Goal: Task Accomplishment & Management: Use online tool/utility

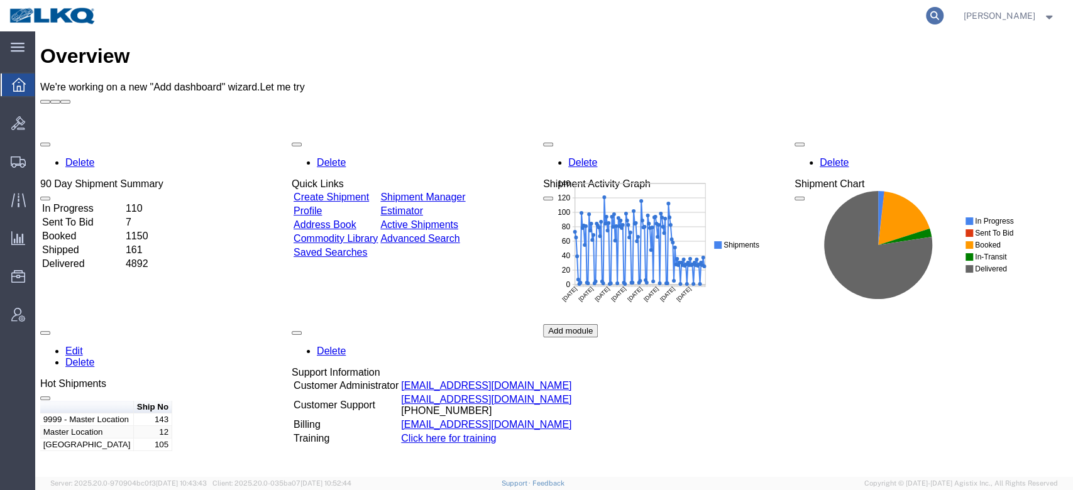
click at [944, 13] on icon at bounding box center [935, 16] width 18 height 18
paste input "56681838"
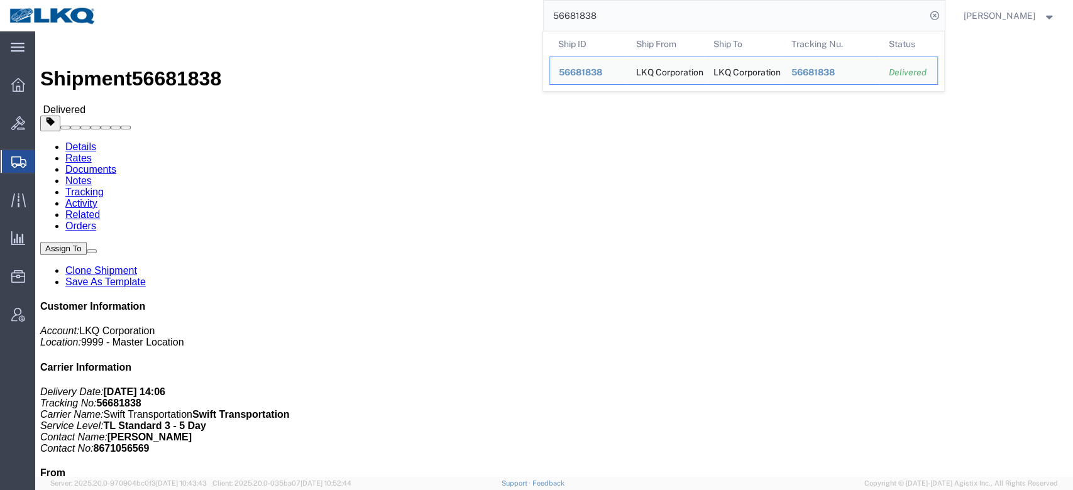
click link "Rates"
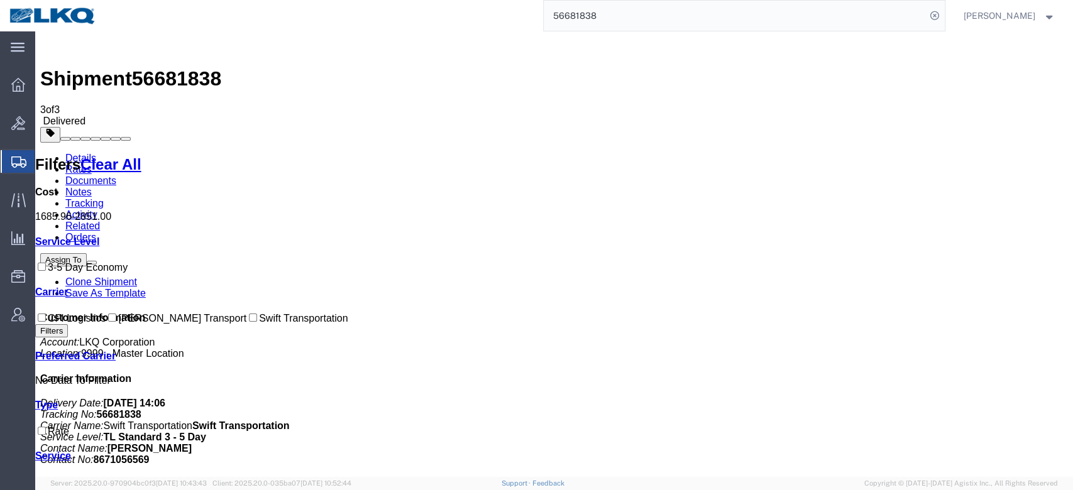
click at [594, 18] on input "56681838" at bounding box center [735, 16] width 382 height 30
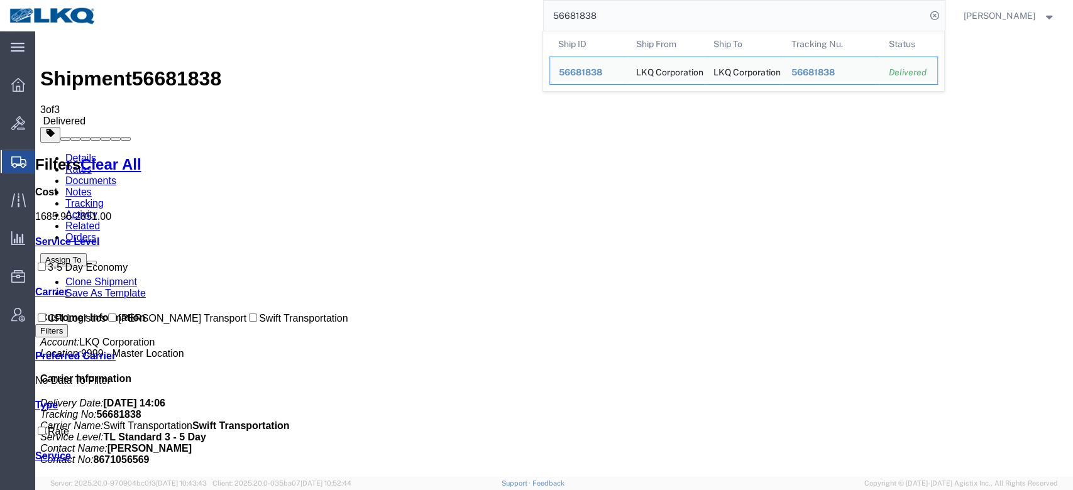
click at [594, 18] on input "56681838" at bounding box center [735, 16] width 382 height 30
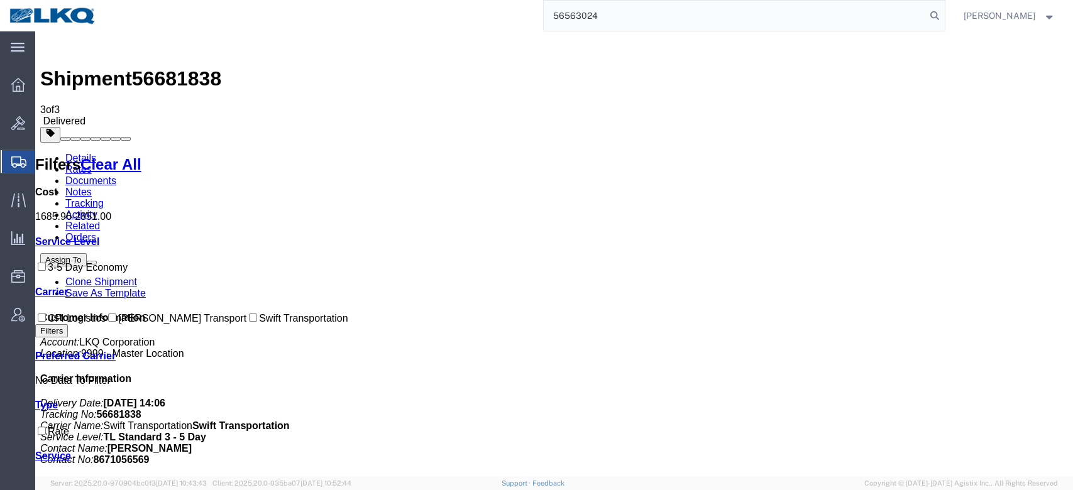
type input "56563024"
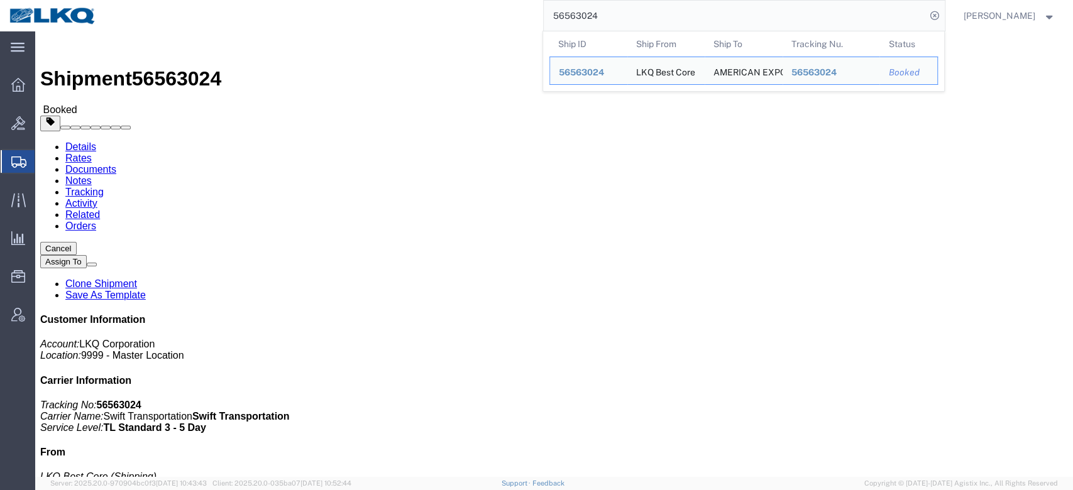
click link "Rates"
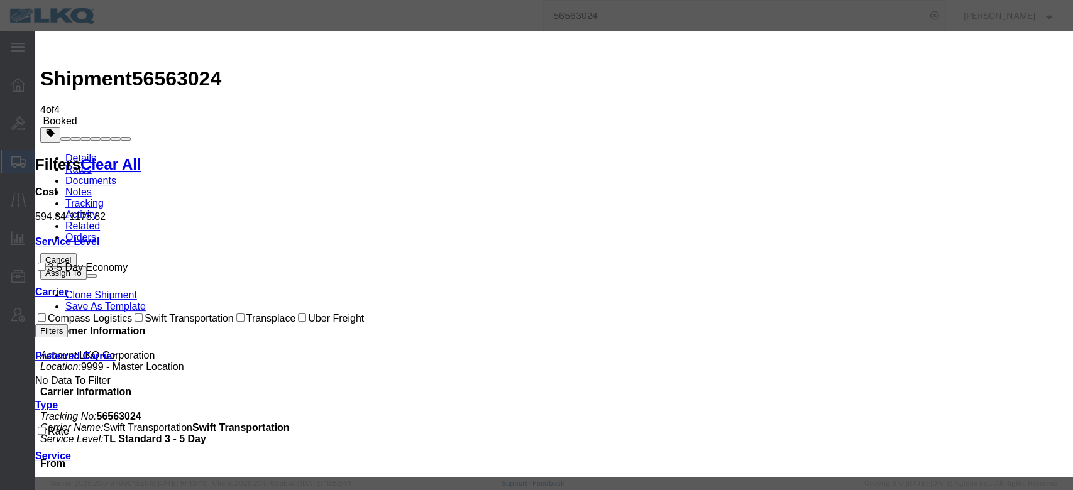
select select "FUEL_CHARGE"
type input "136.40"
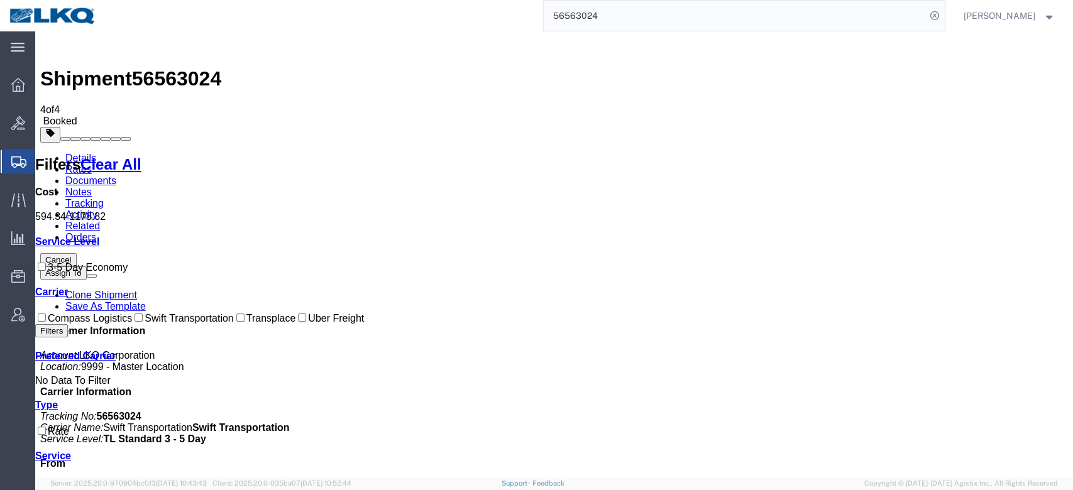
click at [587, 10] on input "56563024" at bounding box center [735, 16] width 382 height 30
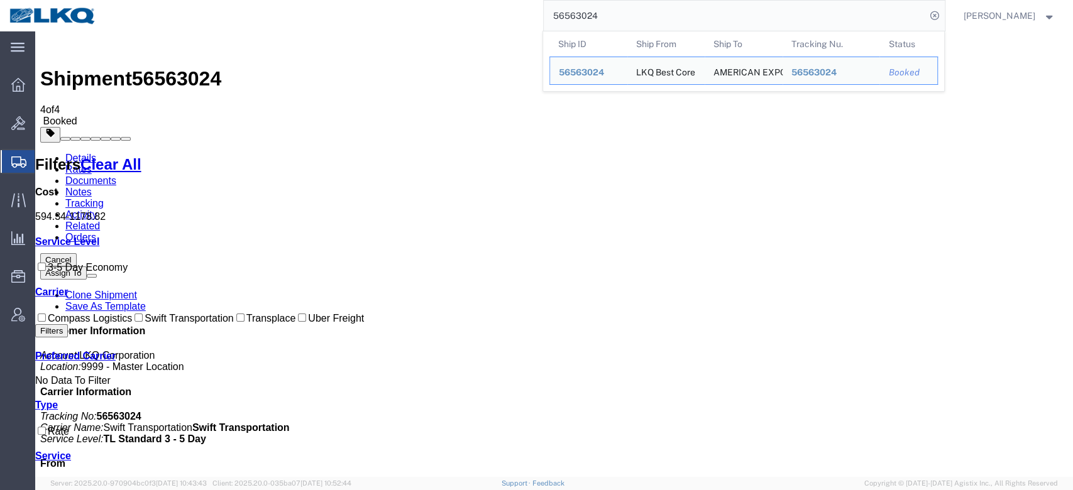
click at [587, 10] on input "56563024" at bounding box center [735, 16] width 382 height 30
paste input "920548"
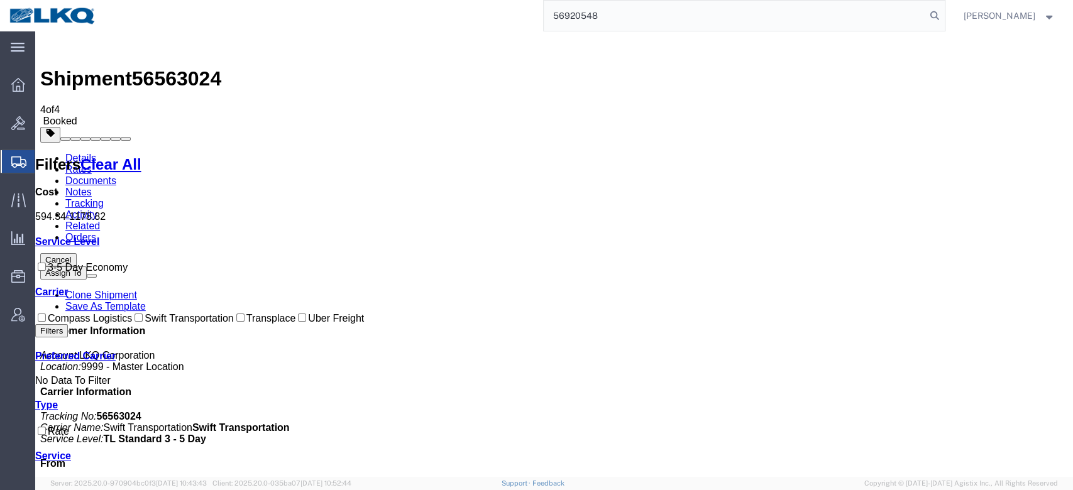
type input "56920548"
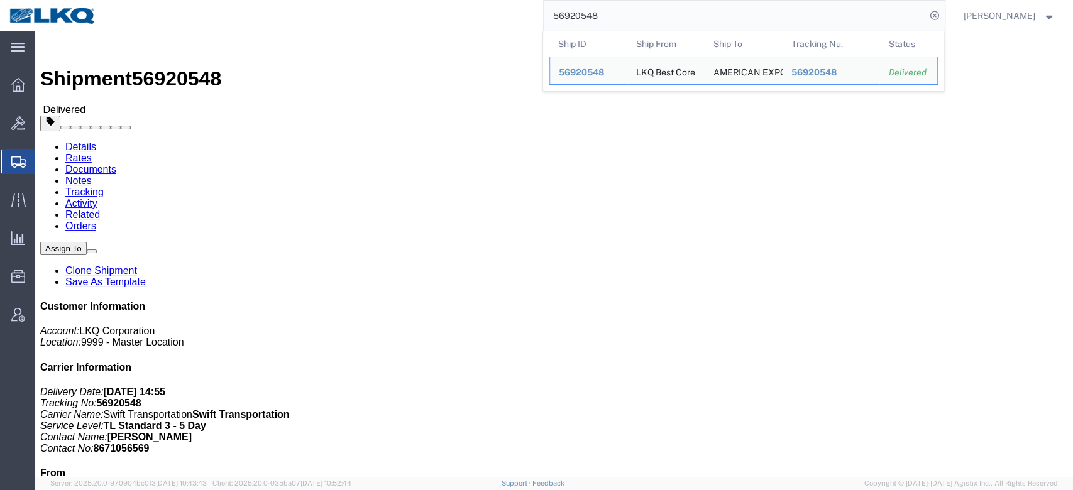
click link "Rates"
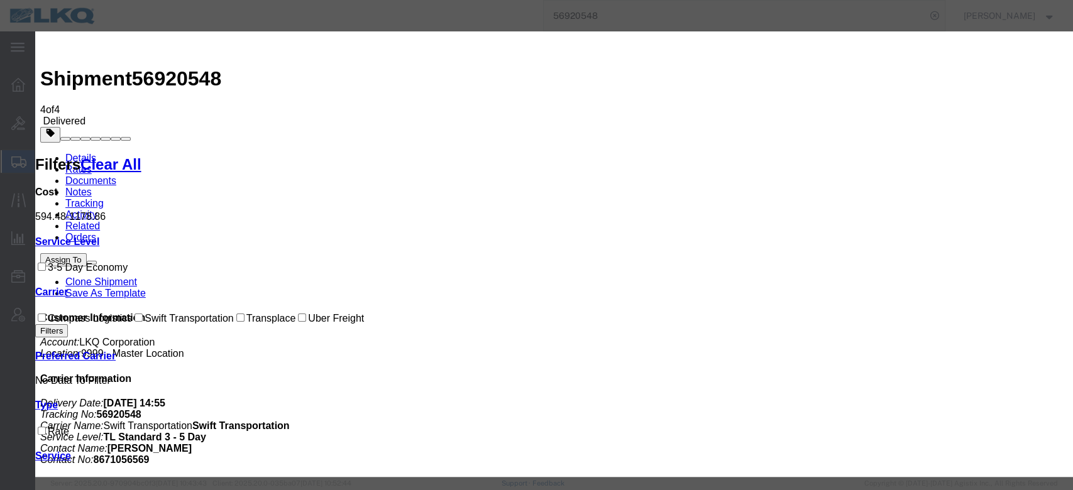
select select "FUEL_CHARGE"
type input "136.40"
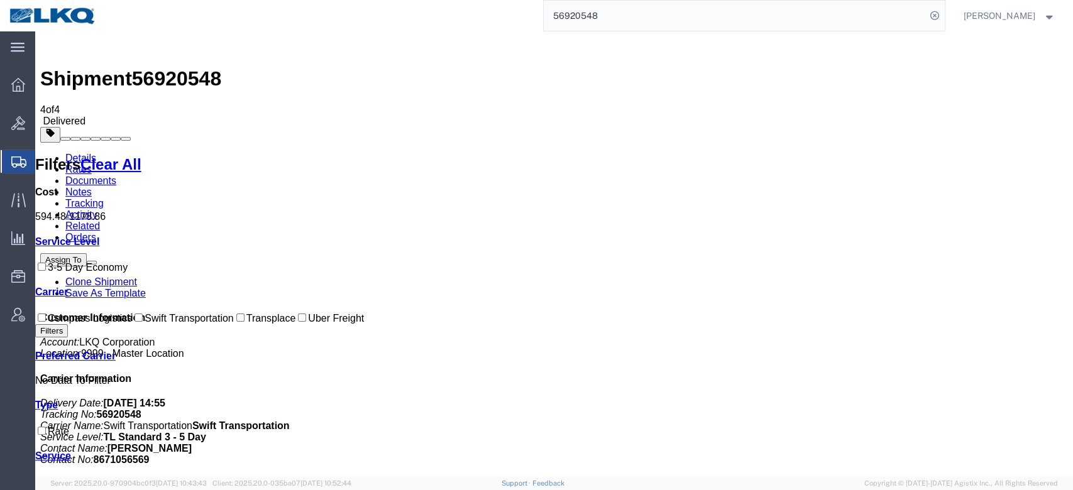
click at [591, 16] on input "56920548" at bounding box center [735, 16] width 382 height 30
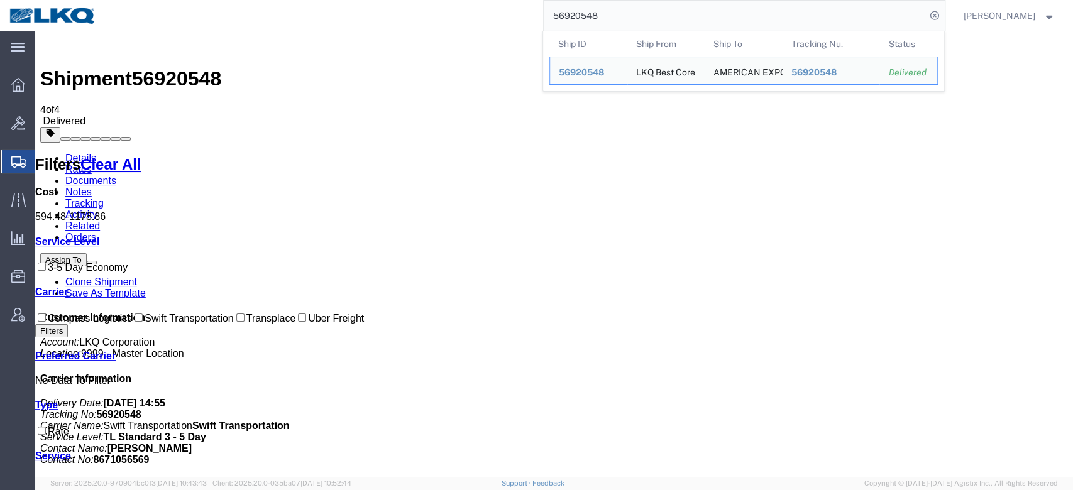
click at [591, 16] on input "56920548" at bounding box center [735, 16] width 382 height 30
paste input "11337"
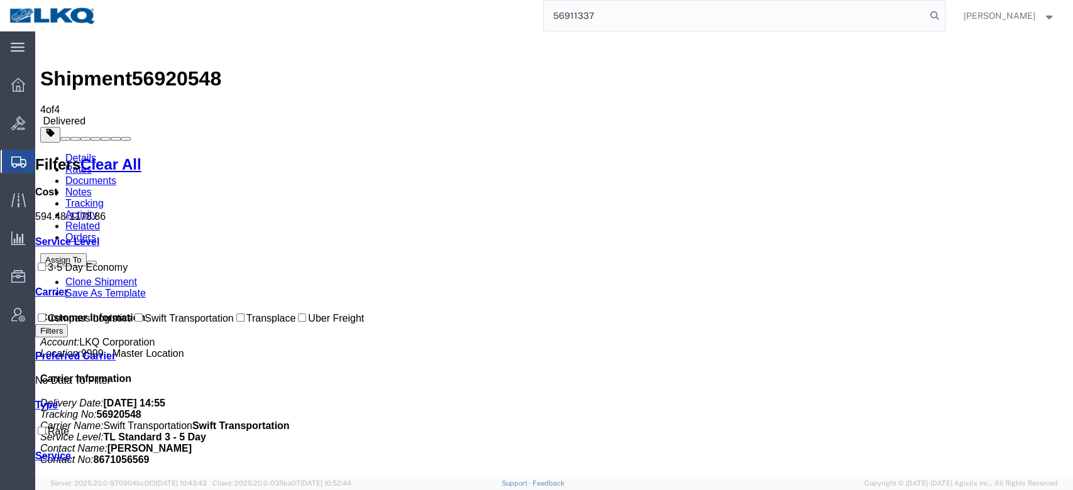
type input "56911337"
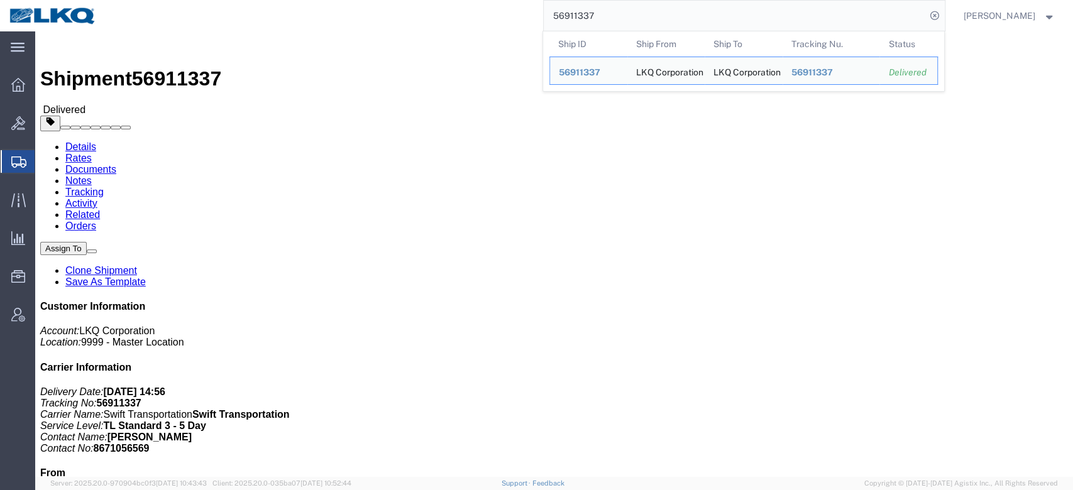
click link "Rates"
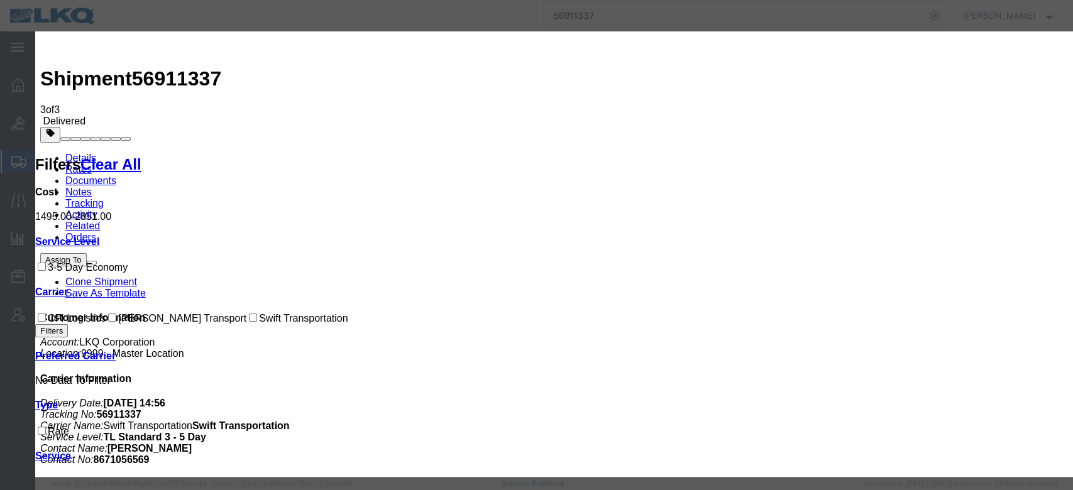
select select "FUEL_CHARGE"
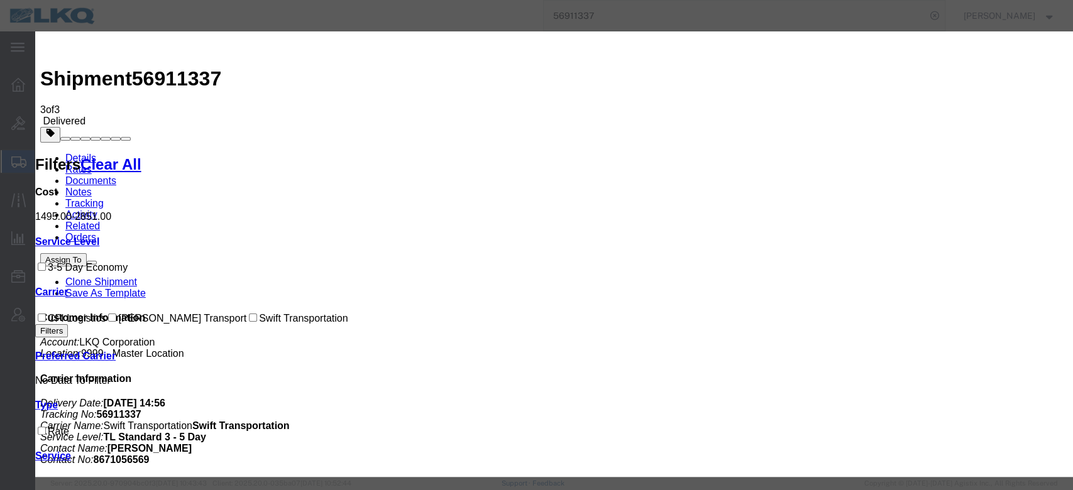
type input "190.96"
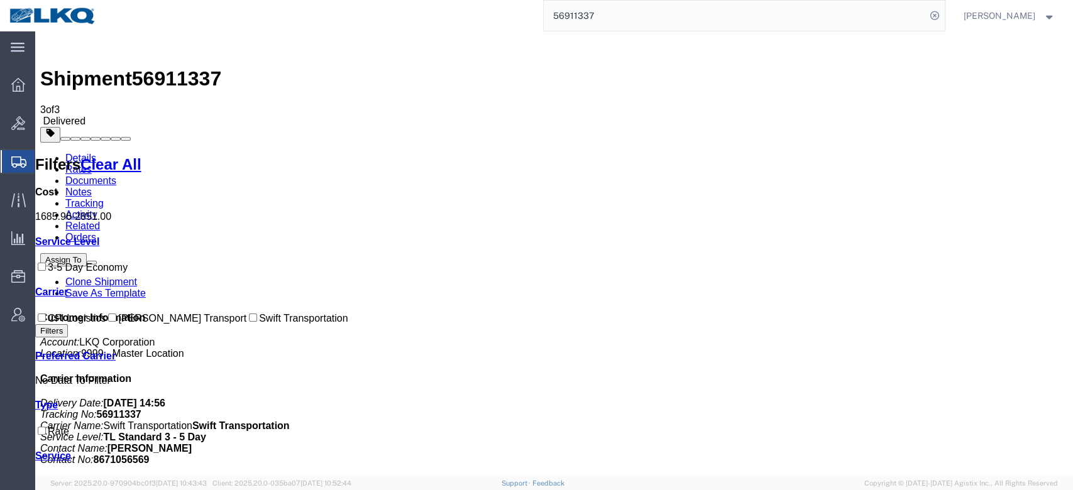
click at [629, 7] on input "56911337" at bounding box center [735, 16] width 382 height 30
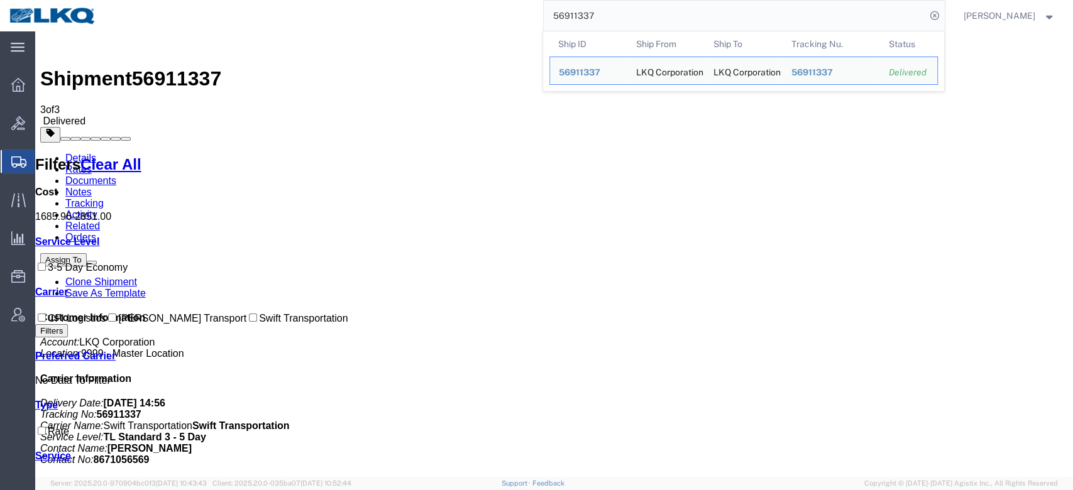
click at [629, 7] on input "56911337" at bounding box center [735, 16] width 382 height 30
paste input "884268"
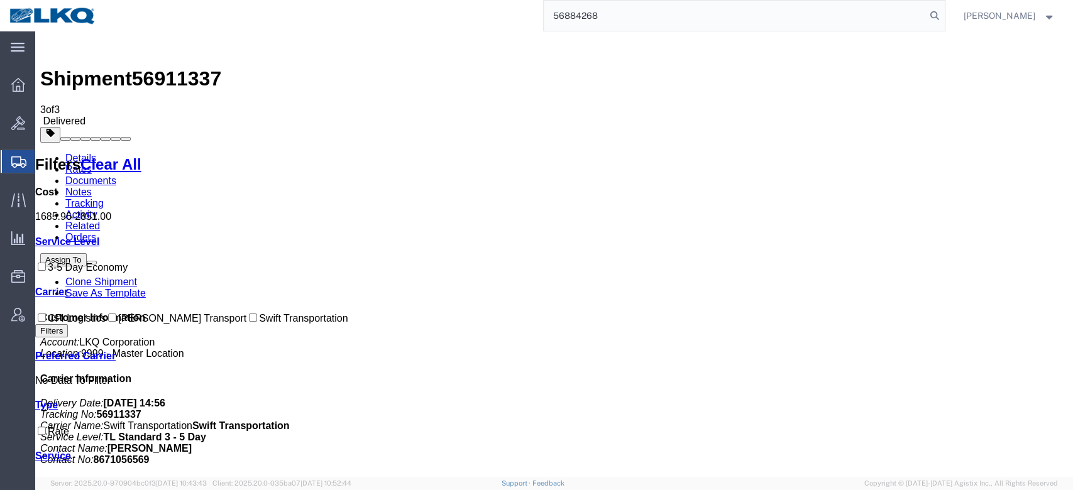
type input "56884268"
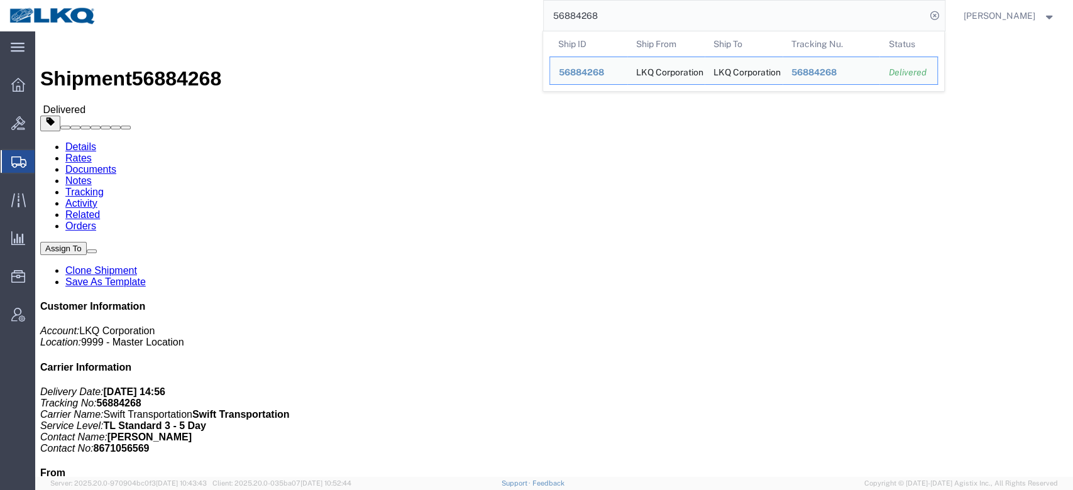
click link "Rates"
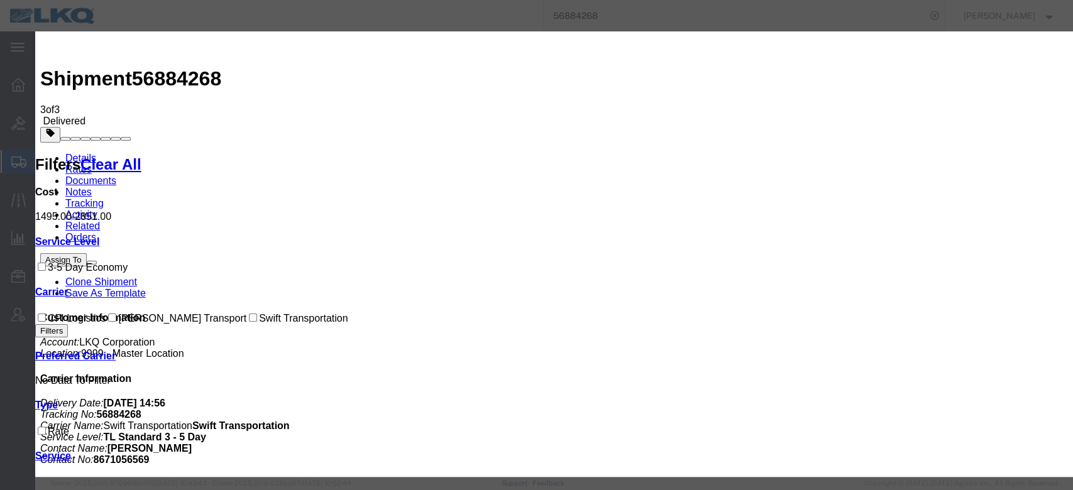
select select "FUEL_CHARGE"
type input "191.40"
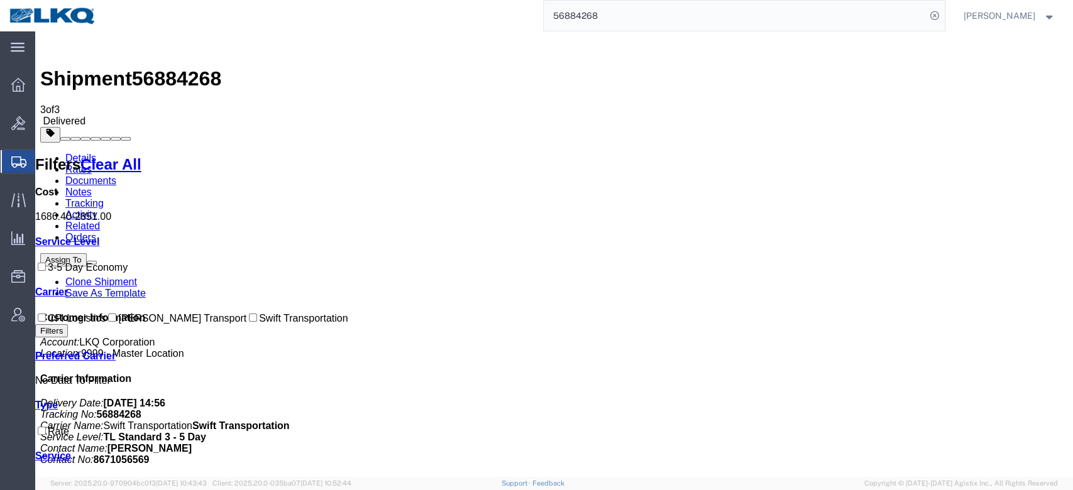
click at [603, 24] on input "56884268" at bounding box center [735, 16] width 382 height 30
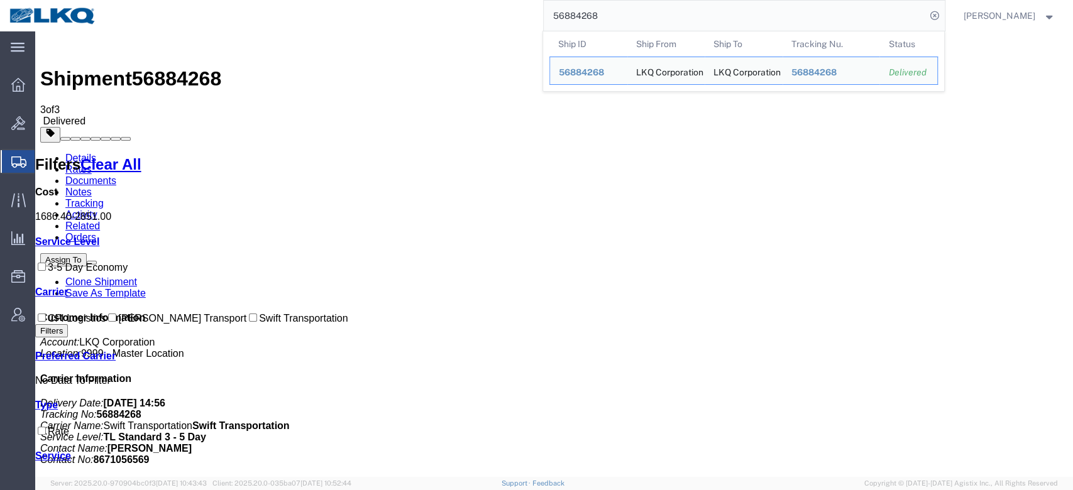
click at [603, 24] on input "56884268" at bounding box center [735, 16] width 382 height 30
paste input "522061"
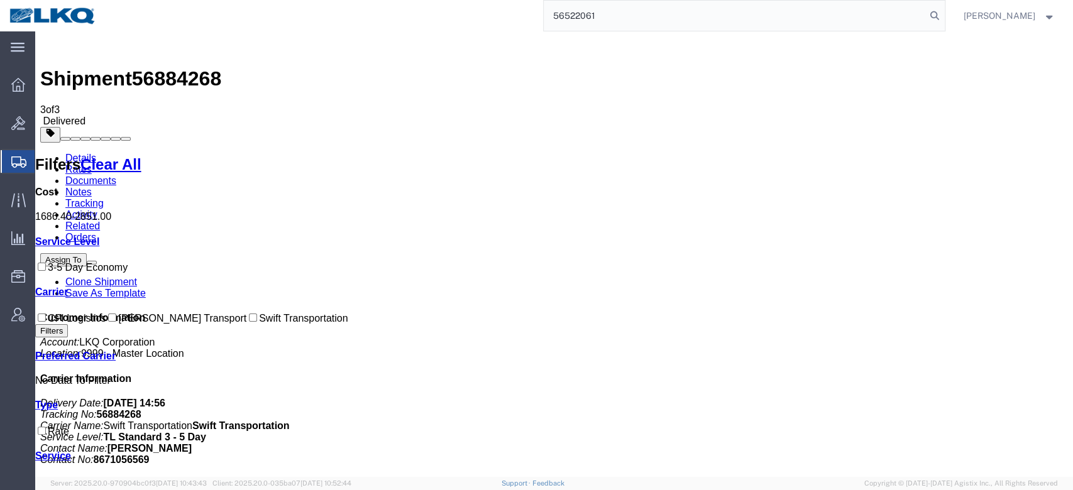
type input "56522061"
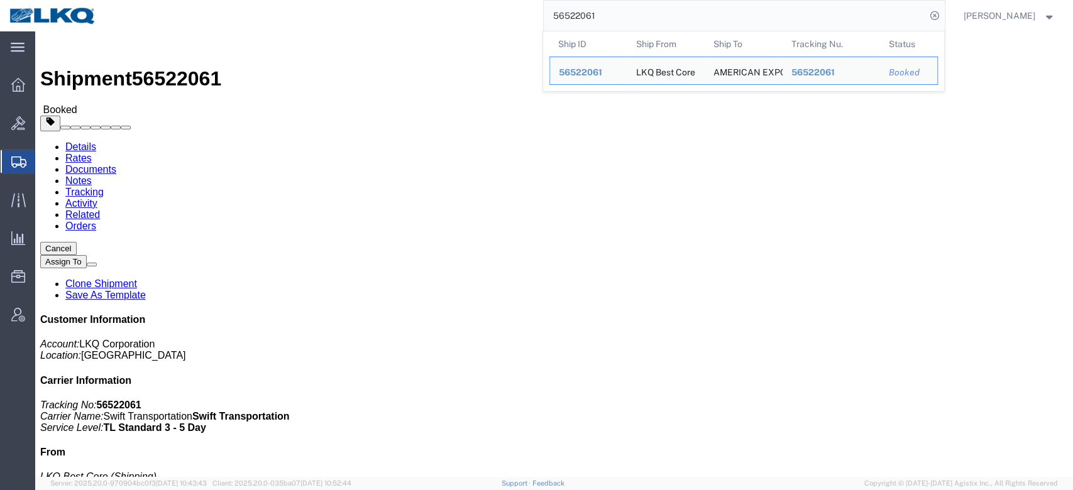
click link "Rates"
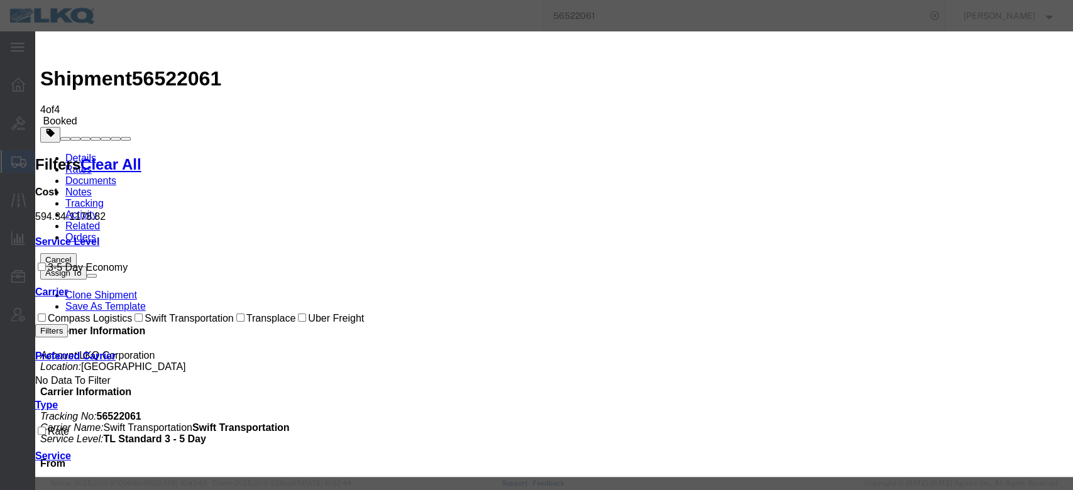
select select "FUEL_CHARGE"
type input "136.40"
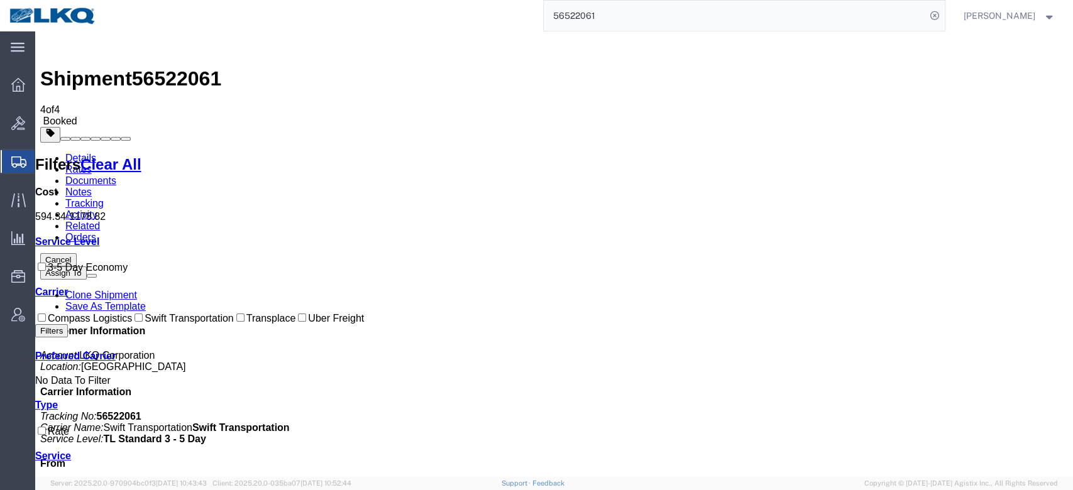
click at [609, 14] on input "56522061" at bounding box center [735, 16] width 382 height 30
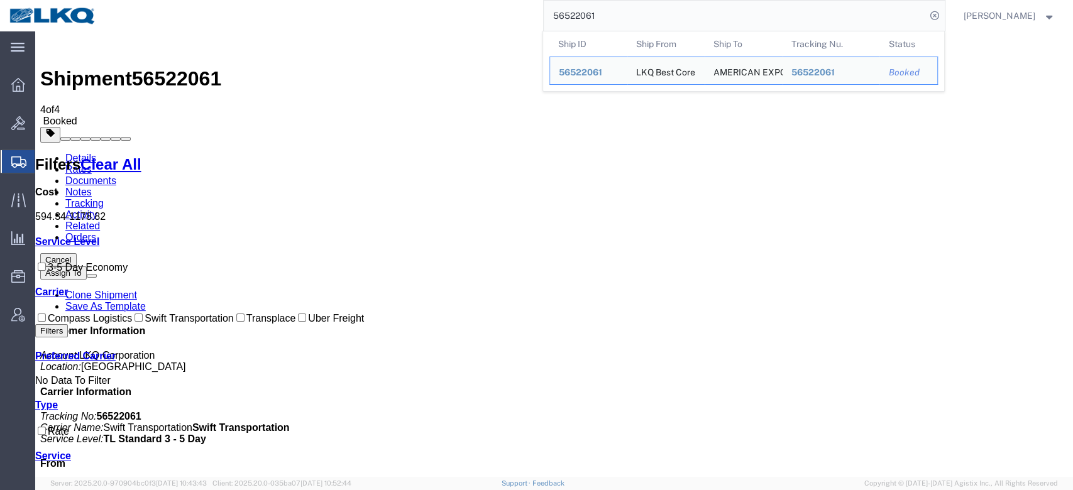
click at [609, 14] on input "56522061" at bounding box center [735, 16] width 382 height 30
paste input "889573"
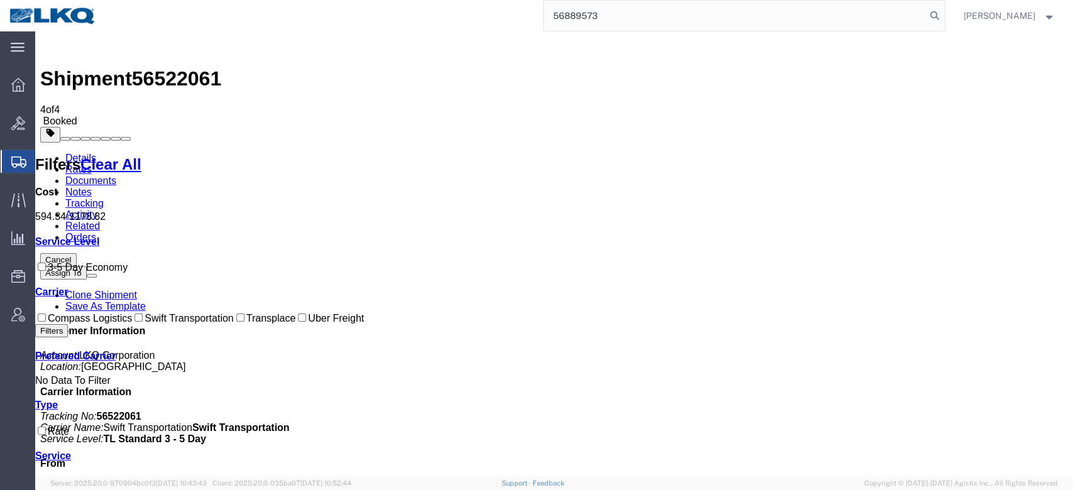
type input "56889573"
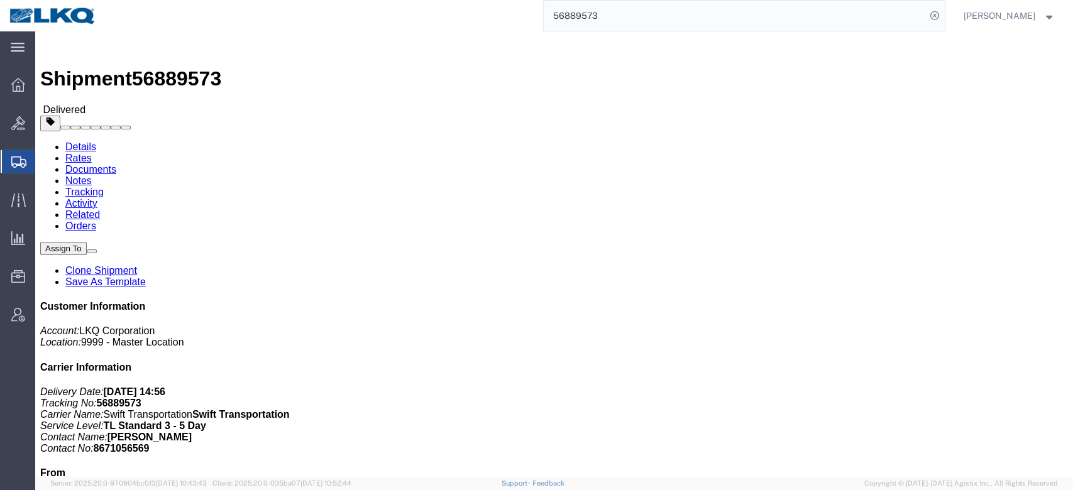
drag, startPoint x: 108, startPoint y: 43, endPoint x: 91, endPoint y: 48, distance: 17.5
click link "Rates"
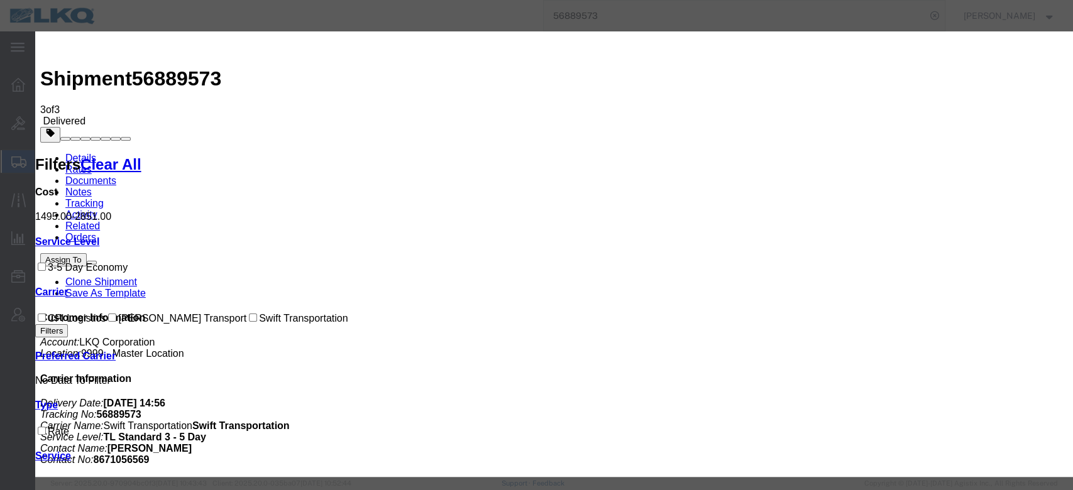
select select "FUEL_CHARGE"
type input "190.96"
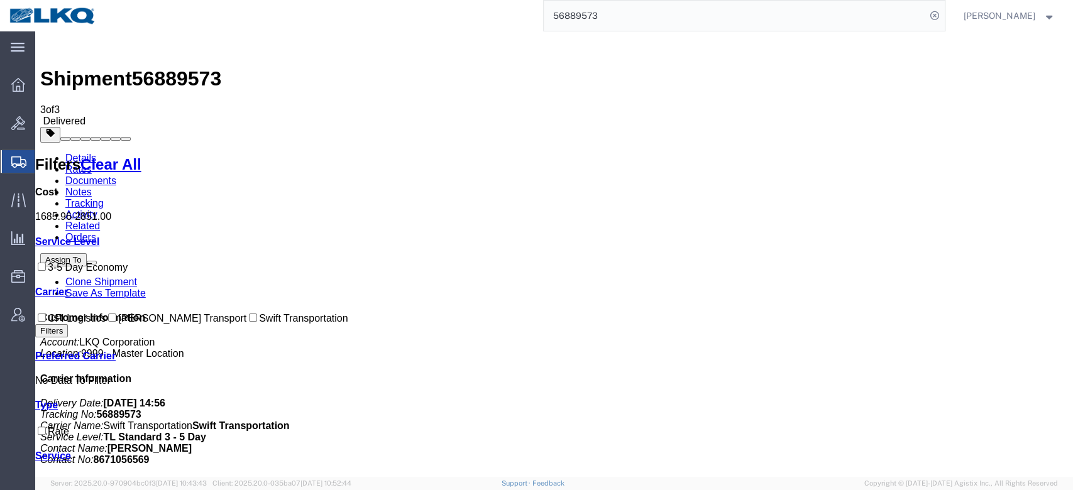
click at [577, 22] on input "56889573" at bounding box center [735, 16] width 382 height 30
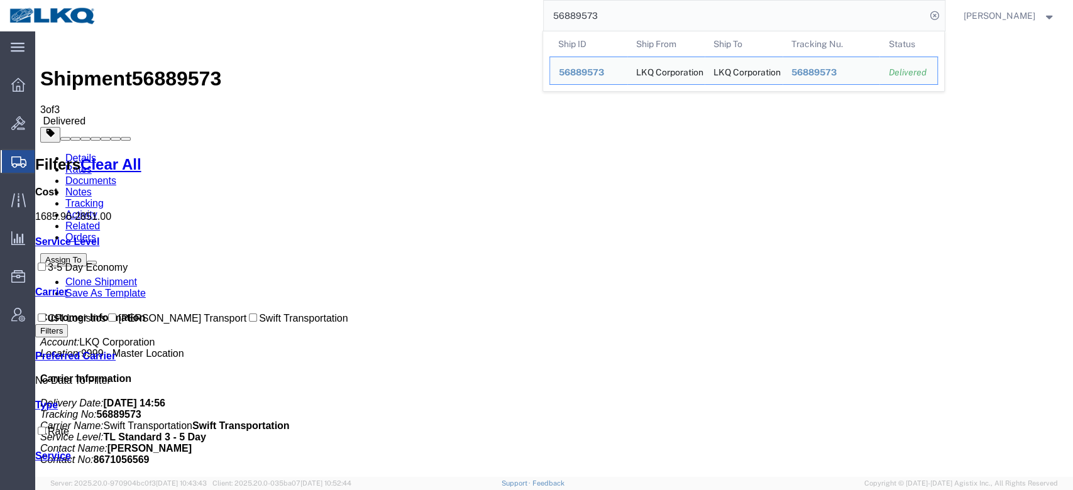
click at [577, 22] on input "56889573" at bounding box center [735, 16] width 382 height 30
paste input "481859"
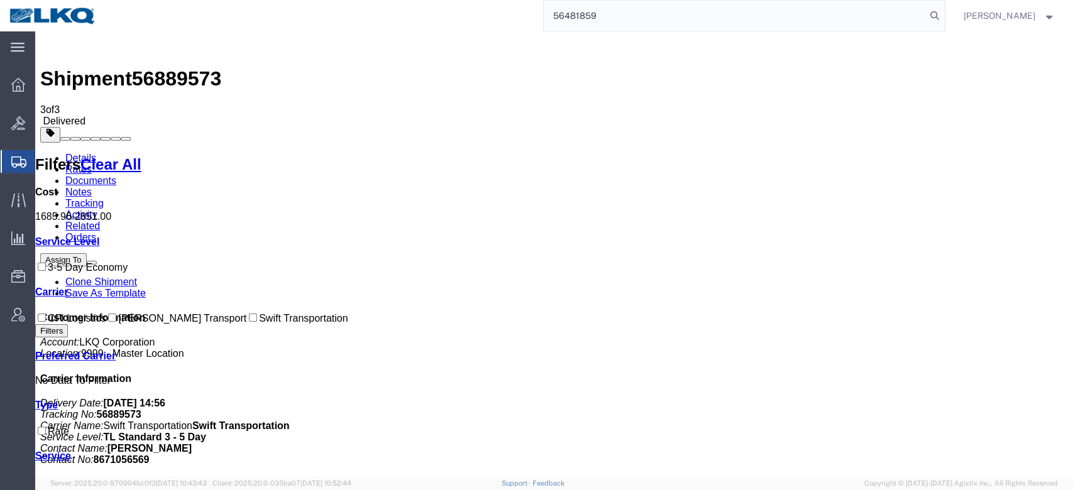
type input "56481859"
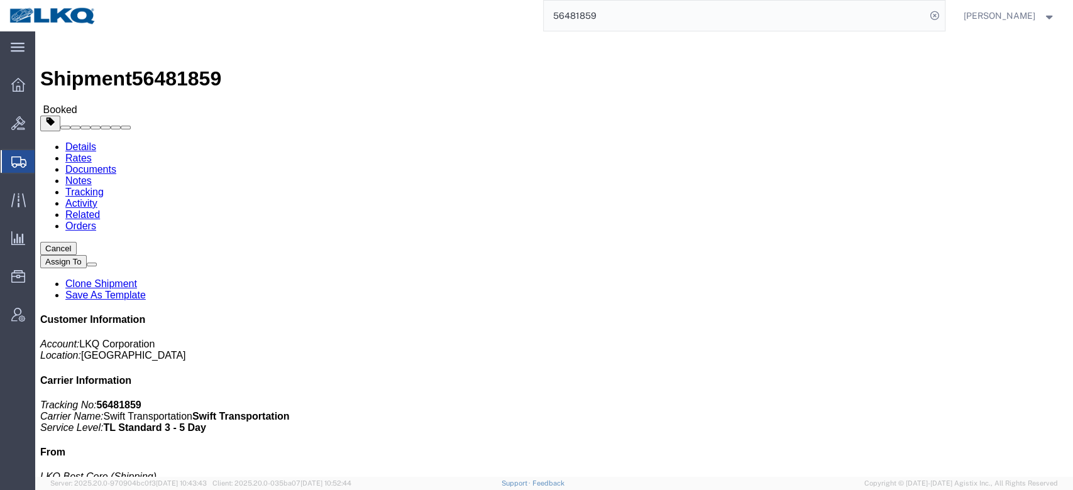
click link "Rates"
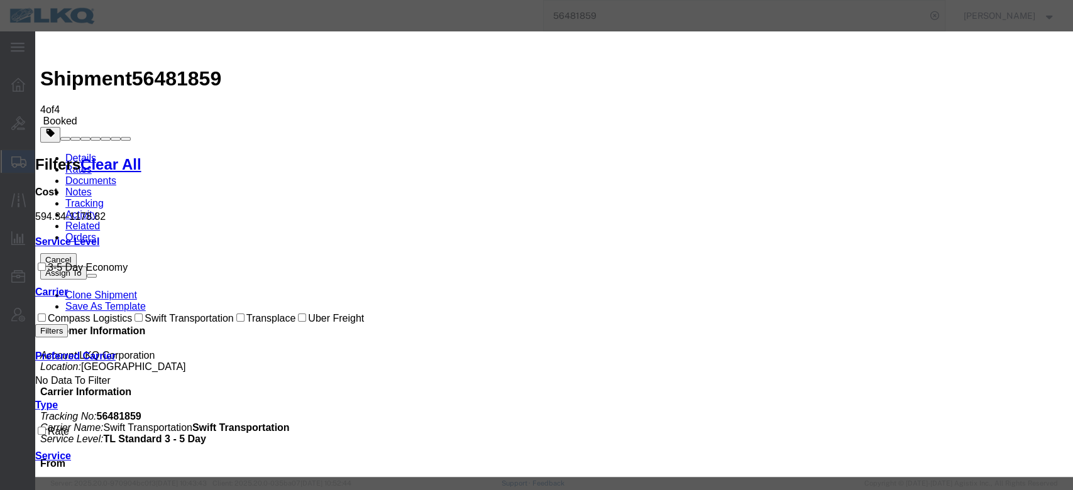
select select "FUEL_CHARGE"
type input "136.84"
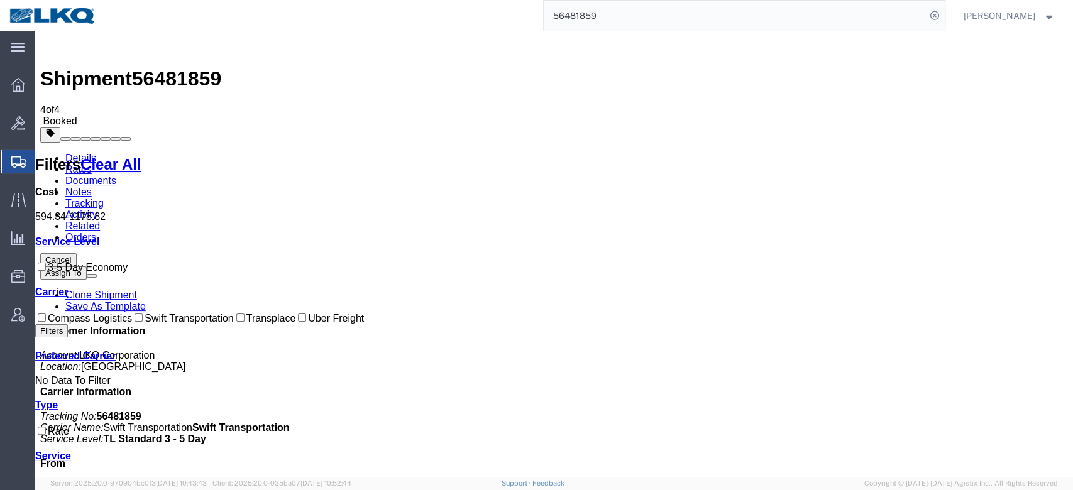
click at [599, 23] on input "56481859" at bounding box center [735, 16] width 382 height 30
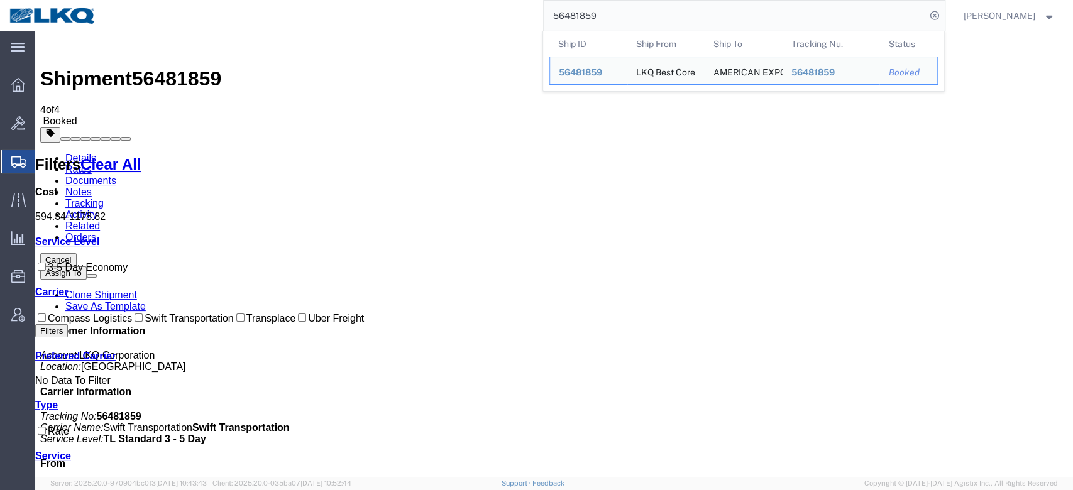
click at [599, 23] on input "56481859" at bounding box center [735, 16] width 382 height 30
paste input "877796"
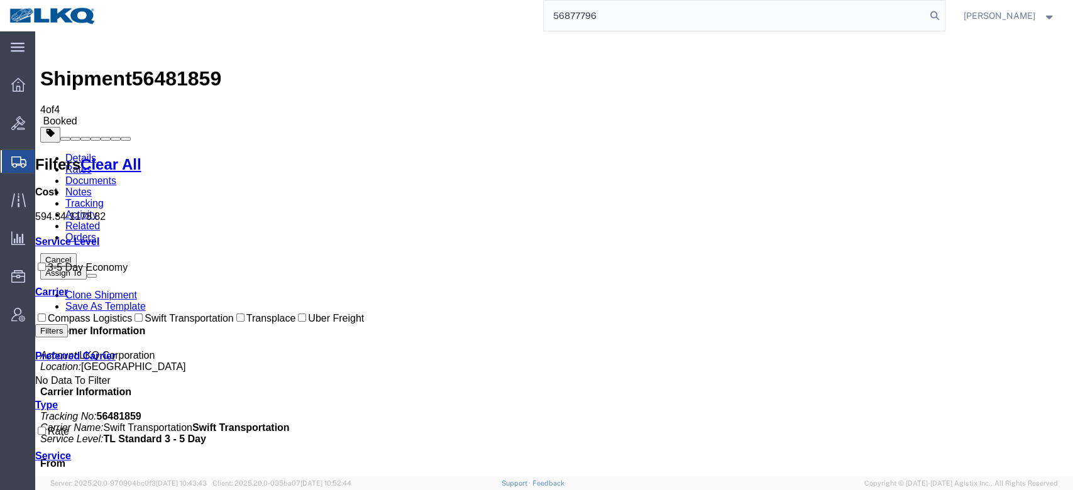
type input "56877796"
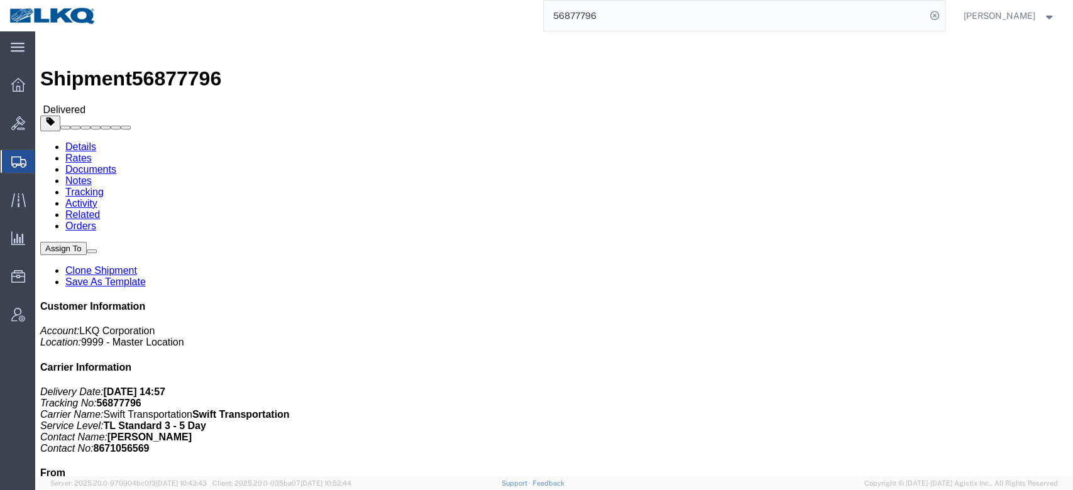
click link "Rates"
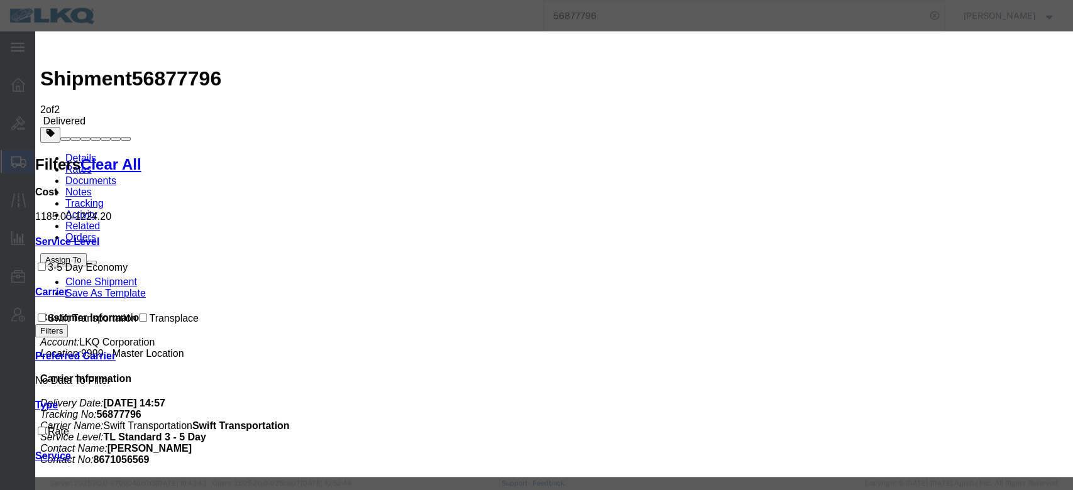
select select "FUEL_CHARGE"
type input "136.84"
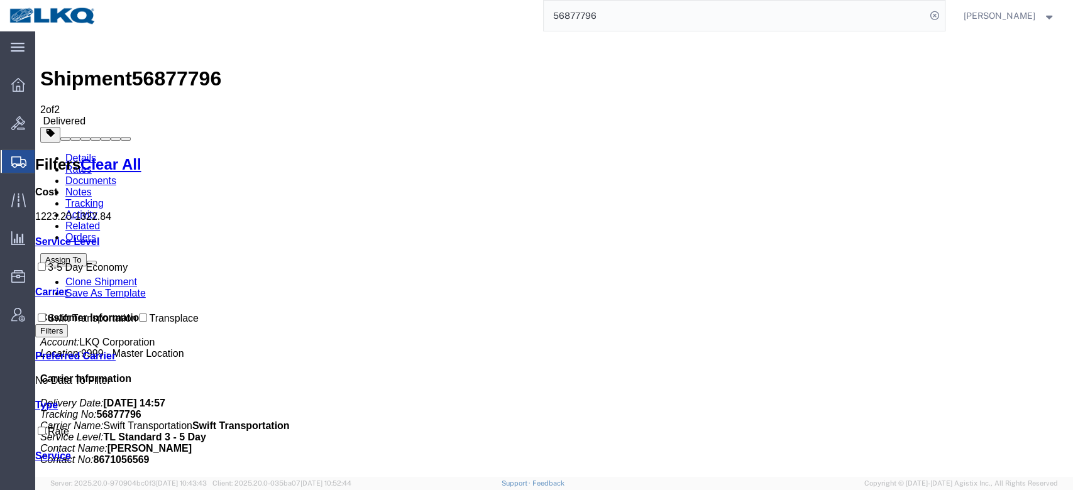
click at [594, 16] on input "56877796" at bounding box center [735, 16] width 382 height 30
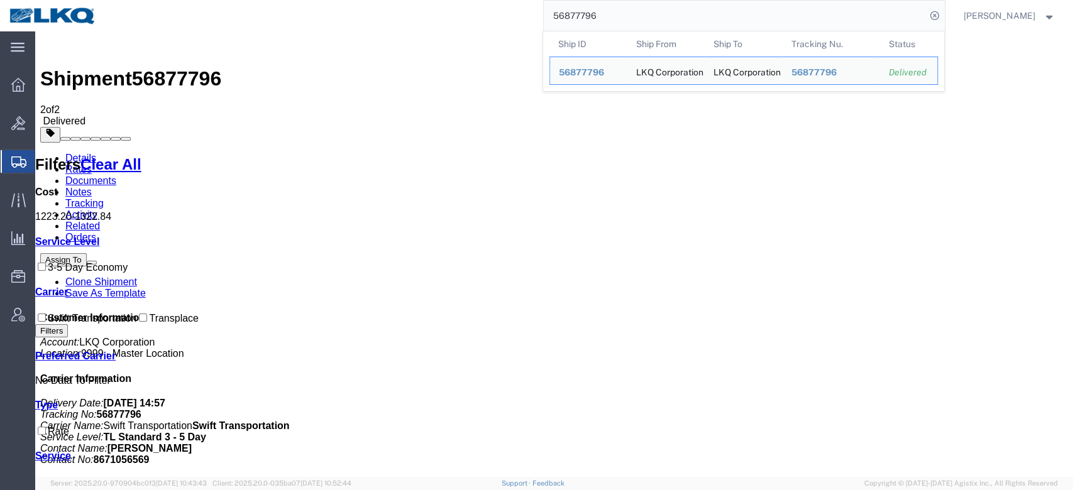
paste input "549520"
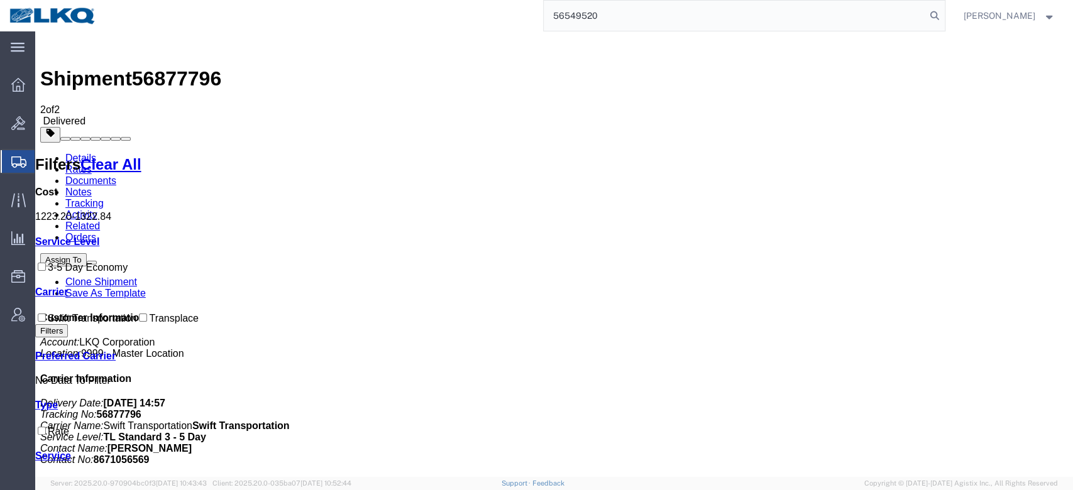
type input "56549520"
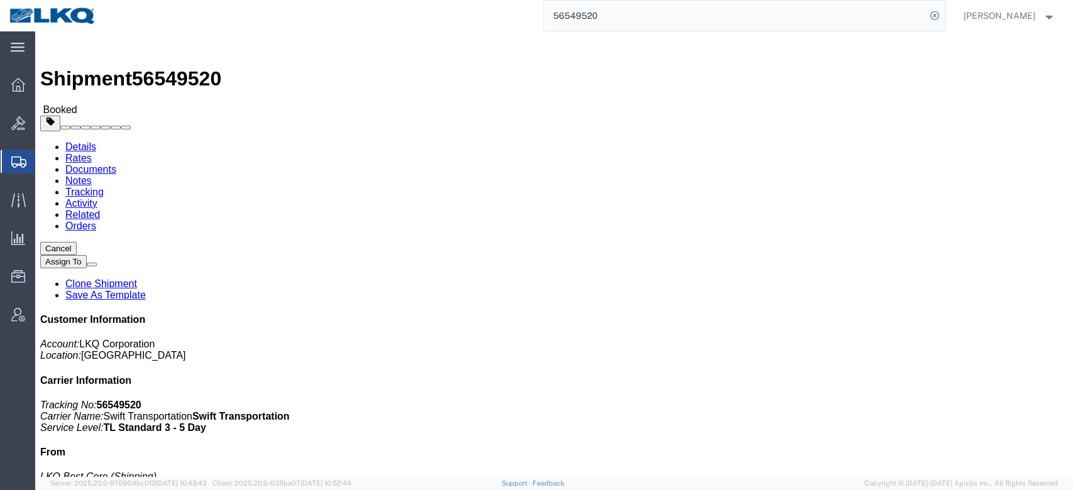
click link "Rates"
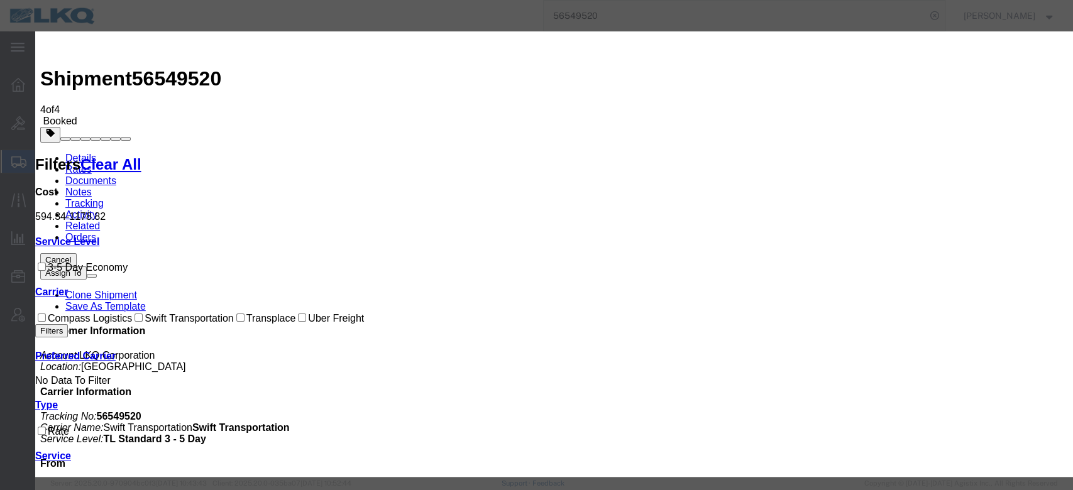
select select "FUEL_CHARGE"
type input "136.40"
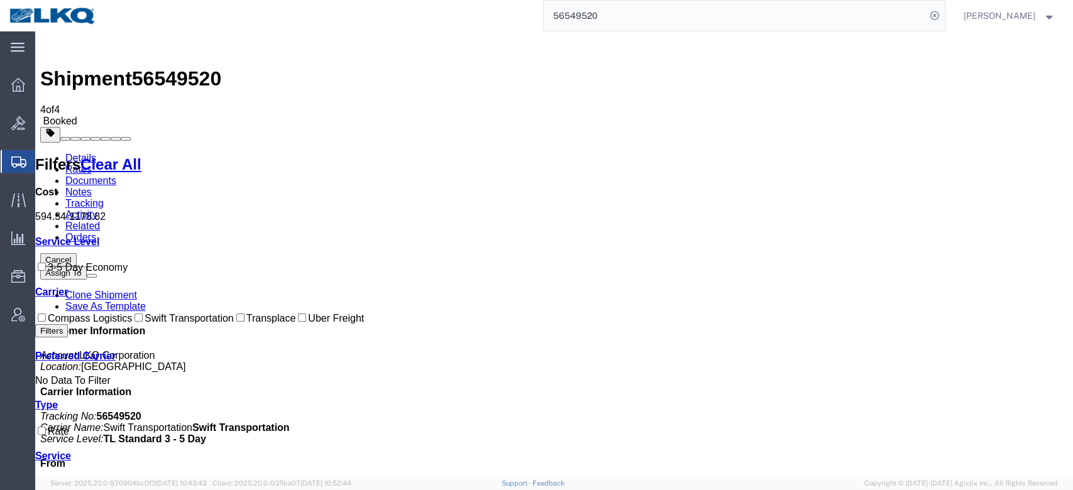
click at [602, 26] on input "56549520" at bounding box center [735, 16] width 382 height 30
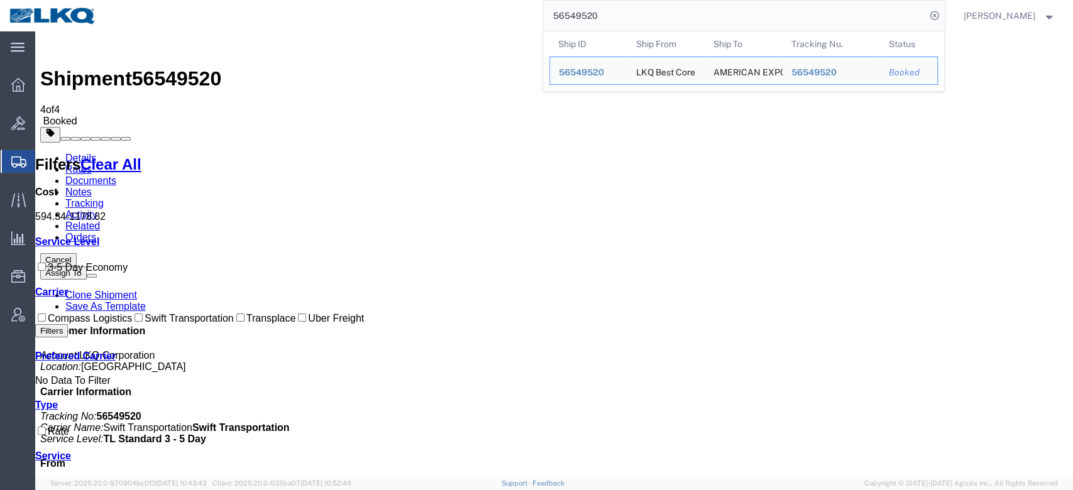
click at [602, 26] on input "56549520" at bounding box center [735, 16] width 382 height 30
paste input "884334"
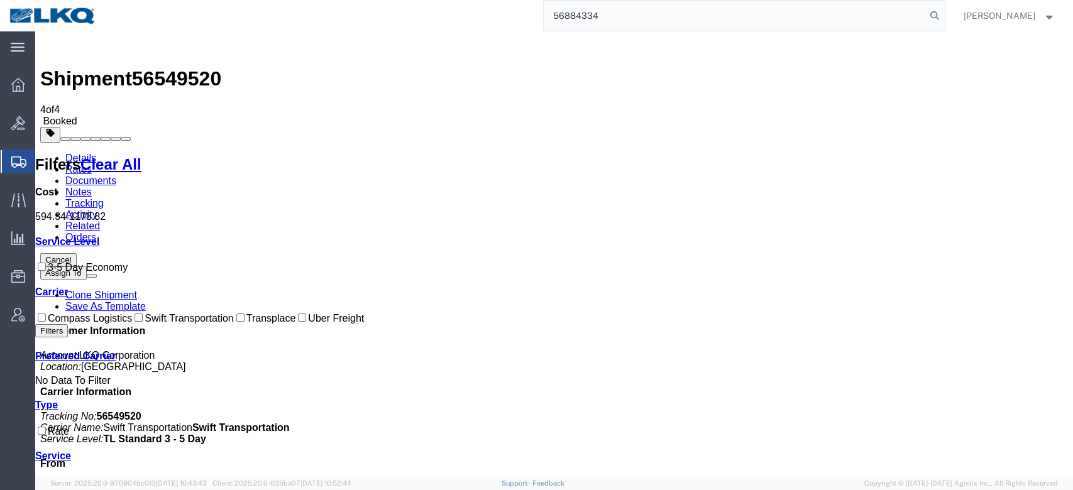
type input "56884334"
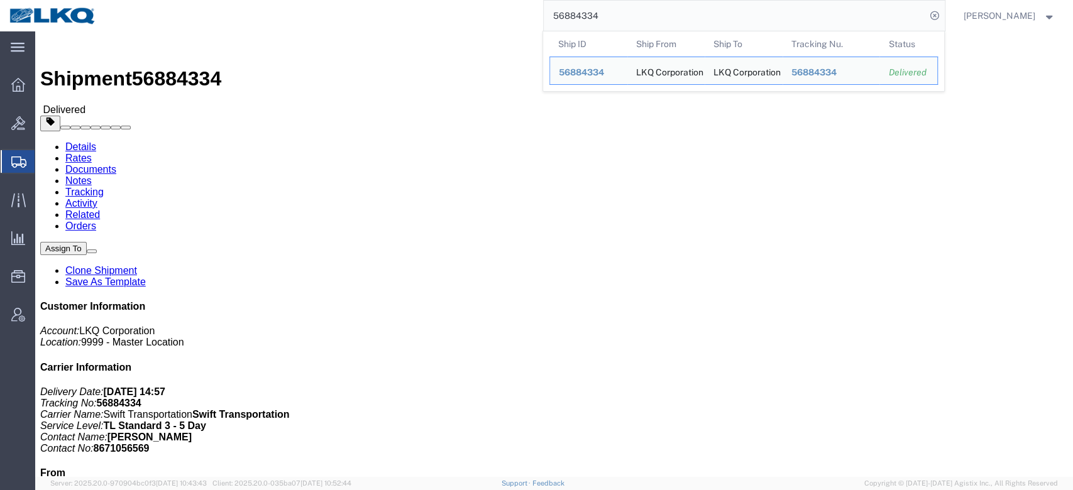
click link "Rates"
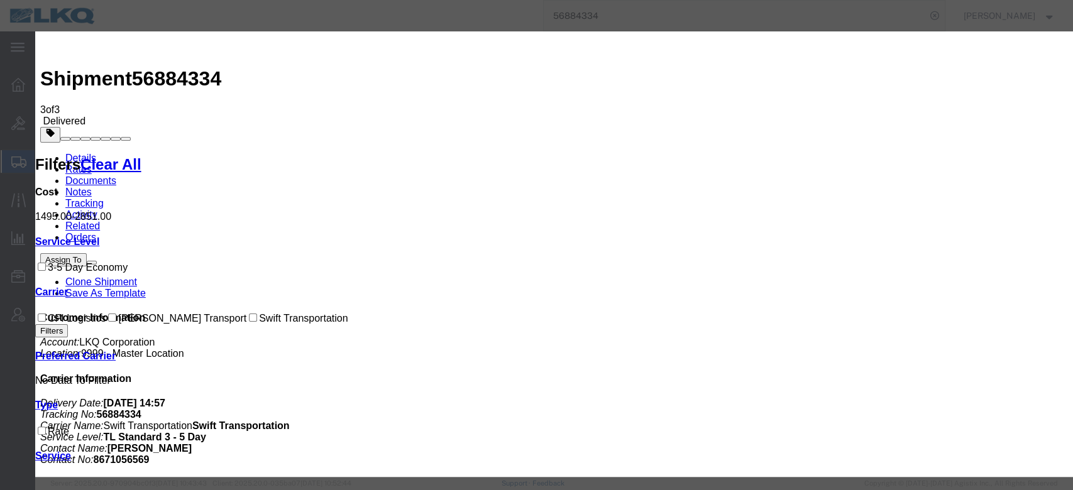
select select "FUEL_CHARGE"
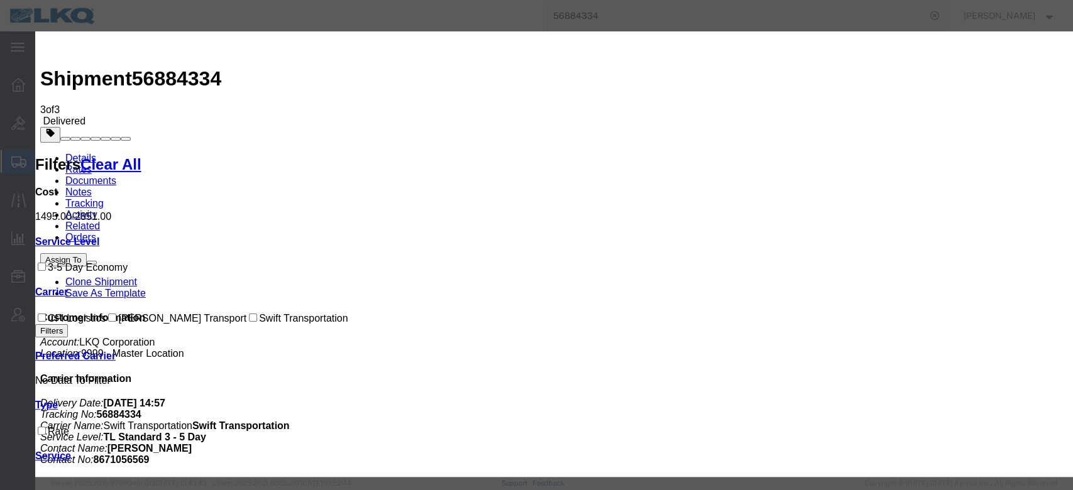
type input "190.96"
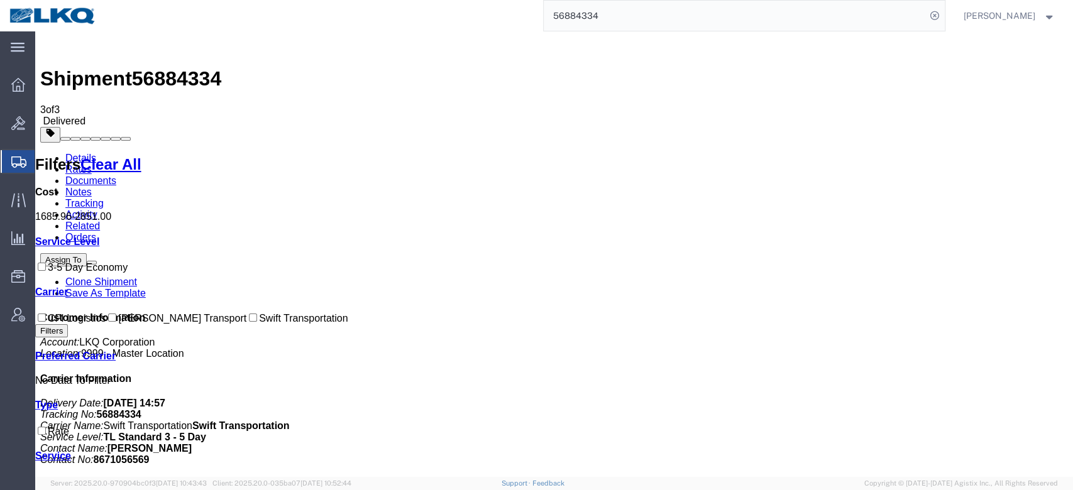
click at [602, 26] on input "56884334" at bounding box center [735, 16] width 382 height 30
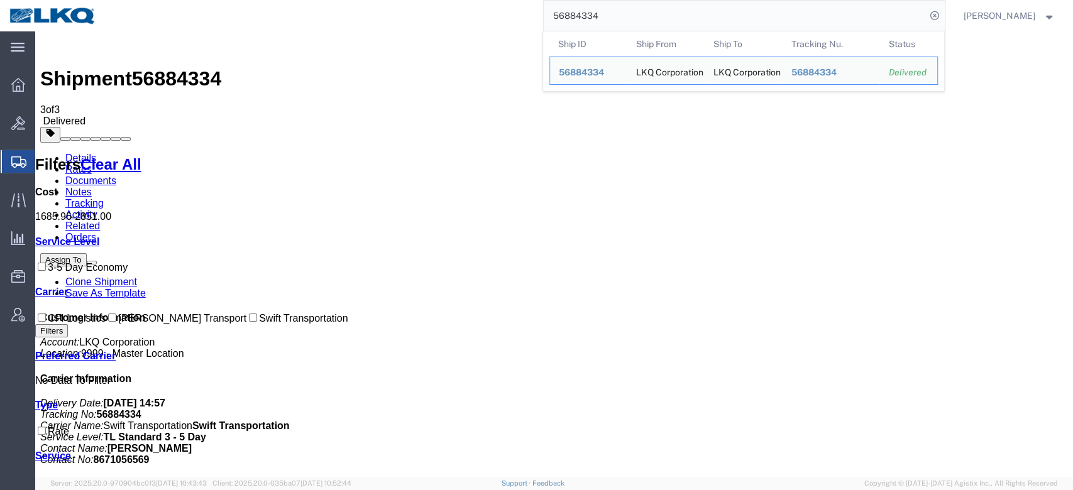
paste input "549496"
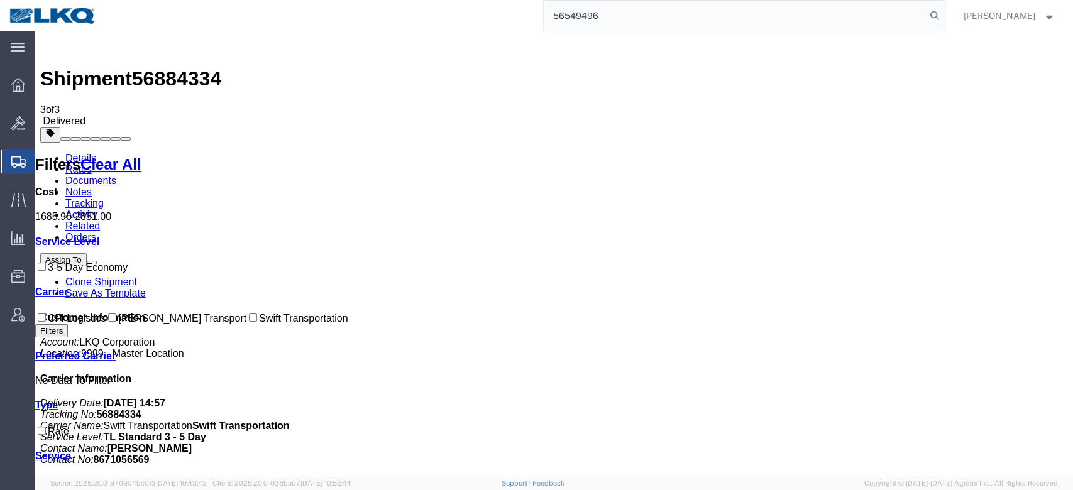
type input "56549496"
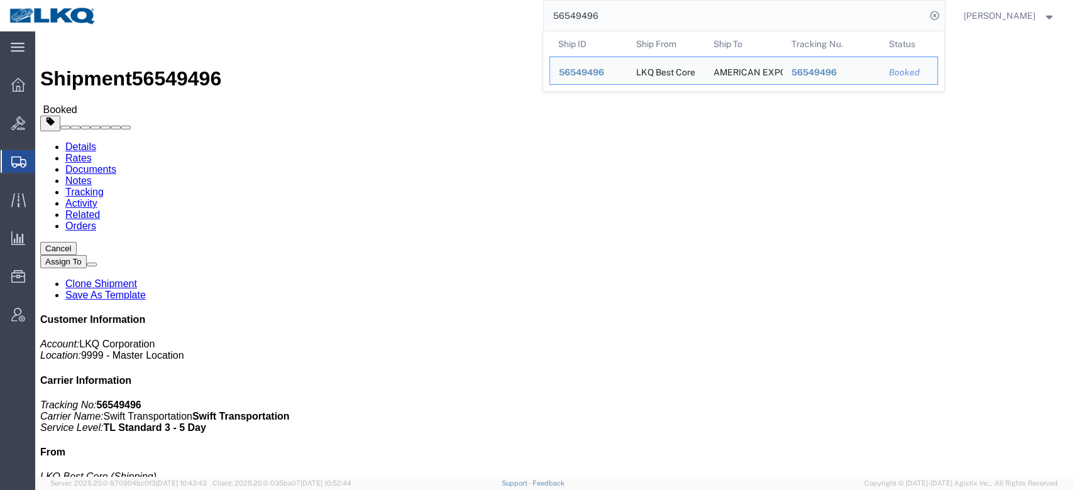
click link "Rates"
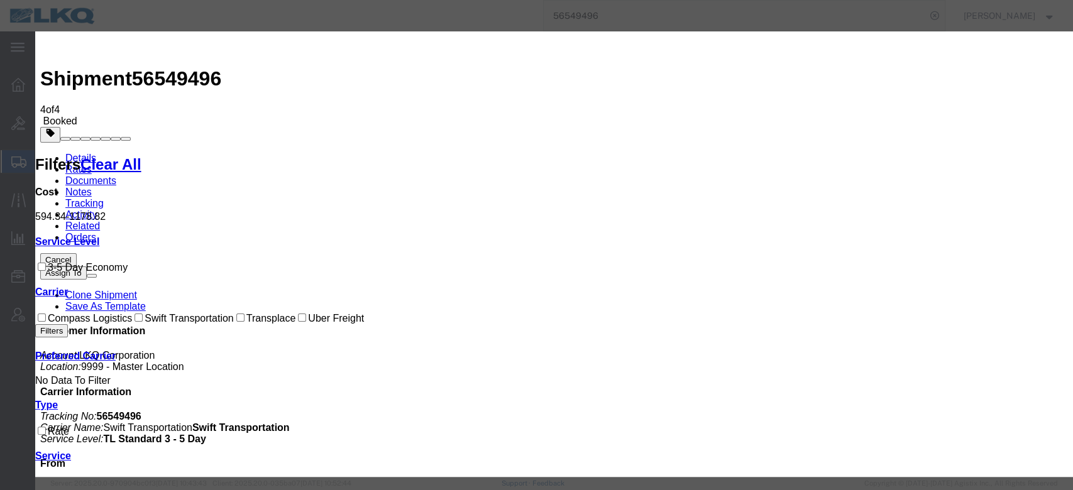
select select "FUEL_CHARGE"
type input "136.40"
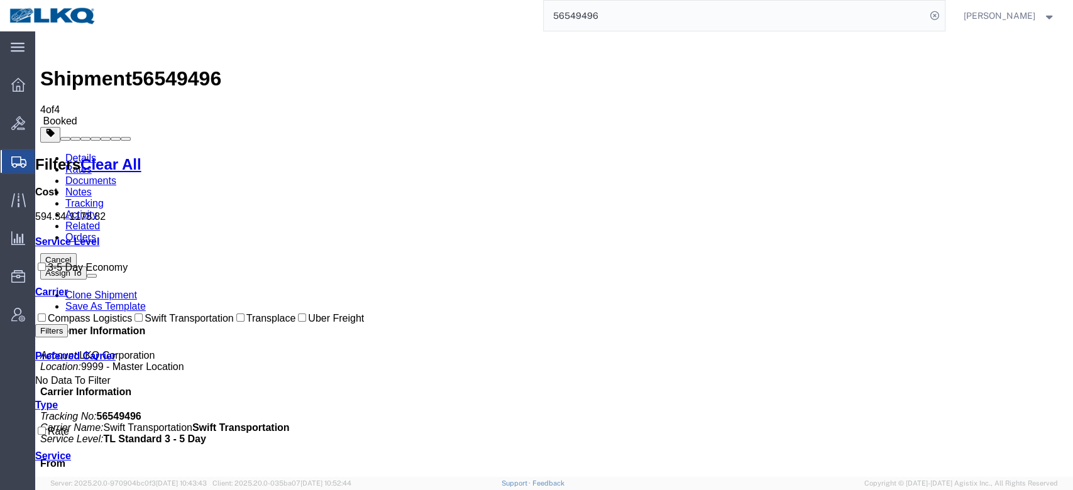
click at [593, 18] on input "56549496" at bounding box center [735, 16] width 382 height 30
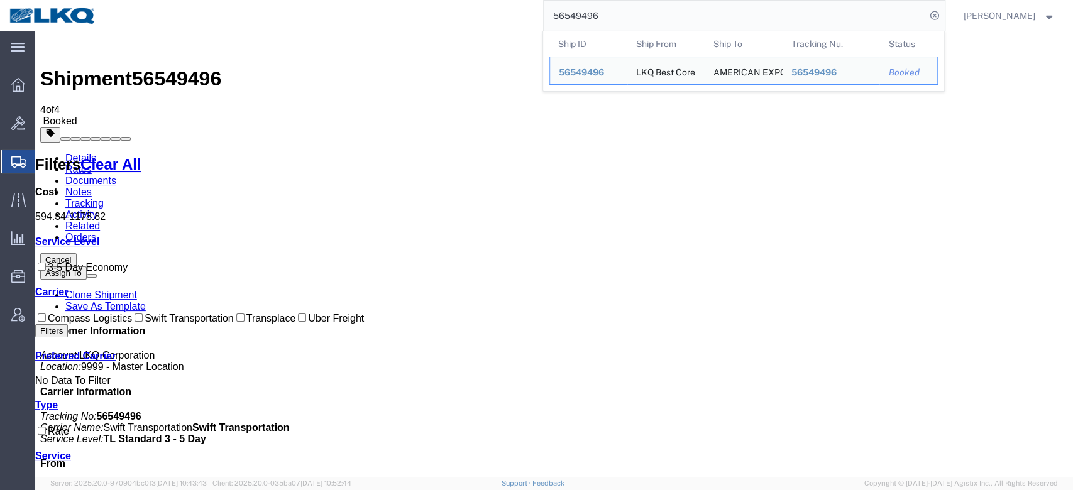
click at [593, 18] on input "56549496" at bounding box center [735, 16] width 382 height 30
paste input "891723"
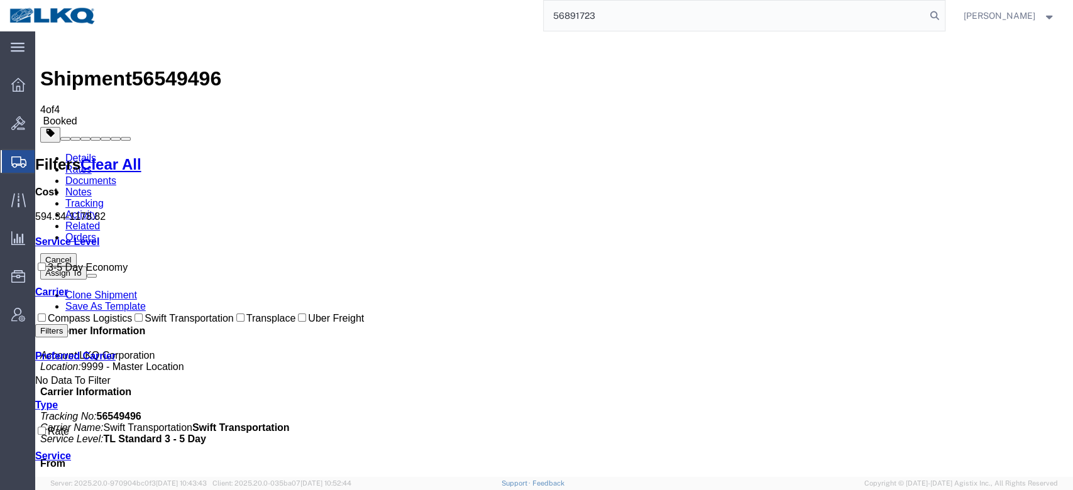
type input "56891723"
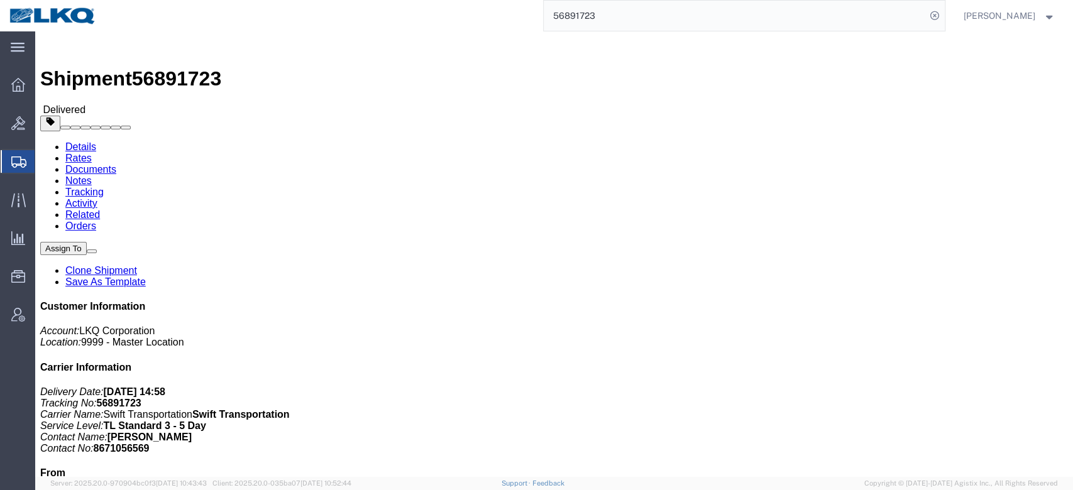
click link "Rates"
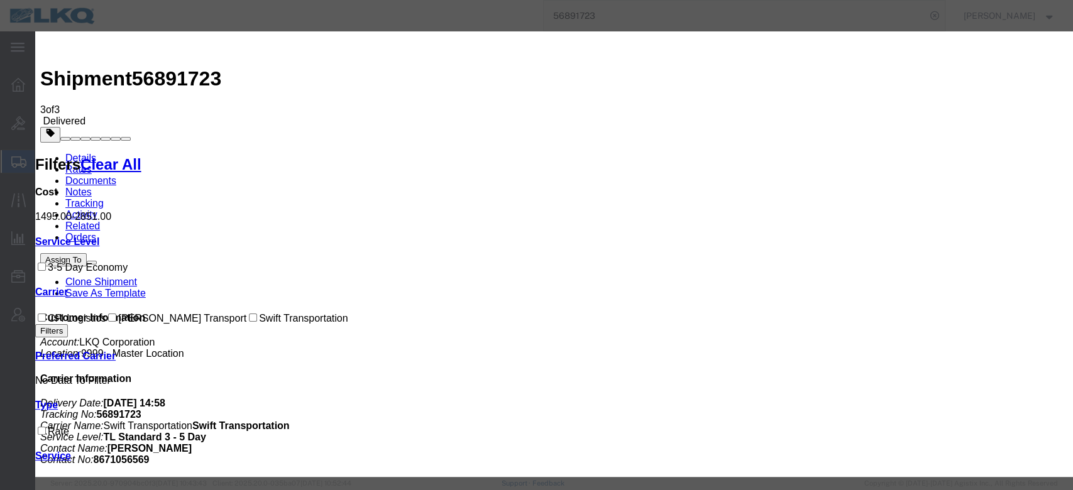
select select "FUEL_CHARGE"
type input "191.40"
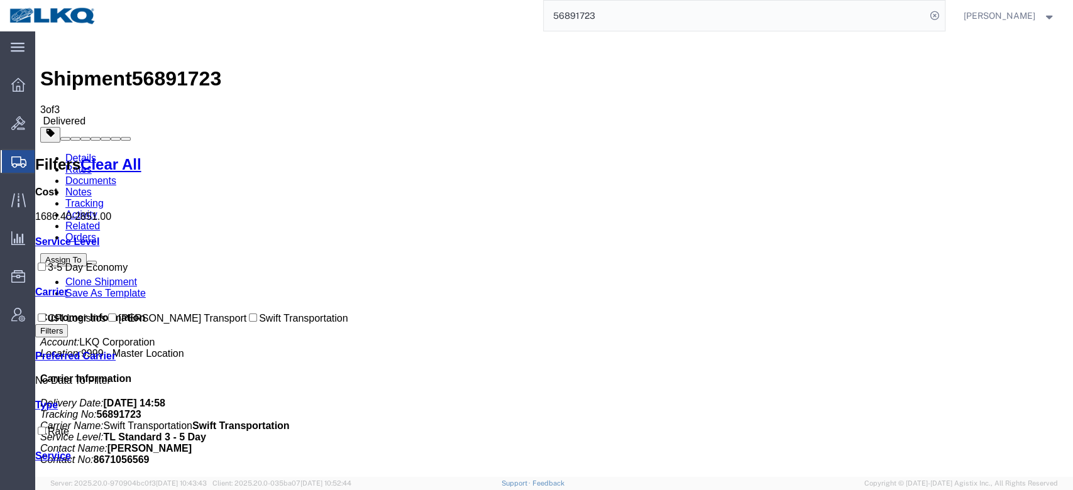
click at [593, 19] on input "56891723" at bounding box center [735, 16] width 382 height 30
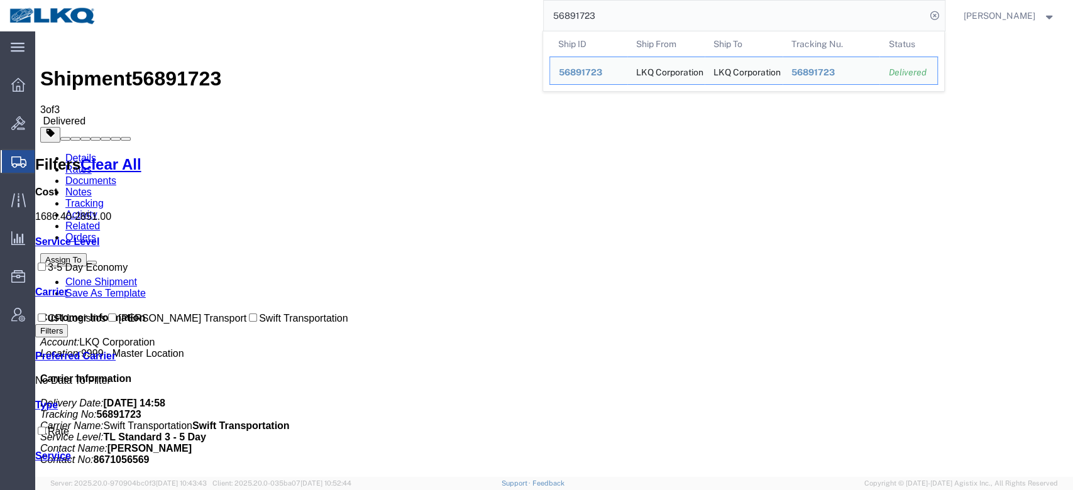
click at [593, 19] on input "56891723" at bounding box center [735, 16] width 382 height 30
paste input "535391"
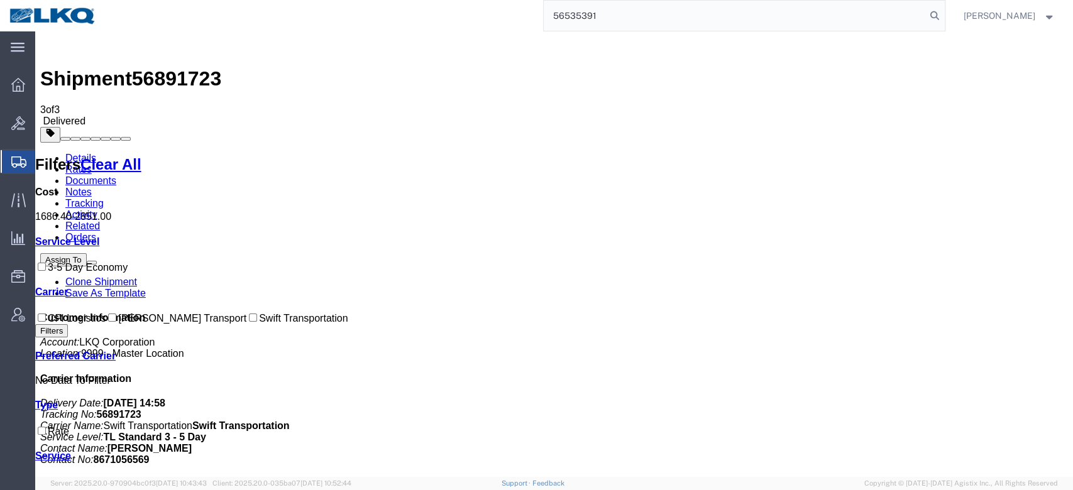
type input "56535391"
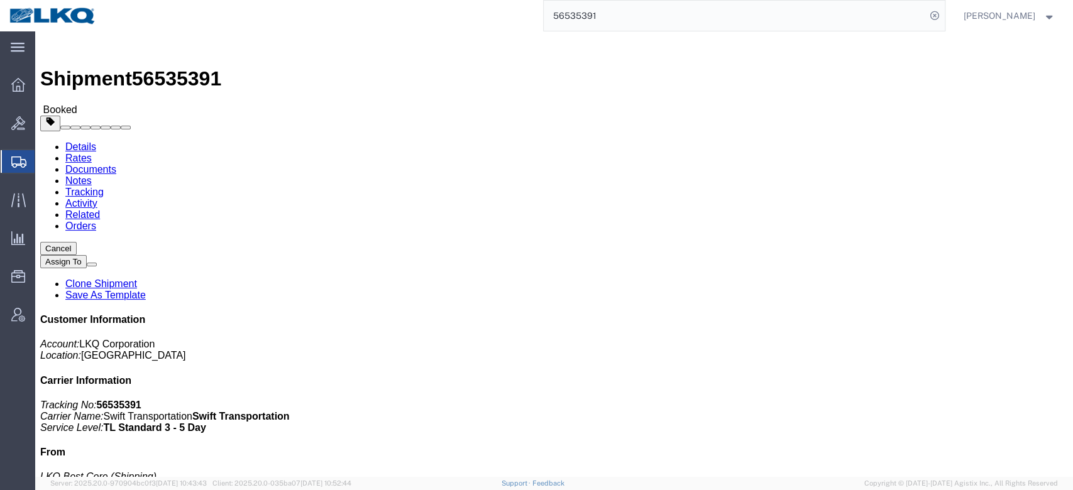
click link "Rates"
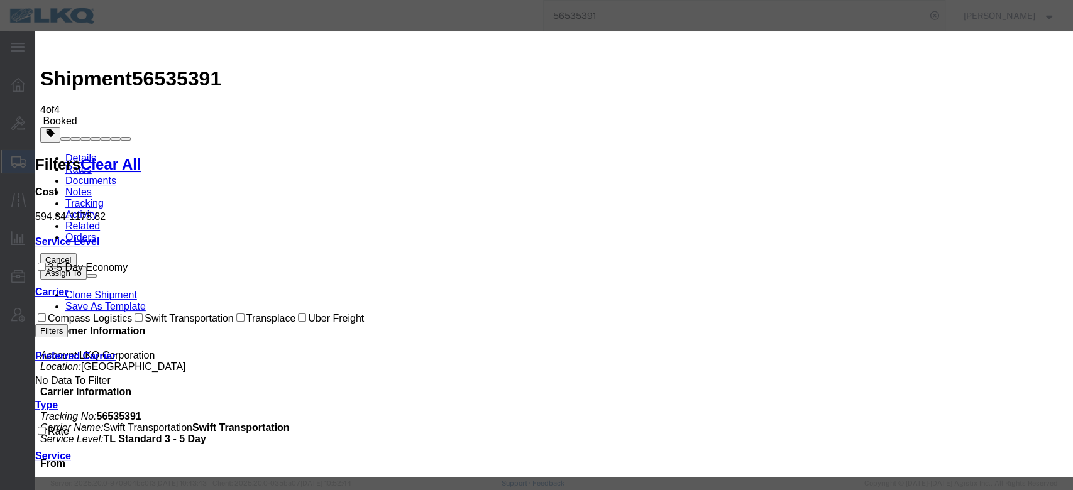
select select "FUEL_CHARGE"
type input "136.84"
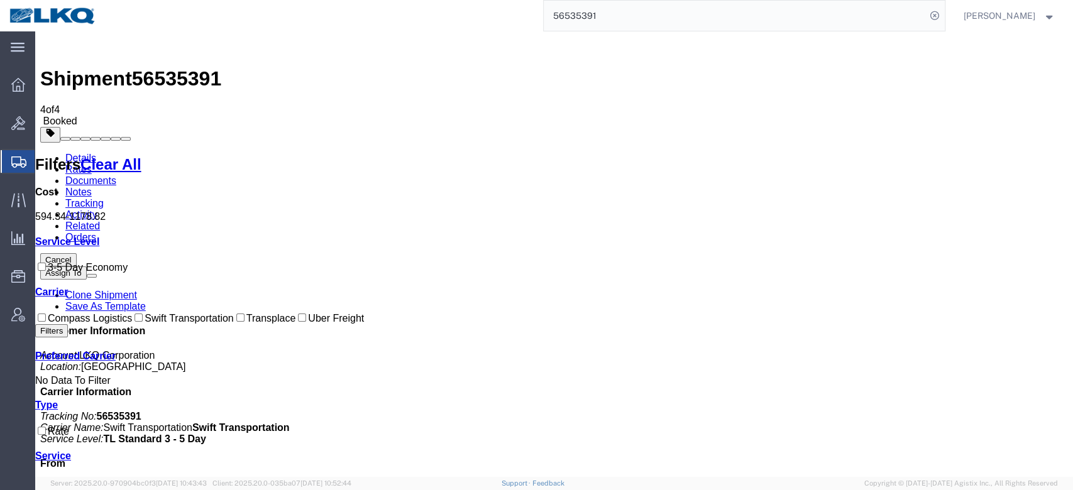
click at [589, 14] on input "56535391" at bounding box center [735, 16] width 382 height 30
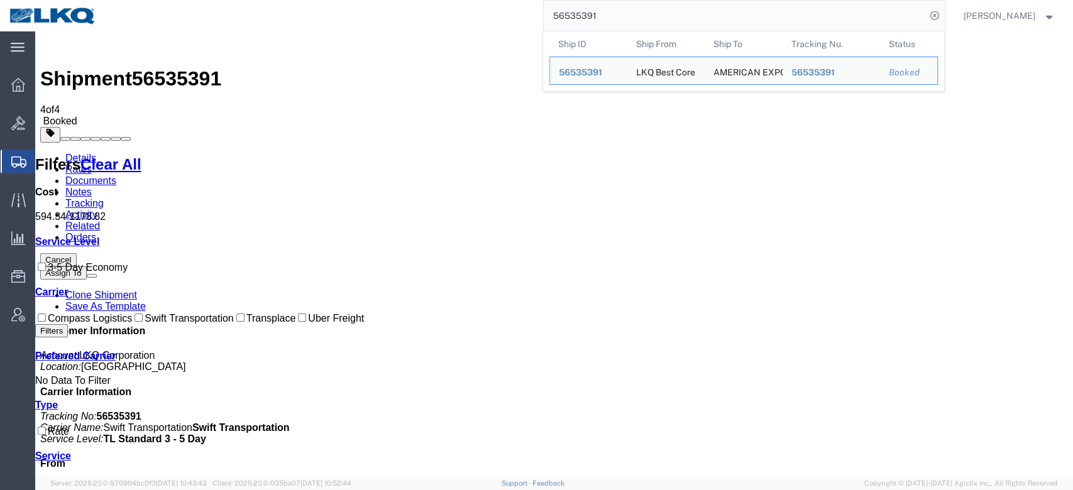
click at [589, 14] on input "56535391" at bounding box center [735, 16] width 382 height 30
paste input "938504"
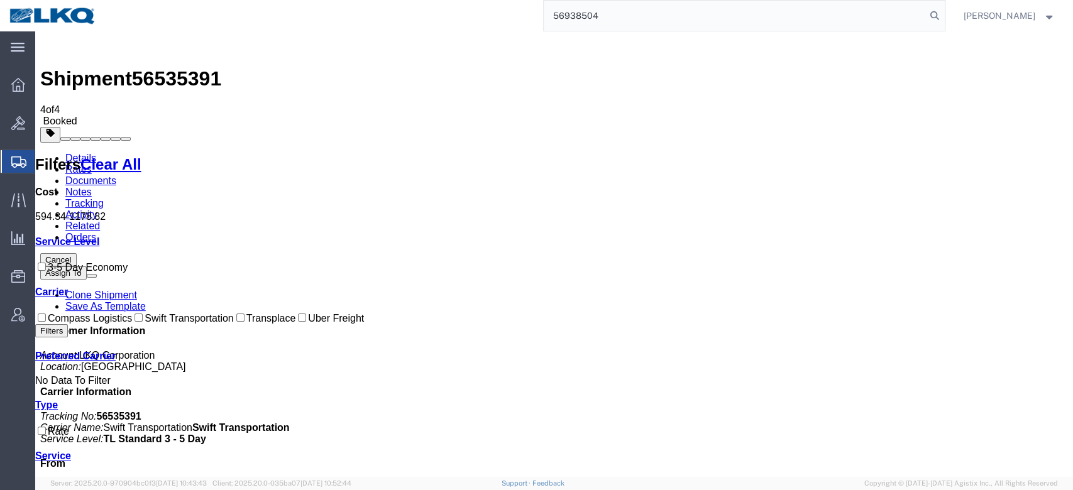
type input "56938504"
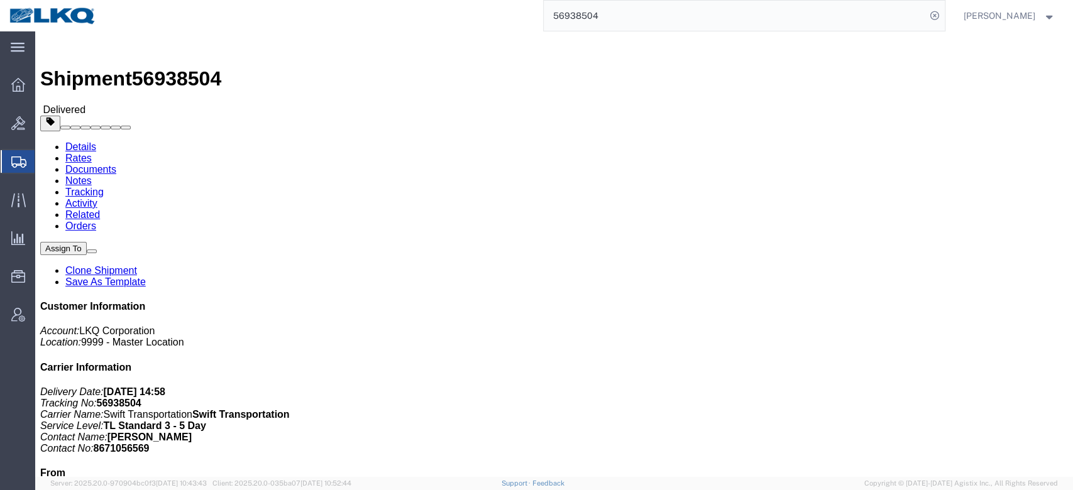
click link "Rates"
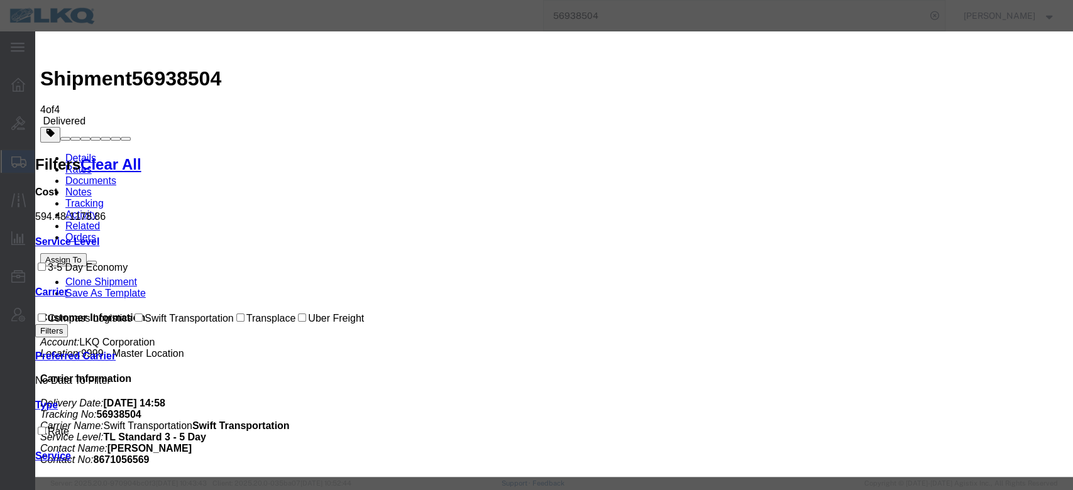
select select "FUEL_CHARGE"
type input "136.84"
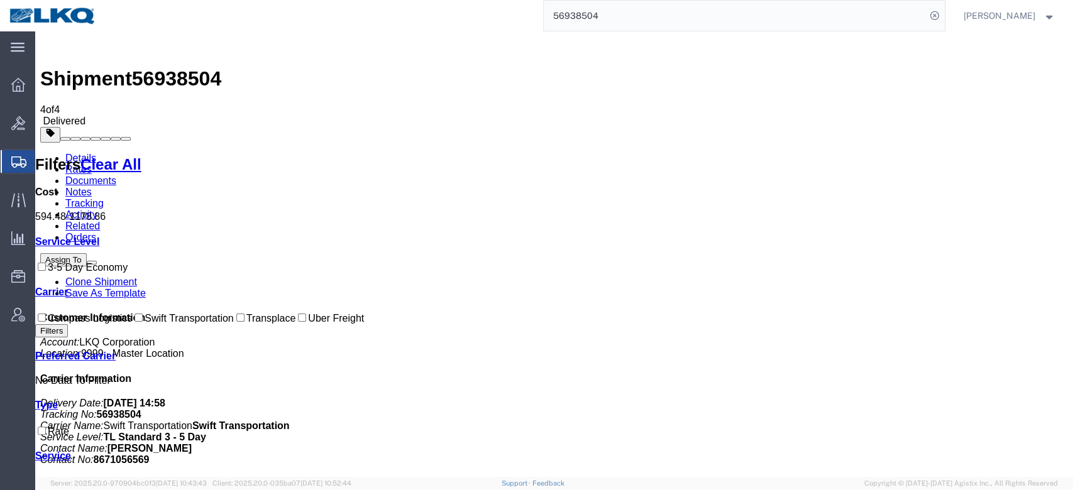
click at [631, 14] on input "56938504" at bounding box center [735, 16] width 382 height 30
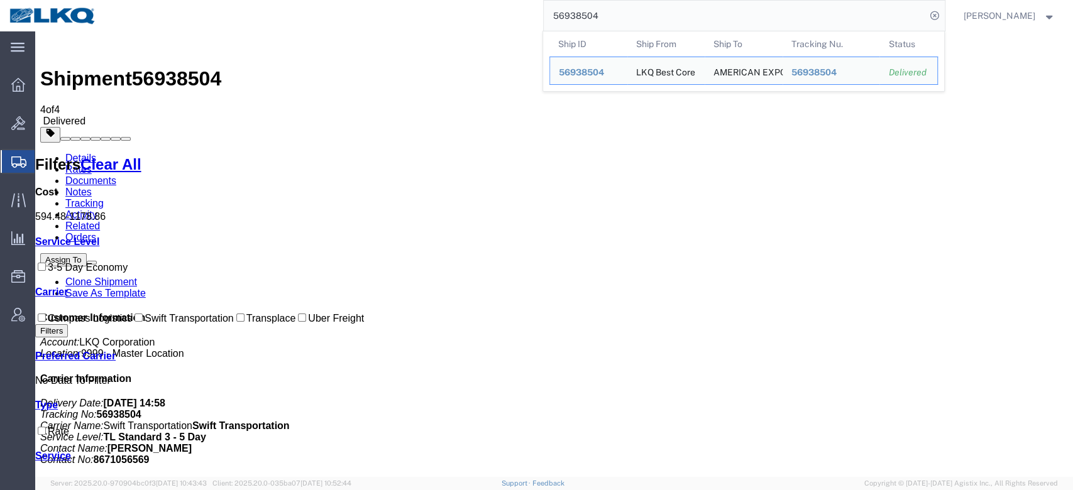
click at [631, 14] on input "56938504" at bounding box center [735, 16] width 382 height 30
paste input "57767"
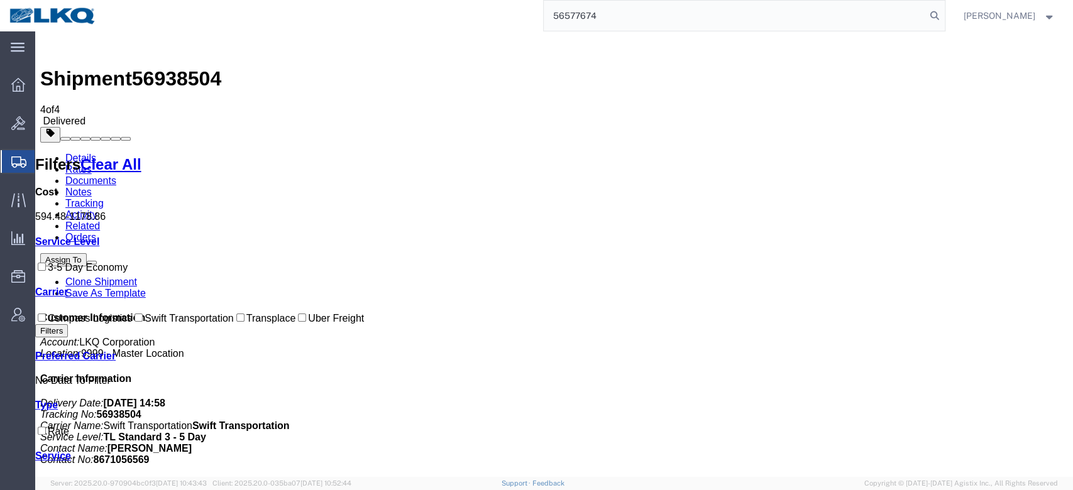
type input "56577674"
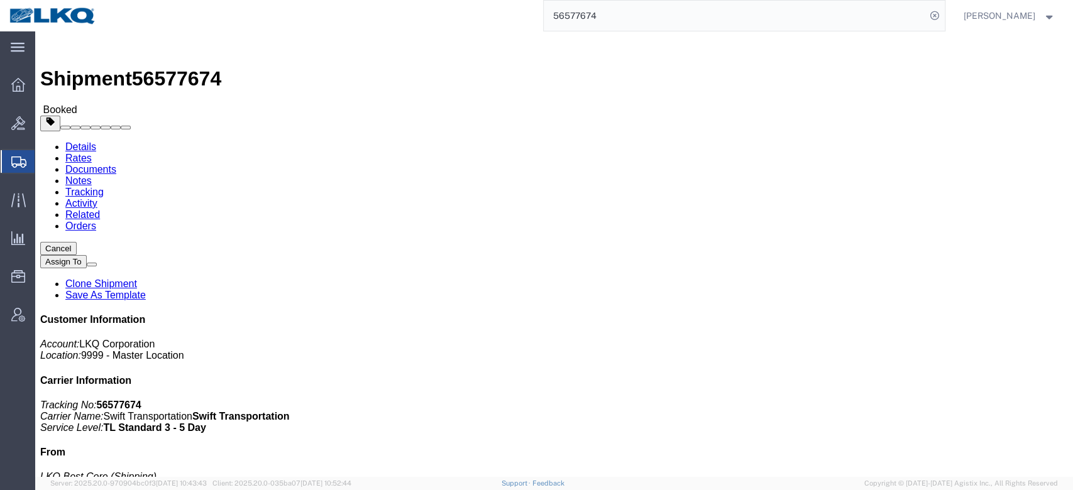
click link "Rates"
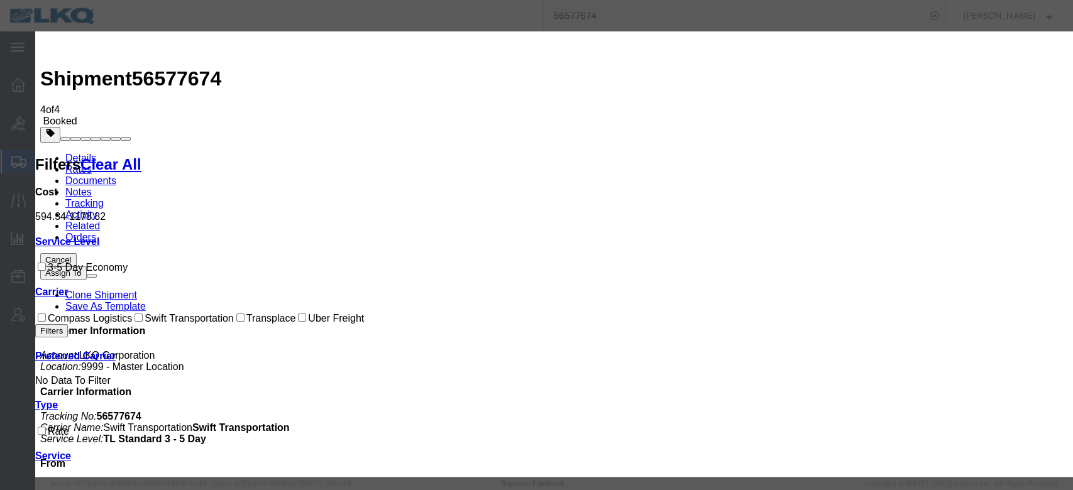
select select "FUEL_CHARGE"
type input "136.84"
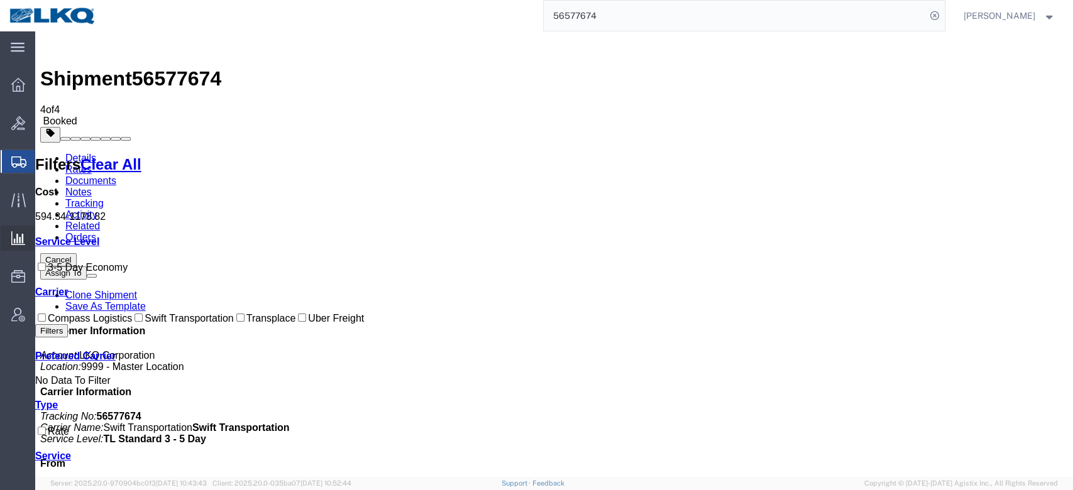
click at [0, 0] on span "Ad Hoc Reports" at bounding box center [0, 0] width 0 height 0
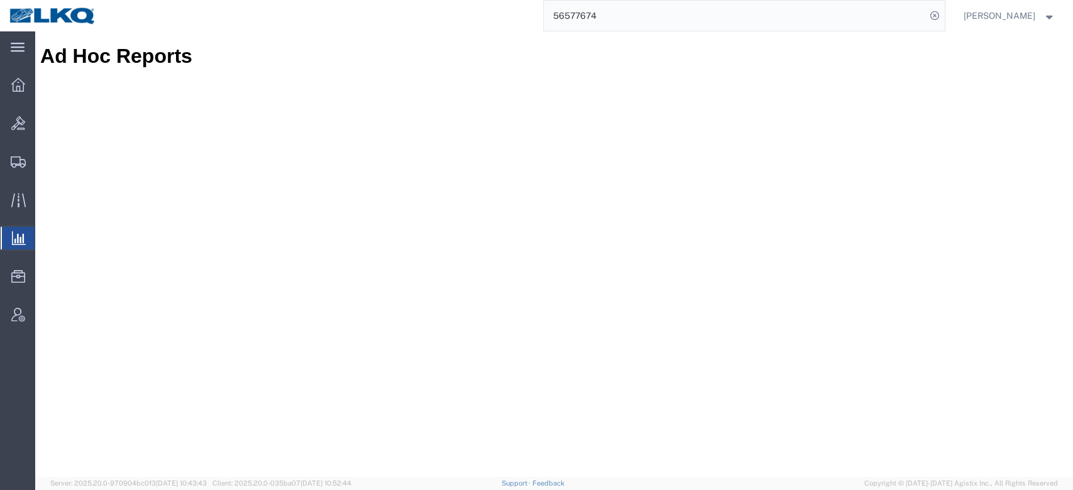
click at [627, 23] on input "56577674" at bounding box center [735, 16] width 382 height 30
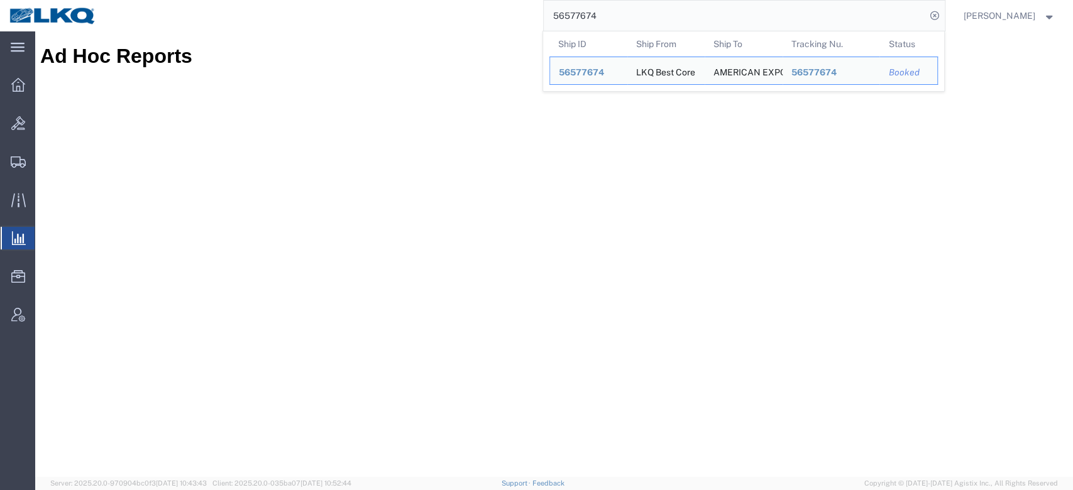
click at [627, 23] on input "56577674" at bounding box center [735, 16] width 382 height 30
paste input "7021809"
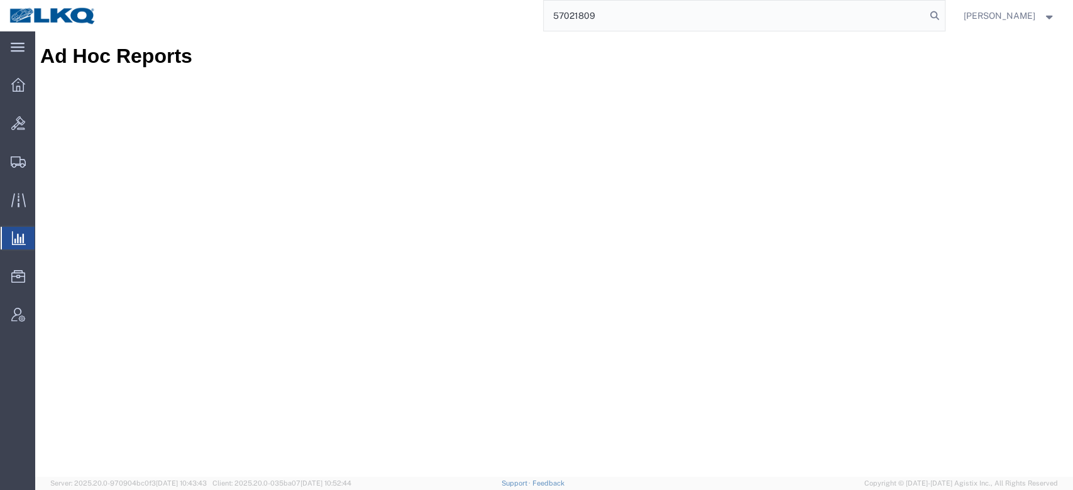
type input "57021809"
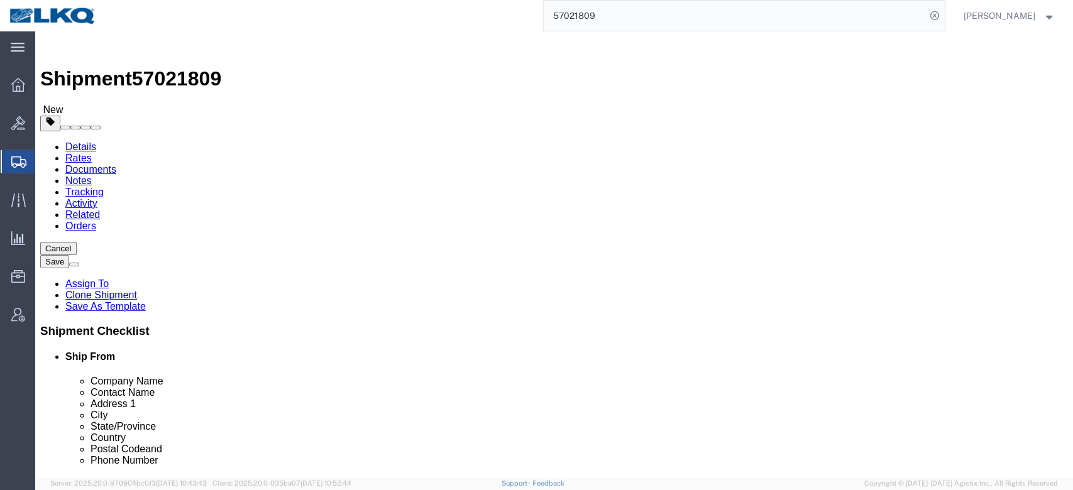
select select "28712"
select select "30704"
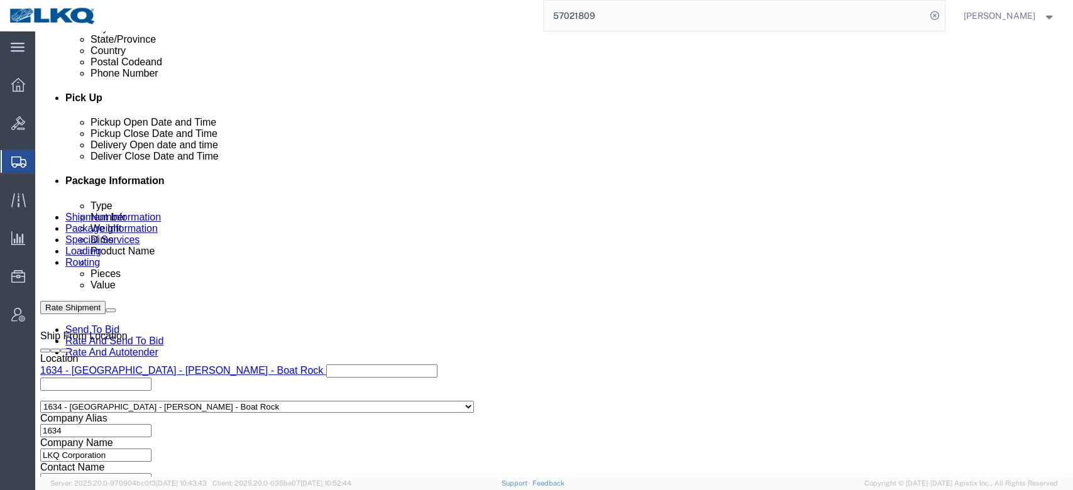
scroll to position [518, 0]
click button "Rate Shipment"
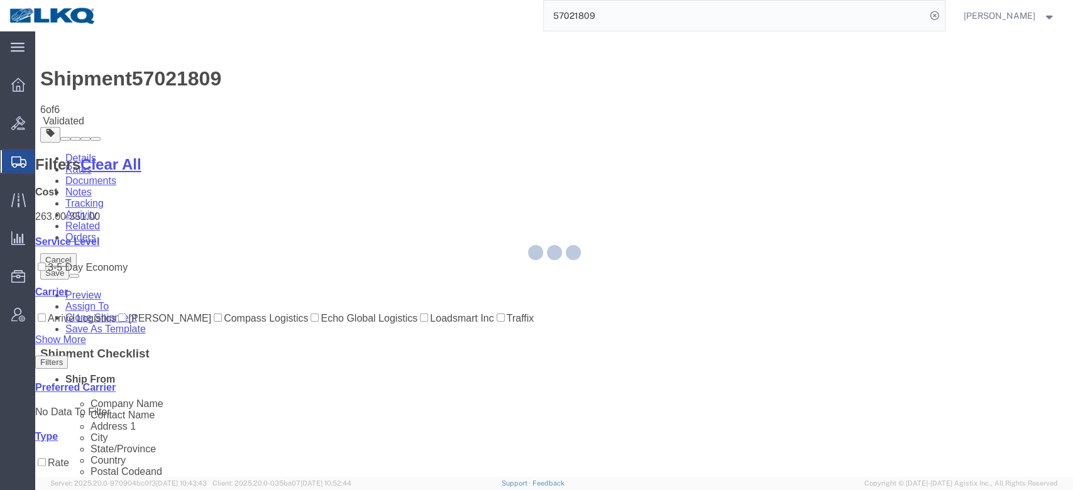
select select "28712"
select select "30704"
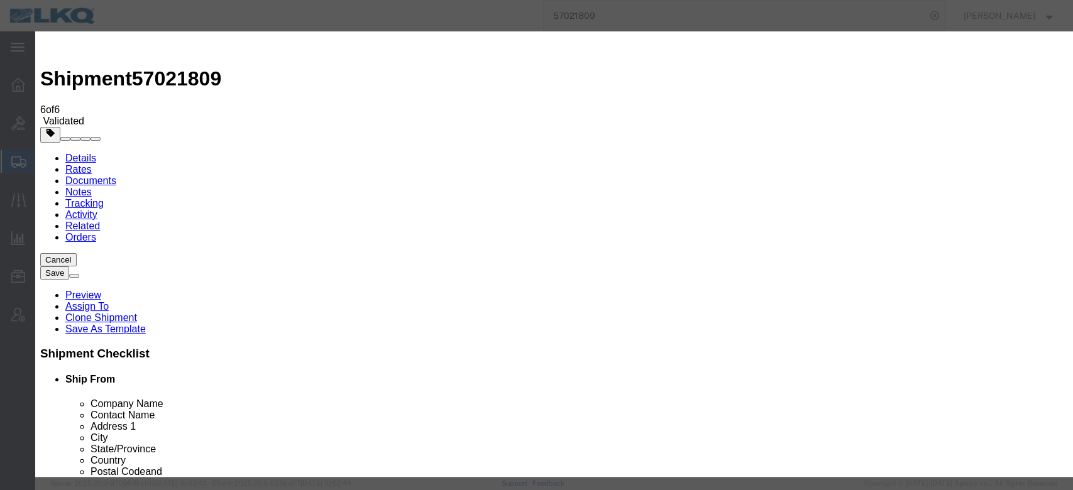
type input "2"
click input "2"
click select "Price Carrier Rank"
select select "LANE_RANK"
click select "Price Carrier Rank"
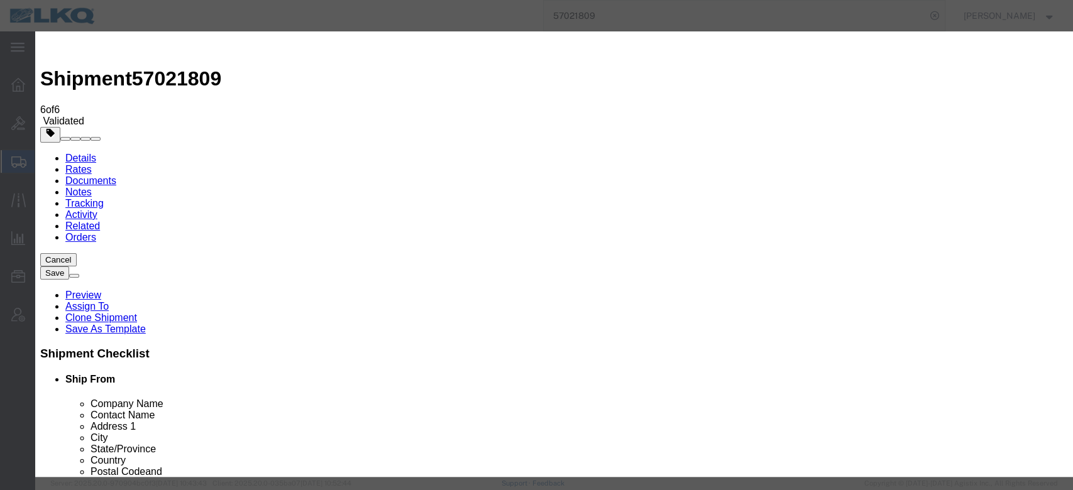
click button "Save Auto-Tender"
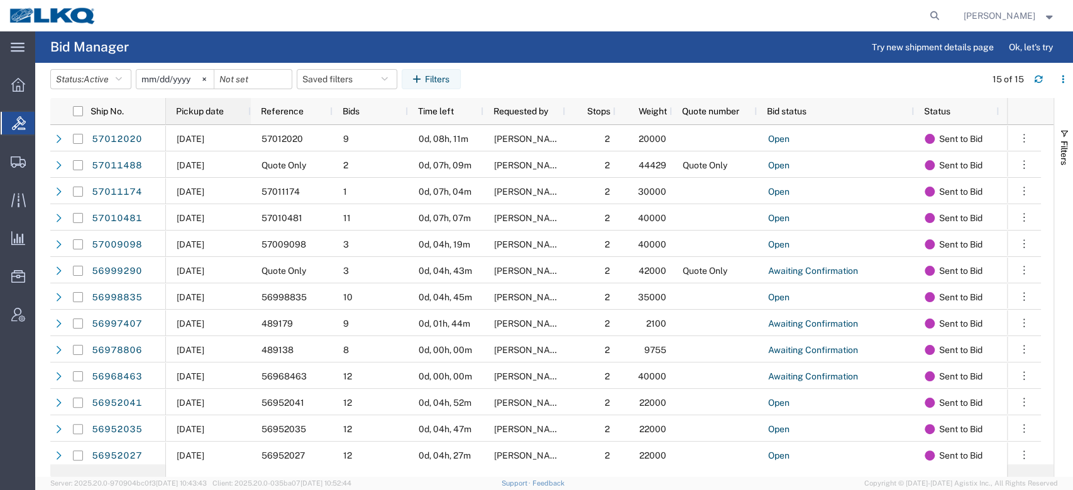
click at [211, 105] on div "Pickup date" at bounding box center [211, 111] width 70 height 20
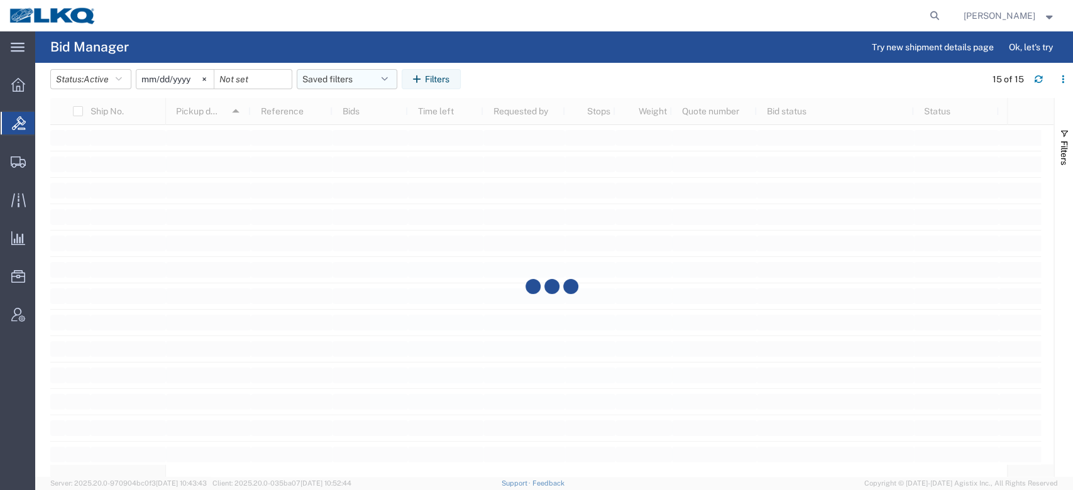
click at [343, 78] on button "Saved filters" at bounding box center [347, 79] width 101 height 20
drag, startPoint x: 352, startPoint y: 128, endPoint x: 395, endPoint y: 84, distance: 61.8
click at [352, 129] on span "No PGW/LTL" at bounding box center [381, 134] width 165 height 23
type input "2025-01-01"
type input "2025-12-31"
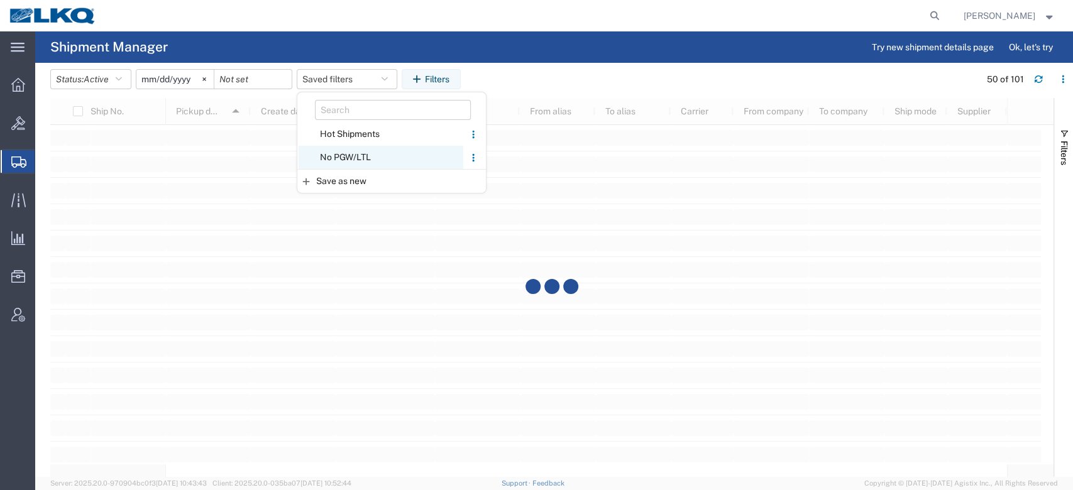
click at [350, 152] on span "No PGW/LTL" at bounding box center [381, 157] width 165 height 23
type input "2025-01-01"
type input "2025-12-31"
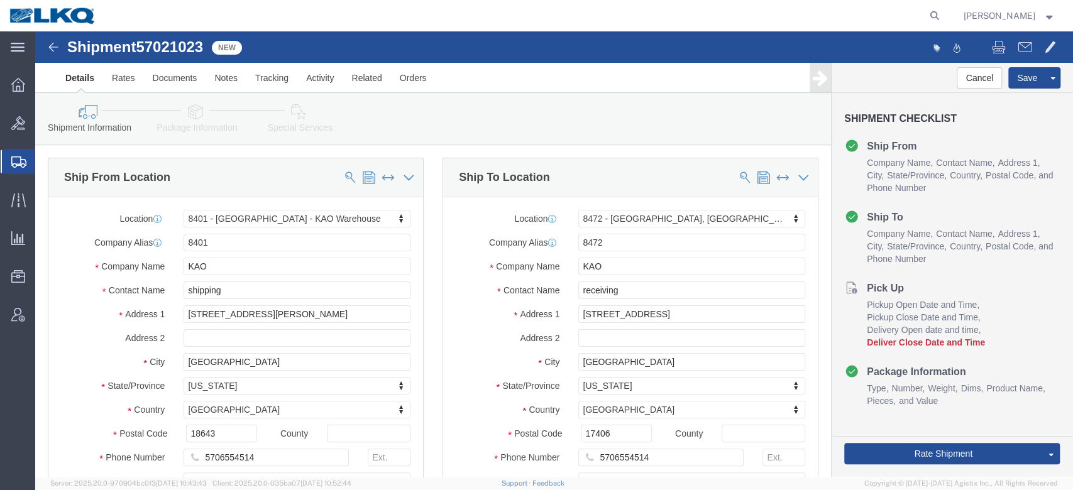
select select "30522"
select select "30579"
click span "57021023"
copy span "57021023"
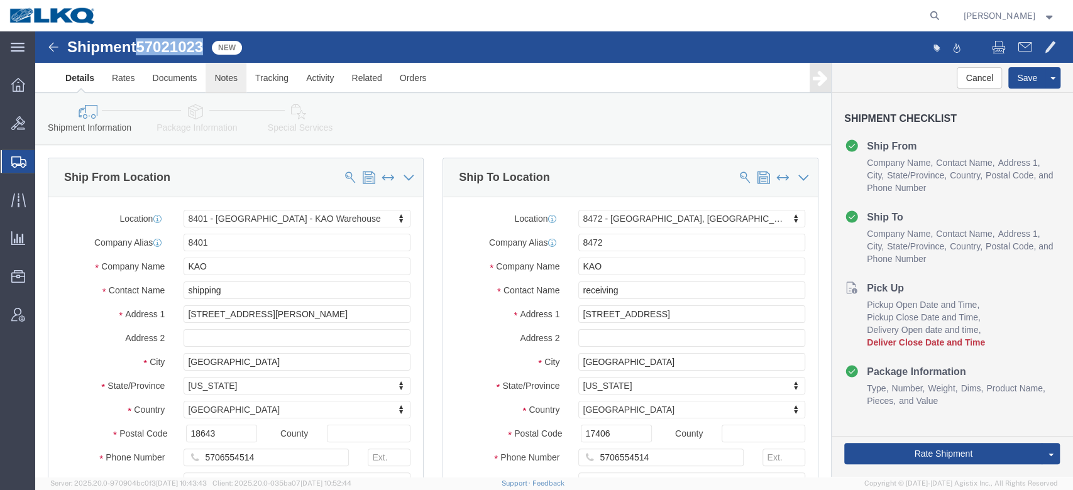
click link "Notes"
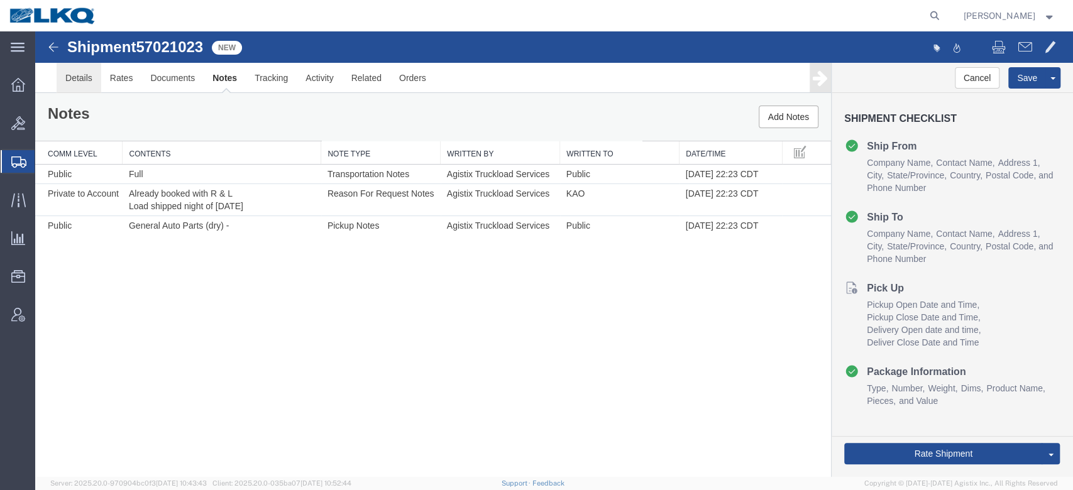
click at [67, 79] on link "Details" at bounding box center [79, 78] width 45 height 30
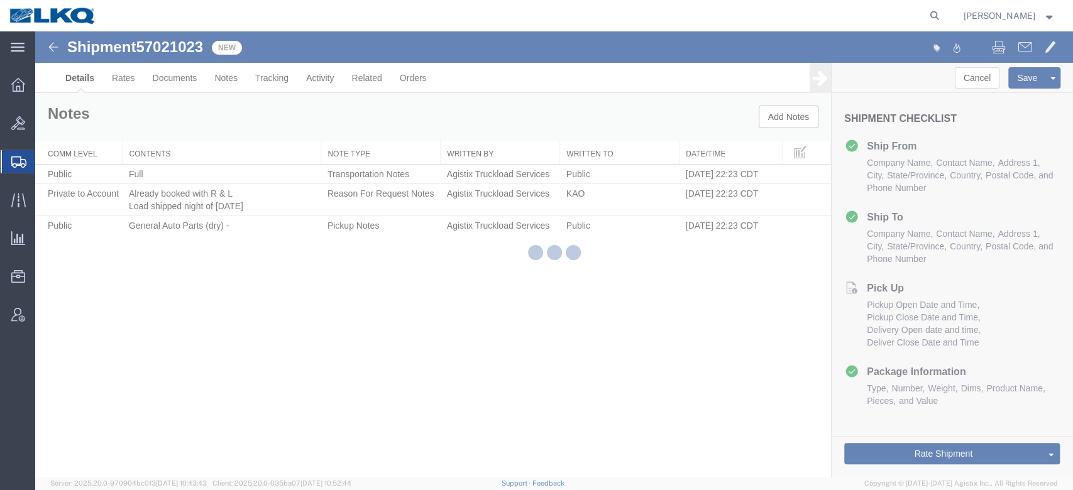
select select "30522"
select select "30579"
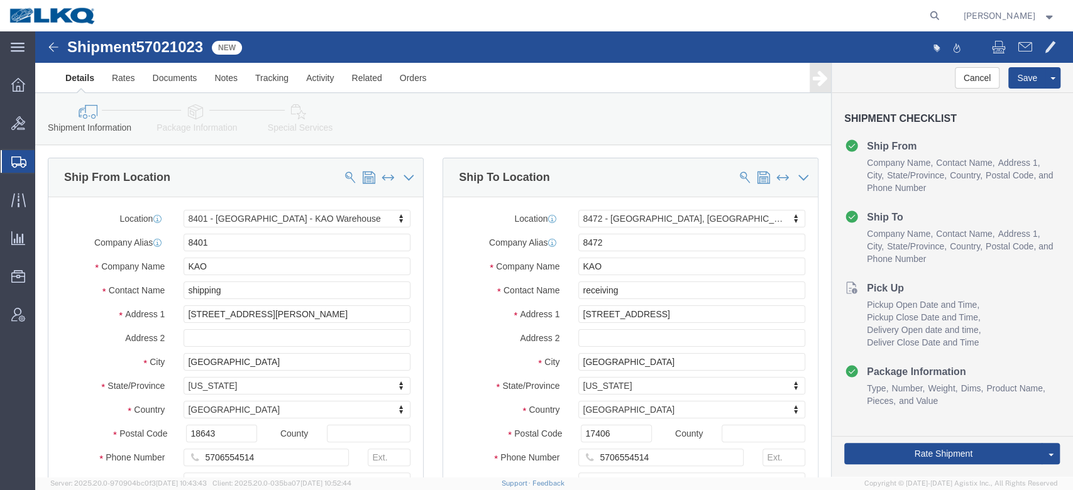
click span "57021023"
copy span "57021023"
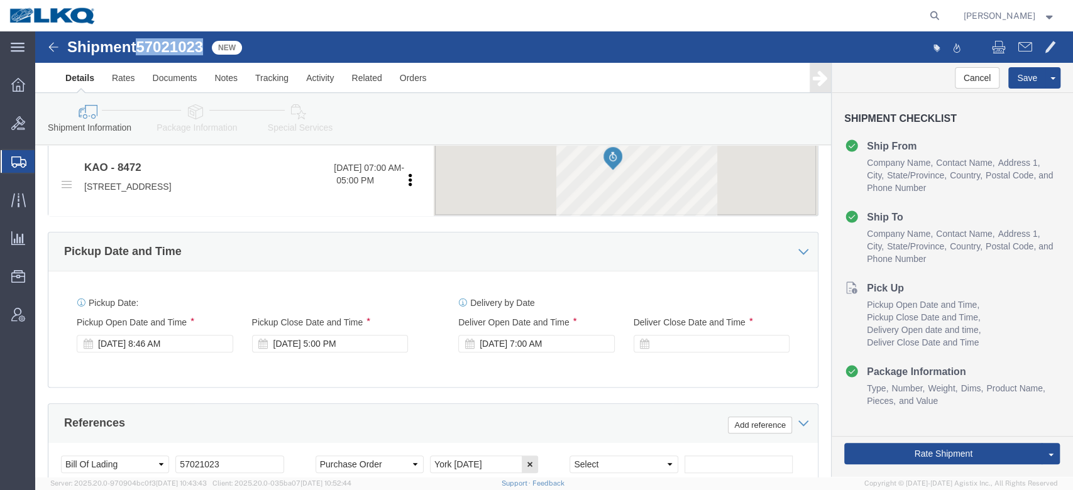
scroll to position [581, 0]
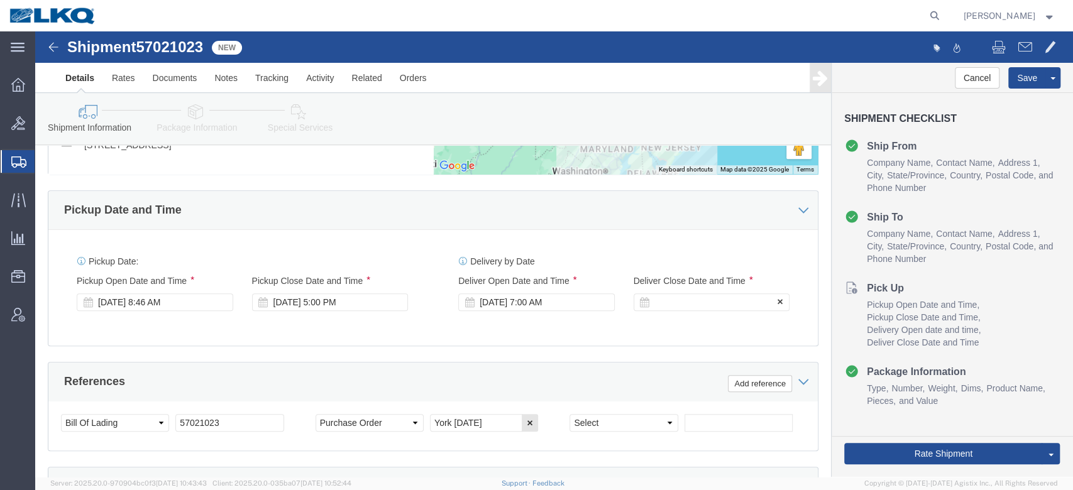
click div
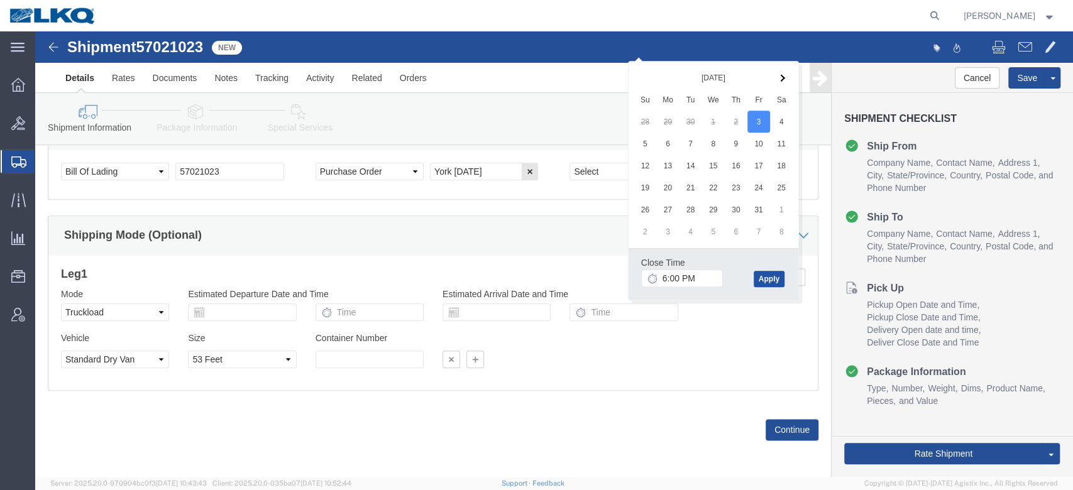
click button "Apply"
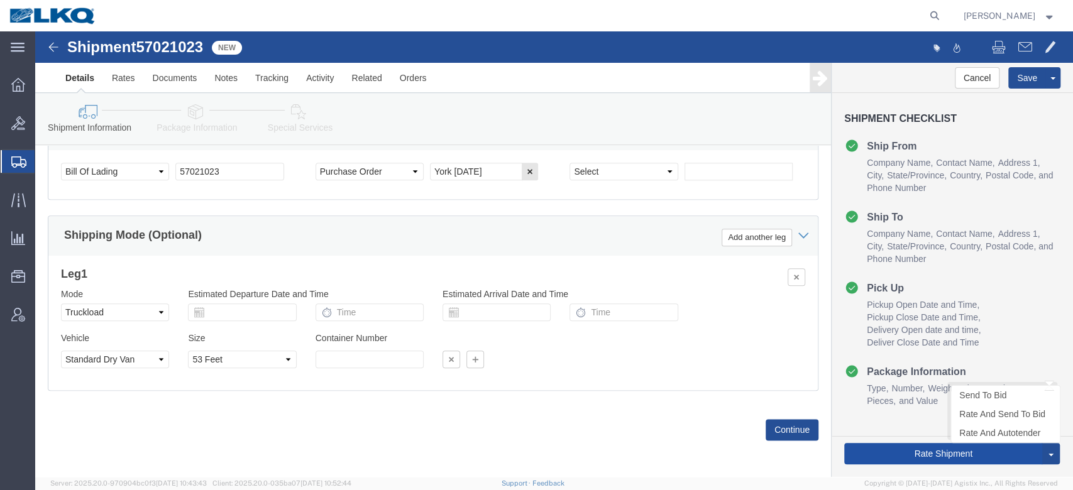
click button "Rate Shipment"
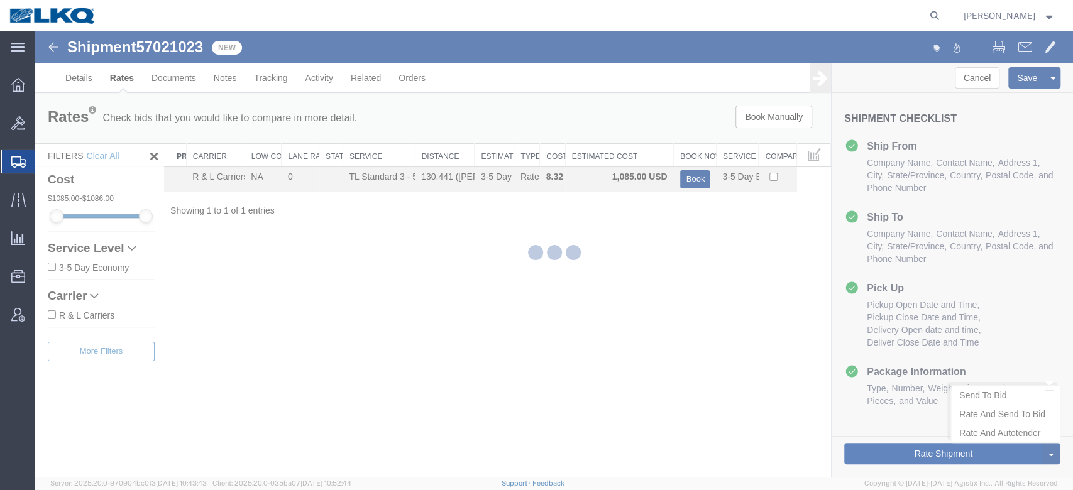
scroll to position [0, 0]
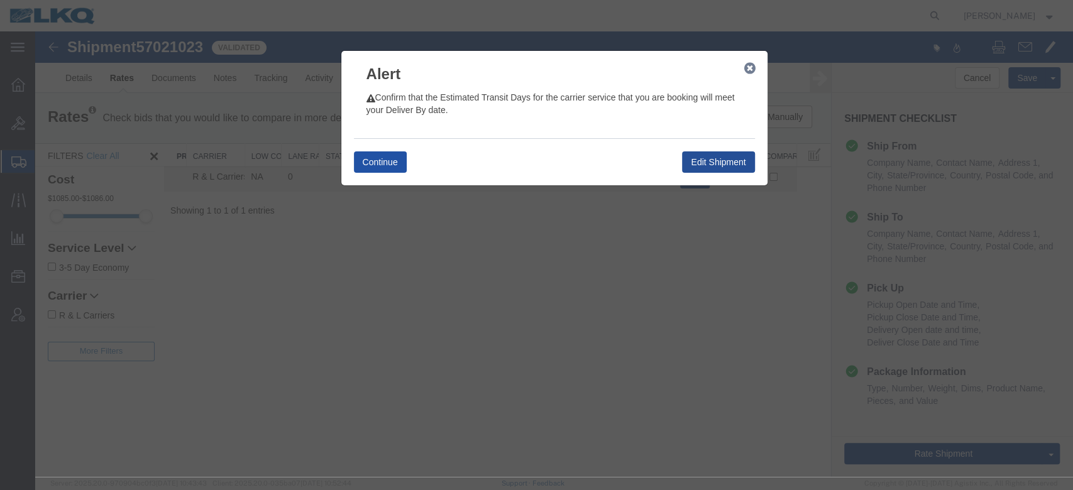
click at [397, 166] on button "Continue" at bounding box center [380, 162] width 53 height 21
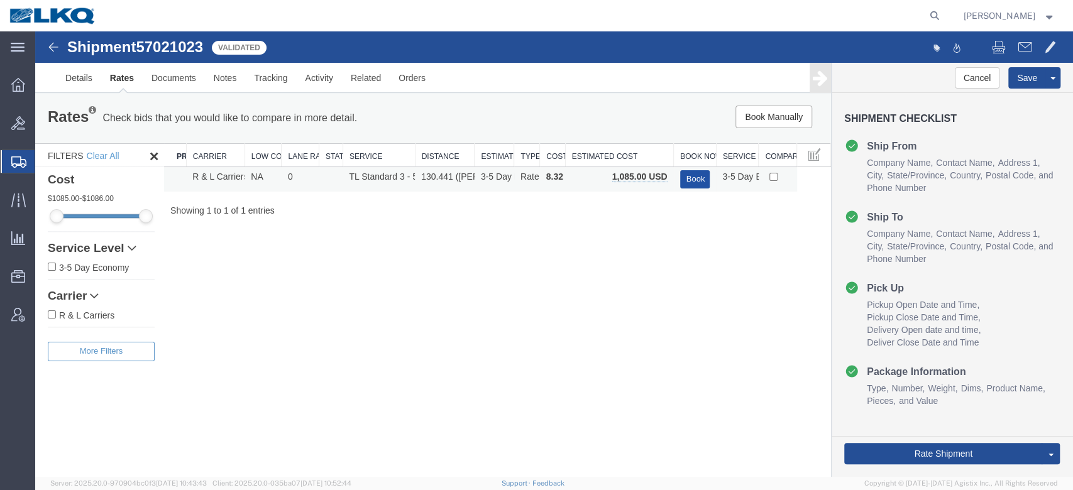
click at [690, 183] on button "Book" at bounding box center [695, 179] width 30 height 18
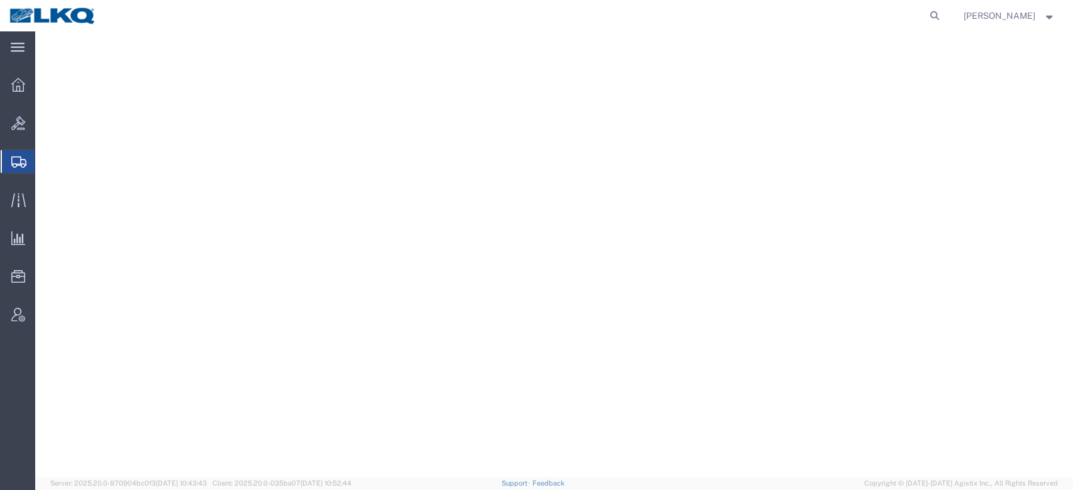
select select "30522"
select select "30604"
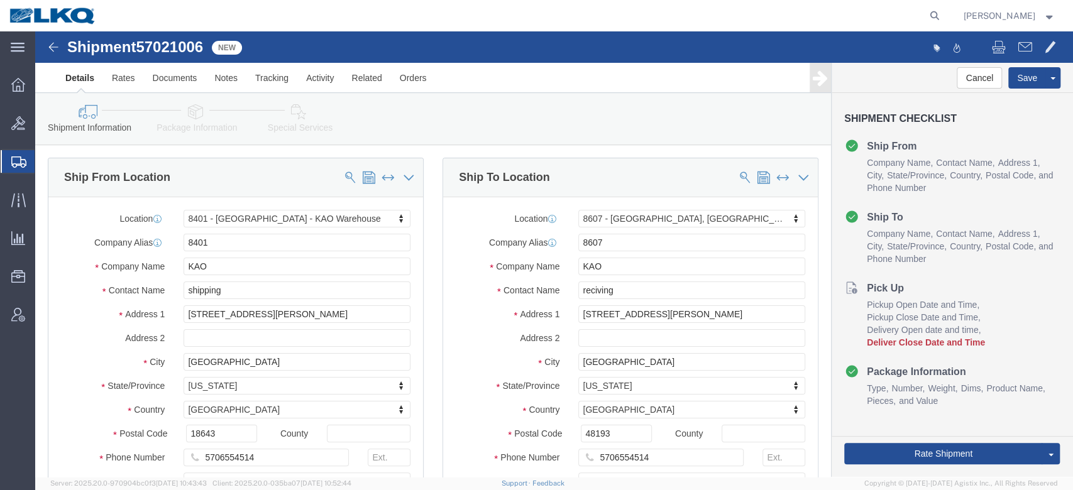
click span "57021006"
copy span "57021006"
click link "Notes"
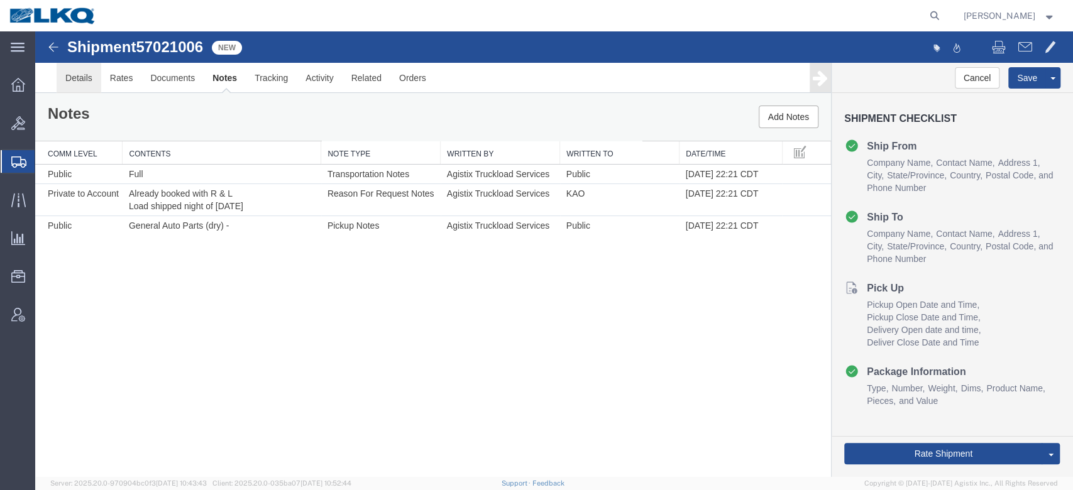
click at [87, 78] on link "Details" at bounding box center [79, 78] width 45 height 30
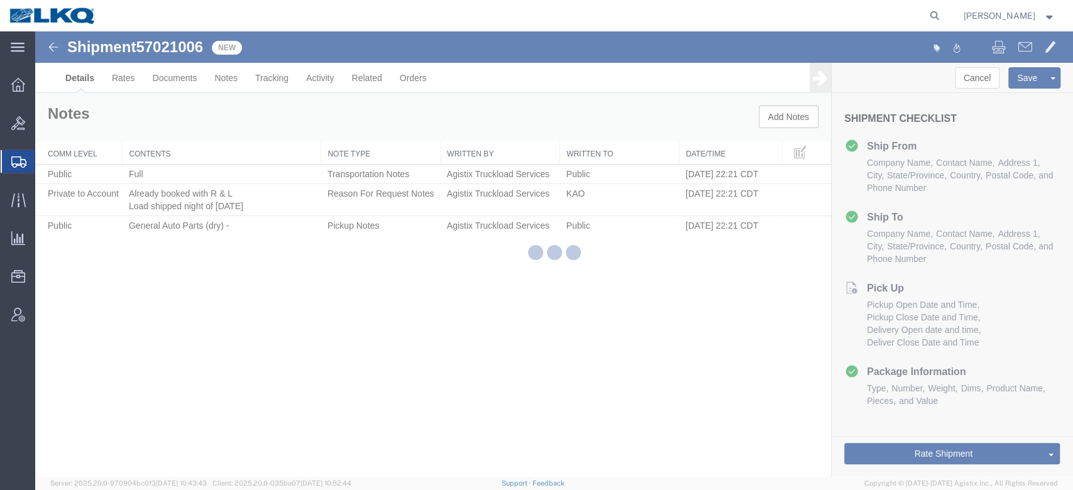
select select "30522"
select select "30604"
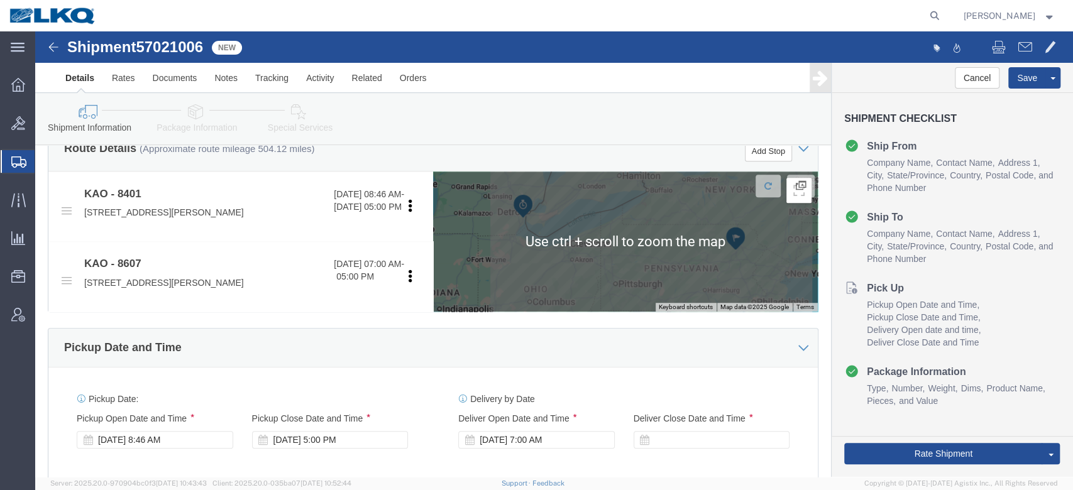
scroll to position [460, 0]
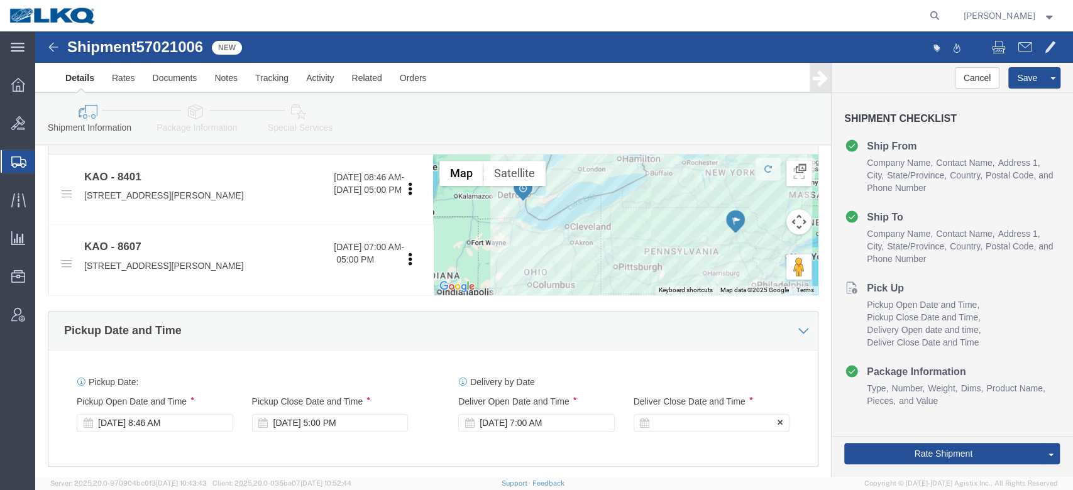
click div
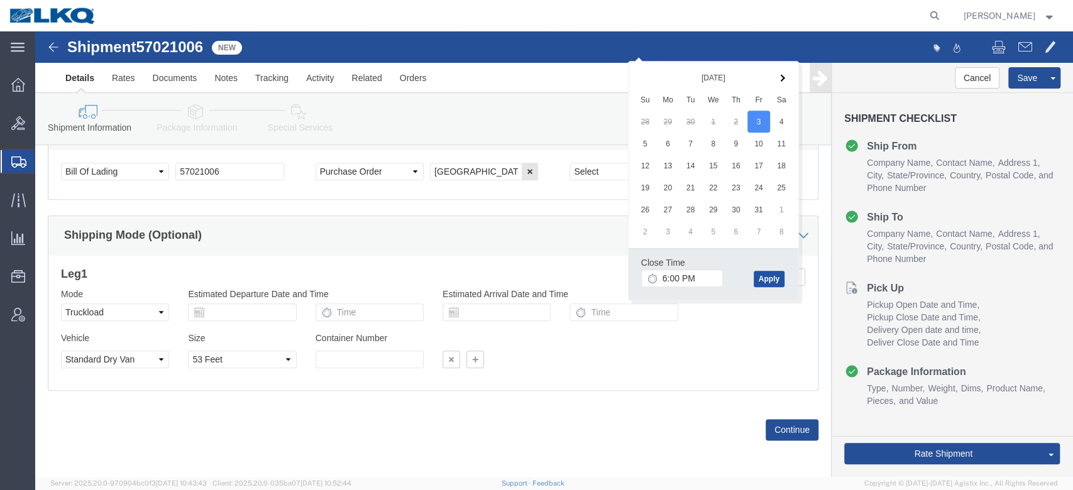
click button "Apply"
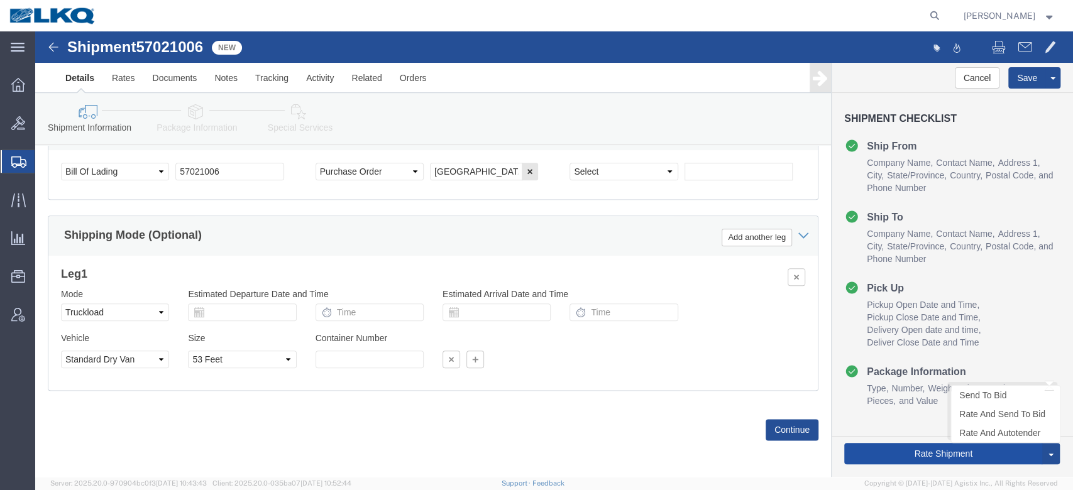
click button "Rate Shipment"
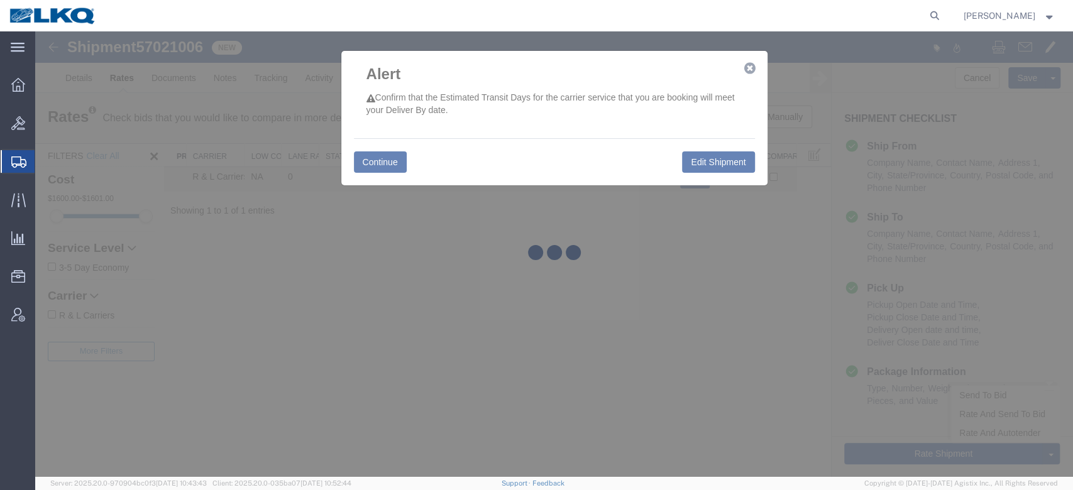
scroll to position [0, 0]
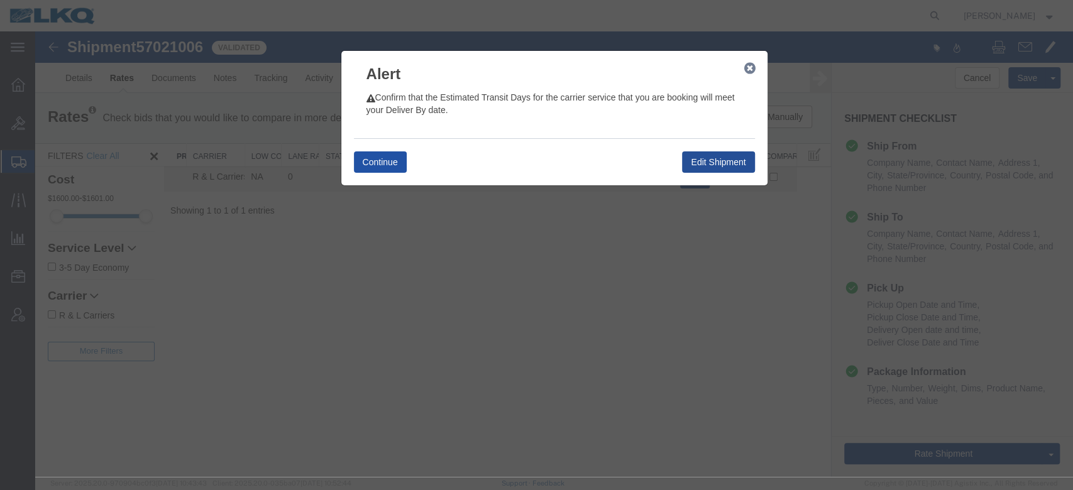
click at [389, 167] on button "Continue" at bounding box center [380, 162] width 53 height 21
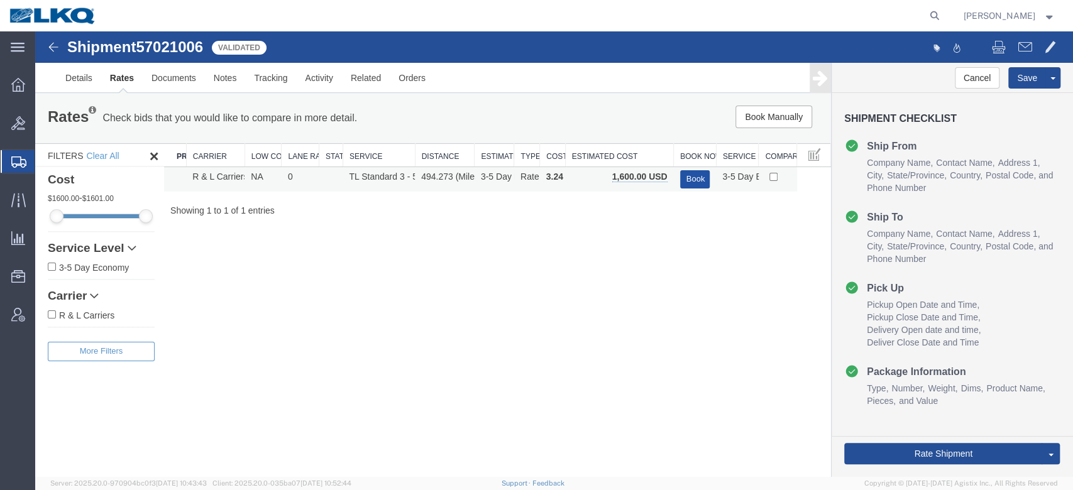
click at [692, 176] on button "Book" at bounding box center [695, 179] width 30 height 18
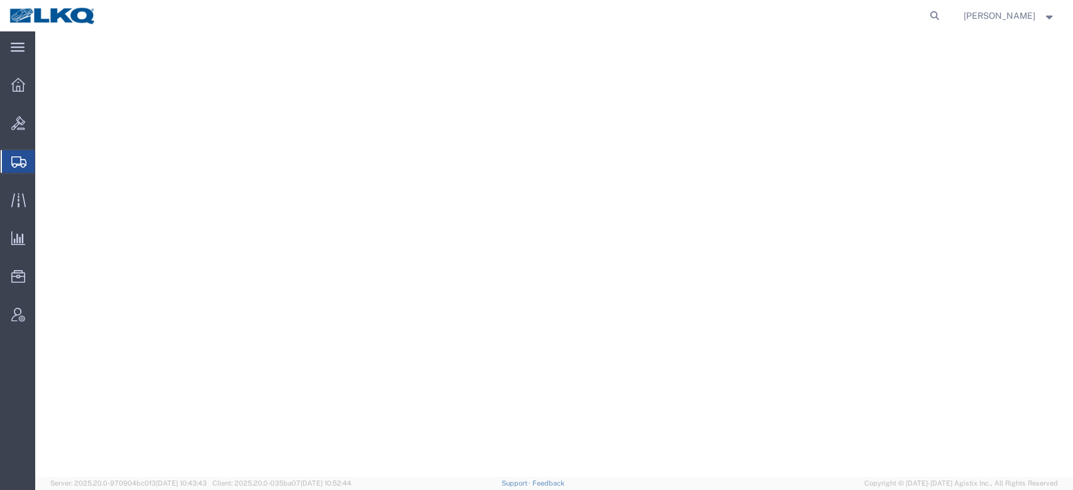
select select "27710"
select select "27634"
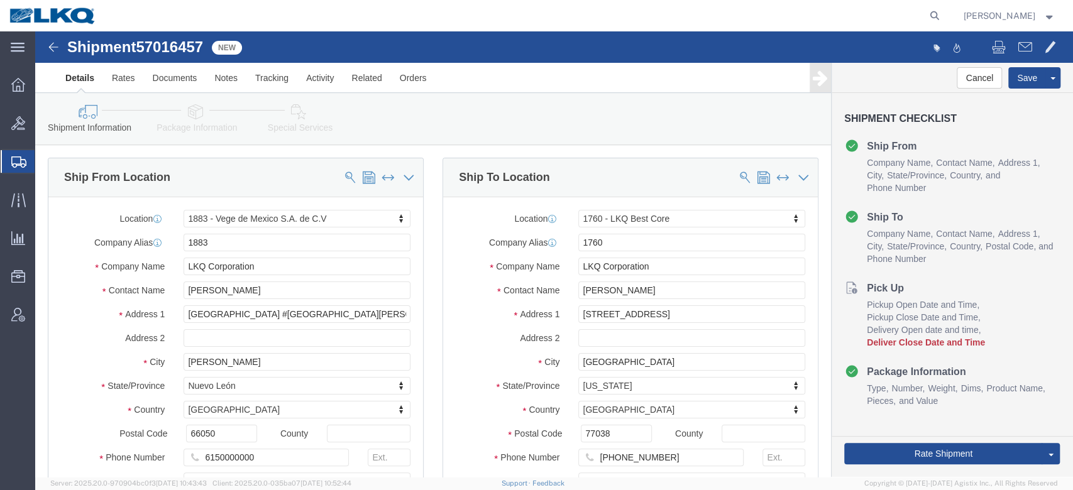
click span "57016457"
copy span "57016457"
click link "Notes"
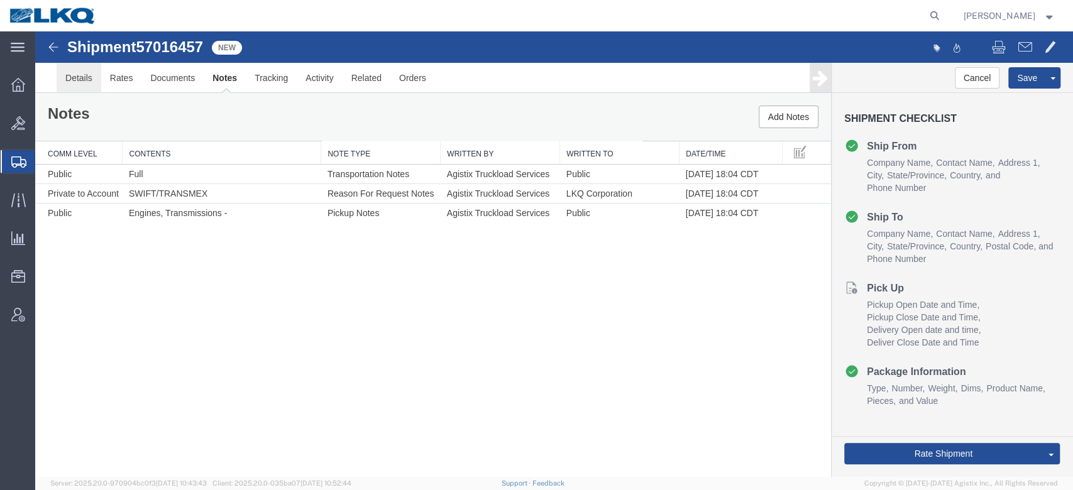
click at [86, 77] on link "Details" at bounding box center [79, 78] width 45 height 30
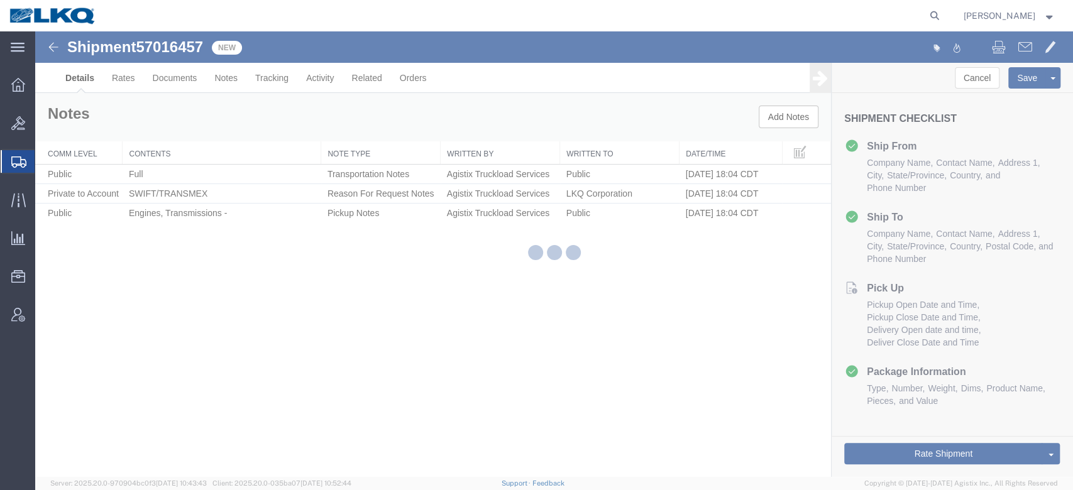
select select "27710"
select select "27634"
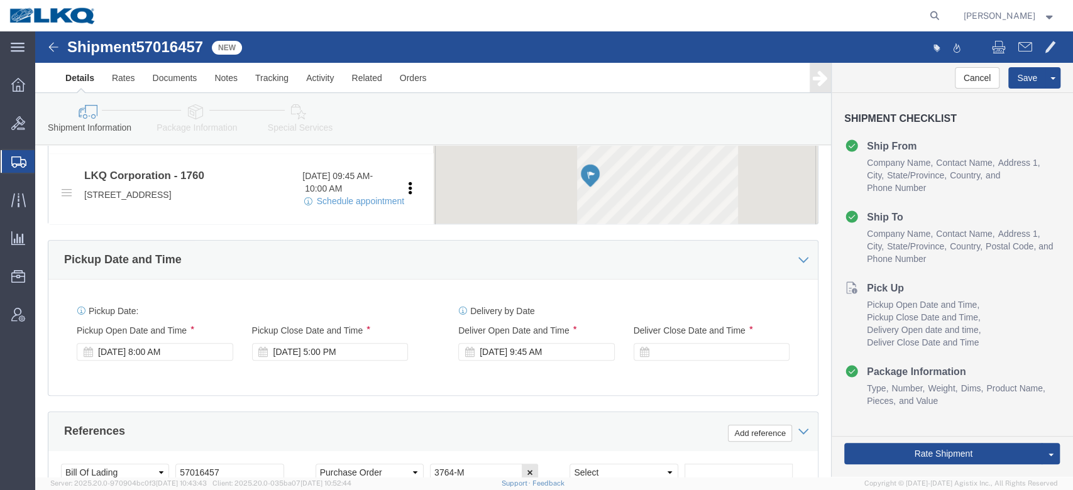
scroll to position [531, 0]
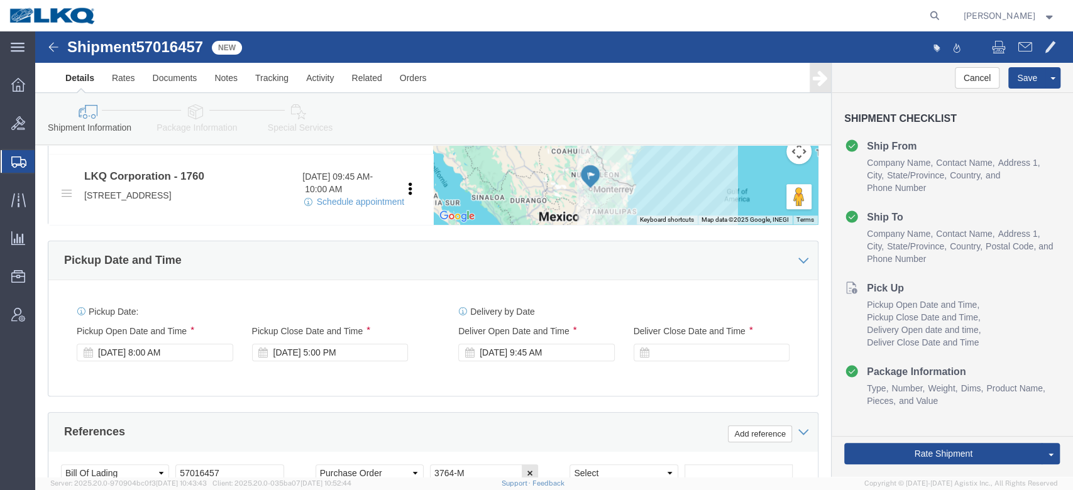
click div
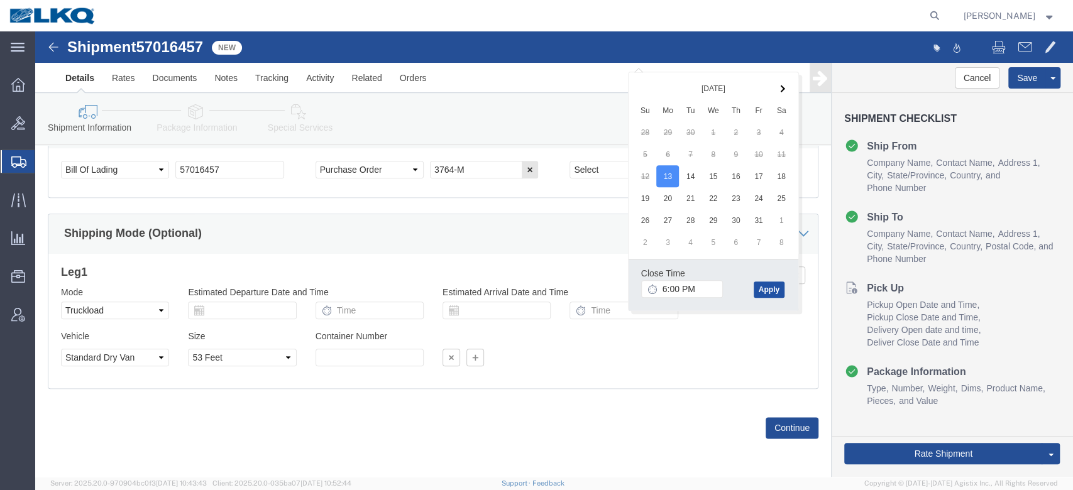
click button "Apply"
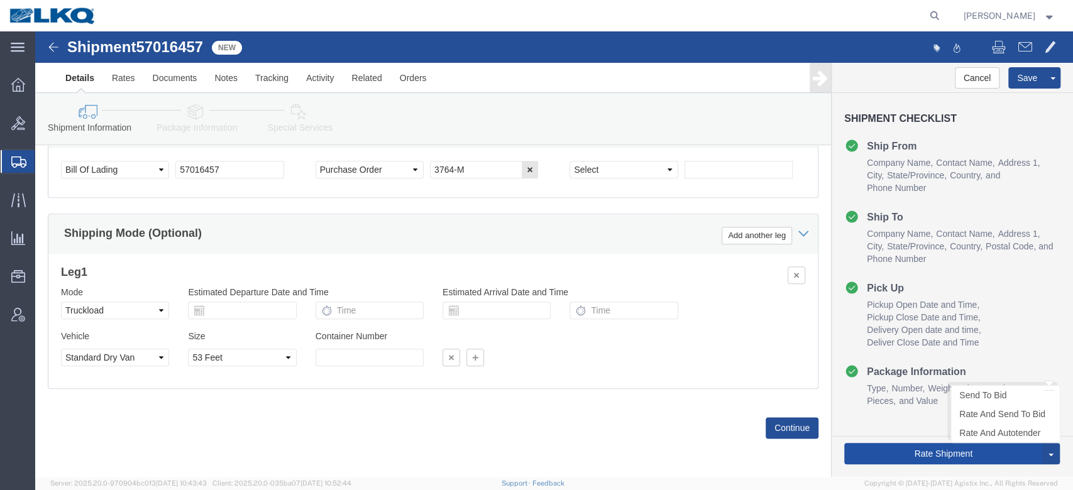
click button "Rate Shipment"
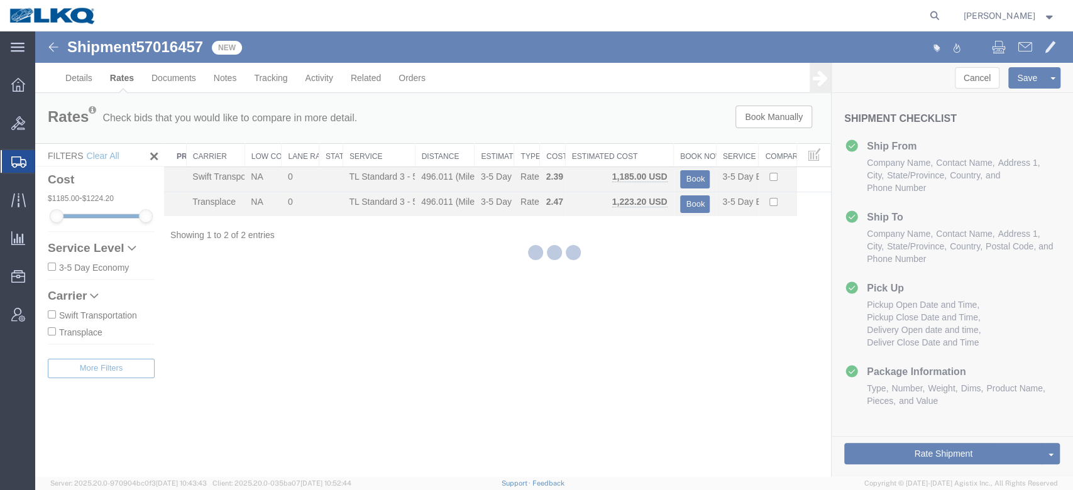
scroll to position [0, 0]
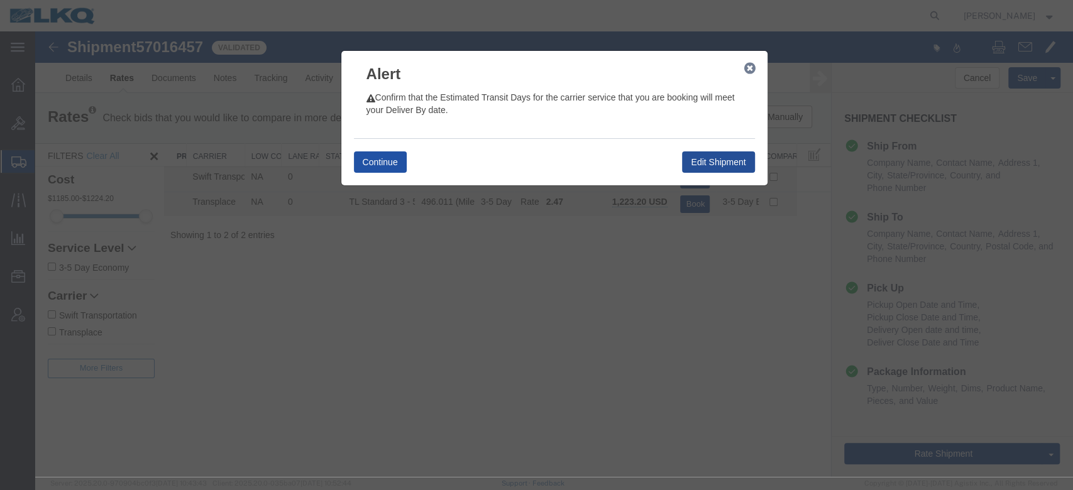
click at [402, 160] on button "Continue" at bounding box center [380, 162] width 53 height 21
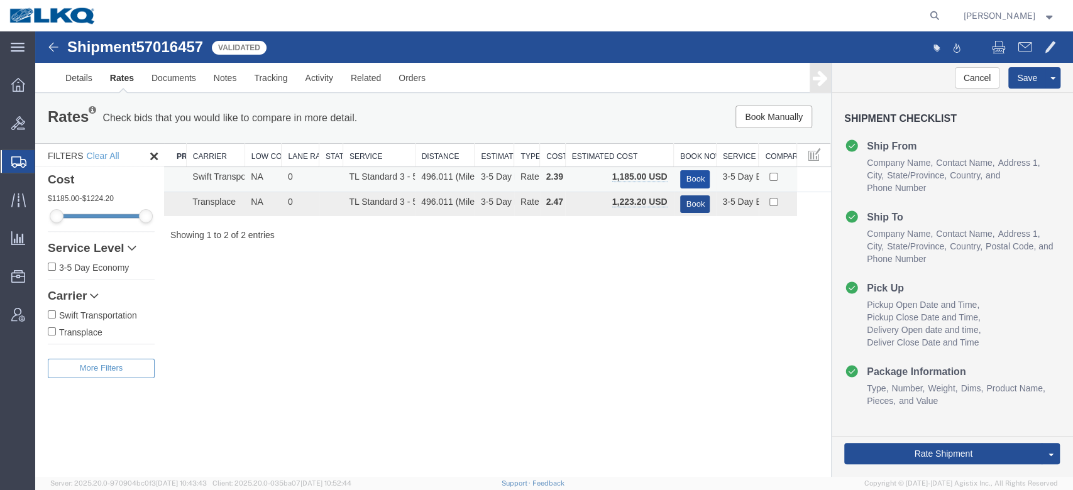
click at [696, 174] on button "Book" at bounding box center [695, 179] width 30 height 18
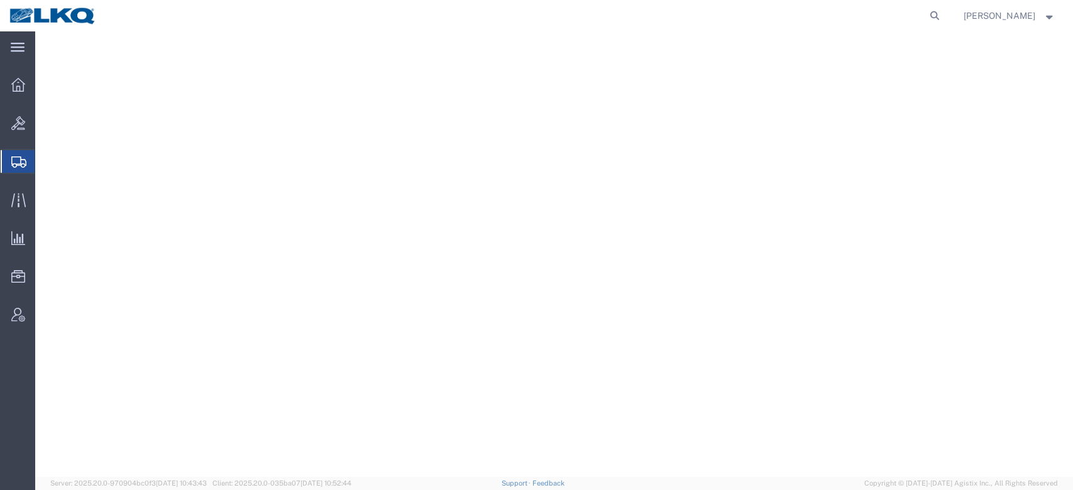
select select "27710"
select select "27708"
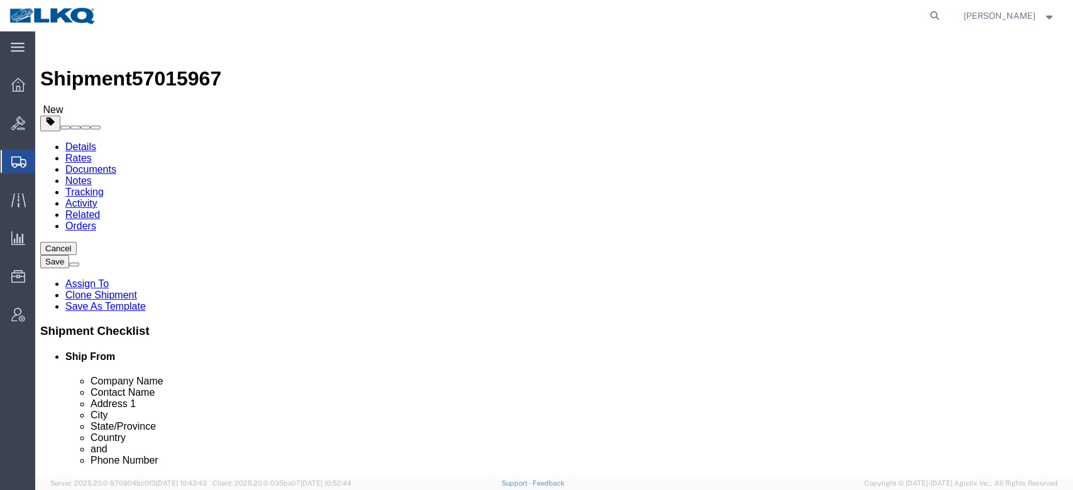
click span "57015967"
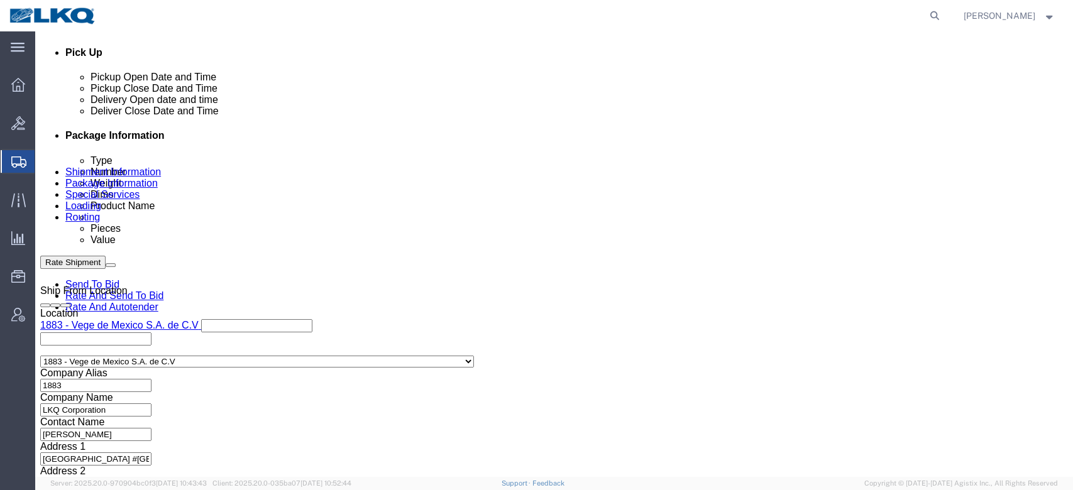
click div
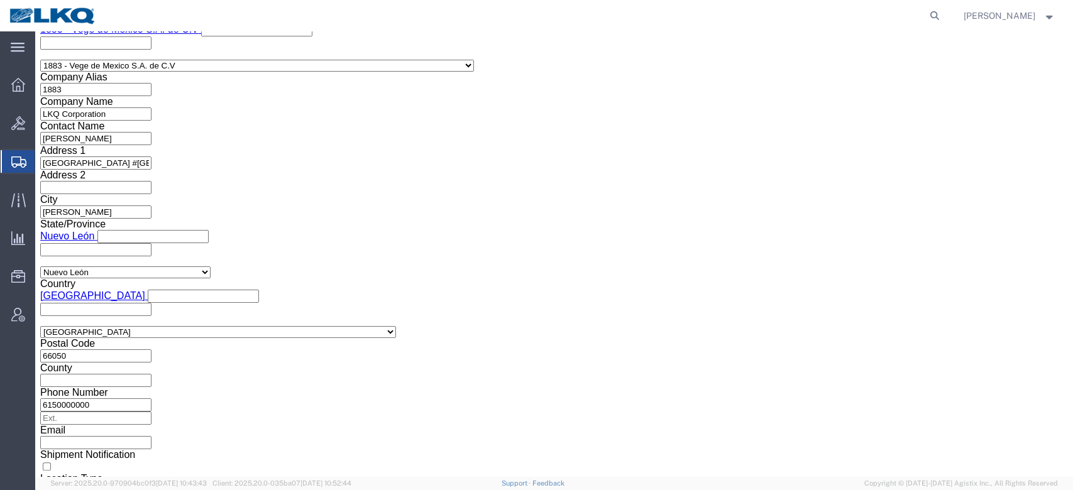
click button "Apply"
click link "Notes"
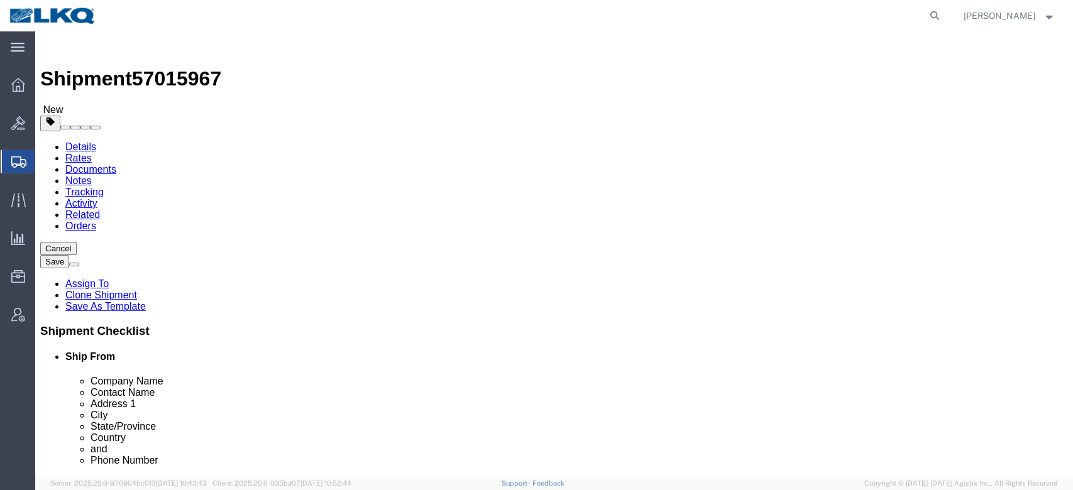
click link "Notes"
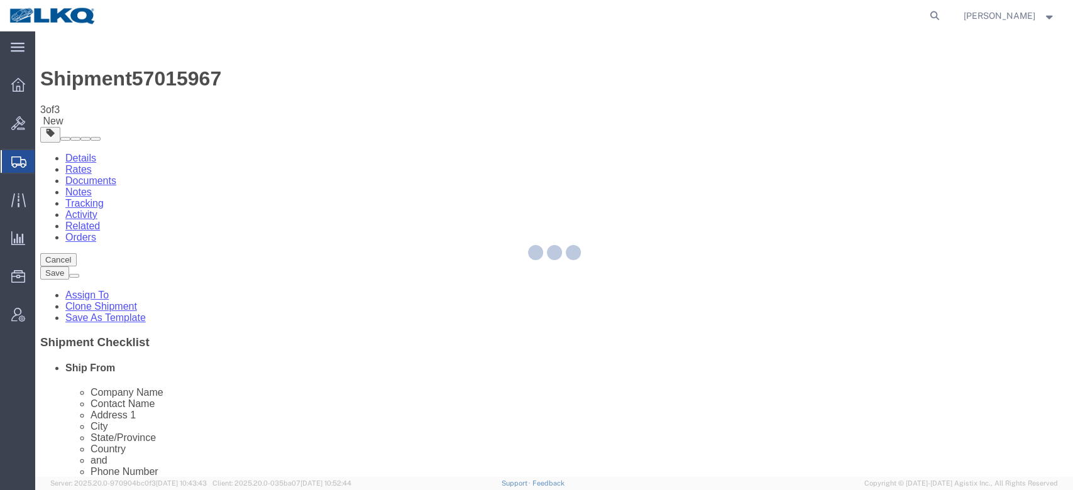
select select "27710"
select select "27708"
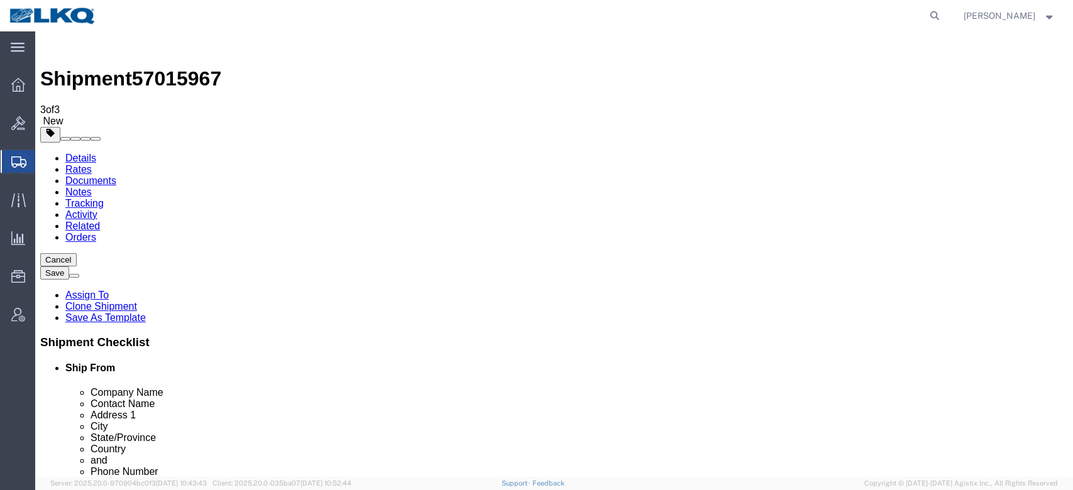
click link "Package Information"
click input "text"
type input "48"
type input "8"
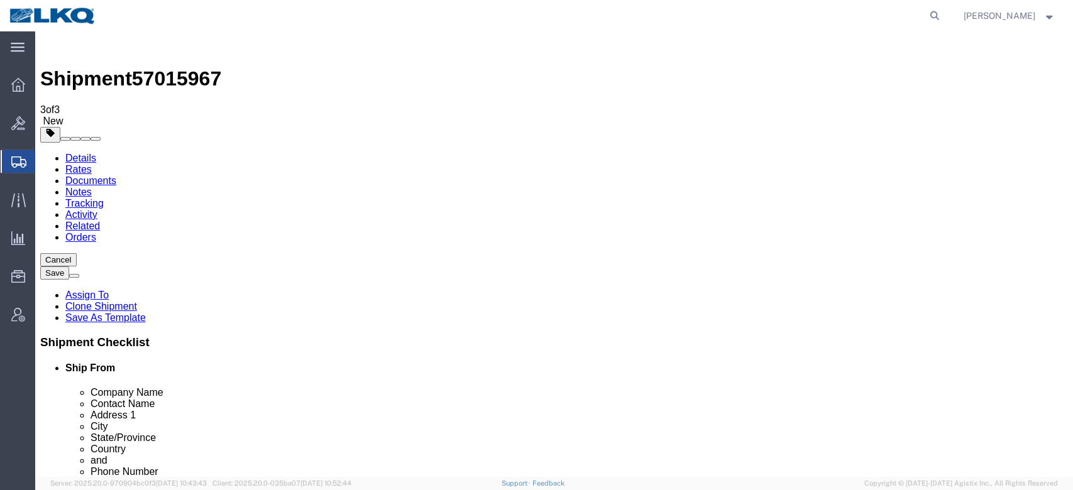
click button "Rate Shipment"
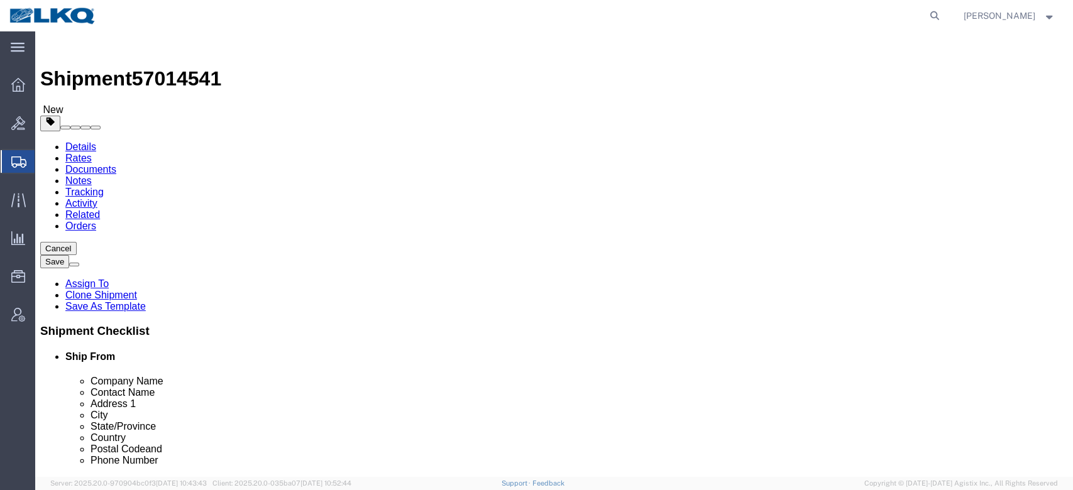
select select
select select "30553"
click link "Package Information"
click link "Notes"
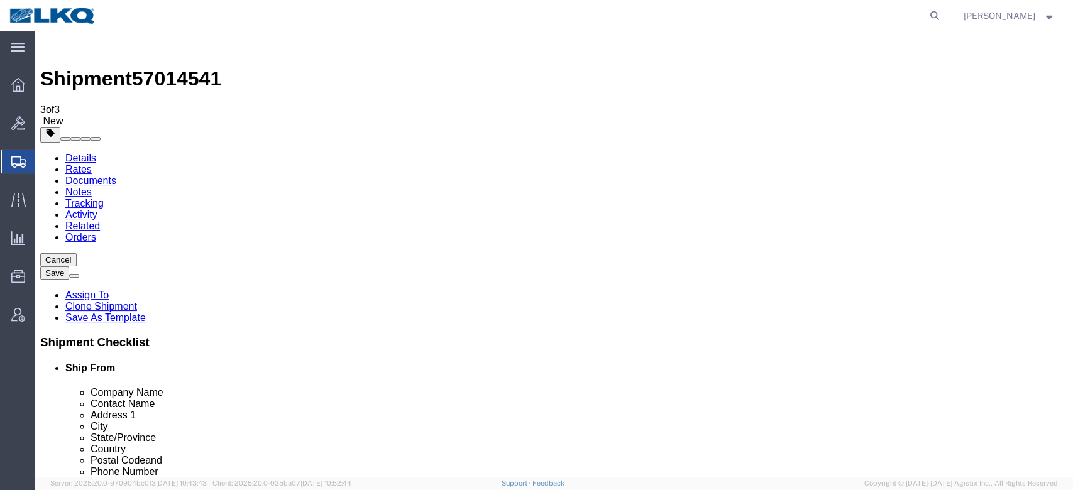
click at [81, 153] on link "Details" at bounding box center [80, 158] width 31 height 11
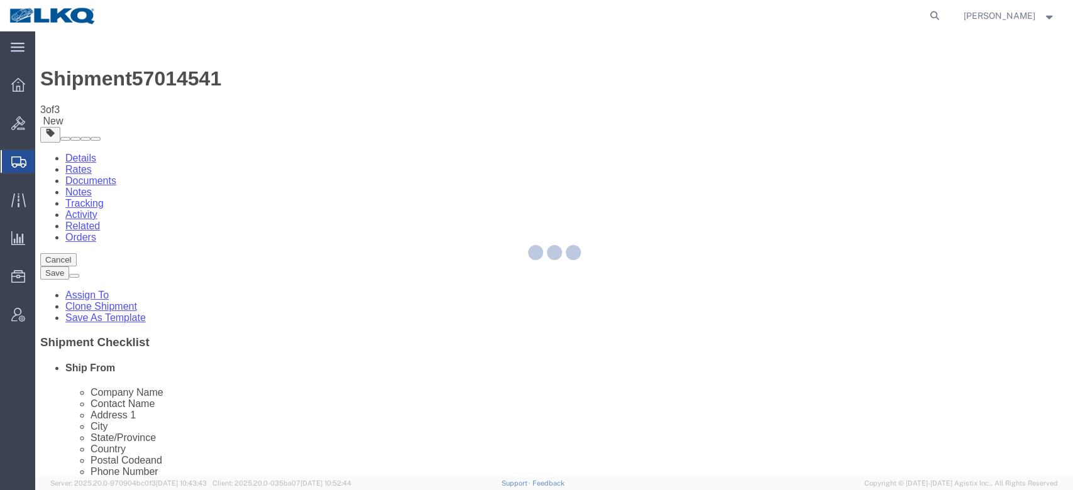
select select "30553"
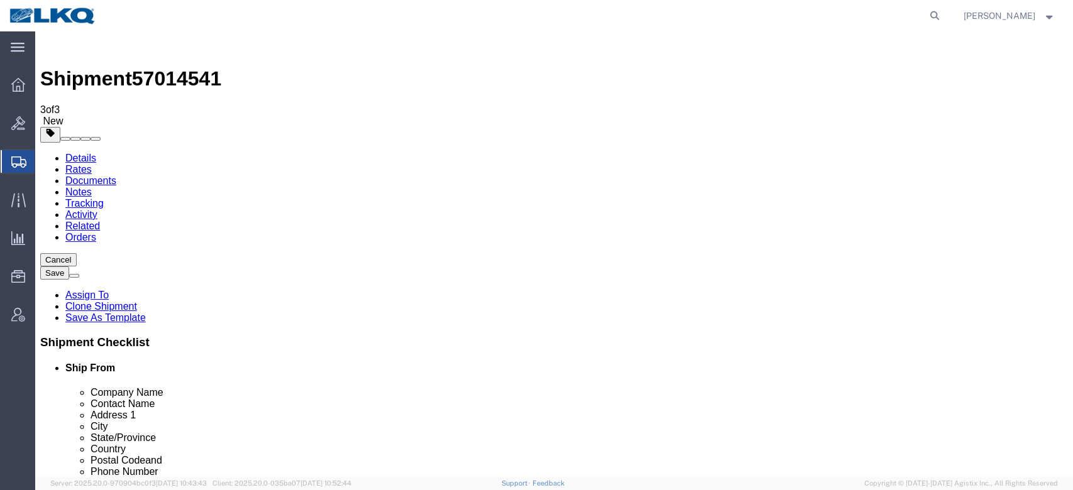
click icon
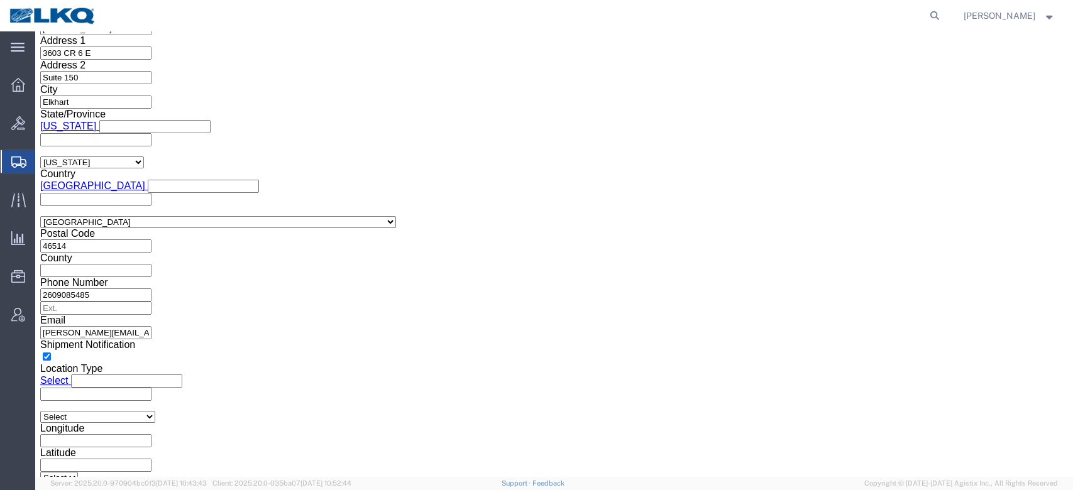
scroll to position [977, 0]
click button "Cancel"
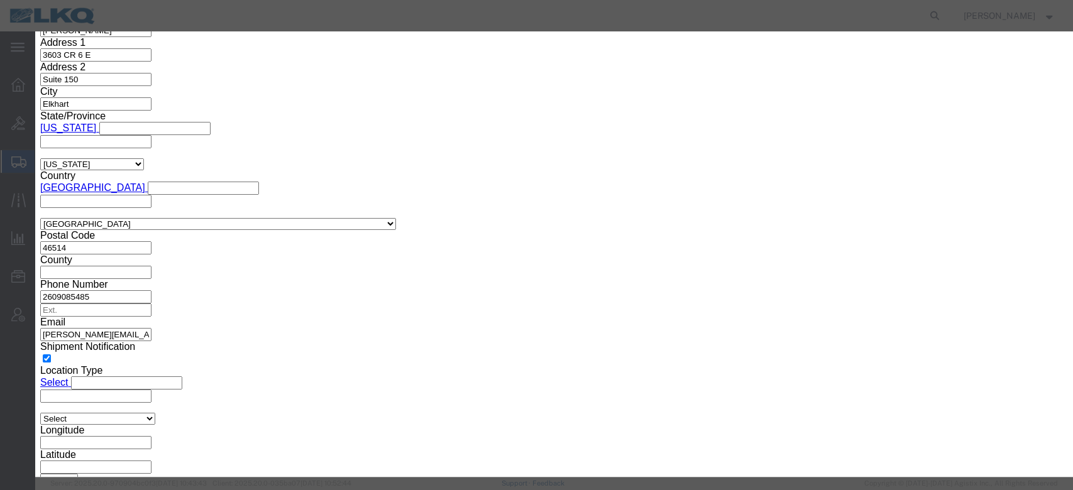
click button "Yes"
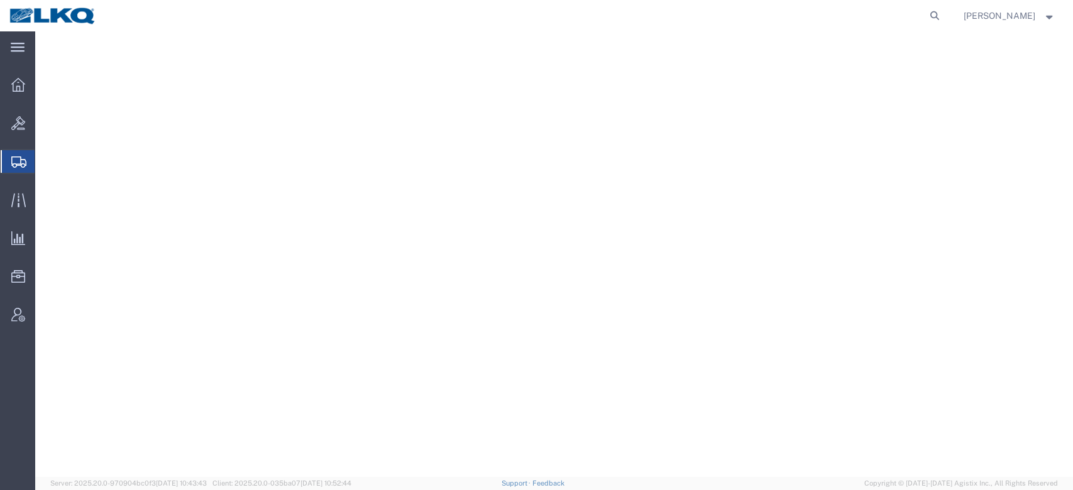
select select
select select "30605"
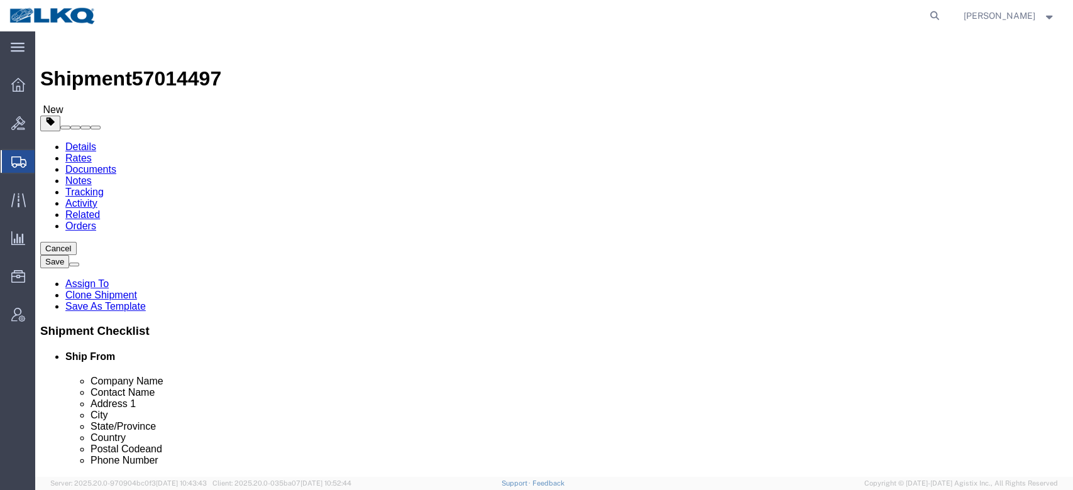
drag, startPoint x: 277, startPoint y: 79, endPoint x: 501, endPoint y: 257, distance: 286.0
click icon
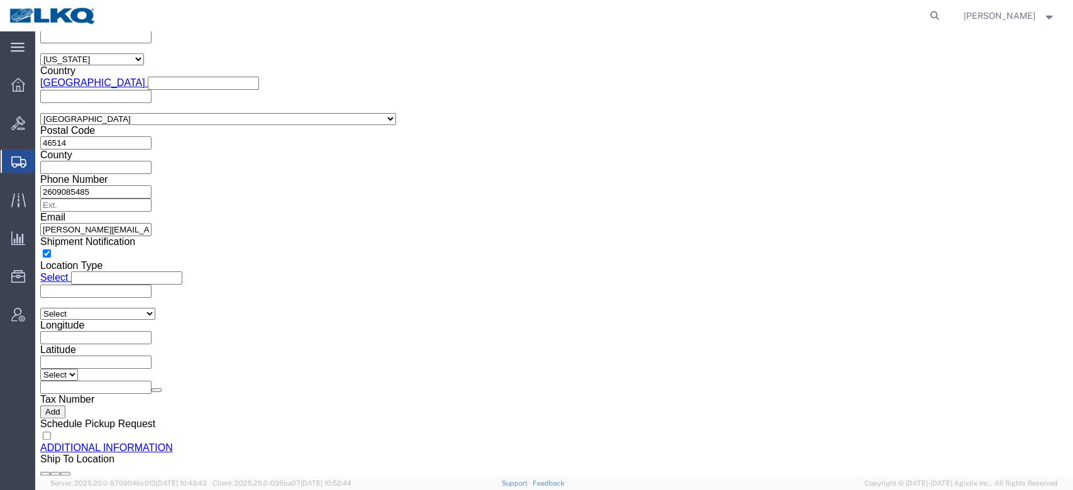
scroll to position [1123, 0]
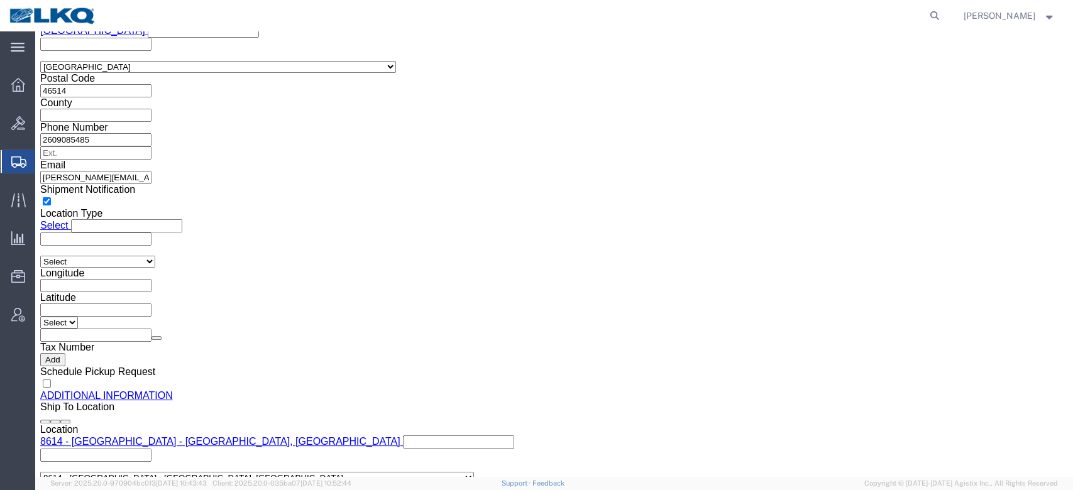
click link "Package Information"
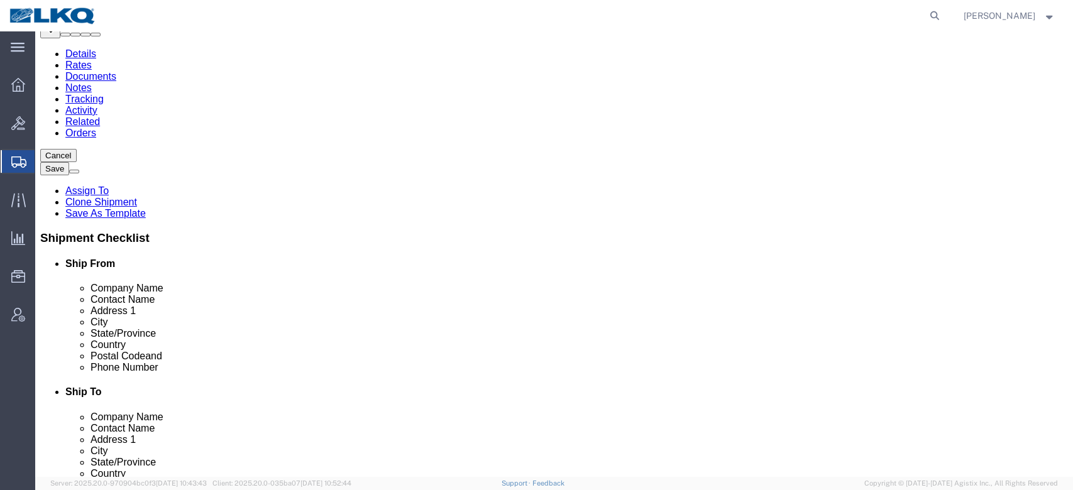
click button "Cancel"
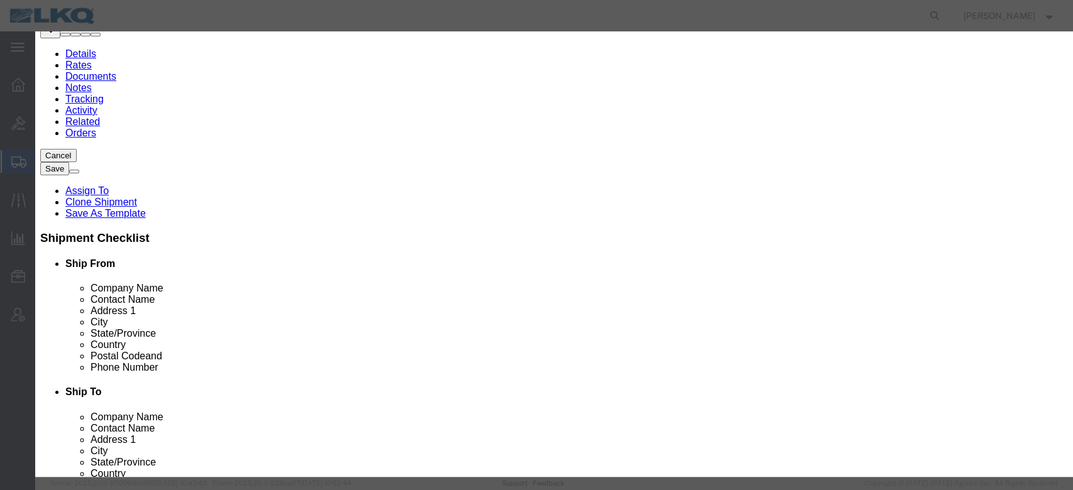
click button "Yes"
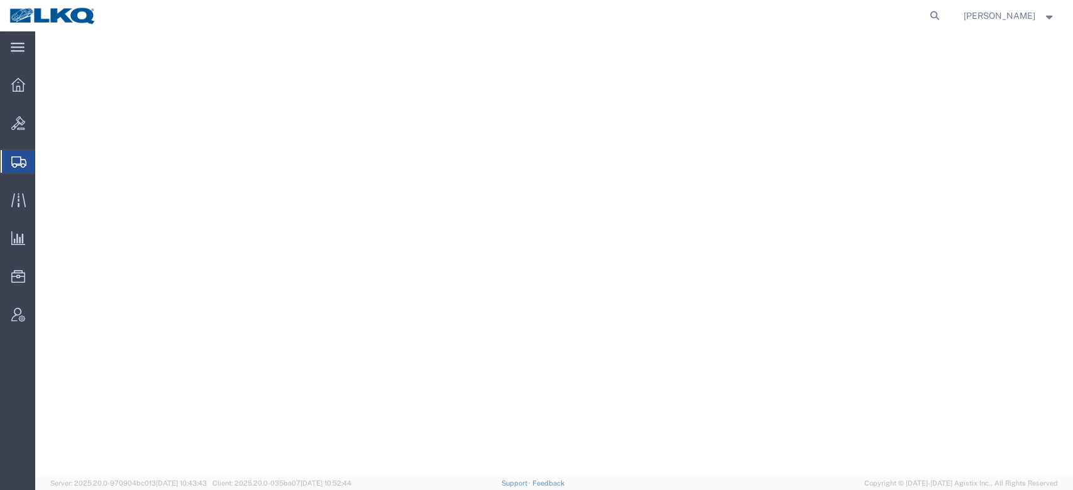
select select
select select "30523"
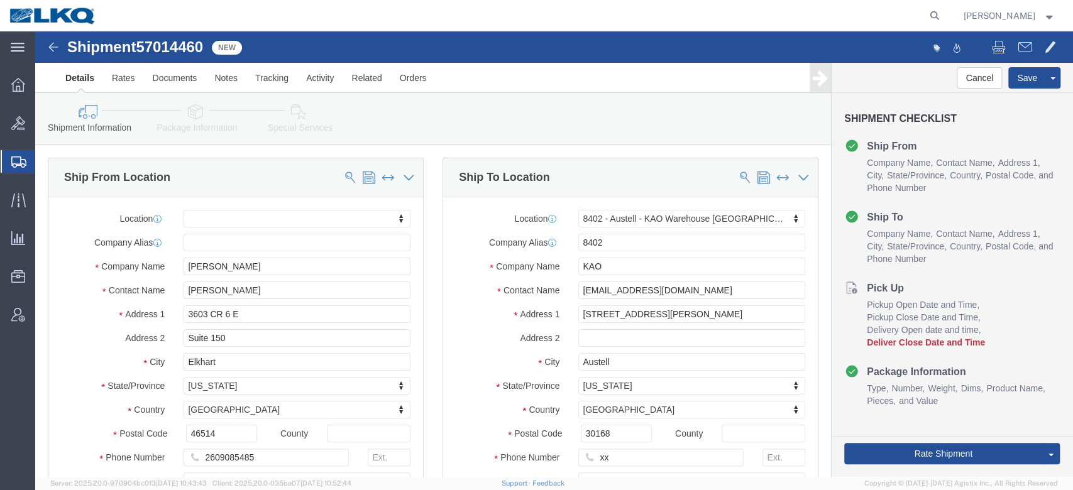
click icon
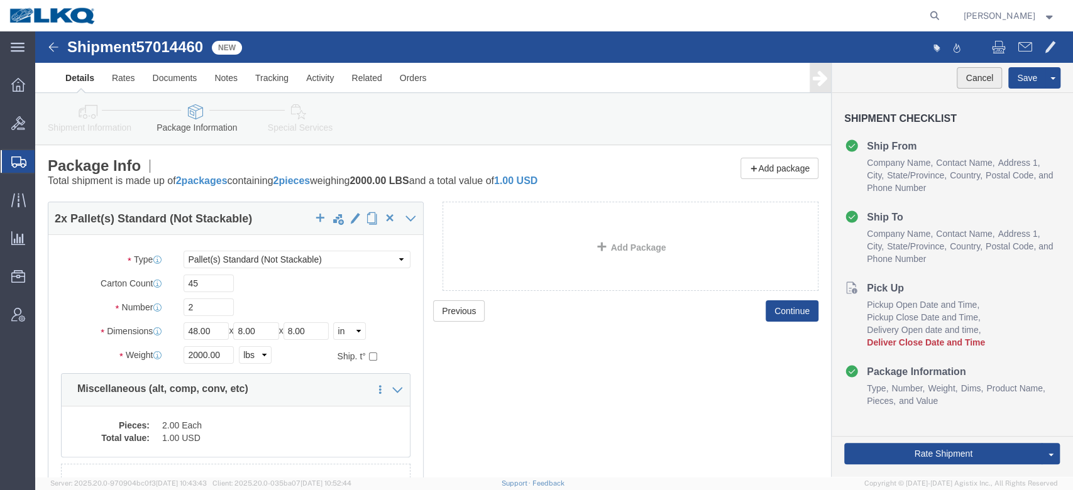
click button "Cancel"
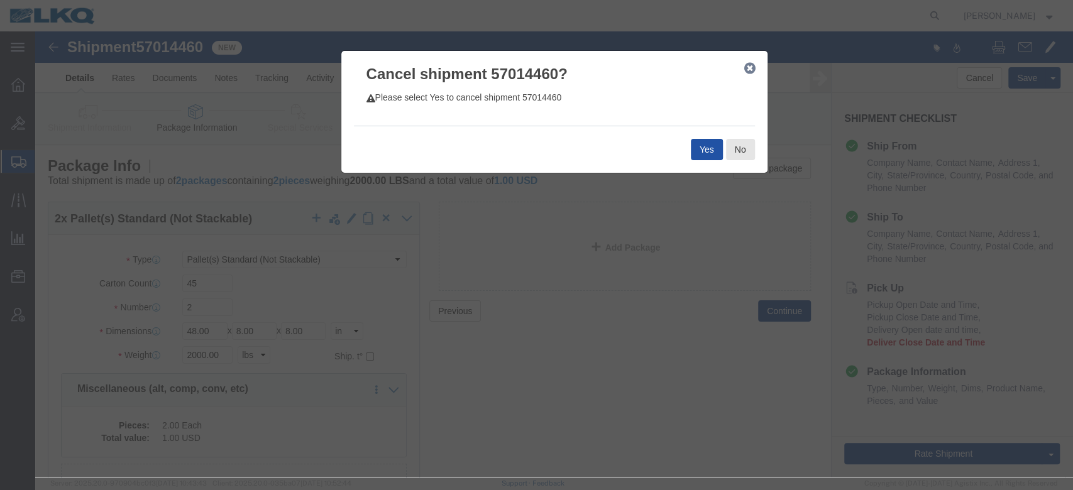
click button "Yes"
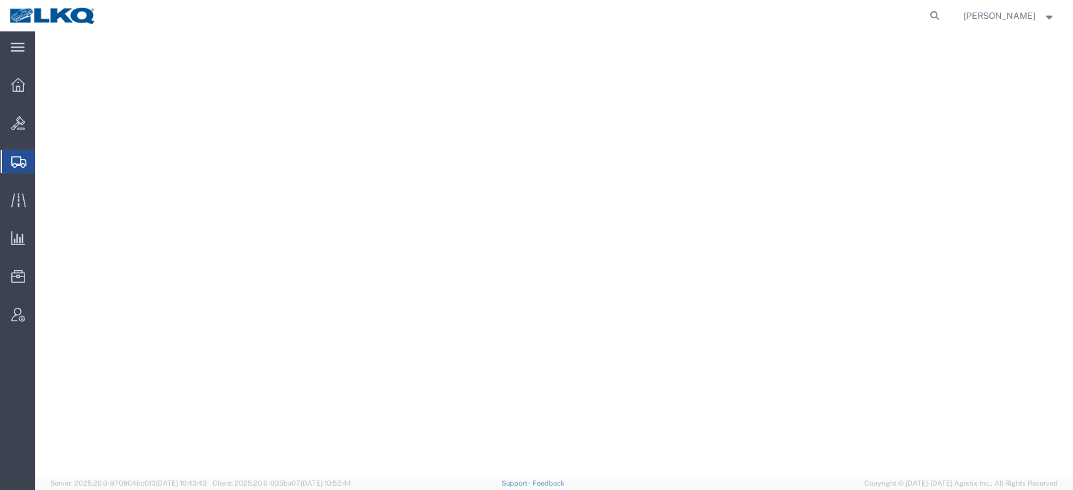
select select
select select "65991"
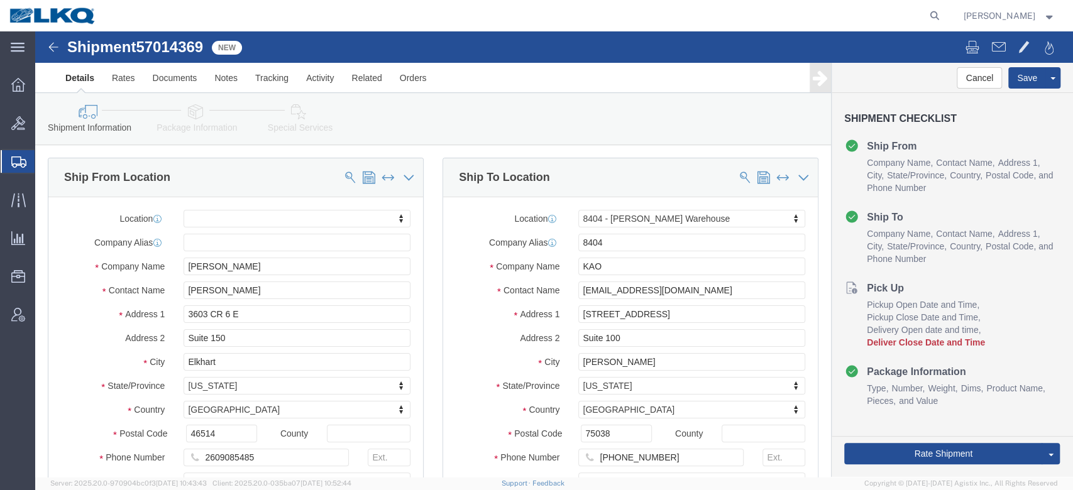
click icon
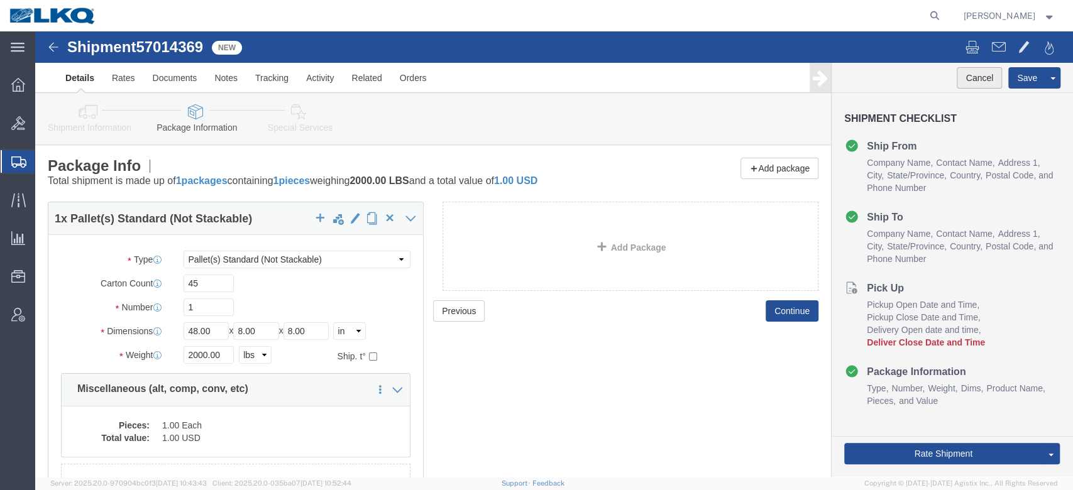
click button "Cancel"
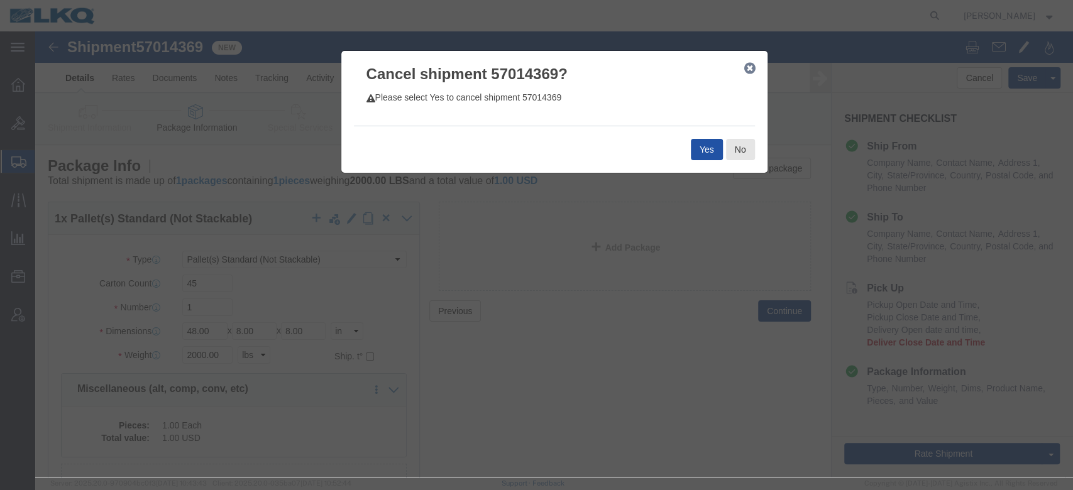
click button "Yes"
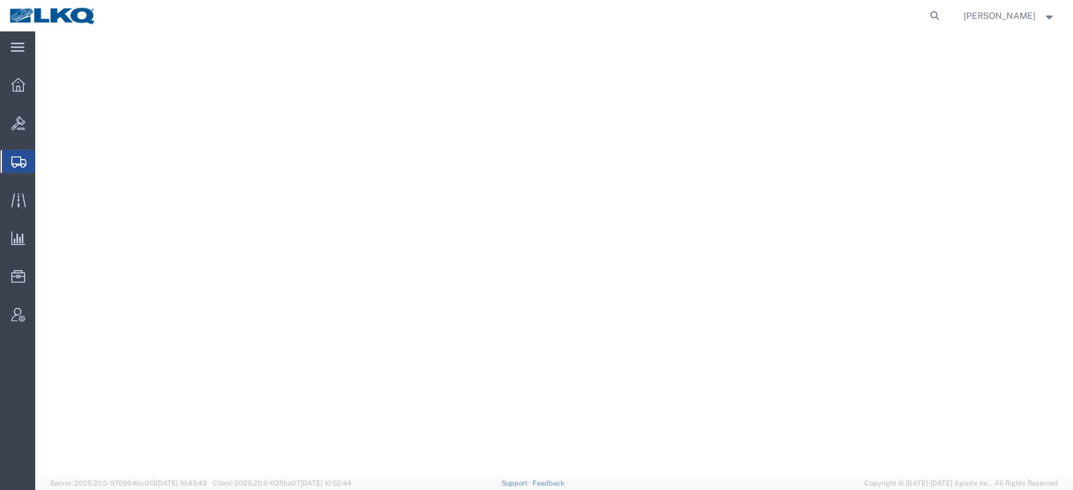
select select
select select "30522"
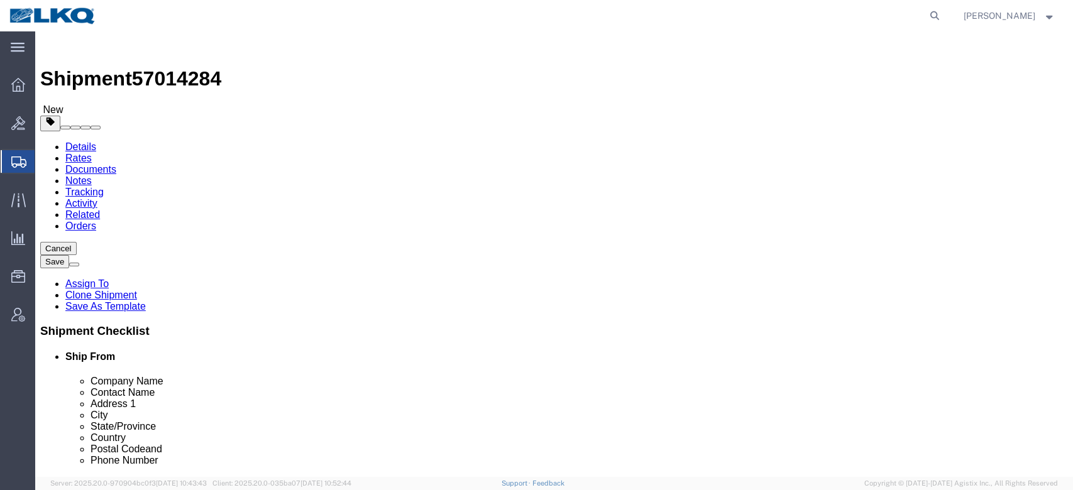
click link "Package Information"
type button "Cancel"
click button "Cancel"
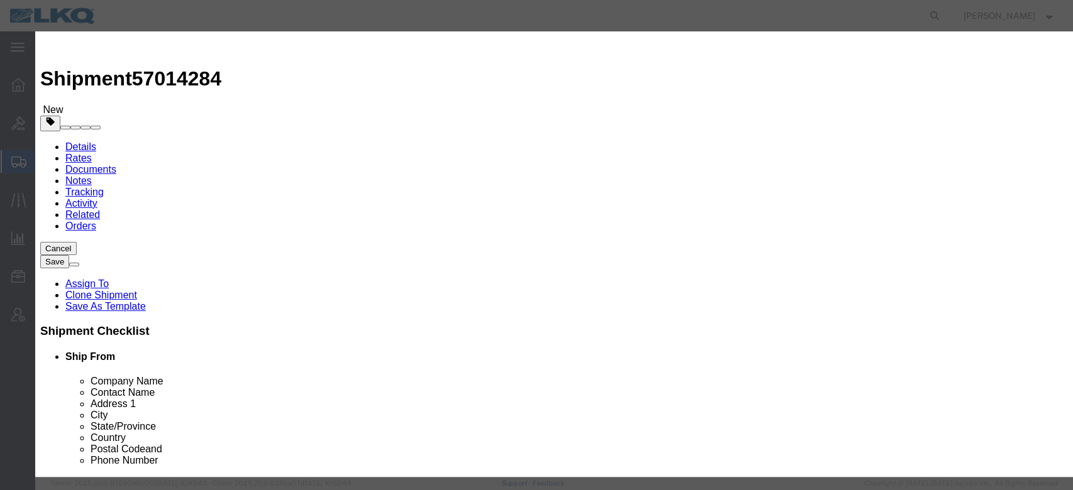
click button "Yes"
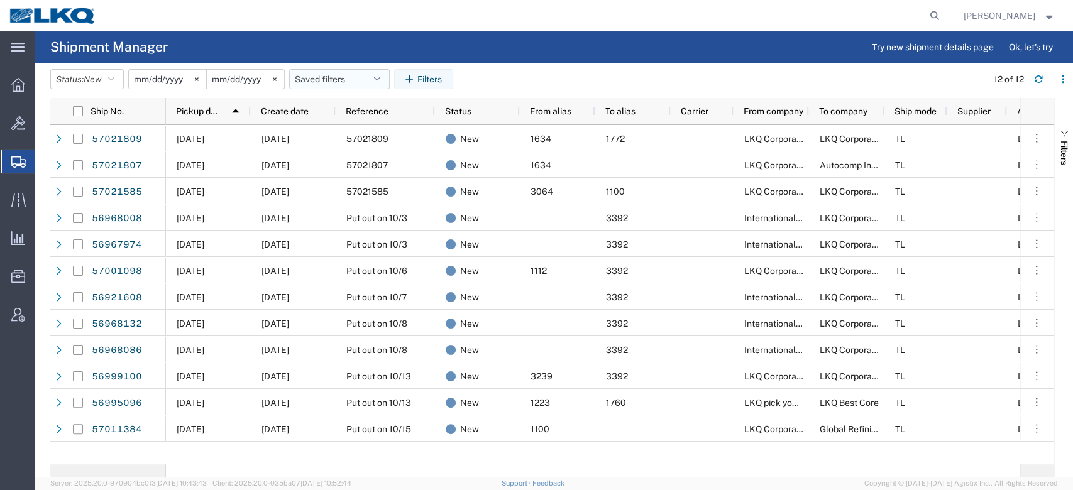
click at [312, 75] on button "Saved filters" at bounding box center [339, 79] width 101 height 20
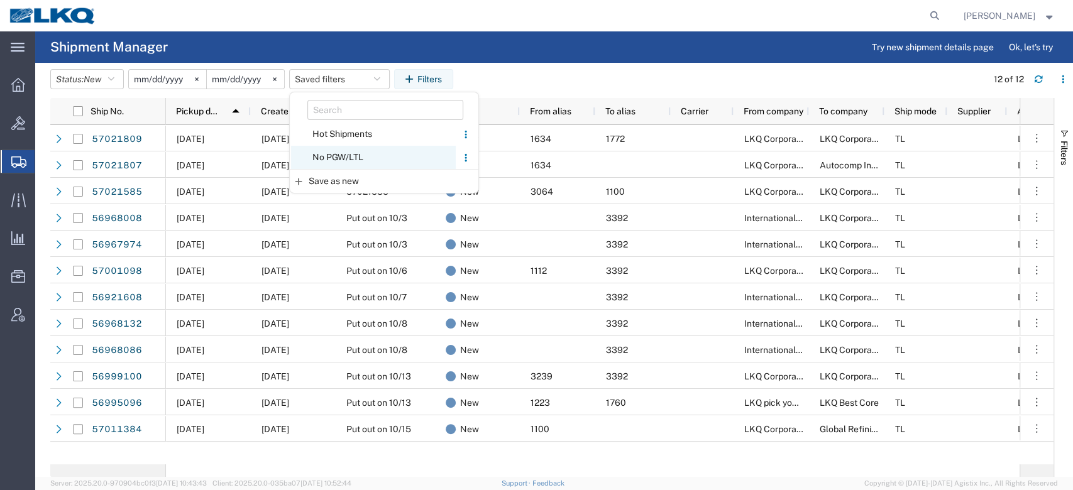
click at [367, 155] on span "No PGW/LTL" at bounding box center [373, 157] width 165 height 23
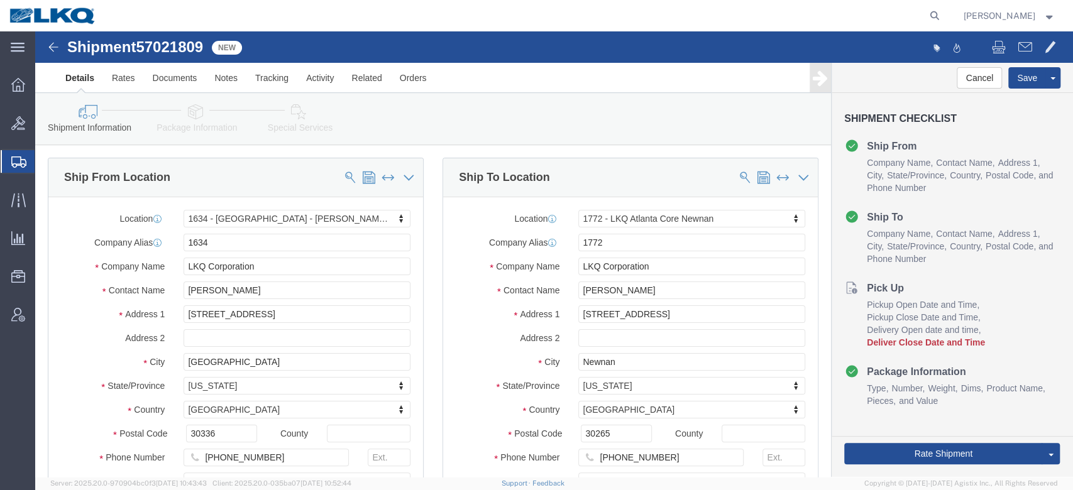
select select "28712"
select select "30704"
click span "57021809"
copy span "57021809"
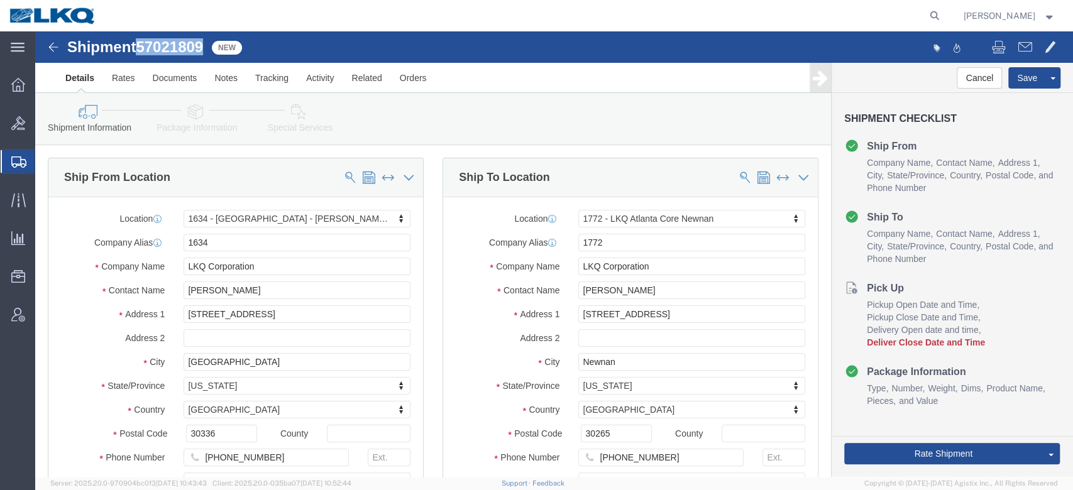
copy span "57021809"
drag, startPoint x: 291, startPoint y: 94, endPoint x: 409, endPoint y: 150, distance: 131.0
click link "Special Services"
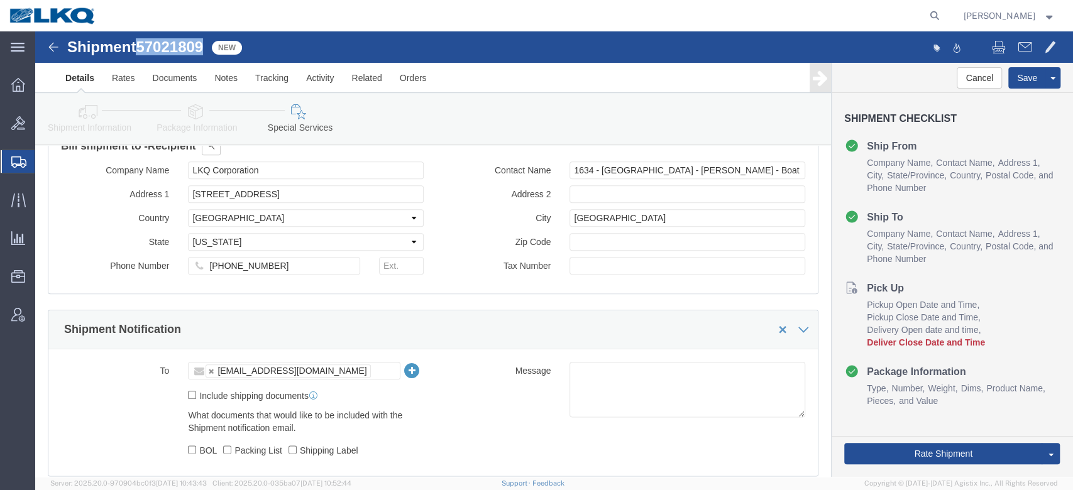
scroll to position [1027, 0]
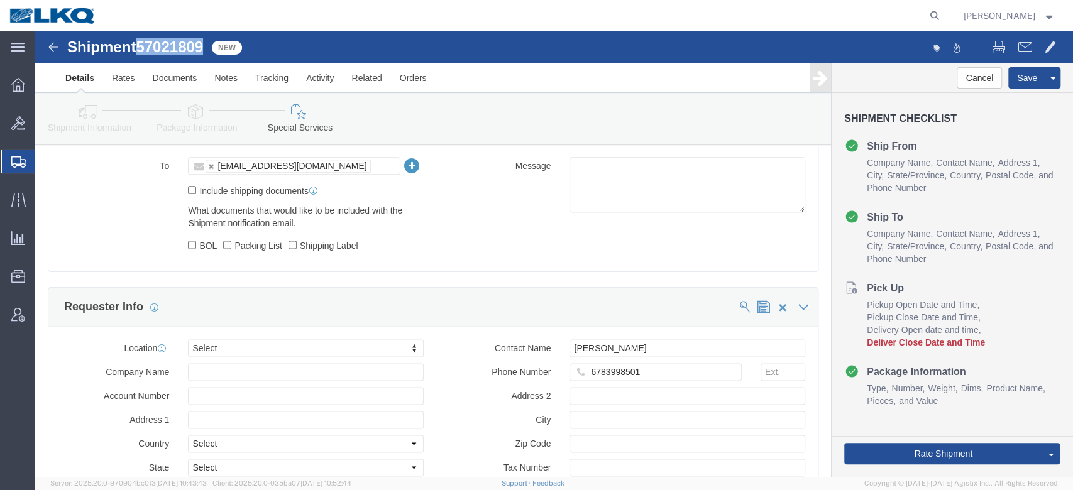
click icon
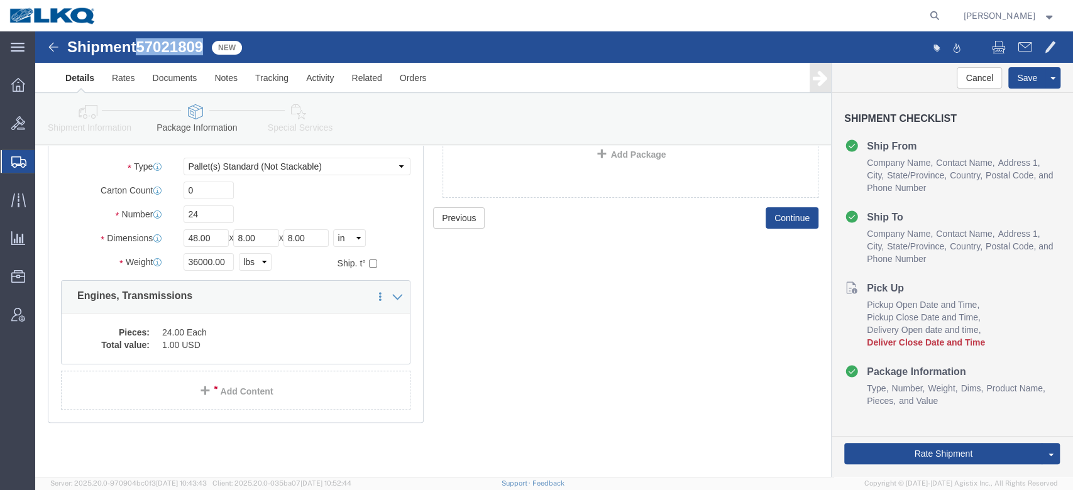
scroll to position [93, 0]
click icon
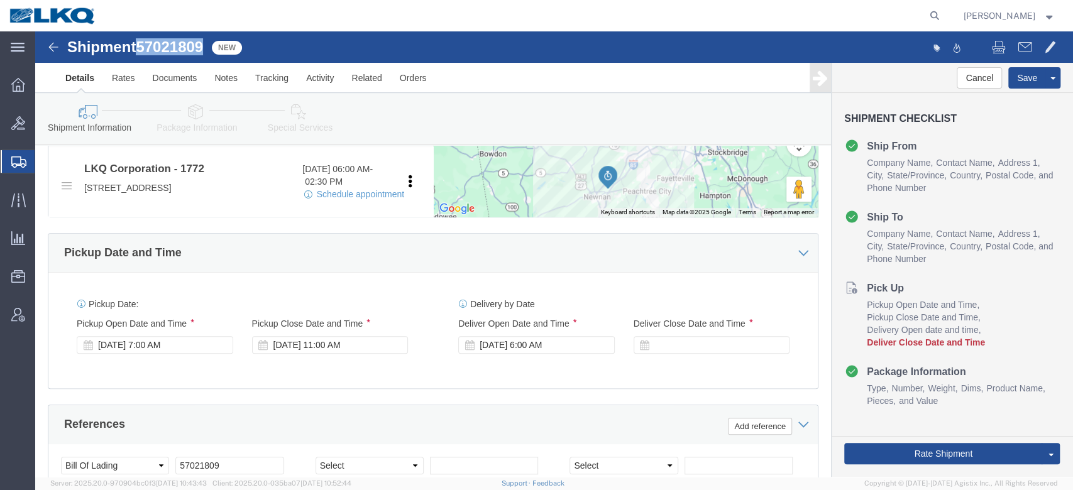
scroll to position [548, 0]
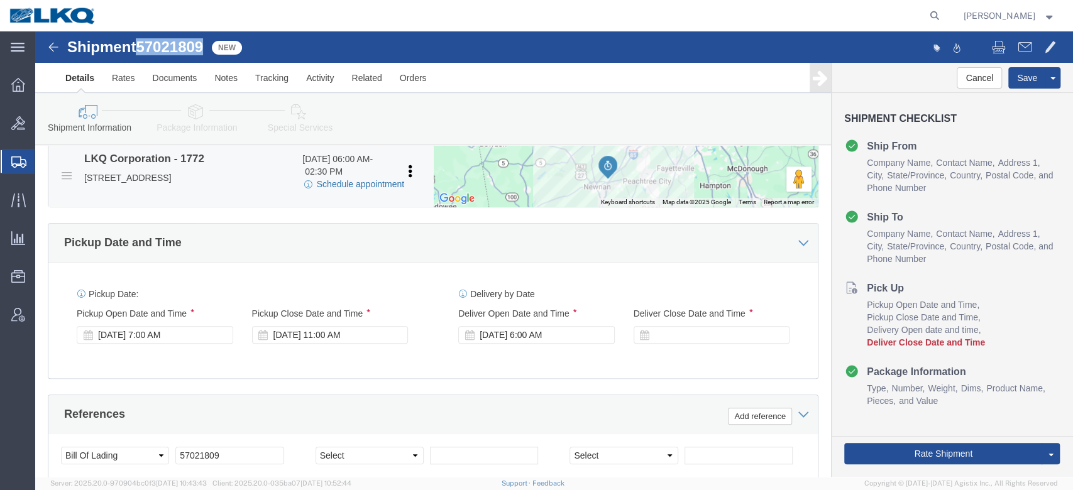
click link "Schedule appointment"
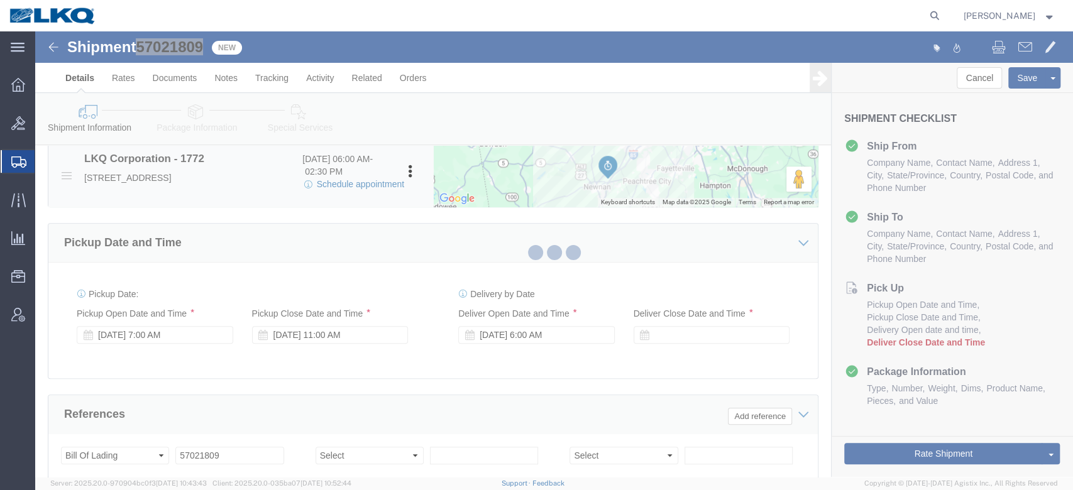
select select
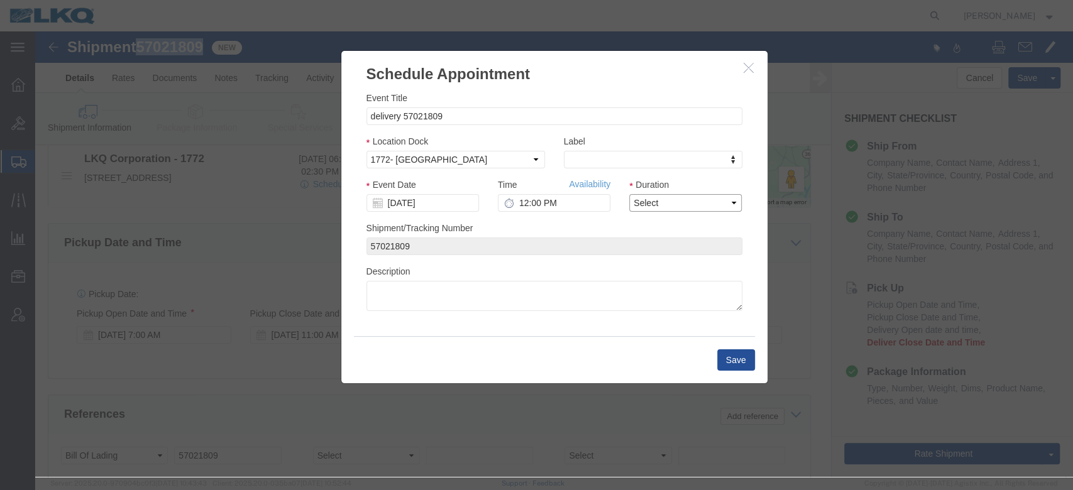
click select "Select 15 min 30 min 45 min 1 hr 2 hr 3 hr 4 hr"
select select "15"
click select "Select 15 min 30 min 45 min 1 hr 2 hr 3 hr 4 hr"
click link "Availability"
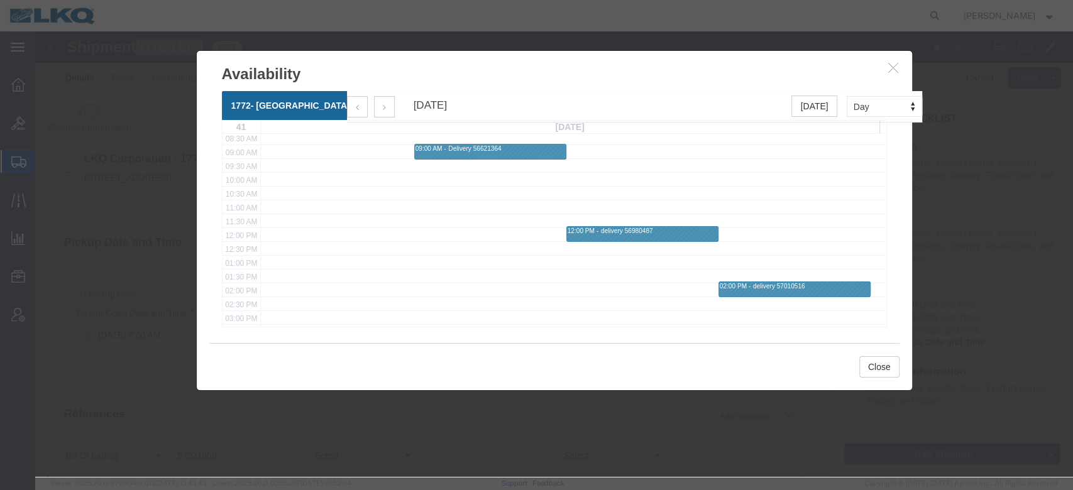
scroll to position [239, 0]
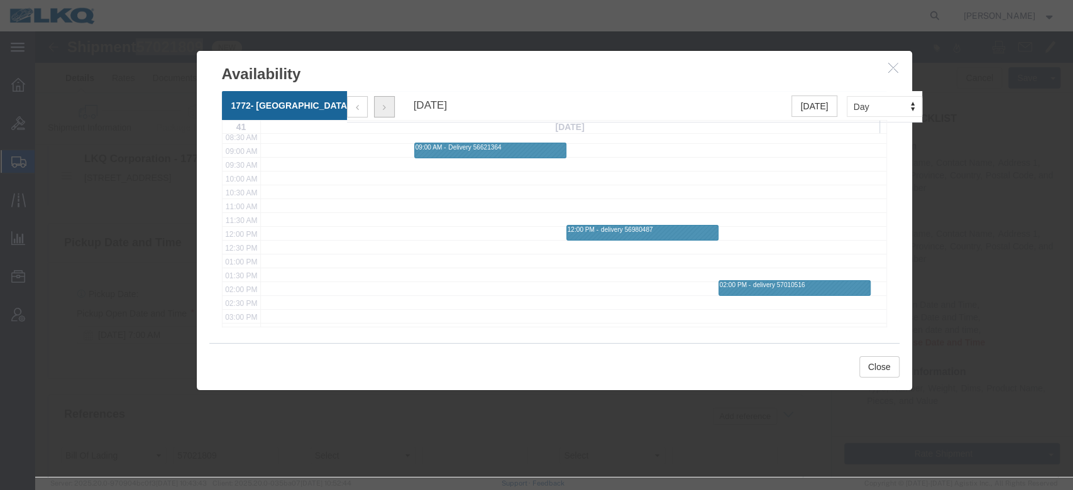
click button "button"
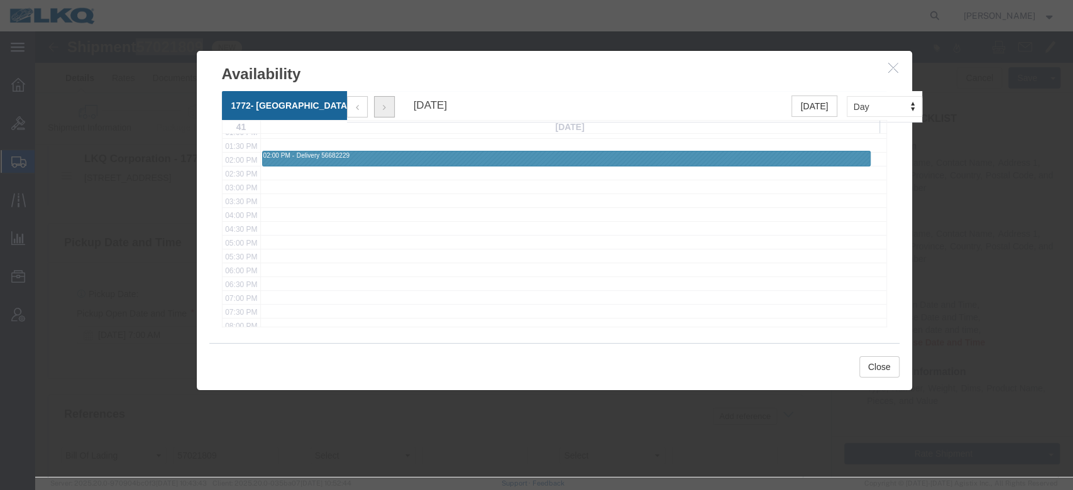
scroll to position [370, 0]
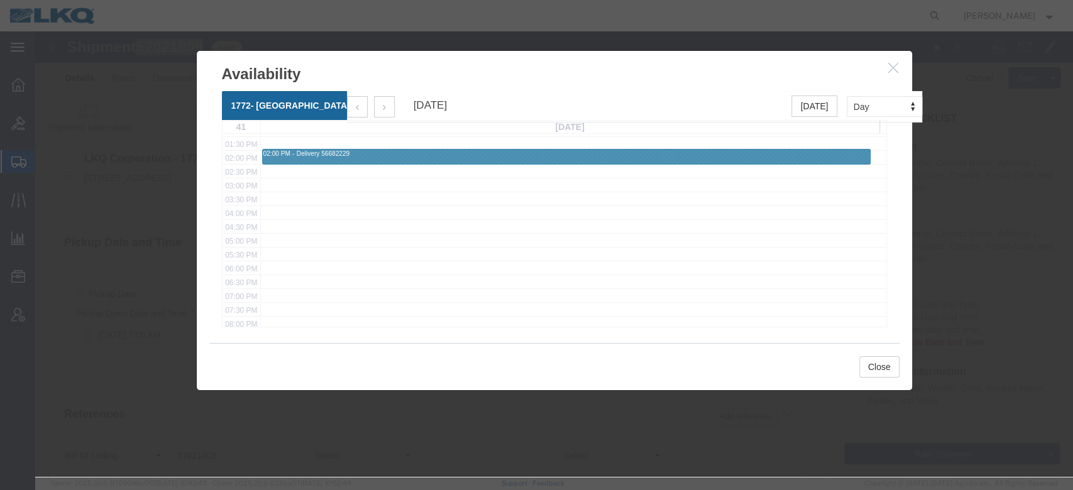
click icon "button"
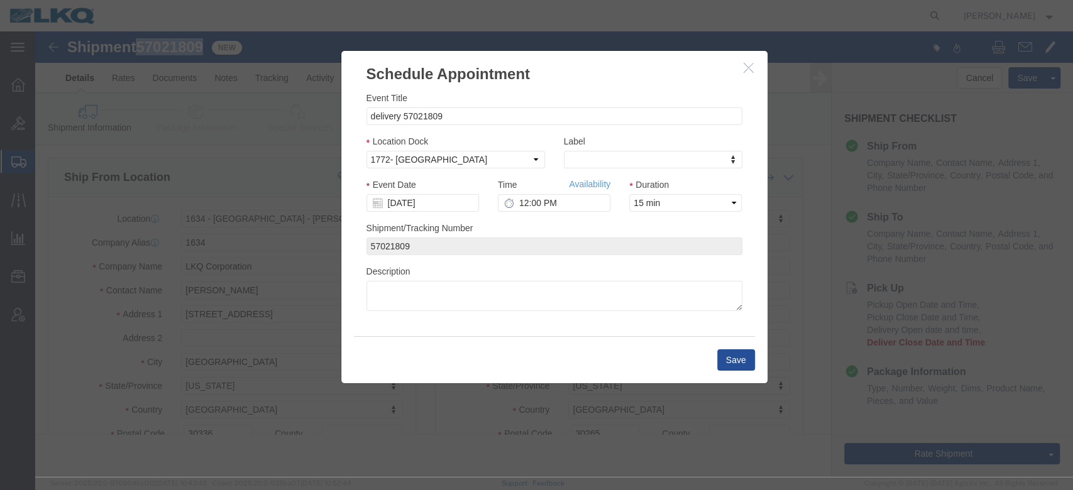
scroll to position [0, 0]
click input "[DATE]"
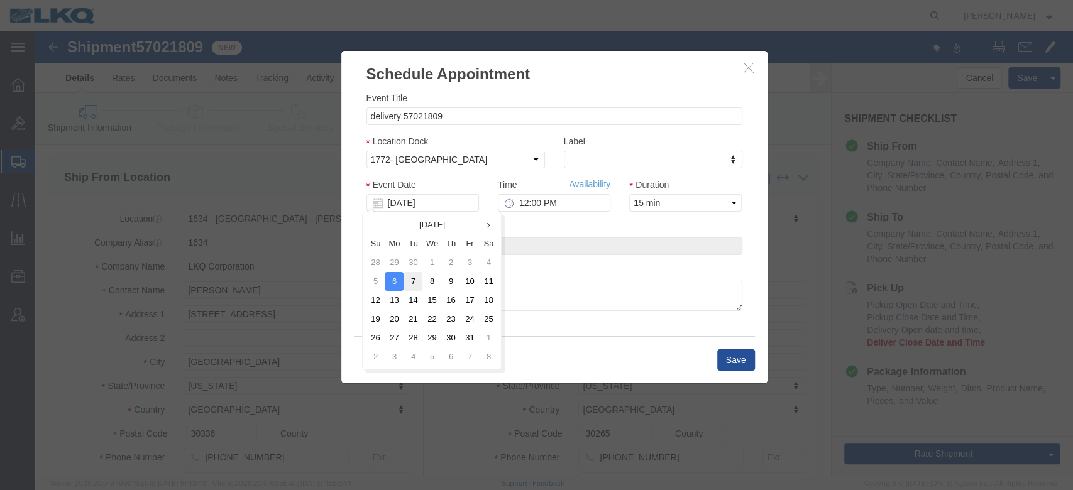
click td "7"
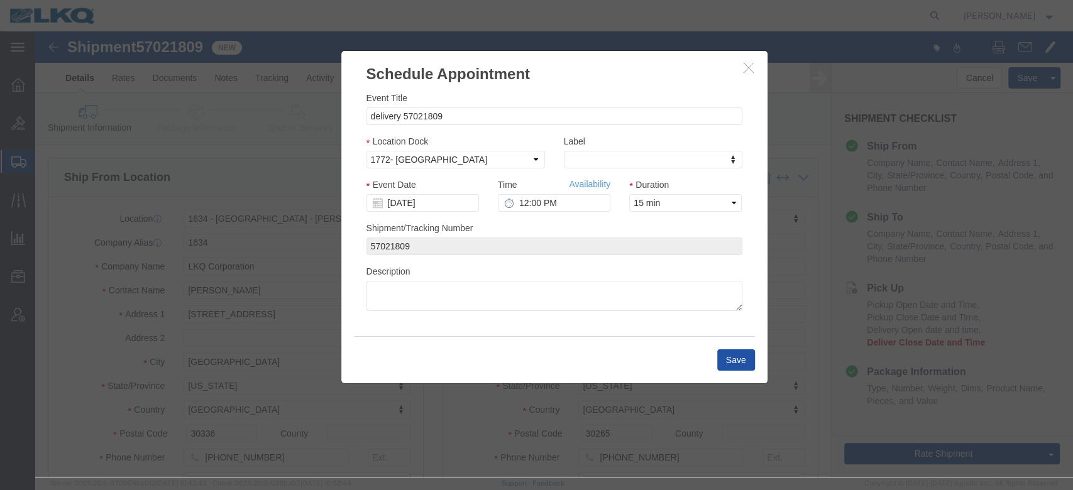
click button "Save"
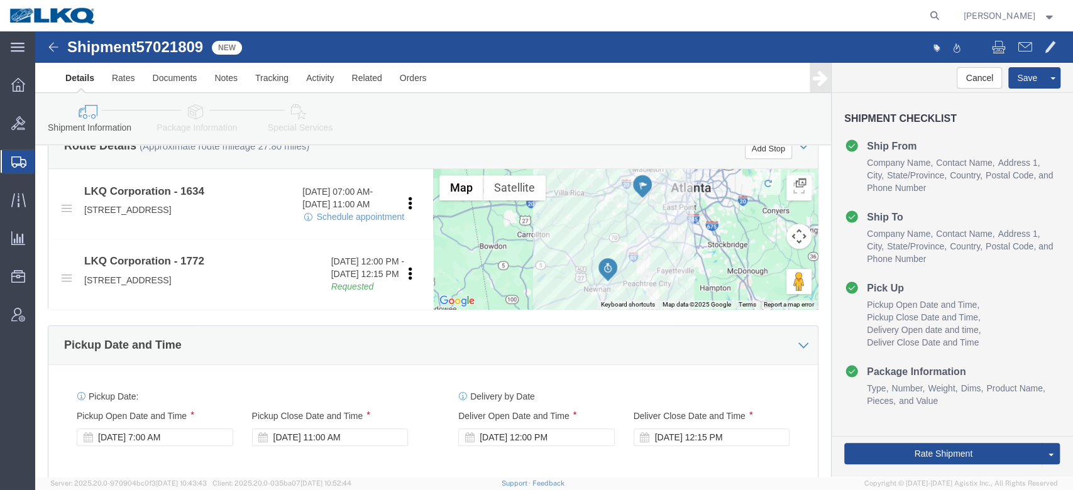
scroll to position [561, 0]
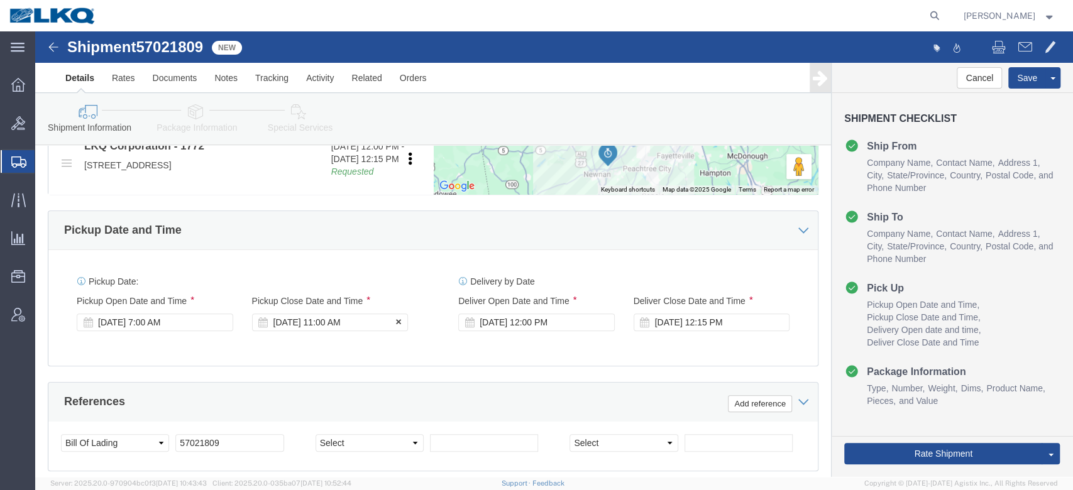
click div "Oct 06 2025 11:00 AM"
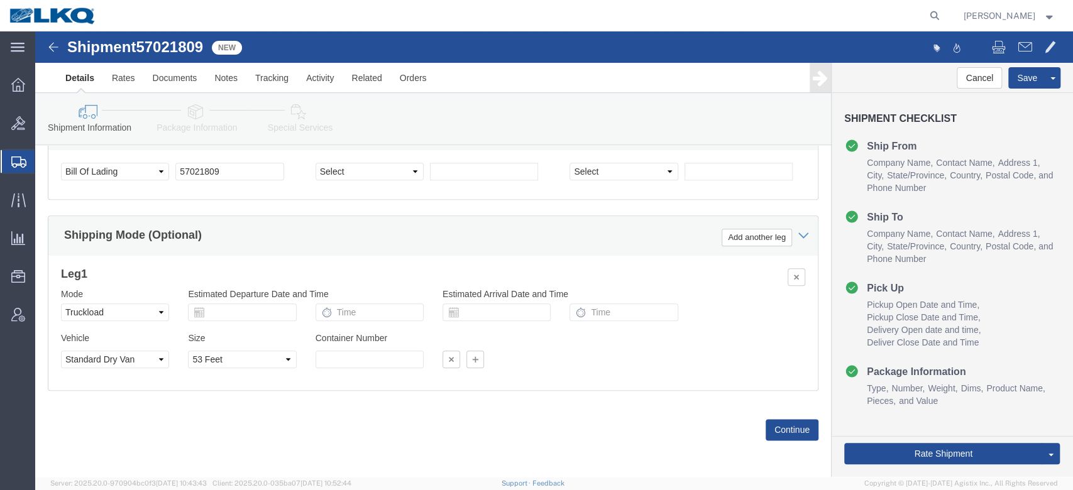
click div "Ship From Location Location 1634 - Atlanta - Knopf - Boat Rock My Profile Locat…"
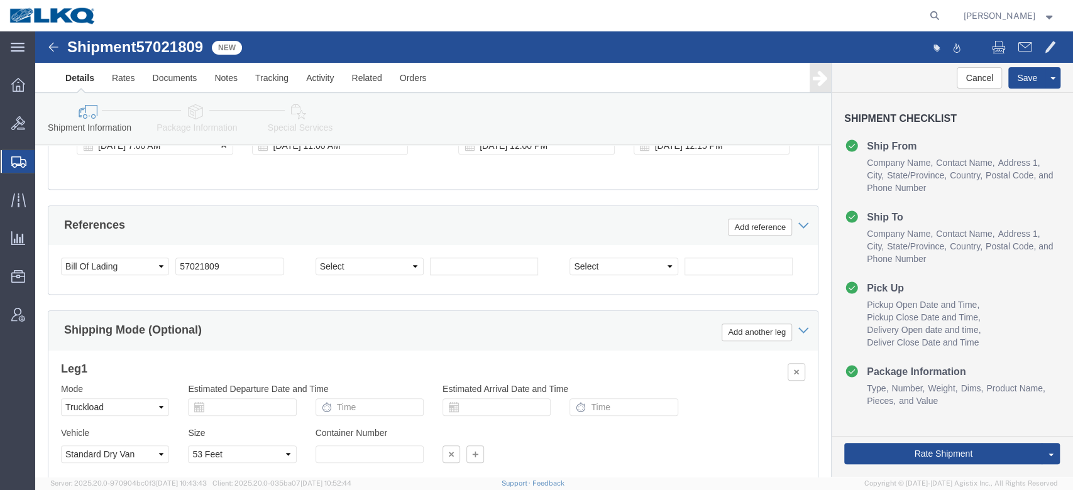
click div "[DATE] 7:00 AM"
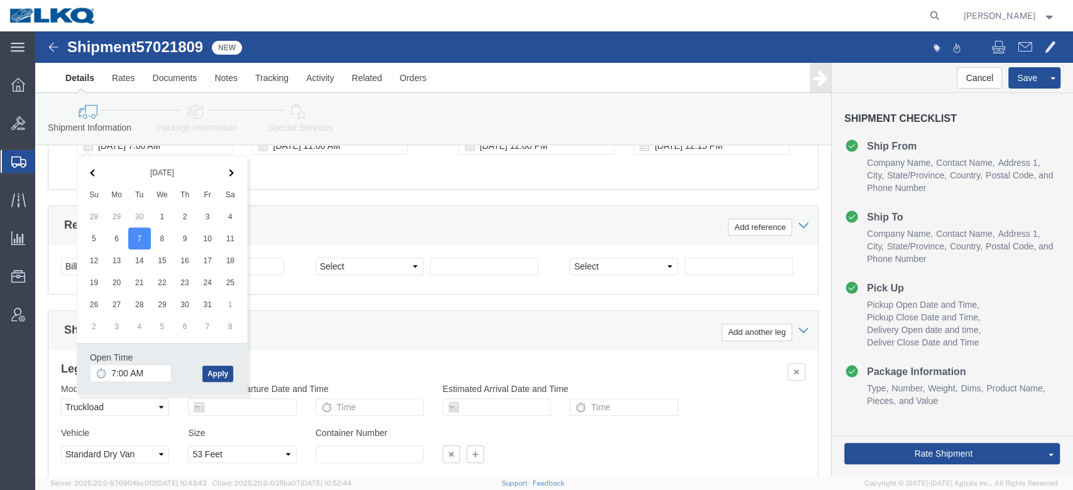
click div "References Add reference"
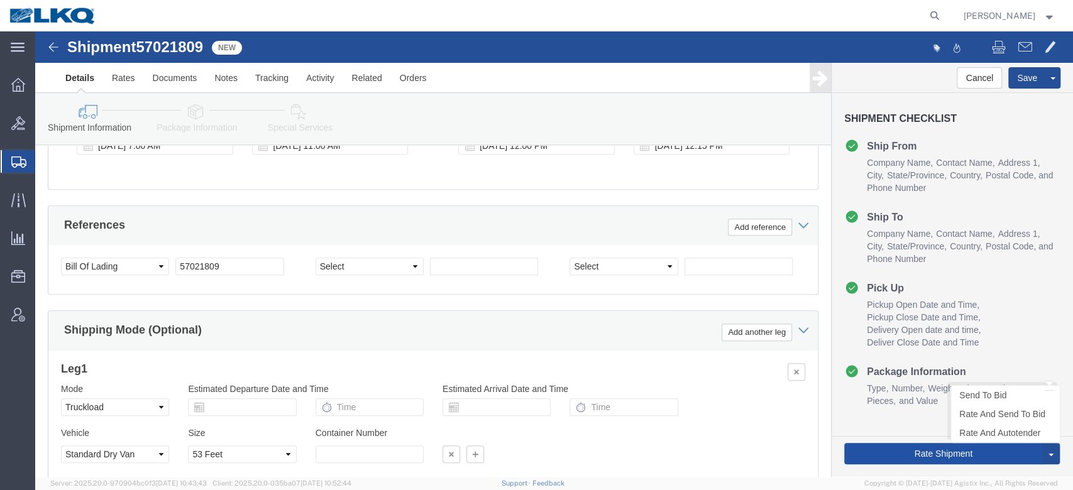
click button "Rate Shipment"
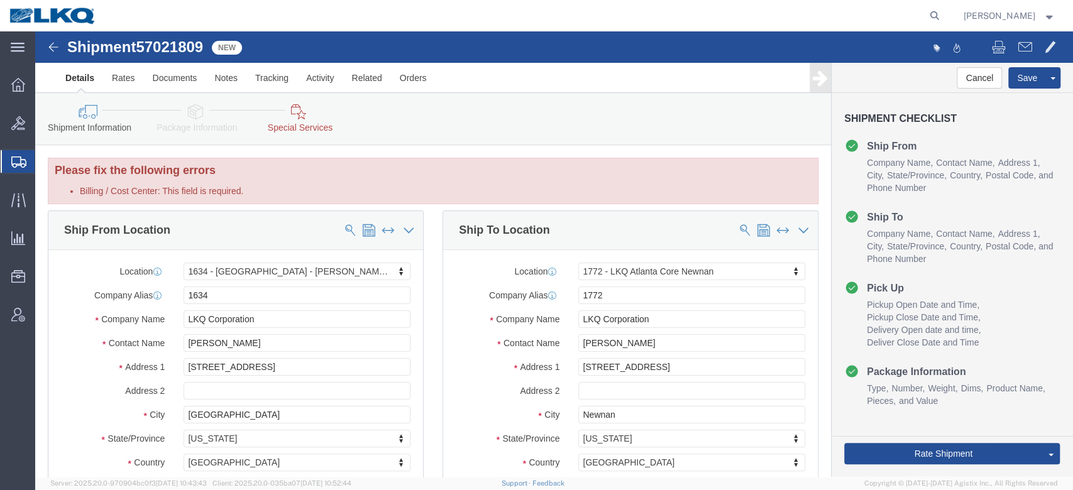
click link "Special Services"
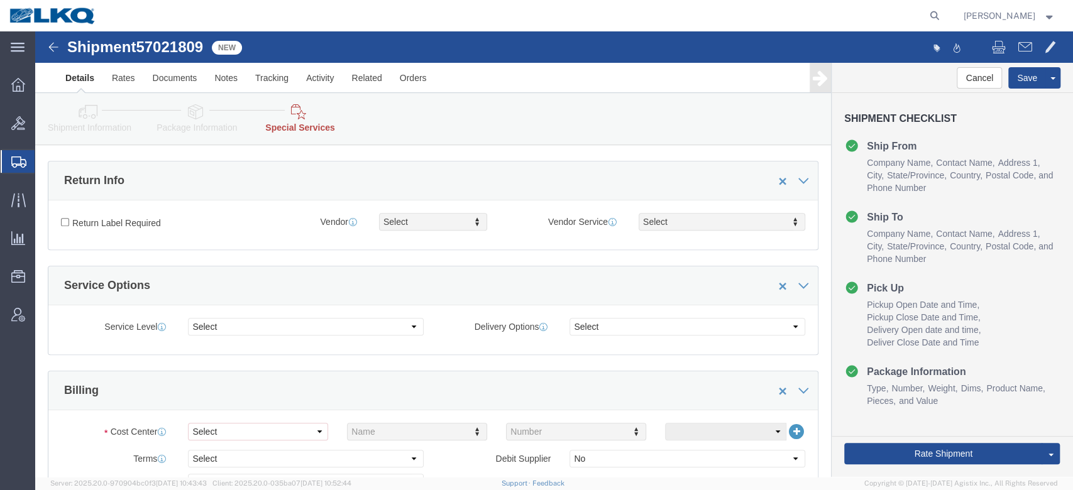
scroll to position [511, 0]
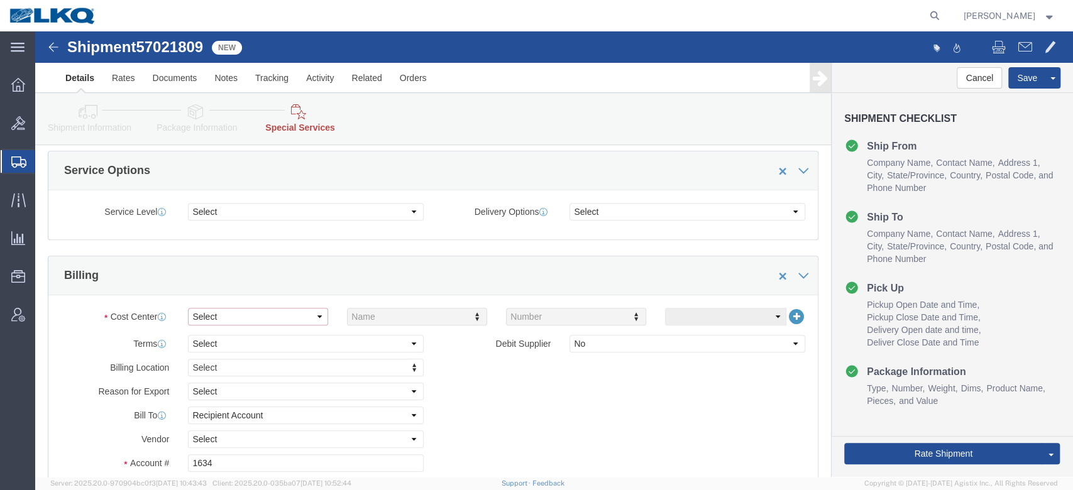
click select "Select"
click div "Billing"
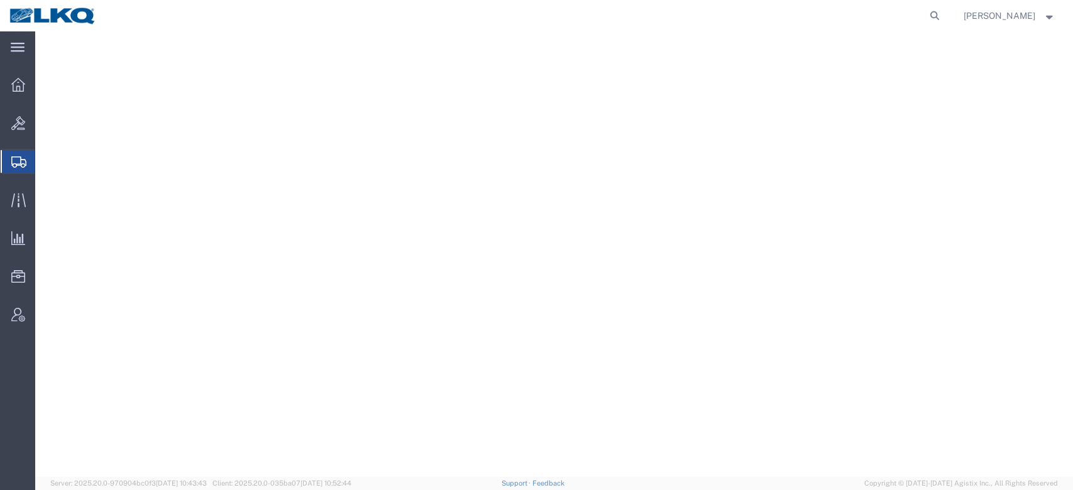
select select "28712"
select select
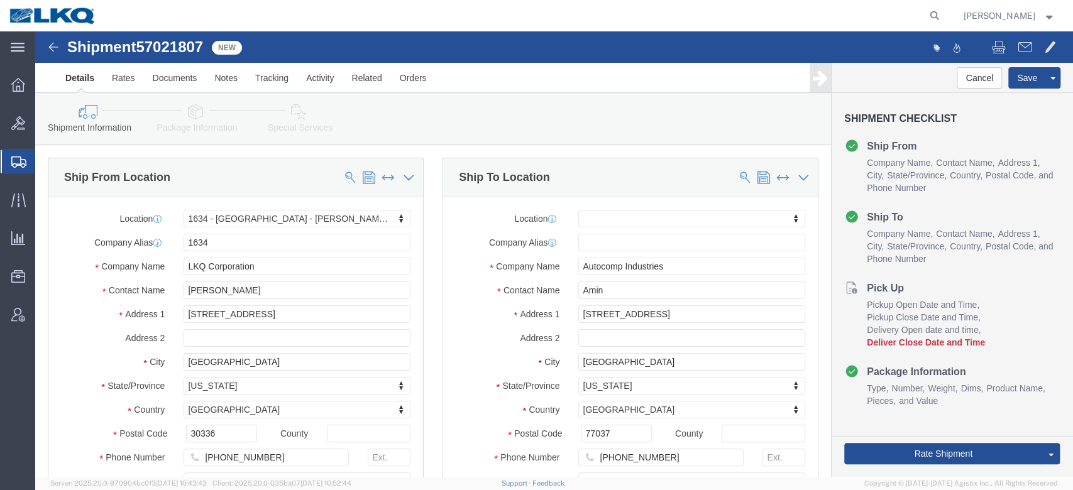
click span "57021807"
copy span "57021807"
click link "Notes"
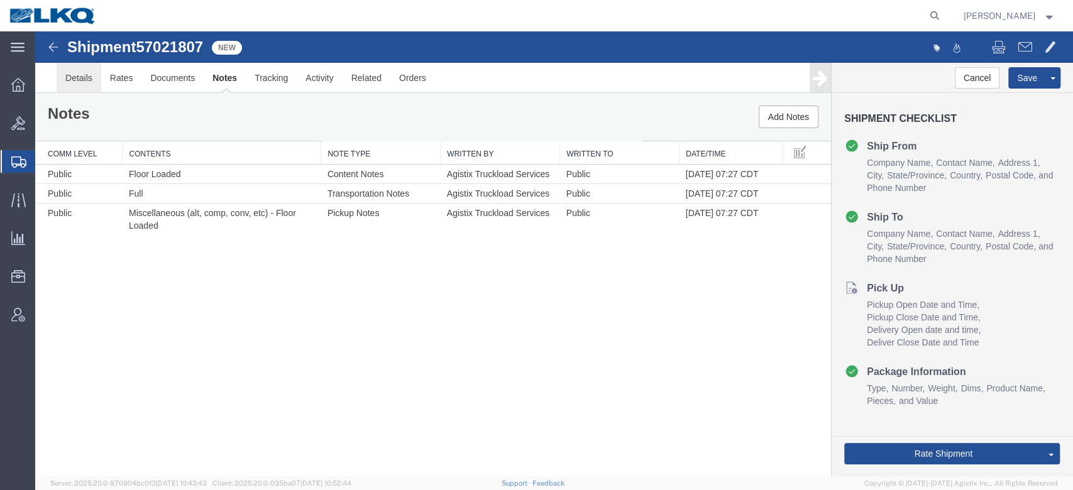
click at [88, 70] on link "Details" at bounding box center [79, 78] width 45 height 30
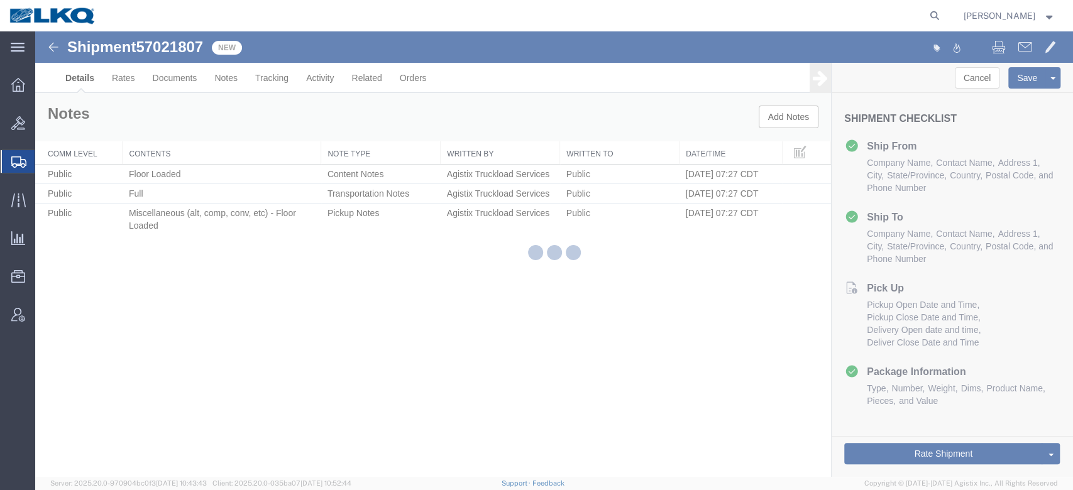
select select "28712"
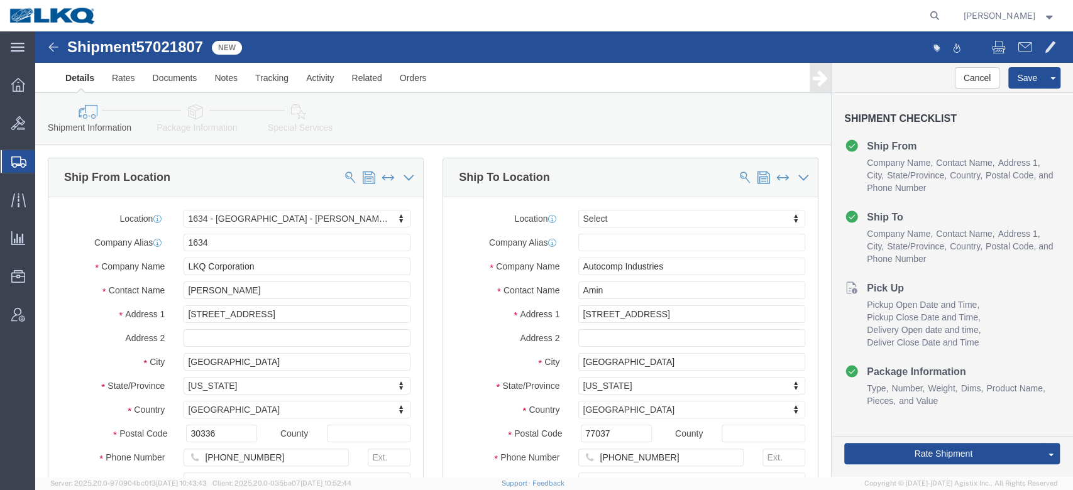
click icon
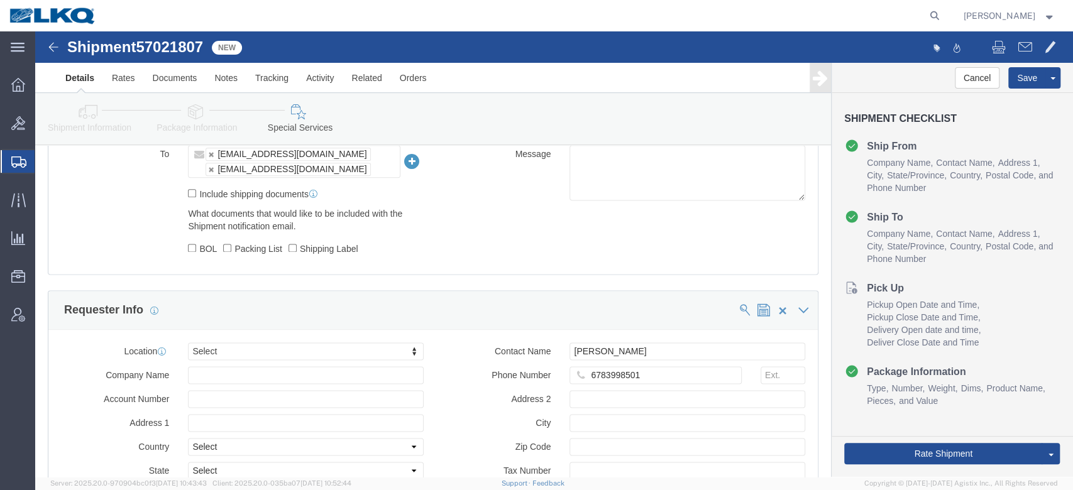
scroll to position [1041, 0]
click link "Package Information"
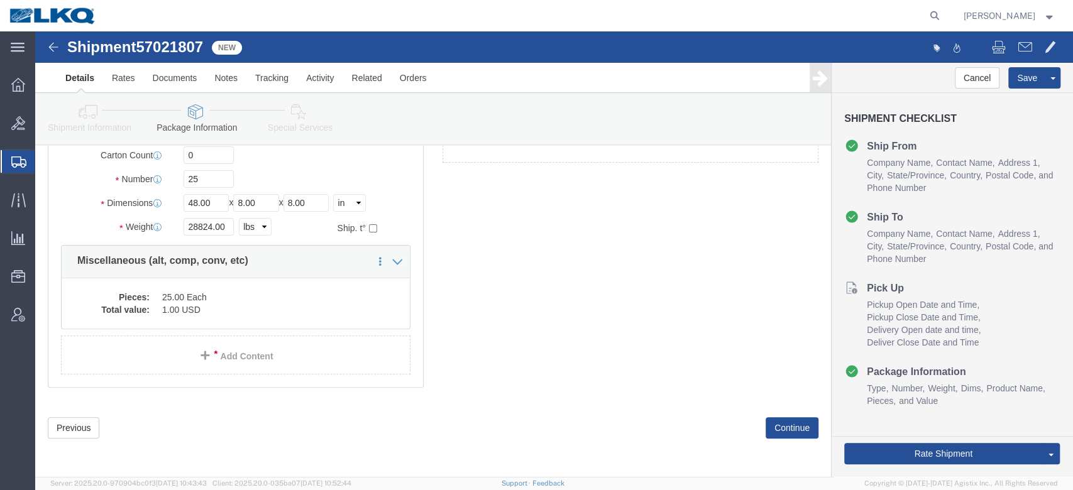
scroll to position [55, 0]
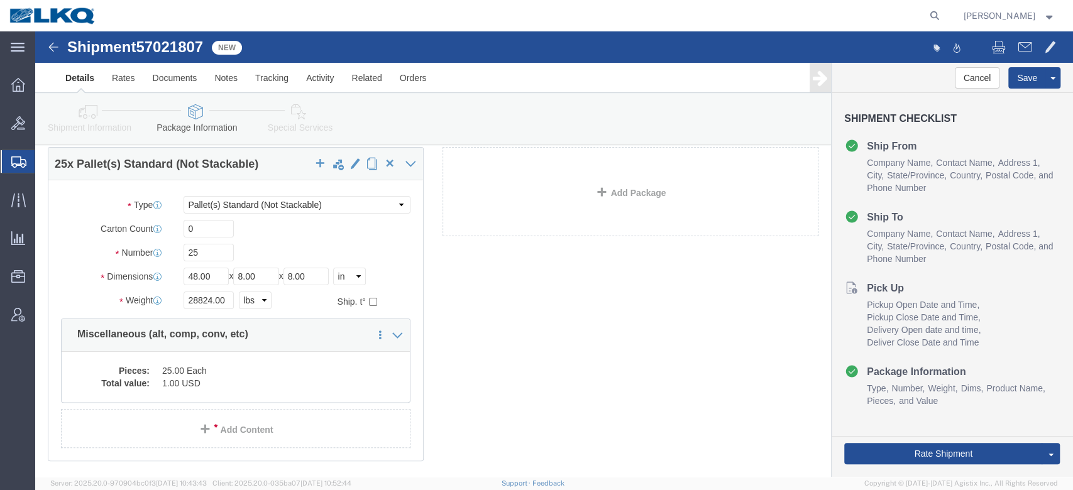
click icon
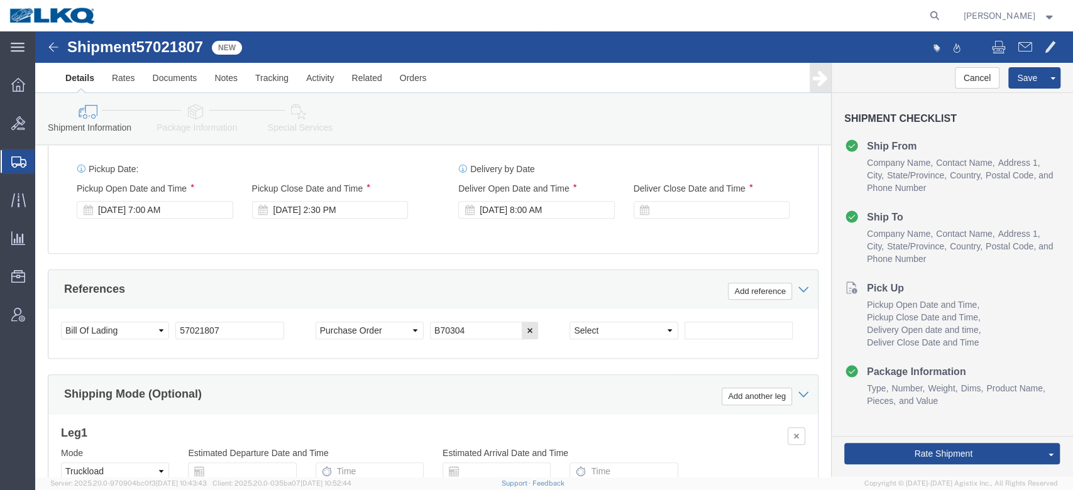
scroll to position [690, 0]
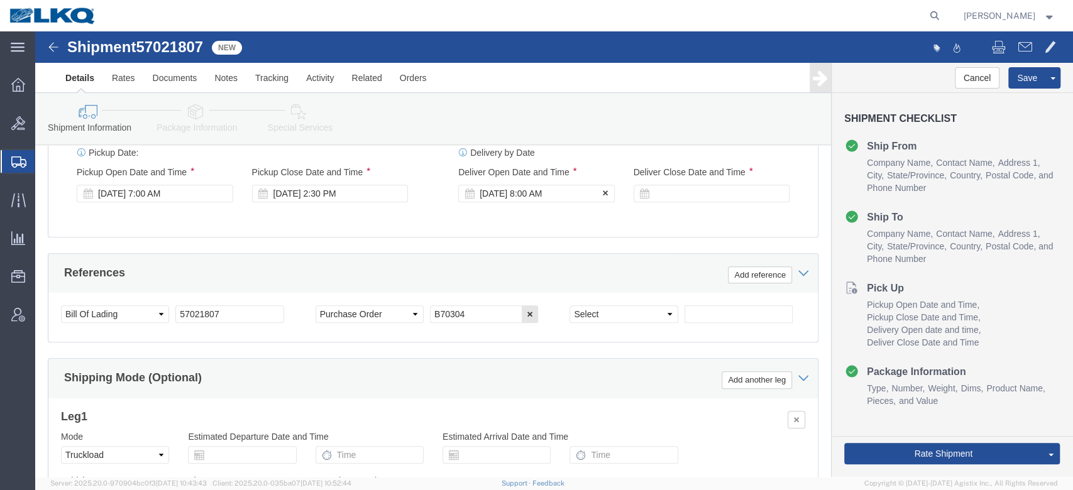
click div "Oct 06 2025 8:00 AM"
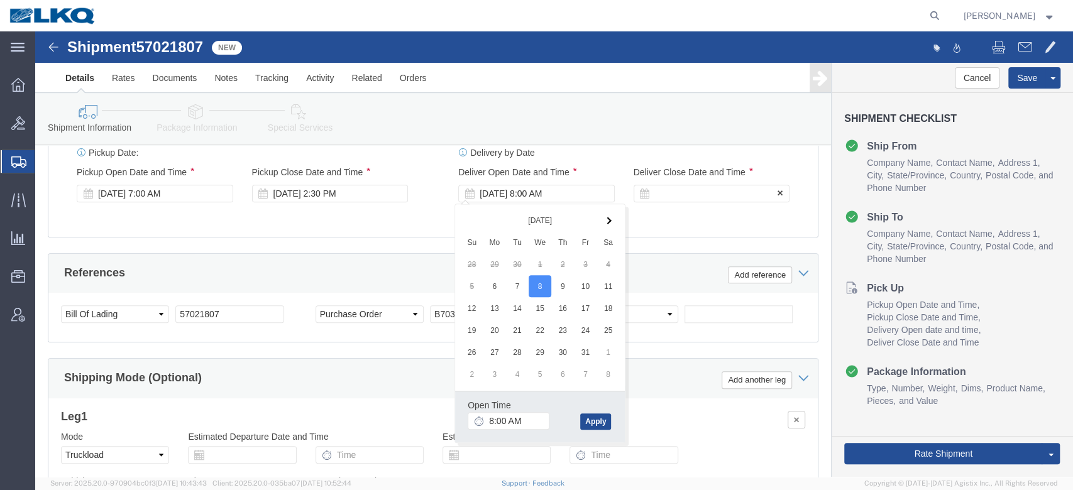
click div
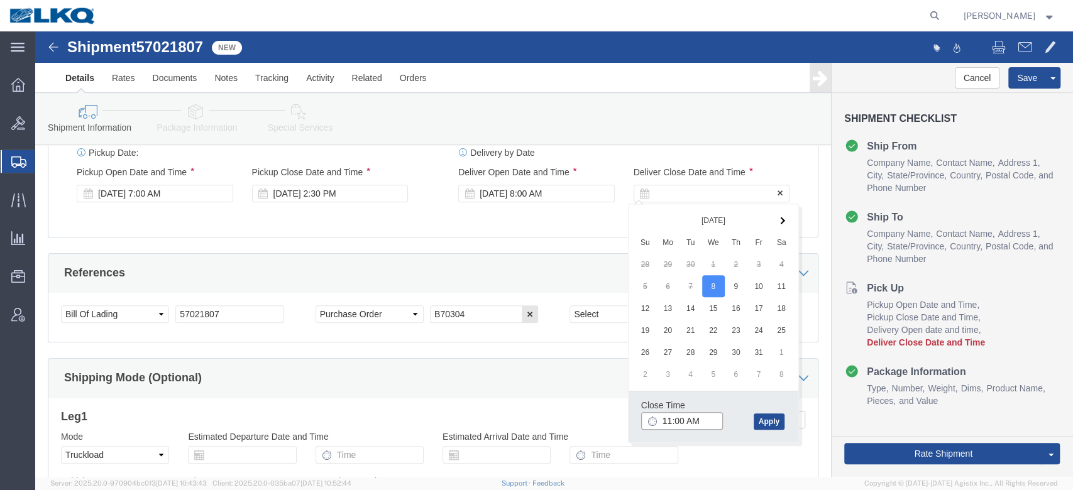
type input "12:00 PM"
click button "Apply"
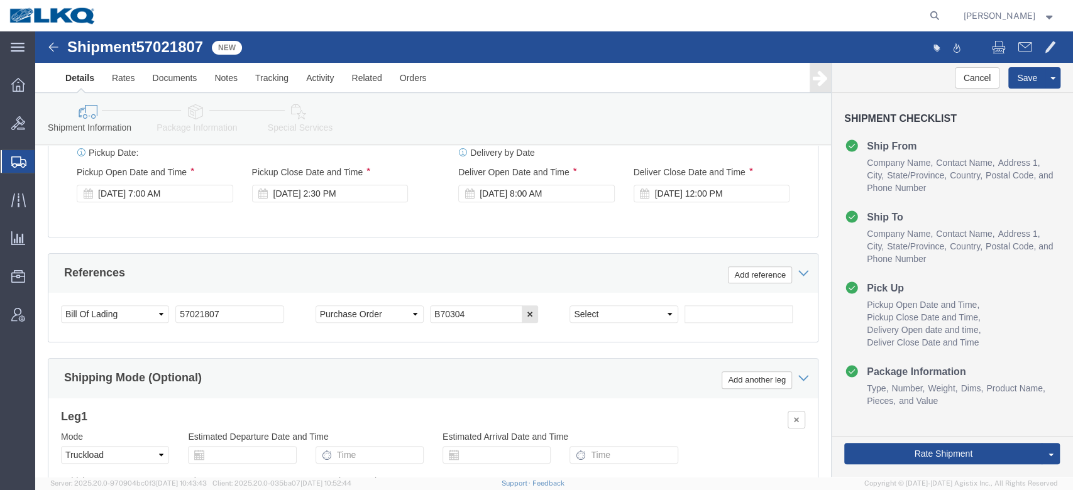
click div "Pickup Date: Pickup Start Date Pickup Start Time Pickup Open Date and Time Oct …"
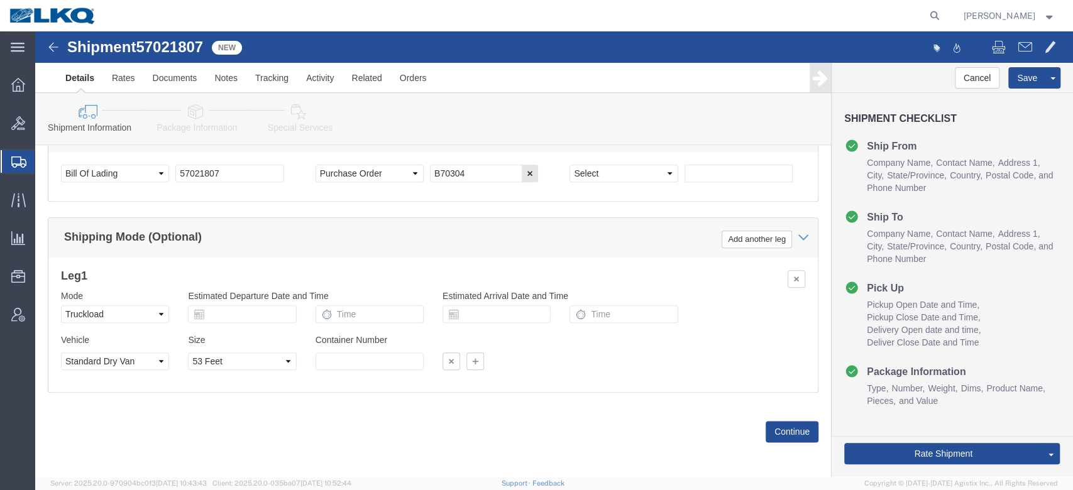
scroll to position [832, 0]
click button "Rate Shipment"
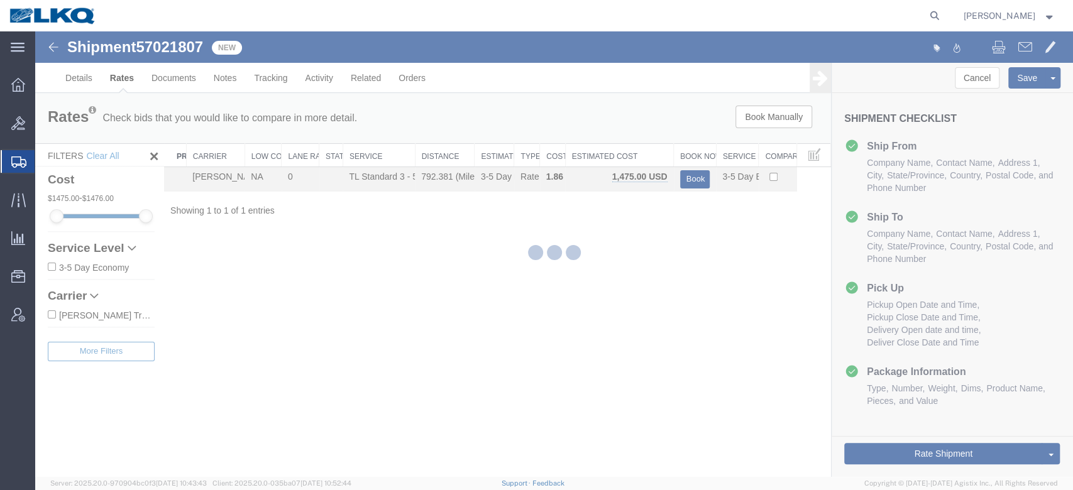
scroll to position [0, 0]
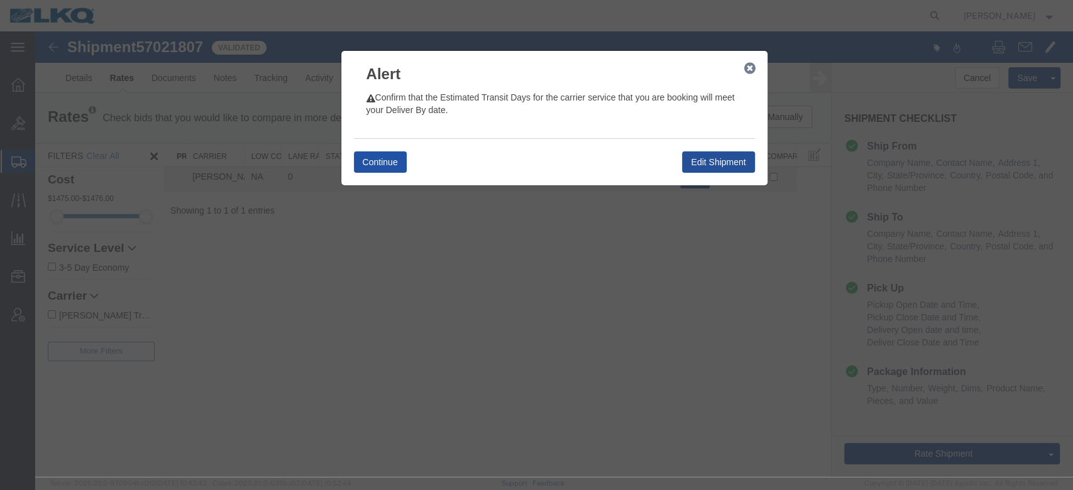
click at [387, 163] on button "Continue" at bounding box center [380, 162] width 53 height 21
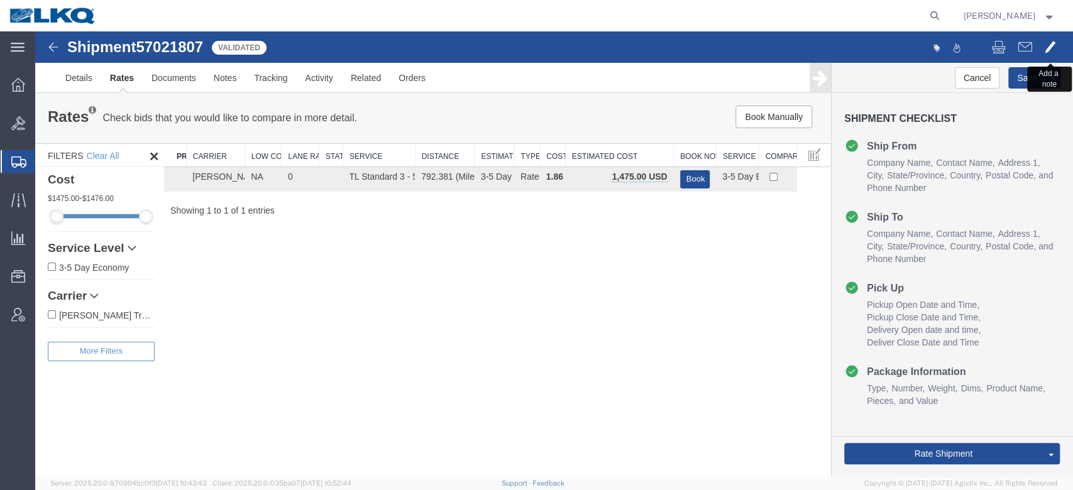
click at [1057, 43] on button at bounding box center [1051, 48] width 24 height 26
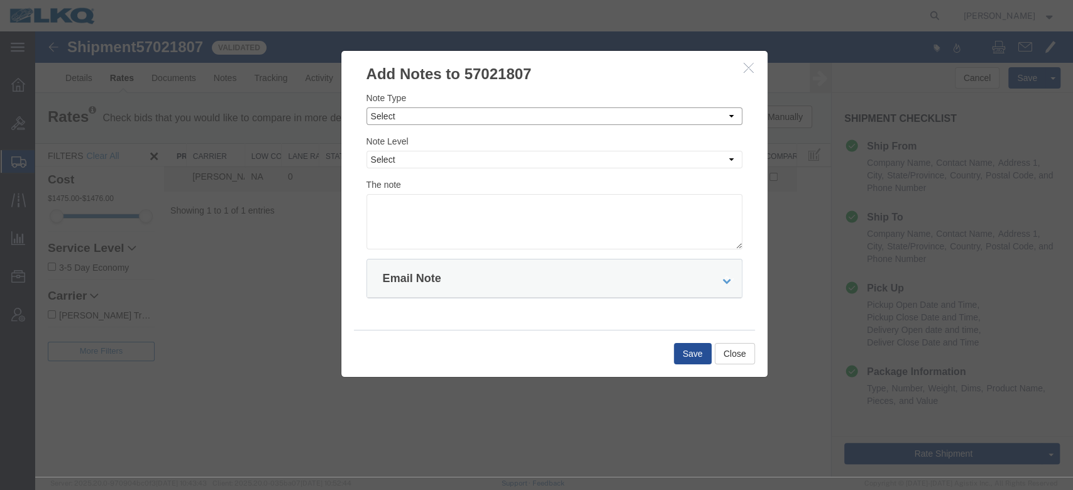
click at [481, 108] on select "Select Approval Bid Notes Carrier Change Notes Claim Notes Content Hazmat Notes…" at bounding box center [555, 117] width 376 height 18
select select "BID_NOTES"
click at [367, 108] on select "Select Approval Bid Notes Carrier Change Notes Claim Notes Content Hazmat Notes…" at bounding box center [555, 117] width 376 height 18
click at [424, 163] on select "Select Private to Account Private to Vendor Public" at bounding box center [555, 160] width 376 height 18
click at [367, 151] on select "Select Private to Account Private to Vendor Public" at bounding box center [555, 160] width 376 height 18
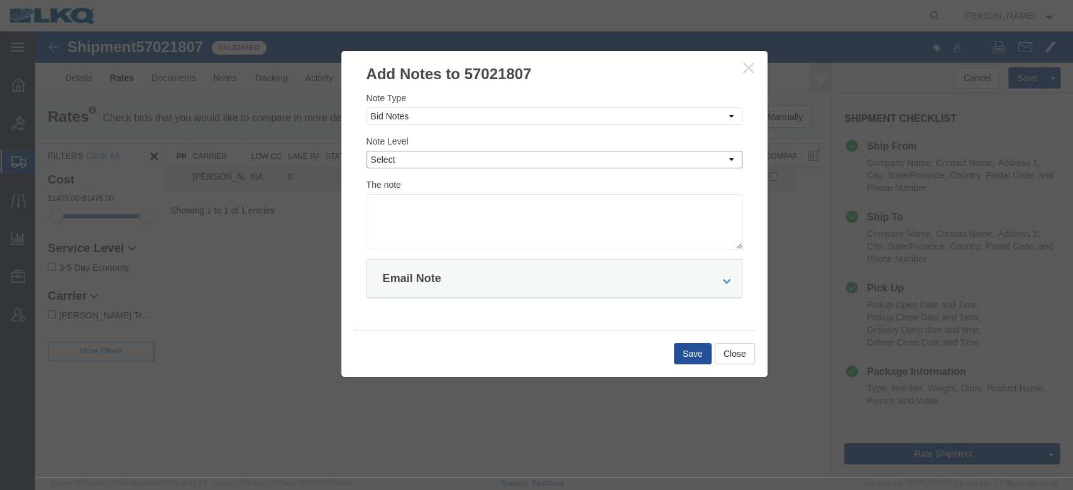
select select "PRIVATE_TO_ACCOUNT"
type textarea "DAT: $1323"
click at [685, 349] on button "Save" at bounding box center [693, 353] width 38 height 21
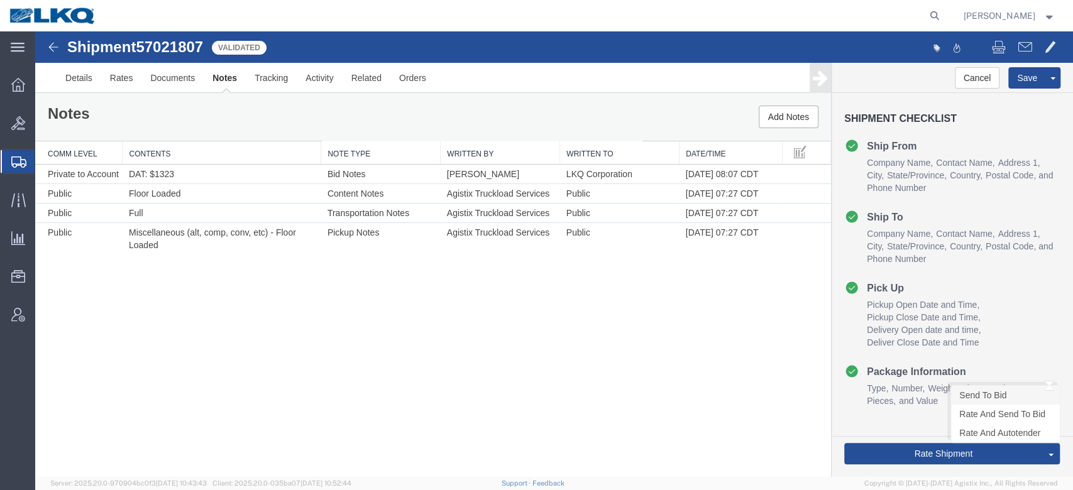
click at [981, 397] on link "Send To Bid" at bounding box center [1005, 395] width 109 height 19
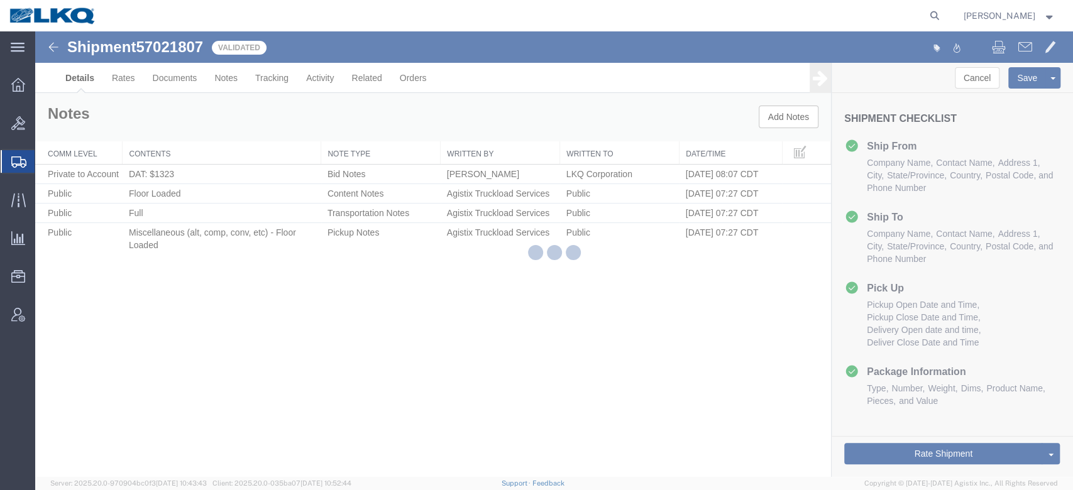
select select "28712"
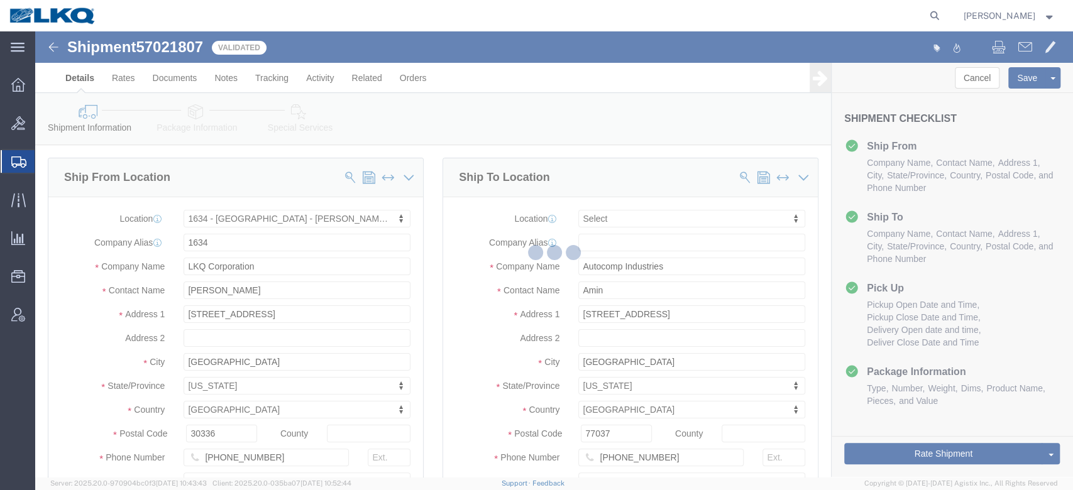
select select "TL"
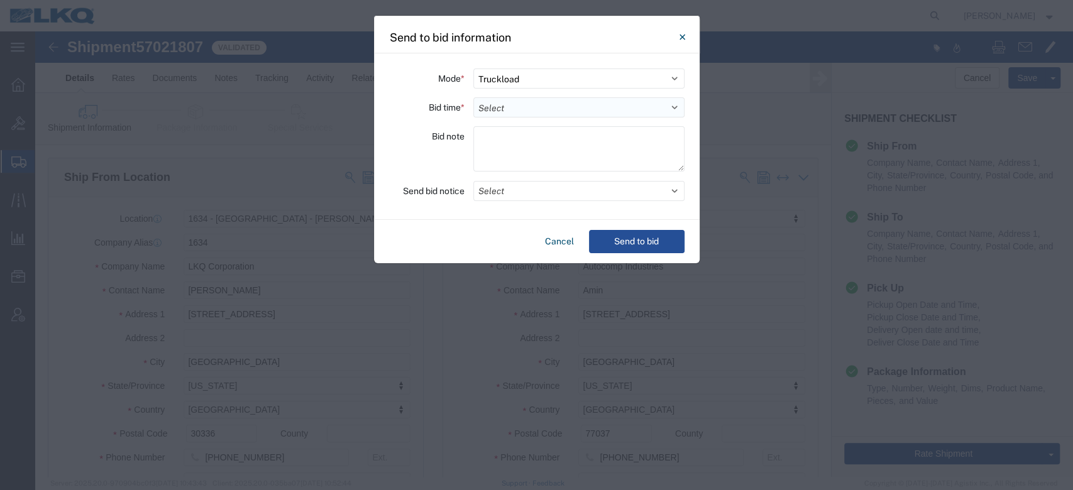
click at [570, 98] on select "Select 30 Min (Rush) 1 Hour (Rush) 2 Hours (Rush) 4 Hours (Rush) 8 Hours (Rush)…" at bounding box center [578, 107] width 211 height 20
select select "12"
click at [473, 97] on select "Select 30 Min (Rush) 1 Hour (Rush) 2 Hours (Rush) 4 Hours (Rush) 8 Hours (Rush)…" at bounding box center [578, 107] width 211 height 20
click at [498, 193] on button "Select" at bounding box center [578, 191] width 211 height 20
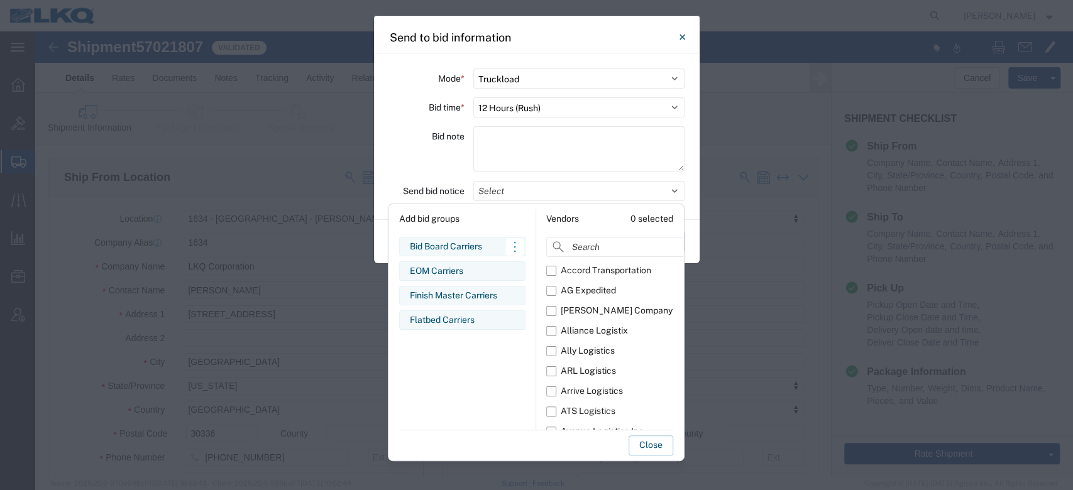
click at [463, 245] on div "Bid Board Carriers" at bounding box center [462, 246] width 105 height 13
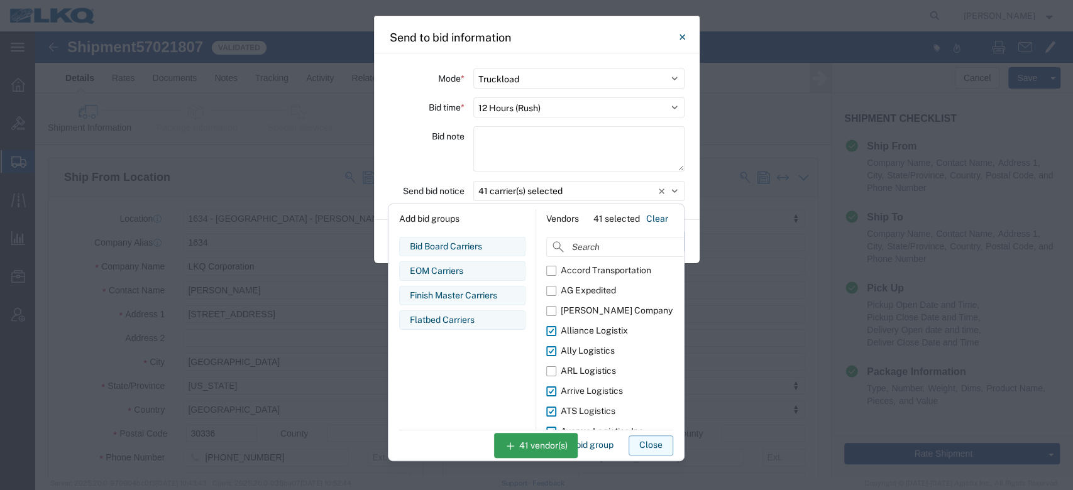
click at [658, 438] on button "Close" at bounding box center [651, 446] width 45 height 20
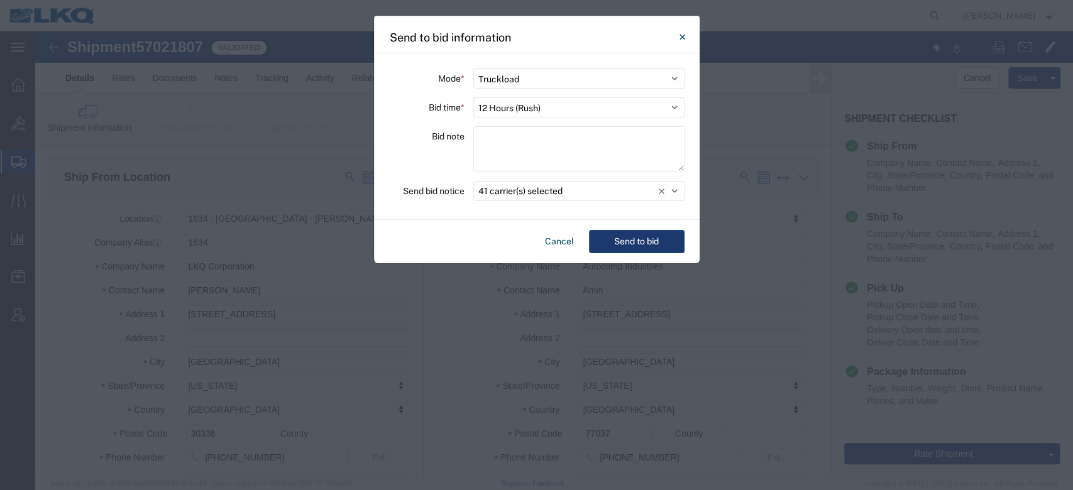
click at [658, 245] on button "Send to bid" at bounding box center [637, 241] width 96 height 23
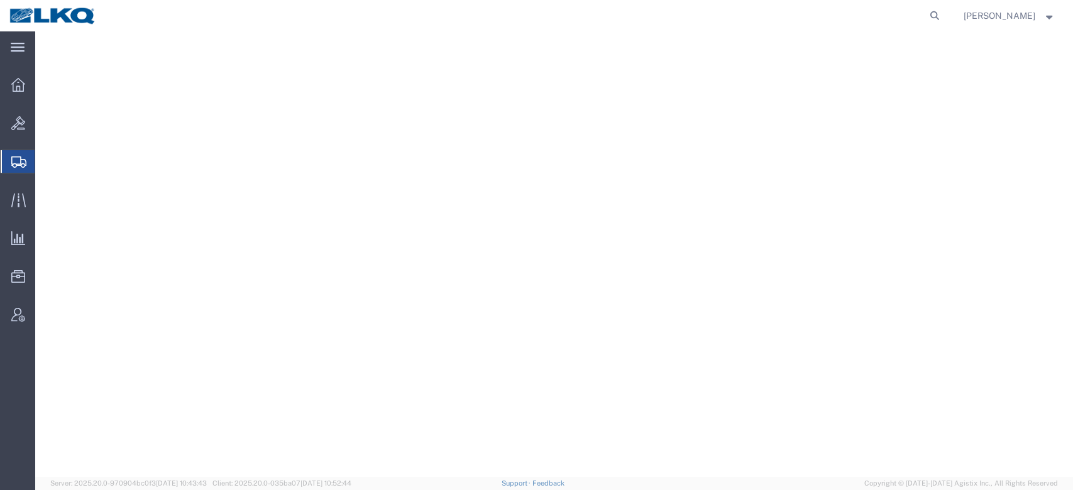
select select "27790"
select select "27344"
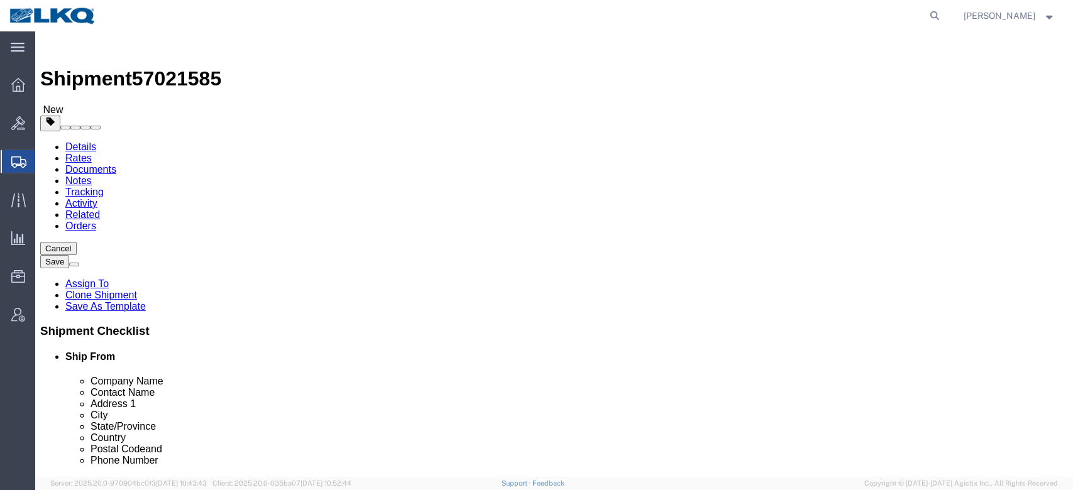
click span "57021585"
click link "Notes"
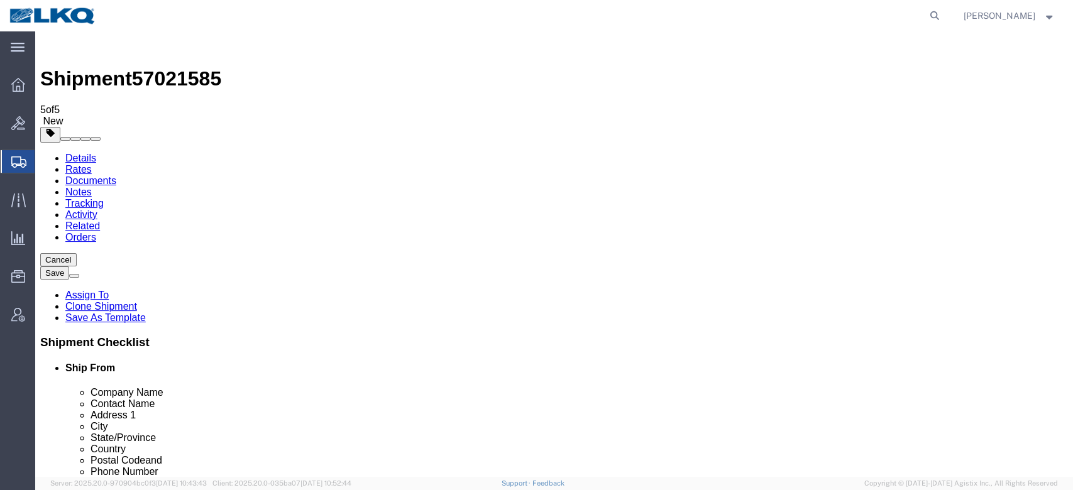
click at [72, 153] on link "Details" at bounding box center [80, 158] width 31 height 11
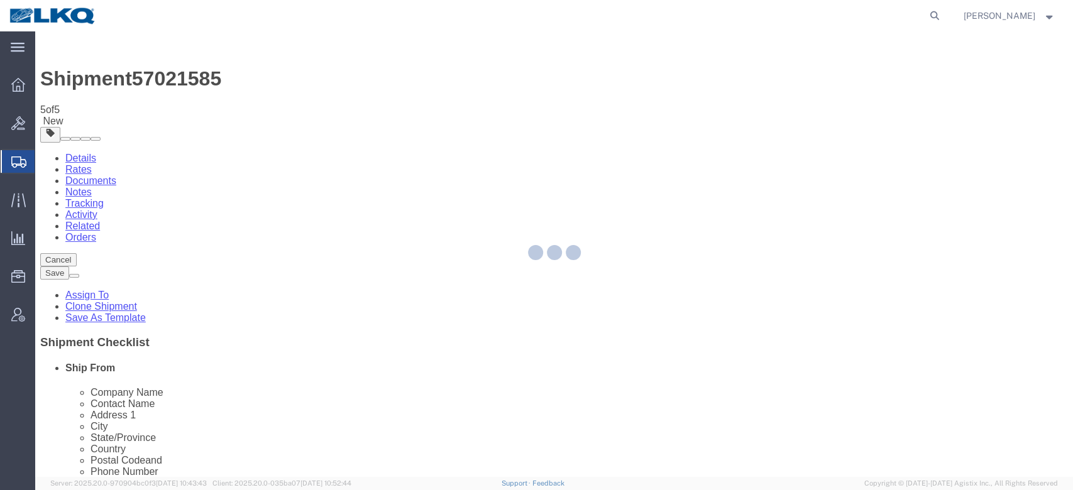
select select "27790"
select select "27344"
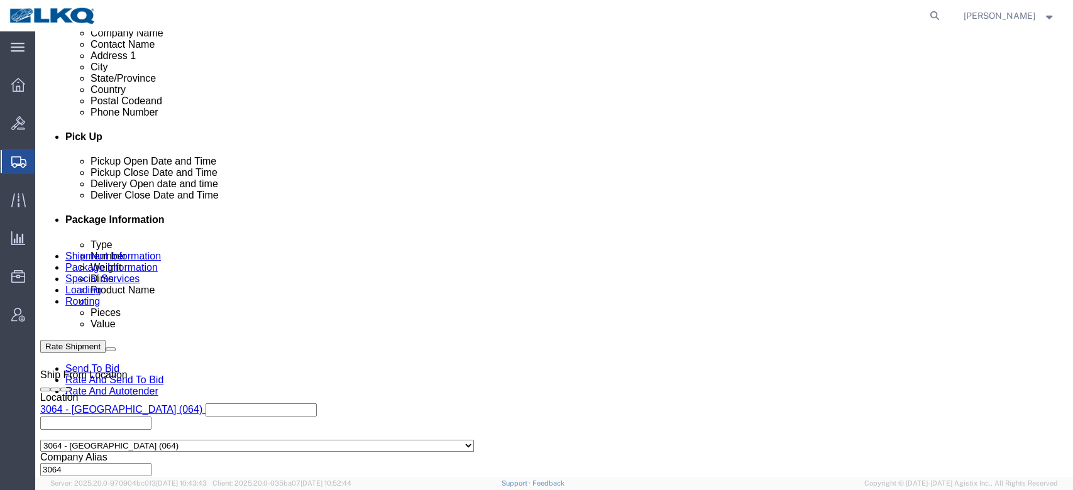
scroll to position [493, 0]
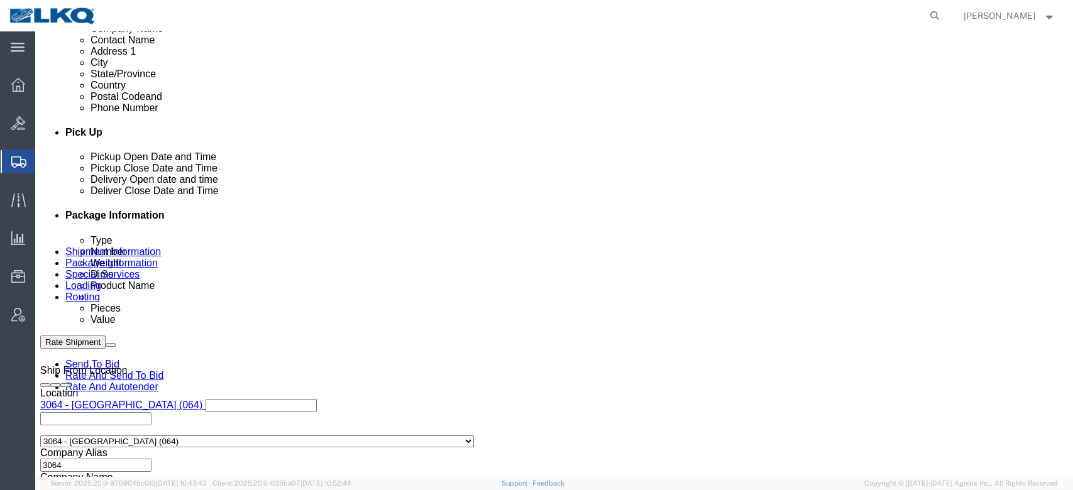
click div "Oct 06 2025 7:00 AM"
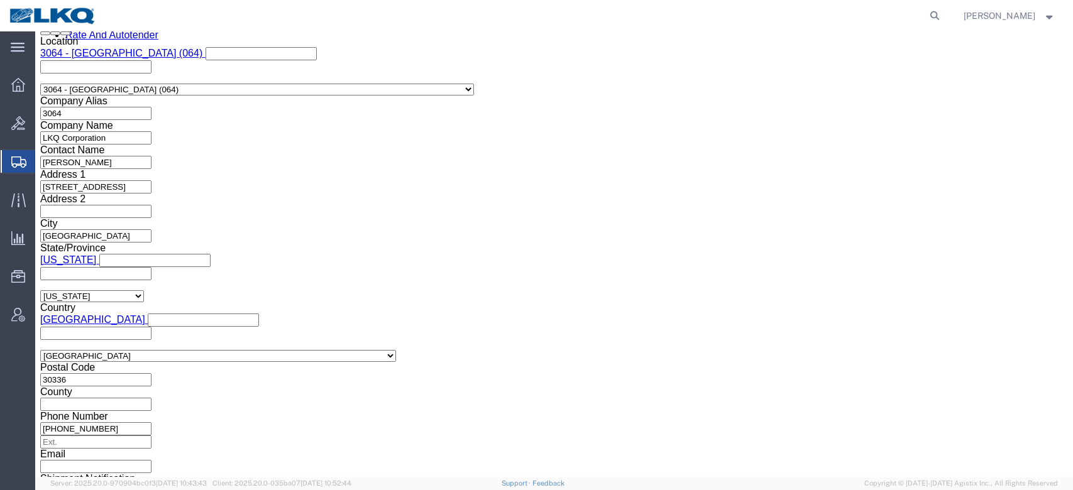
type input "7:00 PM"
click button "Apply"
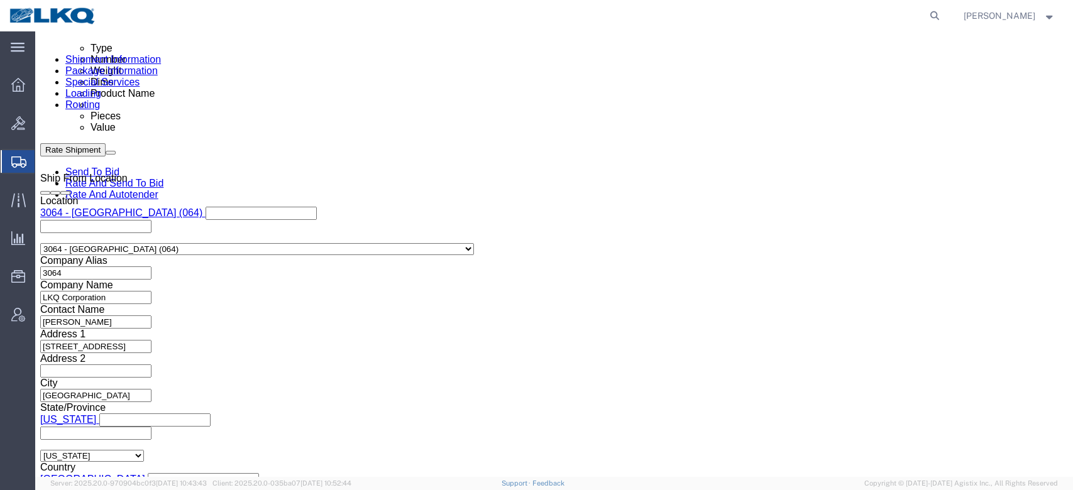
scroll to position [683, 0]
click div
click button "Apply"
click div "Ship From Location Location 3064 - Atlanta GA (064) Select My Profile Location …"
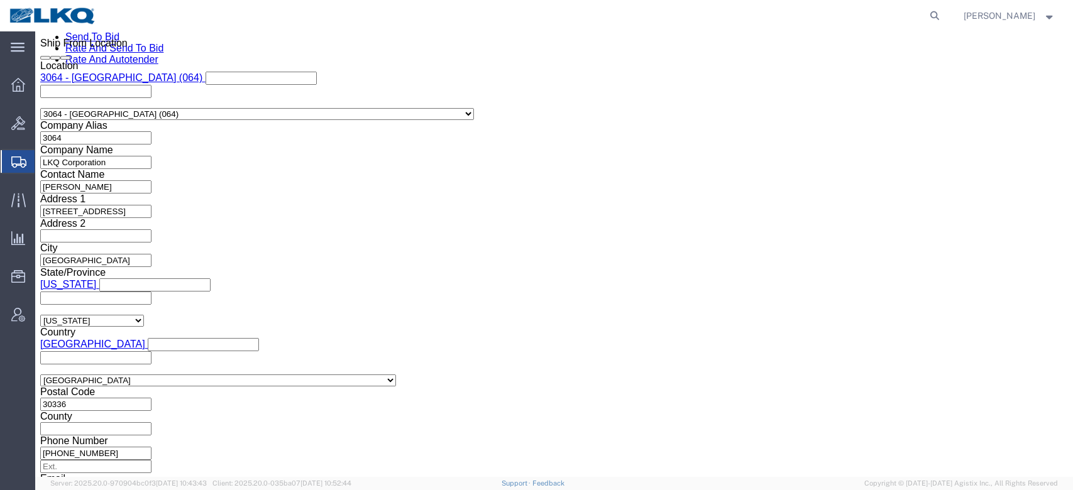
scroll to position [838, 0]
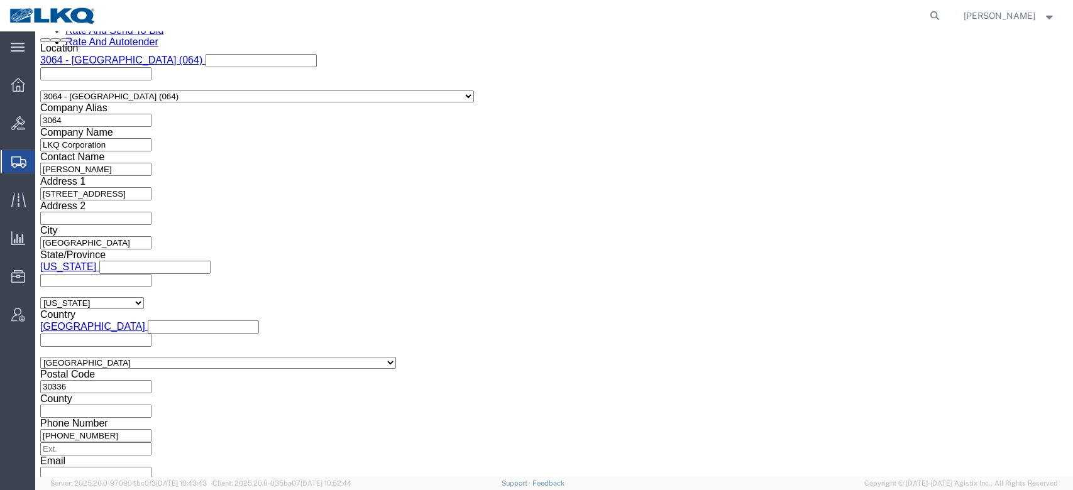
click button "Rate Shipment"
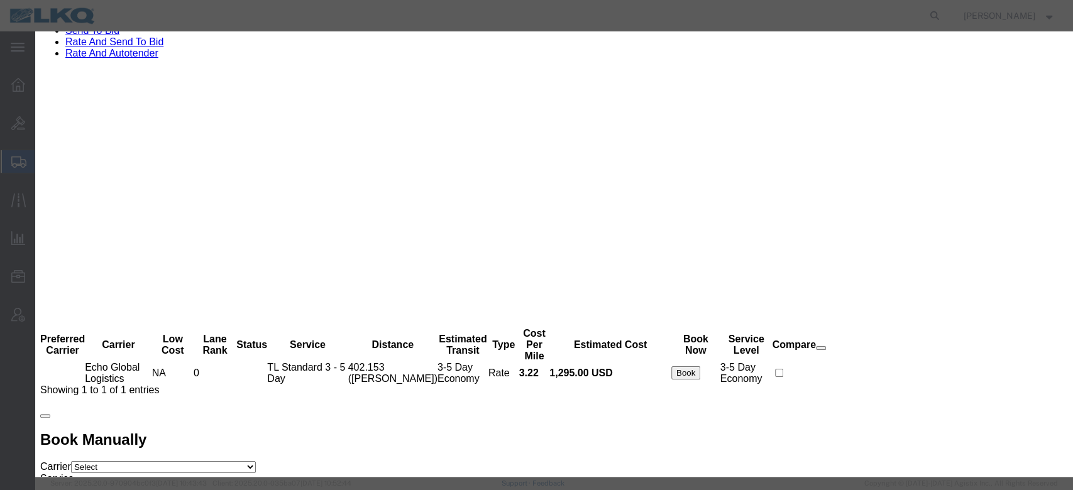
scroll to position [0, 0]
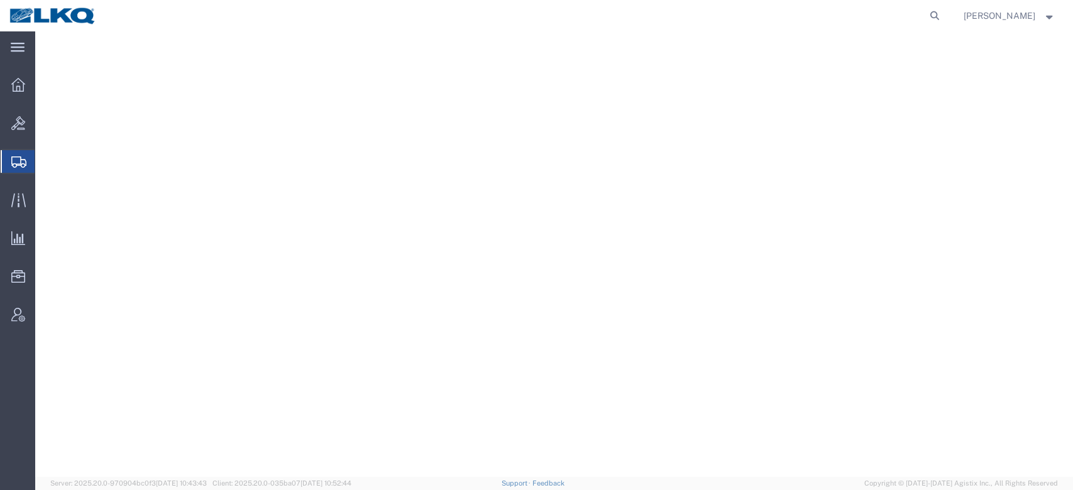
select select
select select "28018"
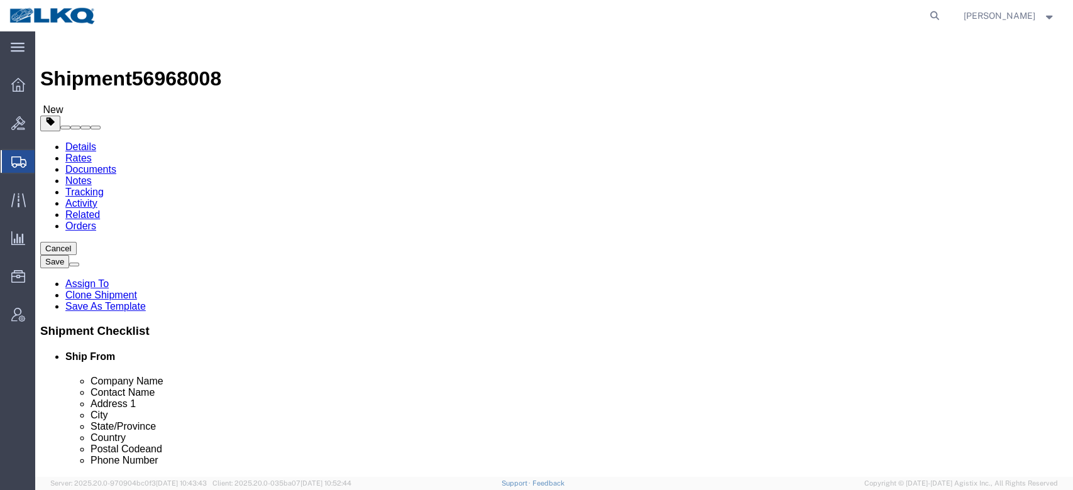
click span "56968008"
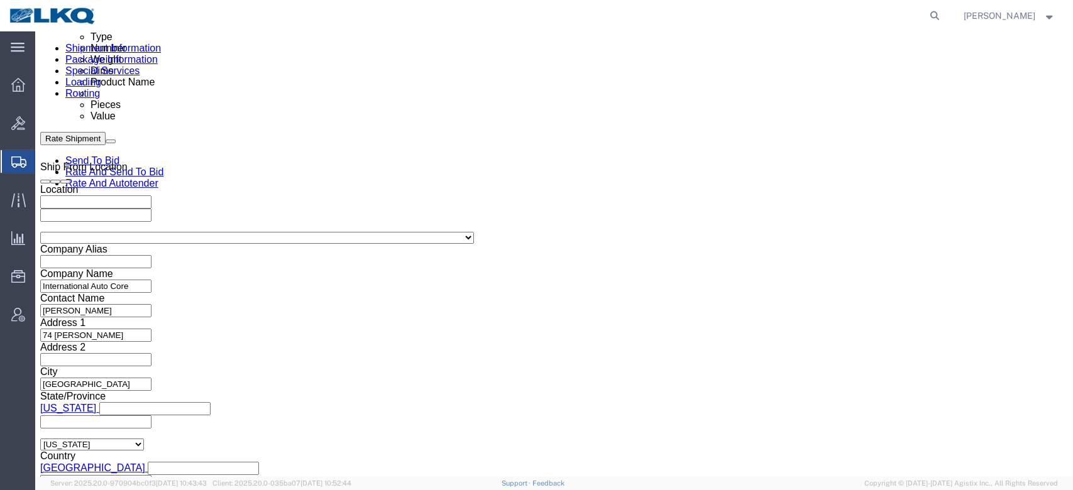
scroll to position [688, 0]
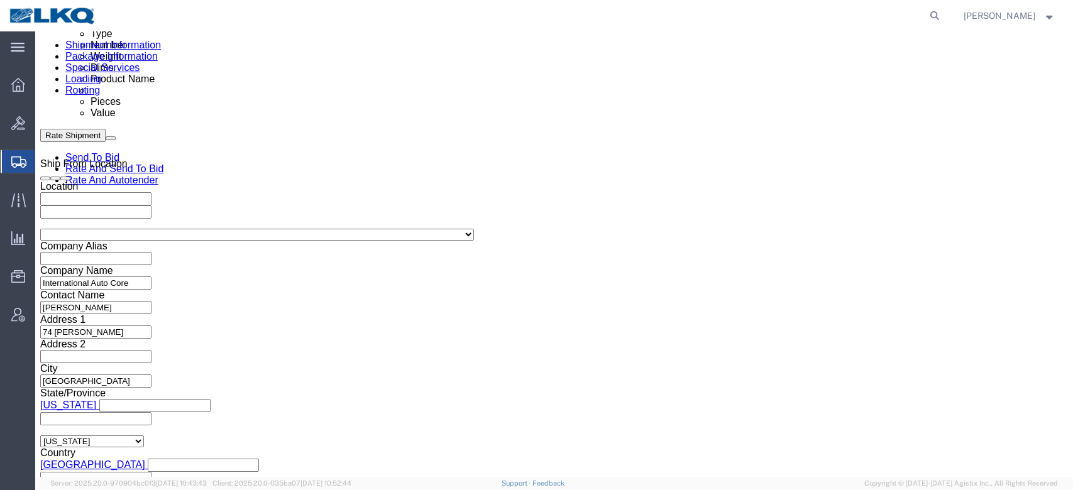
click input "Put out on 10/3"
paste input "56968008"
type input "56968008"
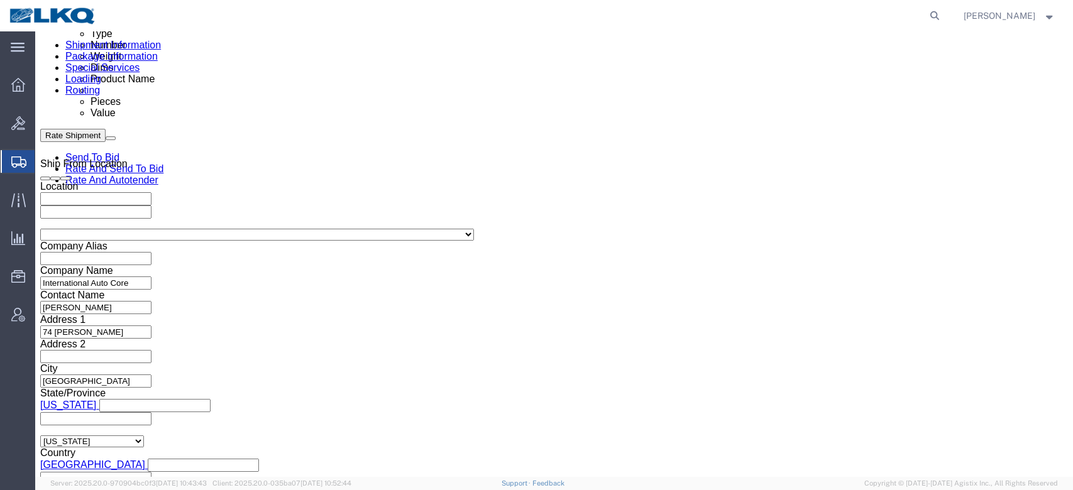
click link "Rate And Autotender"
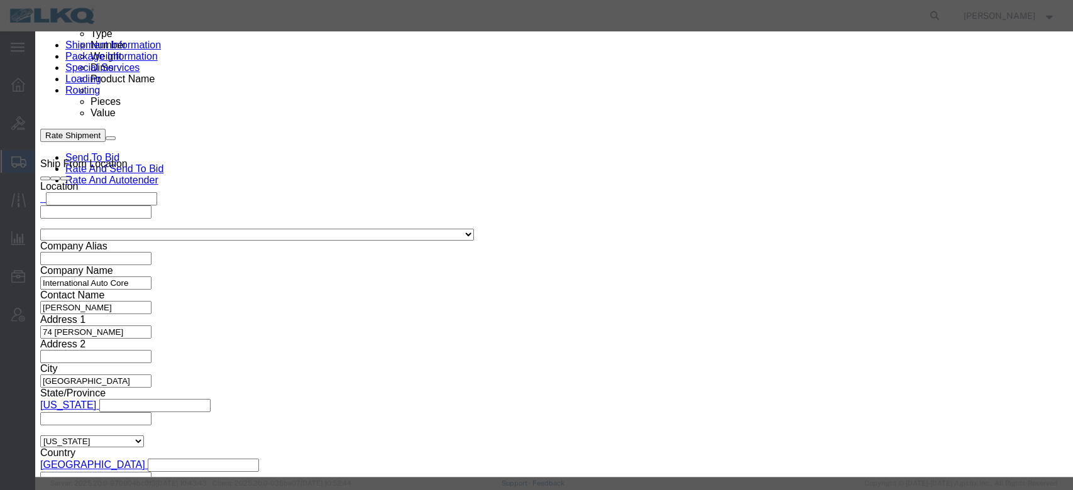
type input "2"
click input "2"
click select "Price Carrier Rank"
select select "LANE_RANK"
click select "Price Carrier Rank"
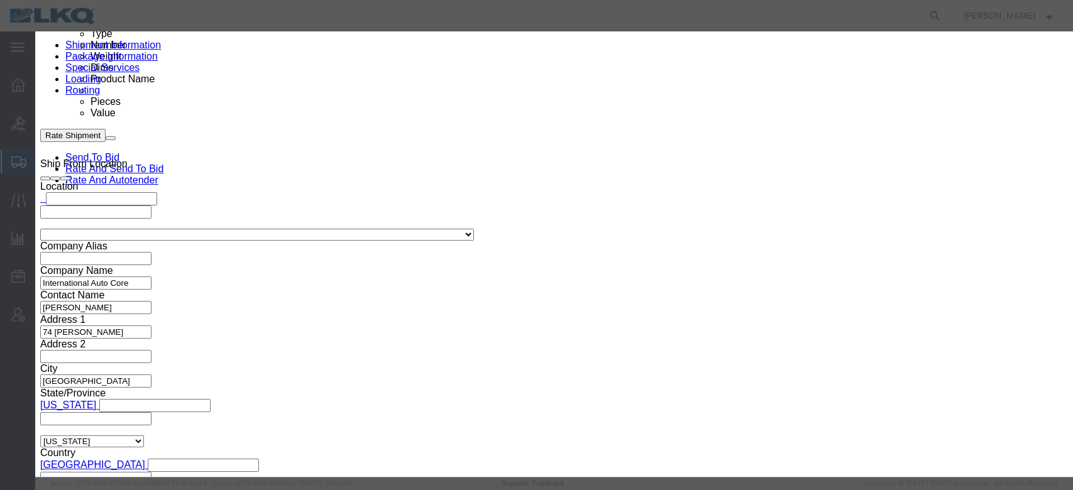
click button "Save Auto-Tender"
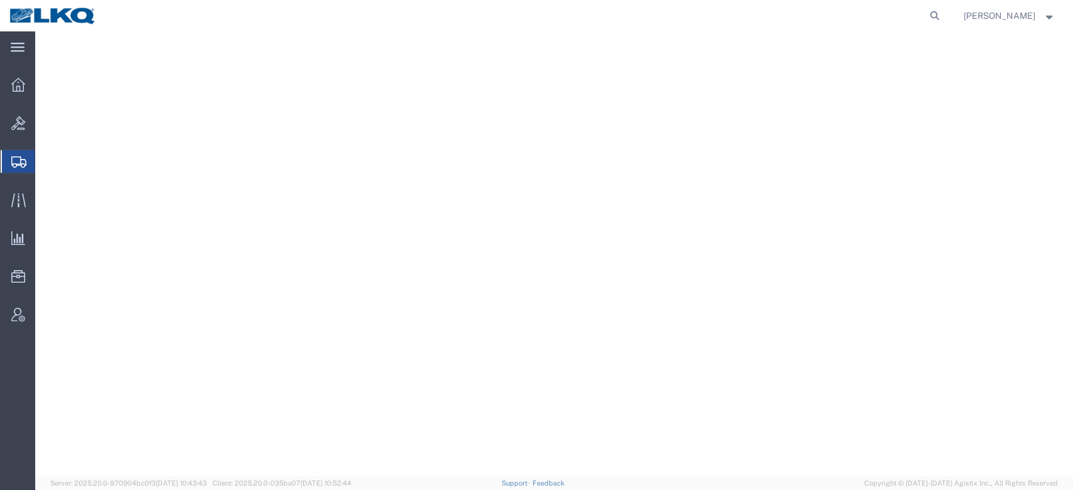
select select
select select "28018"
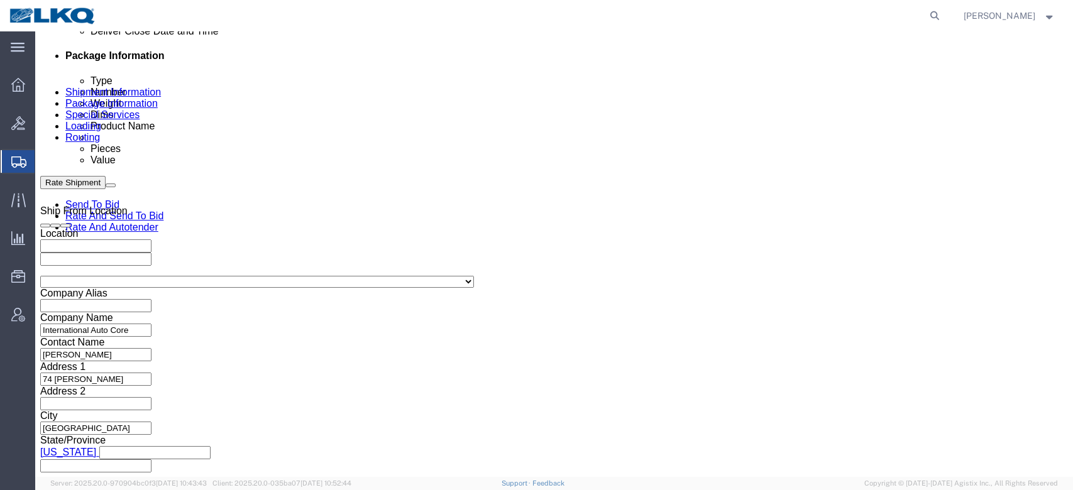
scroll to position [636, 0]
click span "56967974"
copy span "56967974"
click input "Put out on 10/3"
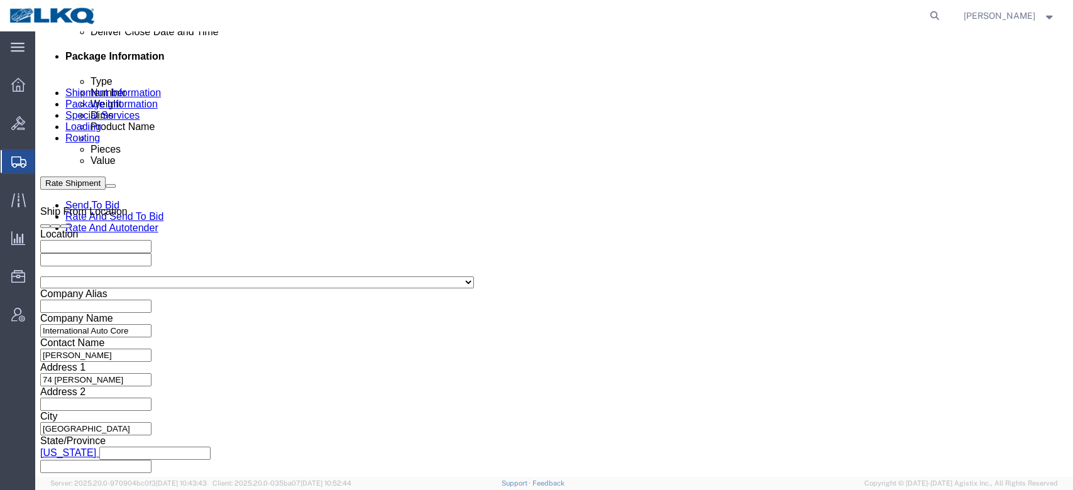
click input "Put out on 10/3"
paste input "56967974"
type input "56967974"
click link "Rate And Autotender"
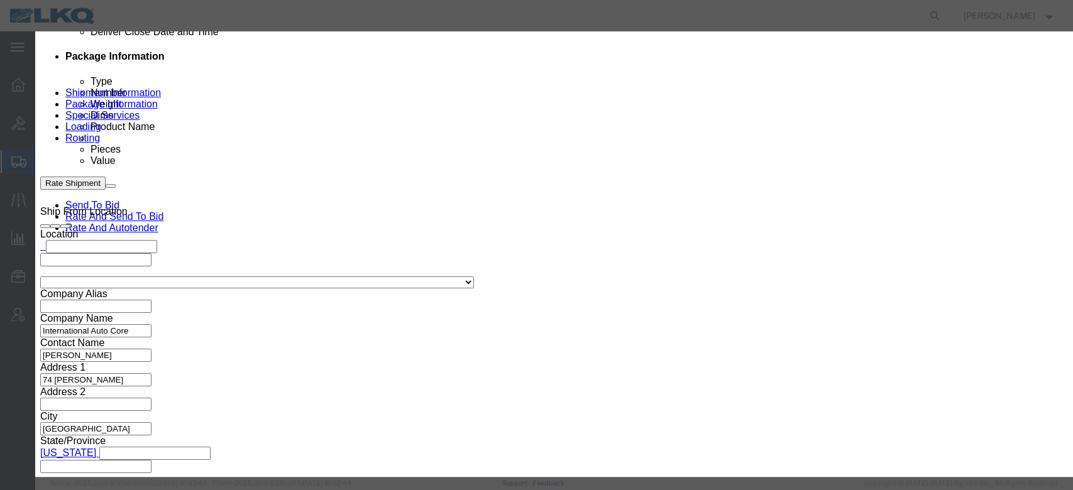
type input "2"
click input "2"
click select "Price Carrier Rank"
select select "LANE_RANK"
click select "Price Carrier Rank"
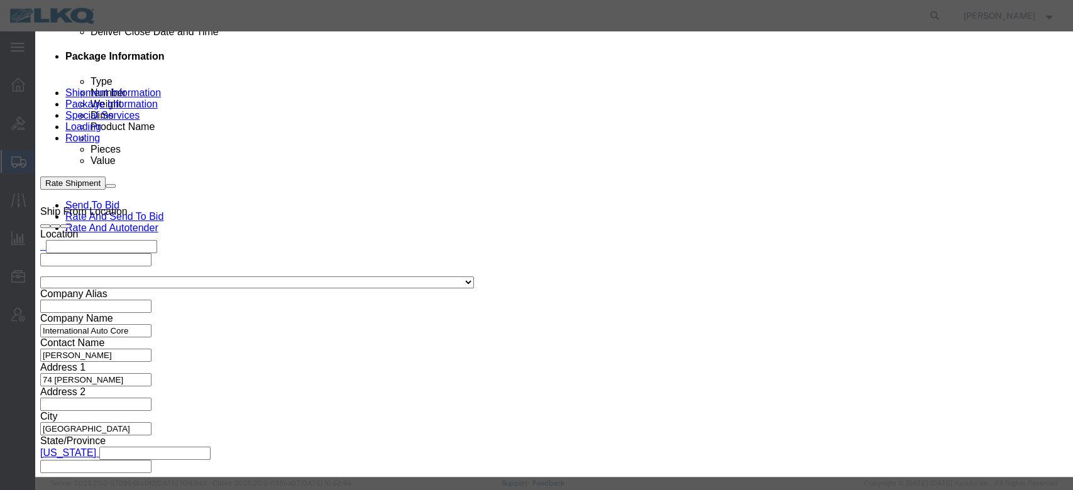
click button "Save Auto-Tender"
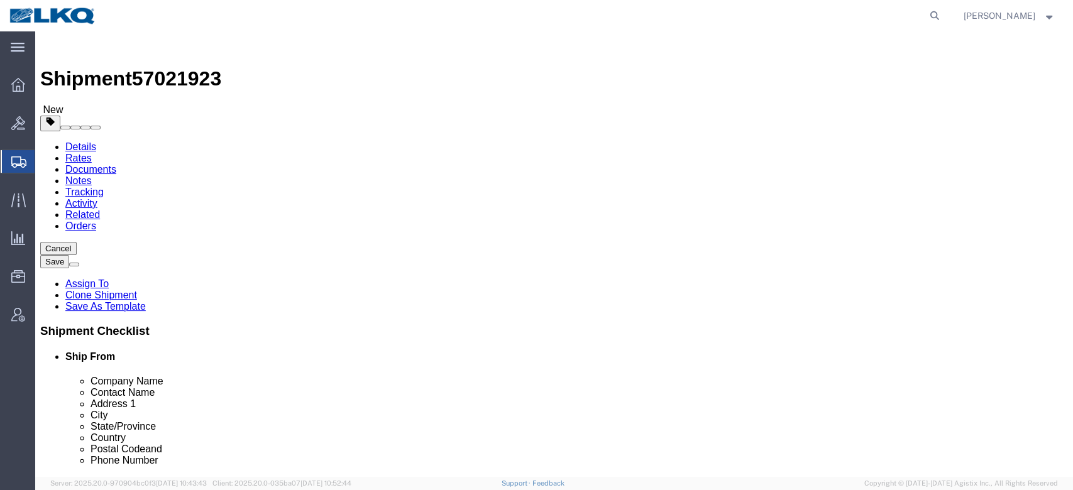
select select "27498"
select select "27578"
click span "57021923"
copy span "57021923"
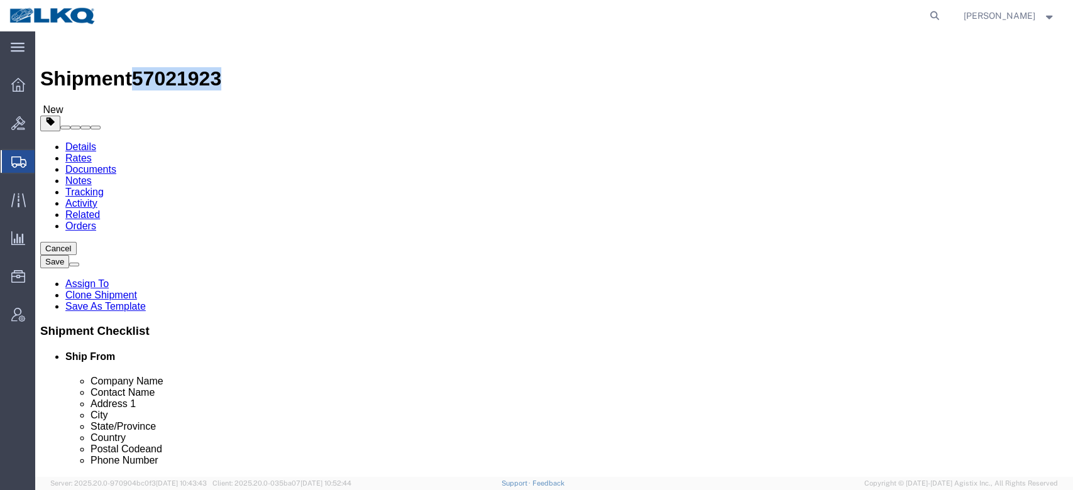
click link "Notes"
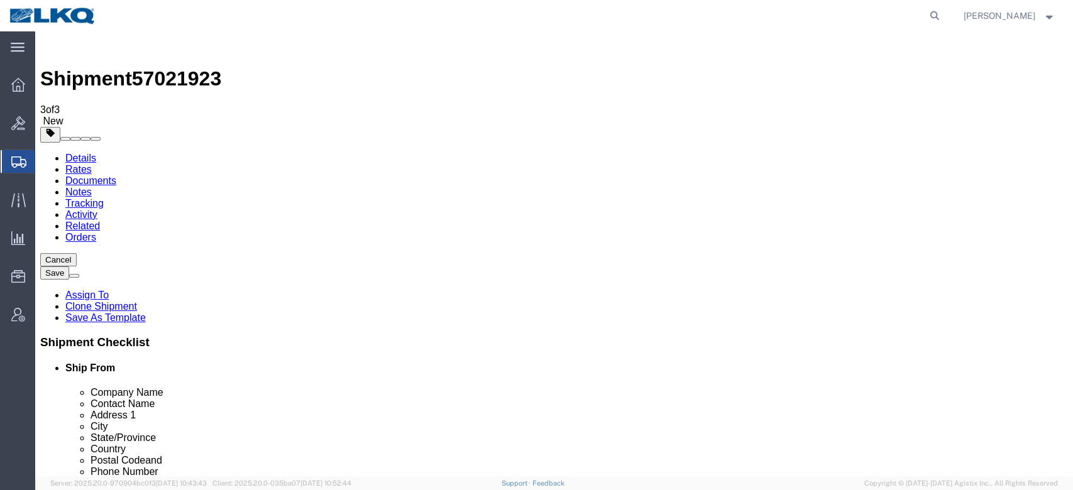
click at [177, 67] on span "57021923" at bounding box center [176, 78] width 89 height 23
copy span "57021923"
click at [82, 153] on link "Details" at bounding box center [80, 158] width 31 height 11
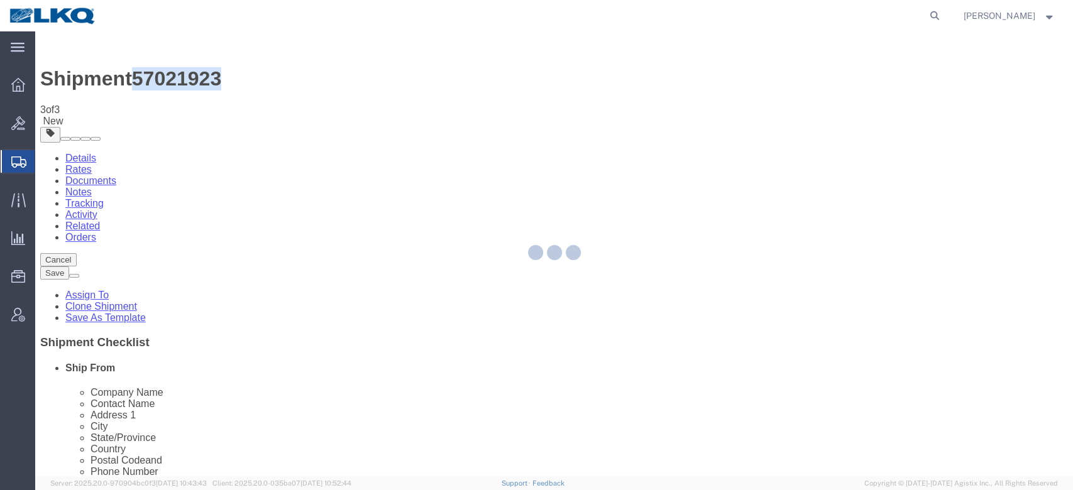
select select "27498"
select select "27578"
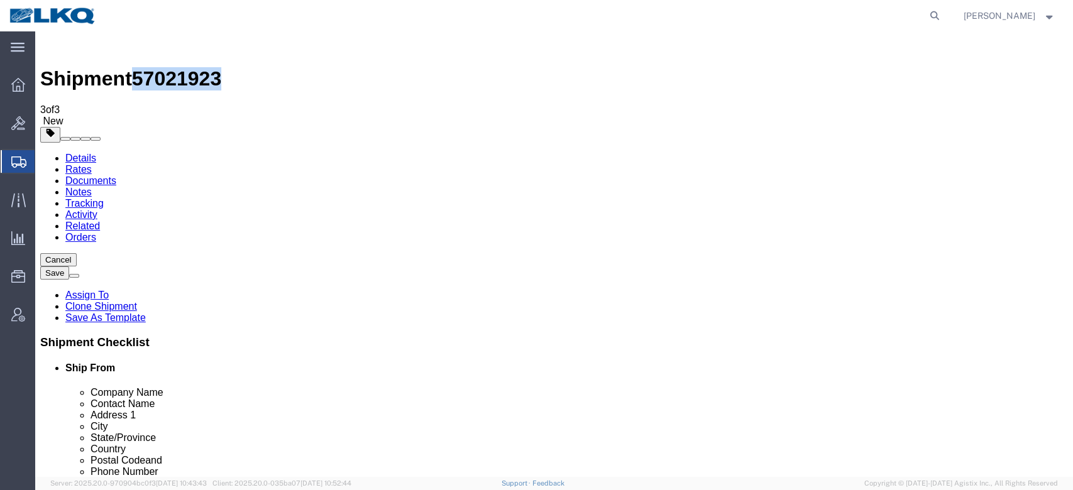
click link "Special Services"
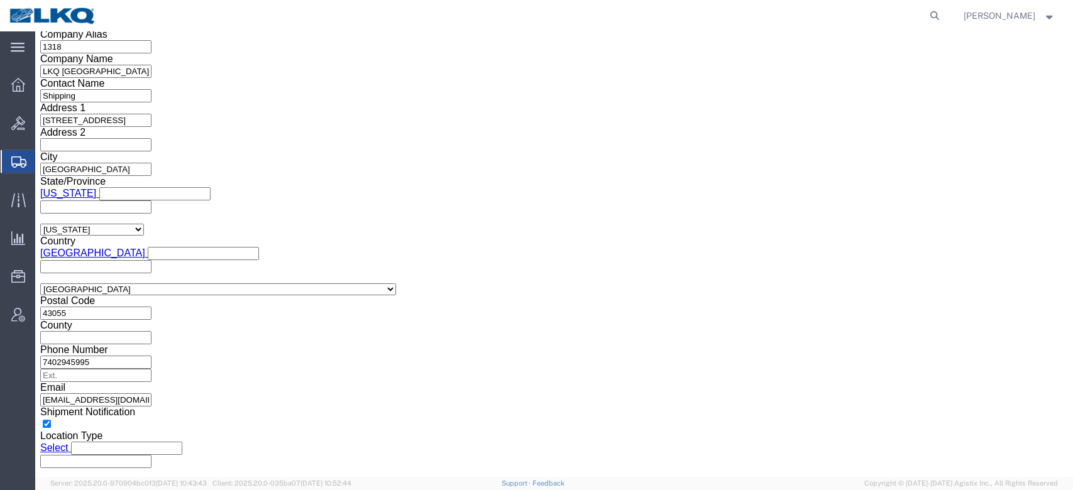
scroll to position [952, 0]
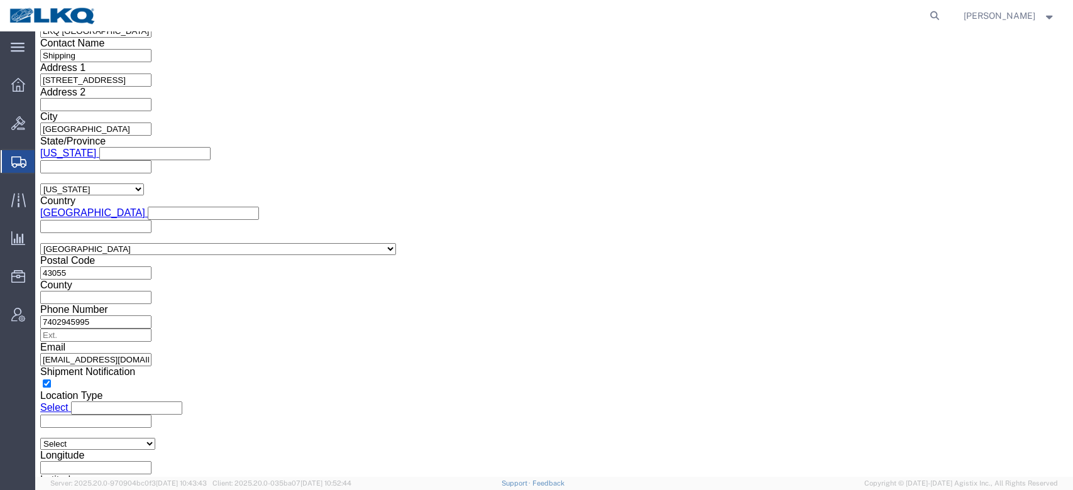
click icon
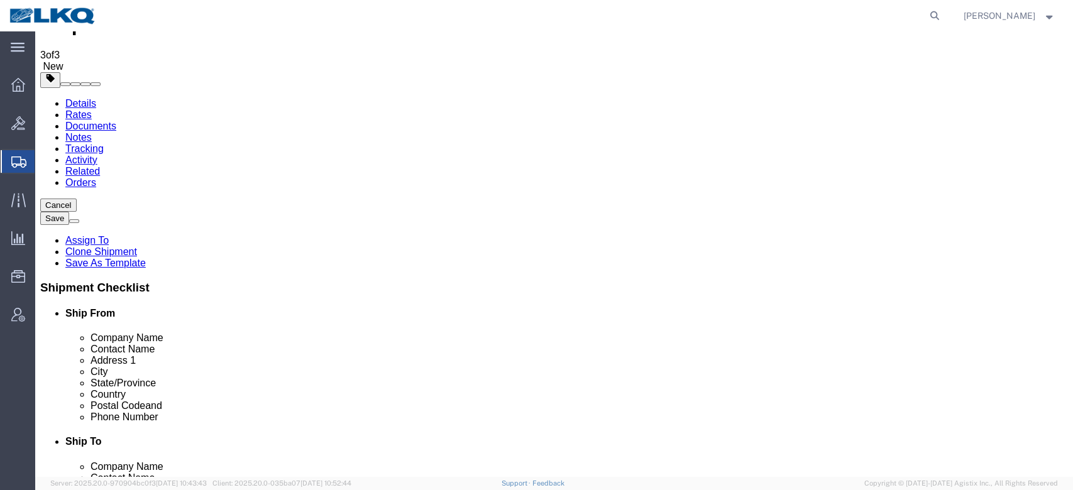
click icon
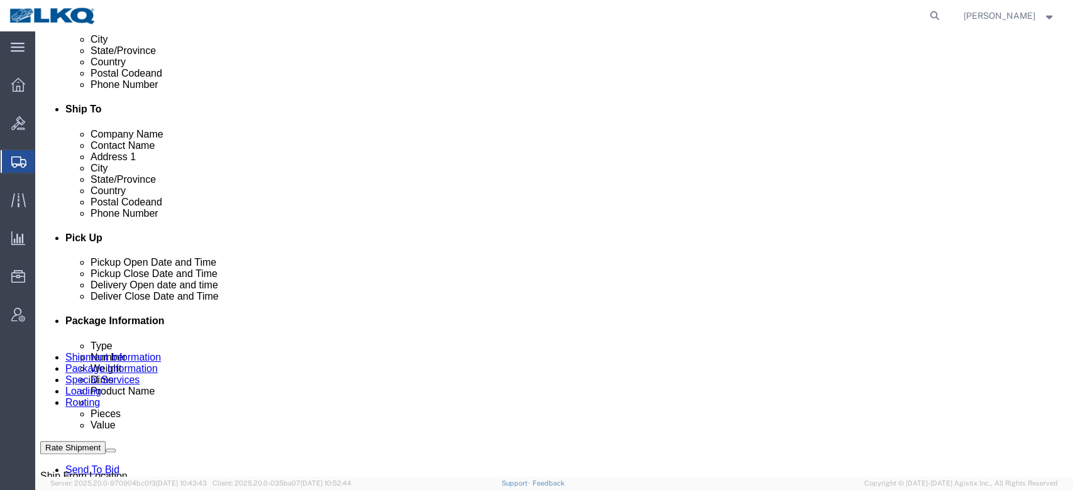
scroll to position [520, 0]
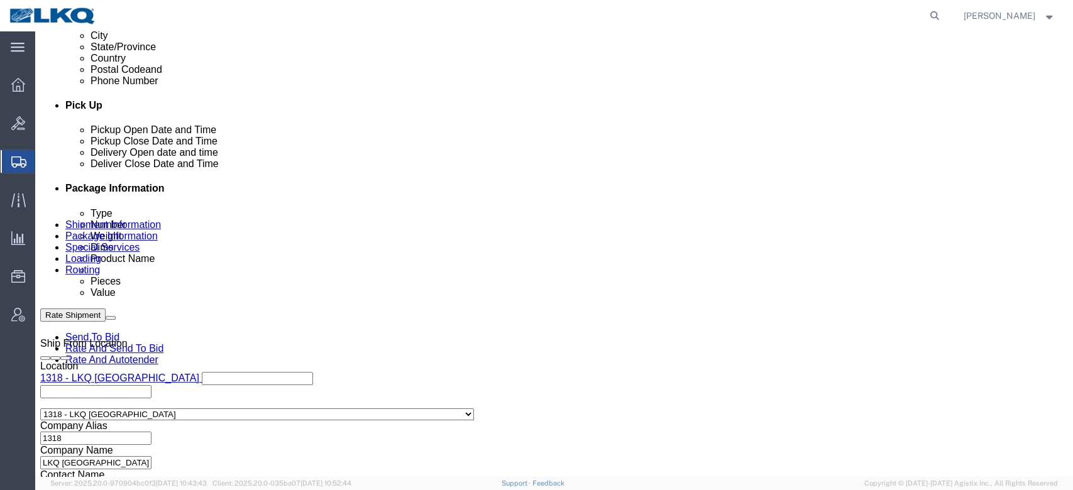
click link "Schedule appointment"
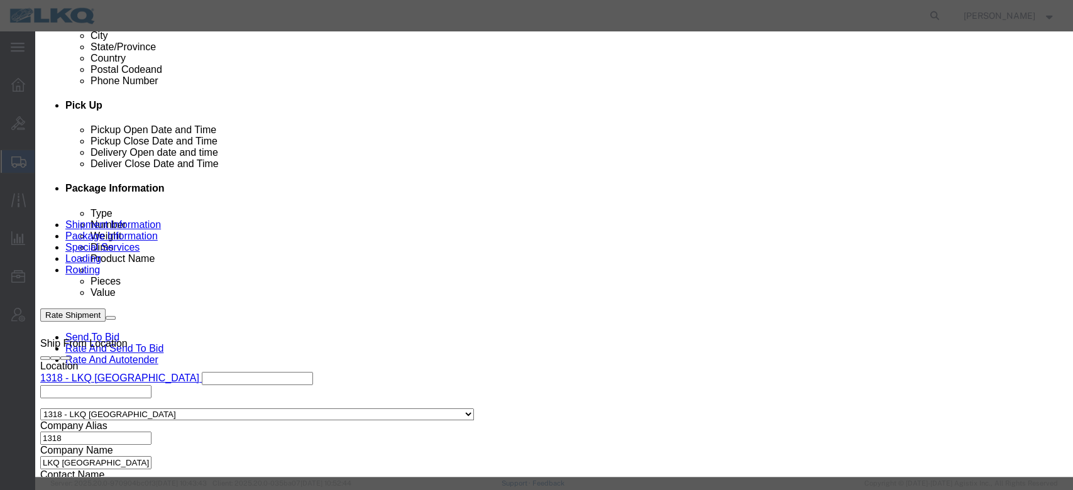
click input "[DATE]"
click td "7"
type input "[DATE]"
drag, startPoint x: 648, startPoint y: 209, endPoint x: 613, endPoint y: 178, distance: 47.2
click select "Select 15 min 30 min 45 min 1 hr 2 hr 3 hr 4 hr"
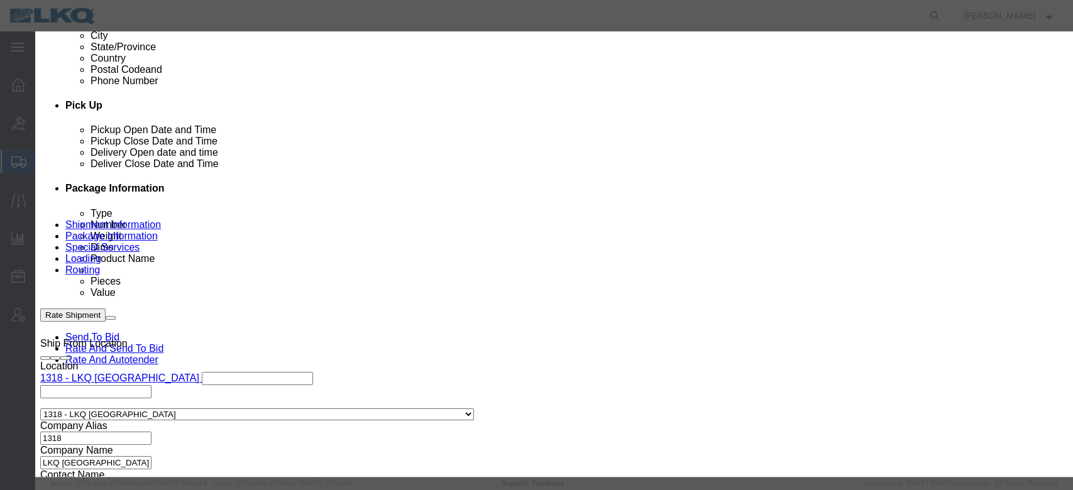
select select "15"
click select "Select 15 min 30 min 45 min 1 hr 2 hr 3 hr 4 hr"
click link "Availability"
click icon "button"
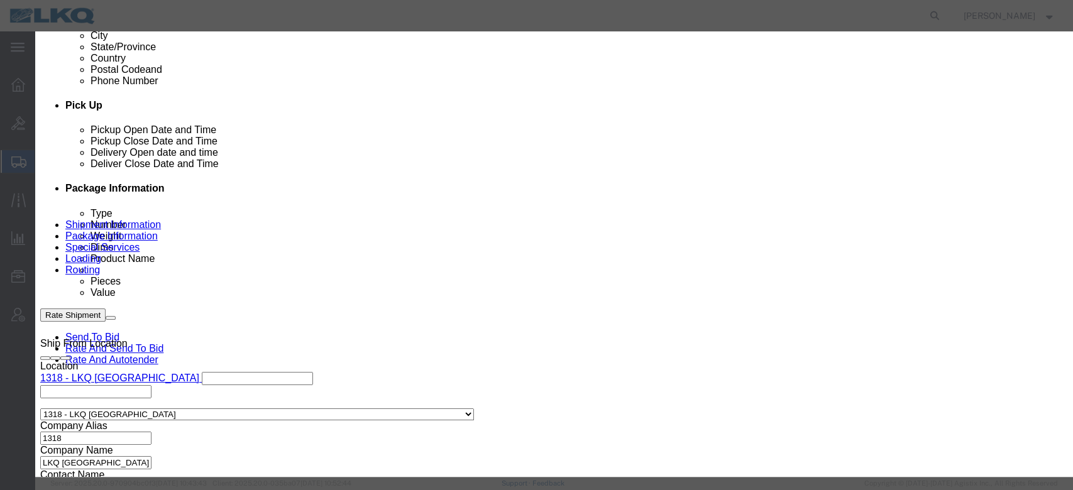
scroll to position [0, 0]
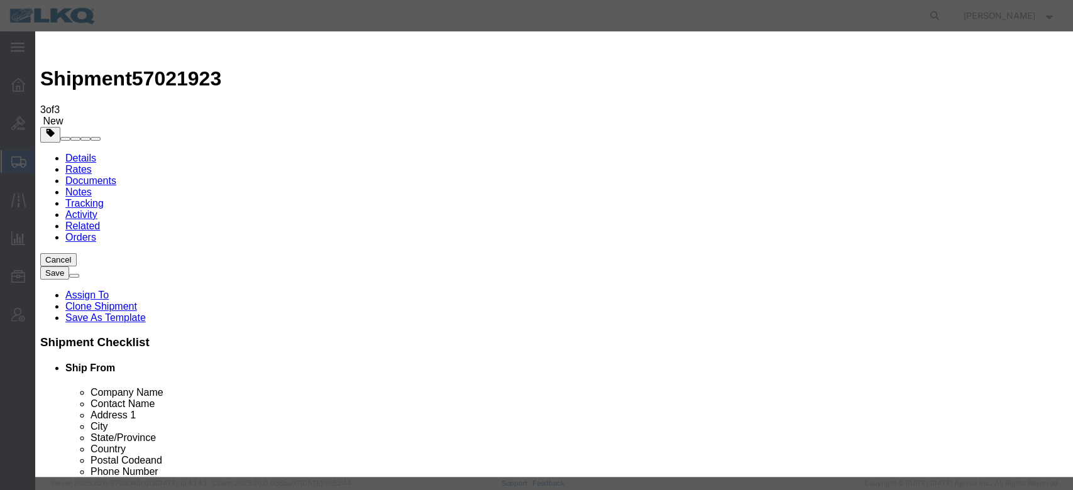
click input "2:00 PM"
type input "8:00 AM"
click button "Save"
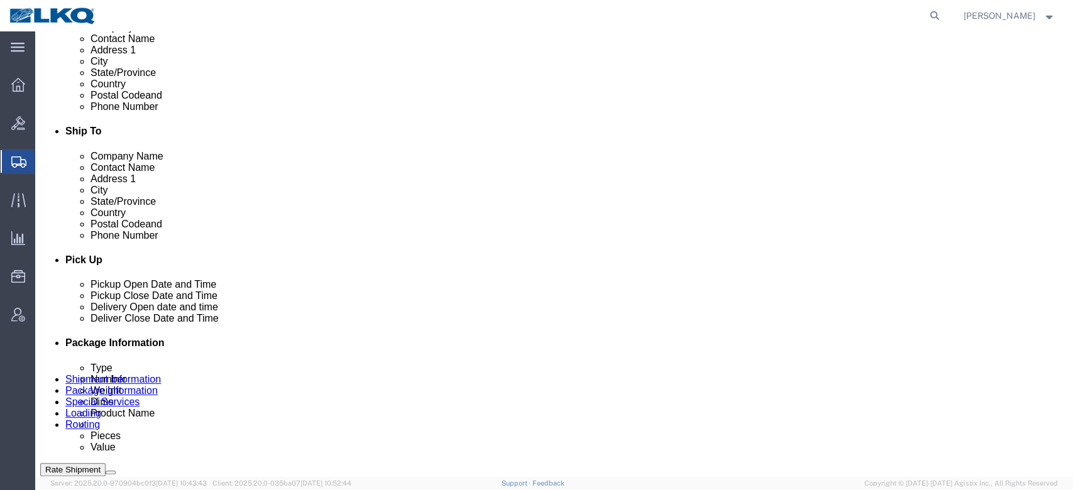
scroll to position [700, 0]
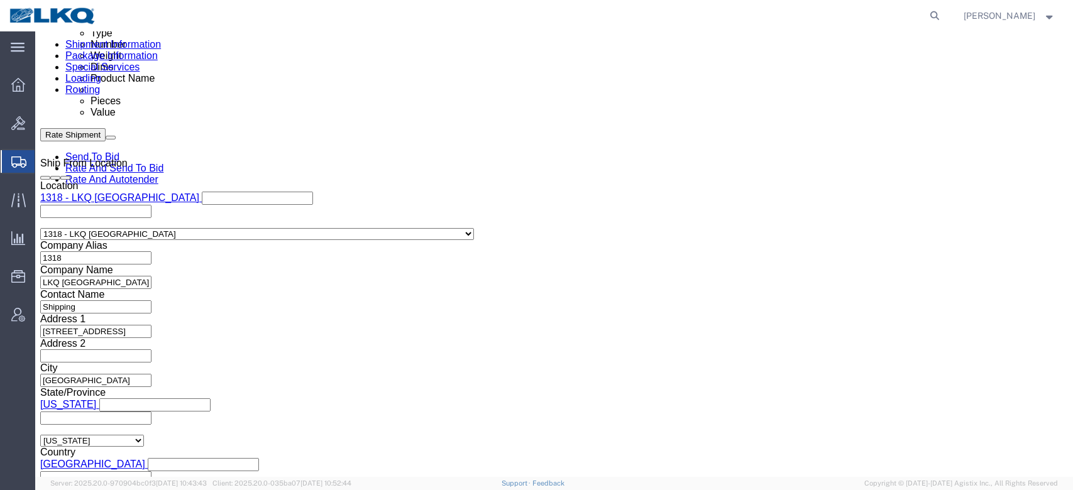
click button "Rate Shipment"
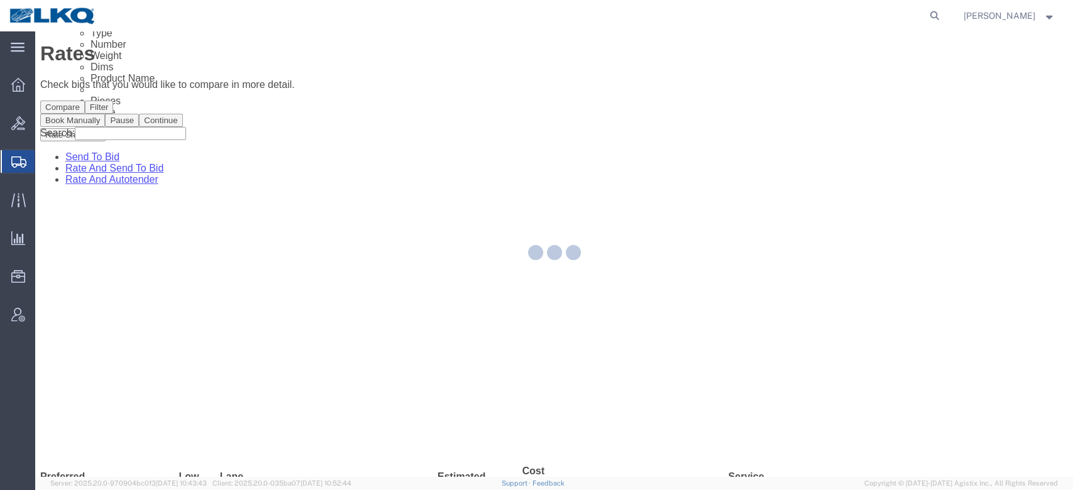
scroll to position [0, 0]
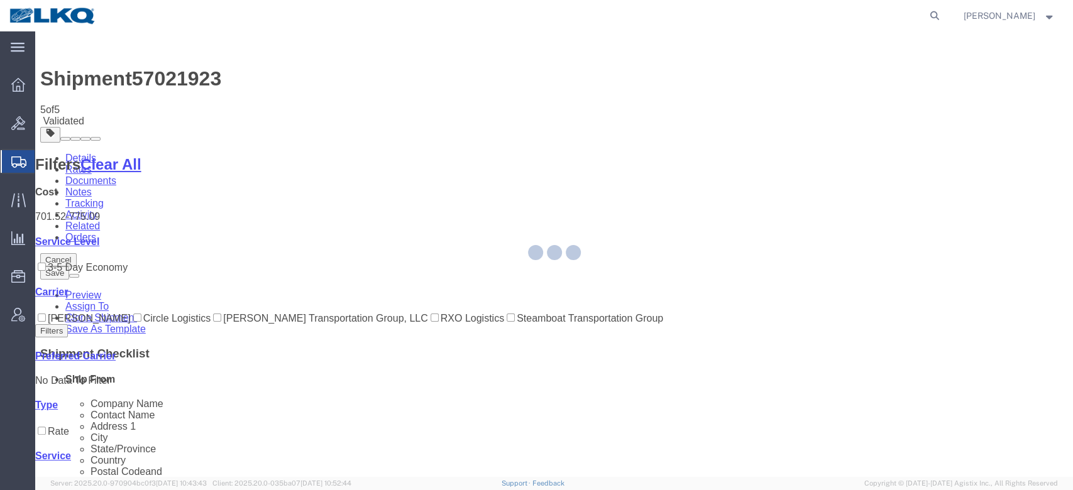
select select "27498"
select select "27578"
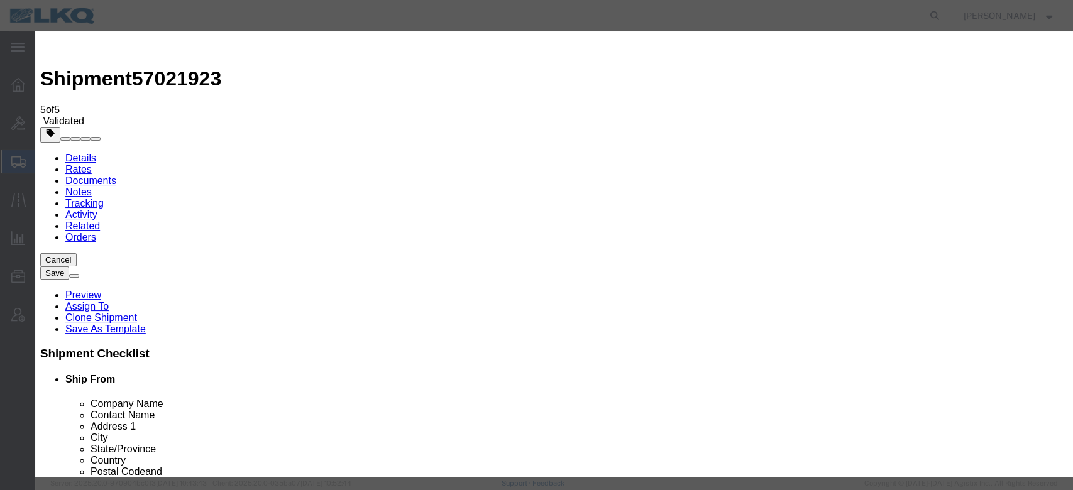
click input "4"
click input "3"
click input "2"
type input "1"
click input "1"
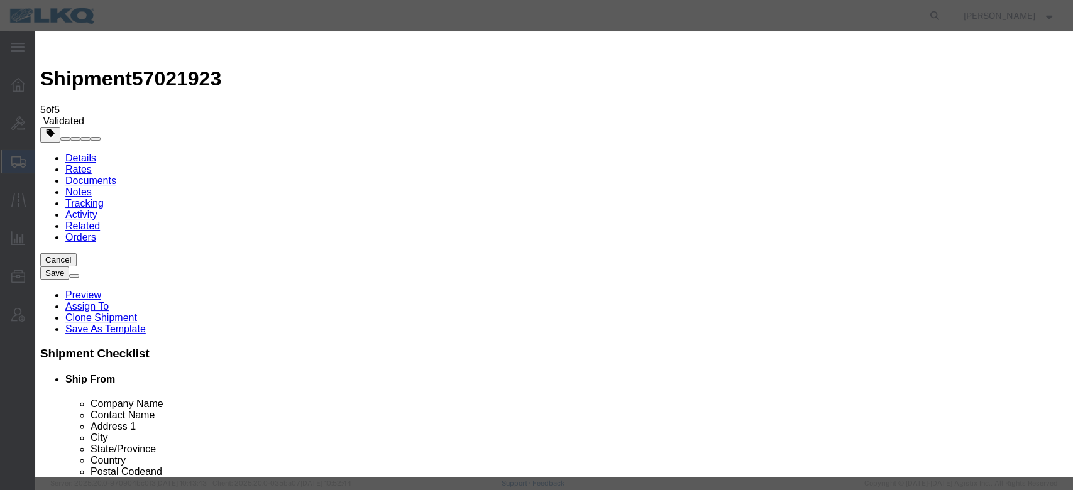
click select "Price Carrier Rank"
select select "LANE_RANK"
click select "Price Carrier Rank"
click button "Save Auto-Tender"
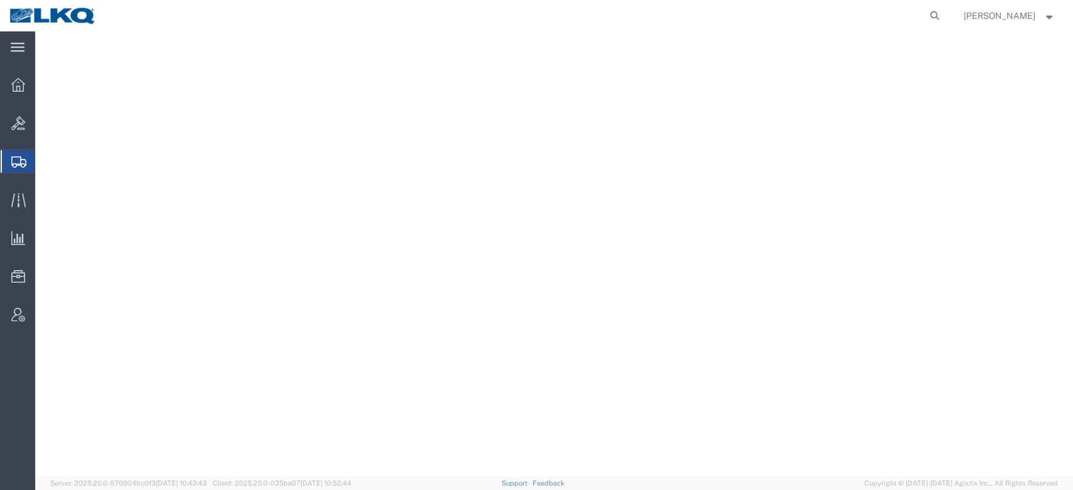
select select
select select "27940"
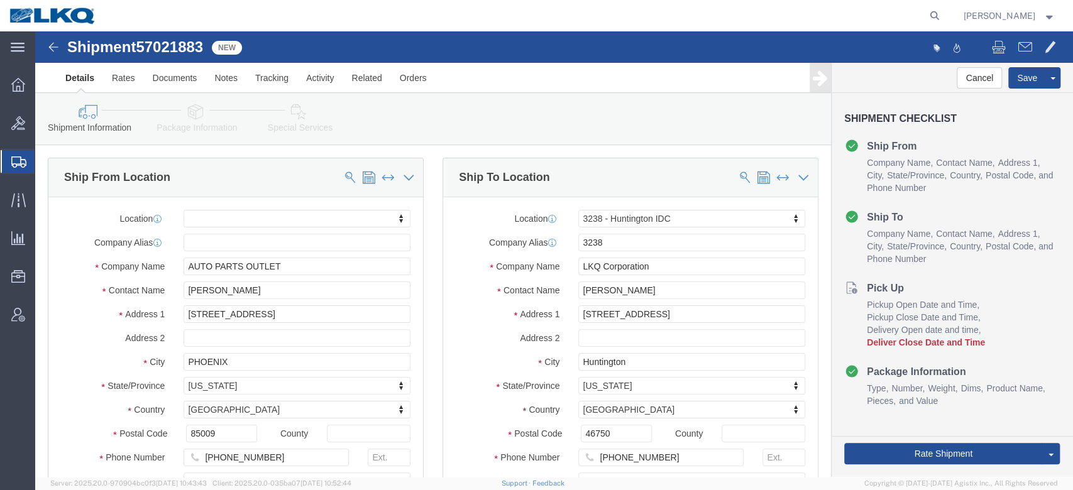
click span "57021883"
copy span "57021883"
click link "Notes"
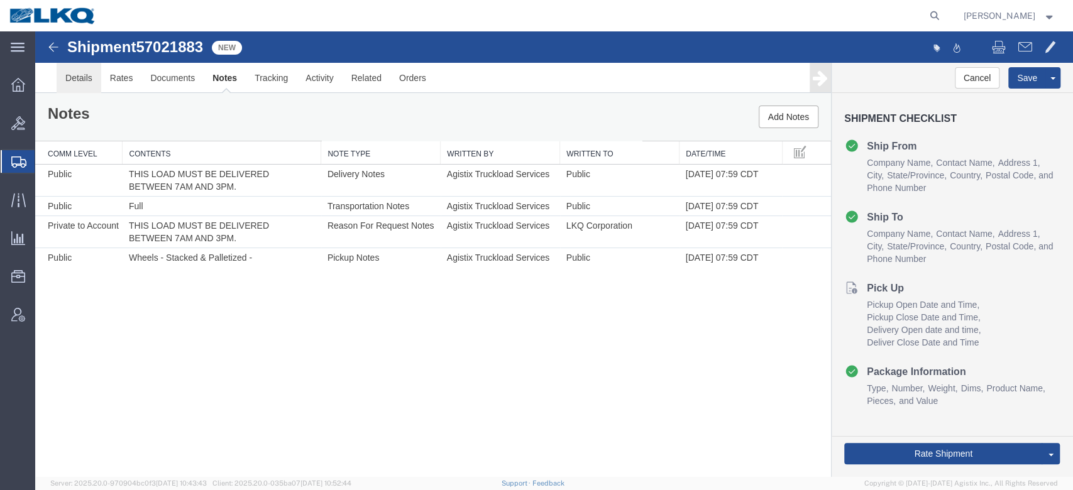
click at [80, 80] on link "Details" at bounding box center [79, 78] width 45 height 30
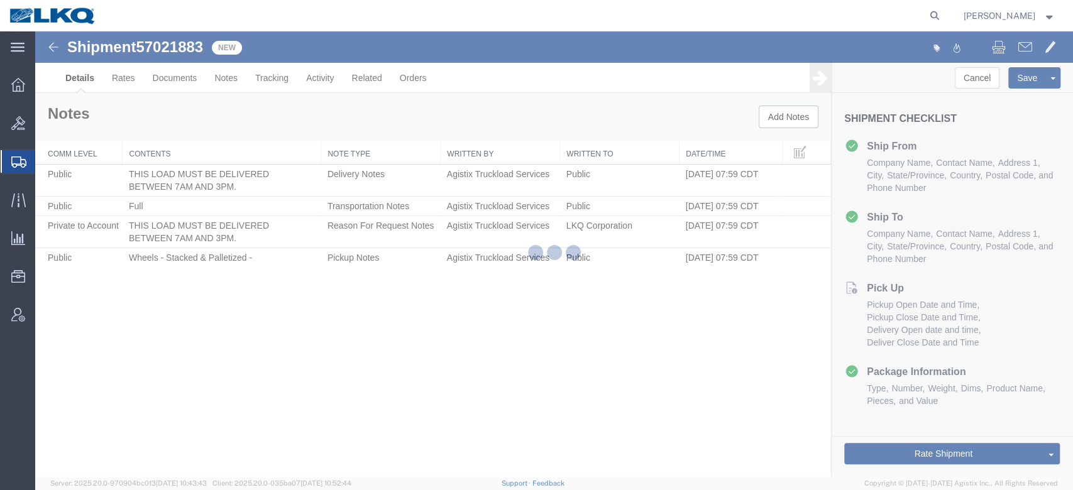
select select "27940"
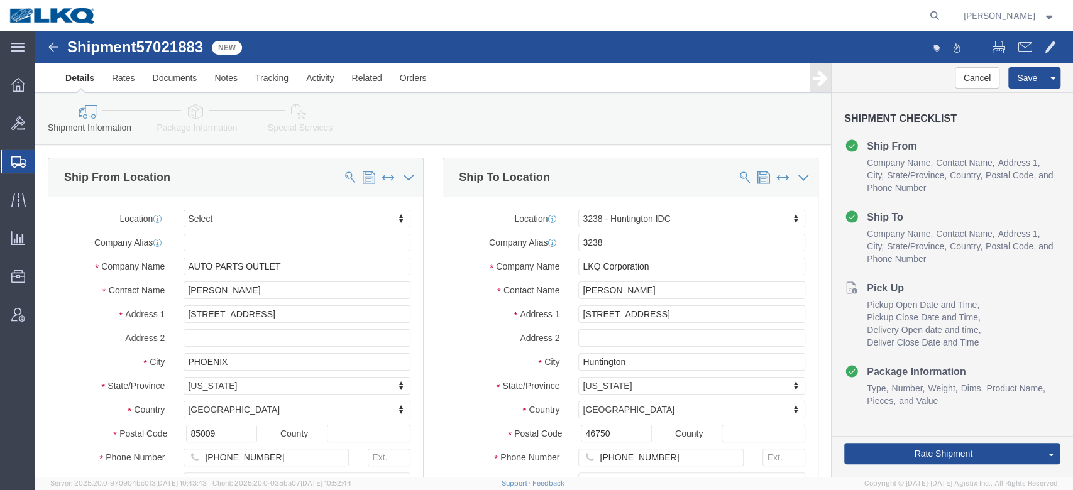
click span "57021883"
copy span "57021883"
click icon
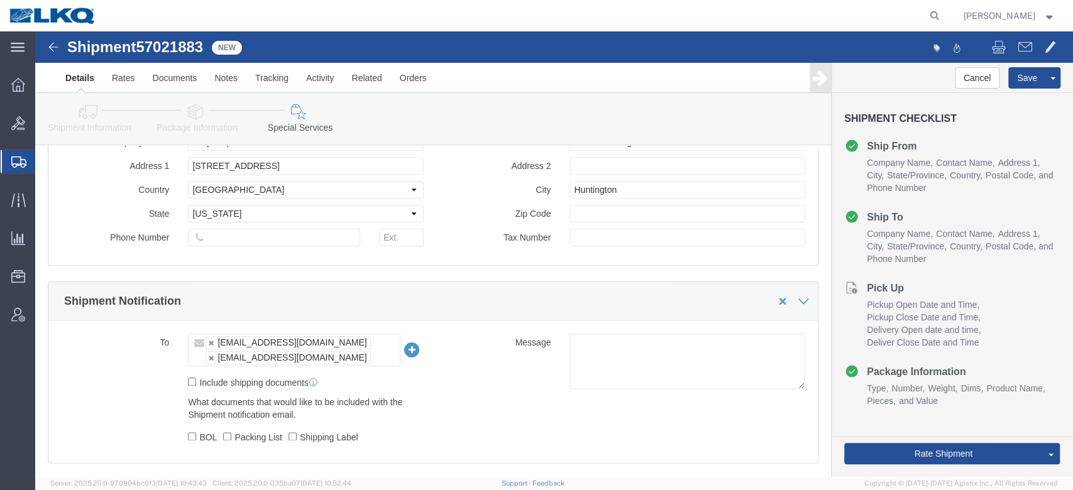
scroll to position [1030, 0]
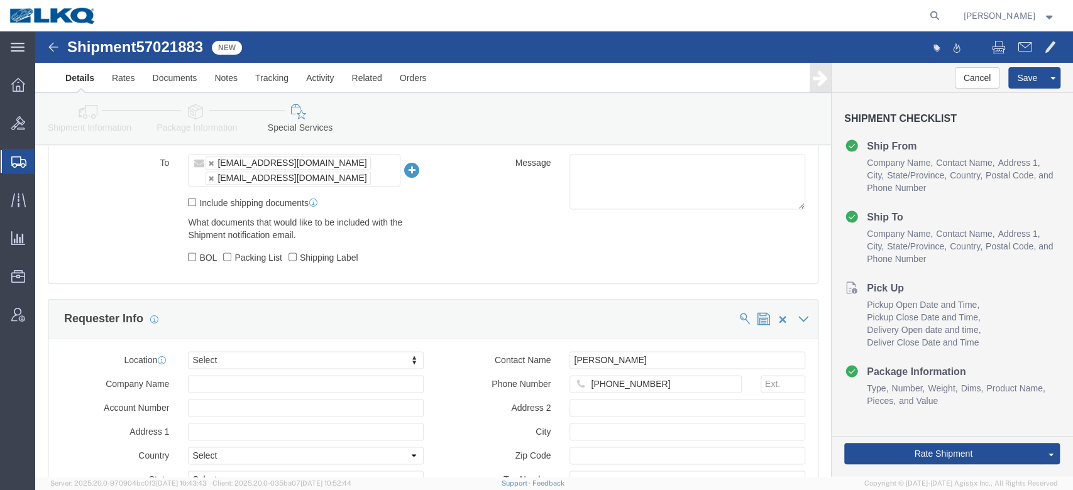
click icon
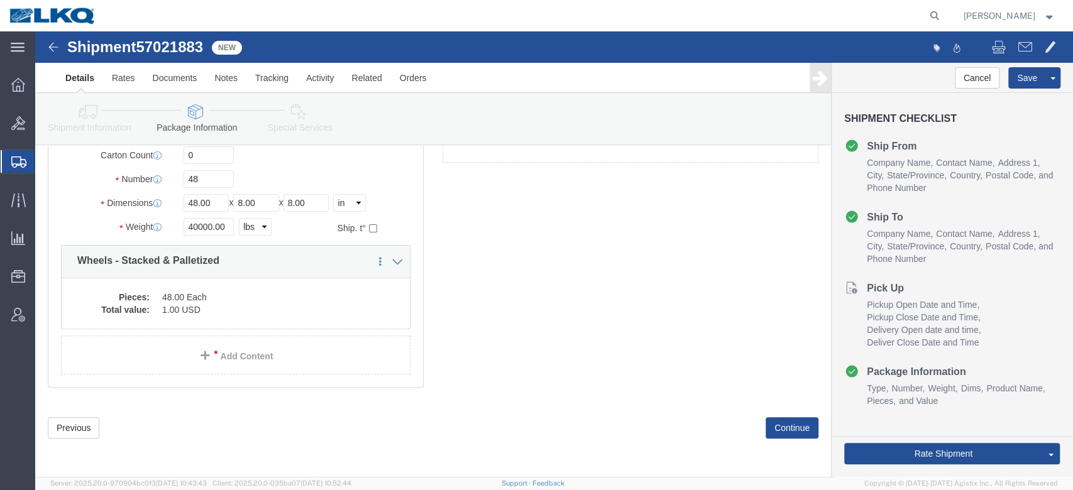
scroll to position [55, 0]
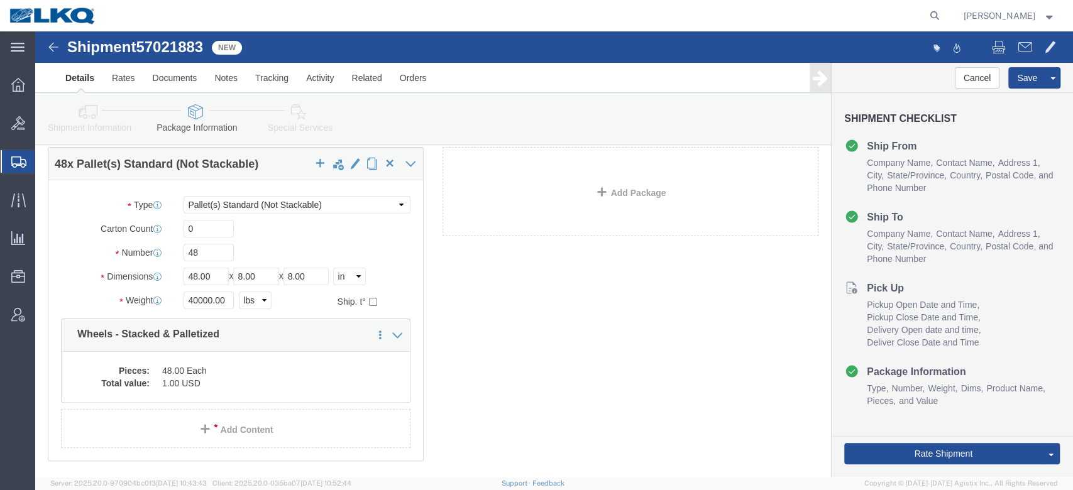
click link "Shipment Information"
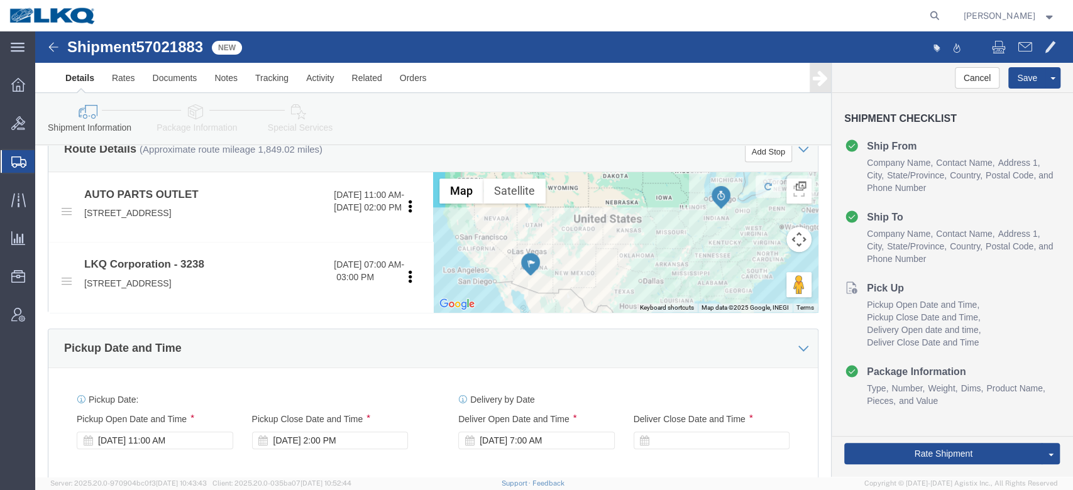
scroll to position [444, 0]
click div
type input "11:00 AM"
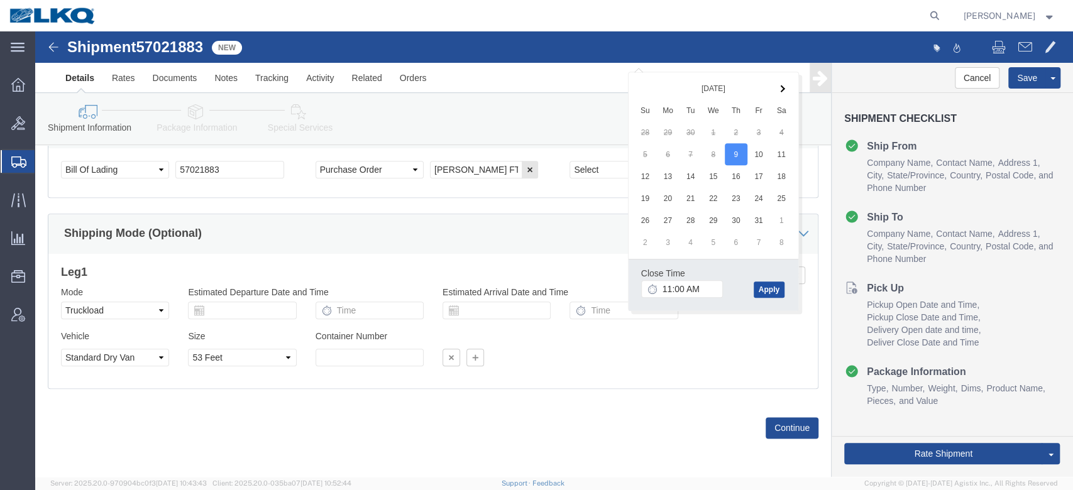
click button "Apply"
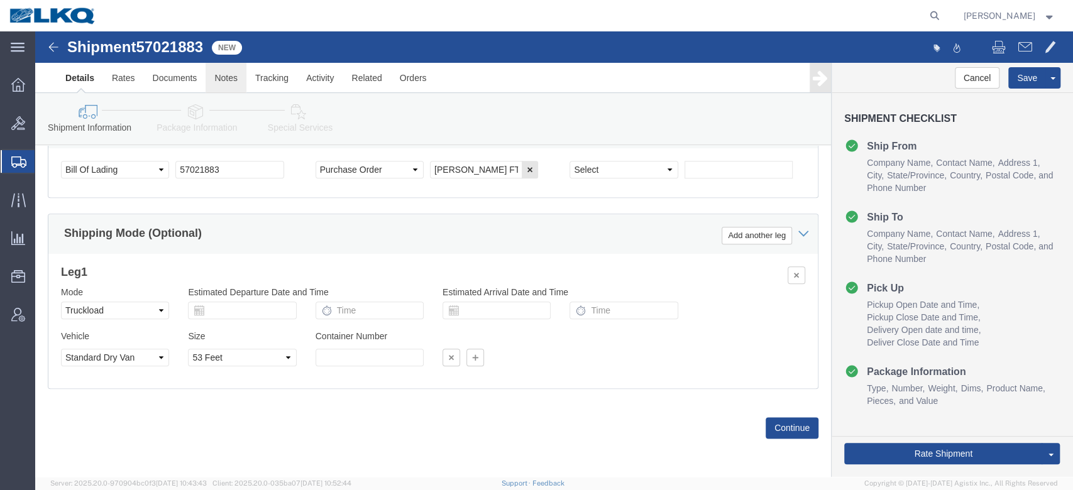
click link "Notes"
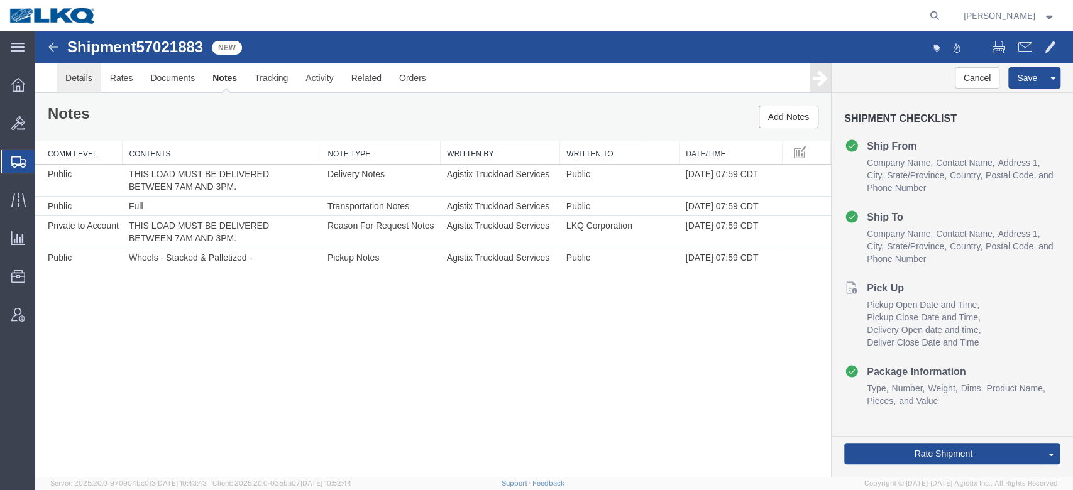
click at [69, 85] on link "Details" at bounding box center [79, 78] width 45 height 30
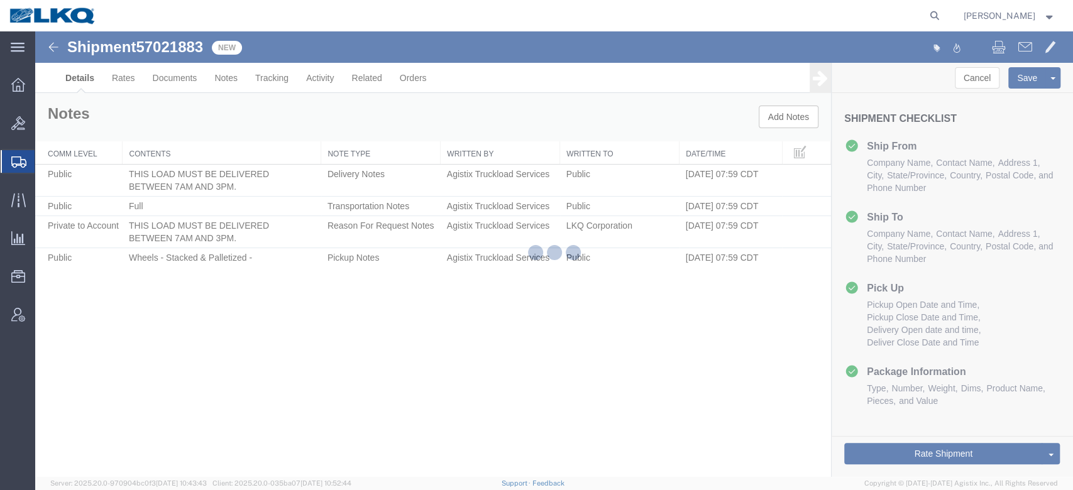
select select "27940"
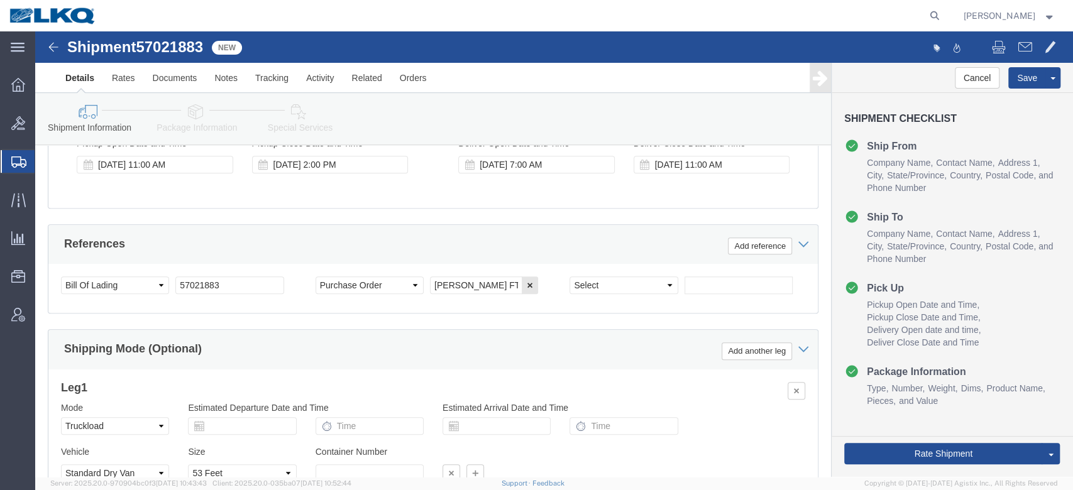
scroll to position [719, 0]
click div "[DATE] 11:00 AM"
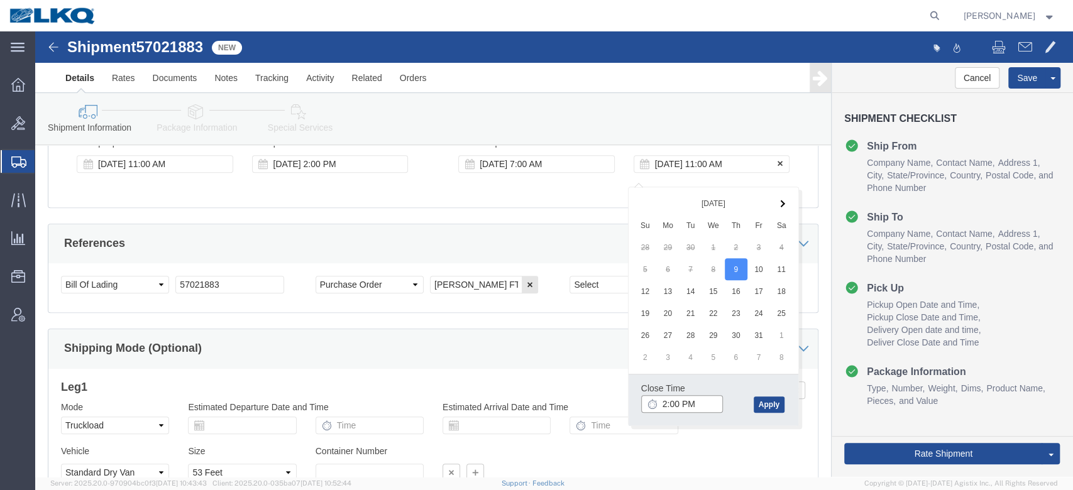
type input "3:00 PM"
click button "Apply"
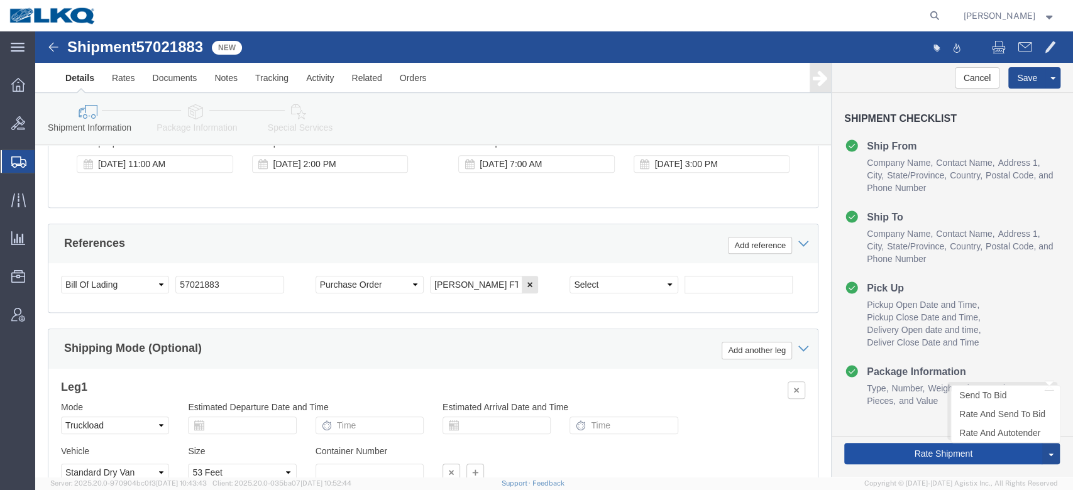
click button "Rate Shipment"
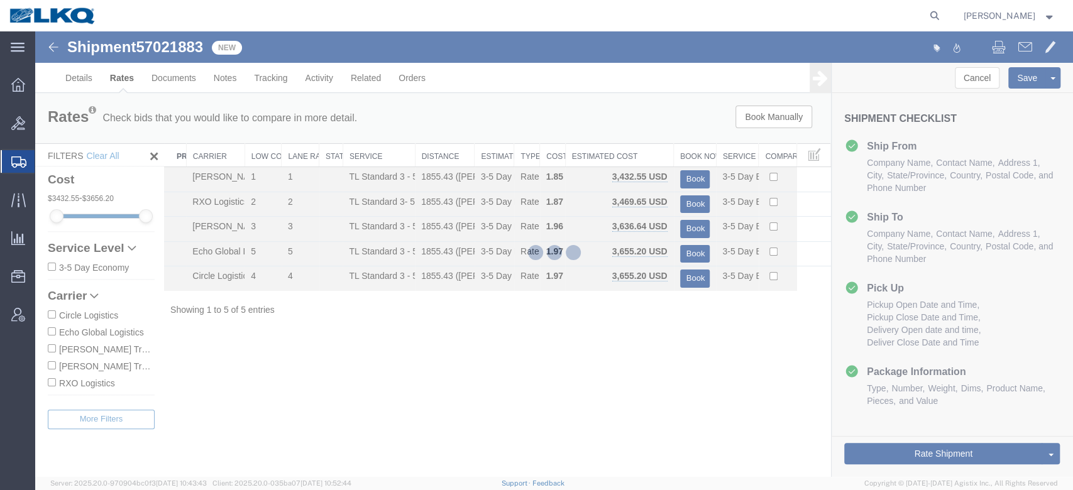
scroll to position [0, 0]
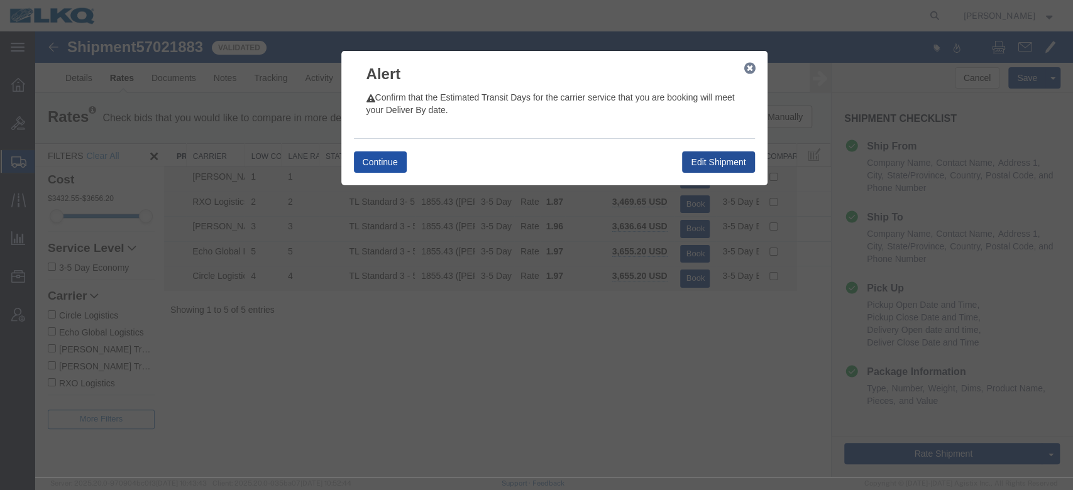
click at [395, 152] on button "Continue" at bounding box center [380, 162] width 53 height 21
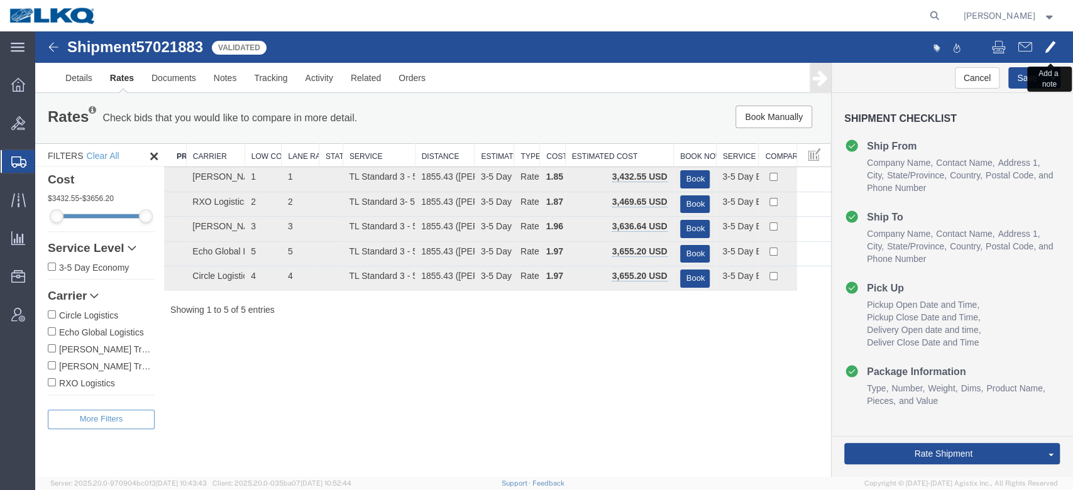
click at [1052, 53] on span at bounding box center [1050, 46] width 11 height 15
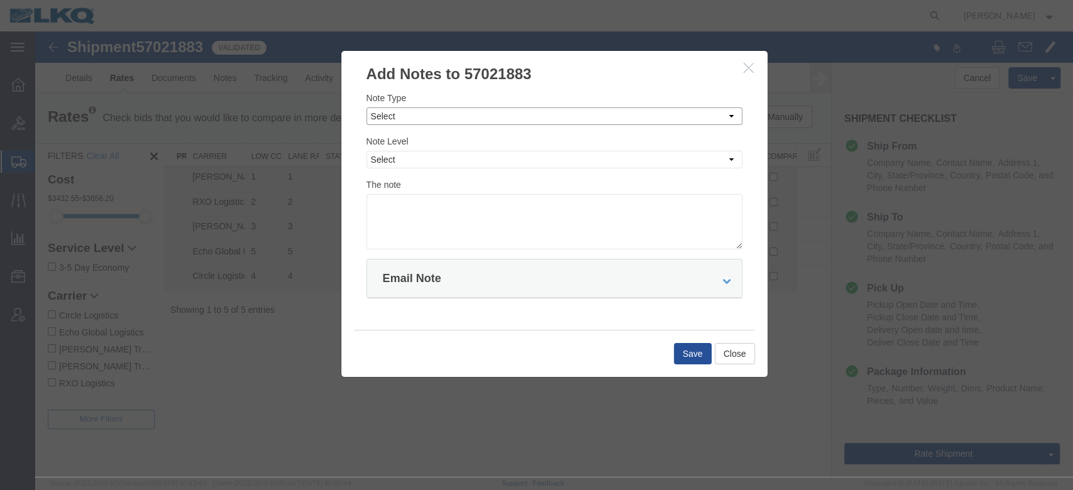
click at [509, 113] on select "Select Approval Bid Notes Carrier Change Notes Claim Notes Content Hazmat Notes…" at bounding box center [555, 117] width 376 height 18
select select "BID_NOTES"
click at [367, 108] on select "Select Approval Bid Notes Carrier Change Notes Claim Notes Content Hazmat Notes…" at bounding box center [555, 117] width 376 height 18
click at [446, 160] on select "Select Private to Account Private to Vendor Public" at bounding box center [555, 160] width 376 height 18
click at [367, 151] on select "Select Private to Account Private to Vendor Public" at bounding box center [555, 160] width 376 height 18
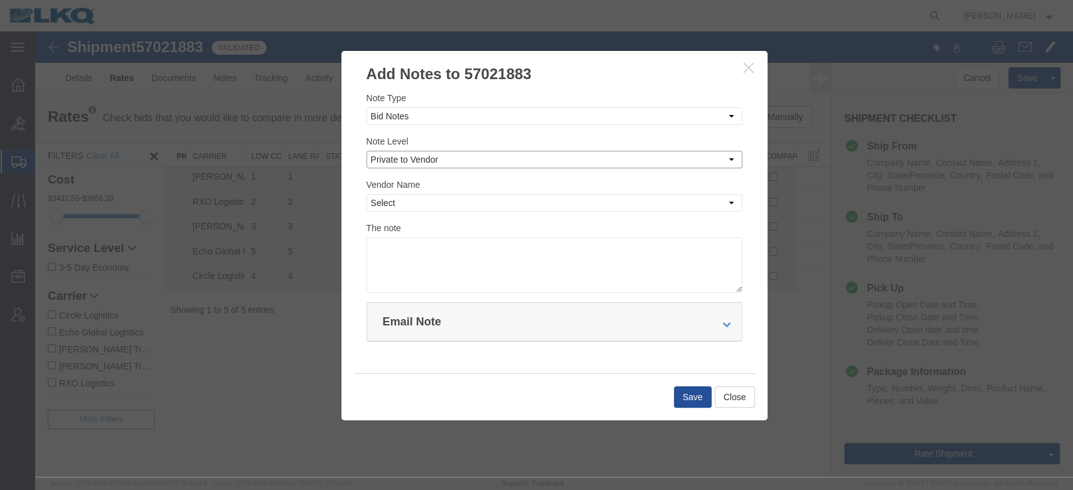
click at [411, 163] on select "Select Private to Account Private to Vendor Public" at bounding box center [555, 160] width 376 height 18
select select "PRIVATE_TO_ACCOUNT"
click at [367, 151] on select "Select Private to Account Private to Vendor Public" at bounding box center [555, 160] width 376 height 18
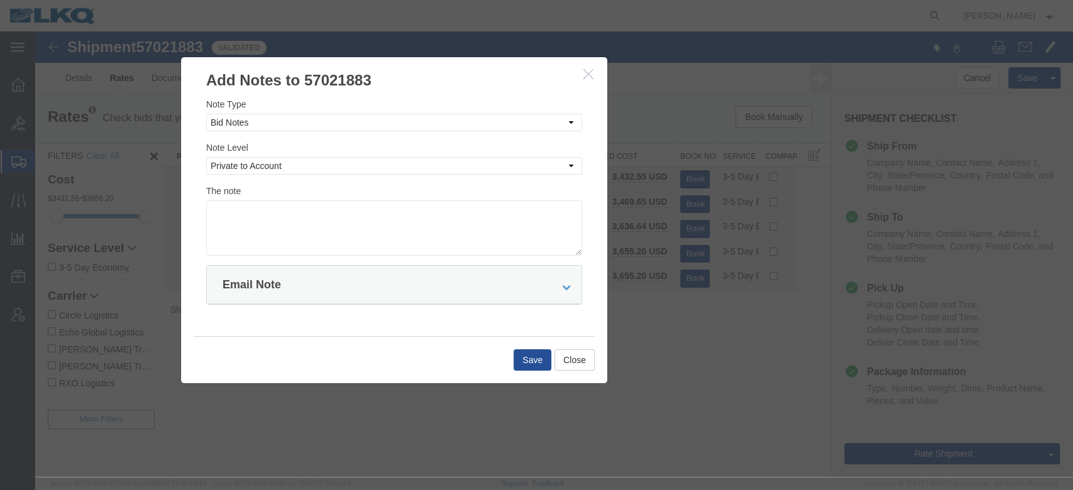
drag, startPoint x: 558, startPoint y: 72, endPoint x: 397, endPoint y: 78, distance: 161.1
click at [397, 78] on h3 "Add Notes to 57021883" at bounding box center [394, 74] width 426 height 34
click at [380, 202] on textarea at bounding box center [394, 228] width 376 height 55
type textarea "Deviation: $3432"
click at [528, 356] on button "Save" at bounding box center [532, 360] width 38 height 21
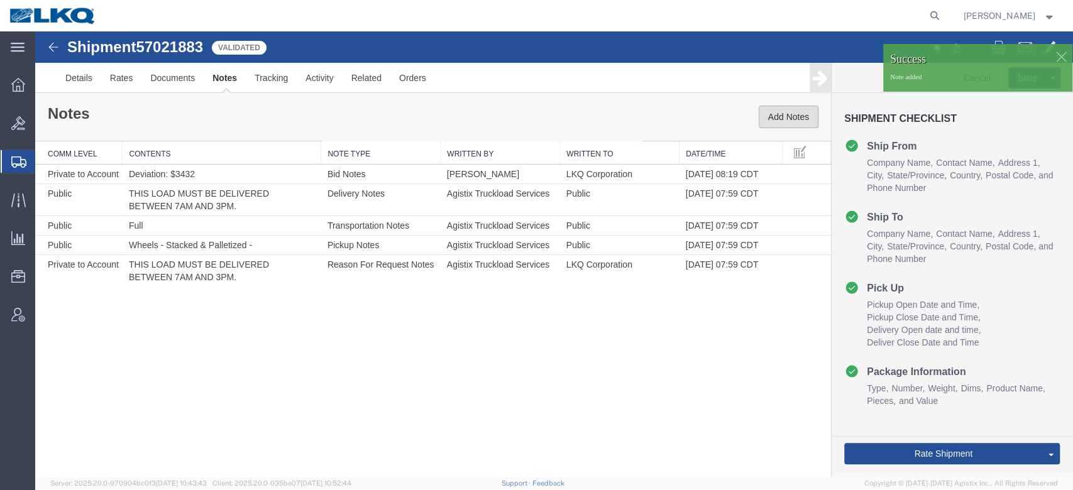
click at [797, 114] on button "Add Notes" at bounding box center [789, 117] width 60 height 23
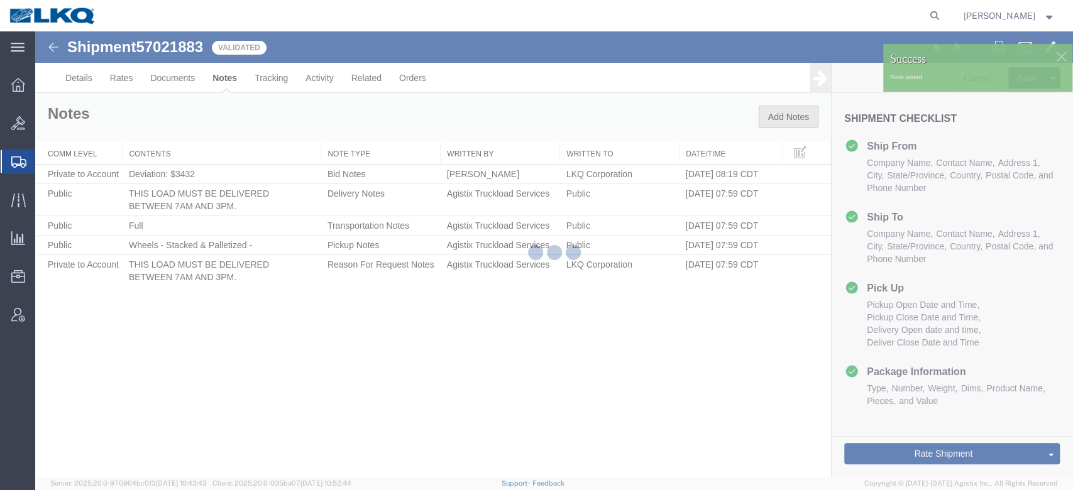
type button "Add Notes"
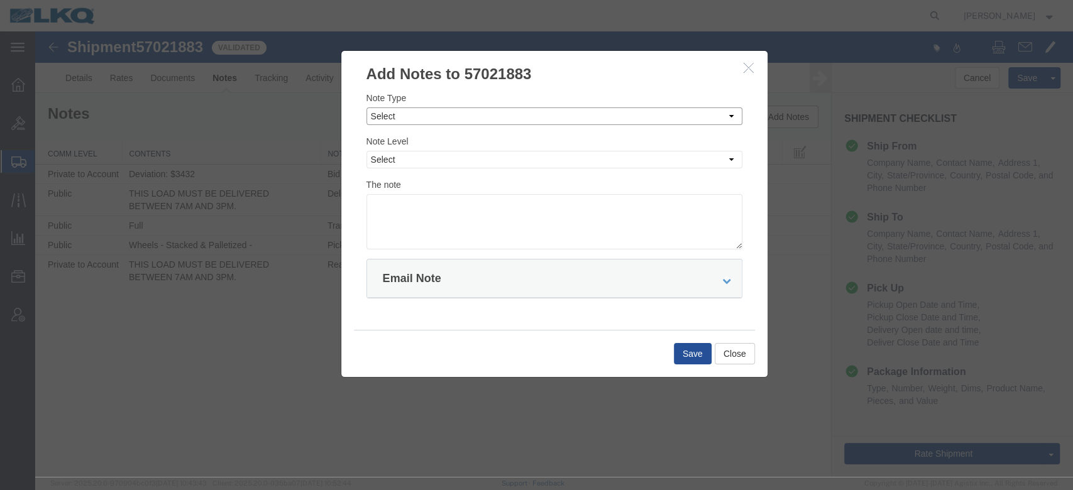
click at [472, 118] on select "Select Approval Bid Notes Carrier Change Notes Claim Notes Content Hazmat Notes…" at bounding box center [555, 117] width 376 height 18
select select "BID_NOTES"
click at [367, 108] on select "Select Approval Bid Notes Carrier Change Notes Claim Notes Content Hazmat Notes…" at bounding box center [555, 117] width 376 height 18
click at [429, 162] on select "Select Private to Account Private to Vendor Public" at bounding box center [555, 160] width 376 height 18
select select "PRIVATE_TO_ACCOUNT"
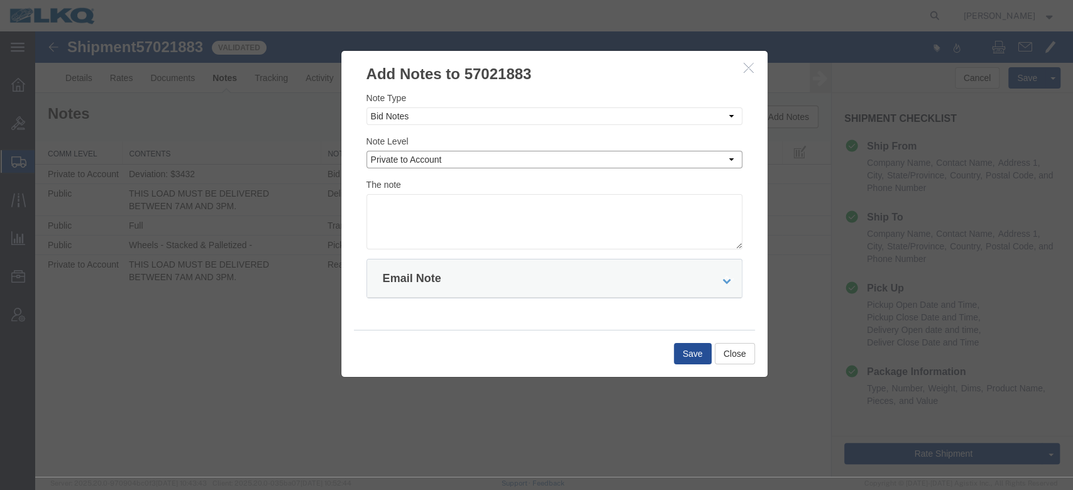
click at [367, 151] on select "Select Private to Account Private to Vendor Public" at bounding box center [555, 160] width 376 height 18
click at [427, 205] on textarea at bounding box center [555, 221] width 376 height 55
type textarea "DAT: $3270"
click at [690, 359] on button "Save" at bounding box center [693, 353] width 38 height 21
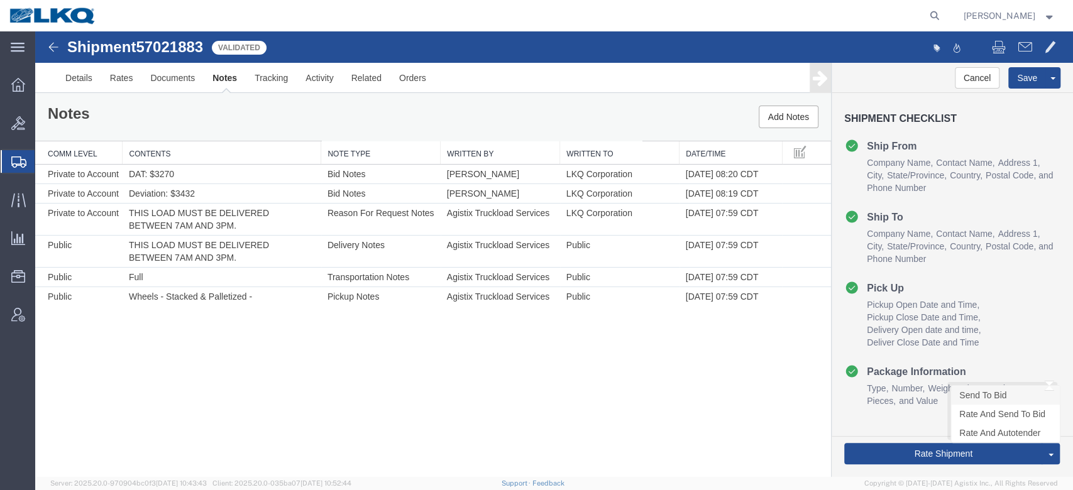
click at [975, 395] on link "Send To Bid" at bounding box center [1005, 395] width 109 height 19
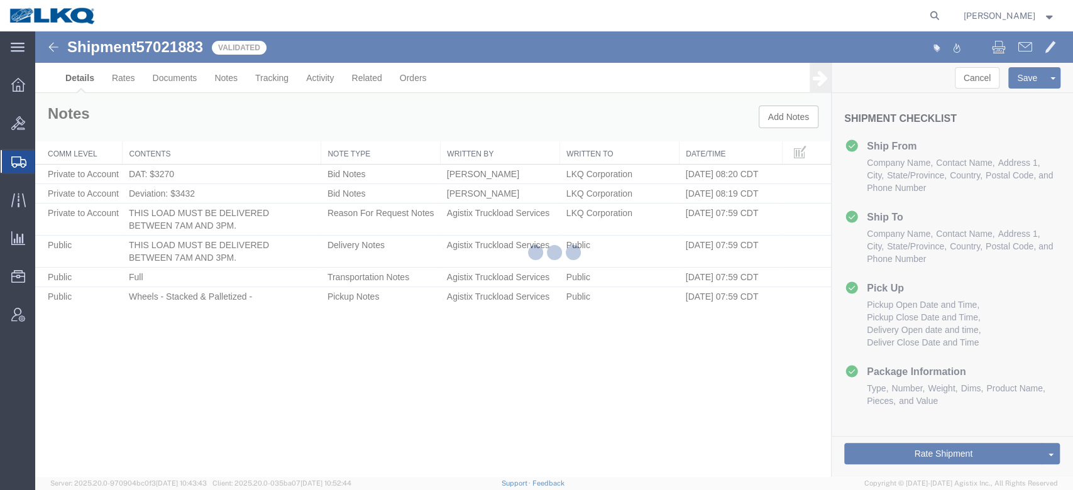
select select "27940"
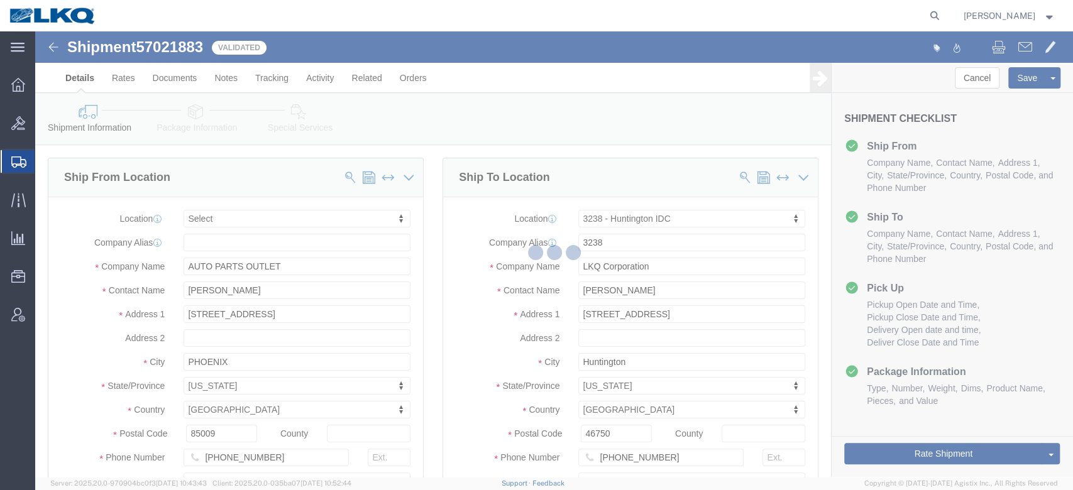
select select "TL"
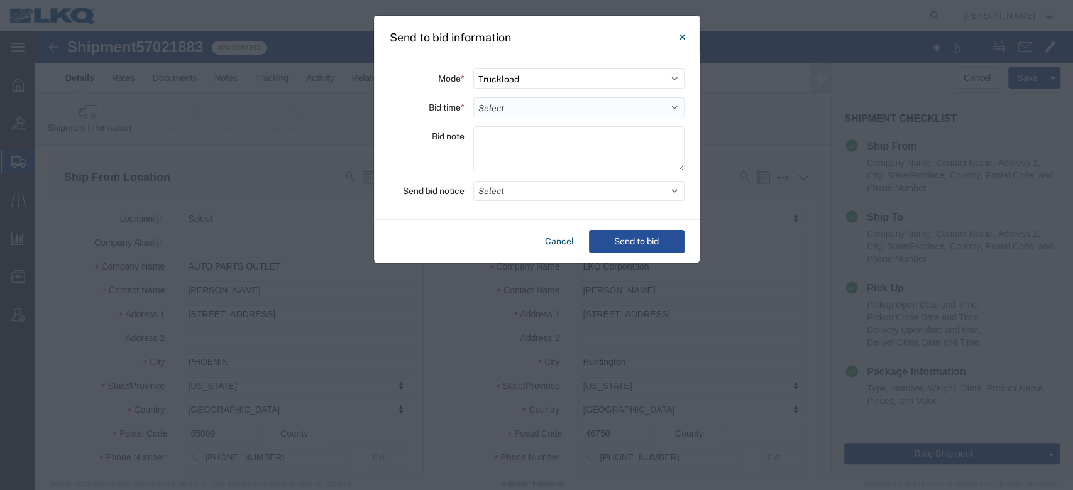
click at [493, 108] on select "Select 30 Min (Rush) 1 Hour (Rush) 2 Hours (Rush) 4 Hours (Rush) 8 Hours (Rush)…" at bounding box center [578, 107] width 211 height 20
select select "12"
click at [473, 97] on select "Select 30 Min (Rush) 1 Hour (Rush) 2 Hours (Rush) 4 Hours (Rush) 8 Hours (Rush)…" at bounding box center [578, 107] width 211 height 20
click at [519, 194] on button "Select" at bounding box center [578, 191] width 211 height 20
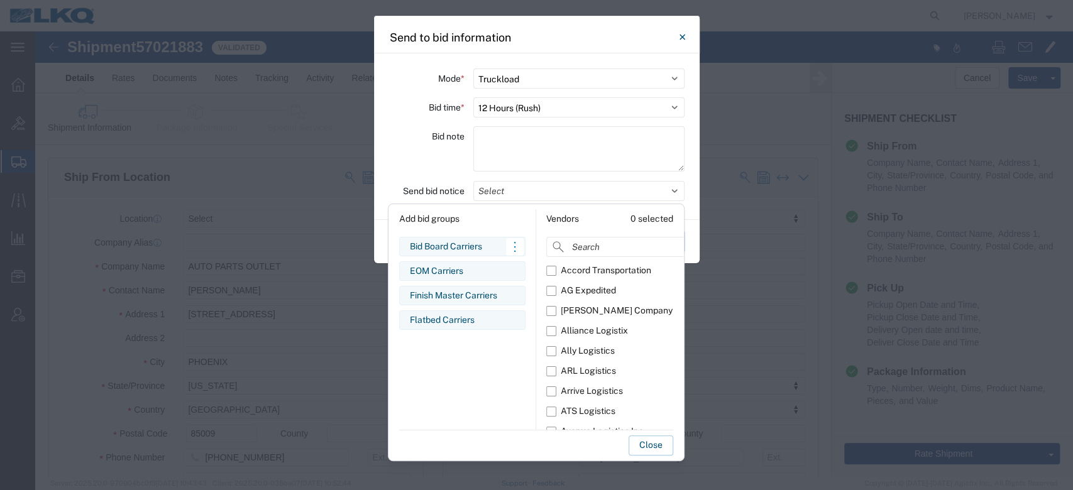
click at [448, 248] on div "Bid Board Carriers" at bounding box center [462, 246] width 105 height 13
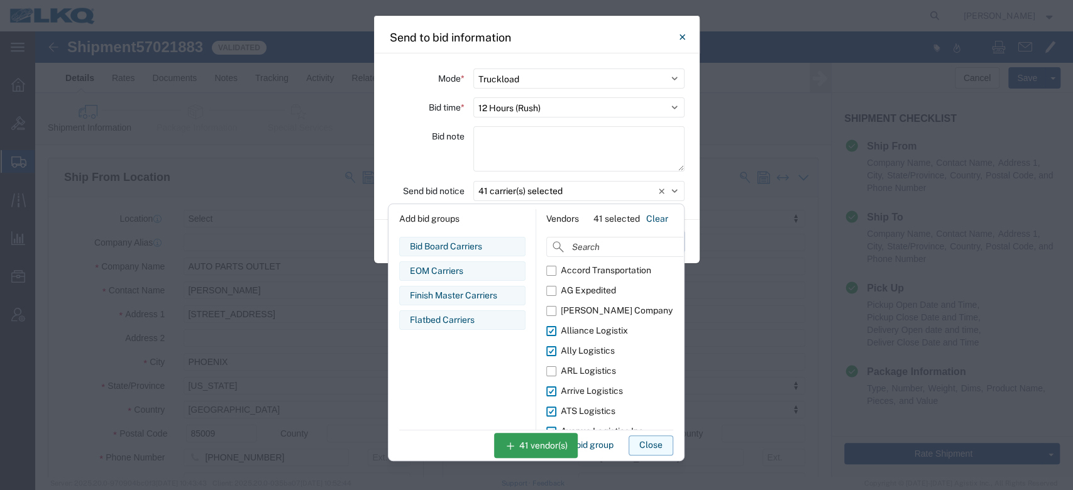
click at [646, 440] on button "Close" at bounding box center [651, 446] width 45 height 20
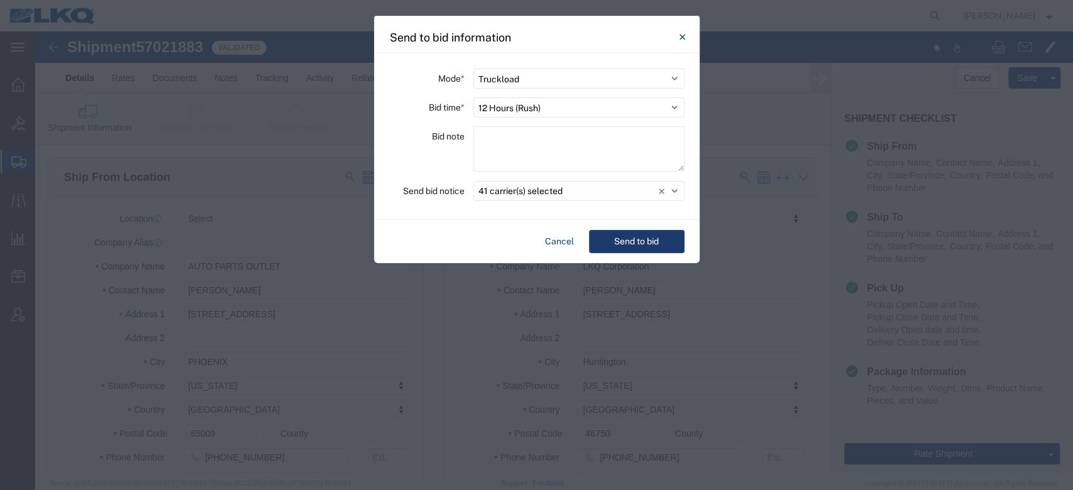
click at [633, 231] on button "Send to bid" at bounding box center [637, 241] width 96 height 23
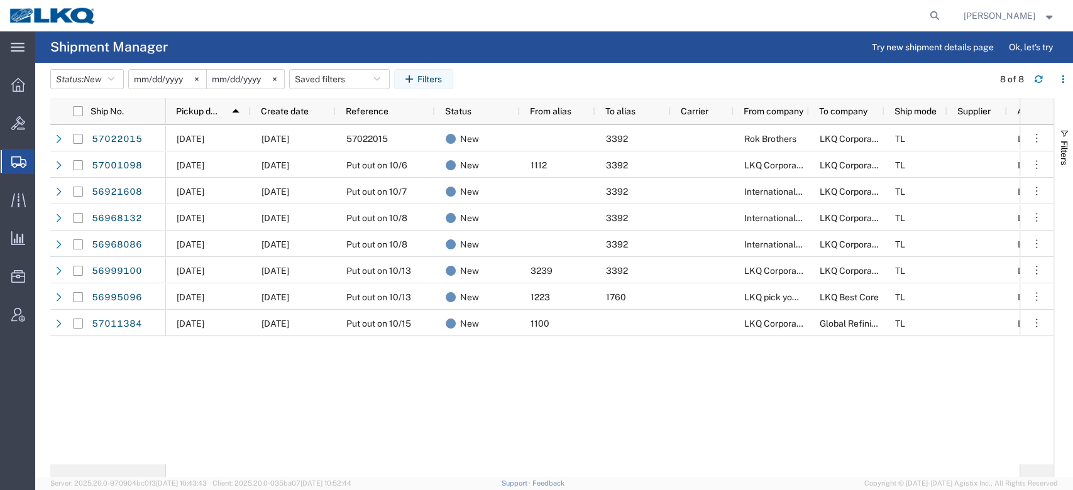
click at [462, 400] on div "[DATE] [DATE] 57022015 New 3392 Rok Brothers LKQ Corporation TL LKQ Corporation…" at bounding box center [593, 295] width 854 height 340
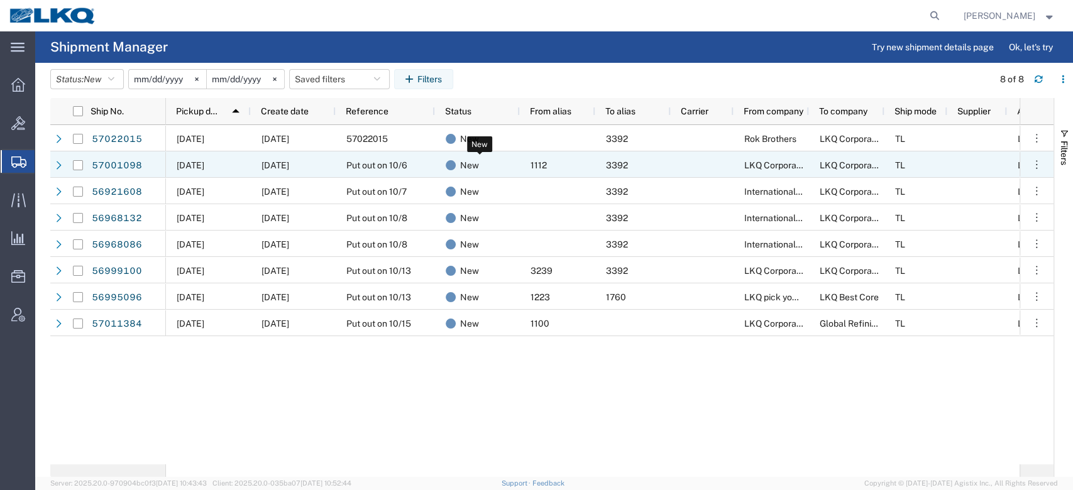
click at [508, 170] on div "New" at bounding box center [480, 165] width 69 height 26
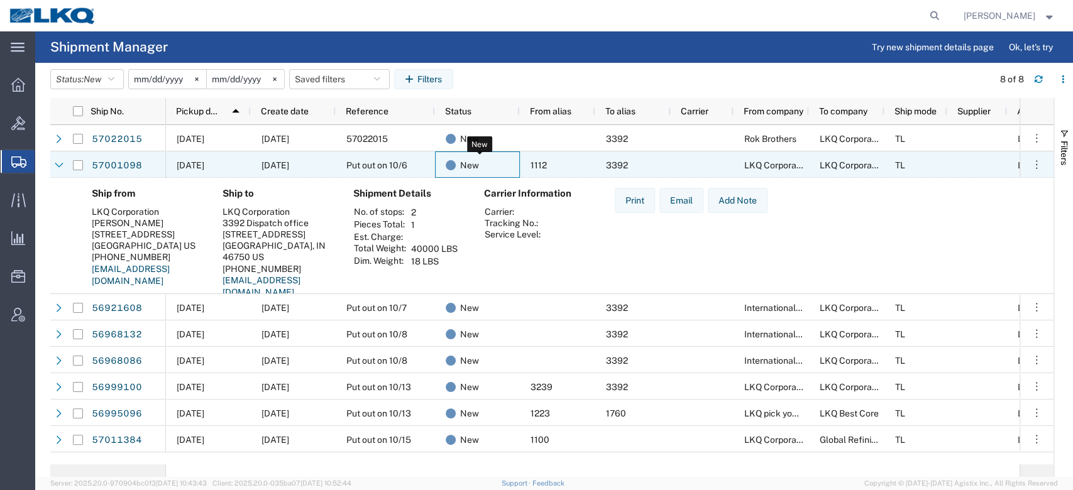
click at [508, 170] on div "New" at bounding box center [480, 165] width 69 height 26
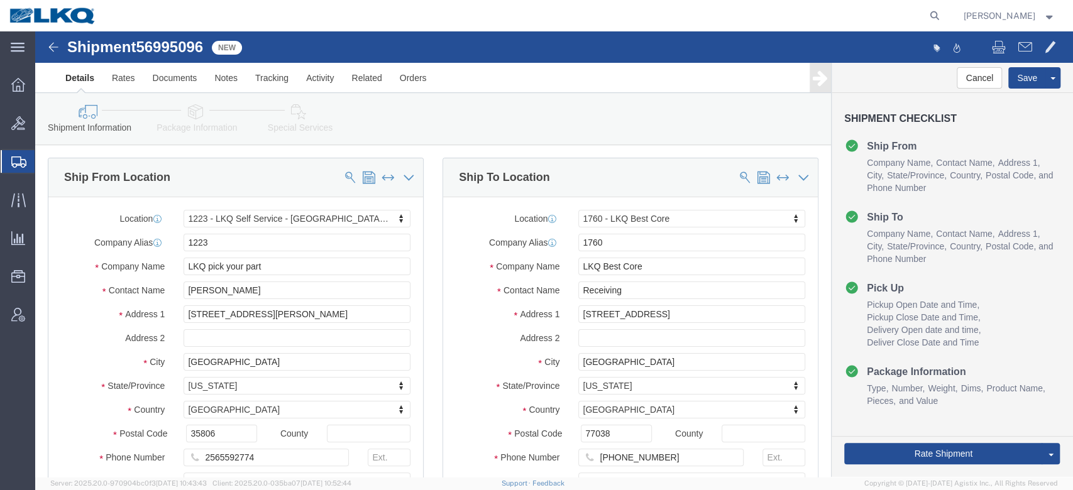
select select "27430"
select select "27634"
click span "56995096"
click button "Cancel"
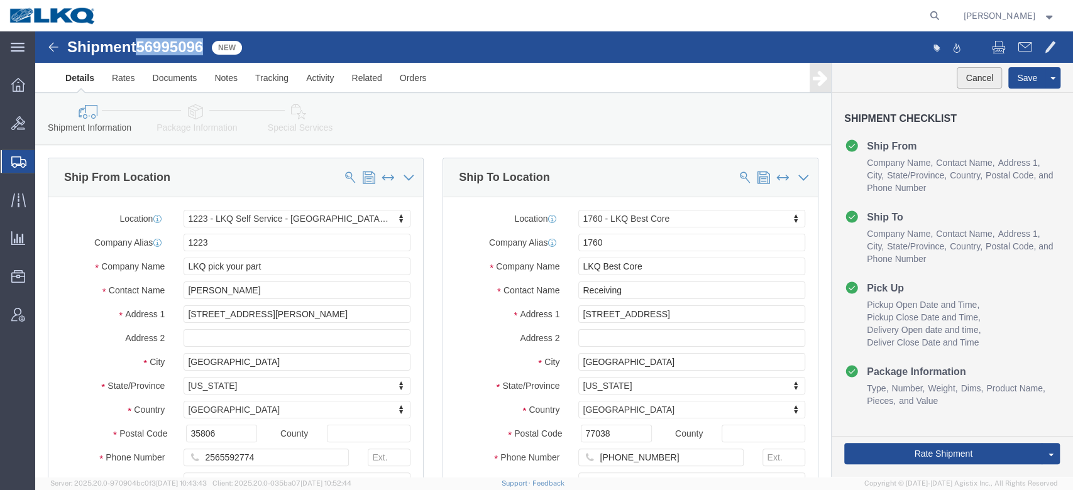
type button "Cancel"
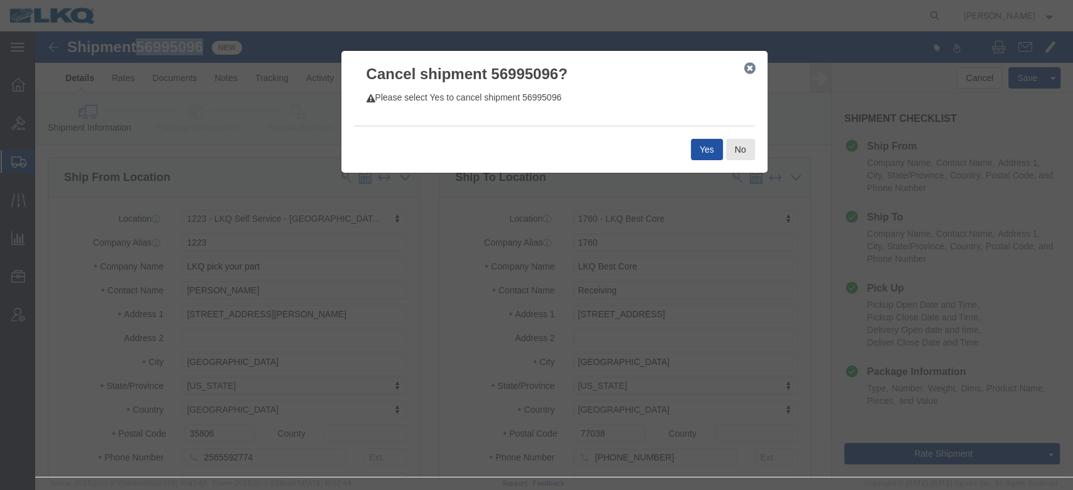
click button "Yes"
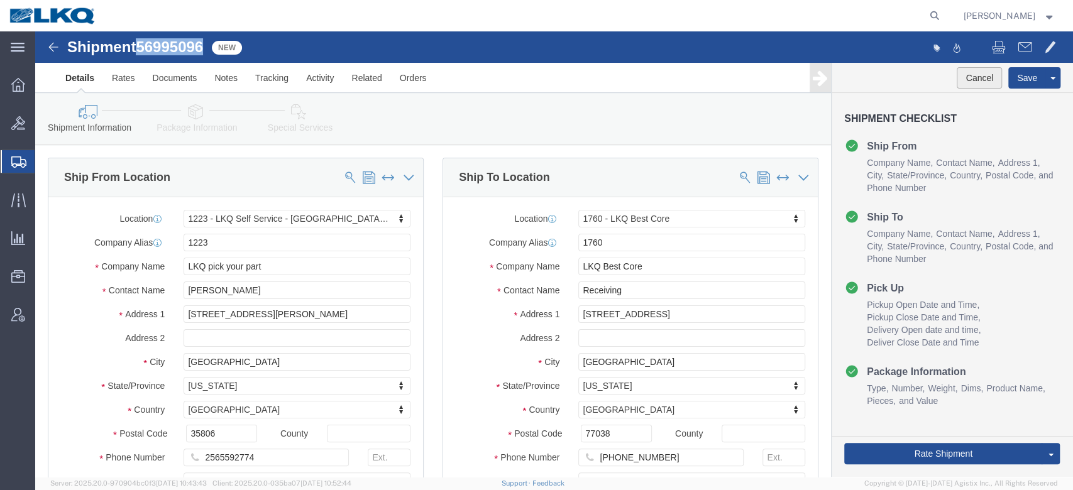
click button "Cancel"
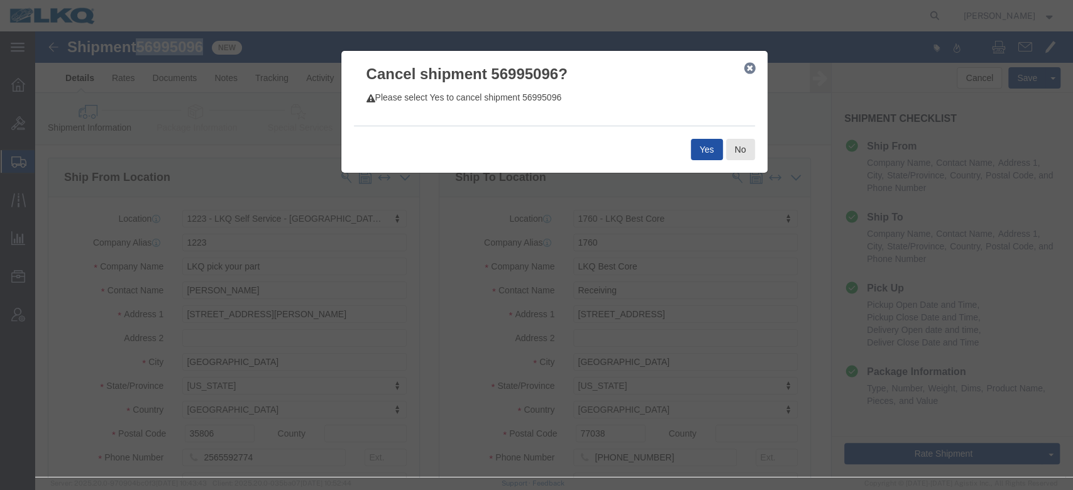
click button "Yes"
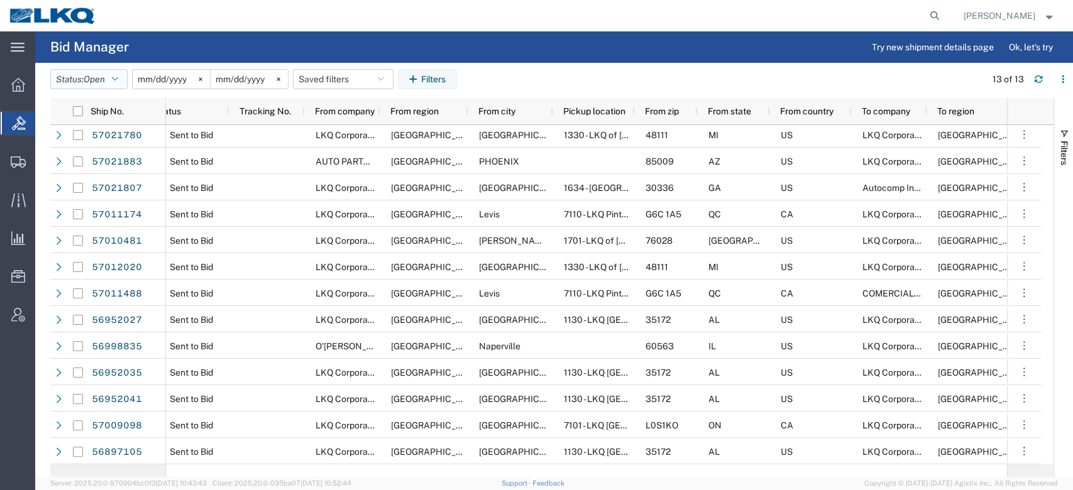
click at [96, 82] on span "Open" at bounding box center [94, 79] width 21 height 10
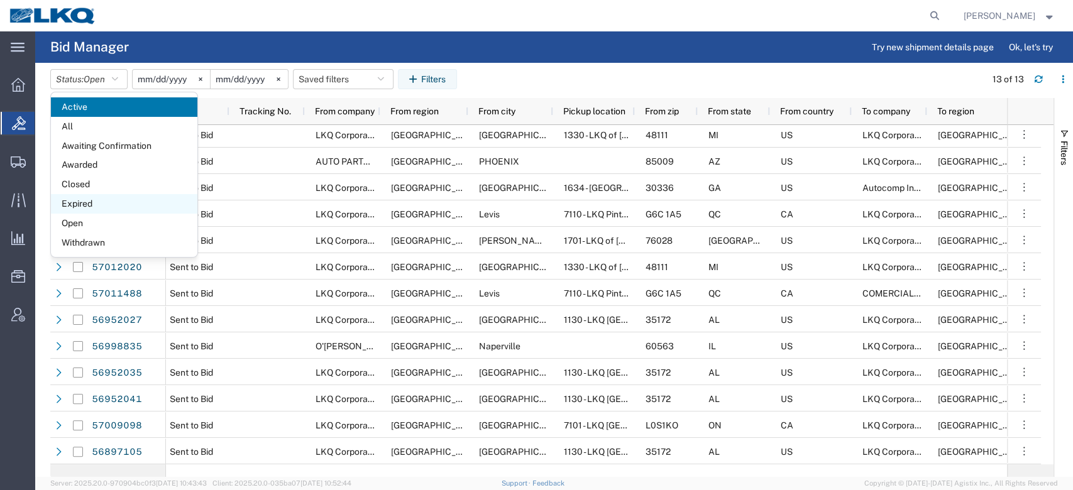
click at [109, 203] on span "Expired" at bounding box center [124, 203] width 146 height 19
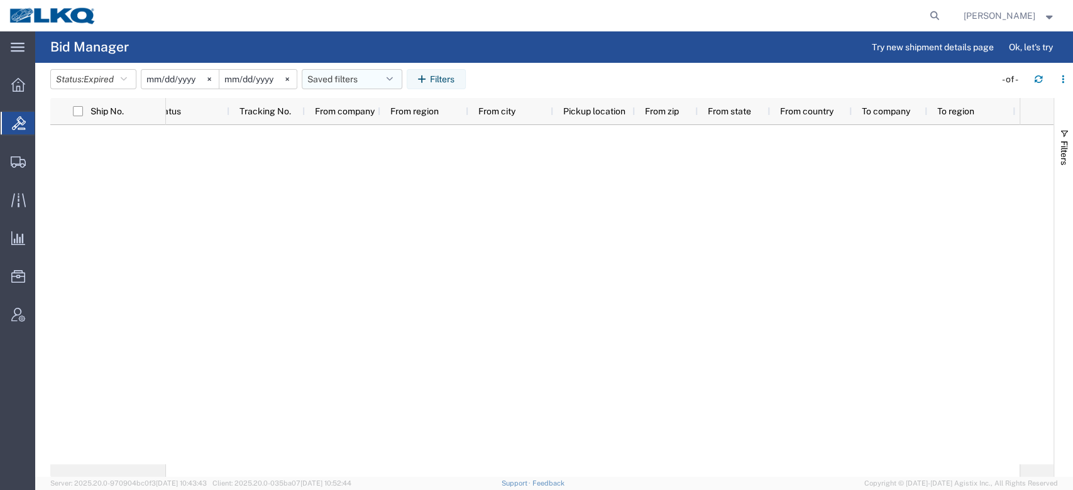
click at [370, 71] on button "Saved filters" at bounding box center [352, 79] width 101 height 20
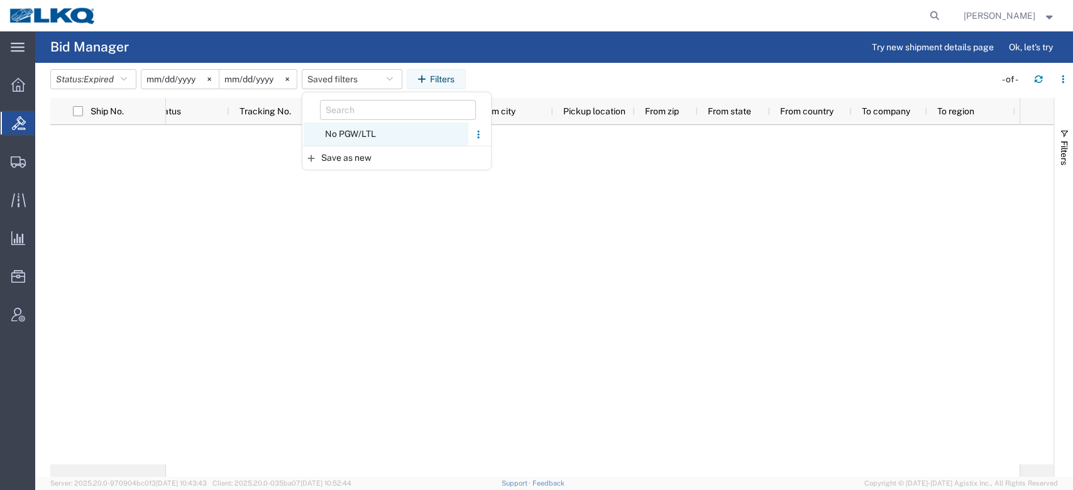
click at [371, 130] on span "No PGW/LTL" at bounding box center [386, 134] width 165 height 23
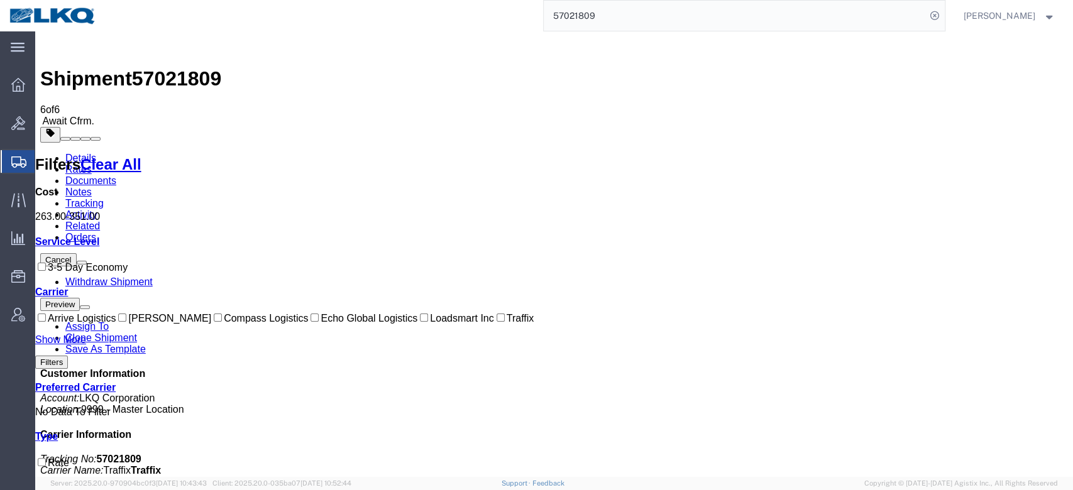
click at [651, 9] on input "57021809" at bounding box center [735, 16] width 382 height 30
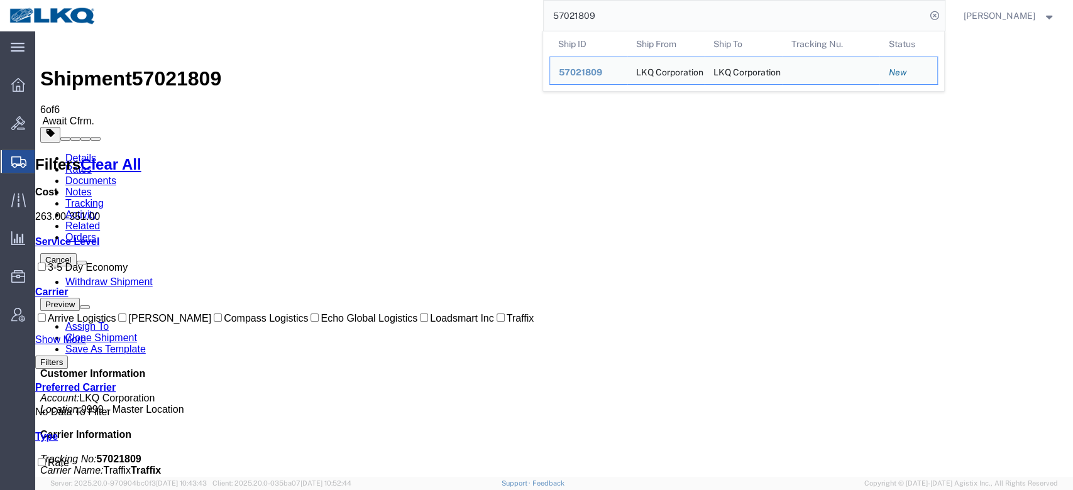
click at [651, 9] on input "57021809" at bounding box center [735, 16] width 382 height 30
paste input "6640957"
type input "56640957"
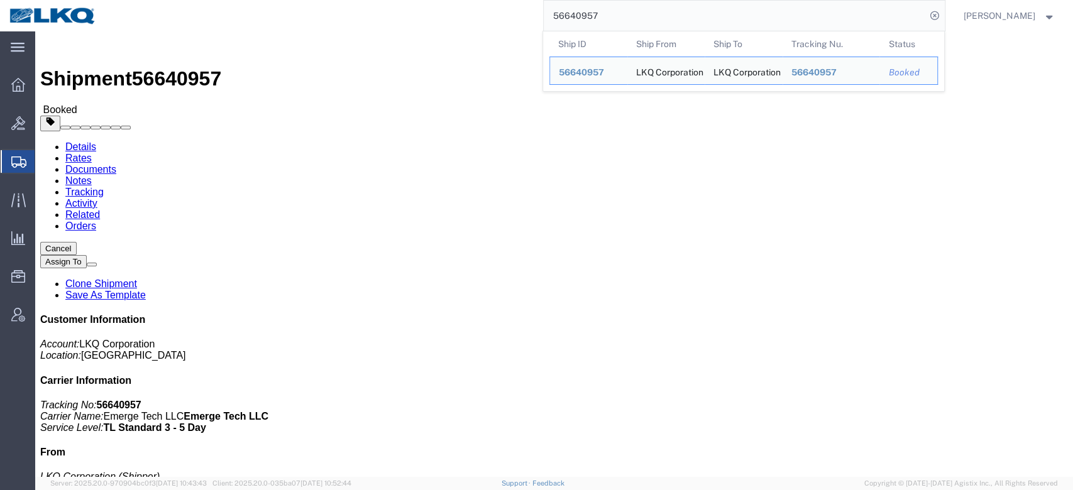
click address "LKQ Corporation (Receiver) [STREET_ADDRESS][PERSON_NAME] [GEOGRAPHIC_DATA] [PHO…"
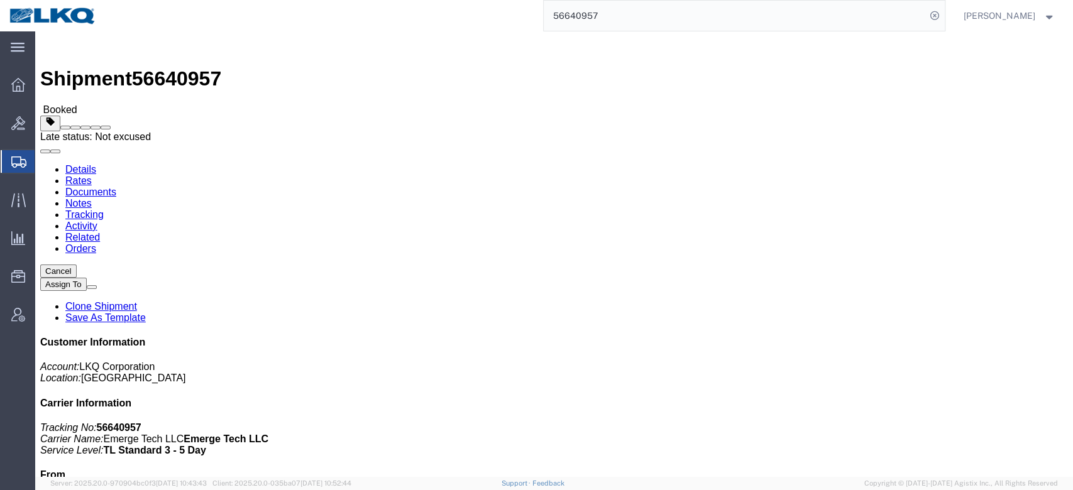
click button
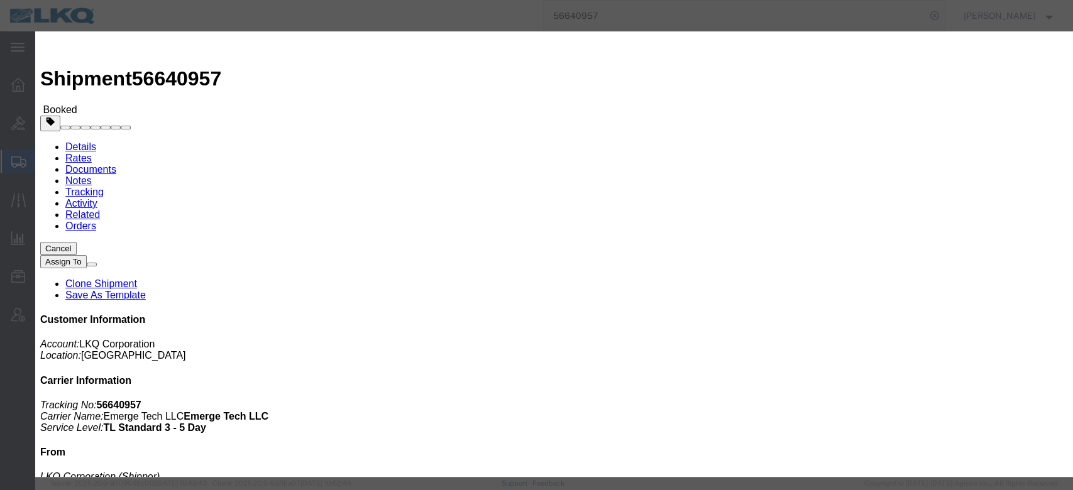
click icon "button"
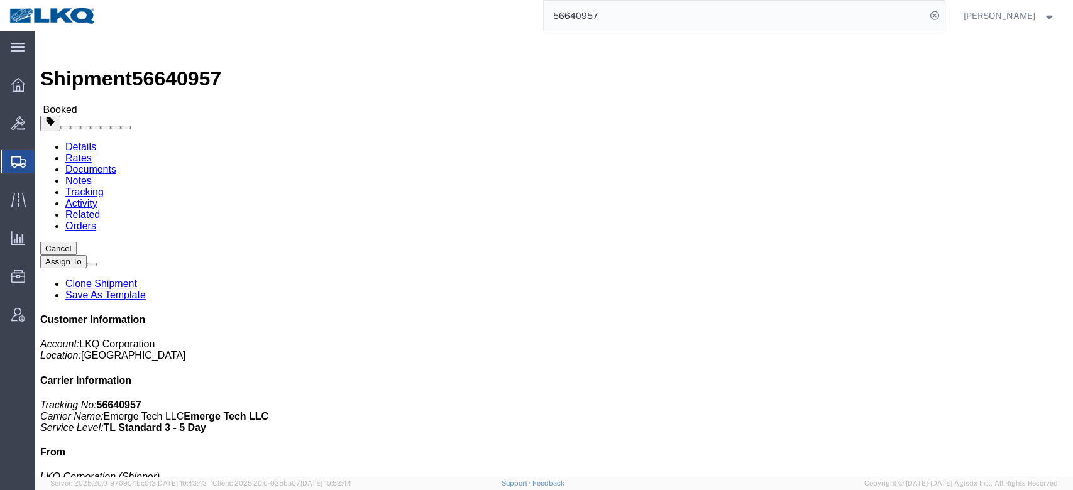
click at [599, 22] on input "56640957" at bounding box center [735, 16] width 382 height 30
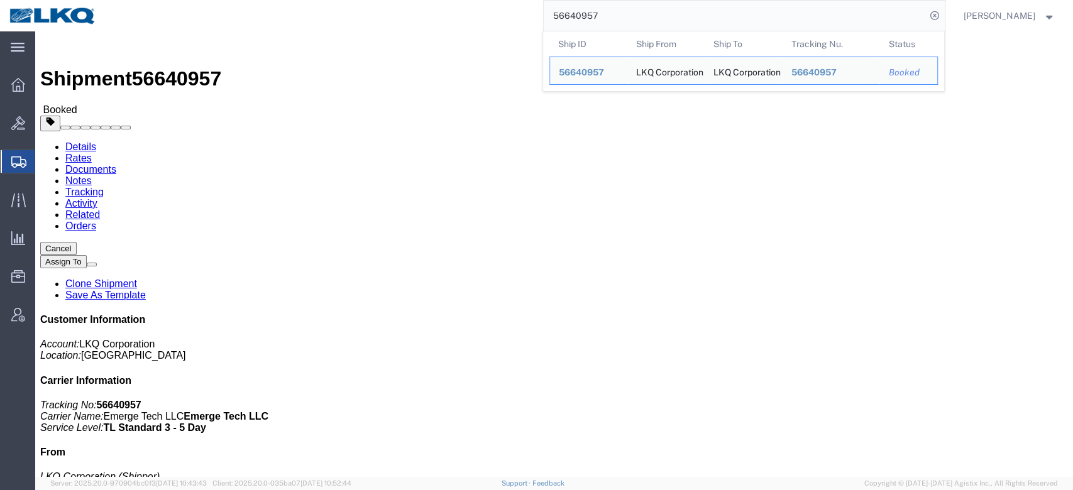
click at [599, 22] on input "56640957" at bounding box center [735, 16] width 382 height 30
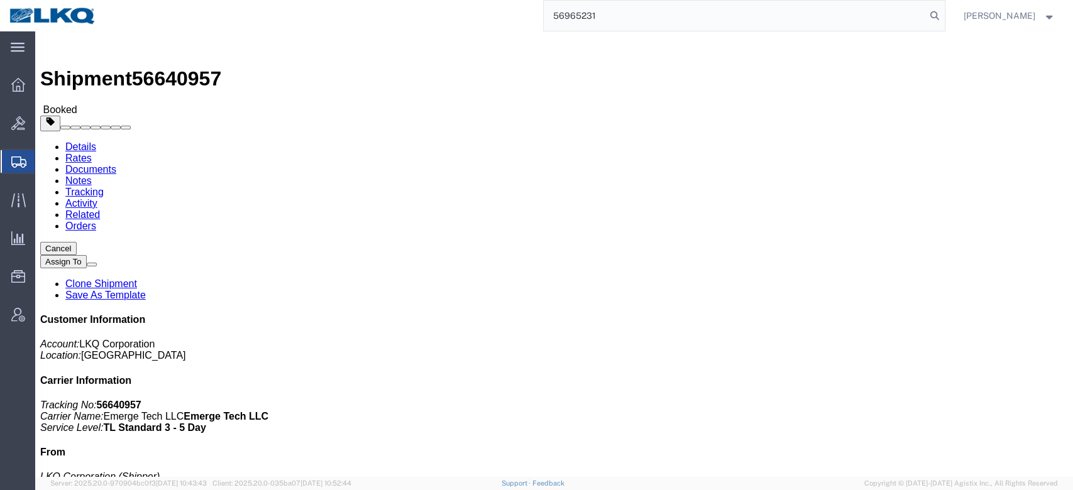
type input "56965231"
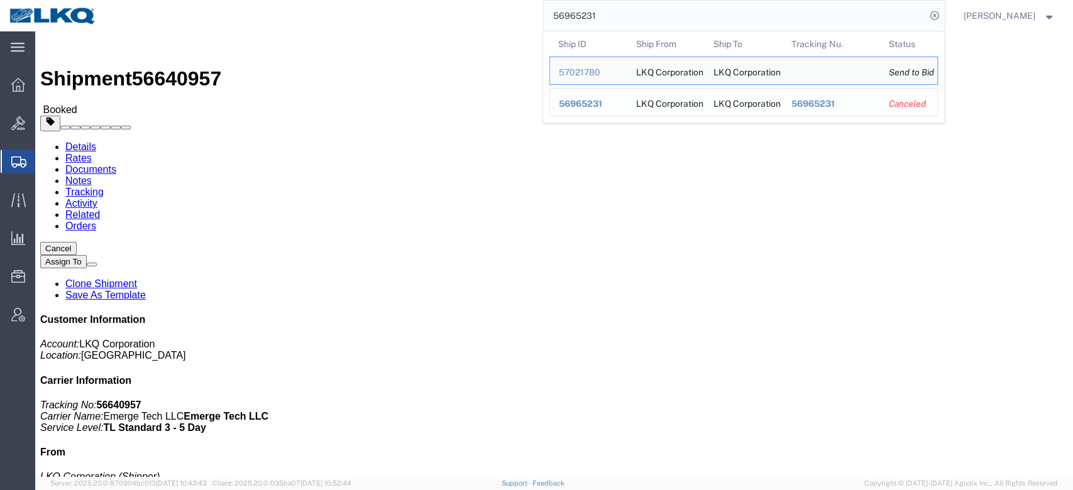
click at [602, 103] on span "56965231" at bounding box center [580, 104] width 43 height 10
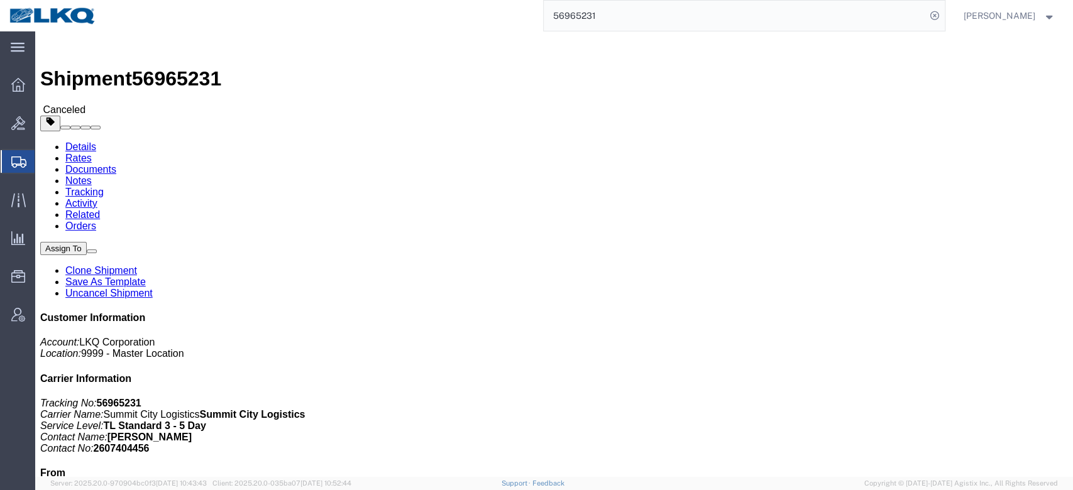
click link "Notes"
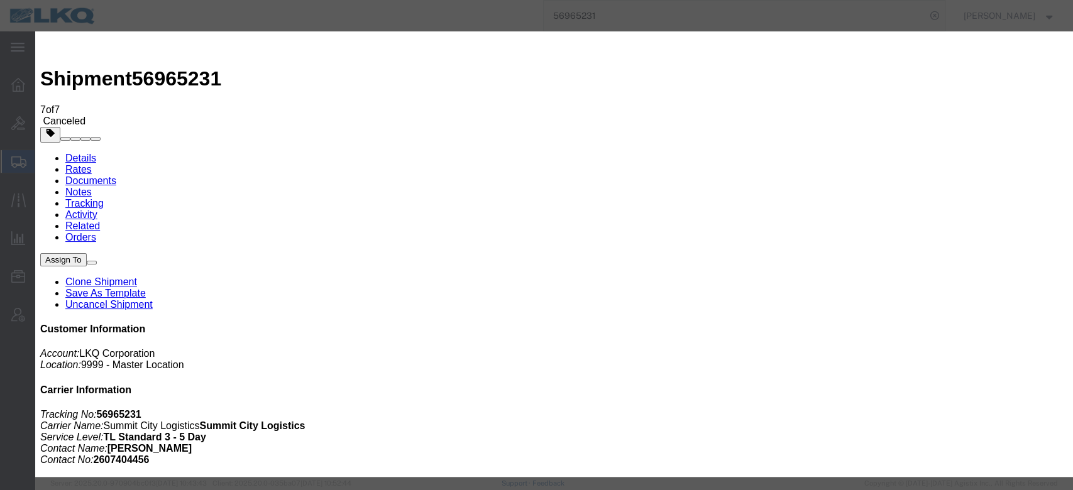
select select "BID_NOTES"
select select "PUBLIC"
type textarea "Missed 10/3"
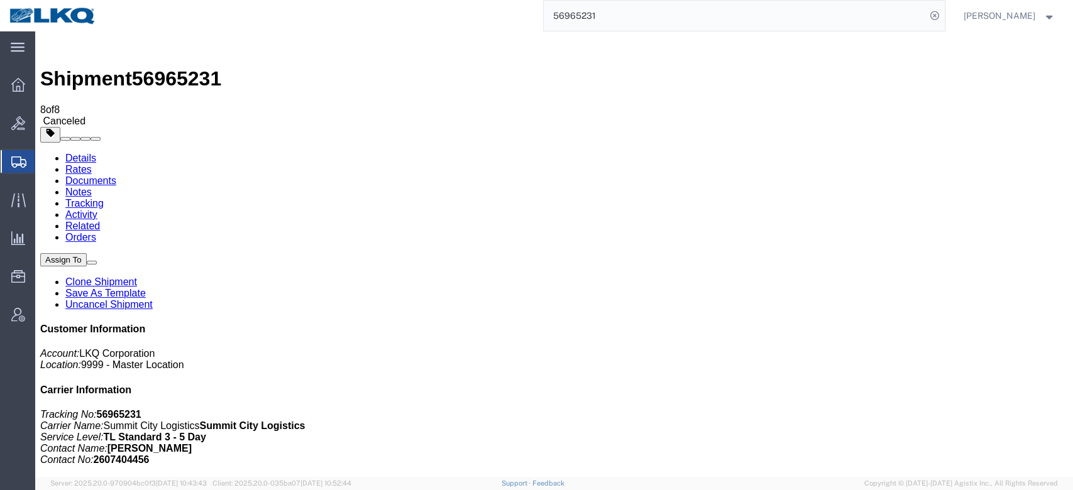
click at [599, 23] on input "56965231" at bounding box center [735, 16] width 382 height 30
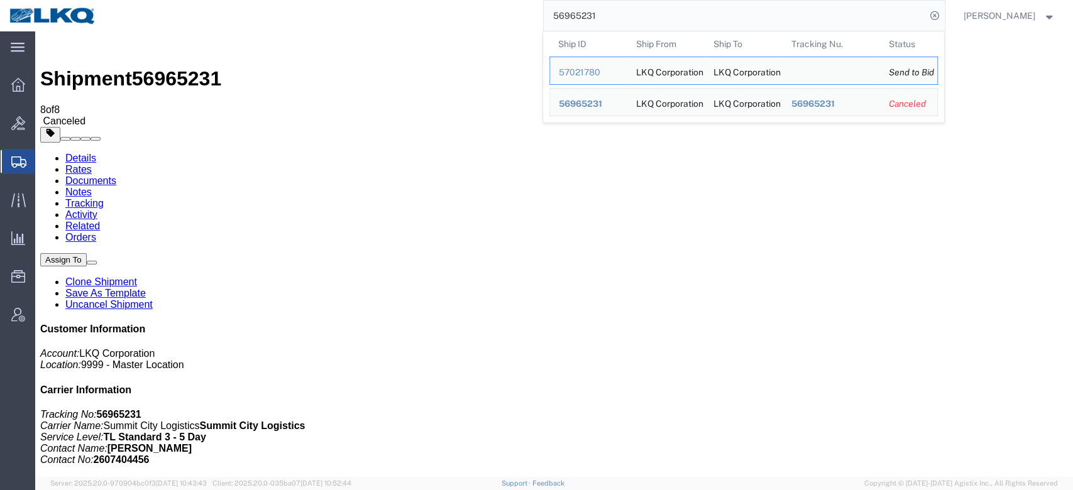
paste input "640957"
type input "56640957"
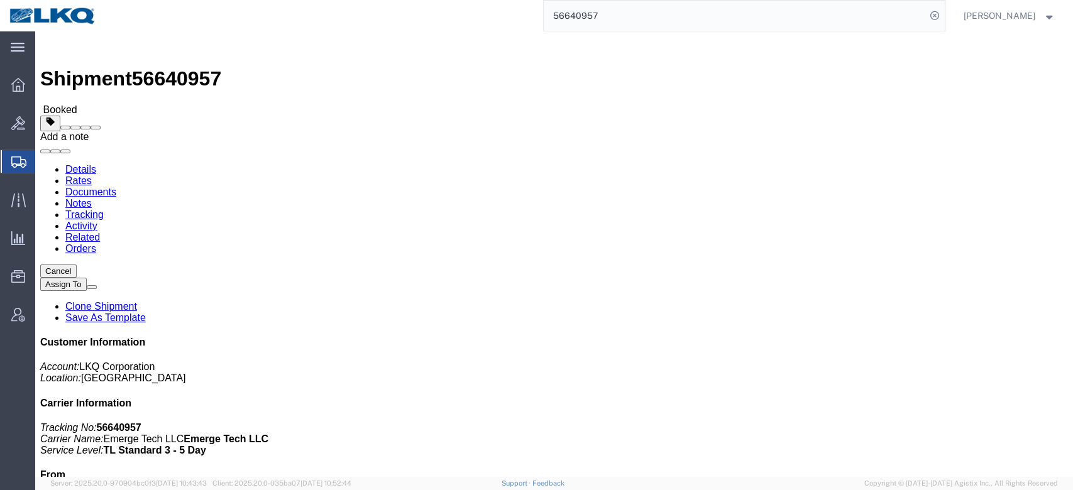
click button
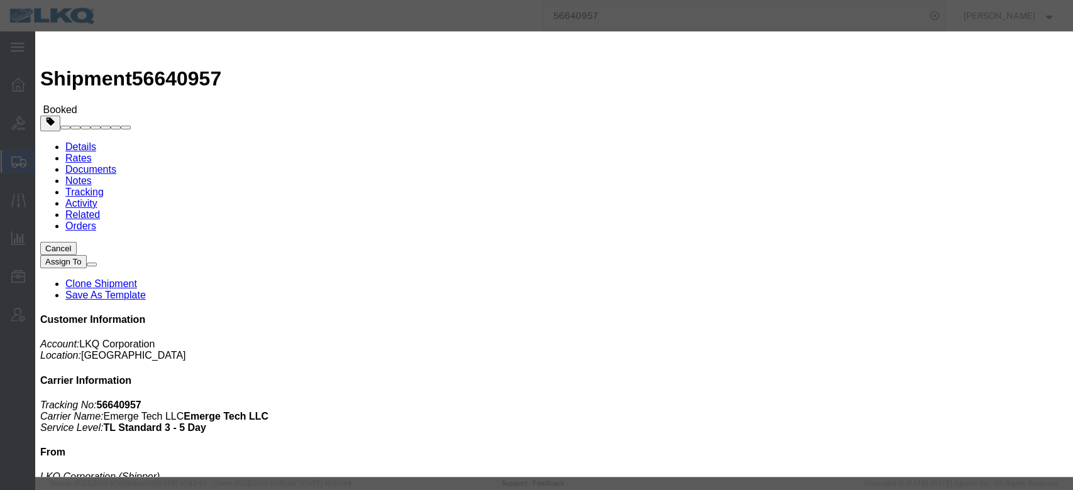
click icon "button"
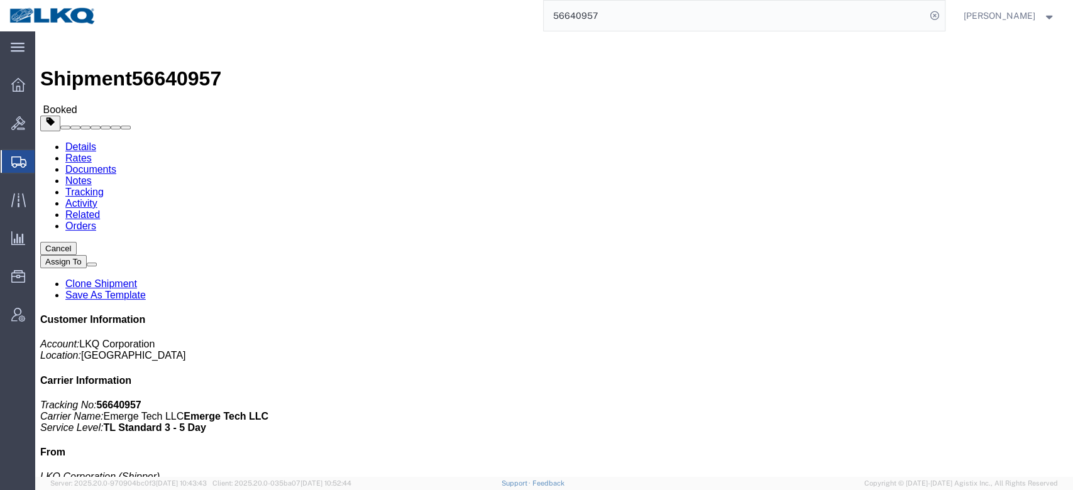
click button "Cancel"
type button "Cancel"
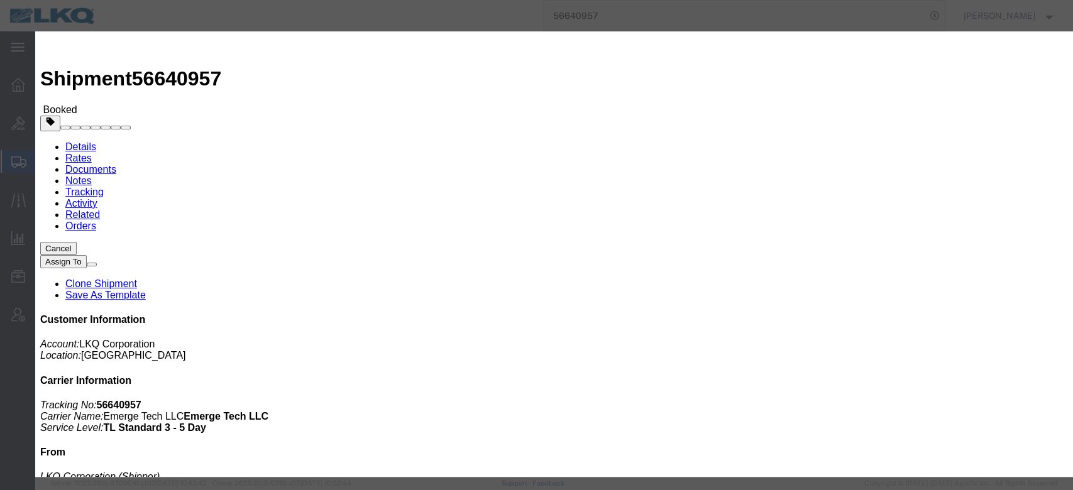
click button "Yes"
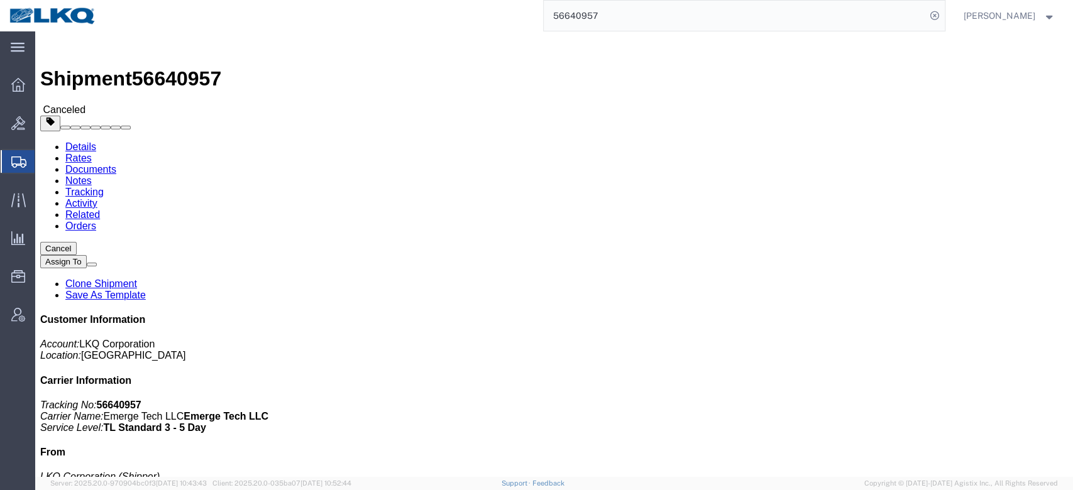
click div
click link "Clone Shipment"
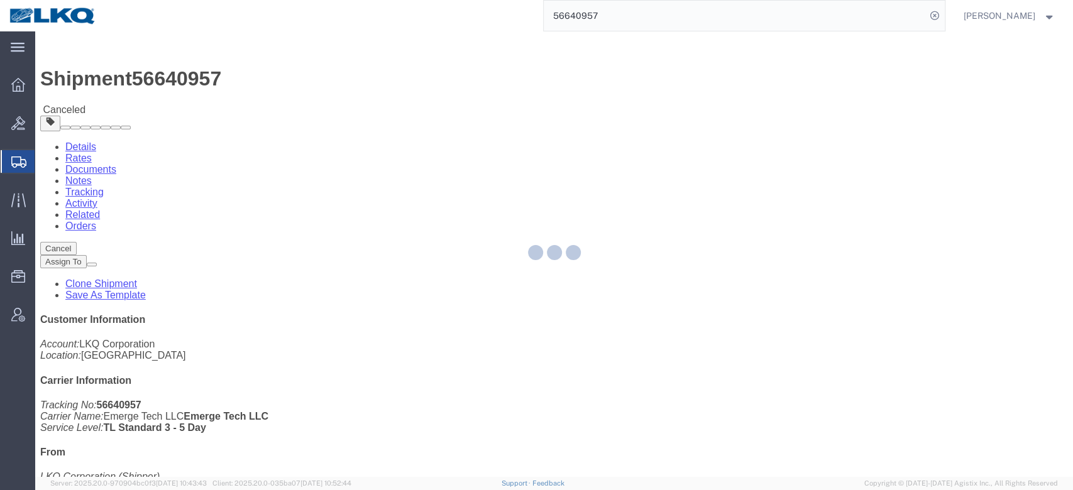
select select "27494"
select select "27578"
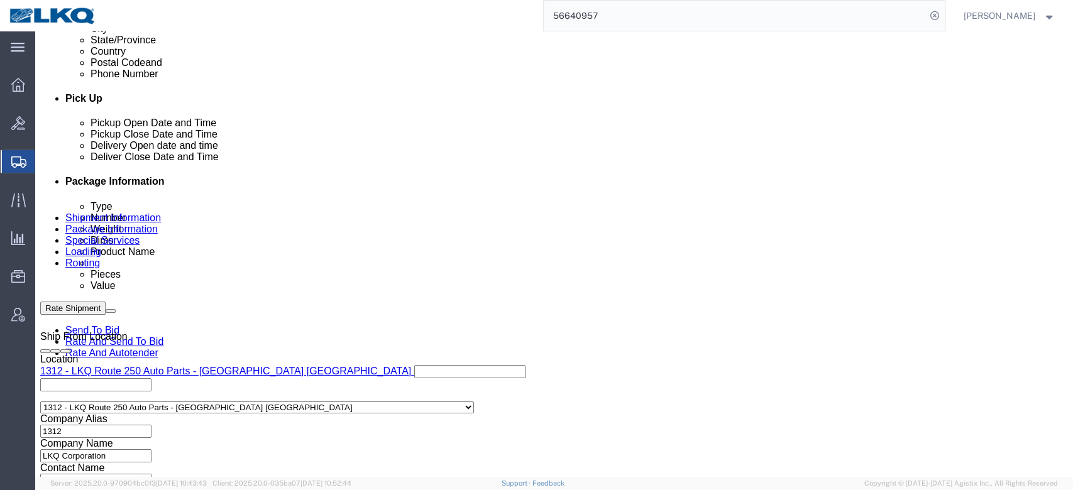
scroll to position [514, 0]
click div "Oct 03 2025 2:00 PM"
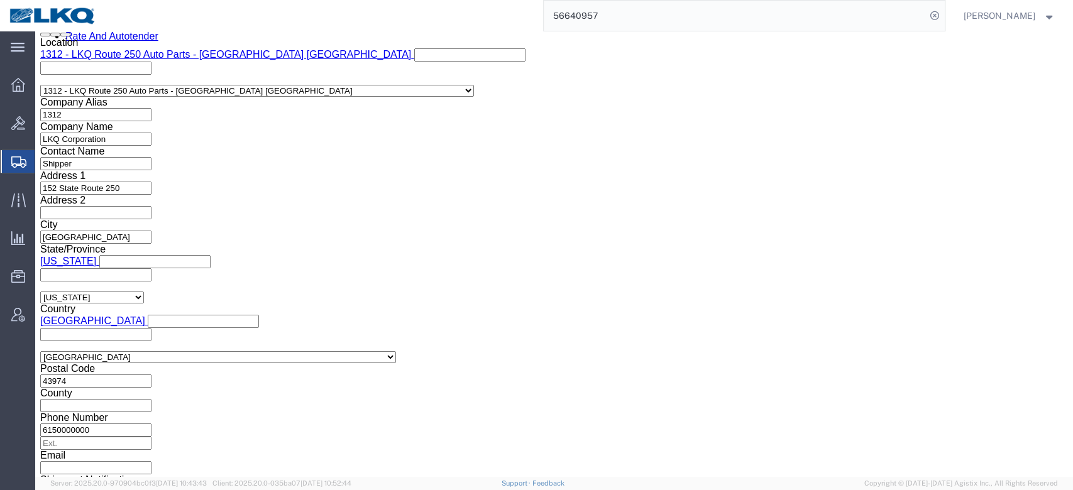
click div "Select Account Type Activity ID Airline Appointment Number ASN Batch Request # …"
click span "57022985"
copy span "57022985"
click select "Select Account Type Activity ID Airline Appointment Number ASN Batch Request # …"
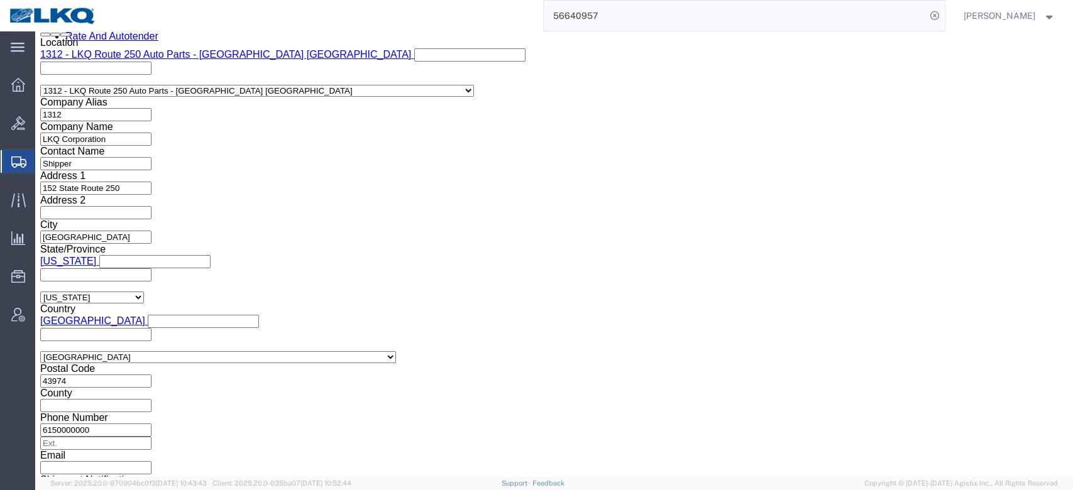
select select "BOL"
click select "Select Account Type Activity ID Airline Appointment Number ASN Batch Request # …"
paste input "57022985"
type input "57022985"
click icon "button"
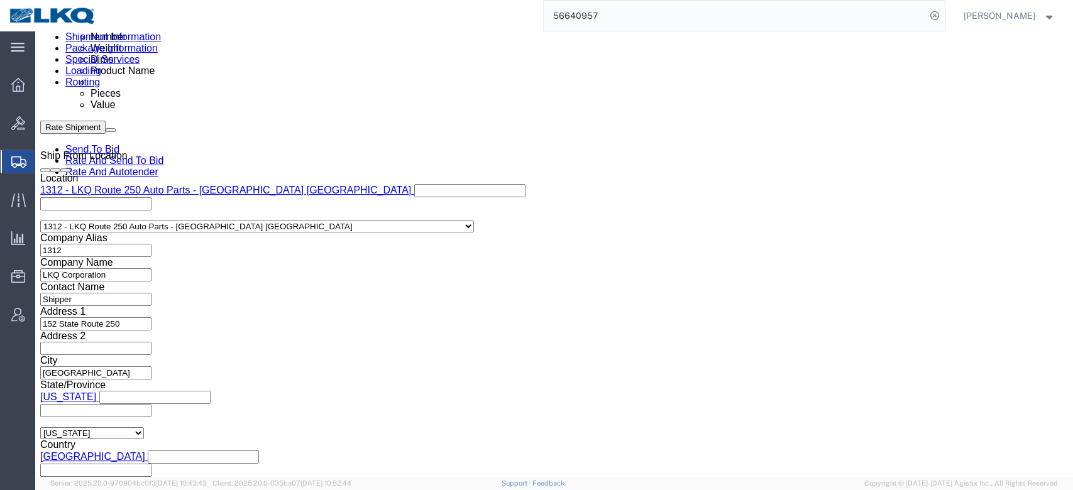
scroll to position [537, 0]
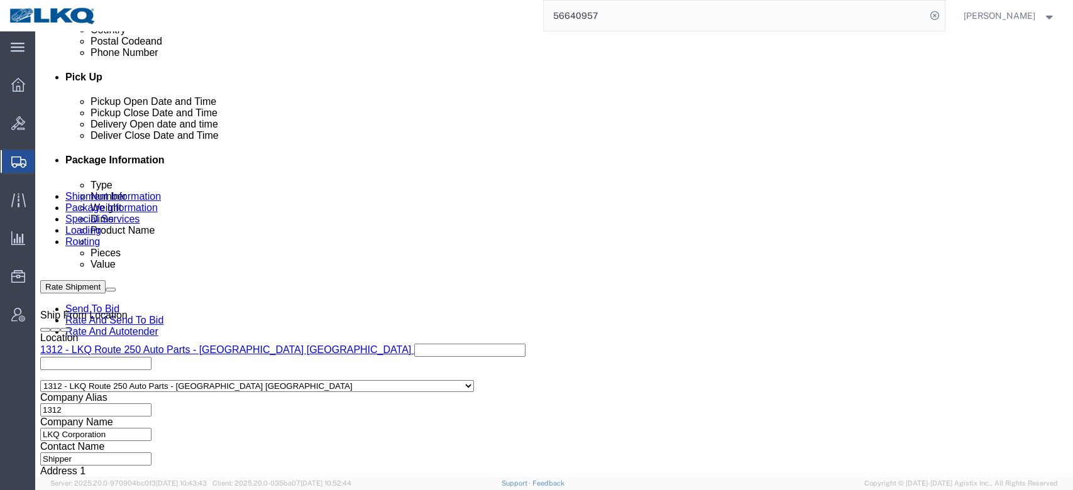
click div "Oct 03 2025 11:00 AM"
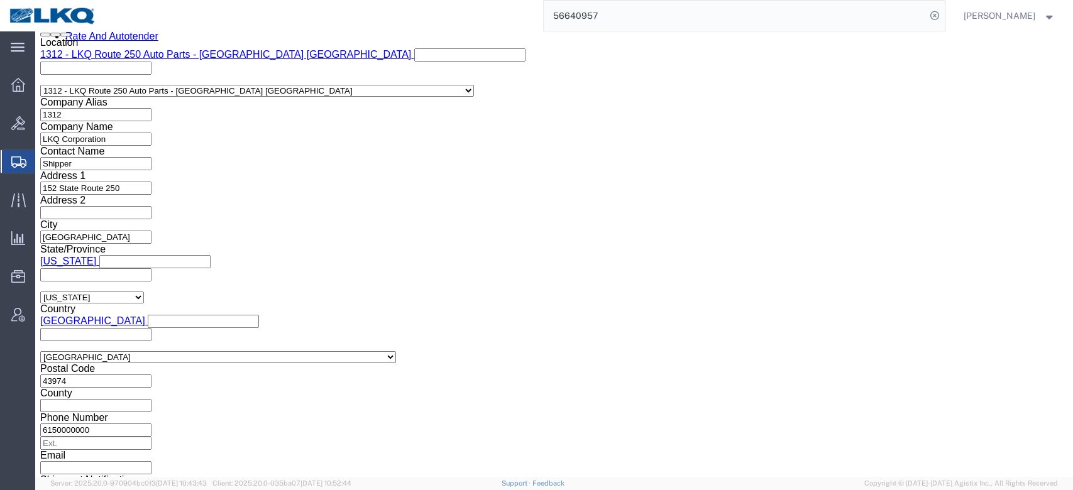
click div "Select Account Type Activity ID Airline Appointment Number ASN Batch Request # …"
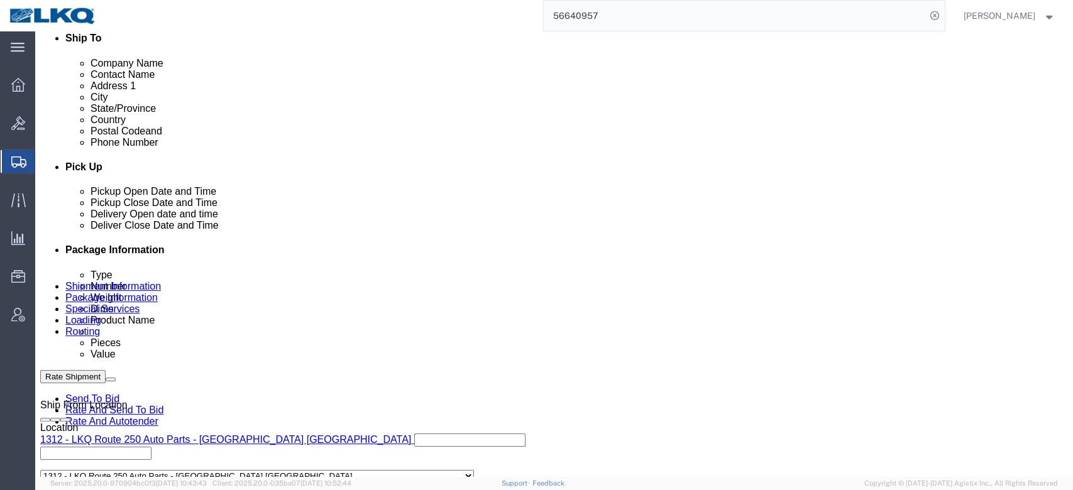
scroll to position [402, 0]
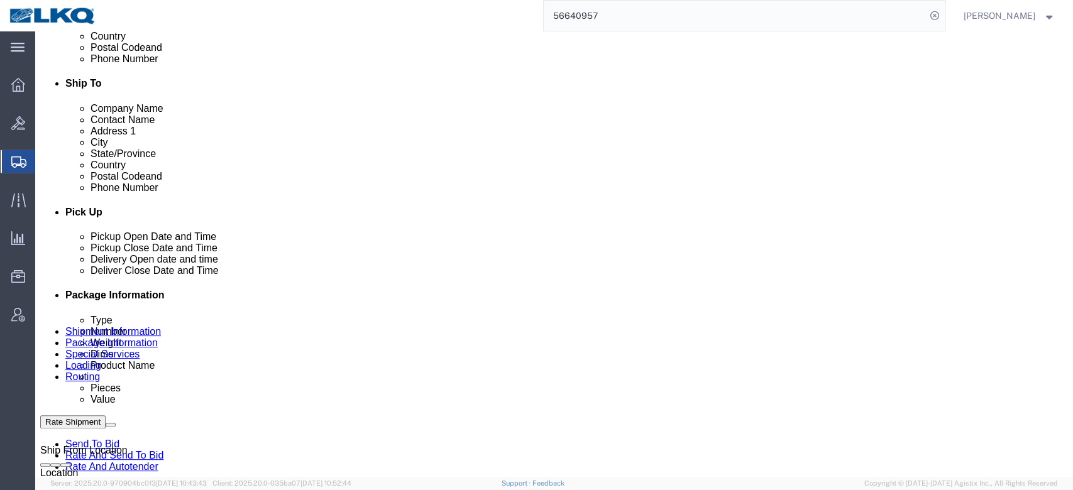
click link "Schedule appointment"
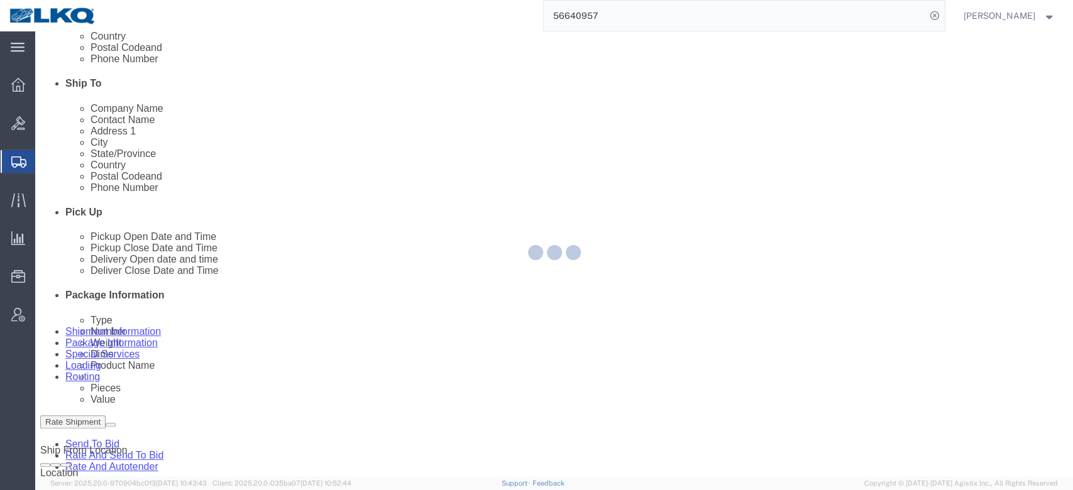
select select
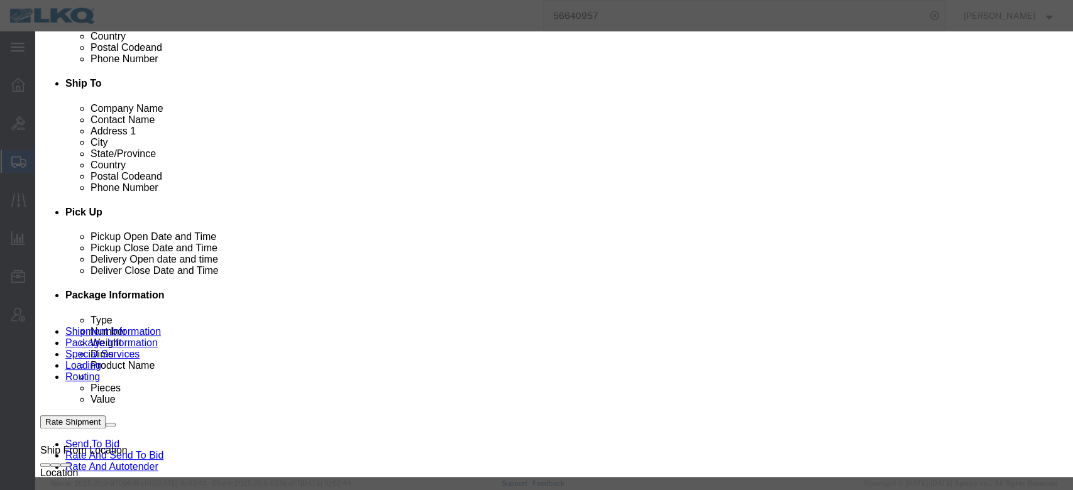
click input "10/06/2025"
click td "7"
type input "[DATE]"
click select "Select 15 min 30 min 45 min 1 hr 2 hr 3 hr 4 hr"
select select "15"
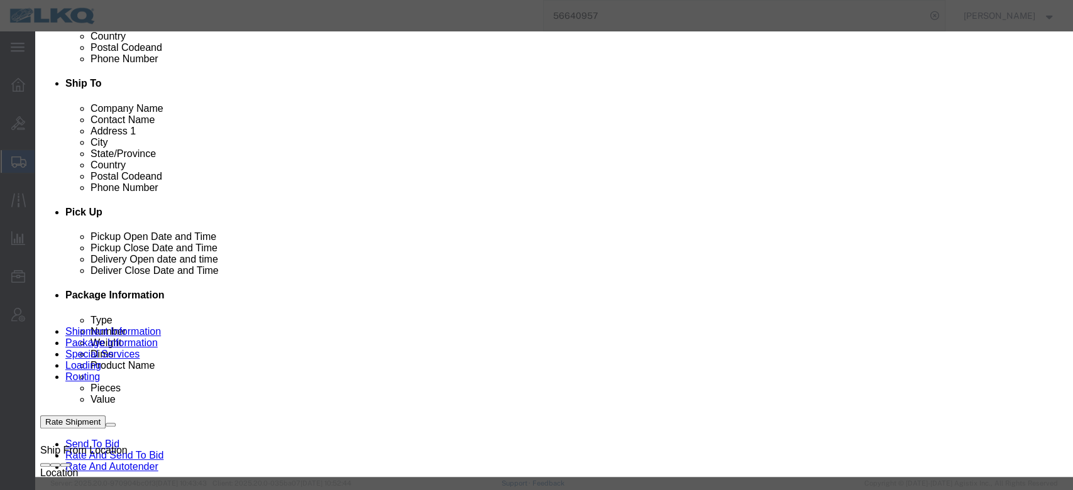
click select "Select 15 min 30 min 45 min 1 hr 2 hr 3 hr 4 hr"
click link "Availability"
click icon "button"
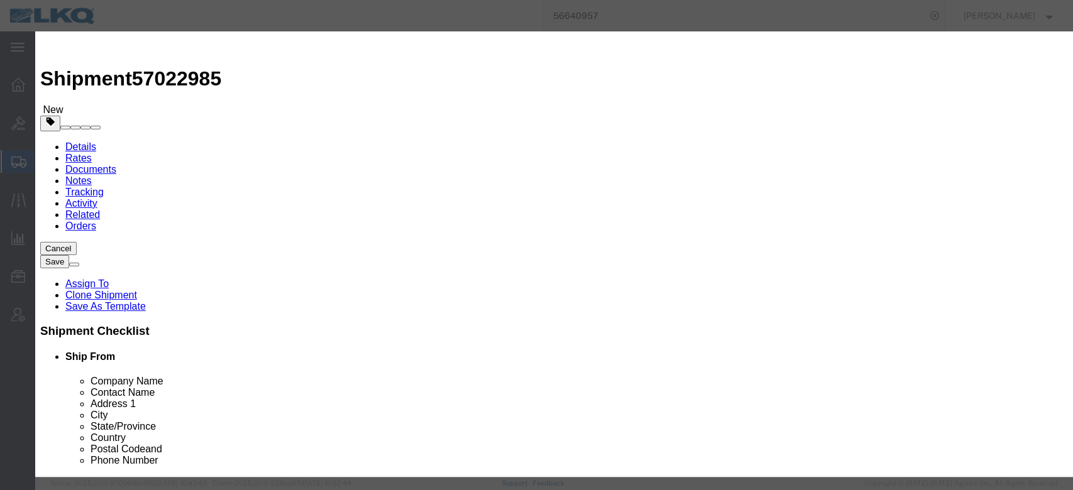
click input "3:00 PM"
type input "11:00 AM"
click button "Save"
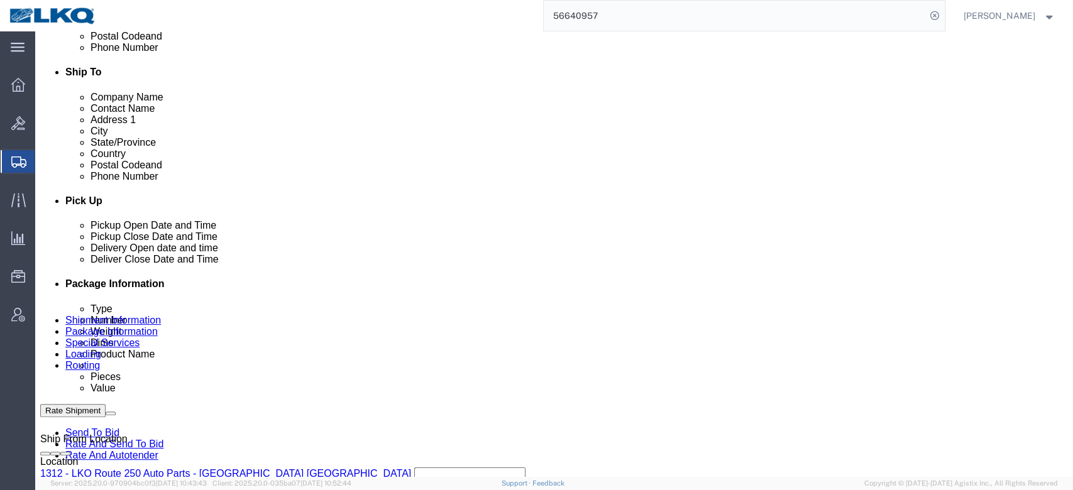
scroll to position [627, 0]
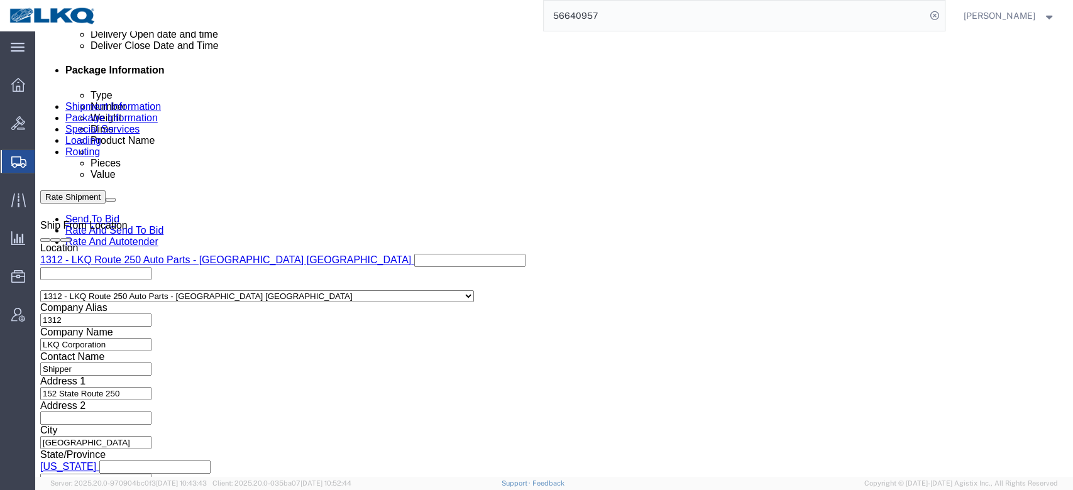
click button "Save"
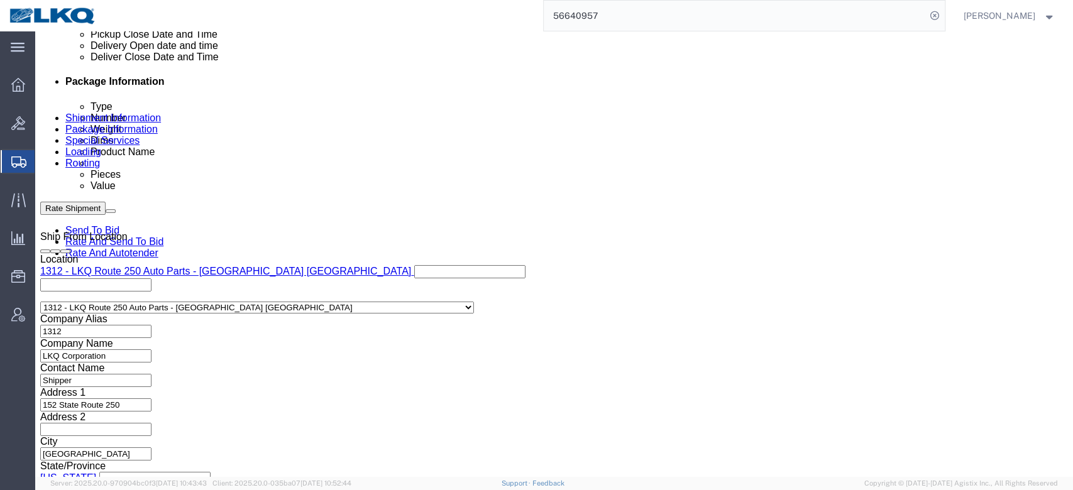
click span
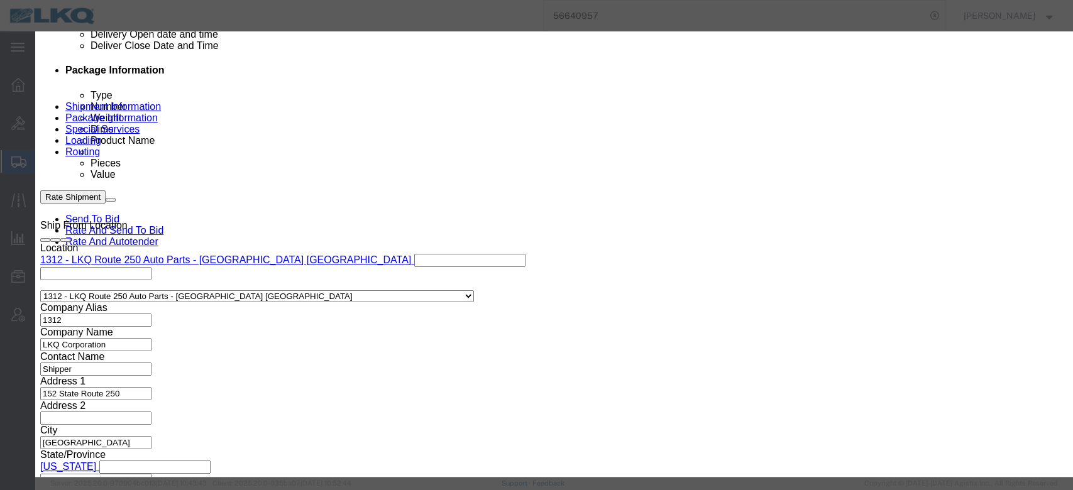
click select "Select Approval Bid Notes Carrier Change Notes Claim Notes Content Hazmat Notes…"
select select "BID_NOTES"
click select "Select Approval Bid Notes Carrier Change Notes Claim Notes Content Hazmat Notes…"
click select "Select Private to Account Private to Vendor Public"
select select "PRIVATE_TO_ACCOUNT"
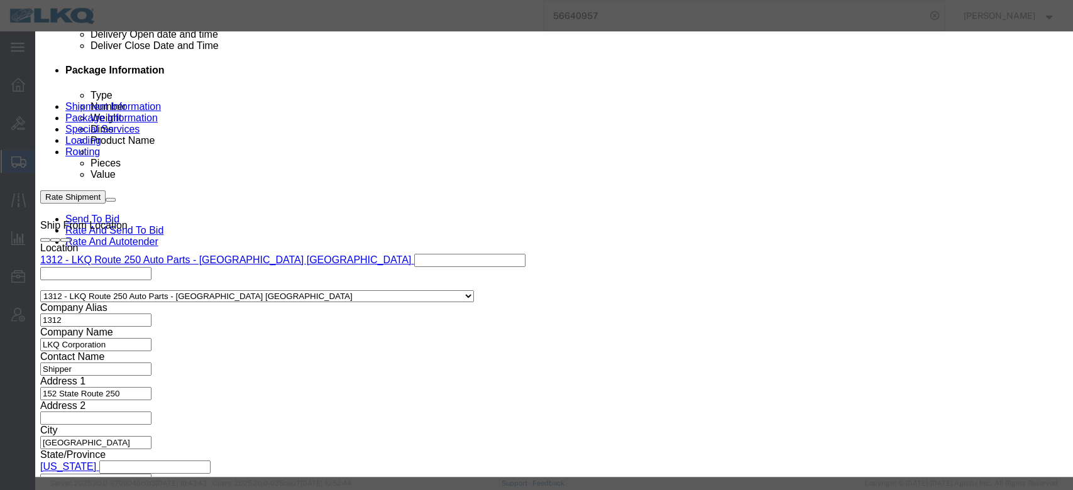
click select "Select Private to Account Private to Vendor Public"
click textarea
type textarea "DAT: $759"
click button "Save"
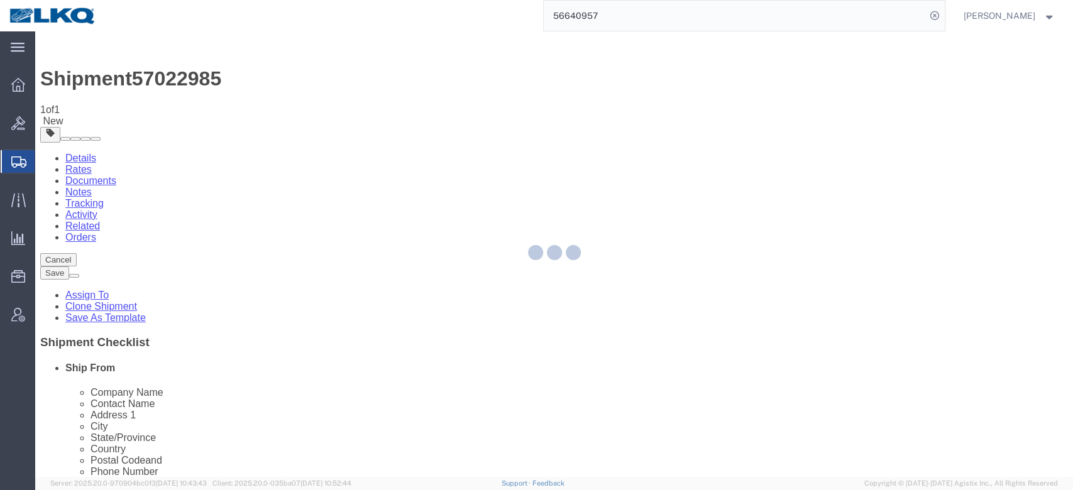
select select "27494"
select select "27578"
select select "TL"
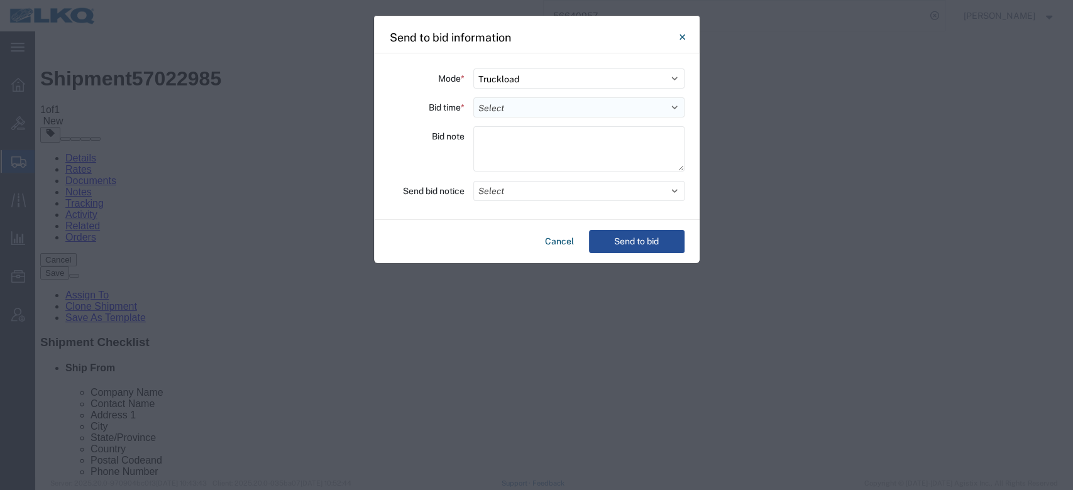
click at [506, 113] on select "Select 30 Min (Rush) 1 Hour (Rush) 2 Hours (Rush) 4 Hours (Rush) 8 Hours (Rush)…" at bounding box center [578, 107] width 211 height 20
select select "12"
click at [473, 97] on select "Select 30 Min (Rush) 1 Hour (Rush) 2 Hours (Rush) 4 Hours (Rush) 8 Hours (Rush)…" at bounding box center [578, 107] width 211 height 20
click at [515, 196] on button "Select" at bounding box center [578, 191] width 211 height 20
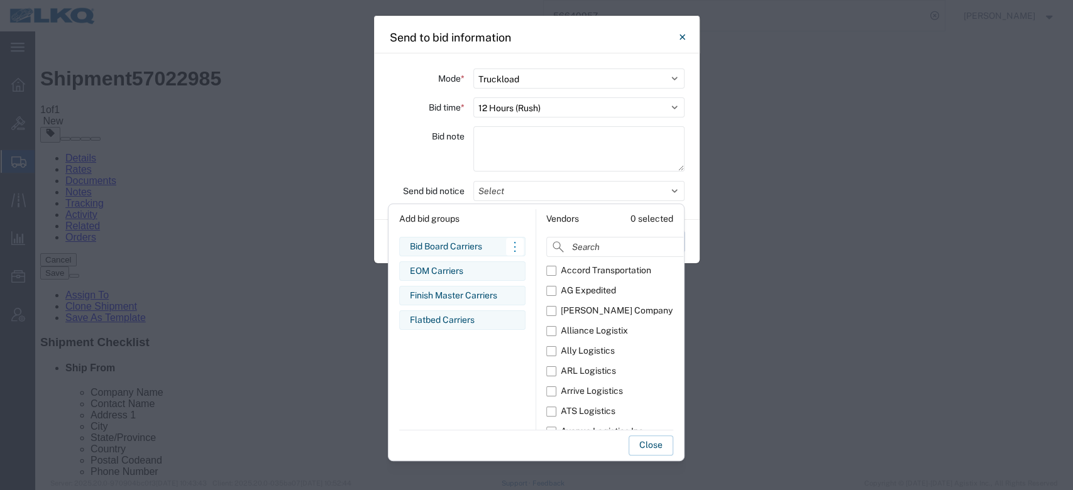
click at [472, 243] on div "Bid Board Carriers" at bounding box center [462, 246] width 105 height 13
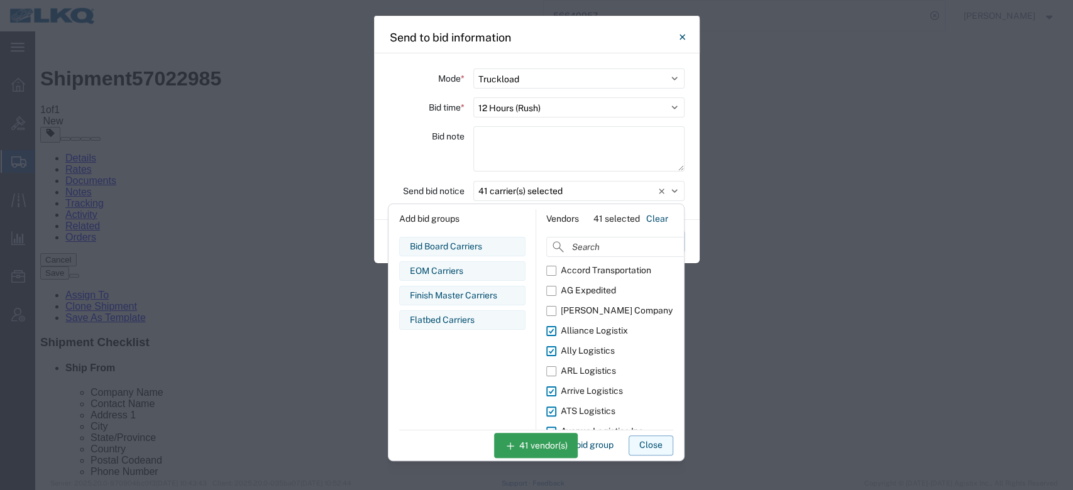
click at [642, 436] on button "Close" at bounding box center [651, 446] width 45 height 20
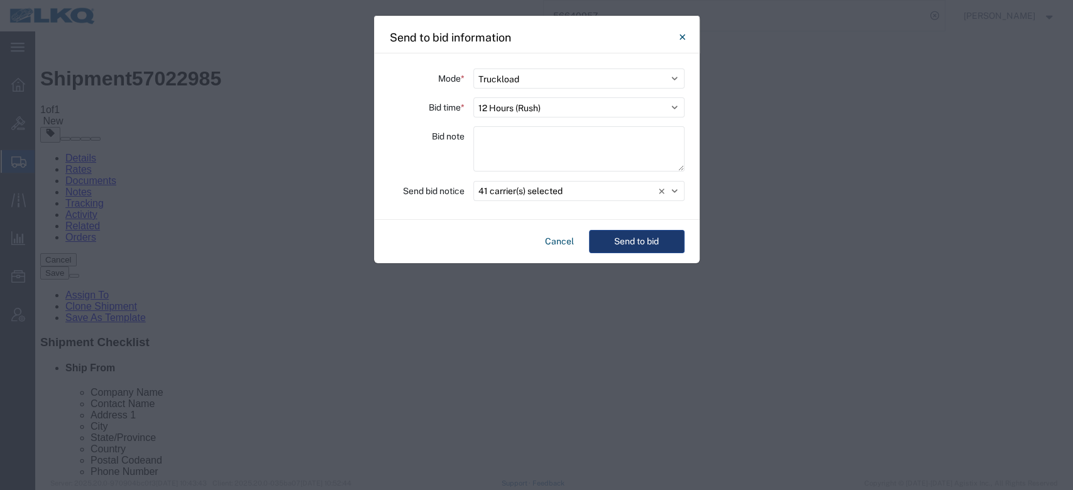
click at [629, 249] on button "Send to bid" at bounding box center [637, 241] width 96 height 23
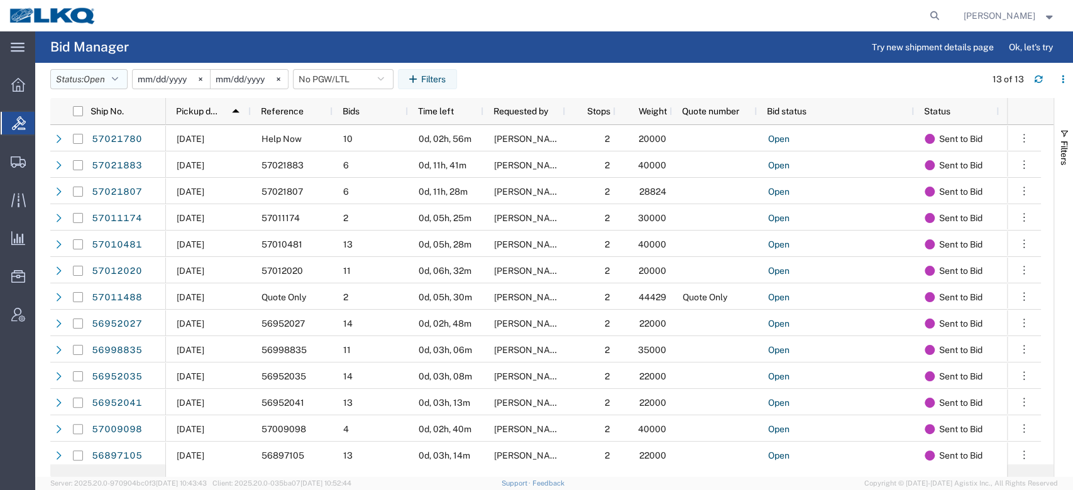
click at [105, 77] on span "Open" at bounding box center [94, 79] width 21 height 10
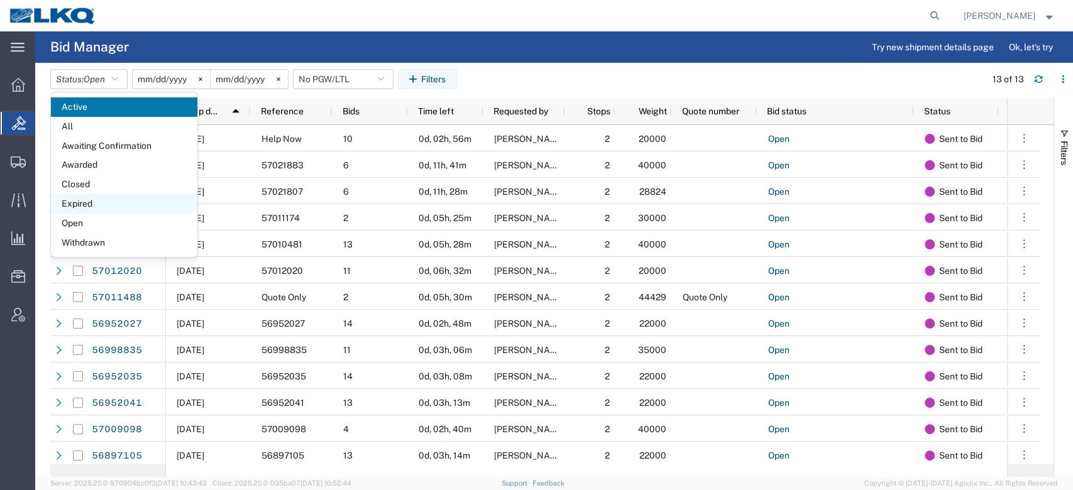
click at [99, 209] on span "Expired" at bounding box center [124, 203] width 146 height 19
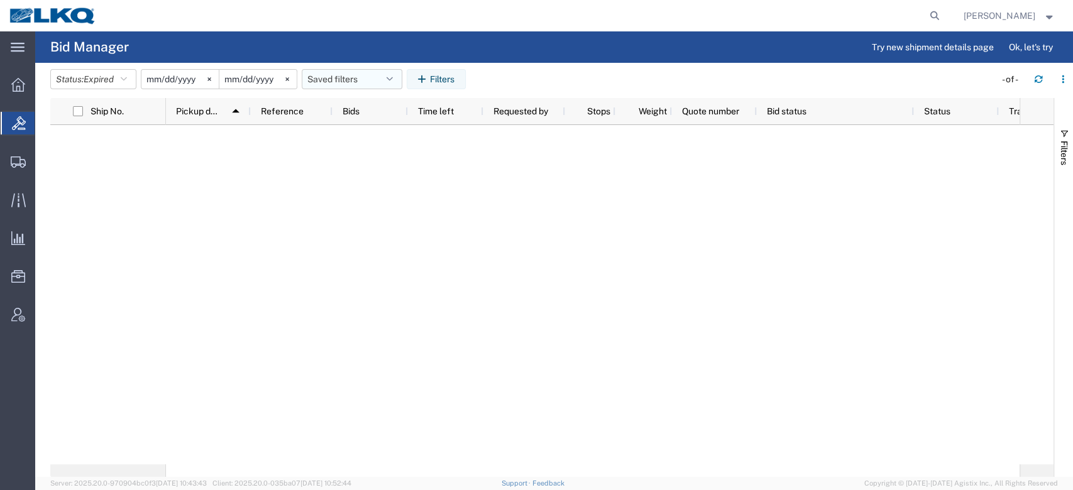
click at [335, 75] on button "Saved filters" at bounding box center [352, 79] width 101 height 20
click at [353, 130] on span "No PGW/LTL" at bounding box center [386, 134] width 165 height 23
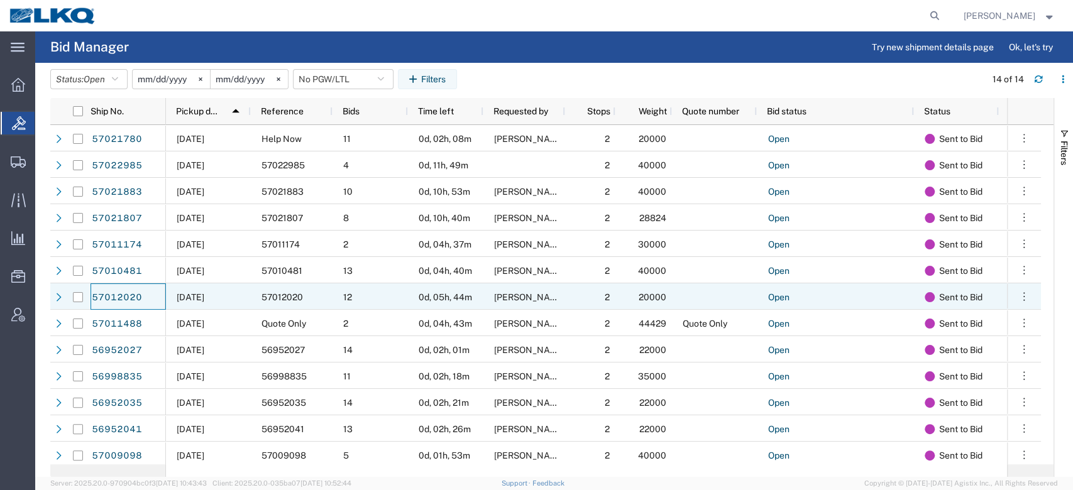
scroll to position [30, 0]
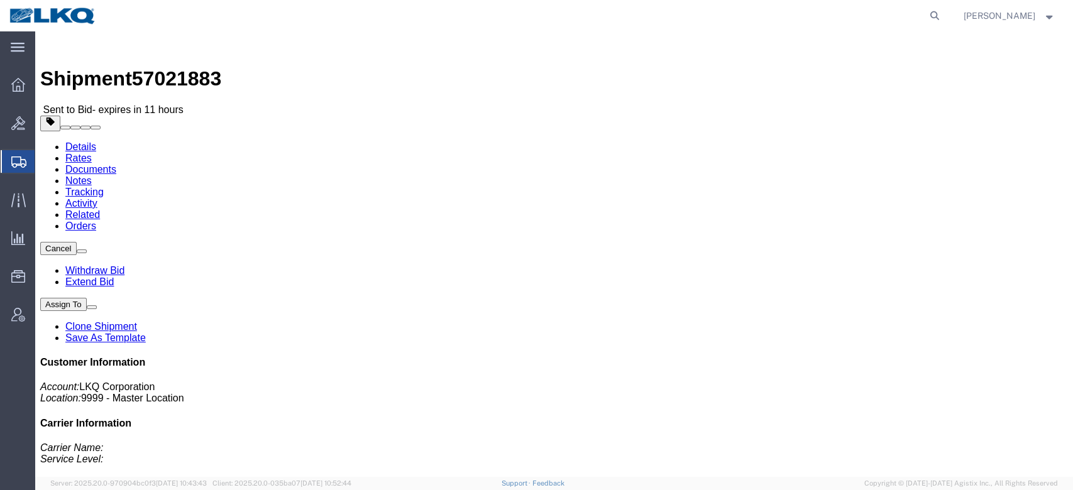
click span "button"
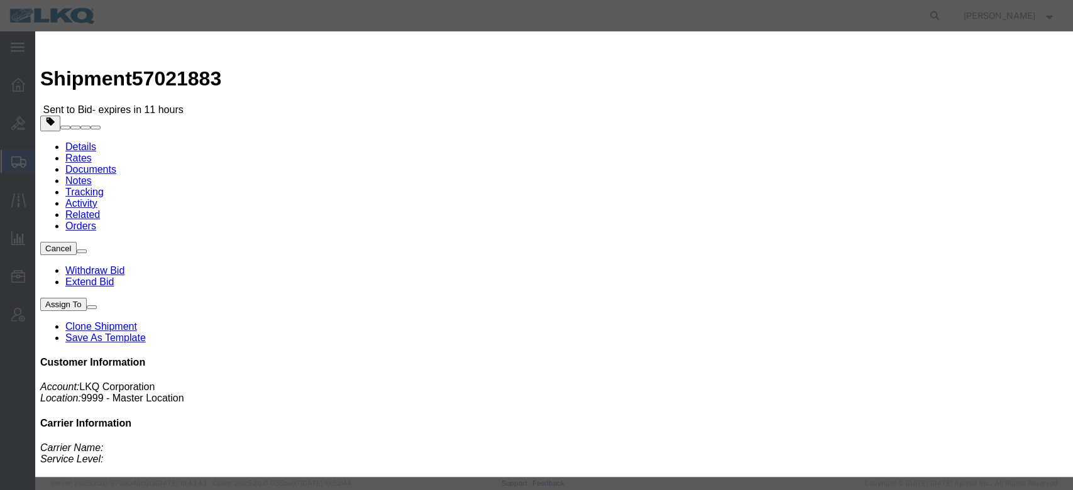
click input "57021883"
paste input "57021883"
type input "x57021883"
click button "Save"
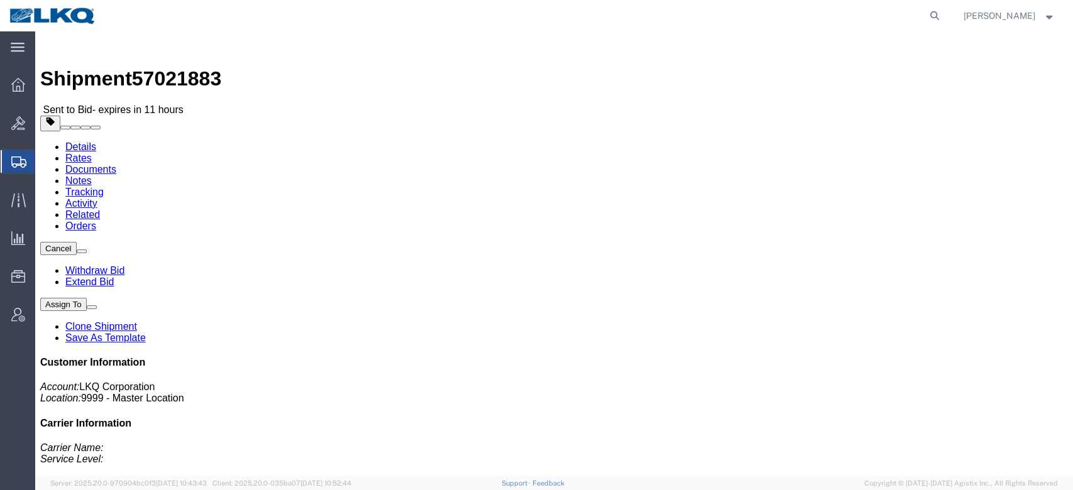
click link "Notes"
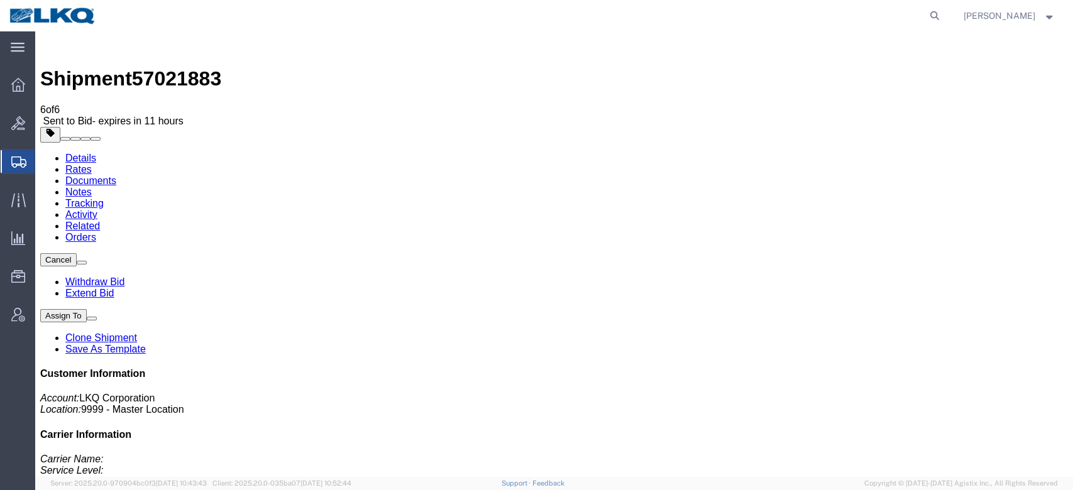
click at [92, 164] on link "Rates" at bounding box center [78, 169] width 26 height 11
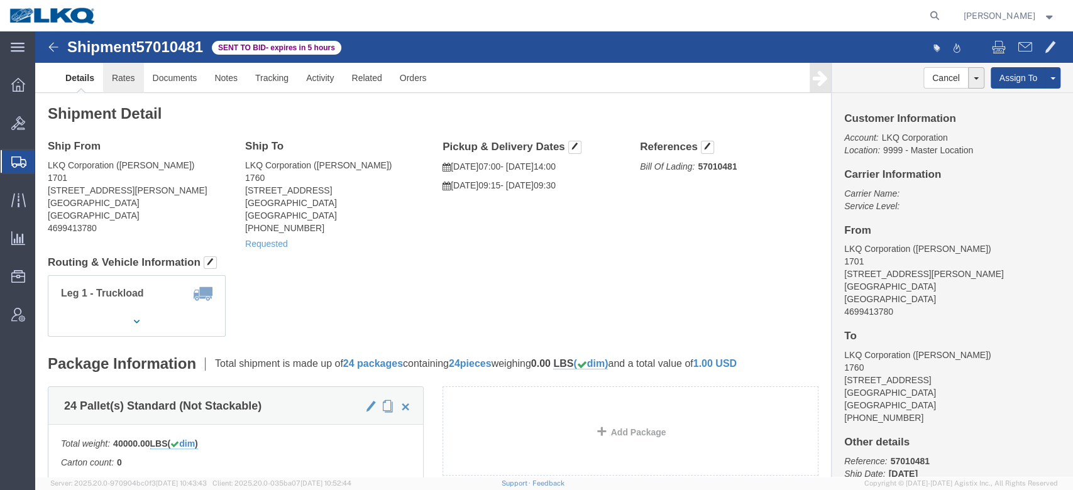
click link "Rates"
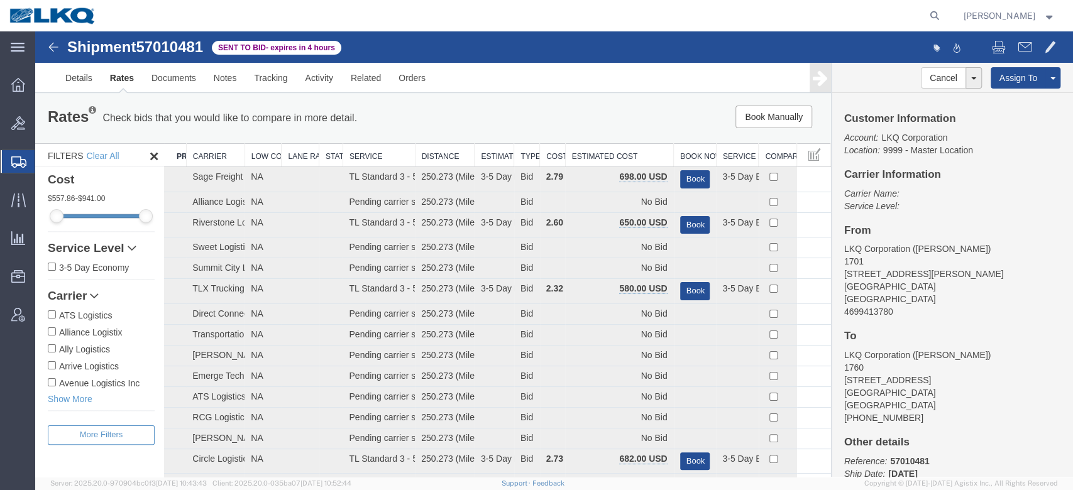
click at [617, 148] on th "Estimated Cost" at bounding box center [619, 155] width 108 height 23
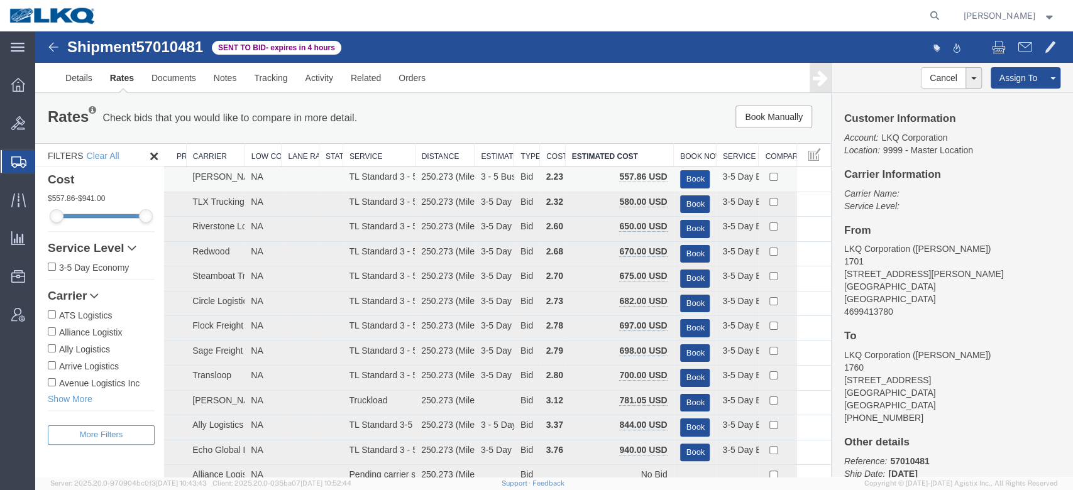
click at [685, 175] on button "Book" at bounding box center [695, 179] width 30 height 18
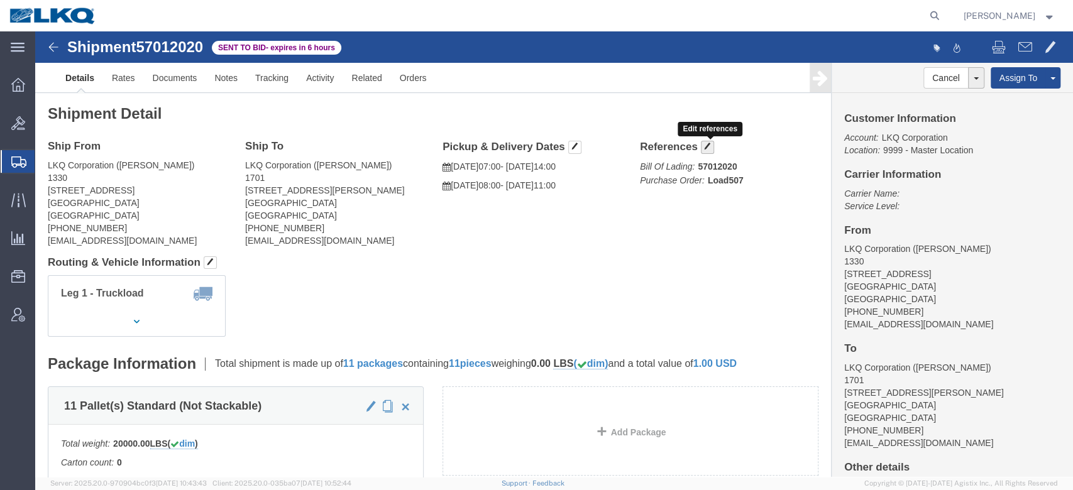
click button "button"
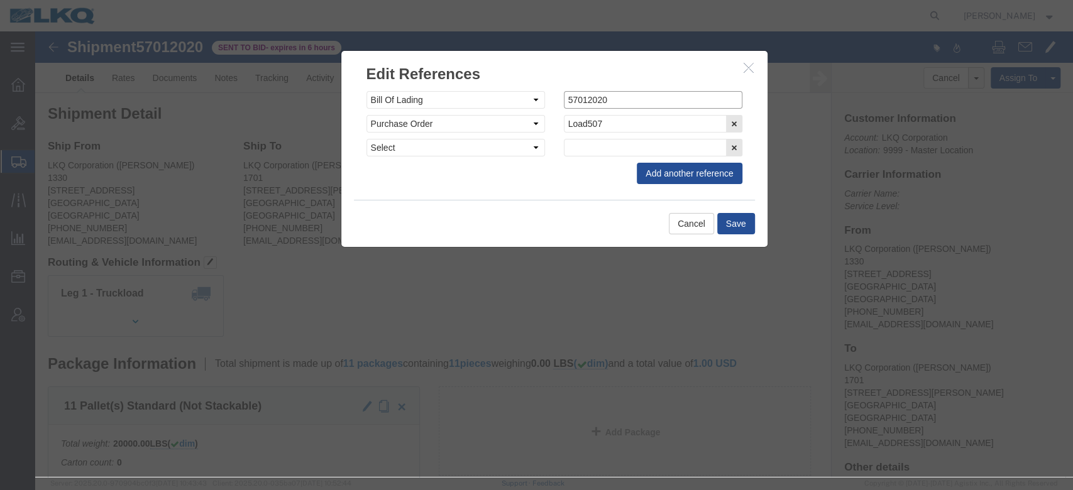
click input "57012020"
paste input "57012020"
type input "x57012020"
click button "Save"
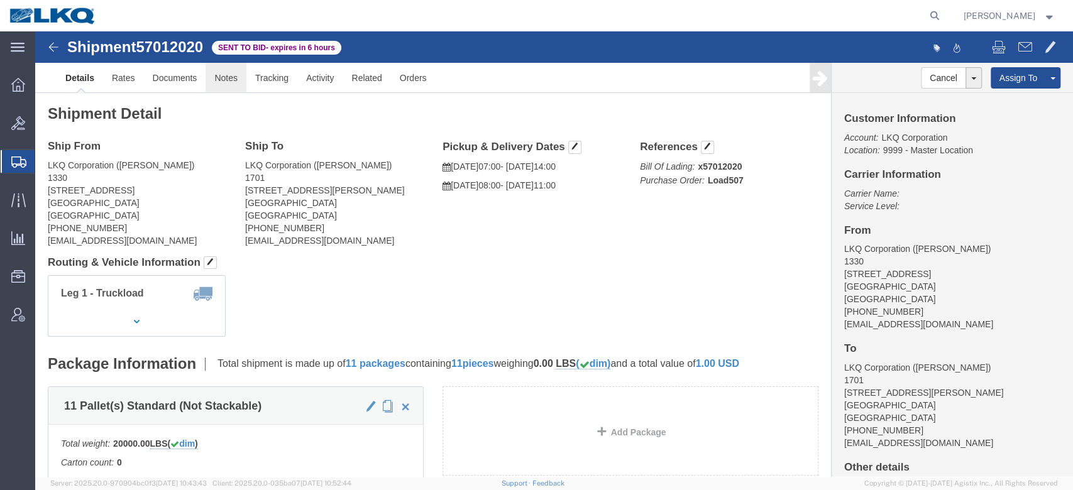
click link "Notes"
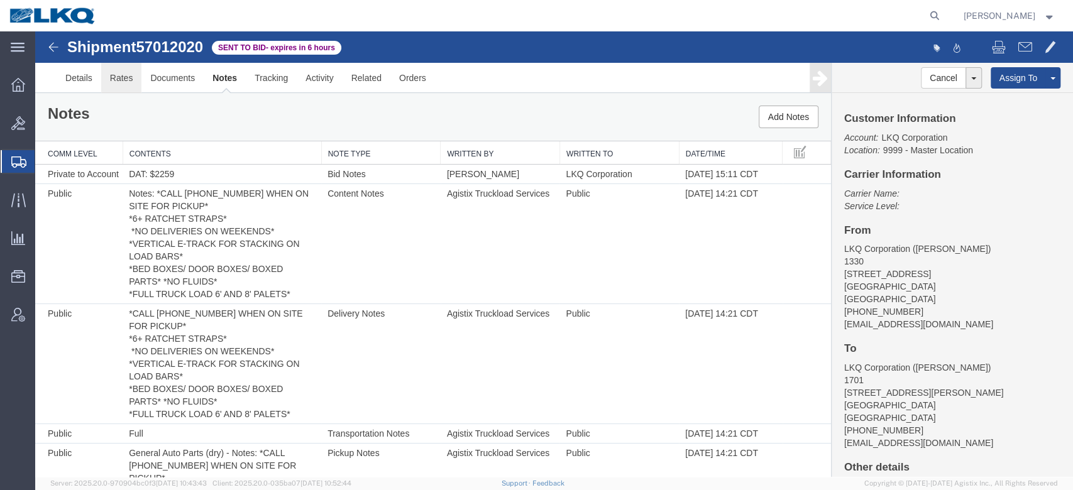
click at [121, 65] on link "Rates" at bounding box center [121, 78] width 41 height 30
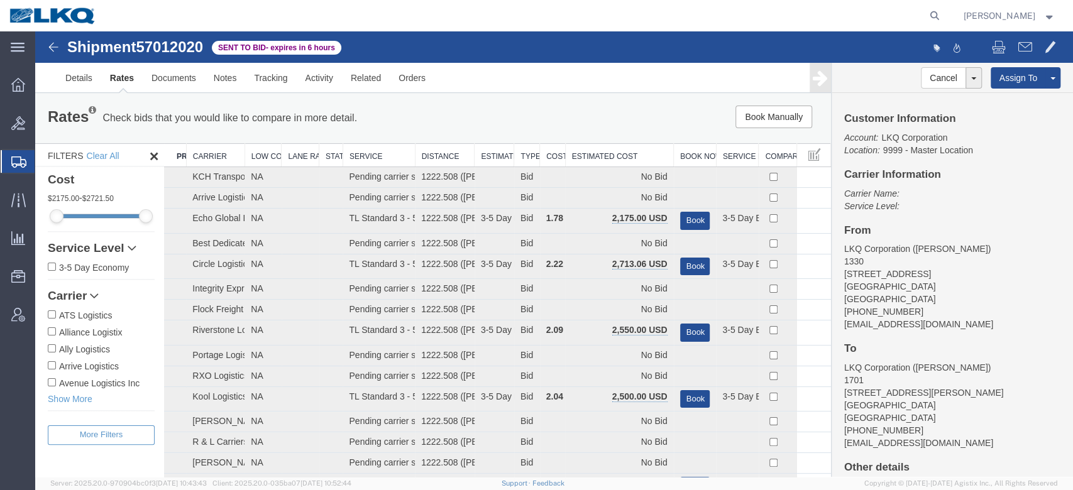
click at [607, 153] on th "Estimated Cost" at bounding box center [619, 155] width 108 height 23
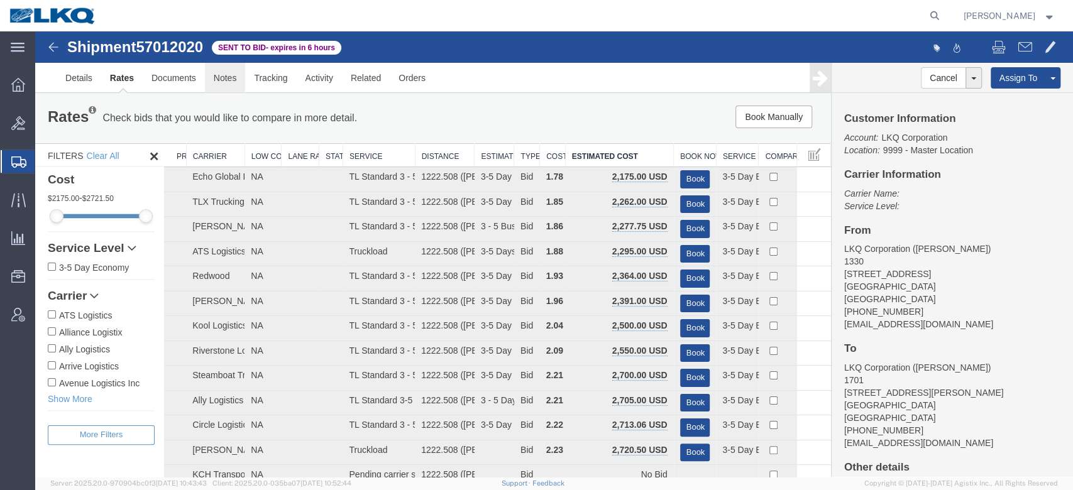
click at [243, 78] on link "Notes" at bounding box center [225, 78] width 41 height 30
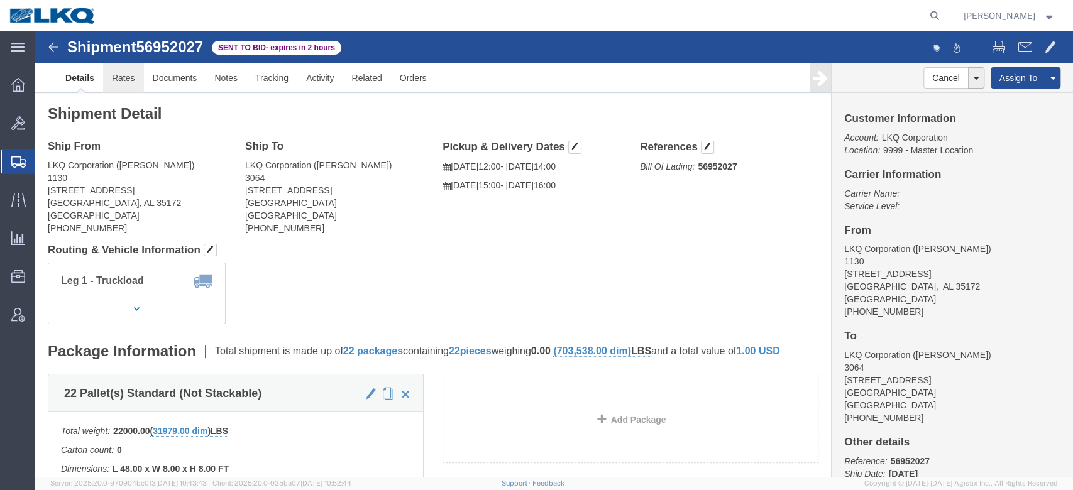
click link "Rates"
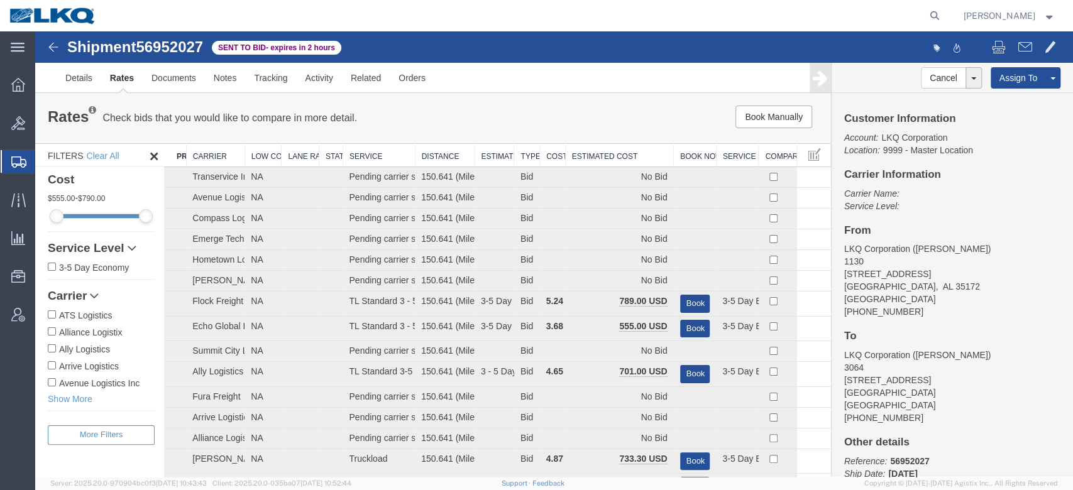
click at [607, 153] on th "Estimated Cost" at bounding box center [619, 155] width 108 height 23
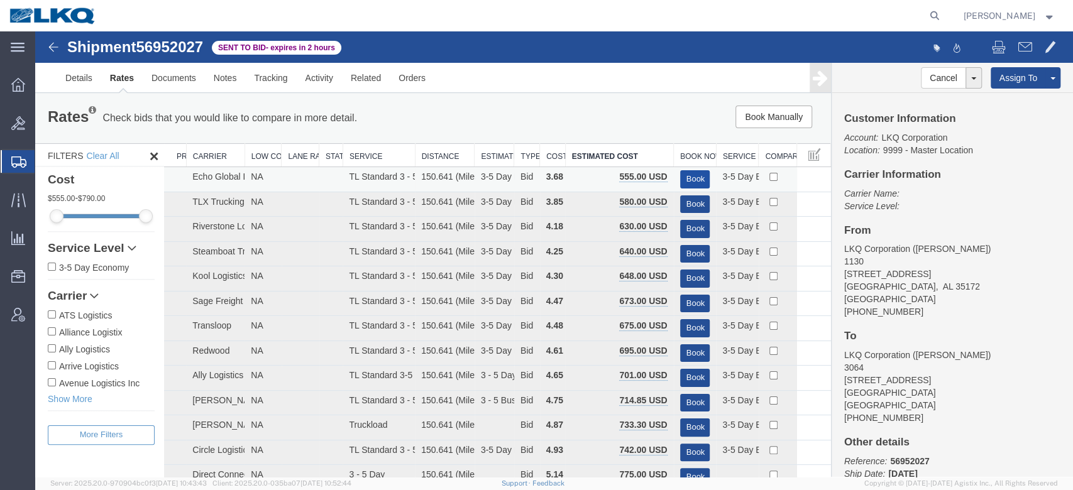
click at [687, 177] on button "Book" at bounding box center [695, 179] width 30 height 18
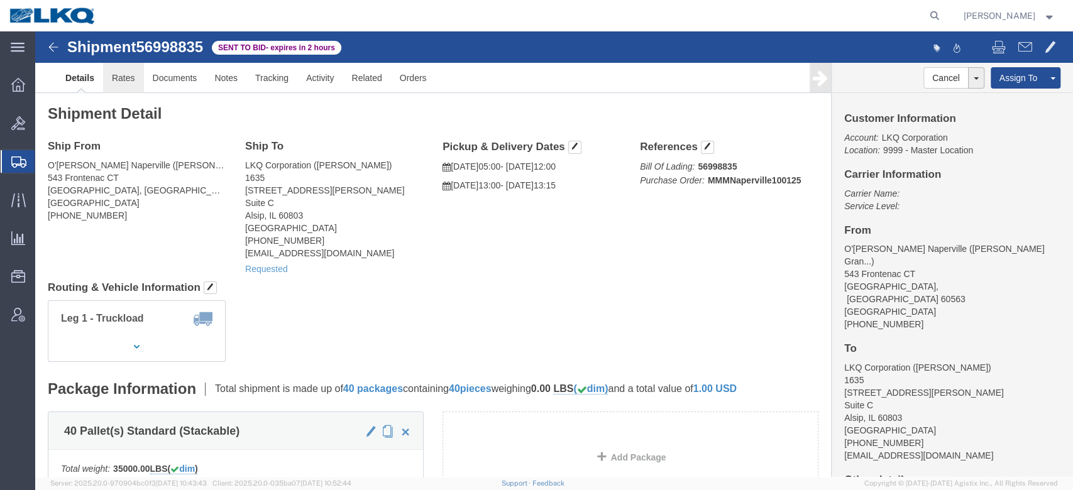
click link "Rates"
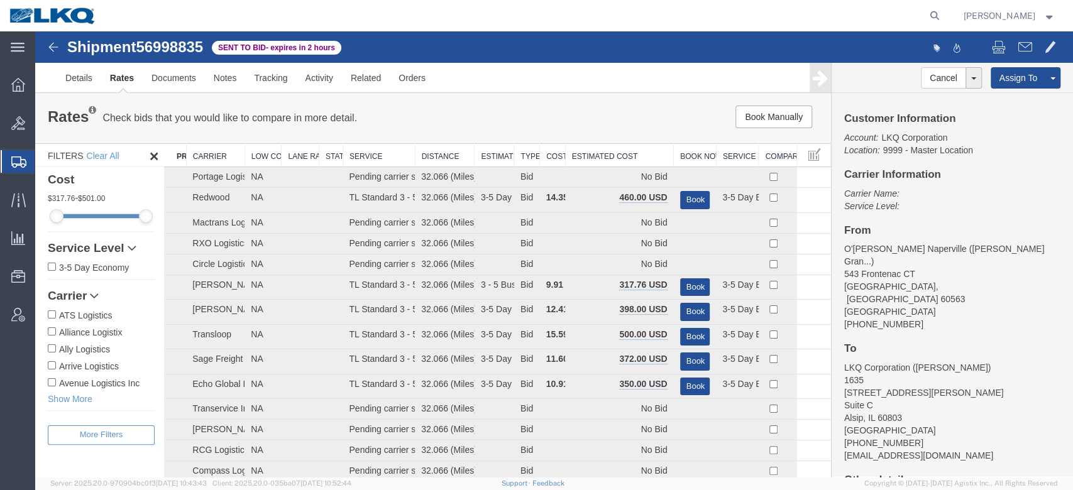
drag, startPoint x: 657, startPoint y: 186, endPoint x: 622, endPoint y: 155, distance: 46.8
click at [622, 155] on th "Estimated Cost" at bounding box center [619, 155] width 108 height 23
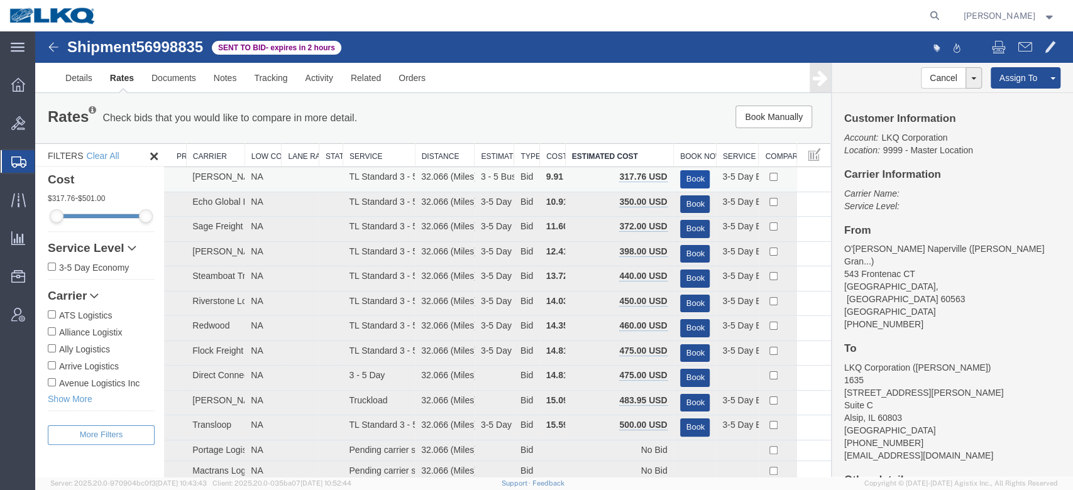
click at [682, 174] on button "Book" at bounding box center [695, 179] width 30 height 18
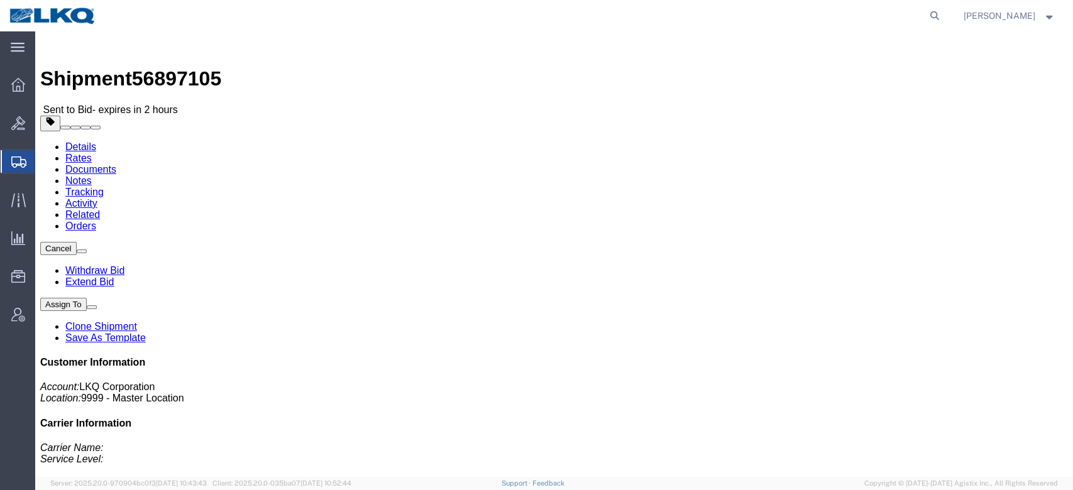
click link "Rates"
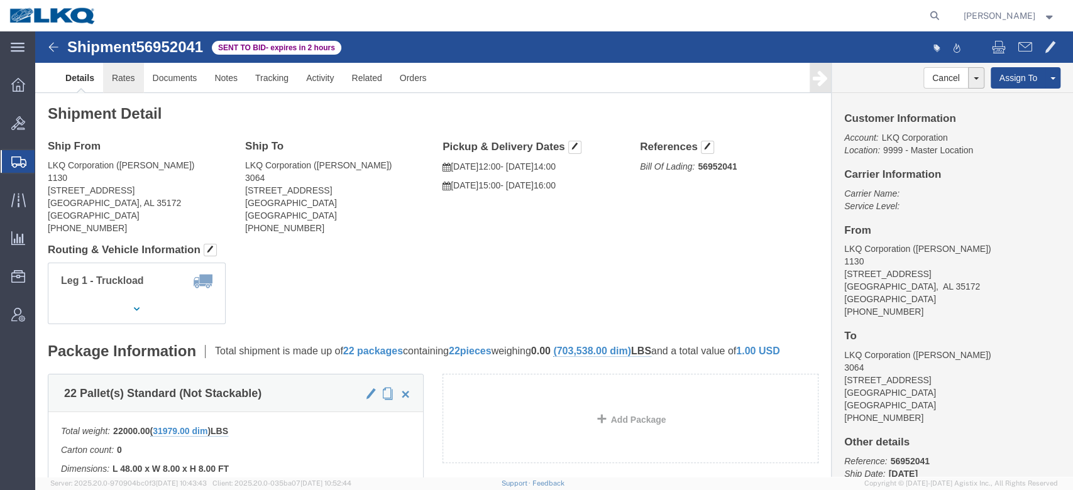
click link "Rates"
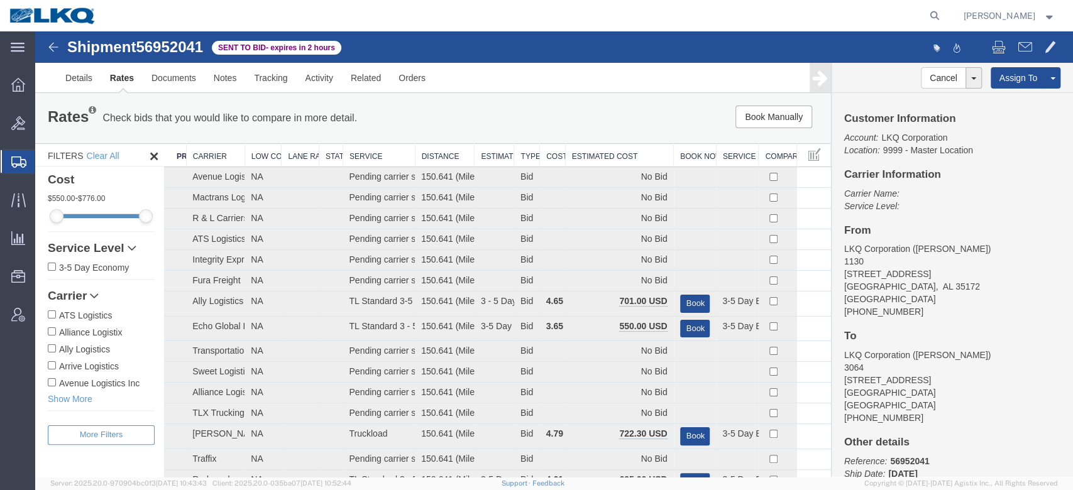
click at [624, 152] on th "Estimated Cost" at bounding box center [619, 155] width 108 height 23
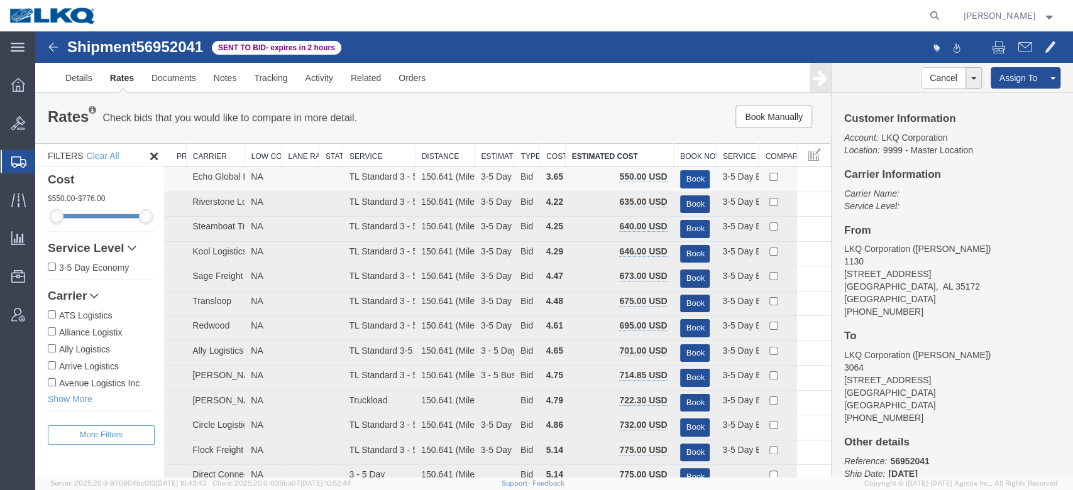
click at [680, 179] on button "Book" at bounding box center [695, 179] width 30 height 18
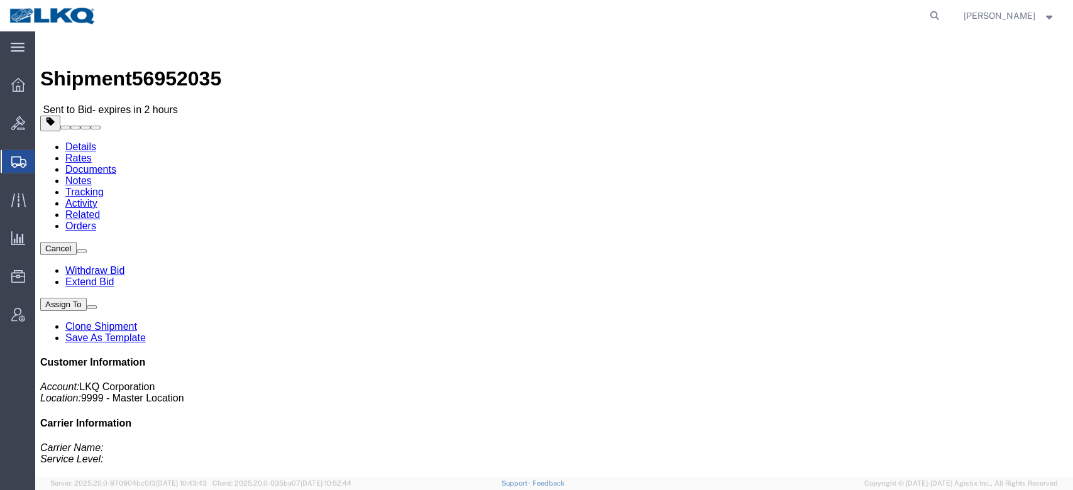
click link "Rates"
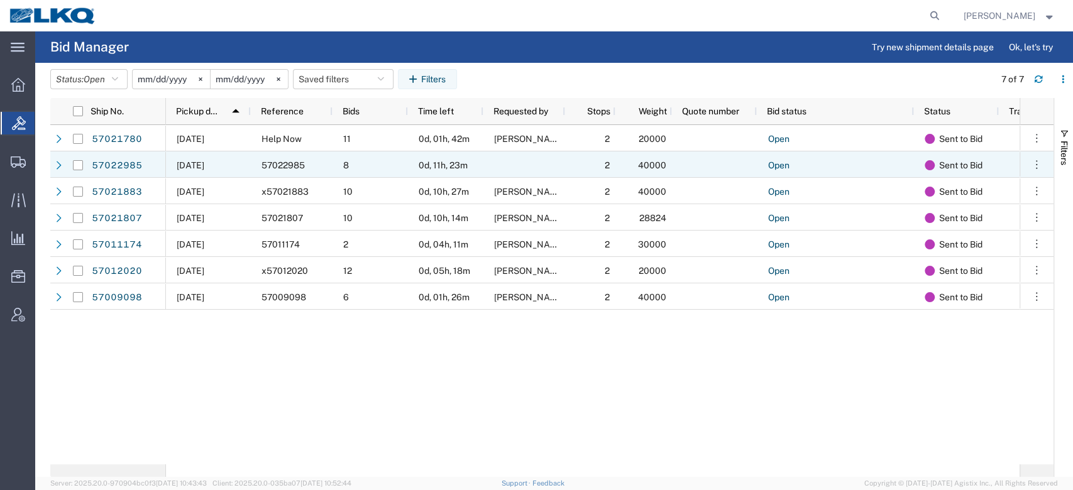
click at [409, 159] on div "0d, 11h, 23m" at bounding box center [445, 165] width 75 height 26
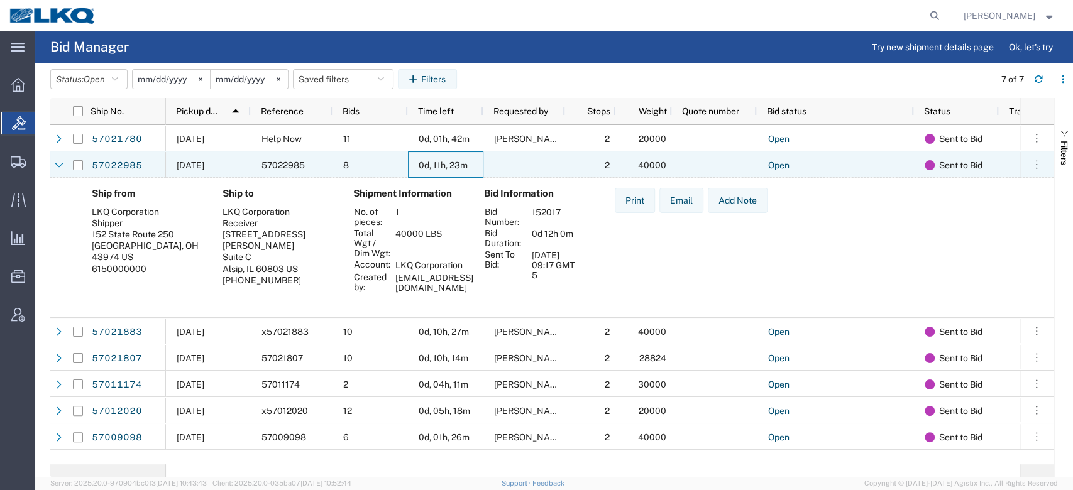
click at [409, 159] on div "0d, 11h, 23m" at bounding box center [445, 165] width 75 height 26
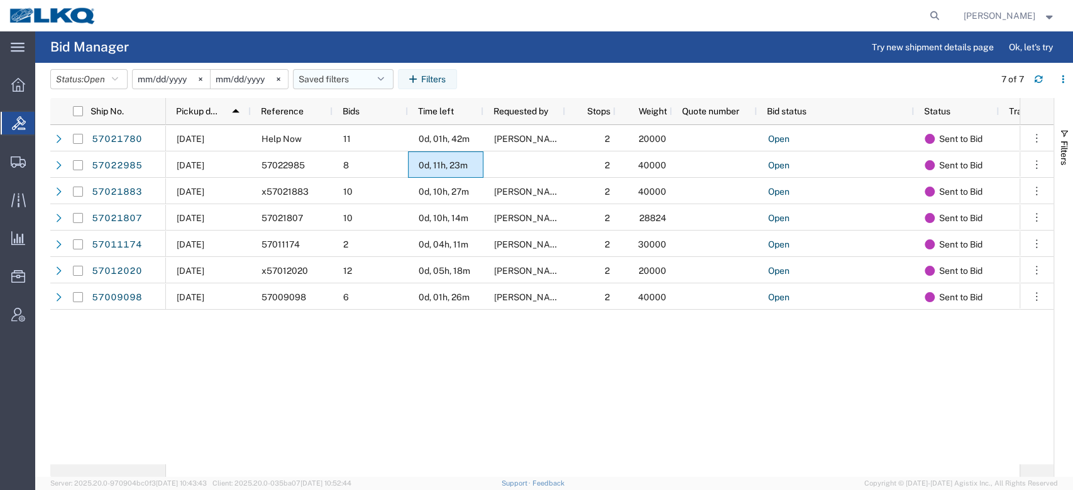
click at [326, 80] on button "Saved filters" at bounding box center [343, 79] width 101 height 20
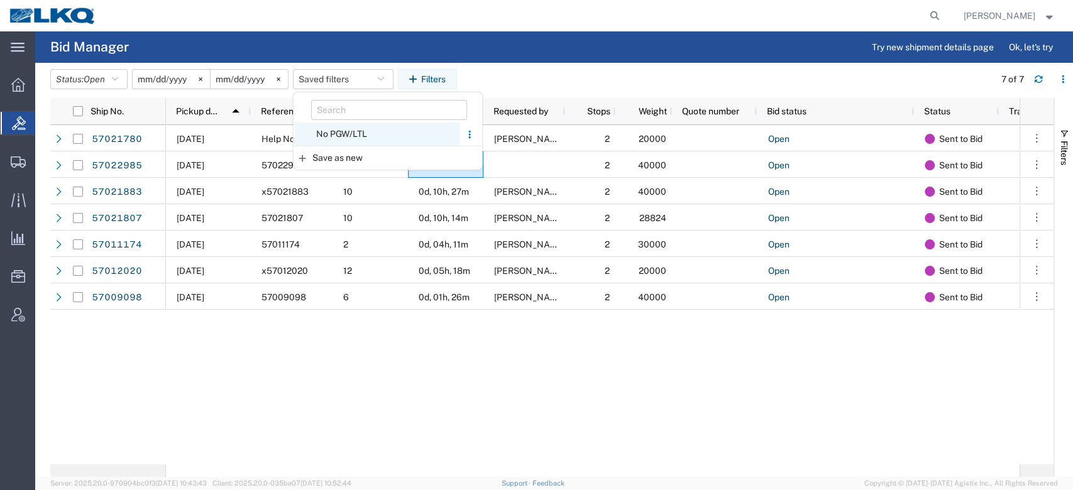
click at [355, 134] on span "No PGW/LTL" at bounding box center [377, 134] width 165 height 23
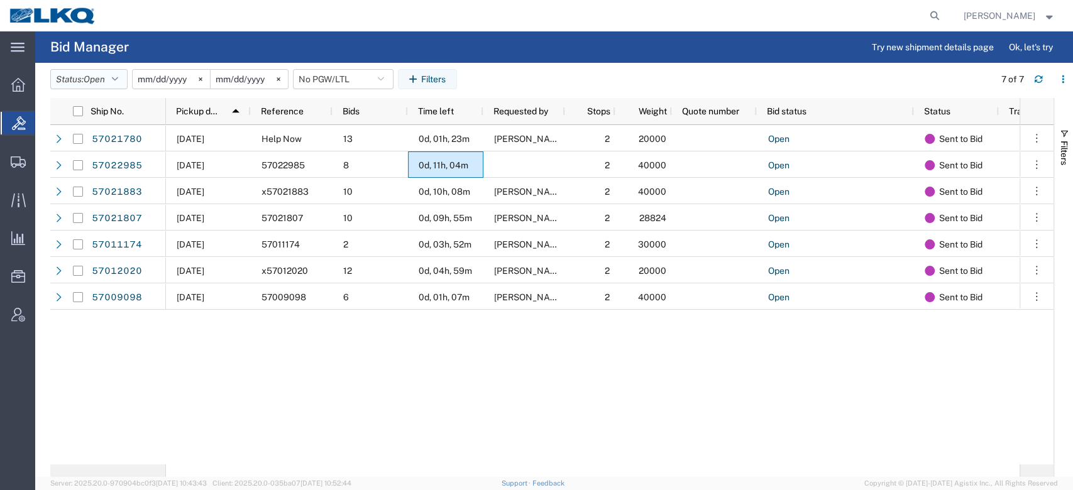
click at [113, 71] on button "Status: Open" at bounding box center [88, 79] width 77 height 20
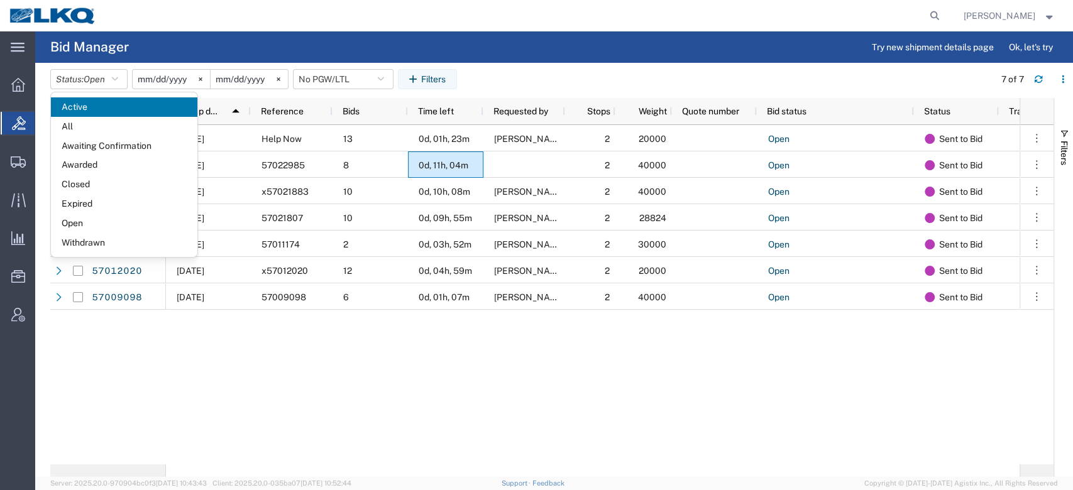
click at [108, 184] on span "Closed" at bounding box center [124, 184] width 146 height 19
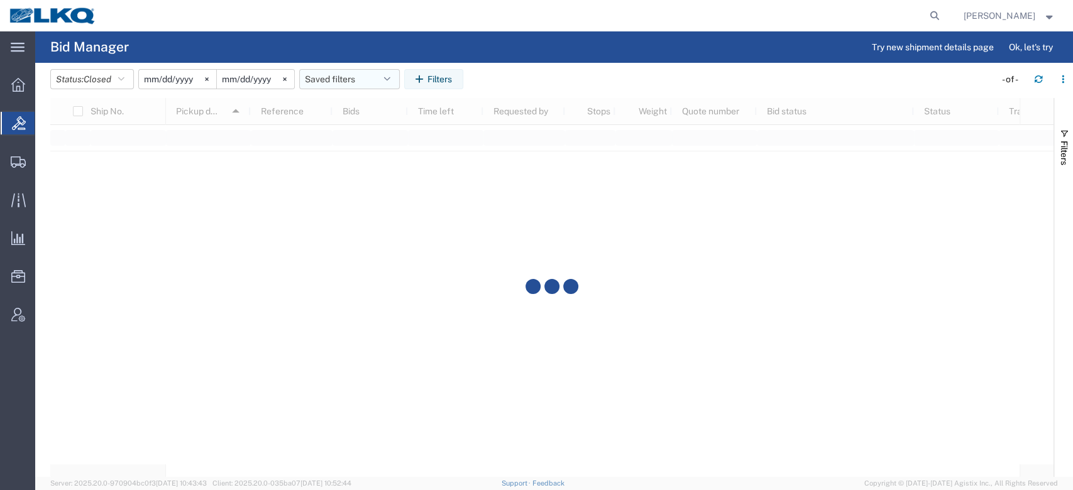
click at [389, 69] on header "Status: Closed Active All Awaiting Confirmation Awarded Closed Expired Open Wit…" at bounding box center [561, 80] width 1023 height 35
click at [387, 74] on button "Saved filters" at bounding box center [349, 79] width 101 height 20
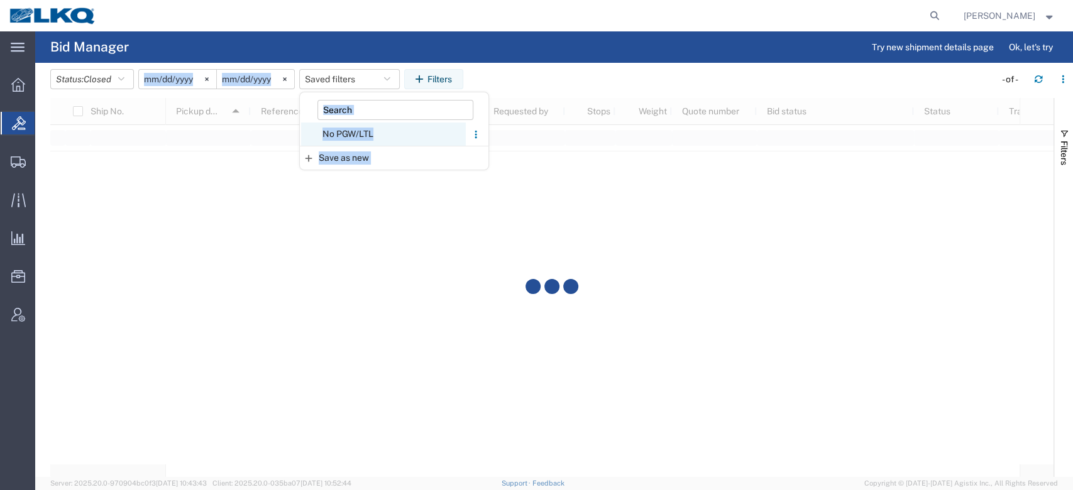
click at [359, 128] on span "No PGW/LTL" at bounding box center [383, 134] width 165 height 23
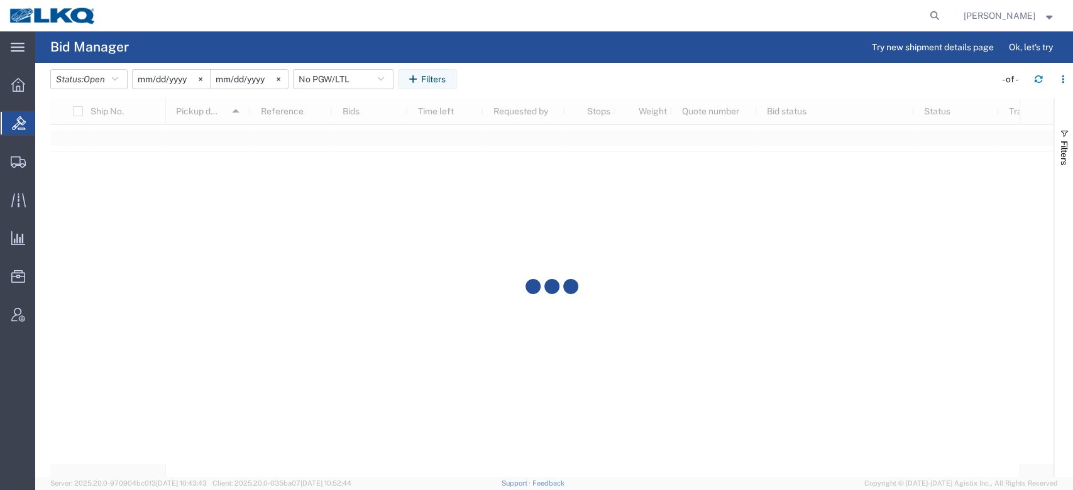
click at [569, 251] on div at bounding box center [551, 287] width 1003 height 379
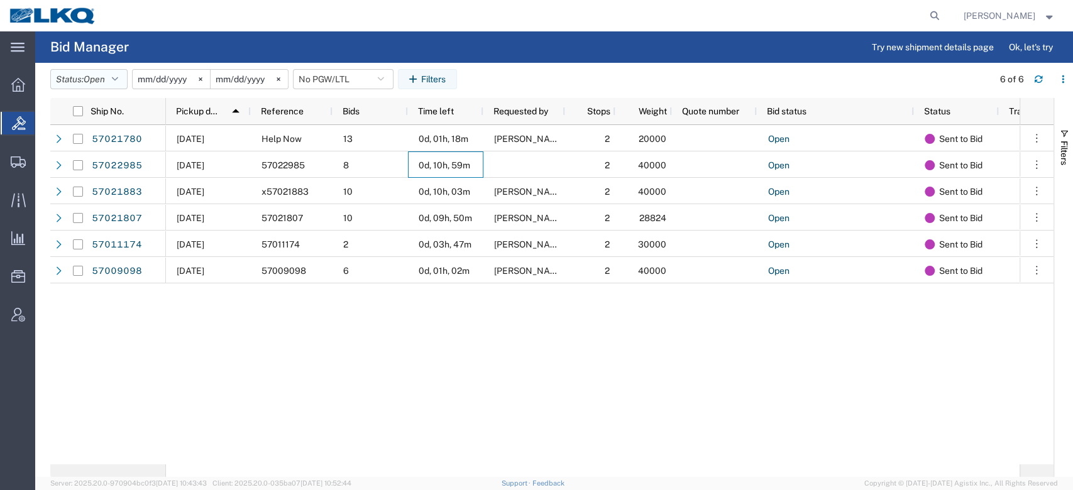
click at [117, 75] on icon "button" at bounding box center [115, 79] width 6 height 9
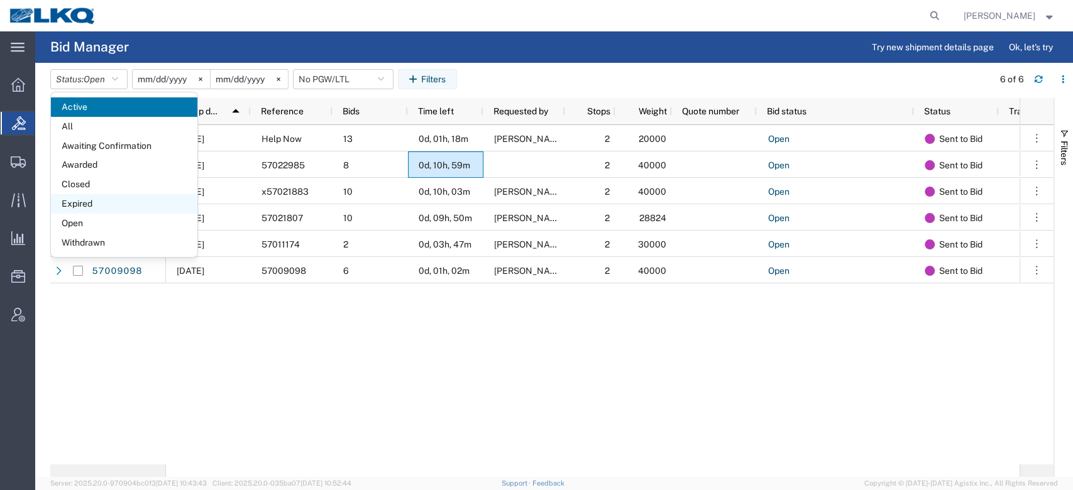
click at [110, 196] on span "Expired" at bounding box center [124, 203] width 146 height 19
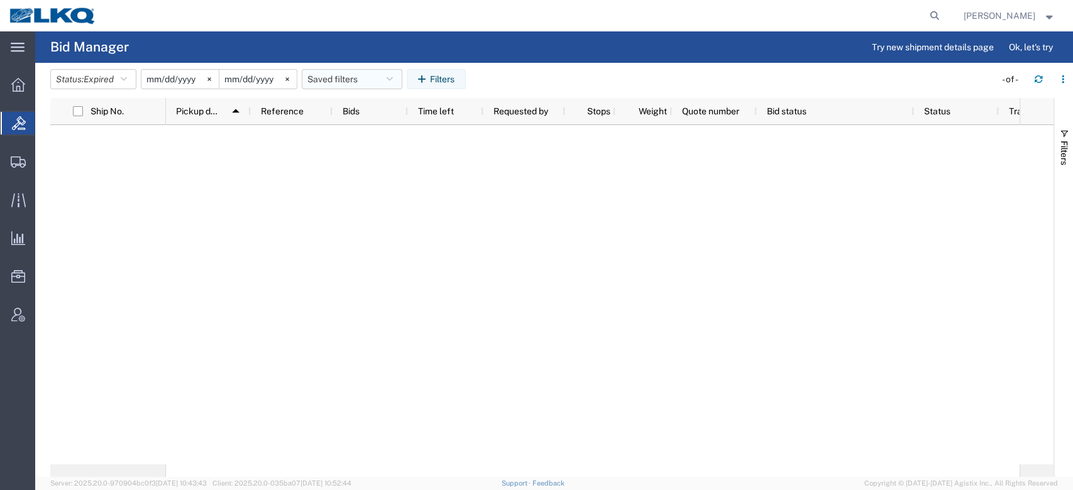
drag, startPoint x: 365, startPoint y: 75, endPoint x: 385, endPoint y: 105, distance: 36.3
click at [365, 75] on button "Saved filters" at bounding box center [352, 79] width 101 height 20
click at [380, 134] on span "No PGW/LTL" at bounding box center [386, 134] width 165 height 23
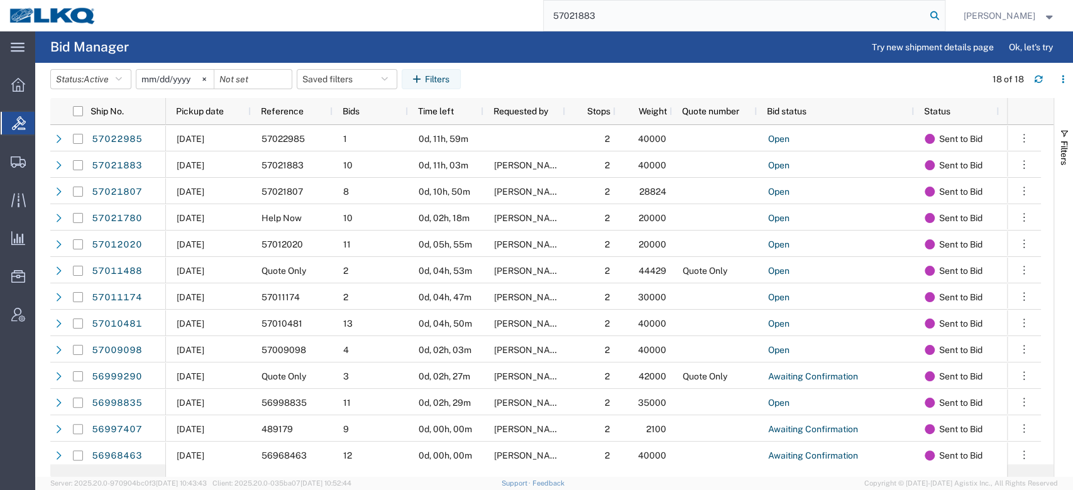
click at [944, 18] on icon at bounding box center [935, 16] width 18 height 18
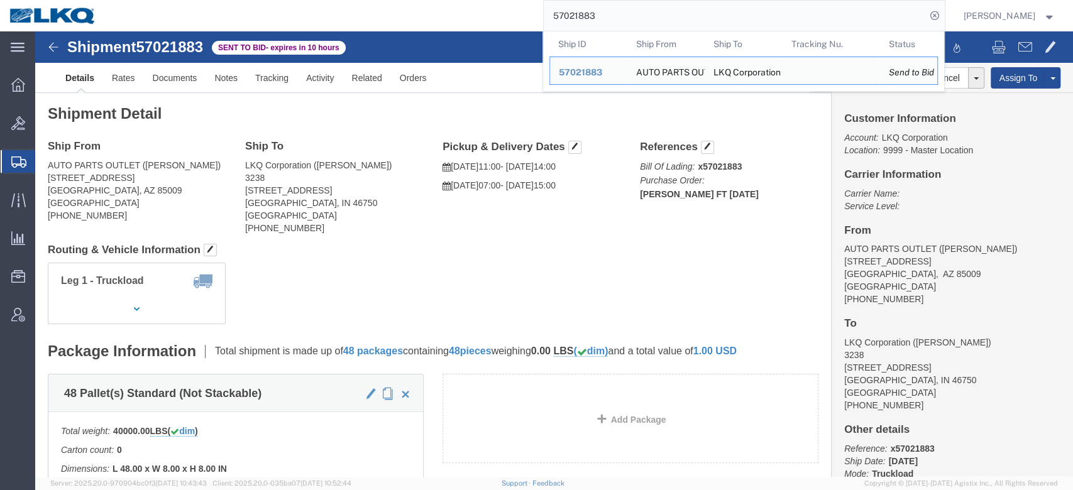
click h4 "Routing & Vehicle Information"
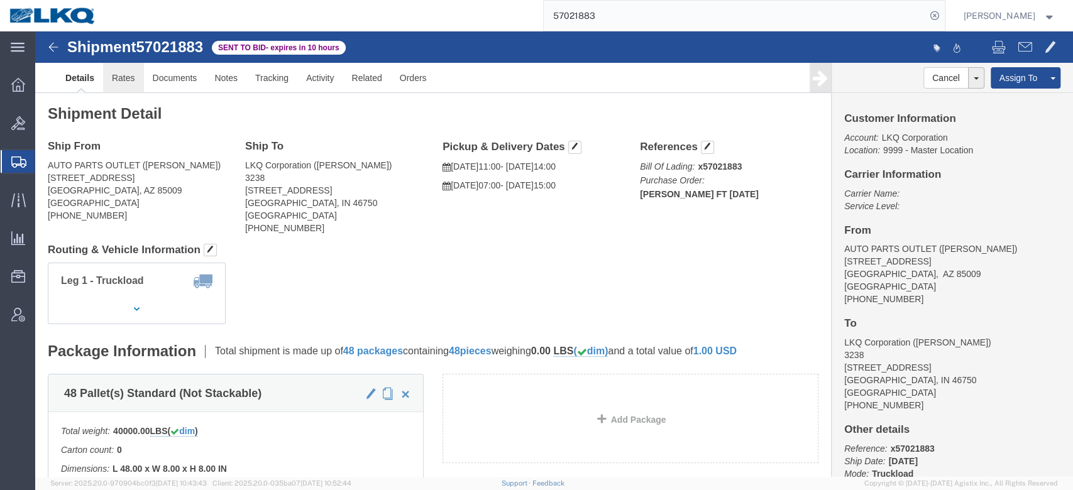
click link "Rates"
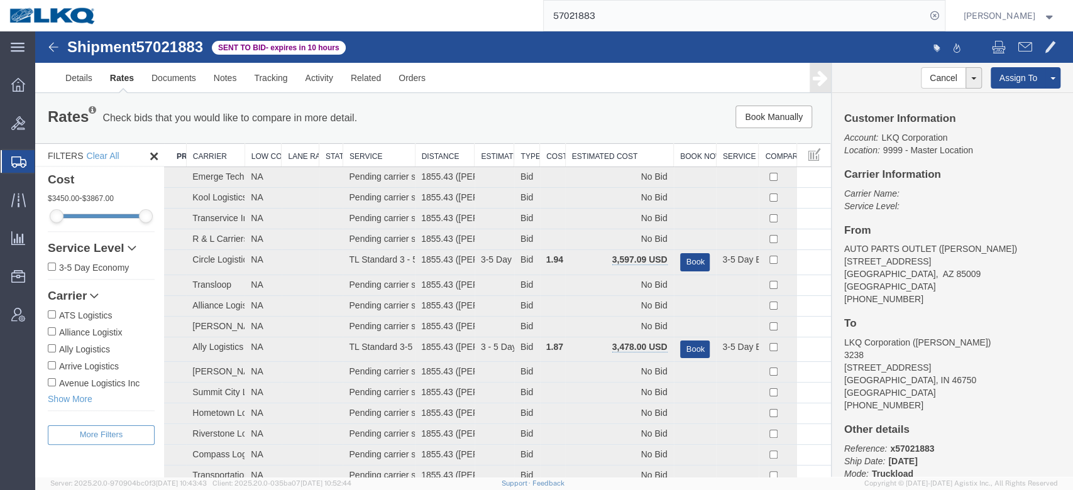
click at [624, 146] on th "Estimated Cost" at bounding box center [619, 155] width 108 height 23
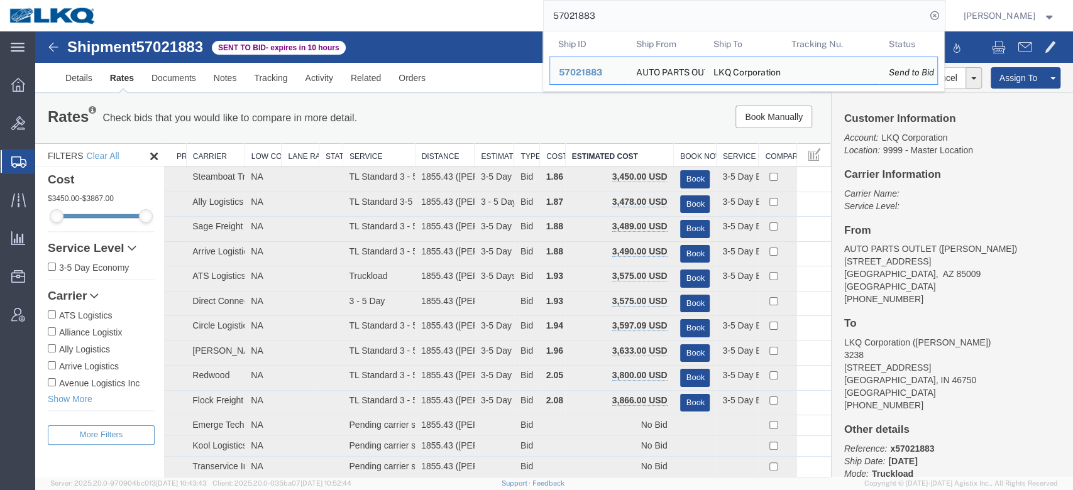
click at [599, 26] on input "57021883" at bounding box center [735, 16] width 382 height 30
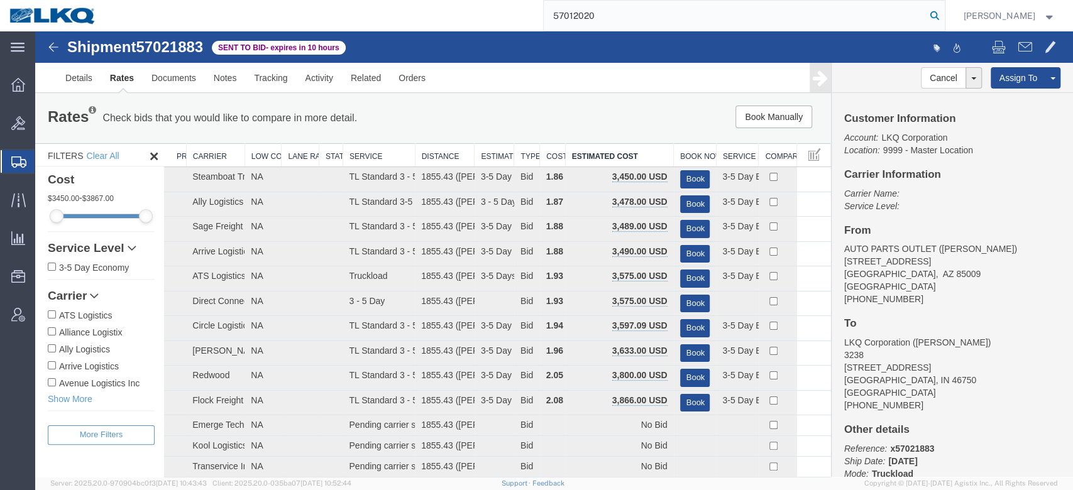
type input "57012020"
click at [944, 14] on icon at bounding box center [935, 16] width 18 height 18
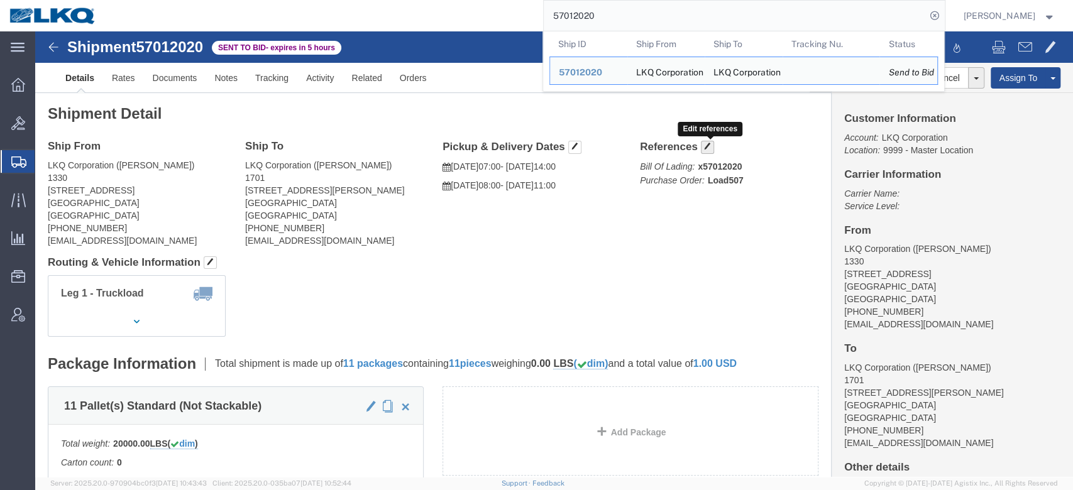
click span "button"
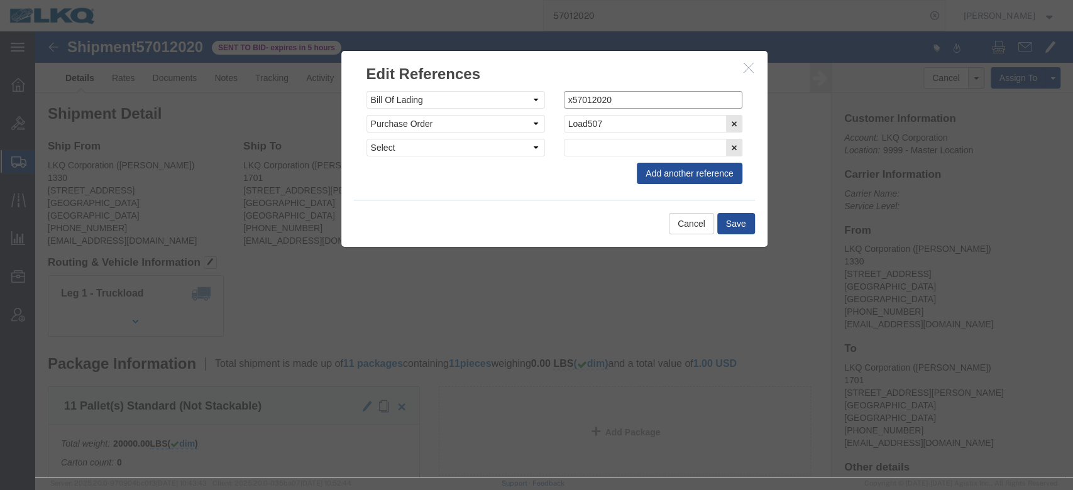
click input "x57012020"
type input "57012020"
click button "Save"
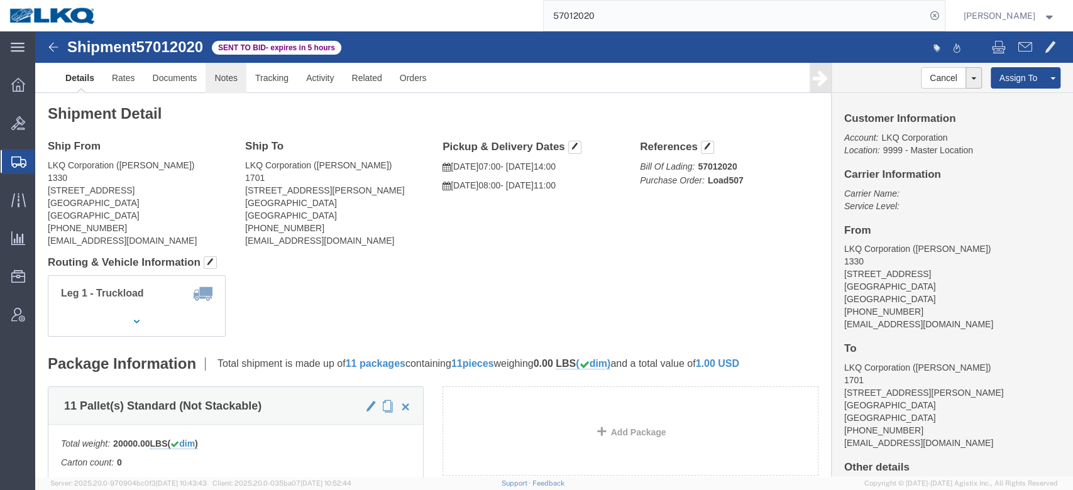
click link "Notes"
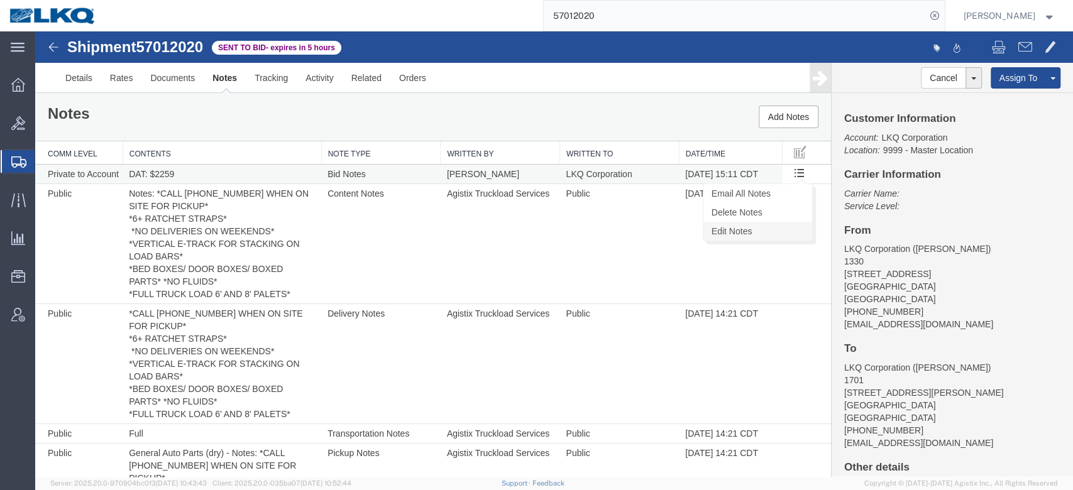
click at [765, 231] on link "Edit Notes" at bounding box center [758, 231] width 109 height 19
select select "BID_NOTES"
select select "PRIVATE_TO_ACCOUNT"
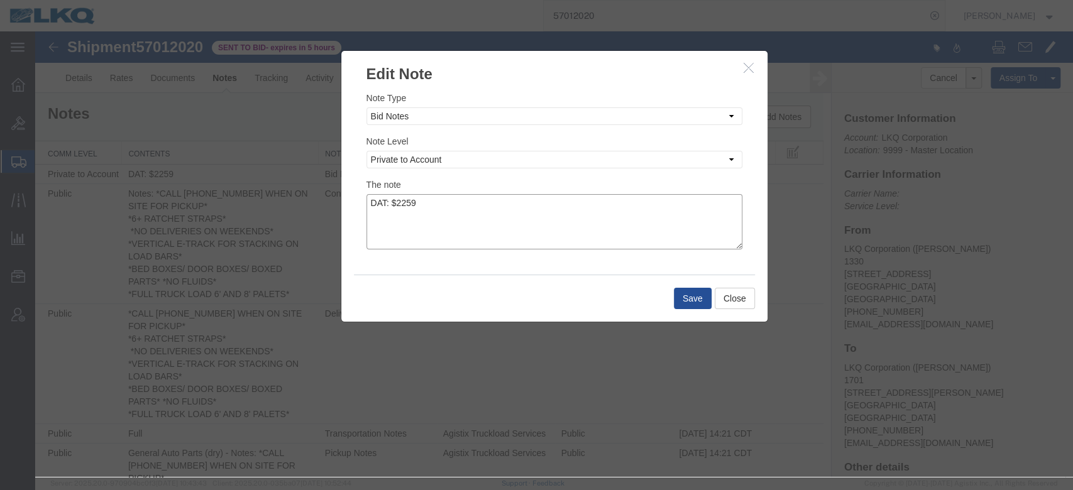
click at [514, 218] on textarea "DAT: $2259" at bounding box center [555, 221] width 376 height 55
type textarea "DAT: $2259, Original: $2175"
click at [680, 297] on button "Save" at bounding box center [693, 298] width 38 height 21
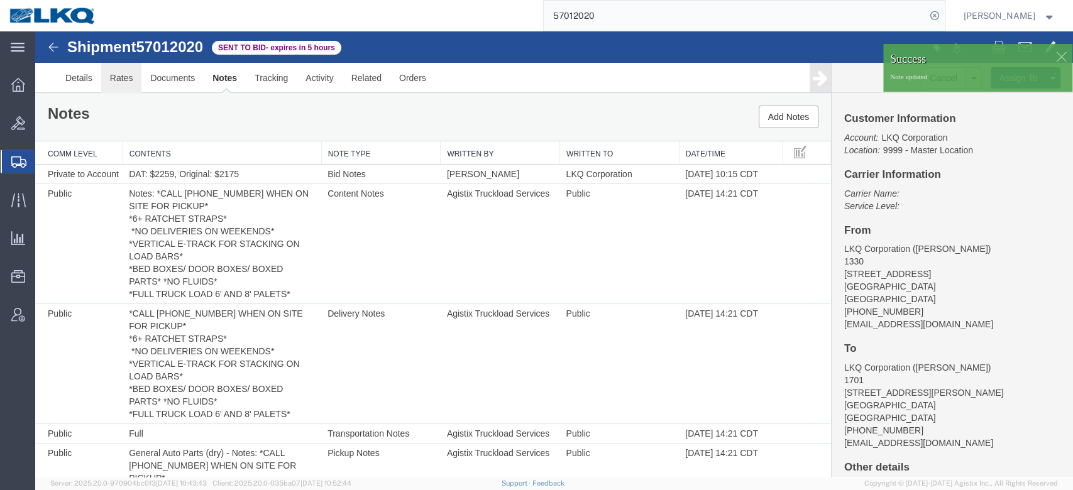
click at [121, 73] on link "Rates" at bounding box center [121, 78] width 41 height 30
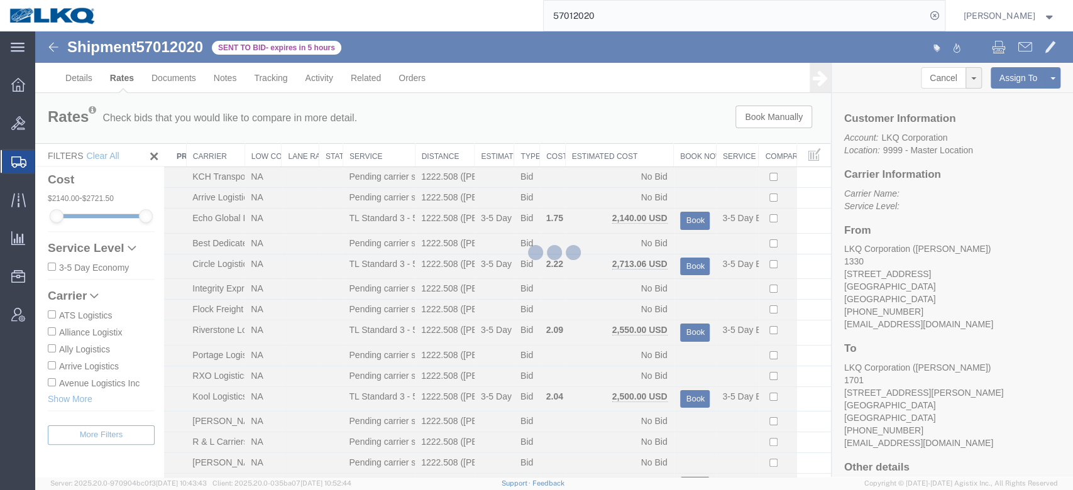
click at [607, 157] on div at bounding box center [554, 254] width 1038 height 446
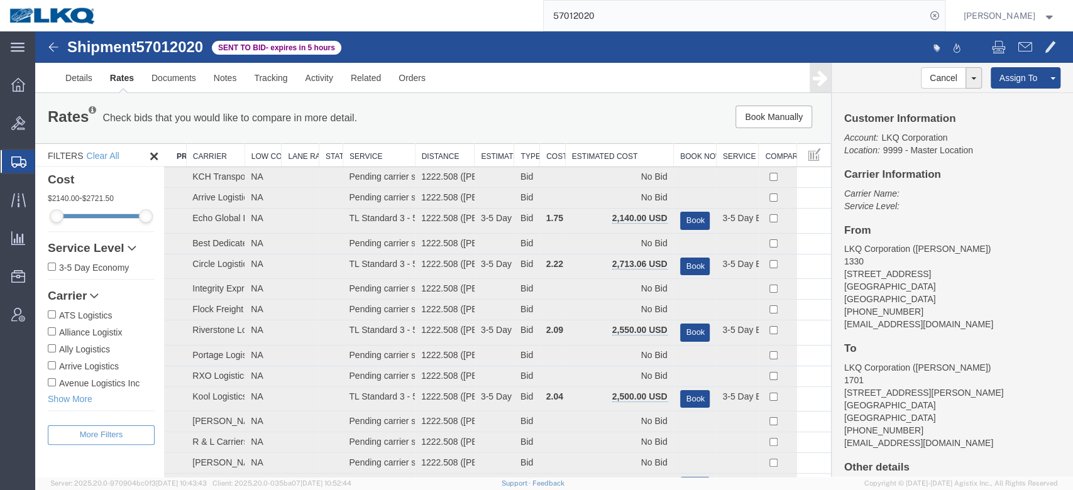
click at [607, 157] on th "Estimated Cost" at bounding box center [619, 155] width 108 height 23
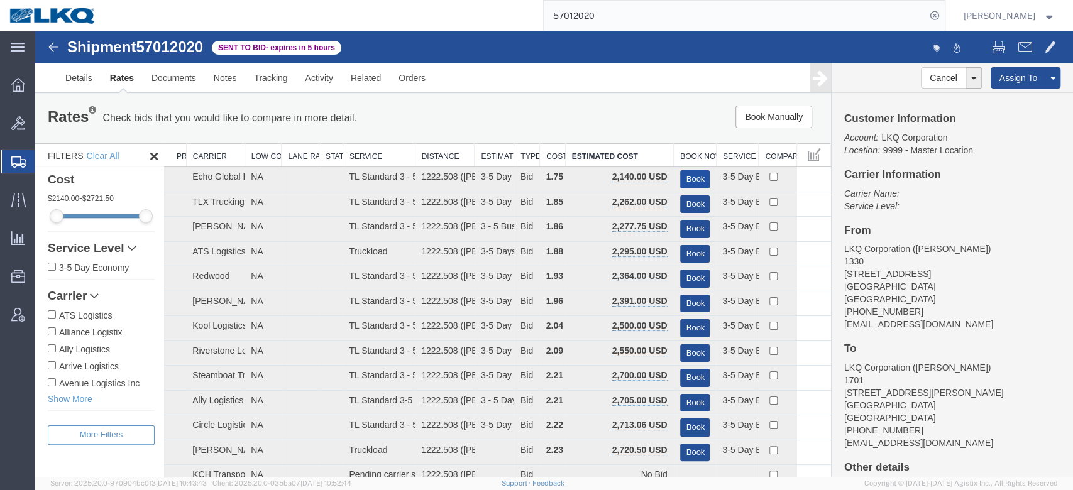
click at [695, 175] on button "Book" at bounding box center [695, 179] width 30 height 18
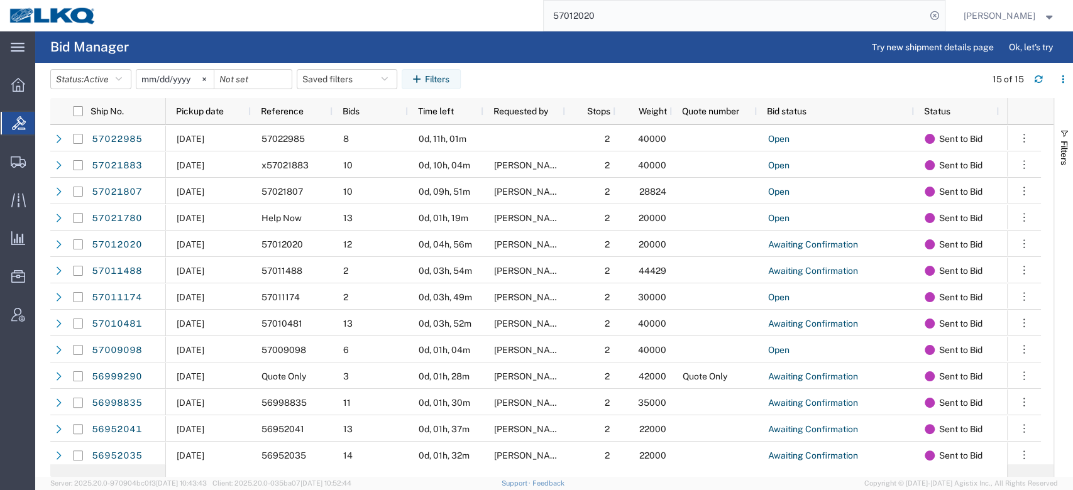
click at [599, 16] on input "57012020" at bounding box center [735, 16] width 382 height 30
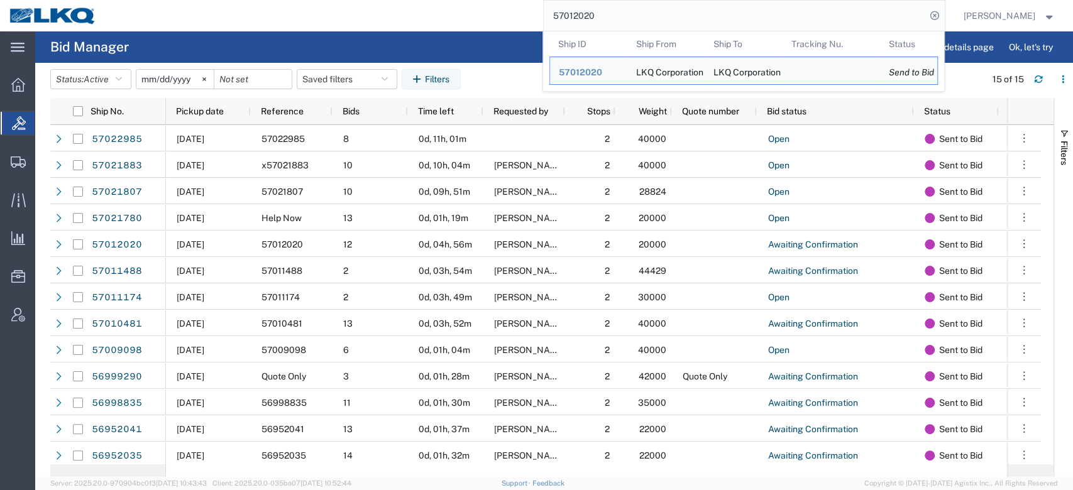
click at [599, 16] on input "57012020" at bounding box center [735, 16] width 382 height 30
paste input "1488"
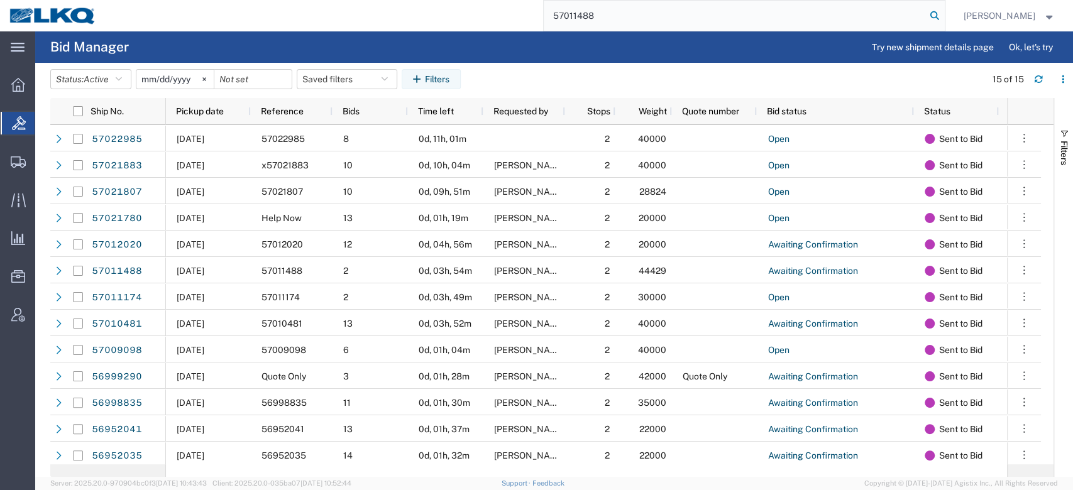
type input "57011488"
click at [944, 18] on icon at bounding box center [935, 16] width 18 height 18
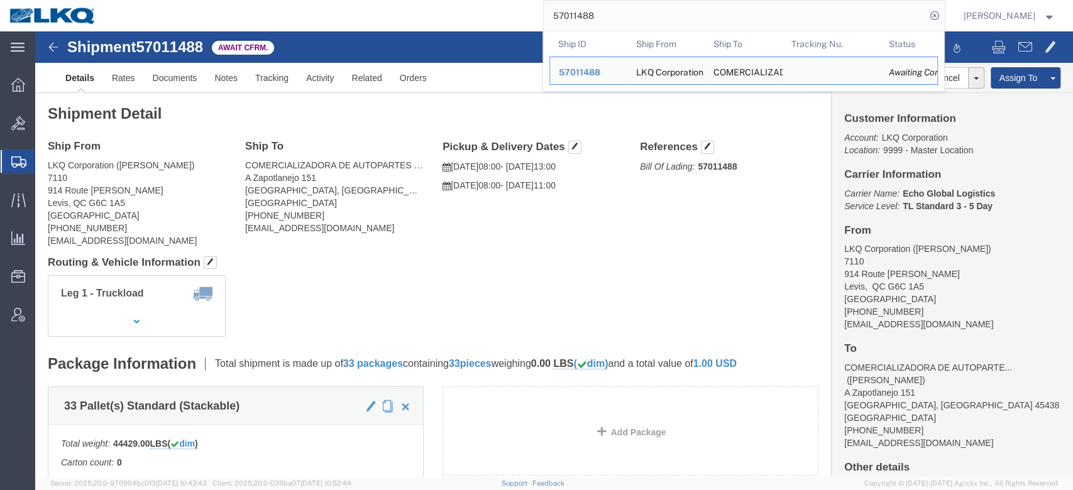
click div "Leg 1 - Truckload Vehicle 1: Standard Dry Van (53 Feet) Number of trucks: 1"
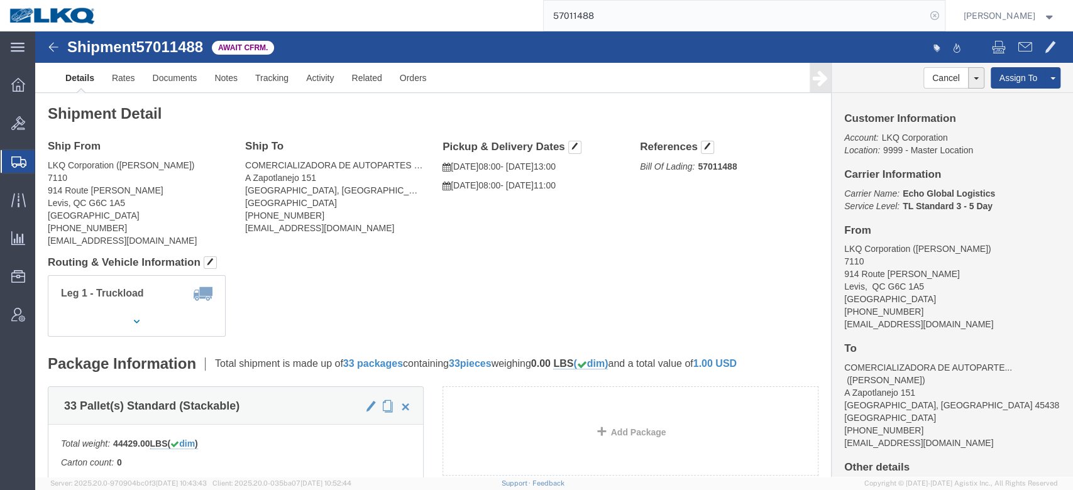
click at [944, 10] on icon at bounding box center [935, 16] width 18 height 18
click at [944, 14] on icon at bounding box center [935, 16] width 18 height 18
click at [899, 24] on input "search" at bounding box center [735, 16] width 382 height 30
paste input "57021883"
click at [944, 18] on icon at bounding box center [935, 16] width 18 height 18
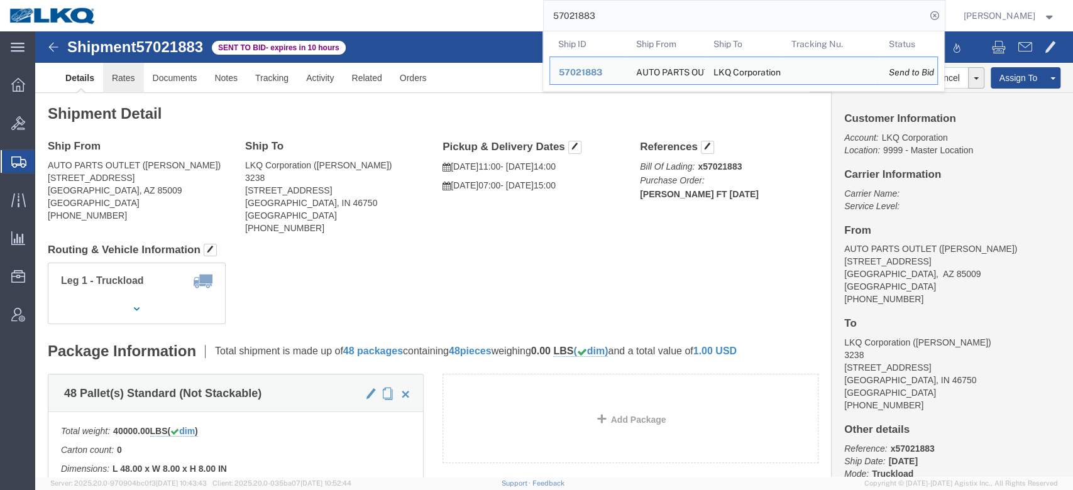
click link "Rates"
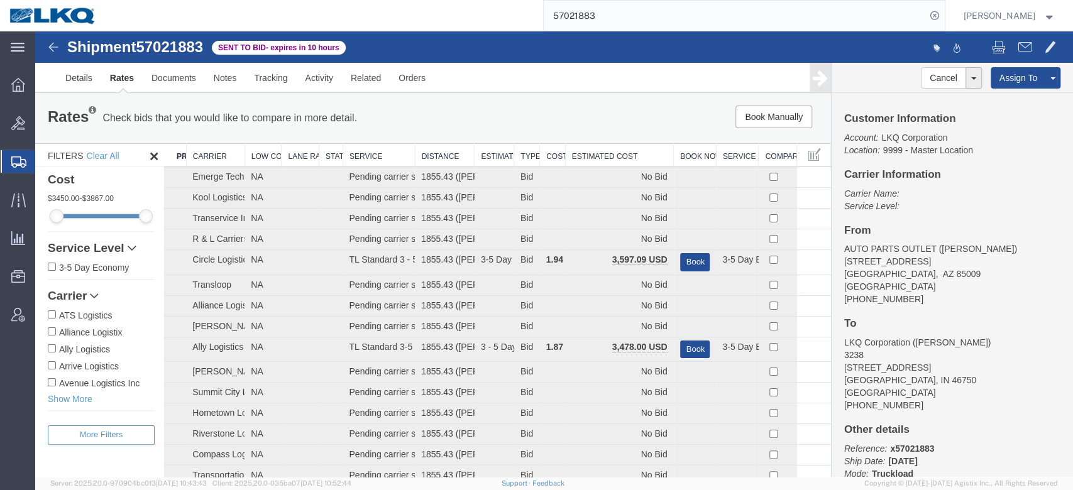
click at [577, 157] on th "Estimated Cost" at bounding box center [619, 155] width 108 height 23
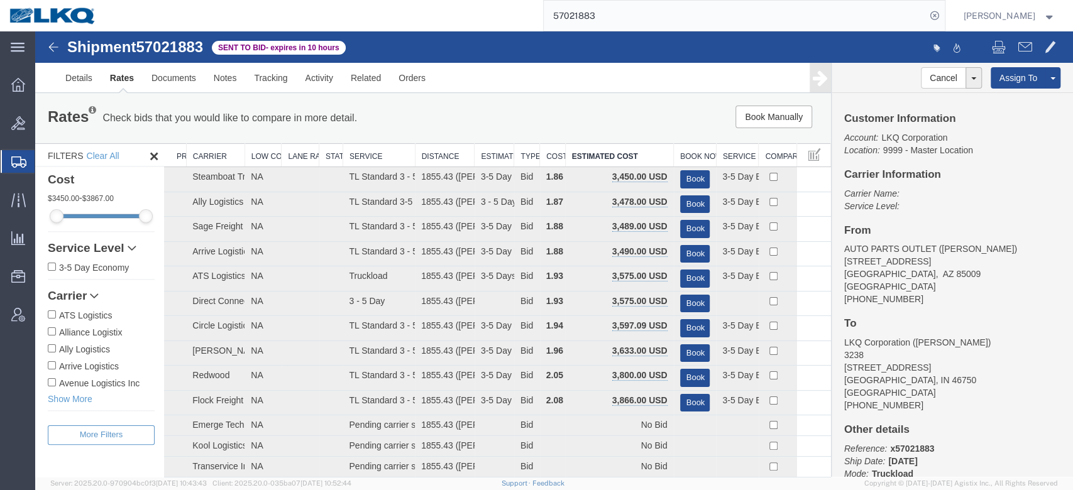
click at [713, 9] on input "57021883" at bounding box center [735, 16] width 382 height 30
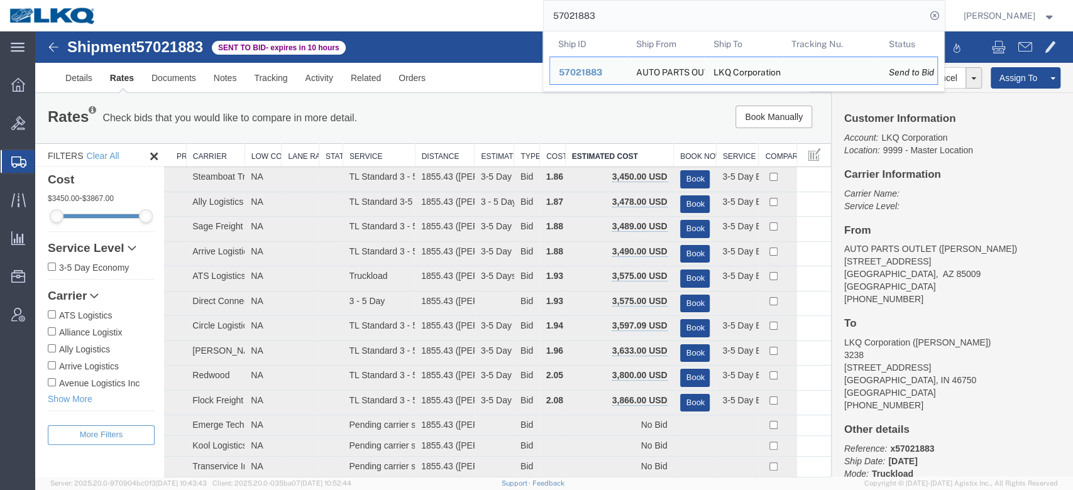
click at [711, 9] on input "57021883" at bounding box center [735, 16] width 382 height 30
paste input "10491"
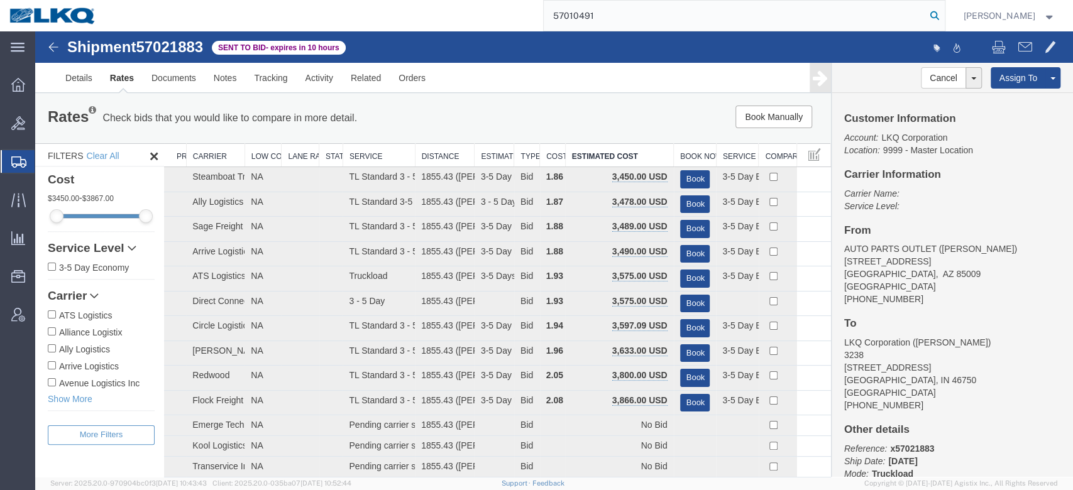
click at [944, 19] on icon at bounding box center [935, 16] width 18 height 18
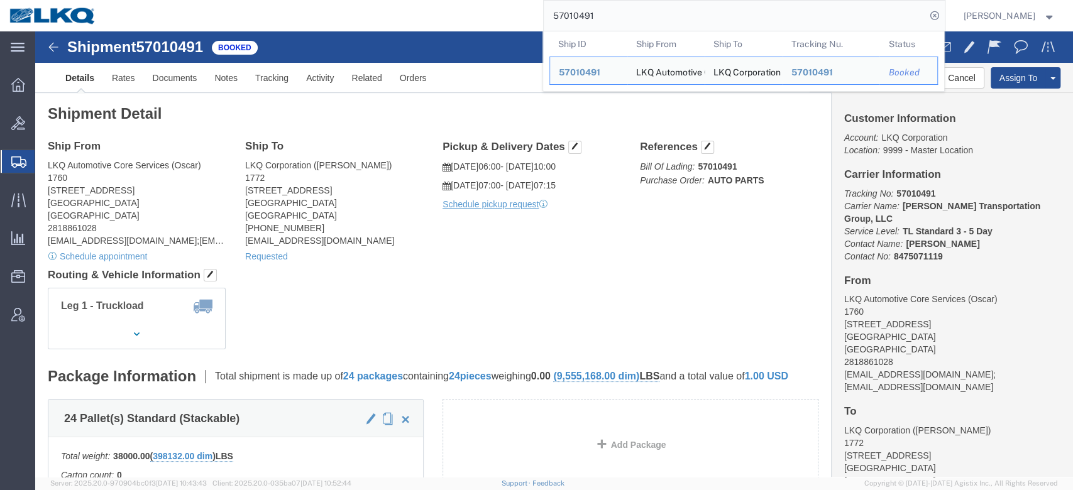
click div "Shipment Detail Ship From LKQ Automotive Core Services (Oscar) 1760 1714 West M…"
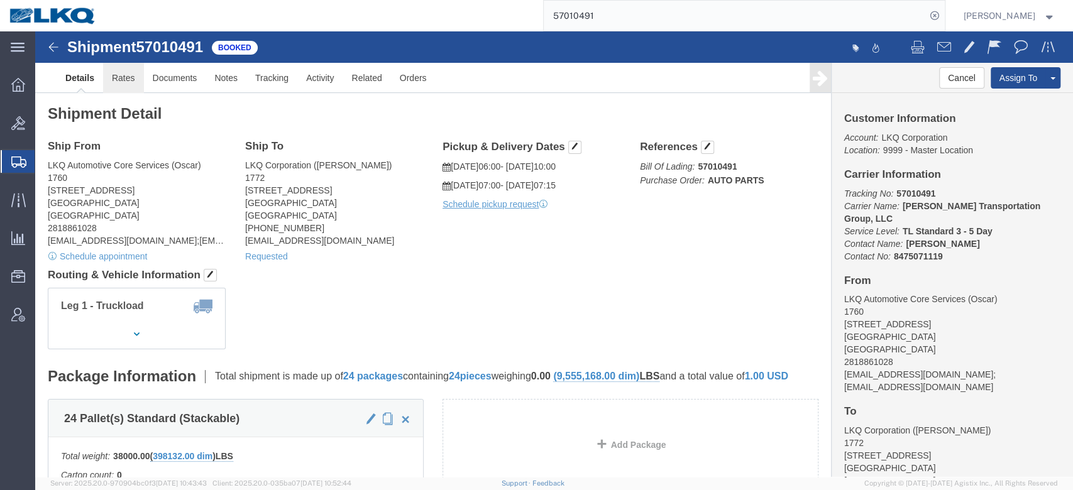
click link "Rates"
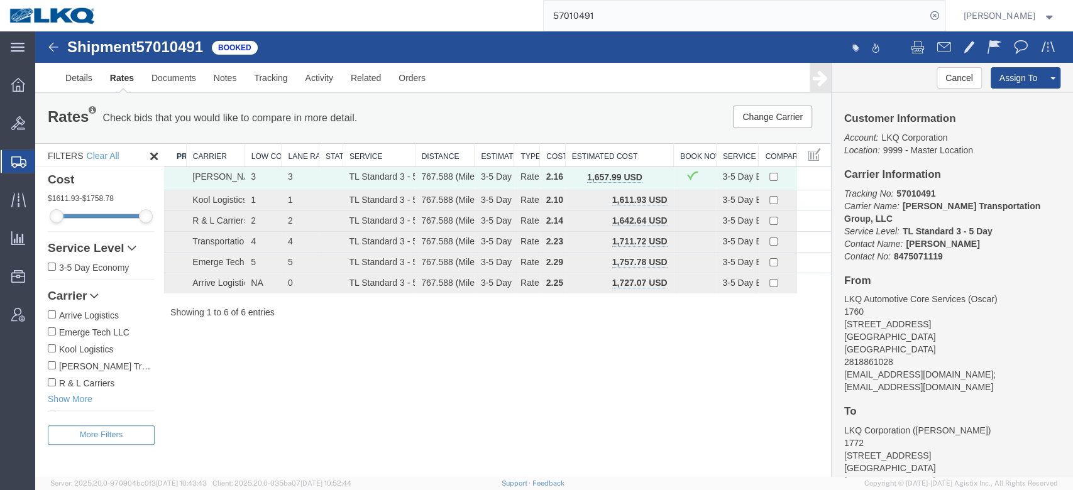
click at [649, 10] on input "57010491" at bounding box center [735, 16] width 382 height 30
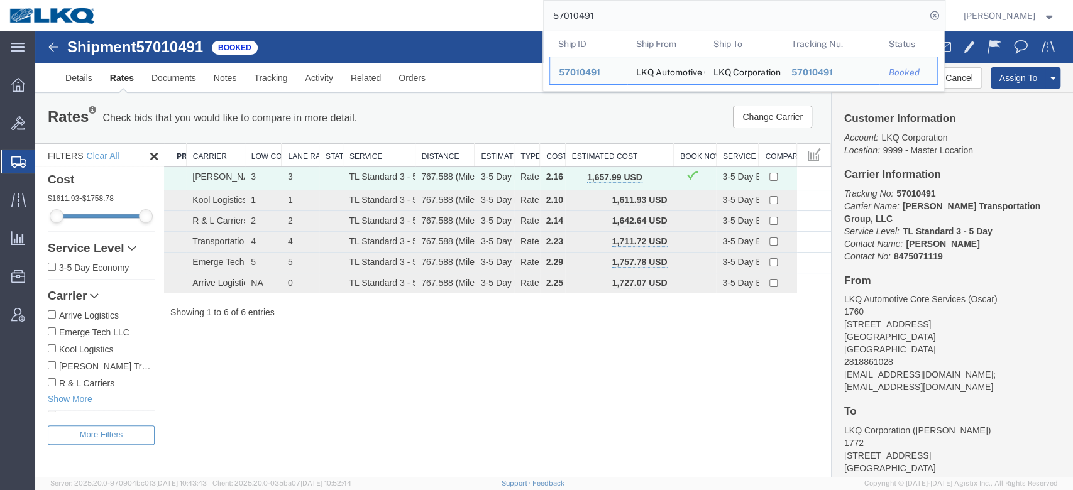
click at [649, 10] on input "57010491" at bounding box center [735, 16] width 382 height 30
paste input "56980487"
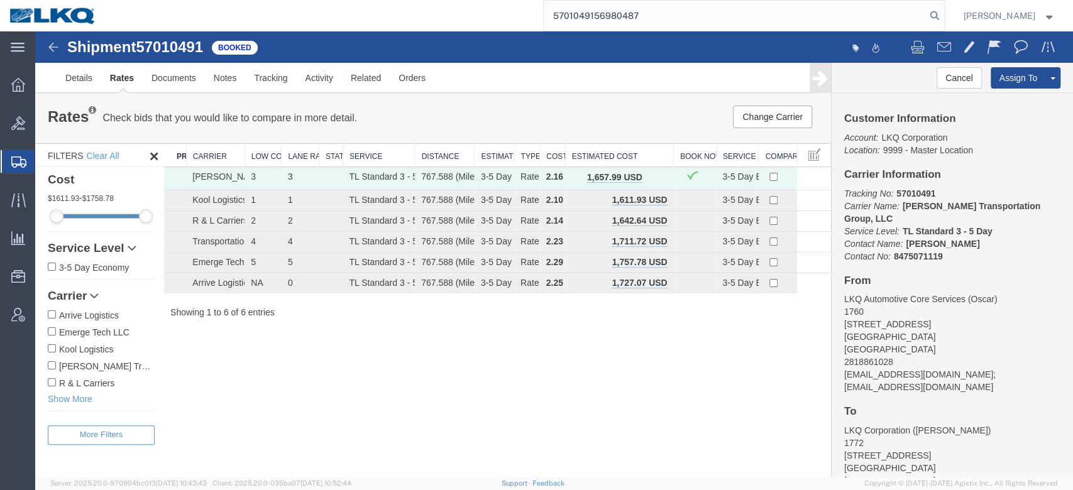
click at [842, 21] on input "5701049156980487" at bounding box center [735, 16] width 382 height 30
click at [842, 22] on input "5701049156980487" at bounding box center [735, 16] width 382 height 30
paste input "search"
click at [946, 15] on form "56980487" at bounding box center [744, 15] width 402 height 31
click at [944, 15] on icon at bounding box center [935, 16] width 18 height 18
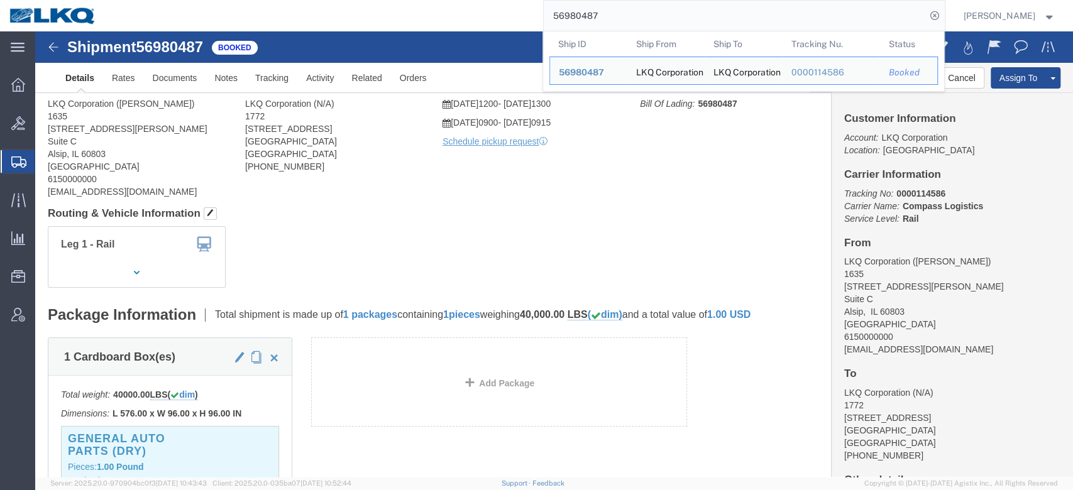
click div
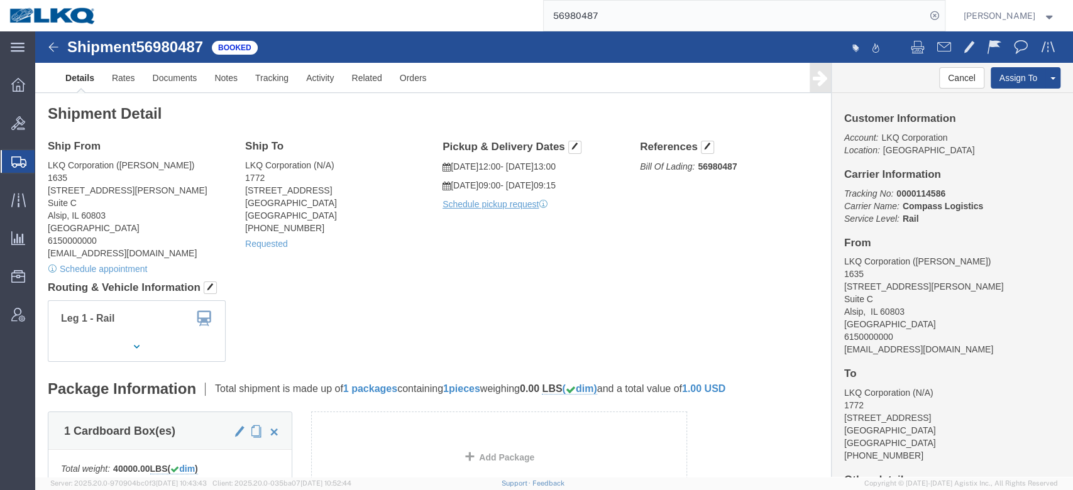
click at [634, 26] on input "56980487" at bounding box center [735, 16] width 382 height 30
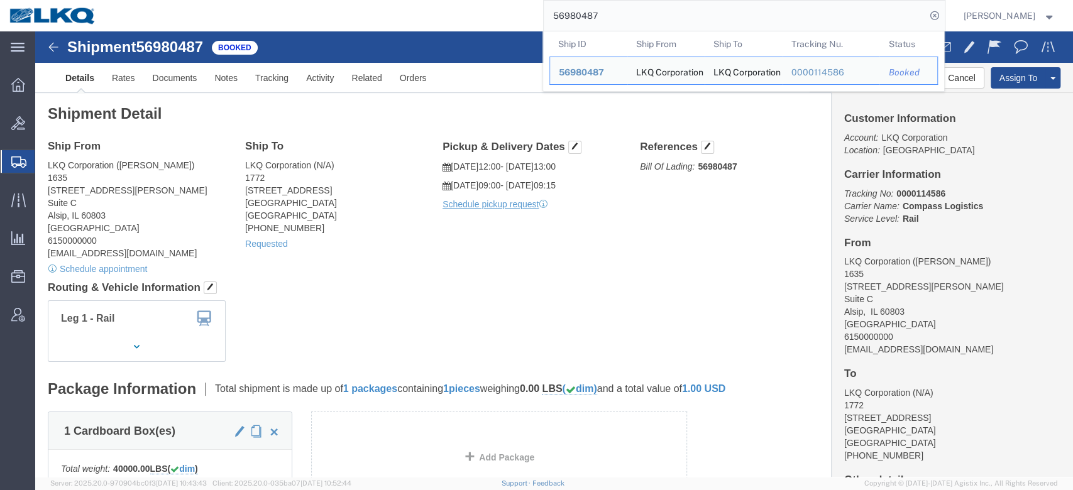
click at [634, 26] on input "56980487" at bounding box center [735, 16] width 382 height 30
paste input "20797"
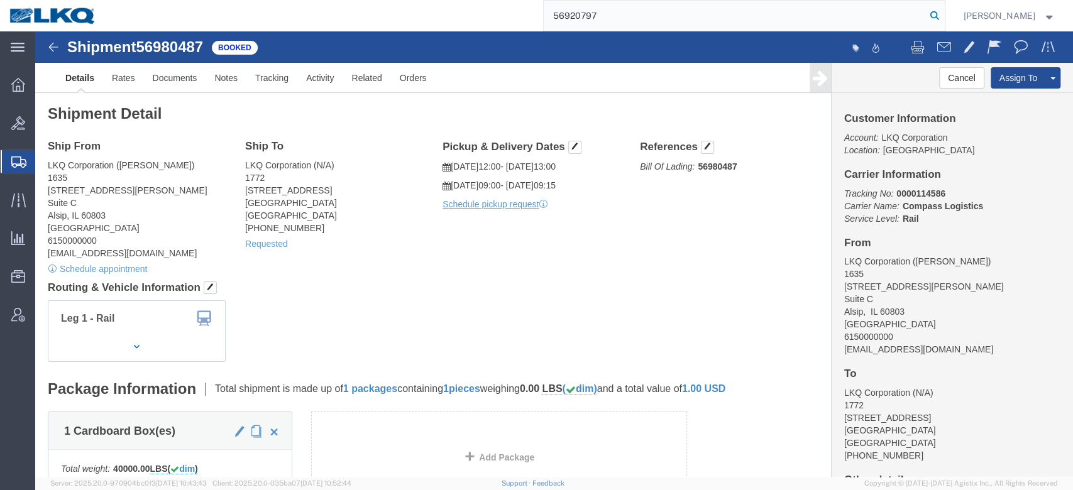
click at [946, 16] on form "56920797" at bounding box center [744, 15] width 402 height 31
click at [944, 21] on icon at bounding box center [935, 16] width 18 height 18
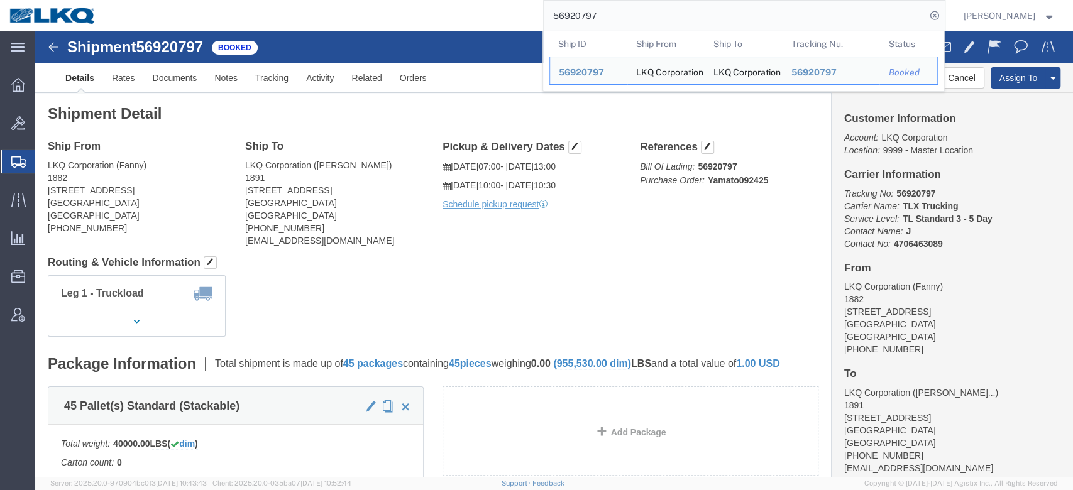
click div "Ship From LKQ Corporation (Fanny) 1882 1102 W Carrier Pkwy STE 200 Grand Prairi…"
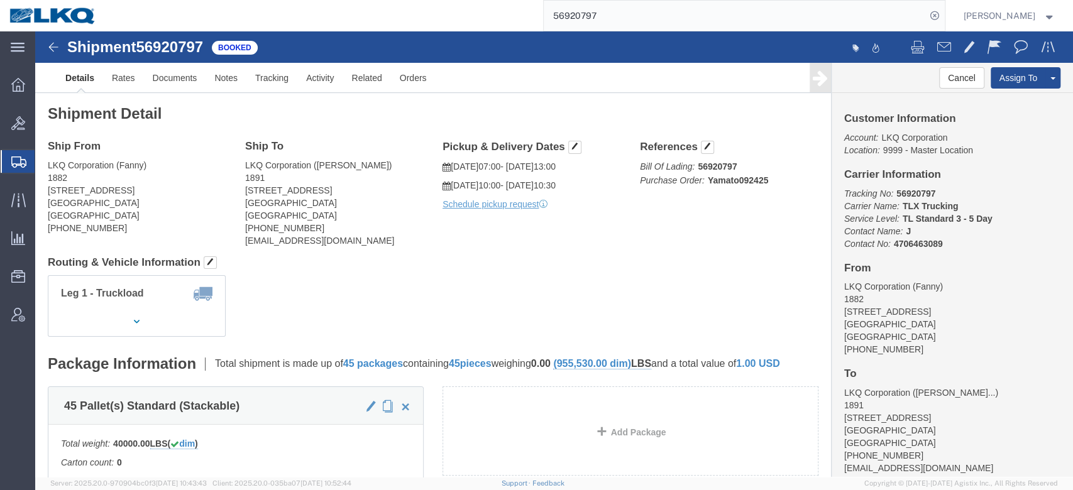
click h2 "Shipment Detail"
click at [685, 9] on input "56920797" at bounding box center [735, 16] width 382 height 30
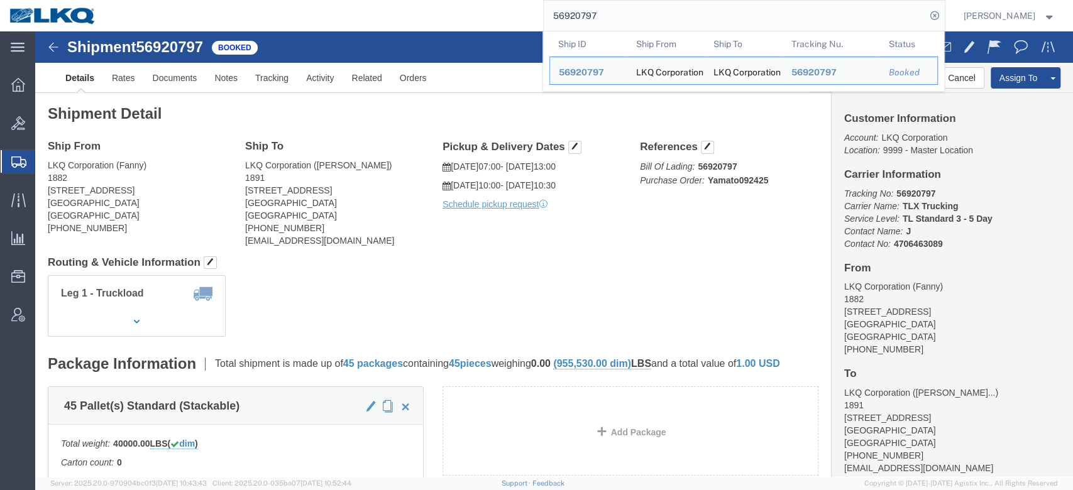
click at [685, 9] on input "56920797" at bounding box center [735, 16] width 382 height 30
paste input "661586"
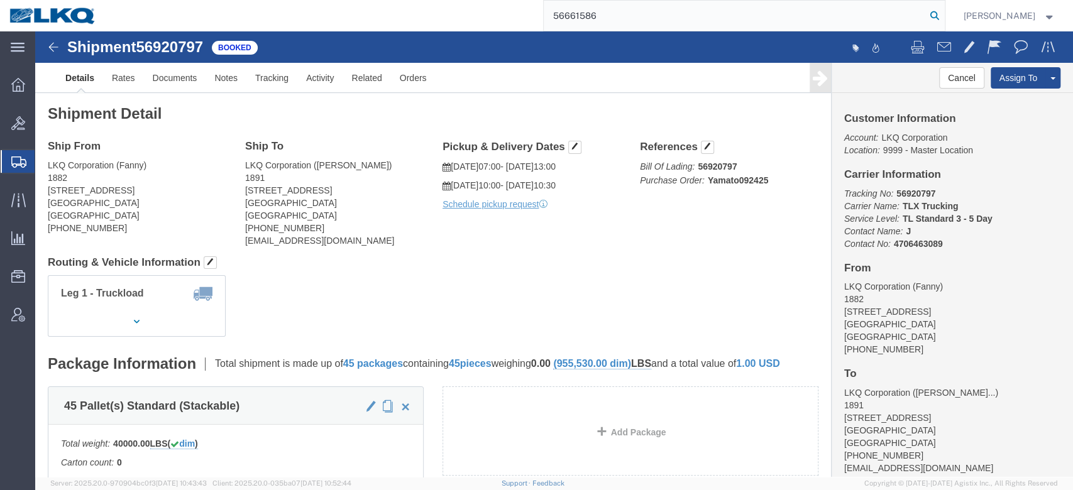
click at [944, 18] on icon at bounding box center [935, 16] width 18 height 18
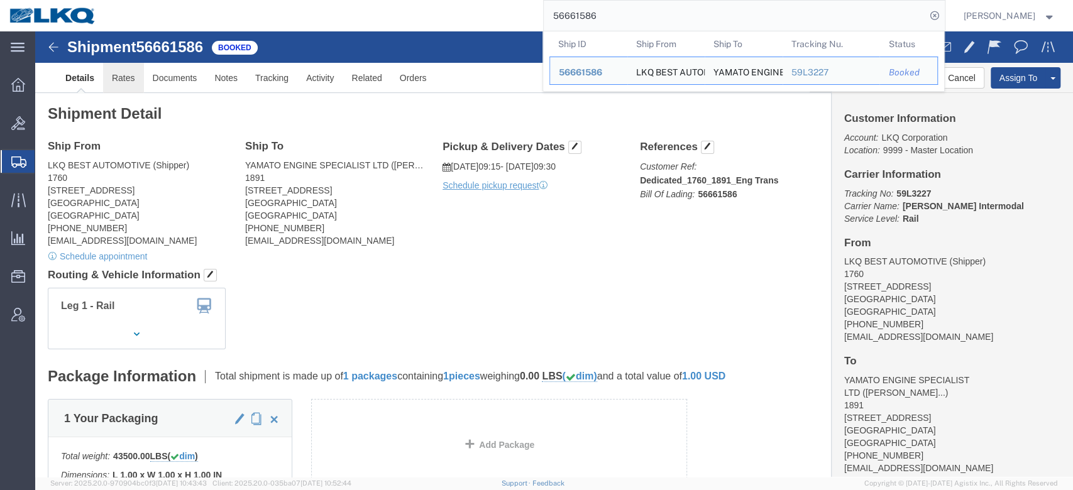
click link "Rates"
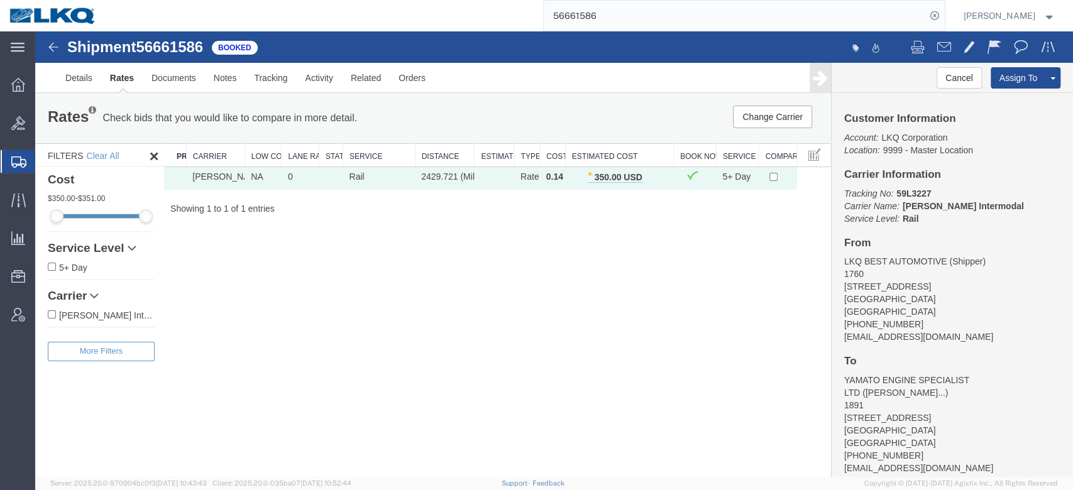
click at [629, 19] on input "56661586" at bounding box center [735, 16] width 382 height 30
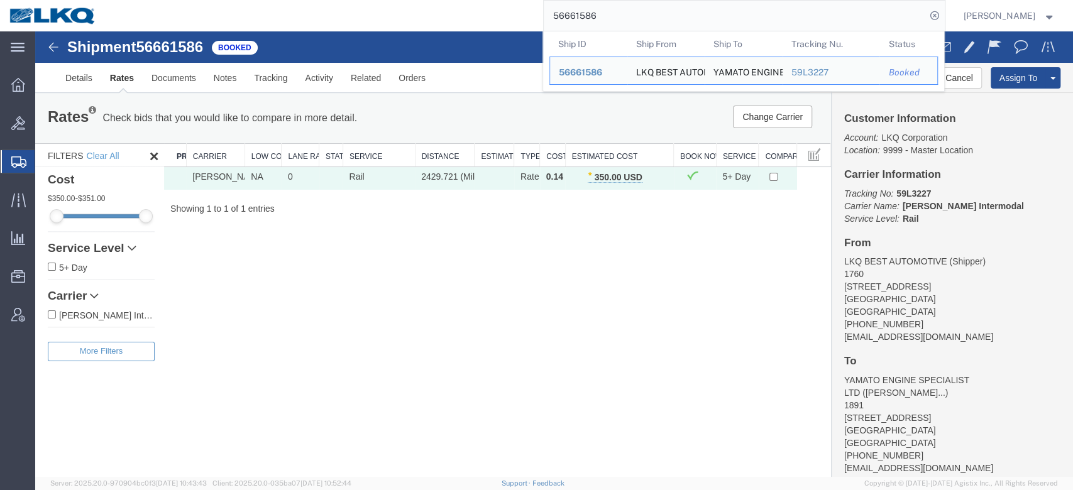
click at [629, 19] on input "56661586" at bounding box center [735, 16] width 382 height 30
paste input "7022015"
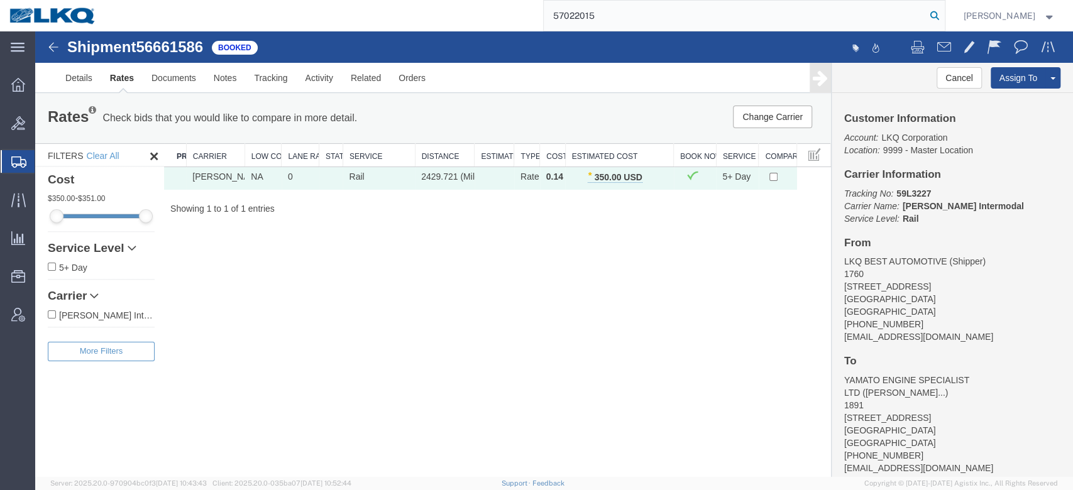
type input "57022015"
click at [944, 14] on icon at bounding box center [935, 16] width 18 height 18
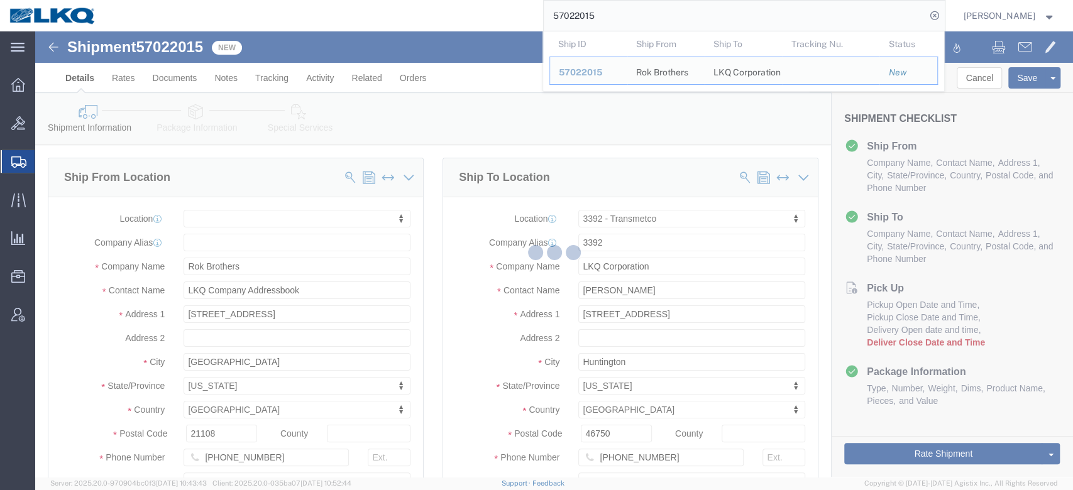
select select
select select "28018"
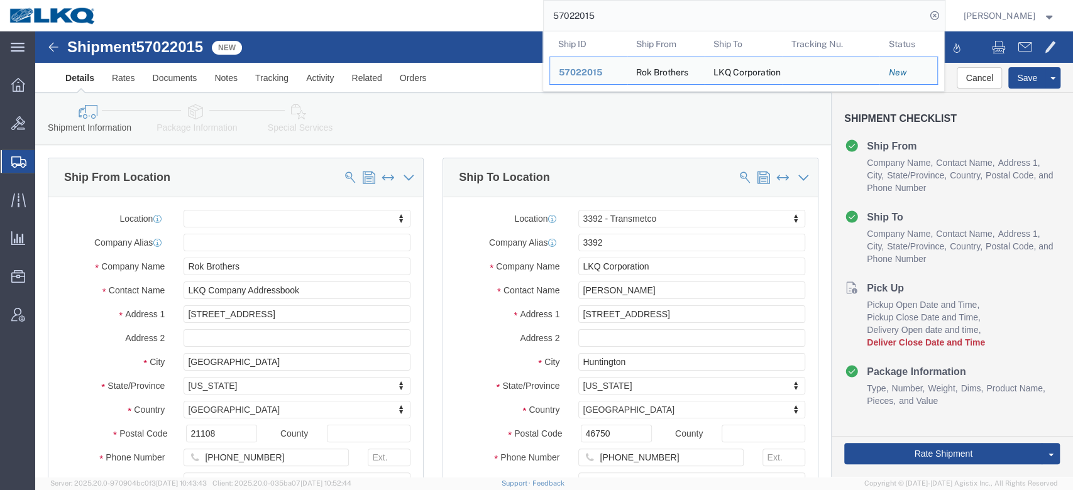
scroll to position [670, 0]
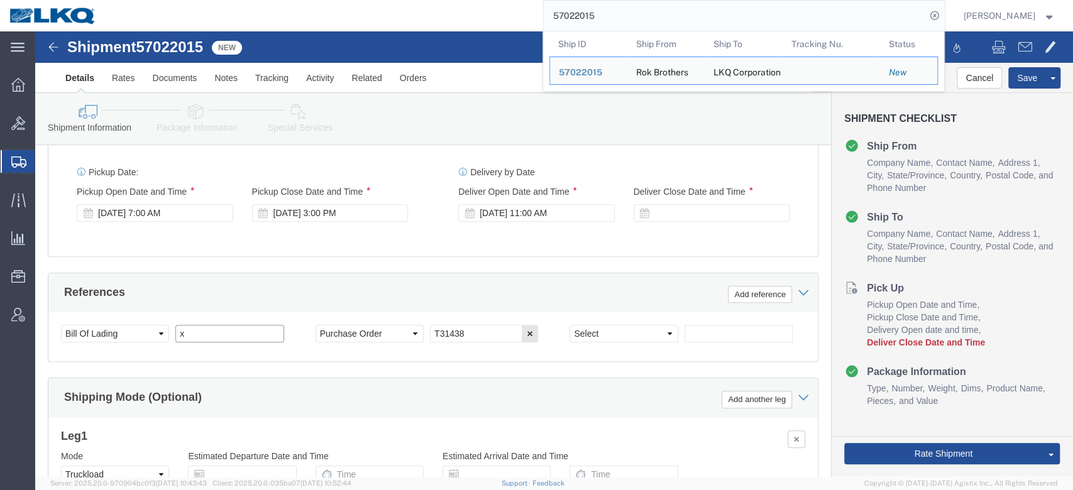
click input "x"
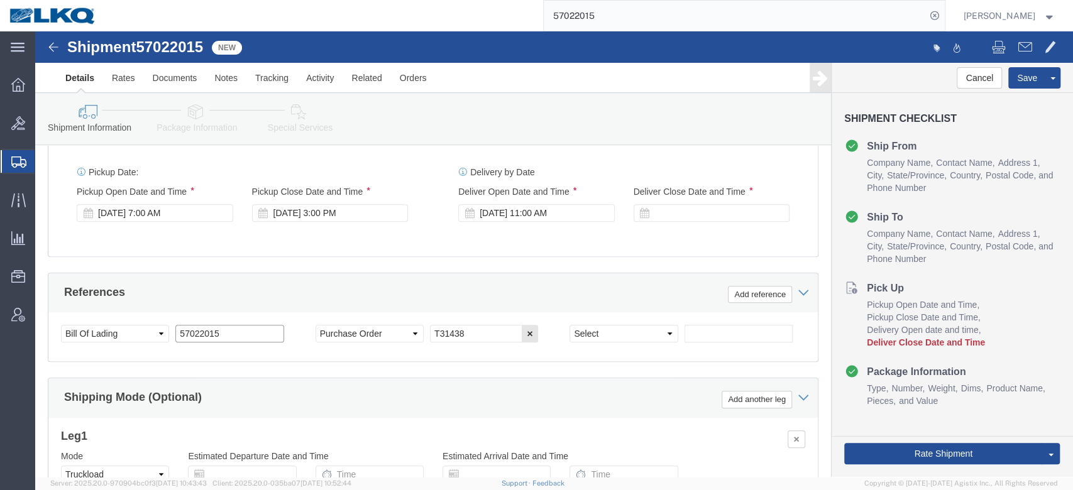
type input "57022015"
click div "Select Account Type Activity ID Airline Appointment Number ASN Batch Request # …"
click input "T31438"
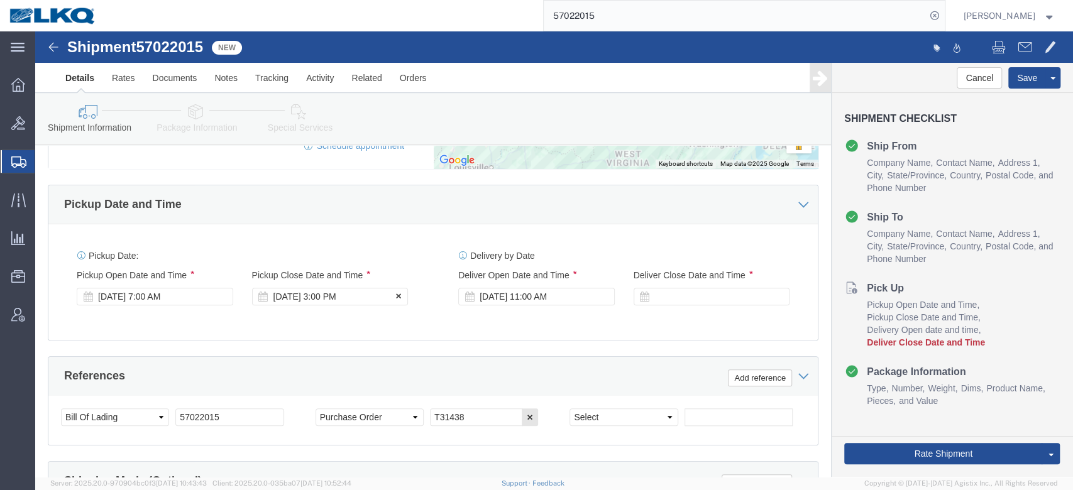
click div "Oct 08 2025 3:00 PM"
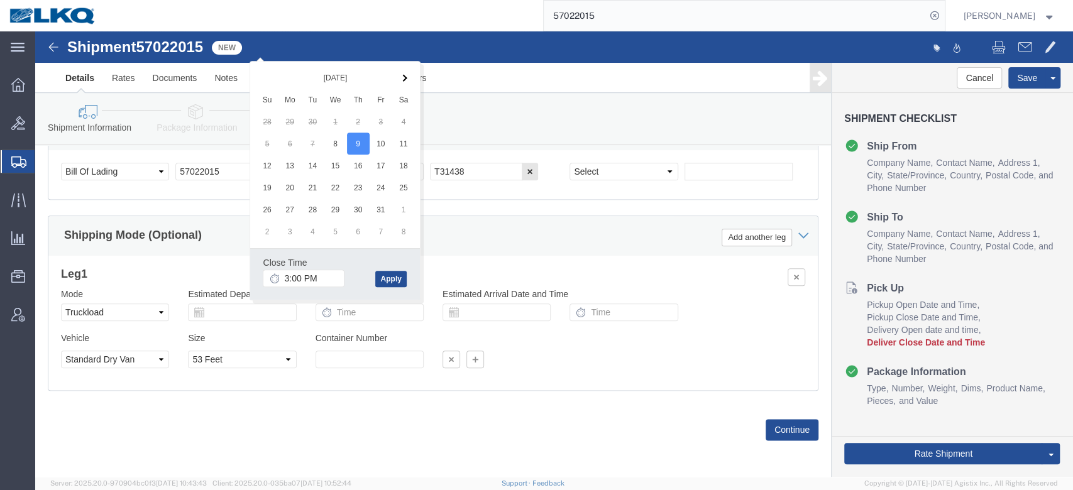
drag, startPoint x: 175, startPoint y: 167, endPoint x: 173, endPoint y: 175, distance: 8.6
click div "References Add reference Select Account Type Activity ID Airline Appointment Nu…"
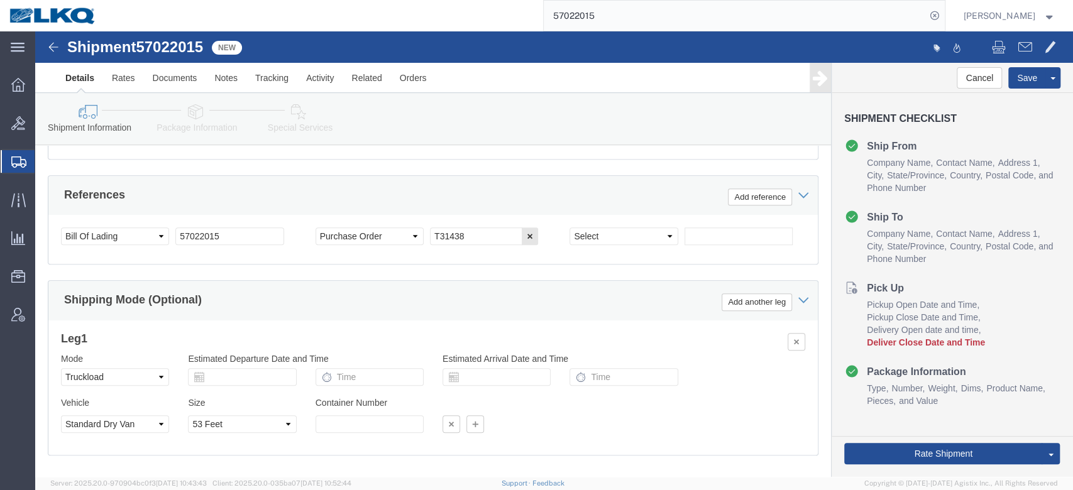
scroll to position [665, 0]
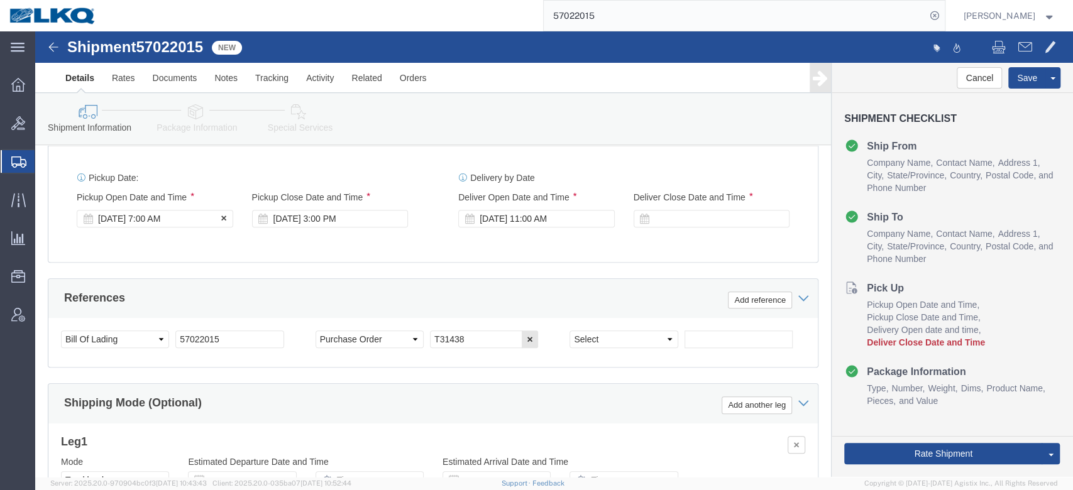
click div "Oct 08 2025 7:00 AM"
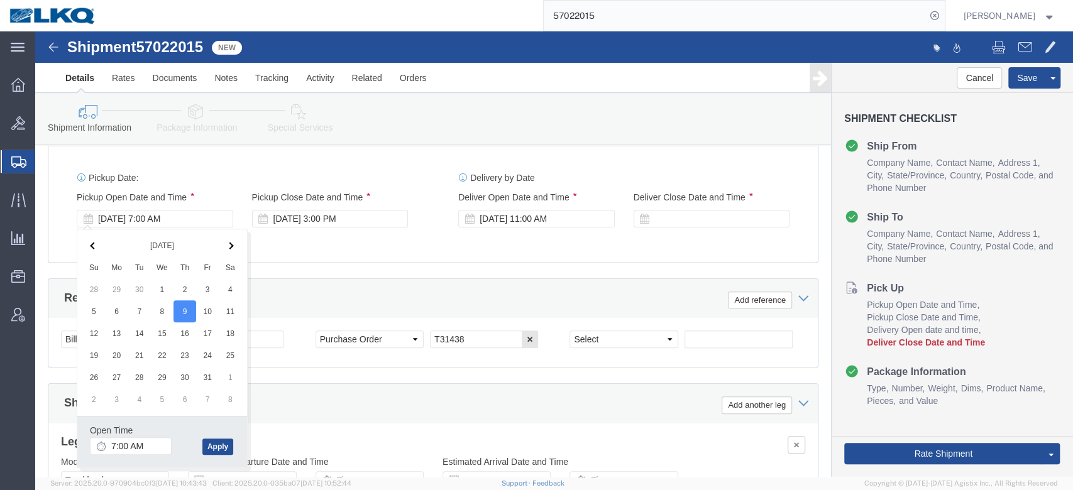
drag, startPoint x: 312, startPoint y: 236, endPoint x: 302, endPoint y: 239, distance: 11.0
click div "Ship From Location Location My Profile Location 1100 - LKQ Crystal River 1103 -…"
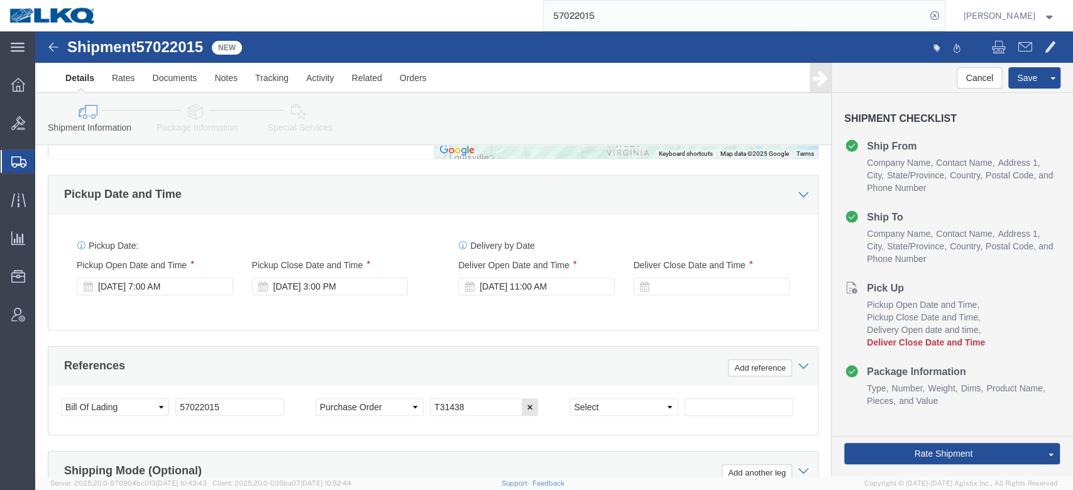
scroll to position [413, 0]
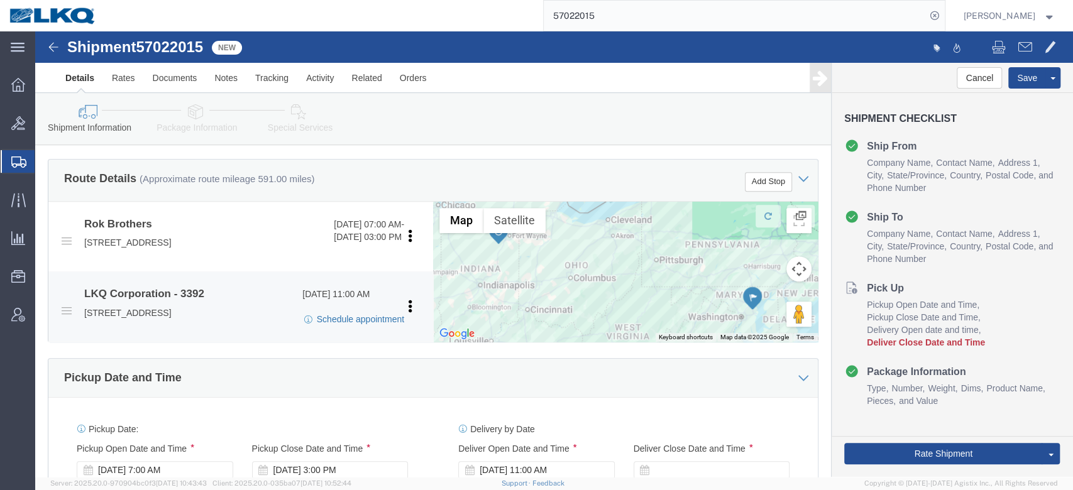
click link "Schedule appointment"
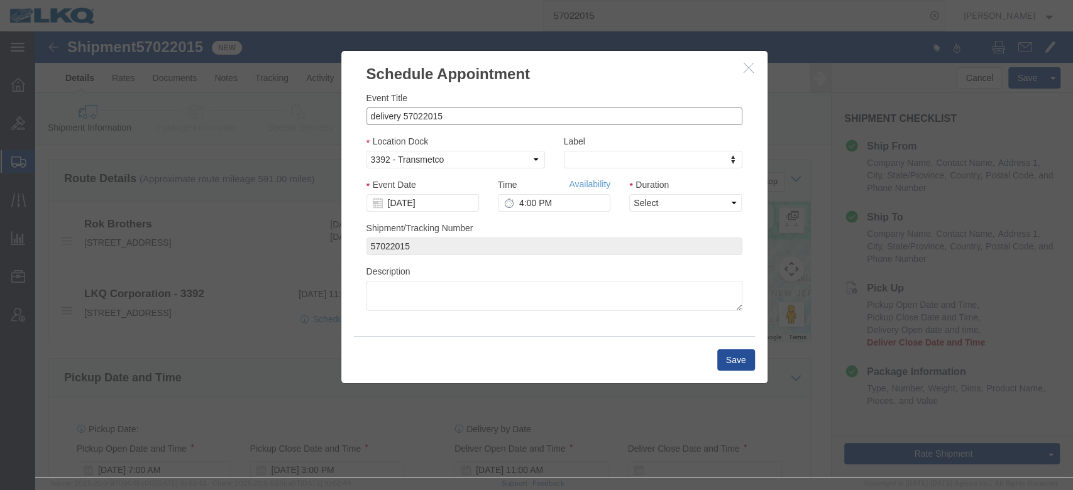
drag, startPoint x: 345, startPoint y: 87, endPoint x: 267, endPoint y: 83, distance: 78.7
click div "Schedule Appointment Event Title delivery 57022015 Location Dock Select 3392 - …"
paste input "T31438"
type input "57022015 Rok Brothers T31438 Skidded"
type input "t"
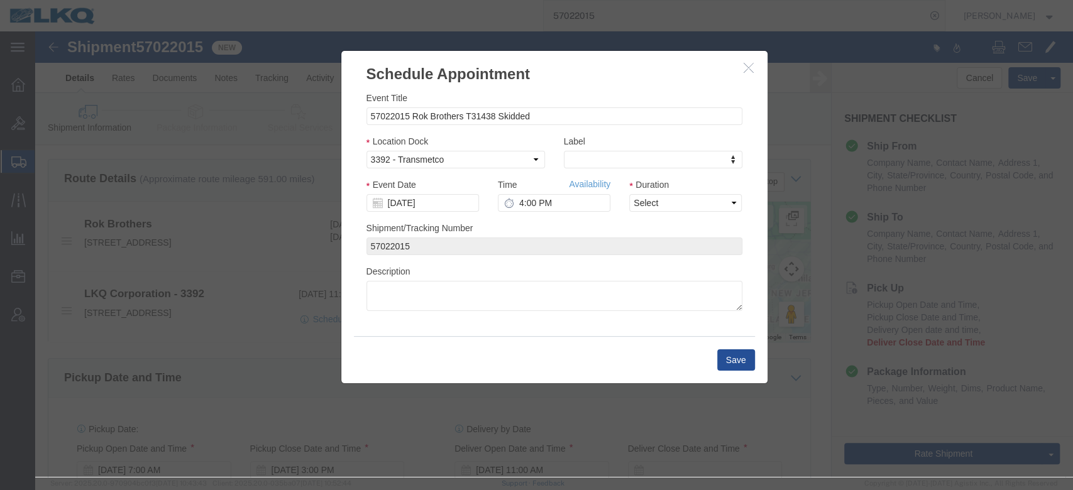
type input "t"
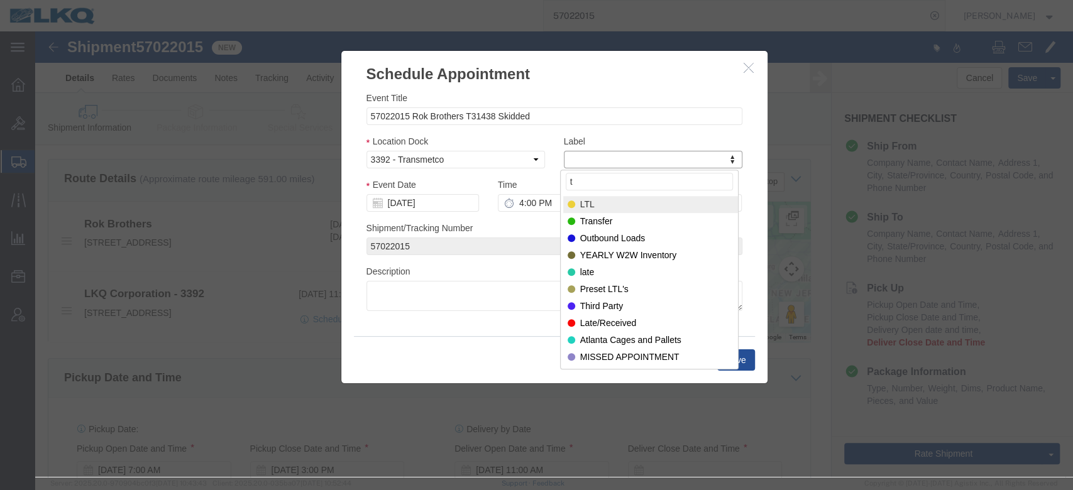
type input "th"
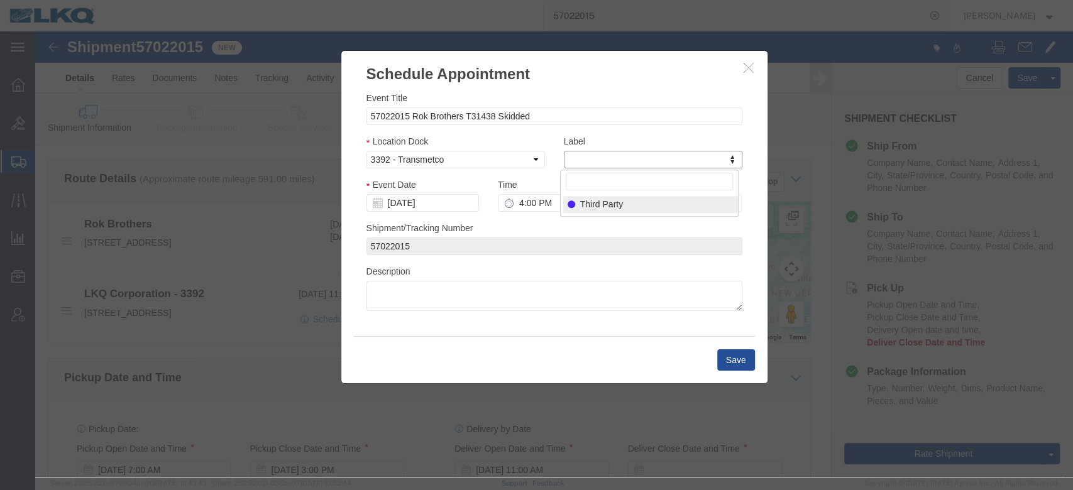
select select "23"
click input "10/09/2025"
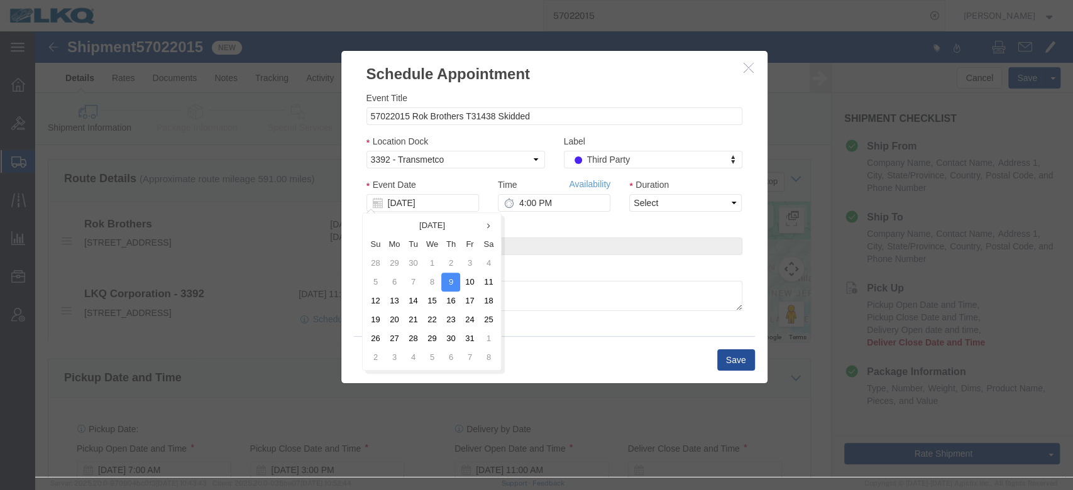
click td "10"
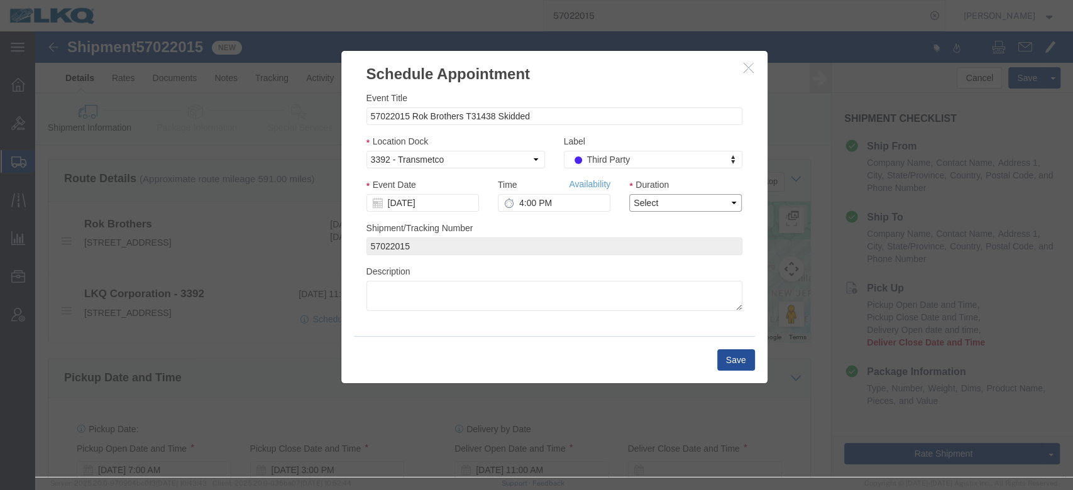
drag, startPoint x: 649, startPoint y: 207, endPoint x: 614, endPoint y: 177, distance: 46.0
click select "Select 15 min 30 min 45 min 1 hr 2 hr 3 hr 4 hr"
select select "15"
click select "Select 15 min 30 min 45 min 1 hr 2 hr 3 hr 4 hr"
click link "Availability"
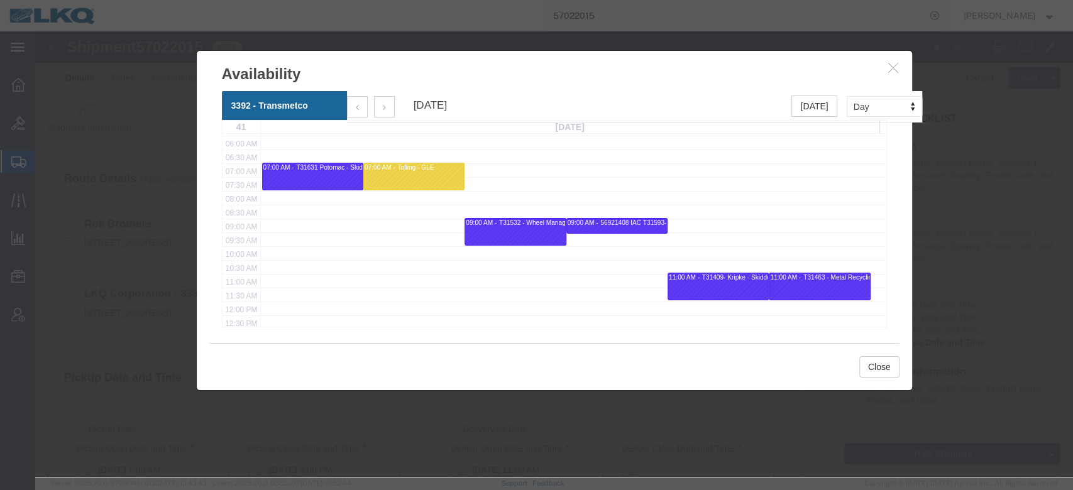
scroll to position [167, 0]
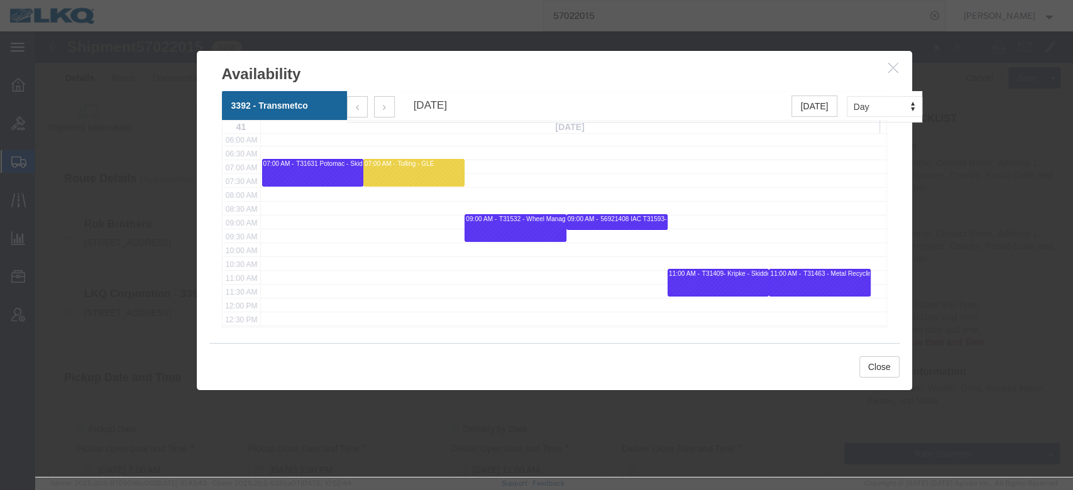
click button "button"
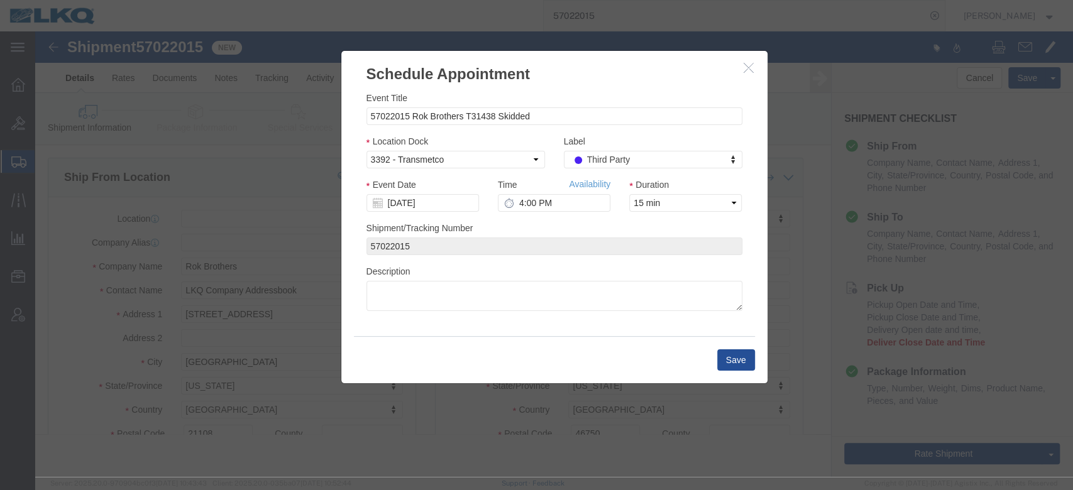
scroll to position [0, 0]
click input "4:00 PM"
type input "1:00 PM"
click button "Save"
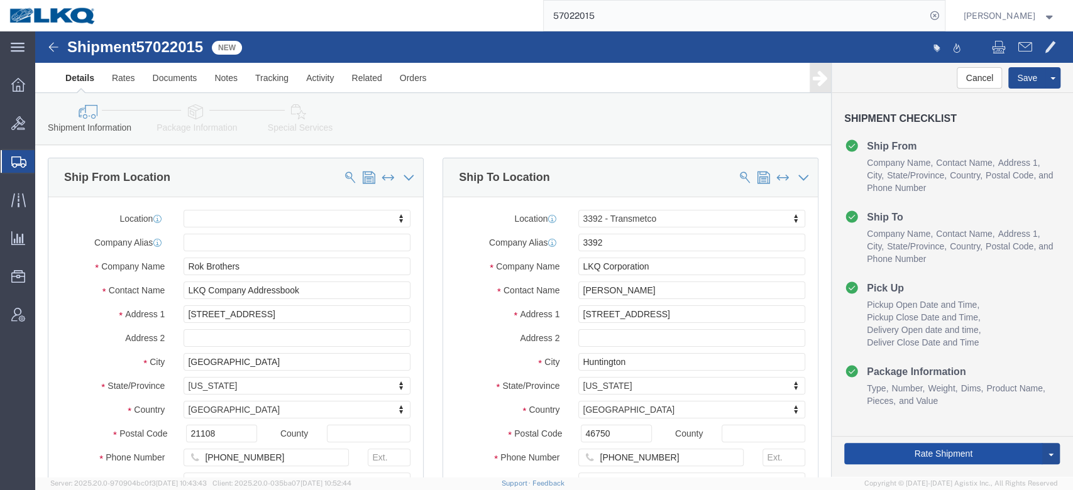
click button "Rate Shipment"
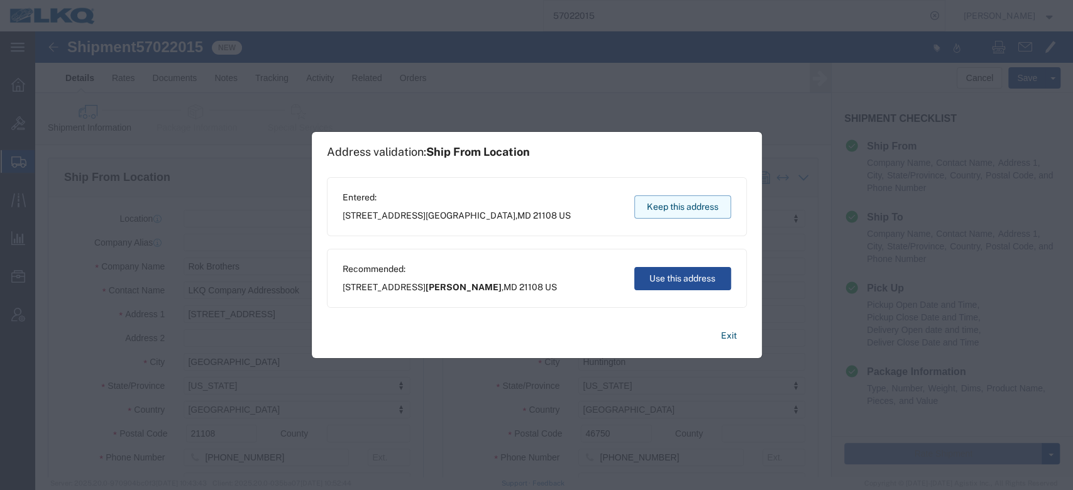
click at [657, 207] on button "Keep this address" at bounding box center [682, 207] width 97 height 23
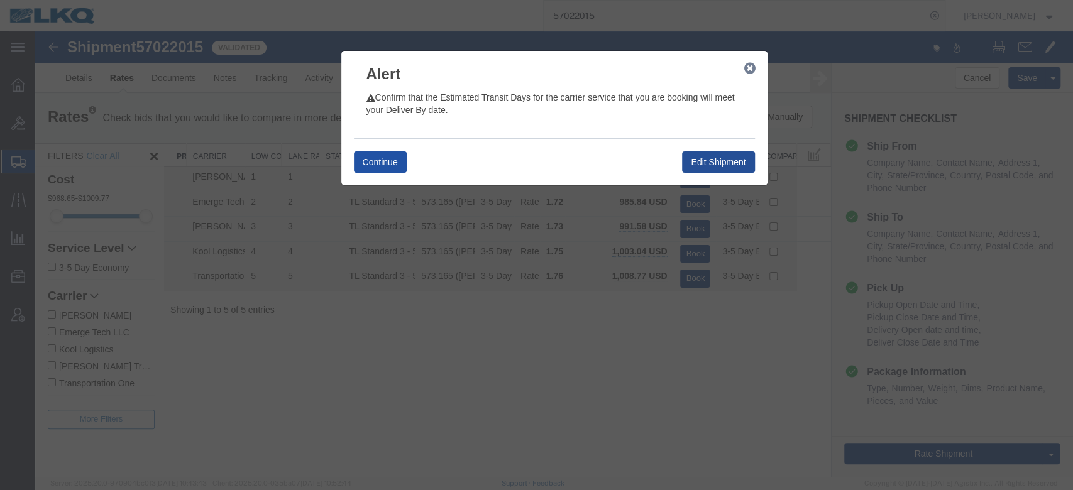
click at [394, 162] on button "Continue" at bounding box center [380, 162] width 53 height 21
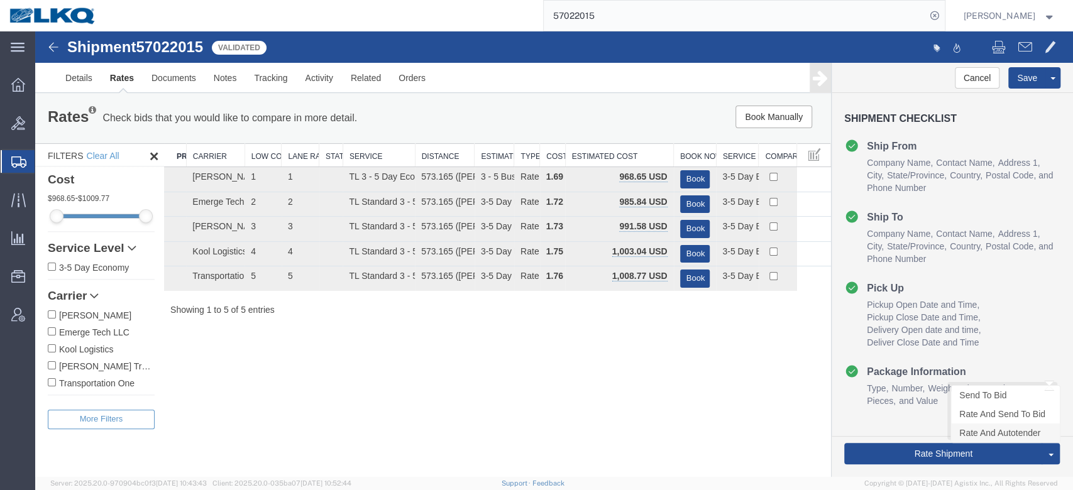
click at [969, 426] on link "Rate And Autotender" at bounding box center [1005, 433] width 109 height 19
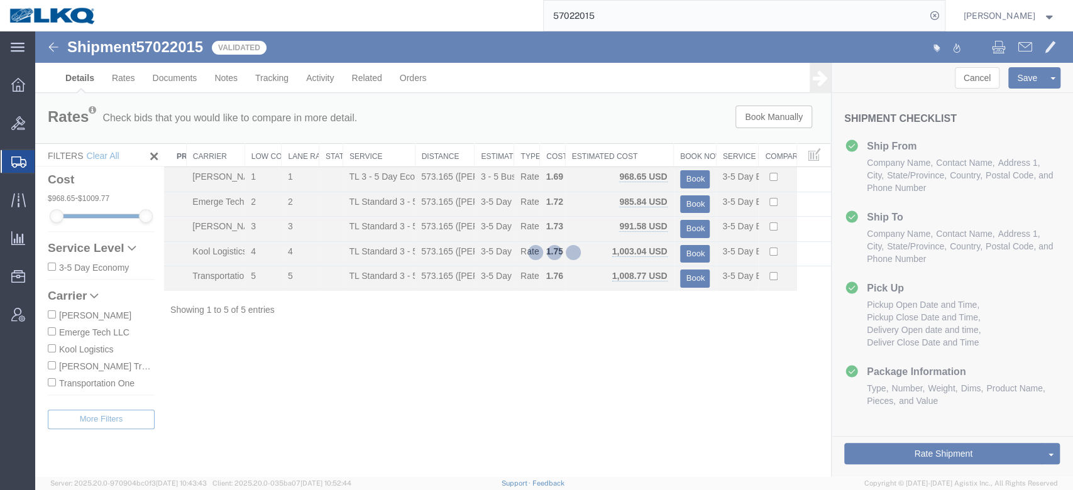
select select "28018"
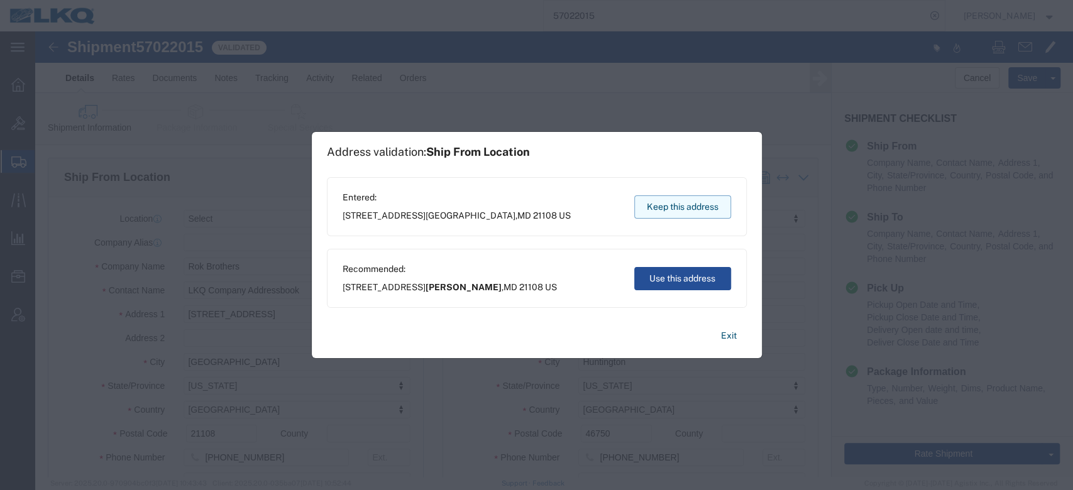
click at [669, 207] on button "Keep this address" at bounding box center [682, 207] width 97 height 23
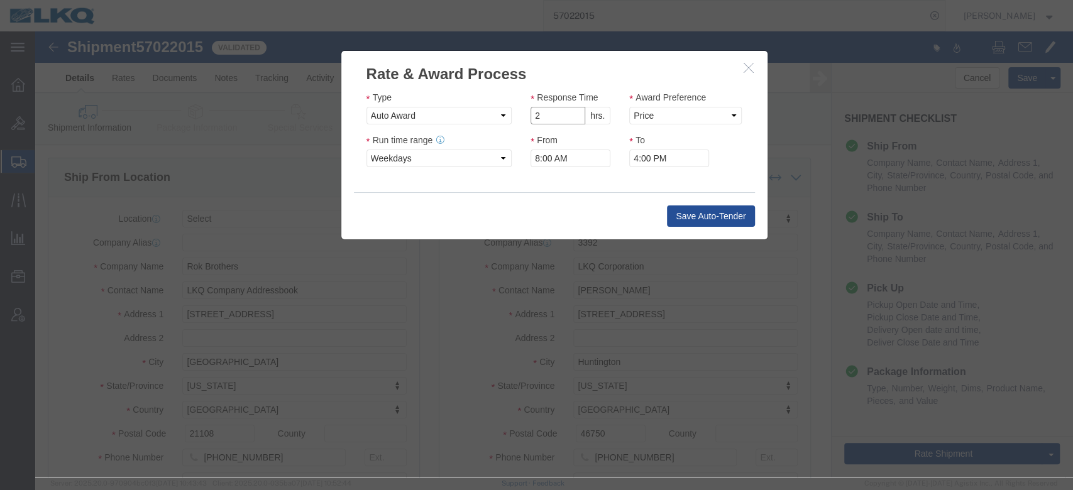
type input "2"
click input "2"
drag, startPoint x: 634, startPoint y: 84, endPoint x: 634, endPoint y: 91, distance: 6.9
click select "Price Carrier Rank"
select select "LANE_RANK"
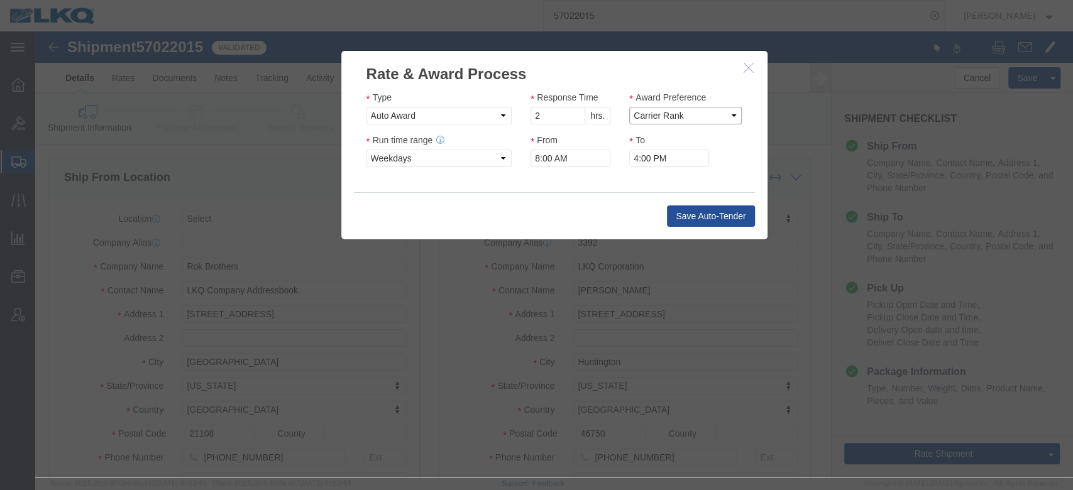
click select "Price Carrier Rank"
click button "Save Auto-Tender"
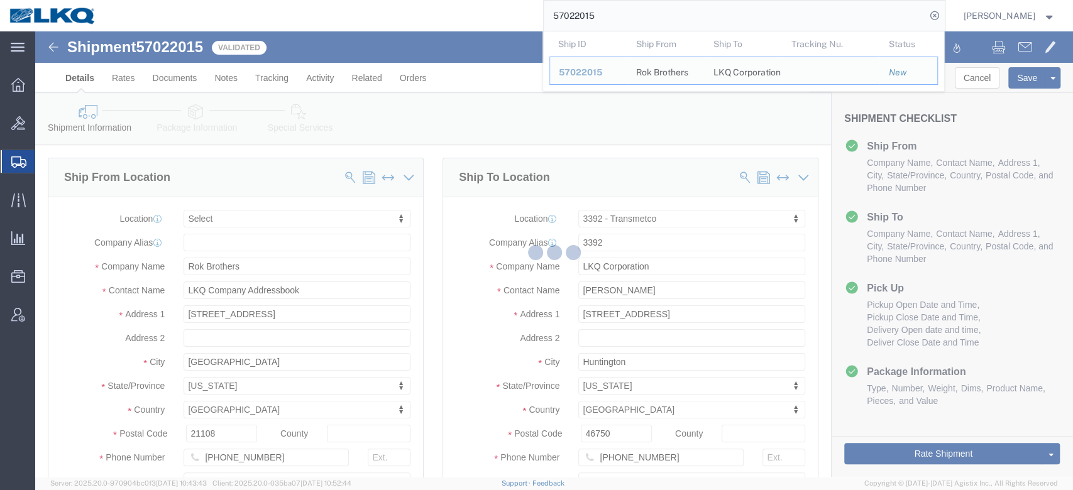
click at [652, 21] on input "57022015" at bounding box center [735, 16] width 382 height 30
paste input "1807"
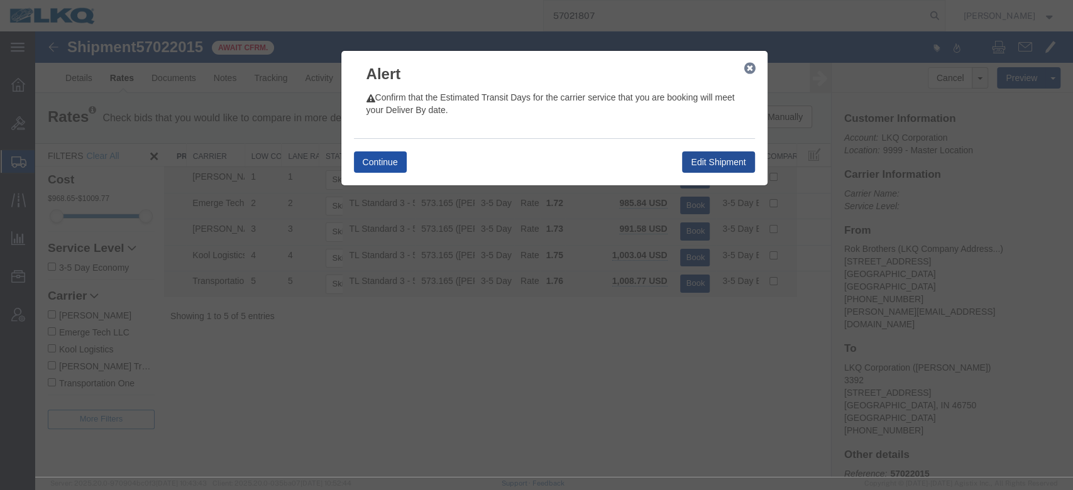
type input "57021807"
click at [401, 169] on button "Continue" at bounding box center [380, 162] width 53 height 21
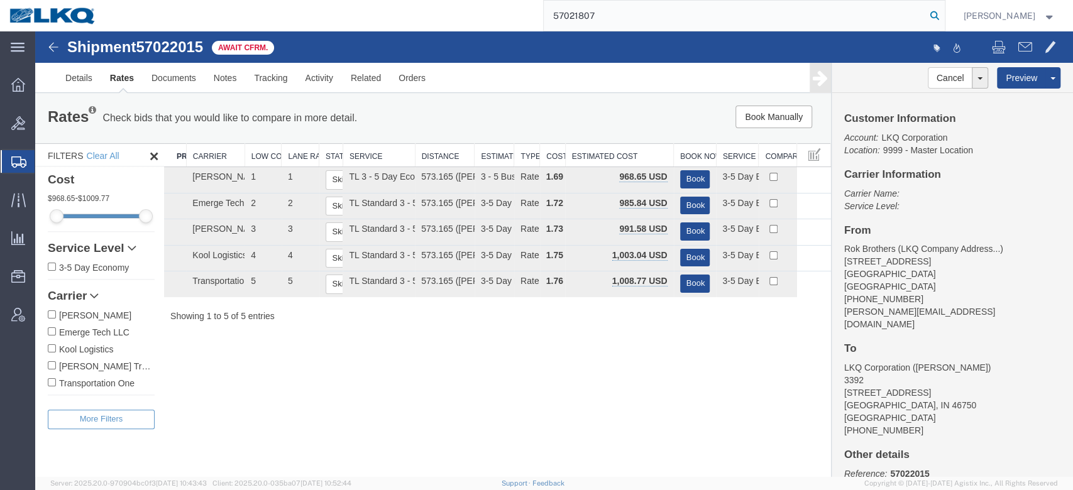
click at [944, 20] on icon at bounding box center [935, 16] width 18 height 18
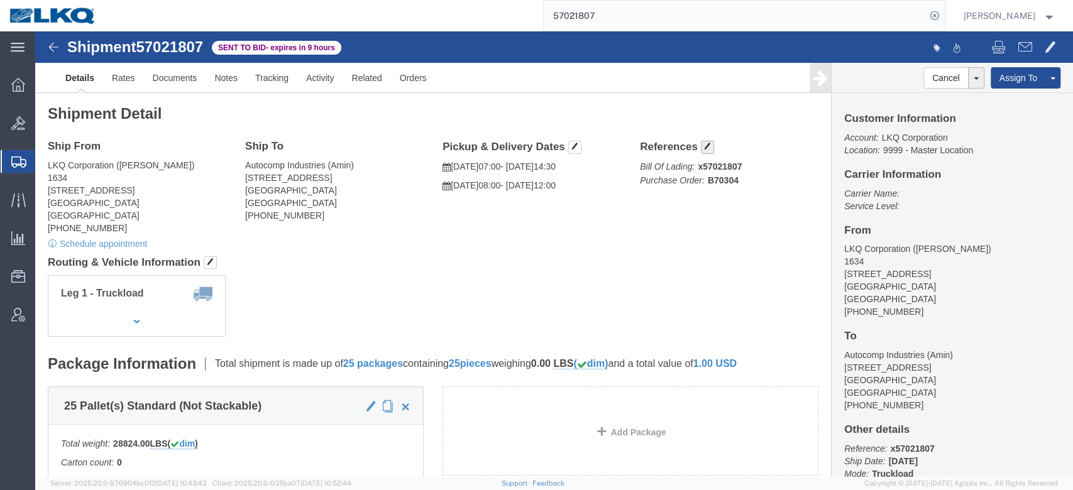
click span "button"
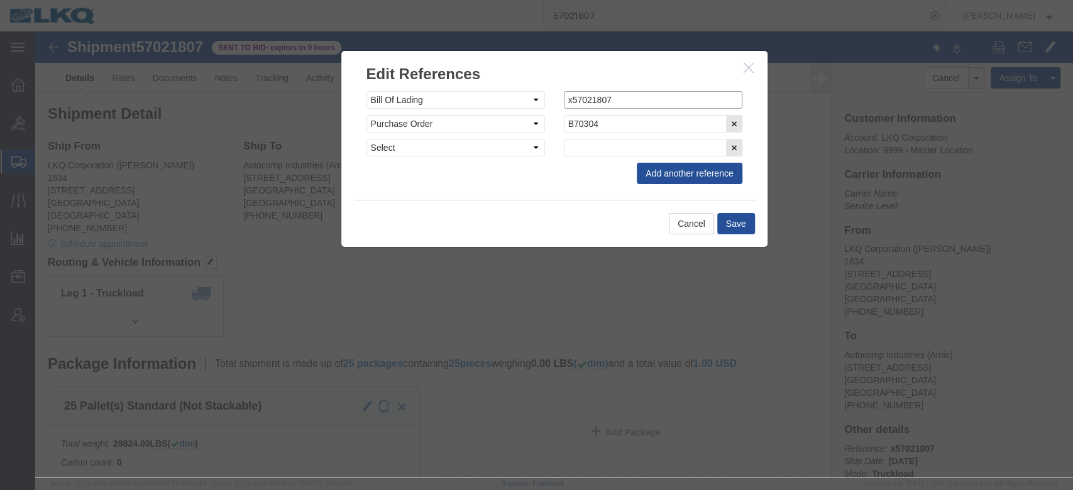
drag, startPoint x: 531, startPoint y: 65, endPoint x: 539, endPoint y: 88, distance: 24.7
click input "x57021807"
type input "57021807"
click div "Cancel Save"
click button "Save"
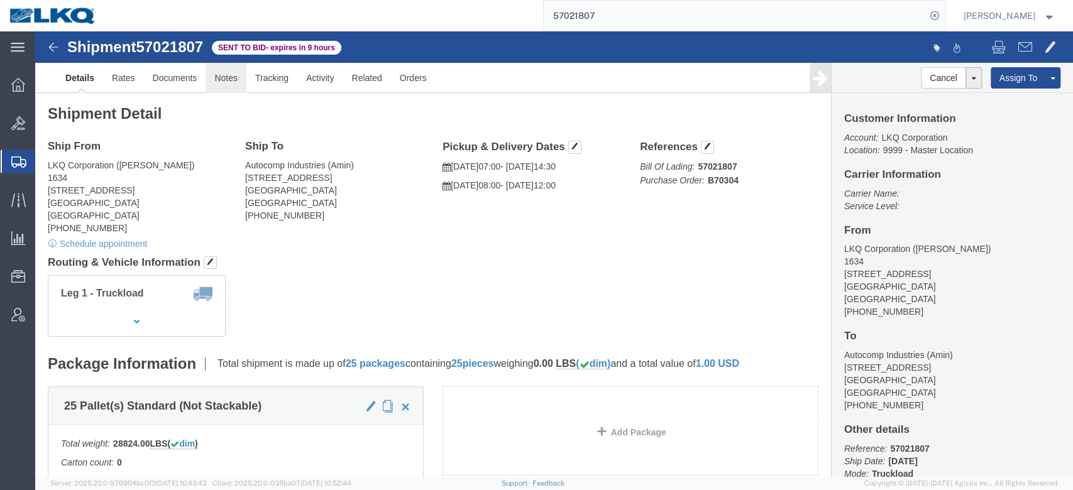
click link "Notes"
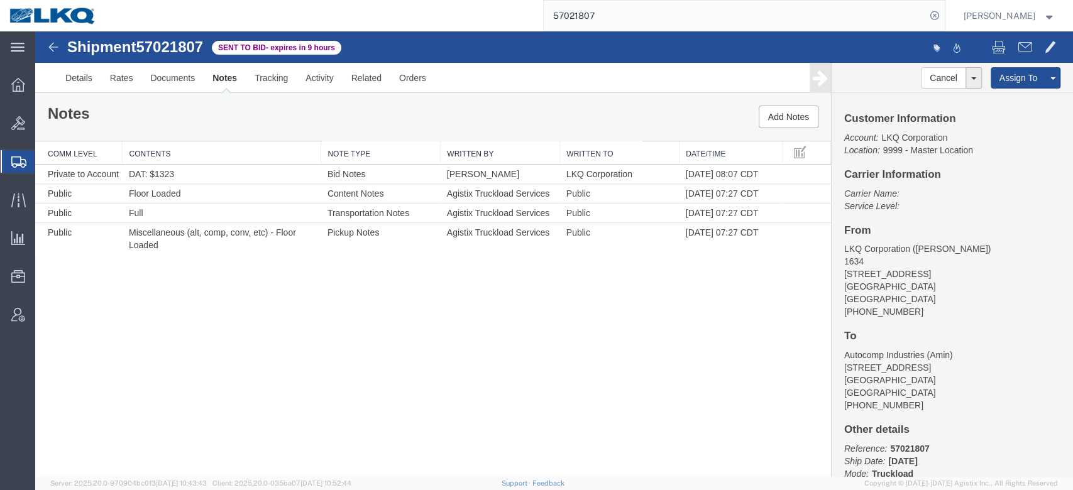
drag, startPoint x: 761, startPoint y: 232, endPoint x: 761, endPoint y: 219, distance: 12.6
click at [35, 31] on link "Edit Notes" at bounding box center [35, 31] width 0 height 0
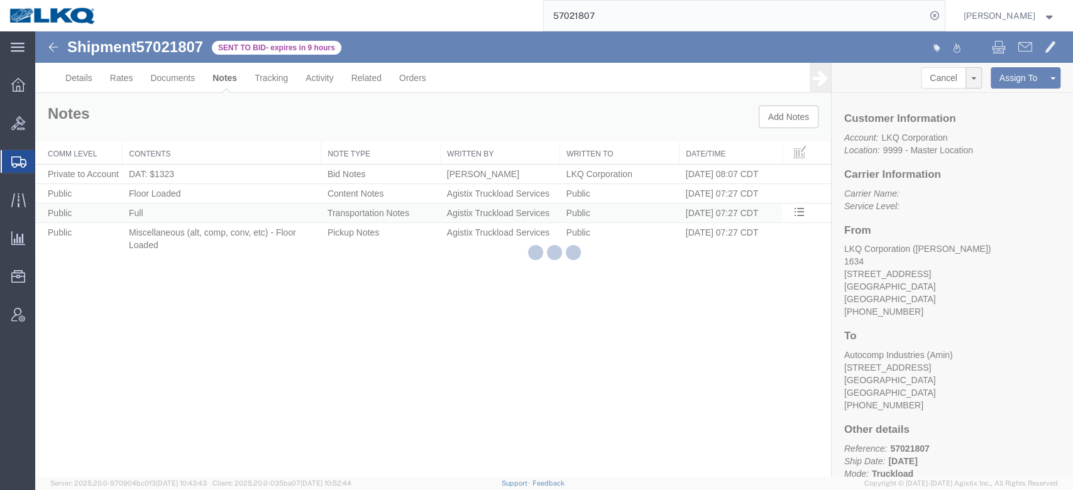
select select "BID_NOTES"
select select "PRIVATE_TO_ACCOUNT"
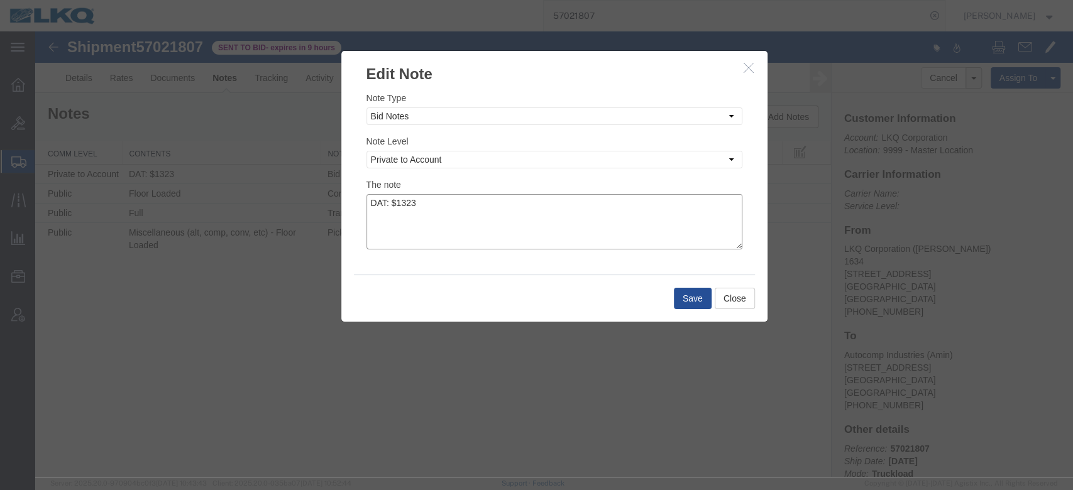
click at [559, 240] on textarea "DAT: $1323" at bounding box center [555, 221] width 376 height 55
type textarea "DAT: $1323, Original: $1225"
click at [703, 299] on button "Save" at bounding box center [693, 298] width 38 height 21
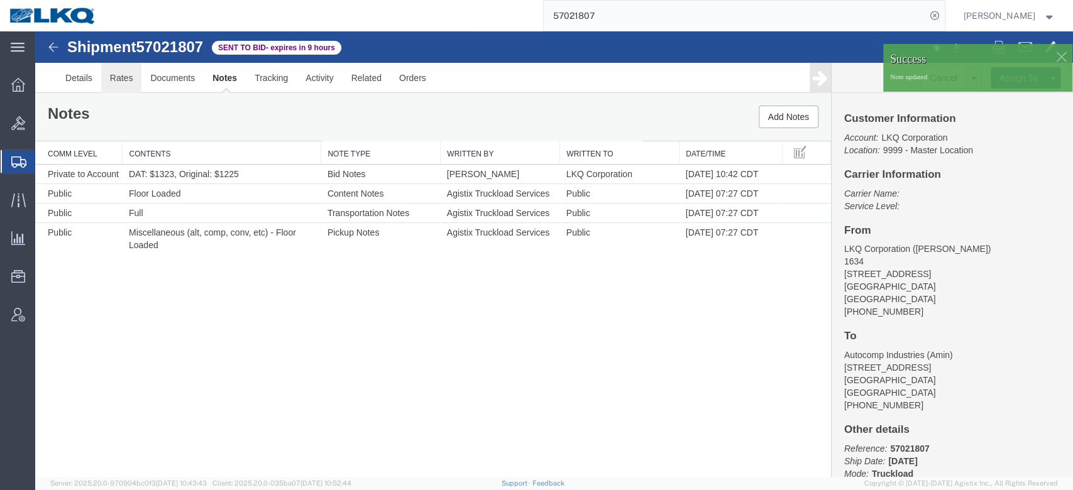
click at [119, 75] on link "Rates" at bounding box center [121, 78] width 41 height 30
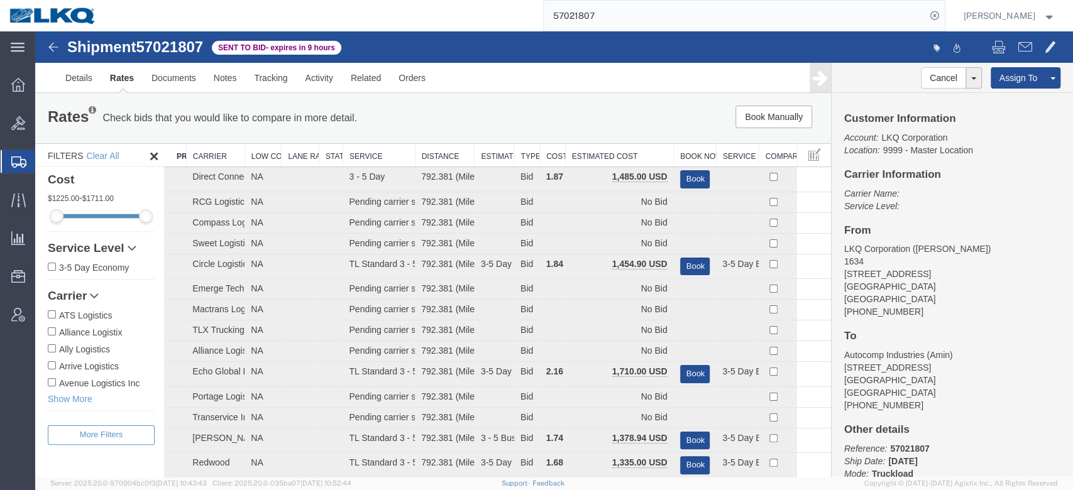
drag, startPoint x: 634, startPoint y: 152, endPoint x: 669, endPoint y: 160, distance: 36.3
click at [634, 152] on th "Estimated Cost" at bounding box center [619, 155] width 108 height 23
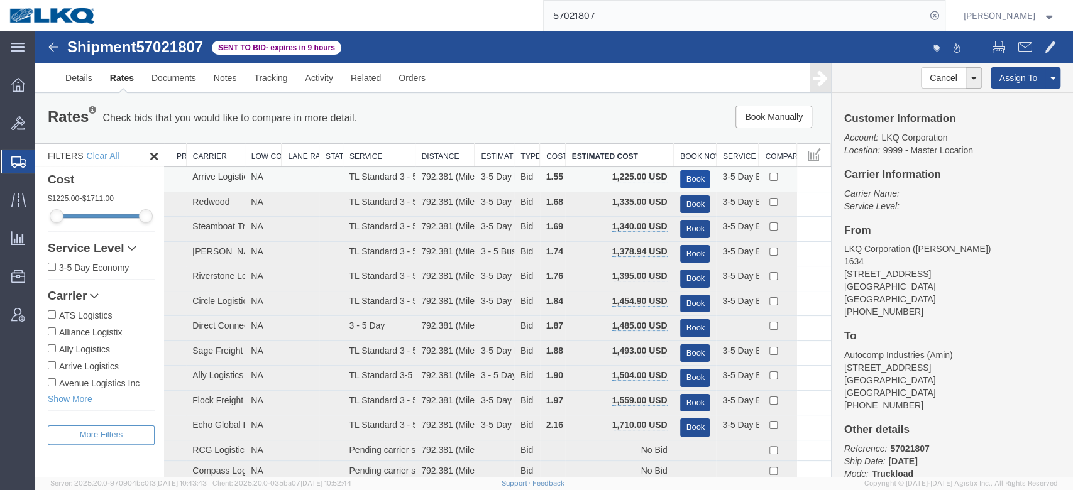
click at [683, 181] on button "Book" at bounding box center [695, 179] width 30 height 18
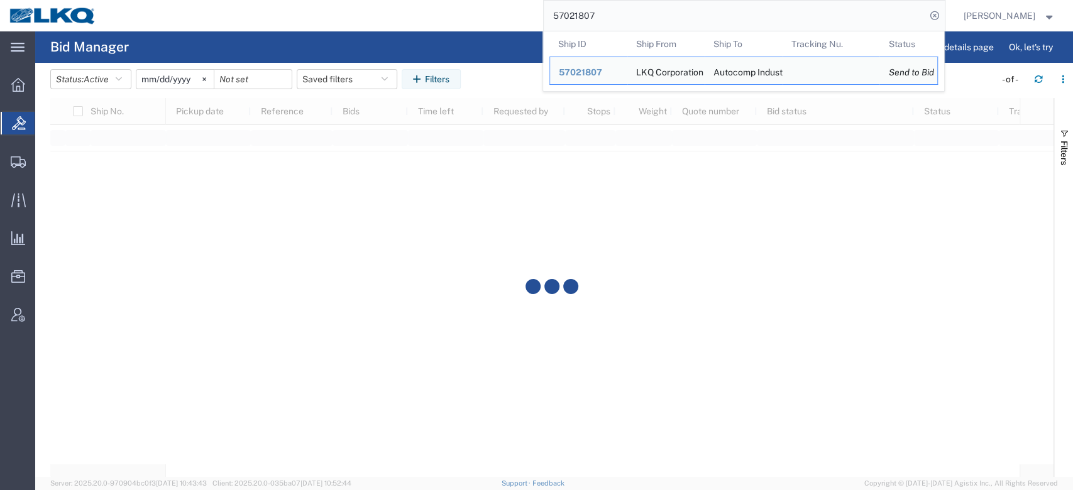
click at [634, 15] on input "57021807" at bounding box center [735, 16] width 382 height 30
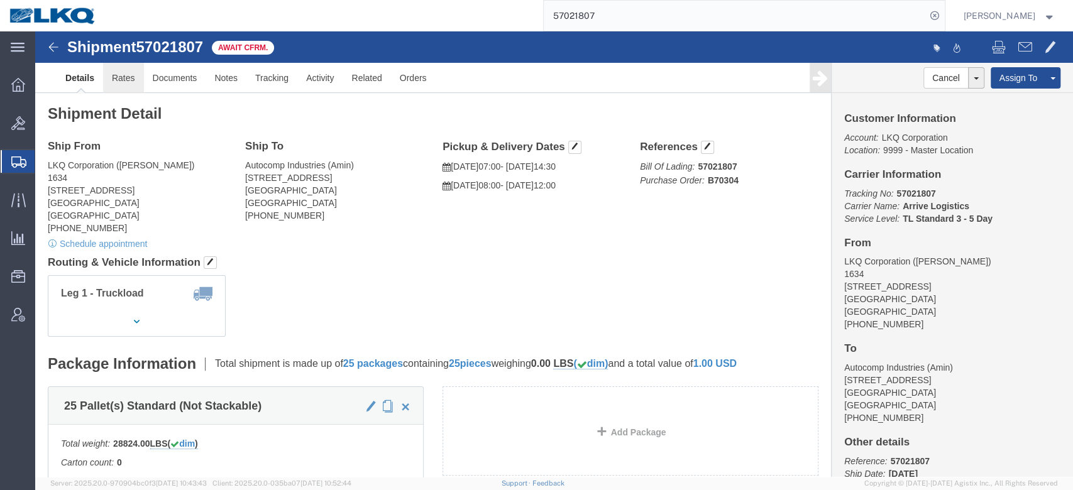
click link "Rates"
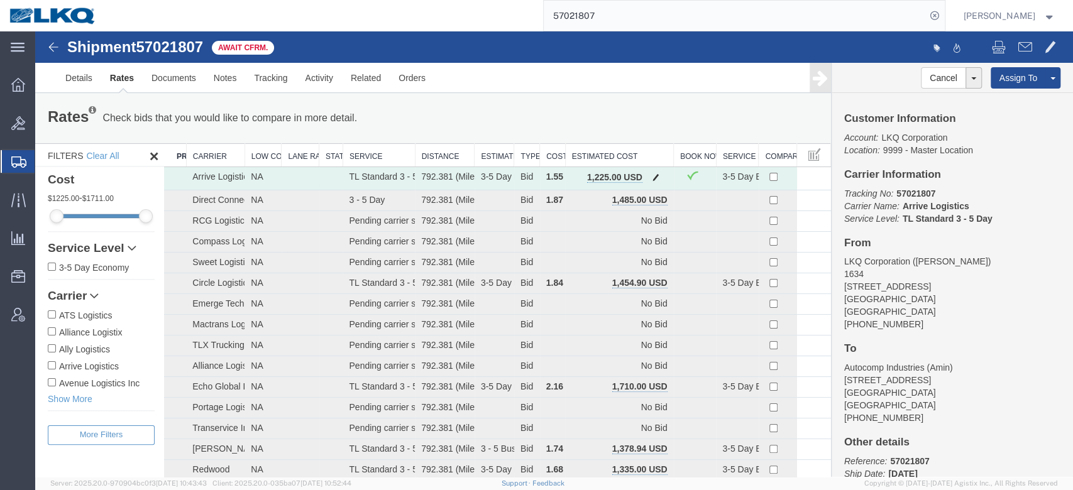
click at [653, 179] on span "button" at bounding box center [656, 177] width 7 height 9
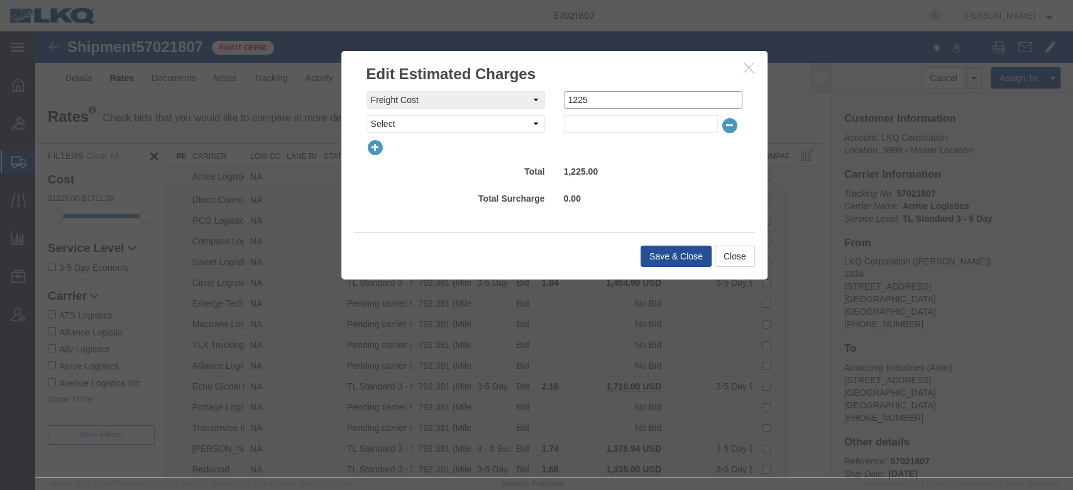
click at [621, 106] on input "1225" at bounding box center [653, 100] width 179 height 18
type input "1200"
click at [664, 255] on button "Save & Close" at bounding box center [676, 256] width 71 height 21
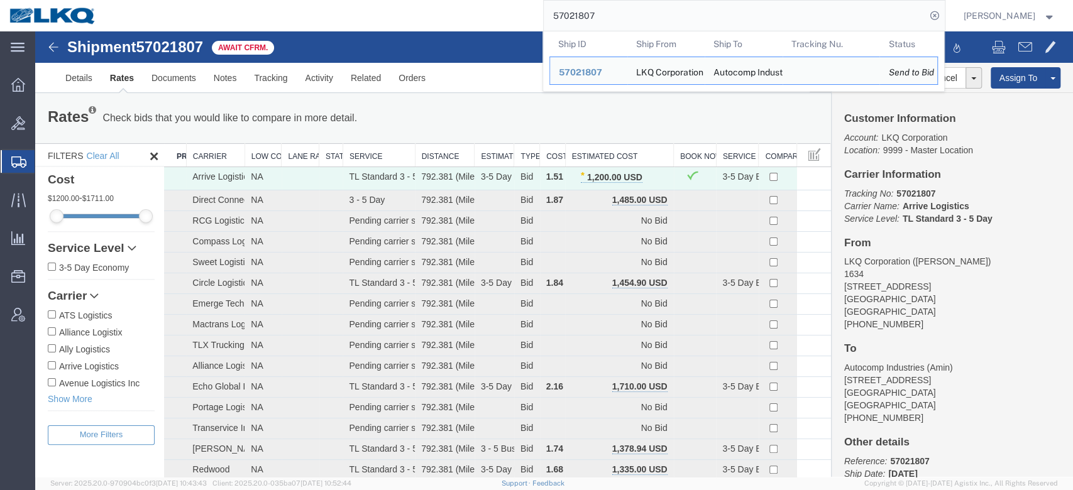
click at [651, 23] on input "57021807" at bounding box center [735, 16] width 382 height 30
paste input "83"
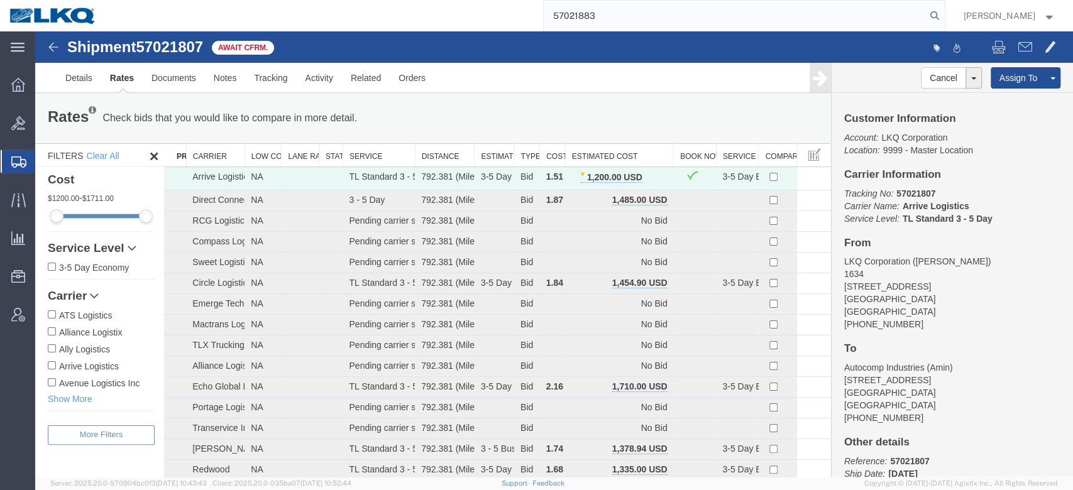
type input "57021883"
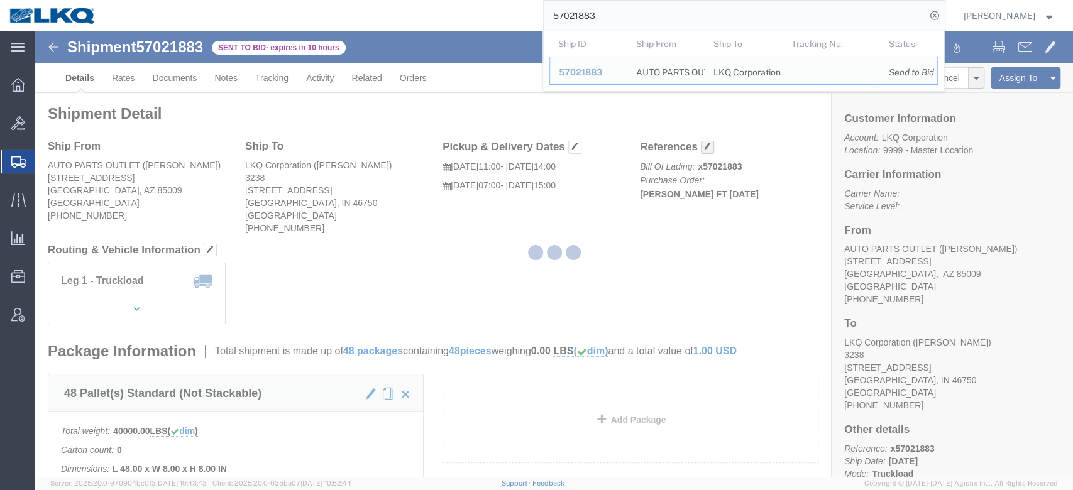
click span "button"
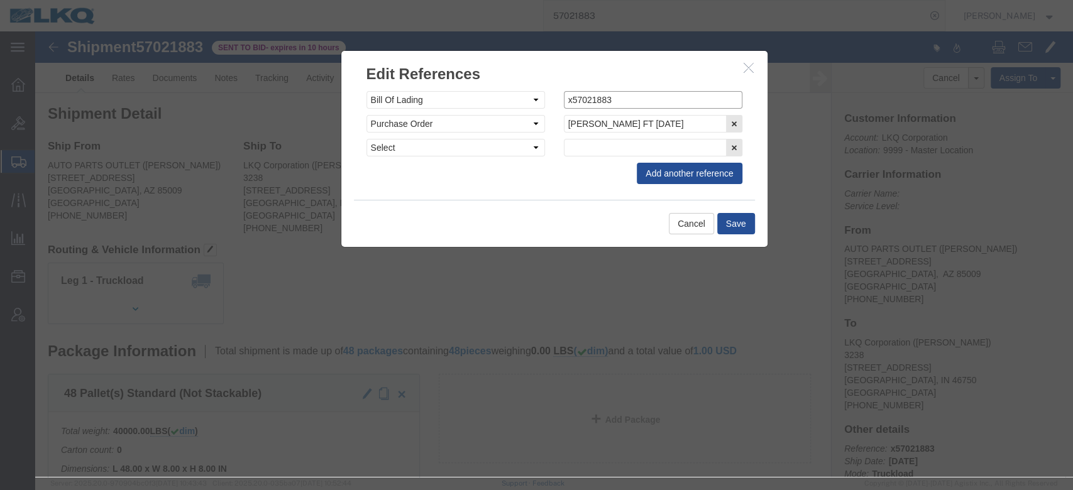
drag, startPoint x: 530, startPoint y: 62, endPoint x: 543, endPoint y: 105, distance: 45.2
click input "x57021883"
type input "57021883"
click button "Save"
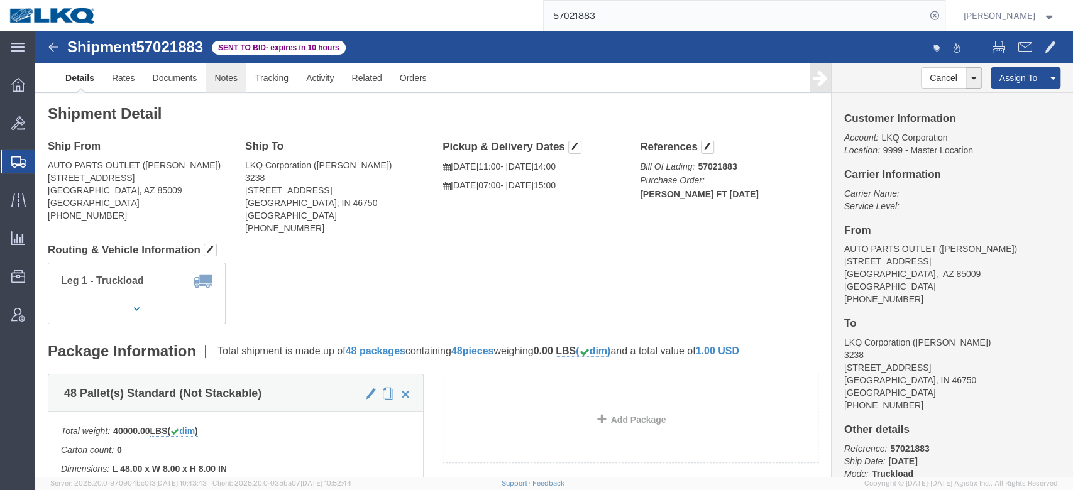
click link "Notes"
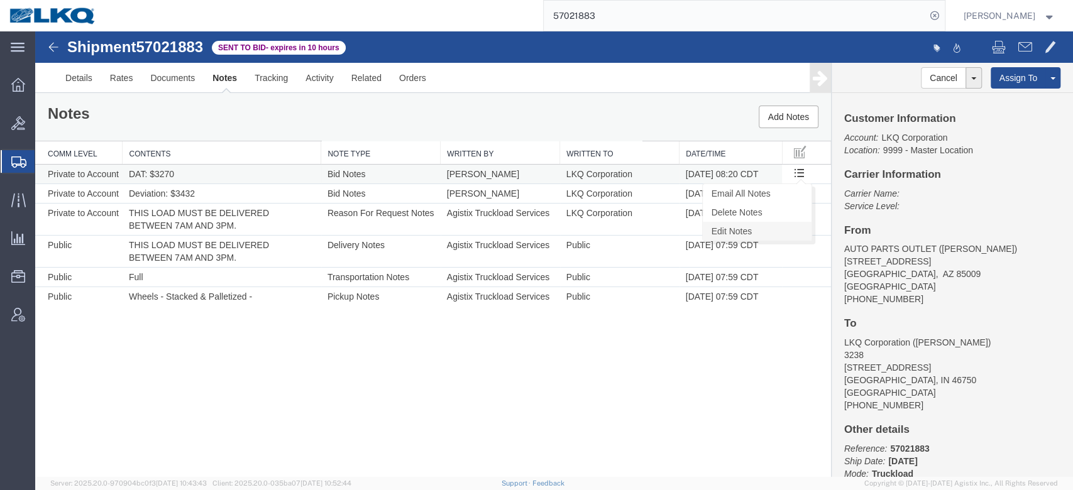
click at [758, 226] on link "Edit Notes" at bounding box center [757, 231] width 109 height 19
select select "BID_NOTES"
select select "PRIVATE_TO_ACCOUNT"
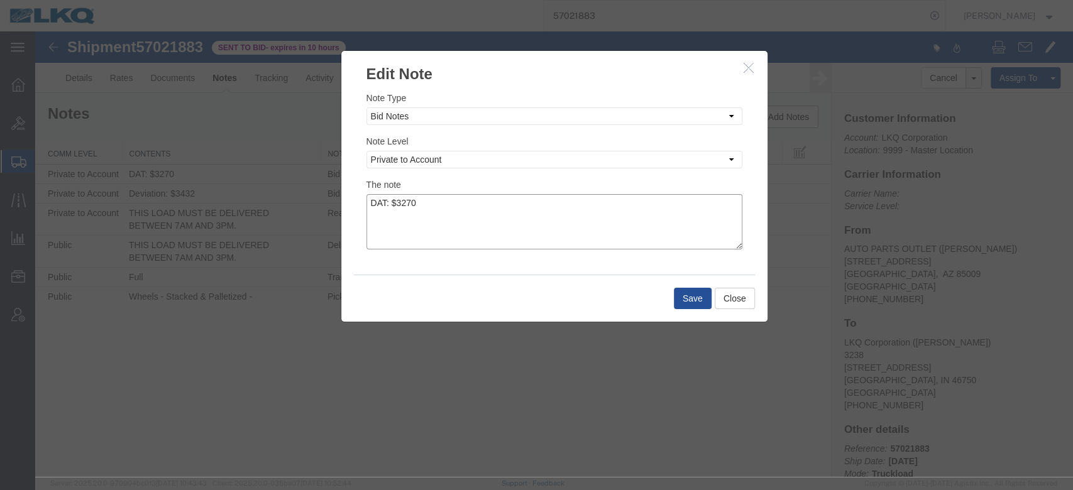
click at [425, 201] on textarea "DAT: $3270" at bounding box center [555, 221] width 376 height 55
type textarea "DAT: $3270, Original: $3478"
click at [693, 295] on button "Save" at bounding box center [693, 298] width 38 height 21
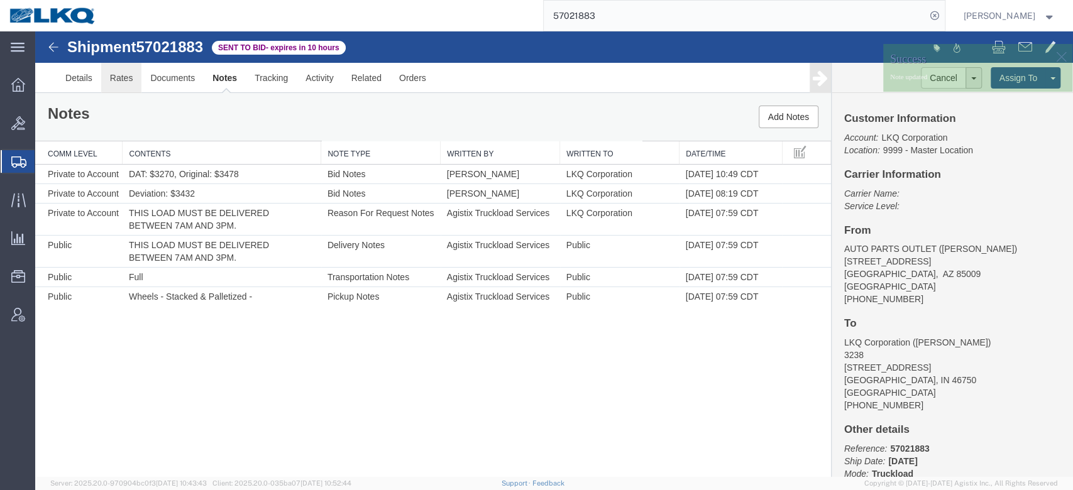
drag, startPoint x: 158, startPoint y: 109, endPoint x: 123, endPoint y: 77, distance: 47.2
click at [123, 77] on link "Rates" at bounding box center [121, 78] width 41 height 30
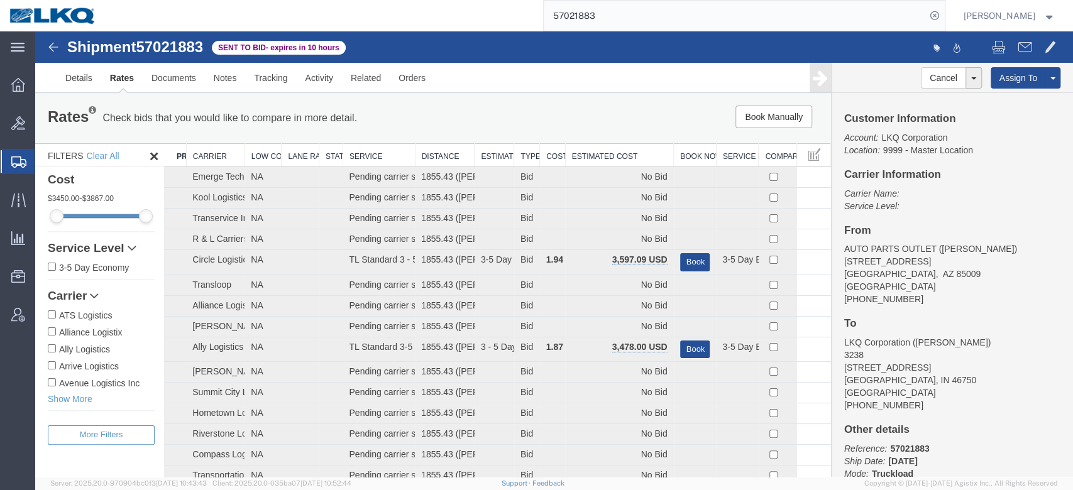
click at [626, 160] on th "Estimated Cost" at bounding box center [619, 155] width 108 height 23
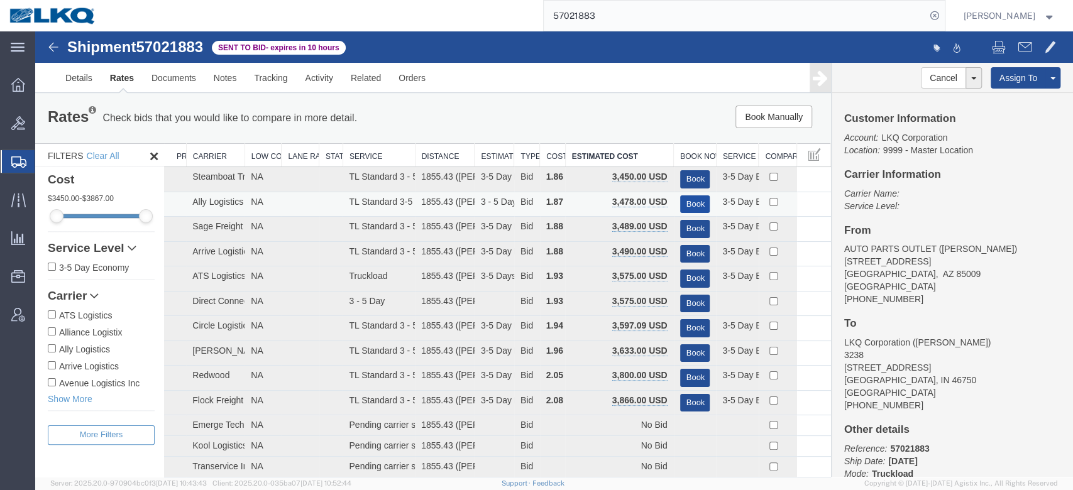
click at [692, 204] on button "Book" at bounding box center [695, 205] width 30 height 18
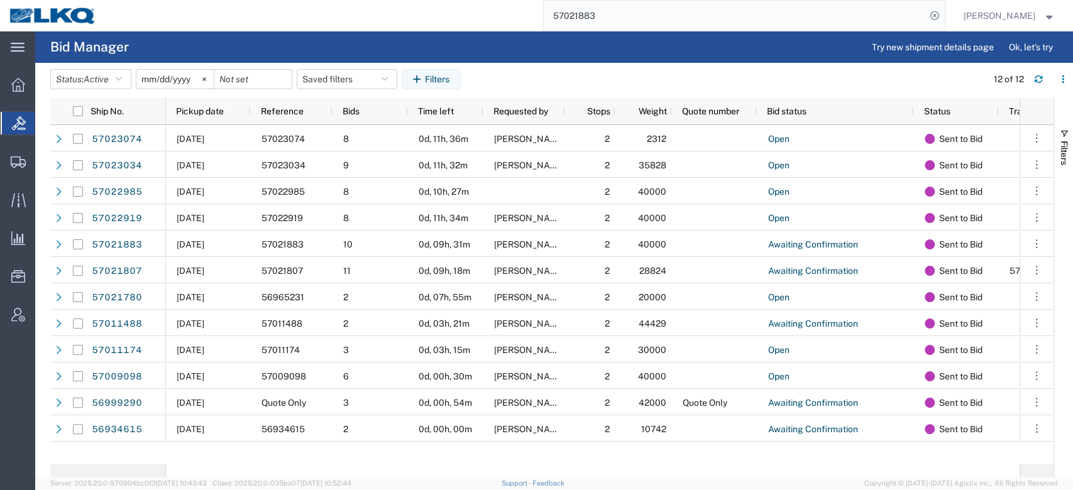
click at [689, 33] on agx-page-header "Bid Manager Try new shipment details page Ok, let's try" at bounding box center [554, 46] width 1038 height 31
click at [646, 4] on input "57021883" at bounding box center [735, 16] width 382 height 30
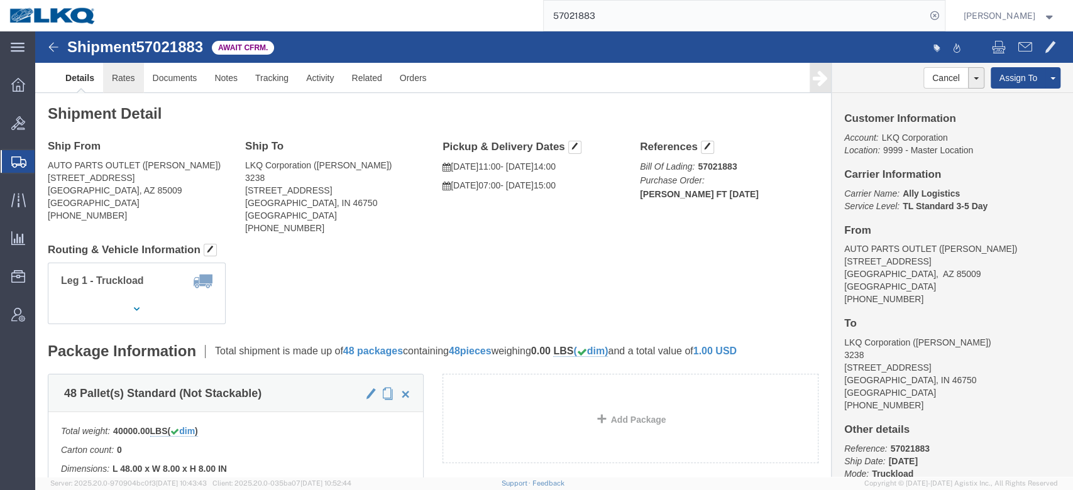
click link "Rates"
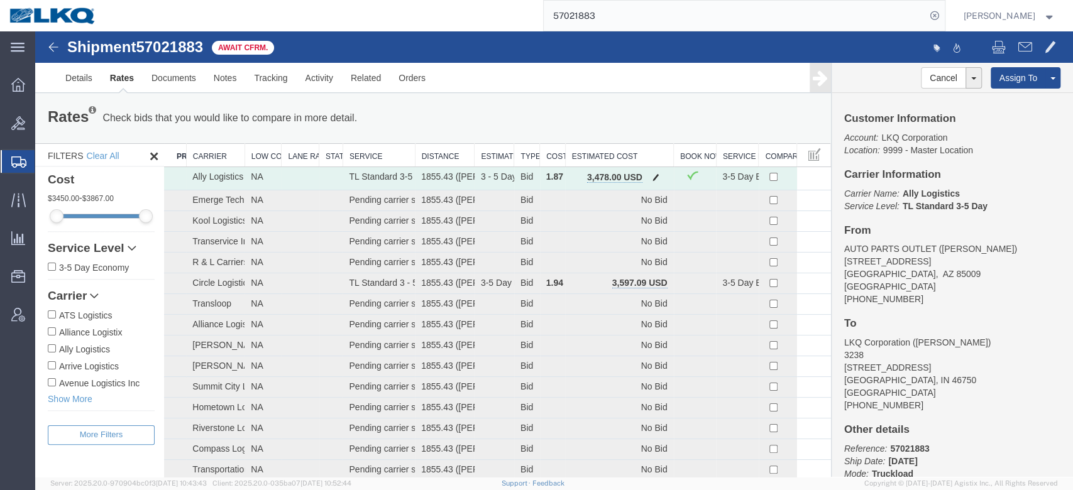
click at [654, 179] on button "button" at bounding box center [656, 178] width 17 height 16
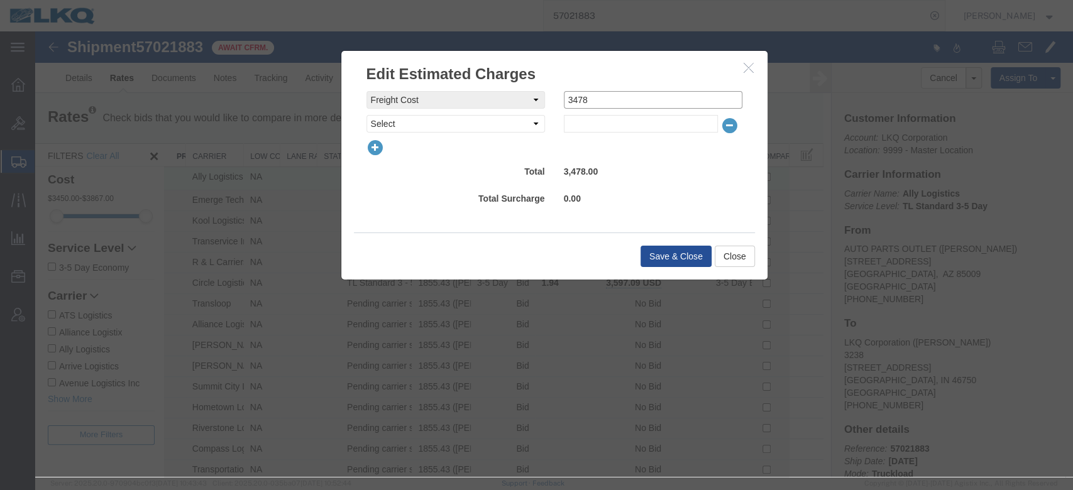
click at [596, 101] on input "3478" at bounding box center [653, 100] width 179 height 18
type input "3425"
click at [666, 248] on button "Save & Close" at bounding box center [676, 256] width 71 height 21
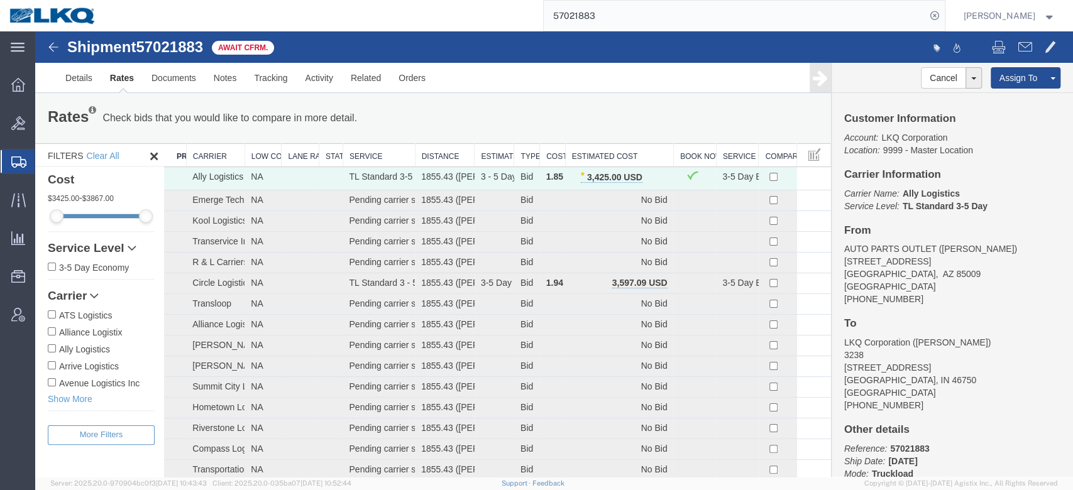
click at [622, 25] on input "57021883" at bounding box center [735, 16] width 382 height 30
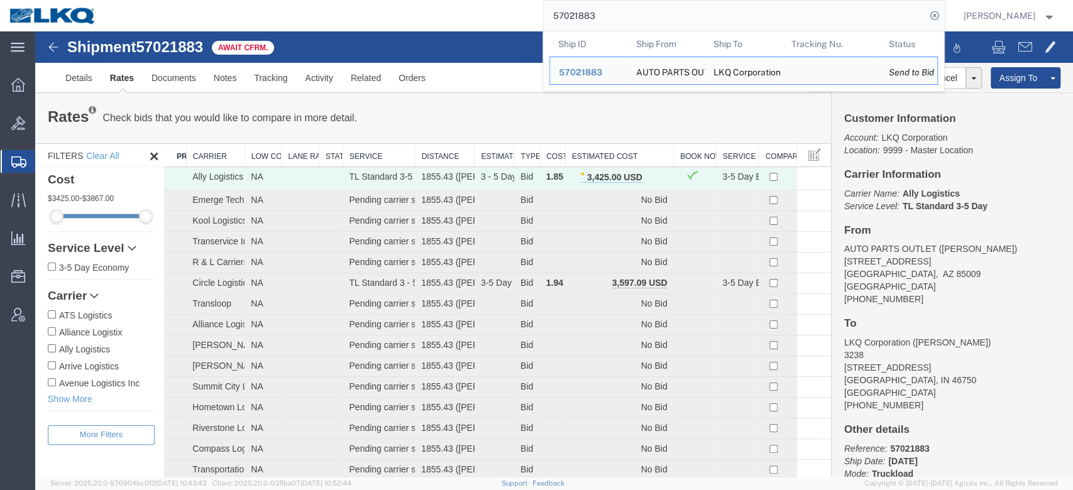
click at [622, 25] on input "57021883" at bounding box center [735, 16] width 382 height 30
paste input "6661586"
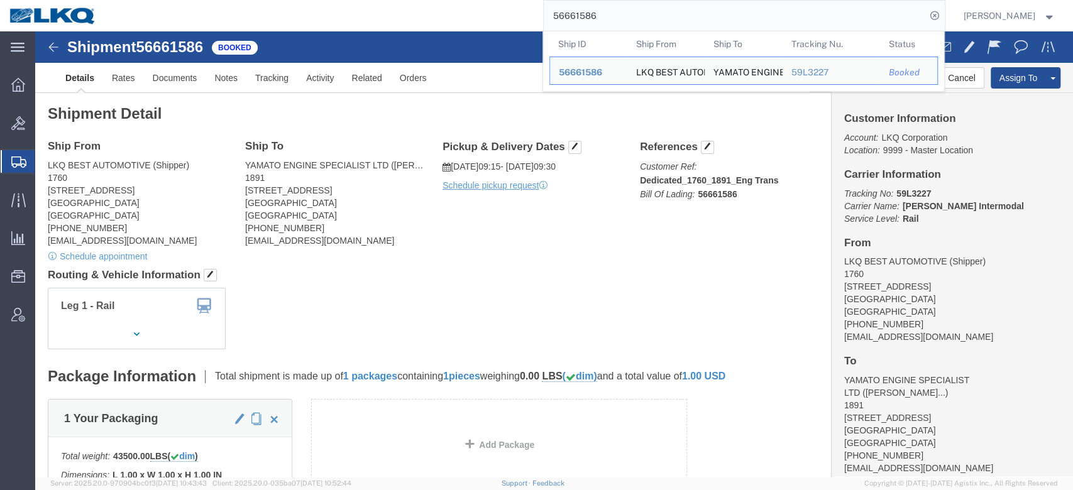
click link "Details"
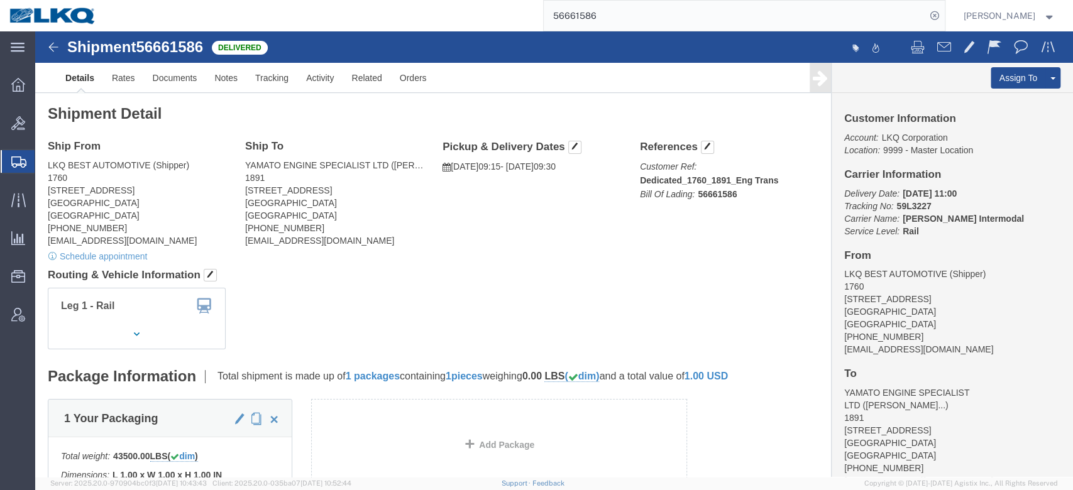
click at [616, 15] on input "56661586" at bounding box center [735, 16] width 382 height 30
type input "57021780"
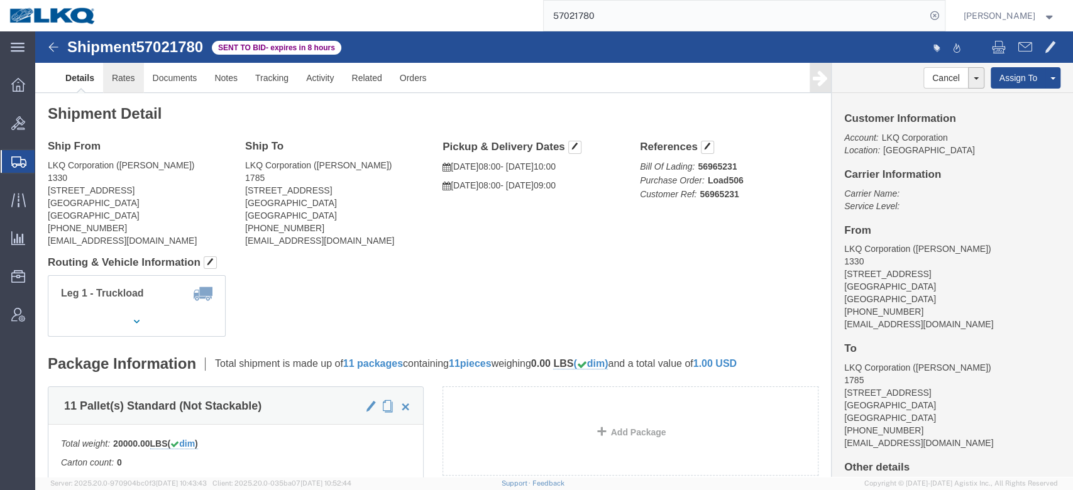
click link "Rates"
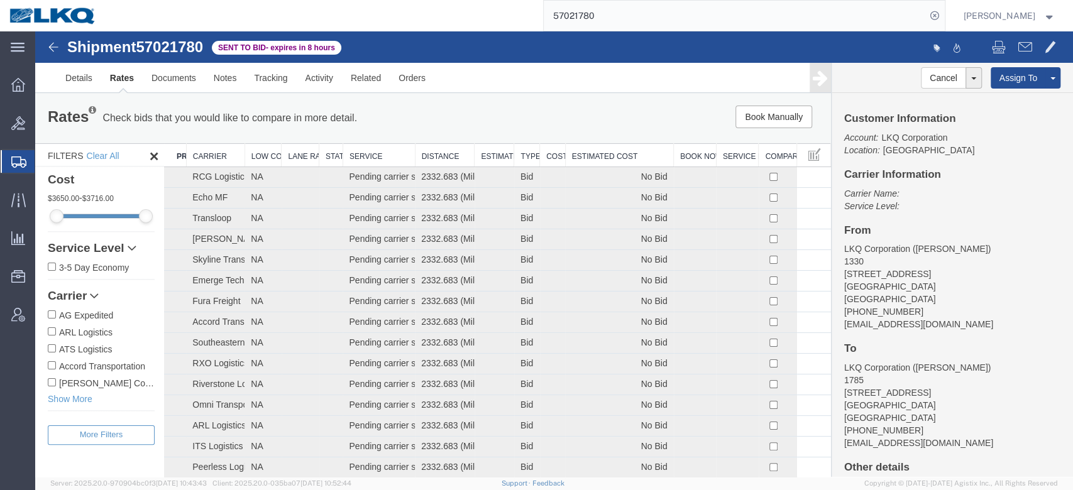
click at [617, 159] on th "Estimated Cost" at bounding box center [619, 155] width 108 height 23
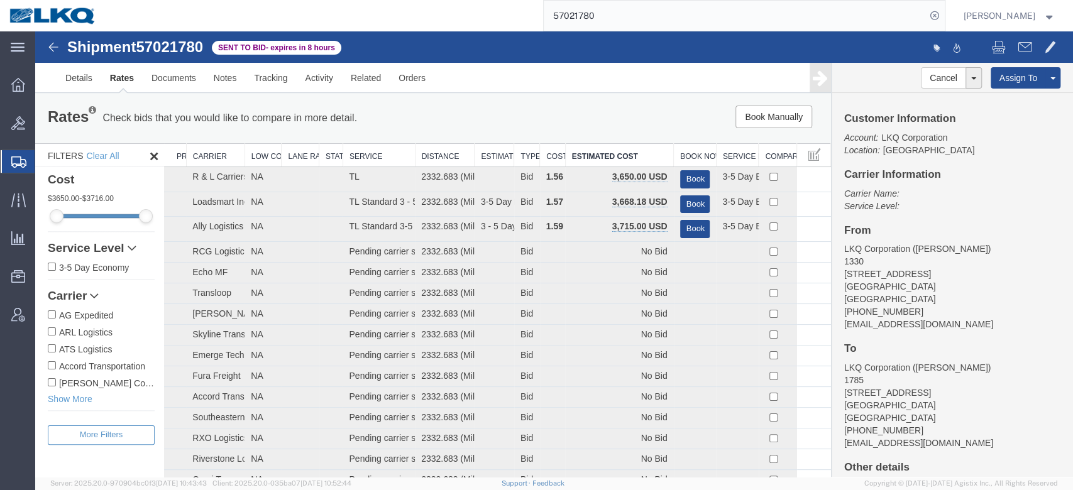
click at [517, 100] on div "Rates Check bids that you would like to compare in more detail. Compare Filter …" at bounding box center [433, 118] width 796 height 50
click at [307, 75] on link "Activity" at bounding box center [319, 78] width 45 height 30
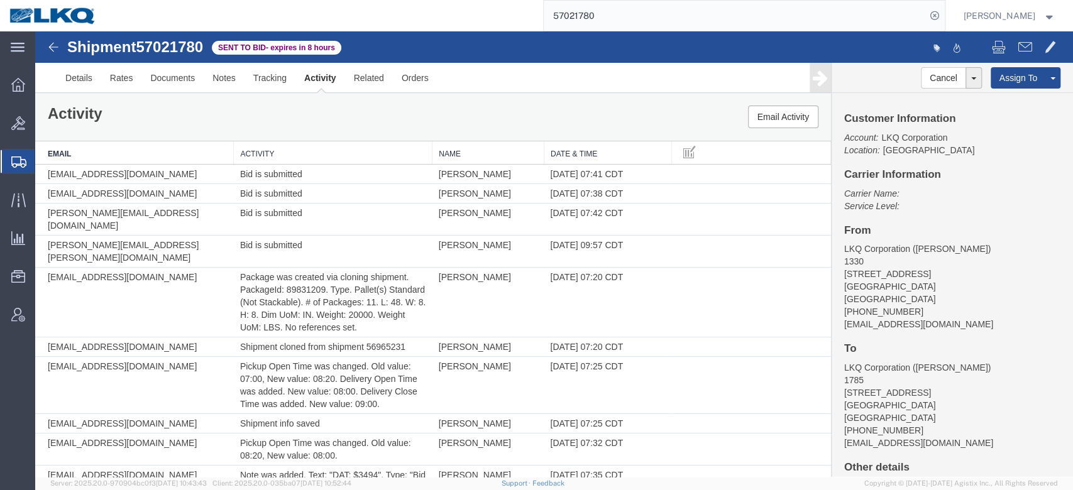
click at [589, 151] on th "Date & Time" at bounding box center [608, 152] width 128 height 23
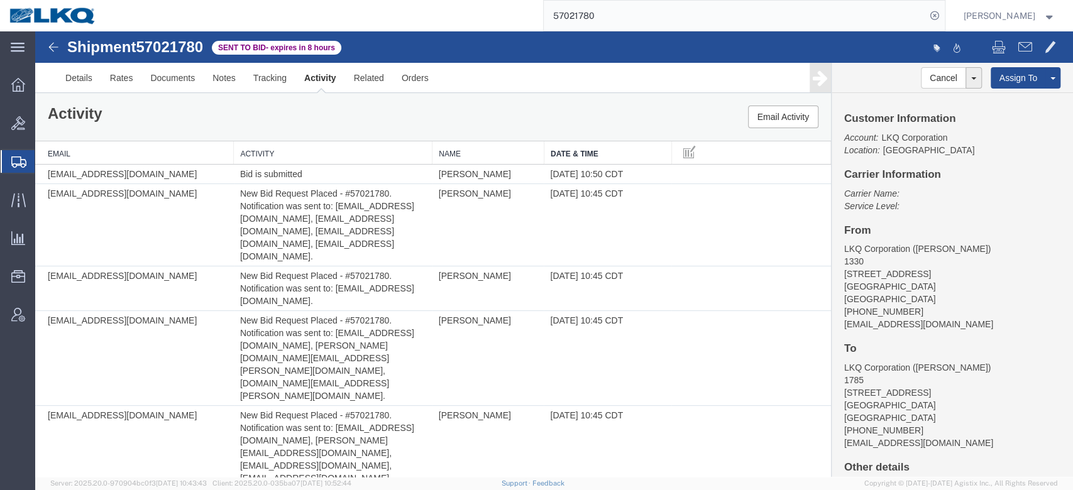
click at [589, 151] on th "Date & Time" at bounding box center [608, 152] width 128 height 23
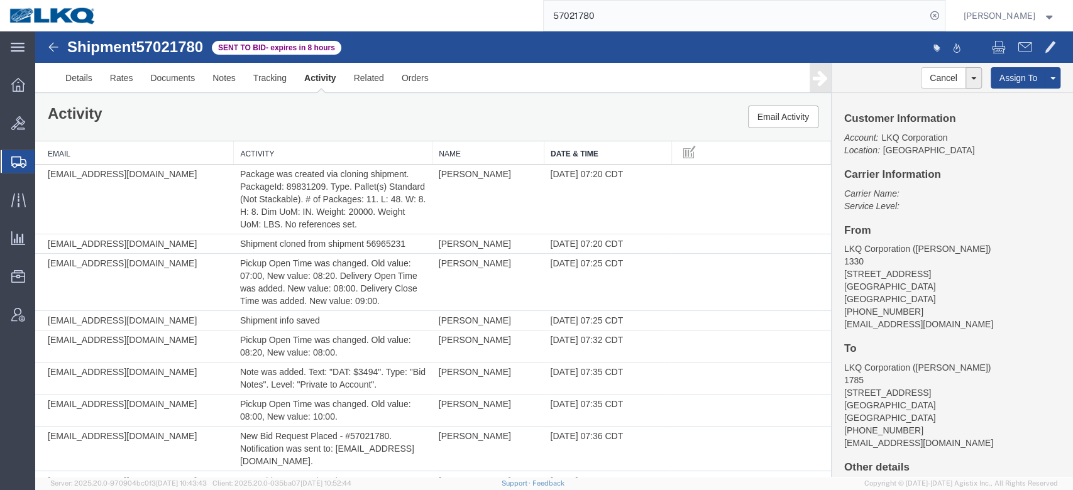
click at [585, 158] on th "Date & Time" at bounding box center [608, 152] width 128 height 23
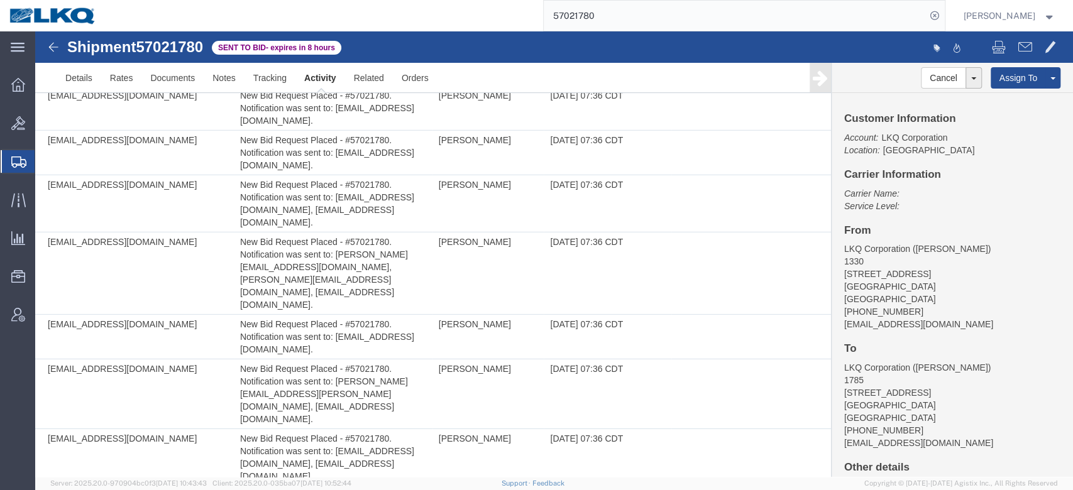
scroll to position [3657, 0]
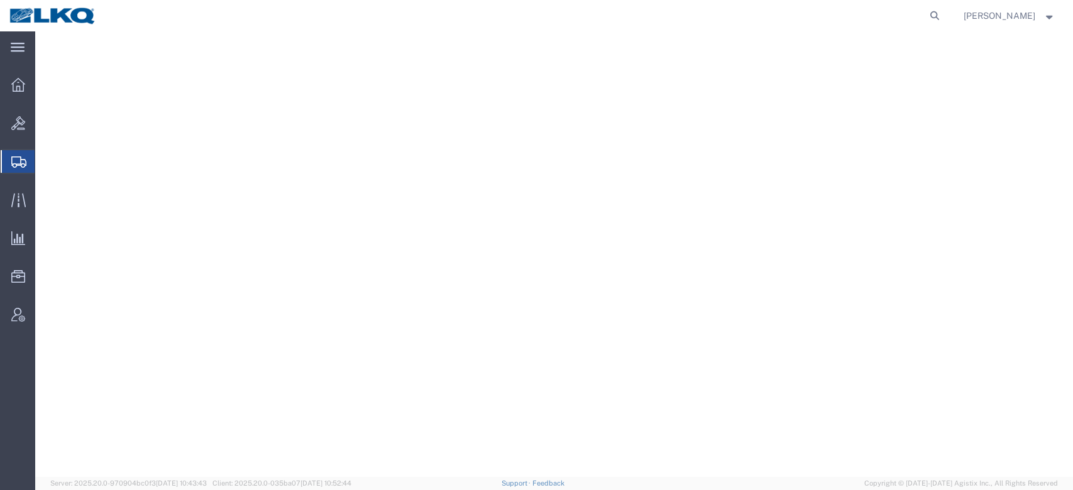
select select "27634"
select select
select select "27634"
select select
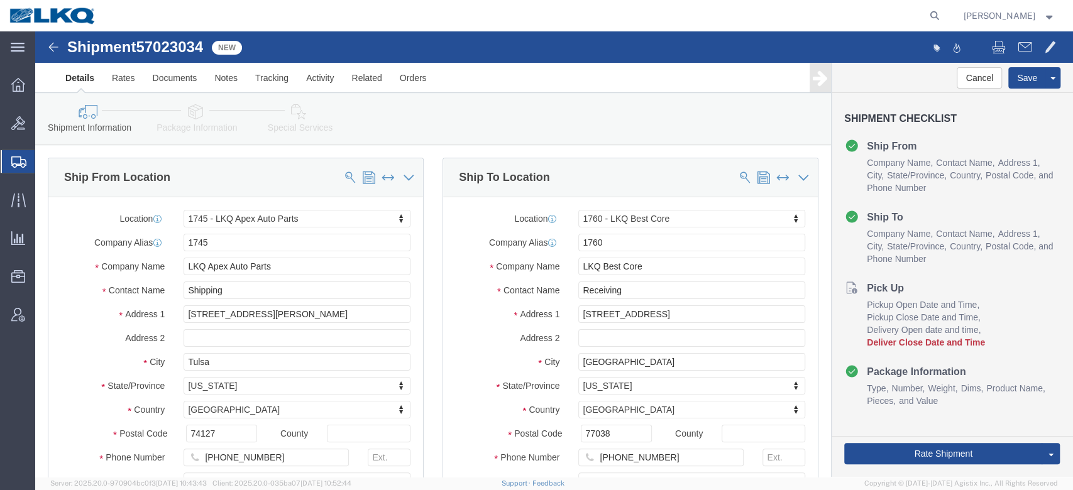
select select "27620"
select select "27634"
click span "57023034"
copy span "57023034"
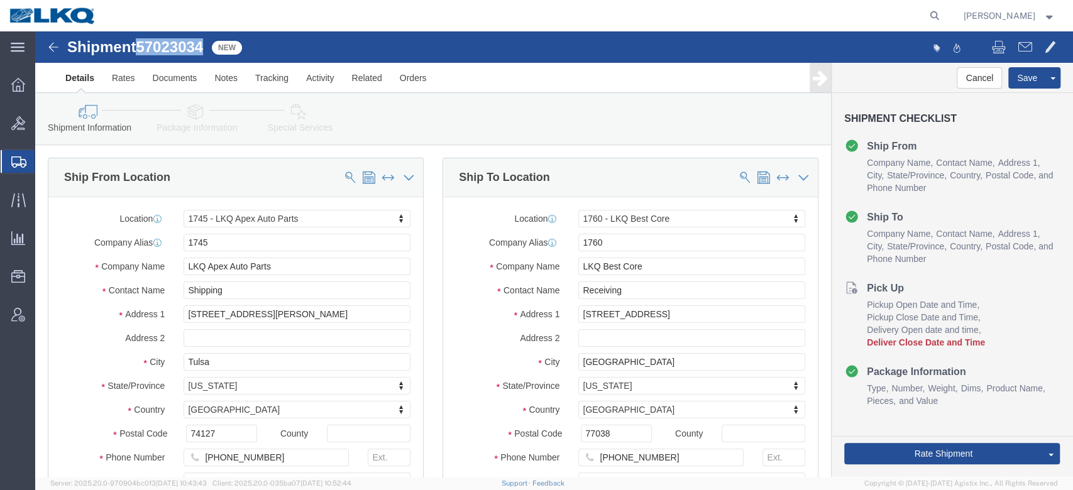
copy span "57023034"
click link "Notes"
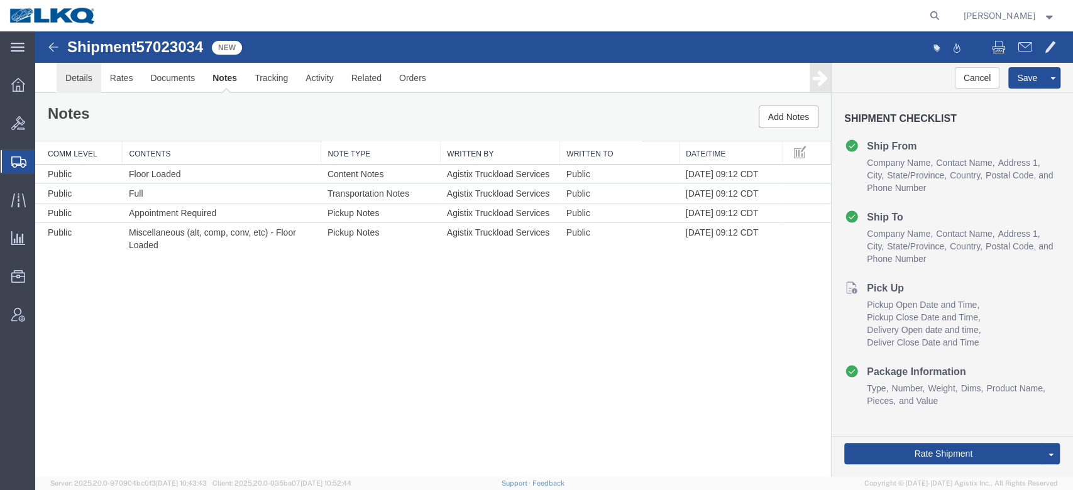
click at [79, 78] on link "Details" at bounding box center [79, 78] width 45 height 30
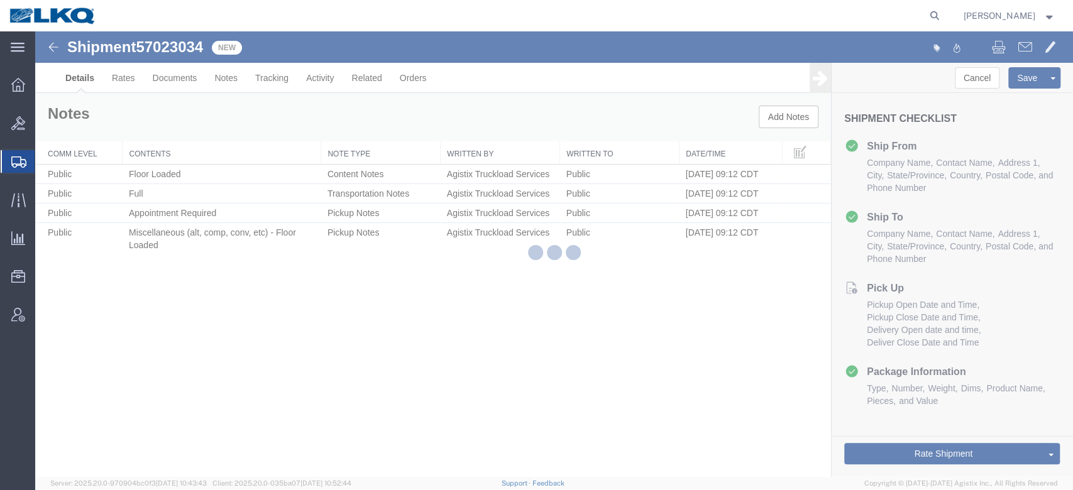
select select "27620"
select select "27634"
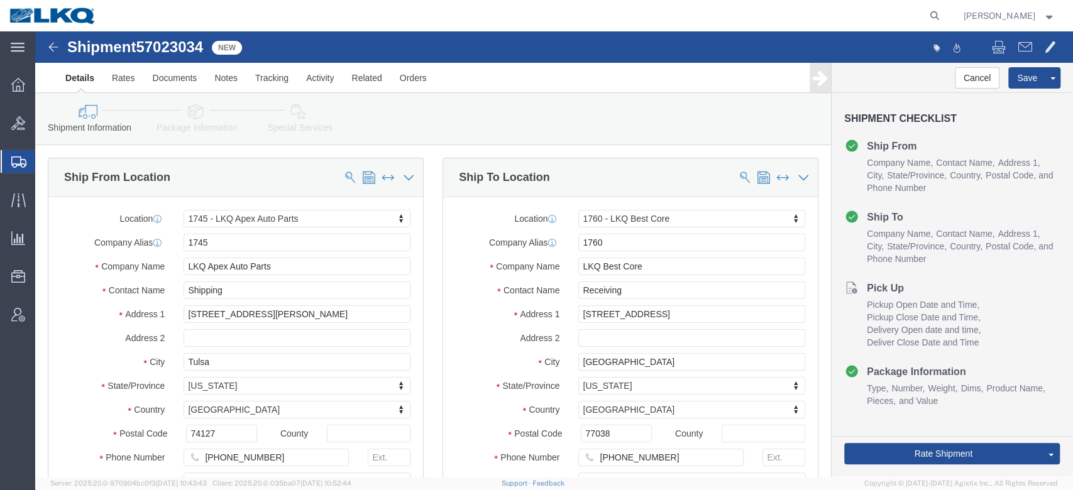
drag, startPoint x: 267, startPoint y: 91, endPoint x: 322, endPoint y: 117, distance: 61.3
click link "Special Services"
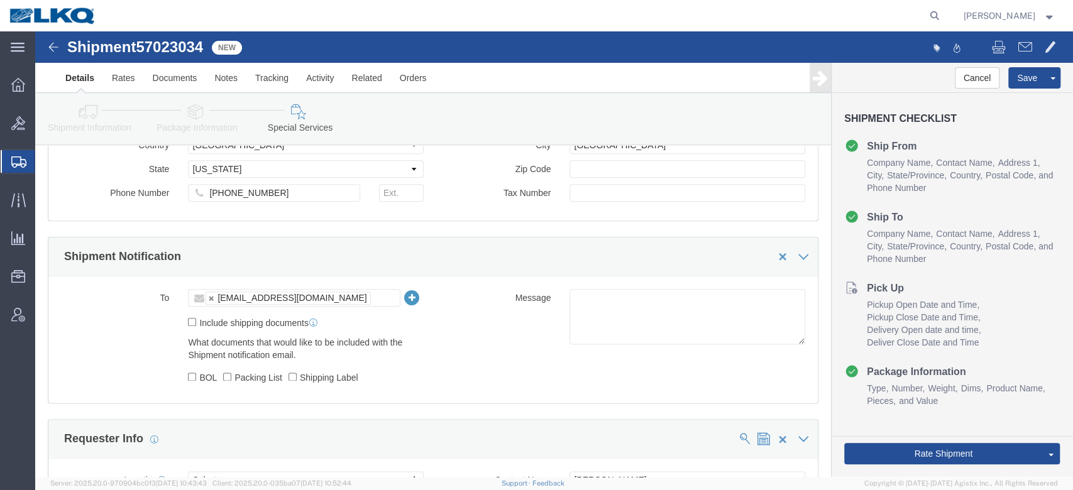
scroll to position [922, 0]
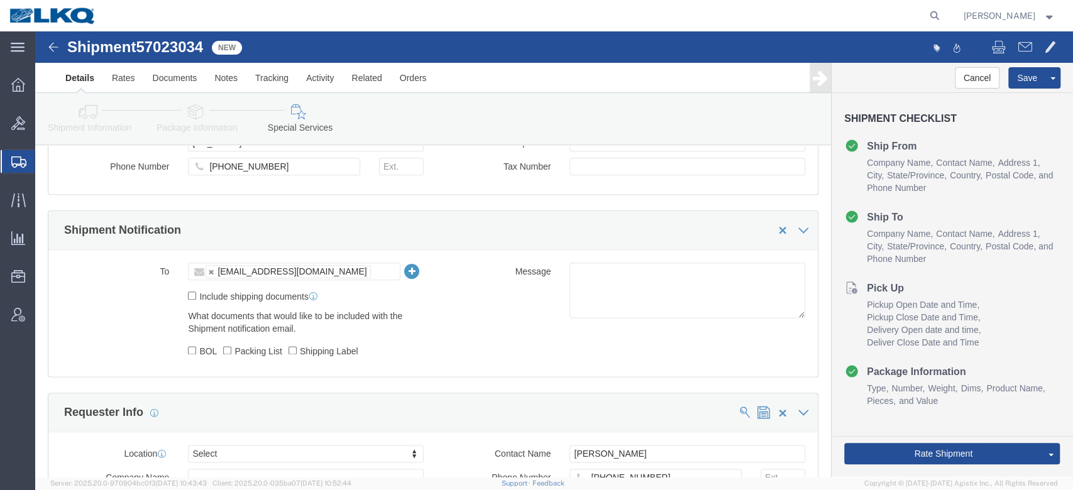
click link "Package Information"
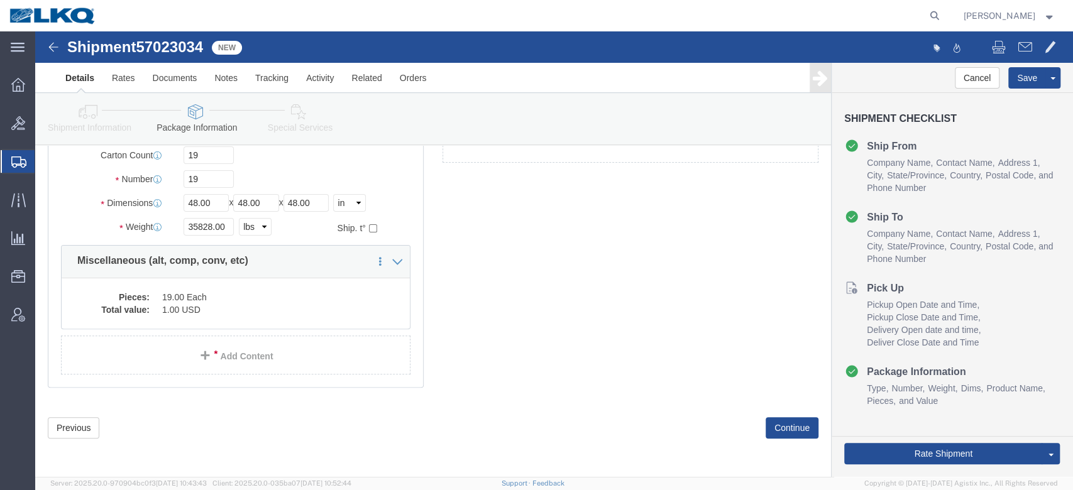
scroll to position [55, 0]
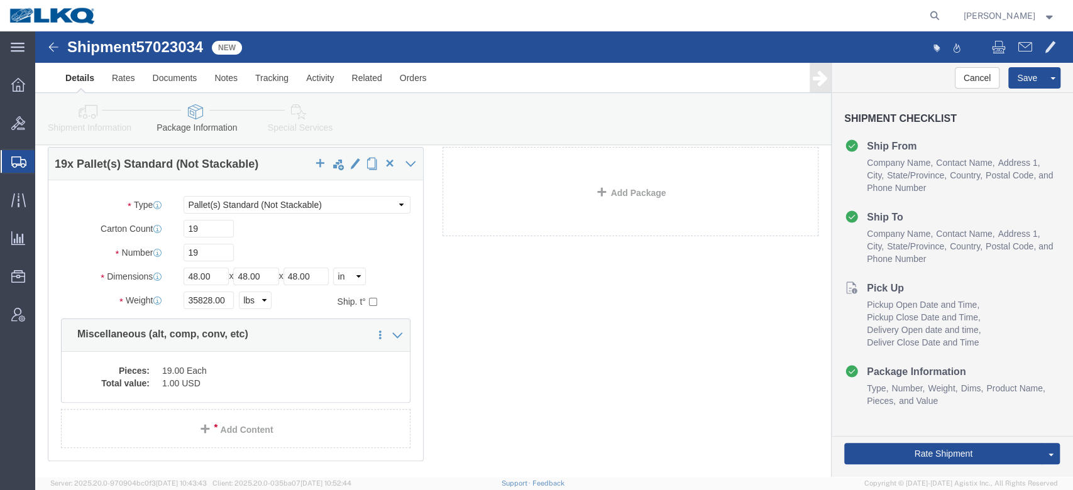
click icon
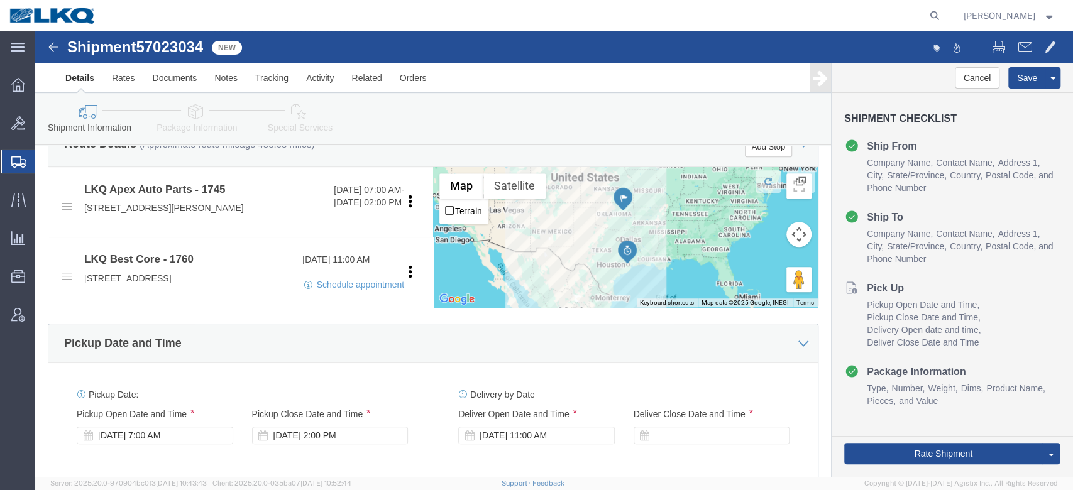
scroll to position [558, 0]
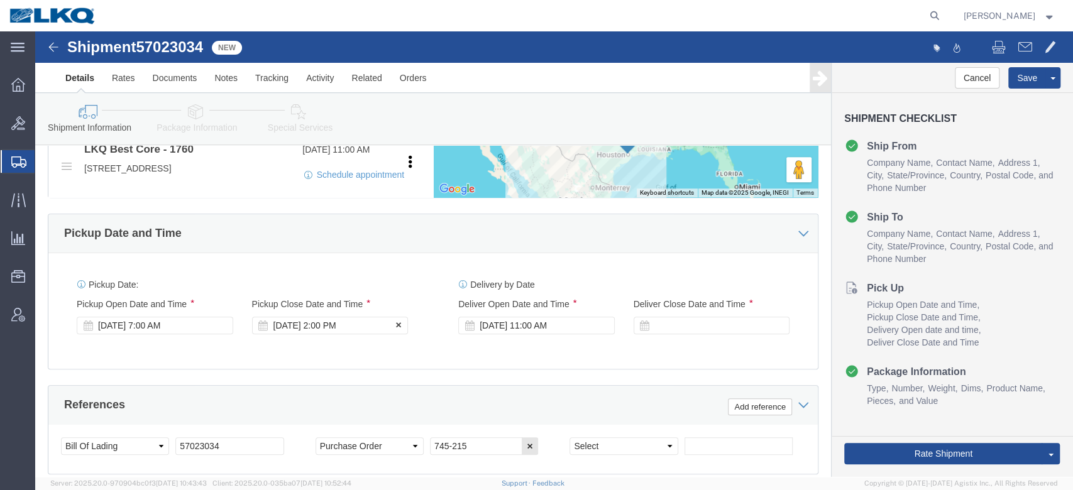
click div "Oct 17 2025 2:00 PM"
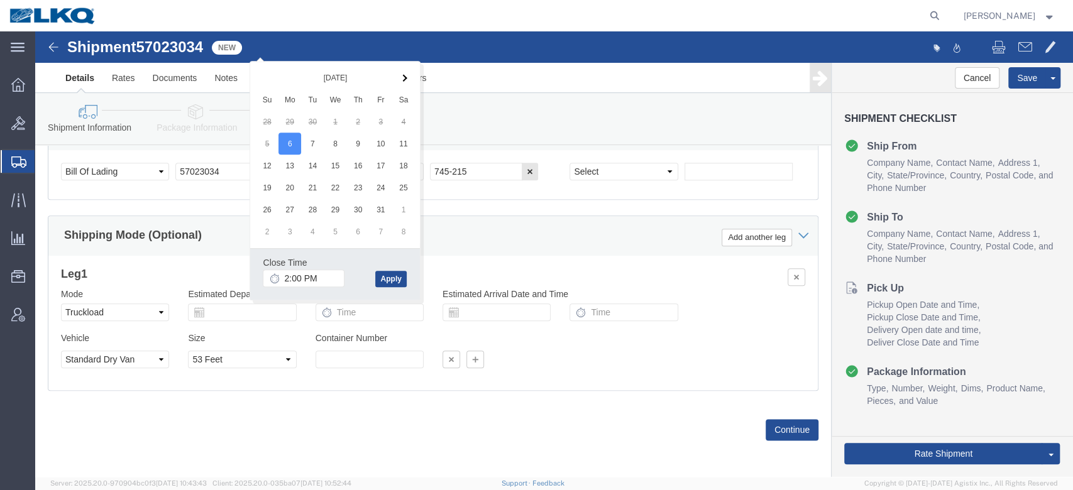
click div "Shipping Mode (Optional) Add another leg"
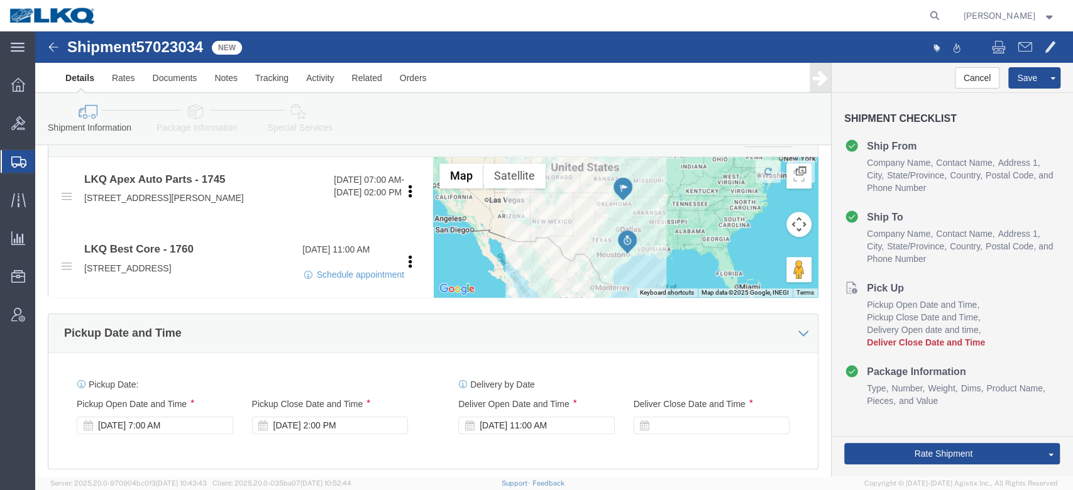
scroll to position [329, 0]
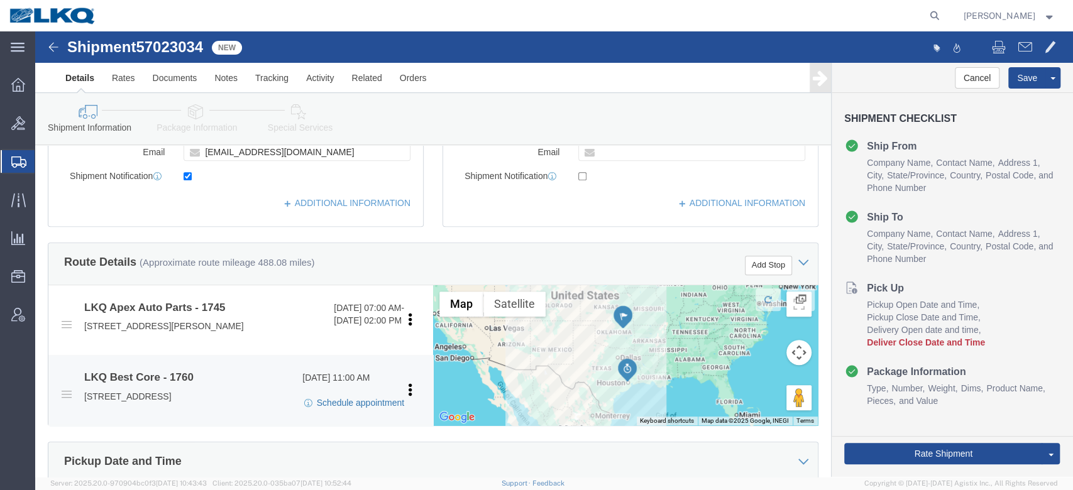
click link "Schedule appointment"
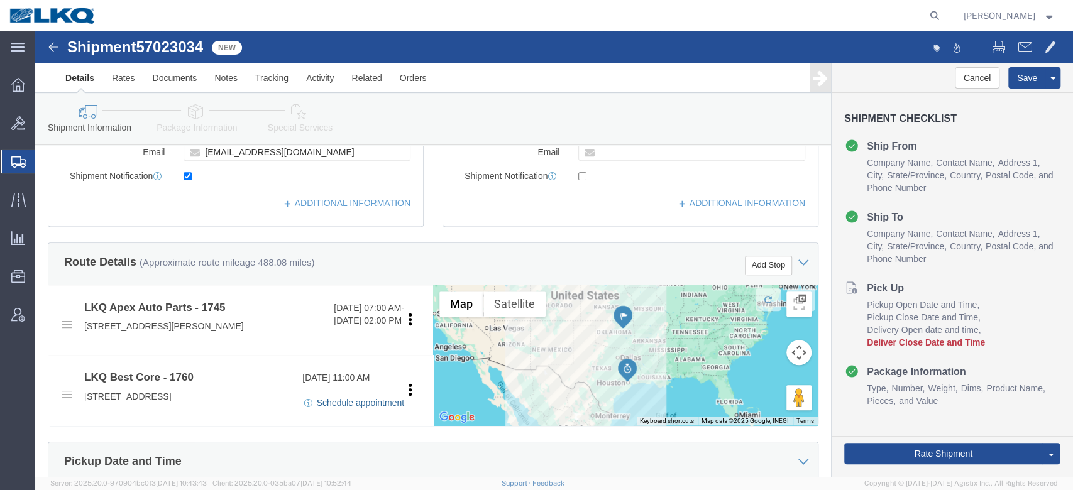
select select
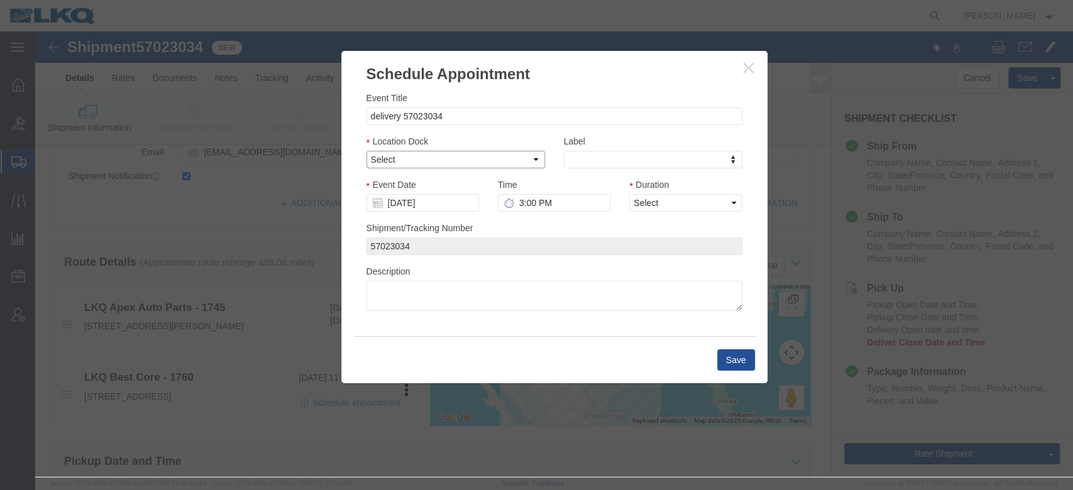
click select "Select 1760 - LKQ Best Core 1760 - Outbound Loads"
select select "1"
click select "Select 1760 - LKQ Best Core 1760 - Outbound Loads"
drag, startPoint x: 613, startPoint y: 170, endPoint x: 613, endPoint y: 178, distance: 8.2
click select "Select 15 min 30 min 45 min 1 hr 2 hr 3 hr 4 hr"
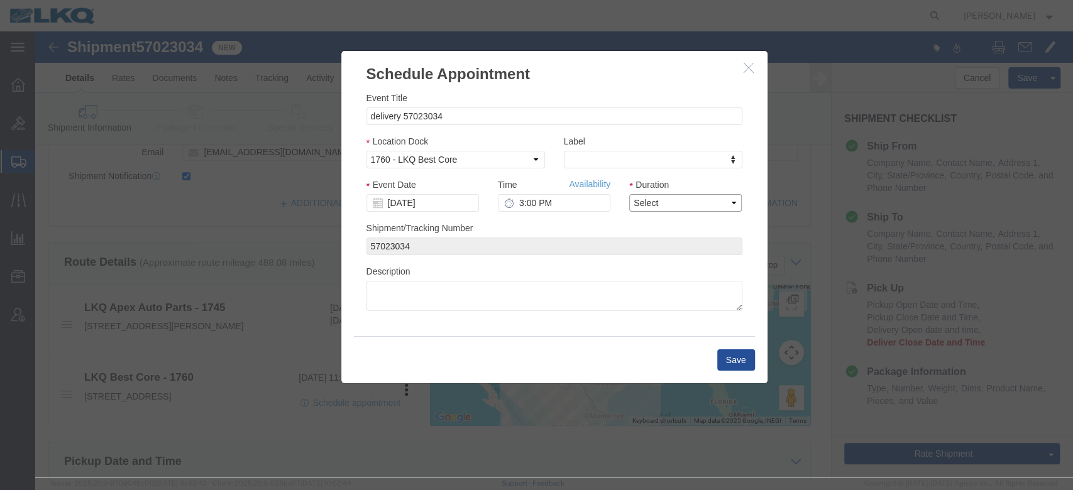
select select "15"
click select "Select 15 min 30 min 45 min 1 hr 2 hr 3 hr 4 hr"
click input "[DATE]"
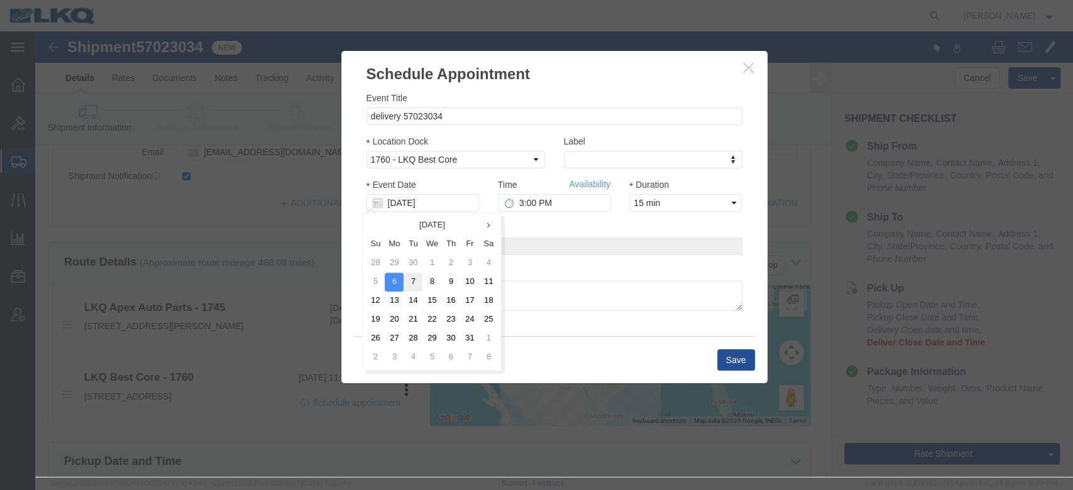
click td "7"
type input "[DATE]"
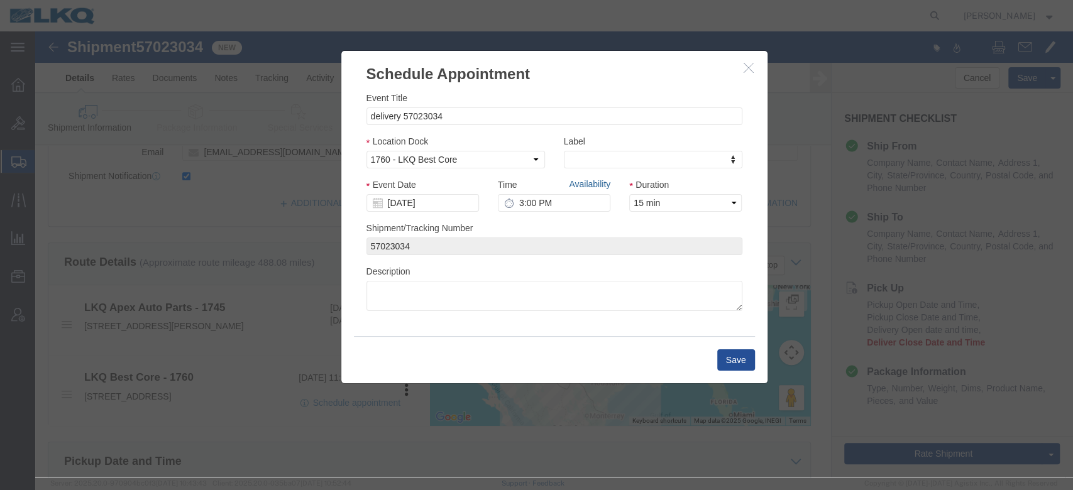
click link "Availability"
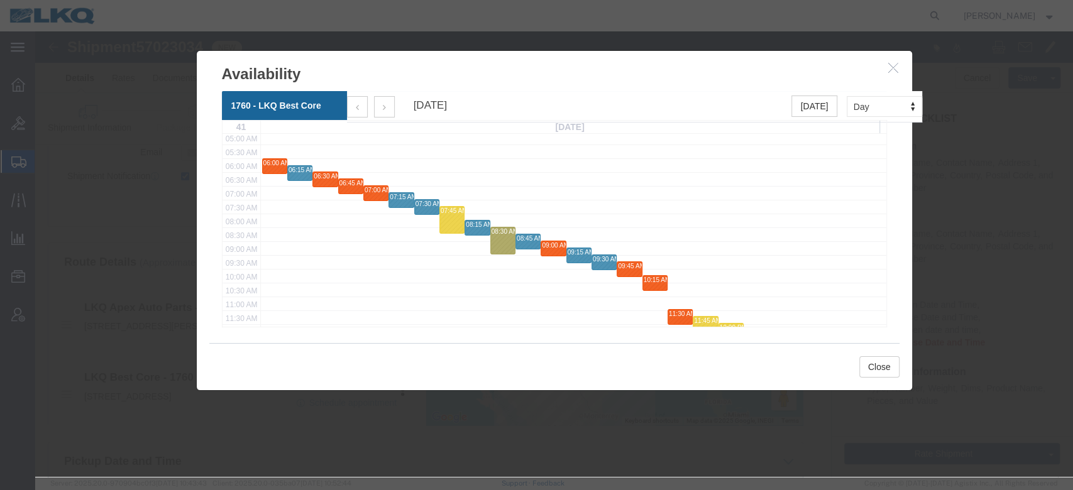
scroll to position [167, 0]
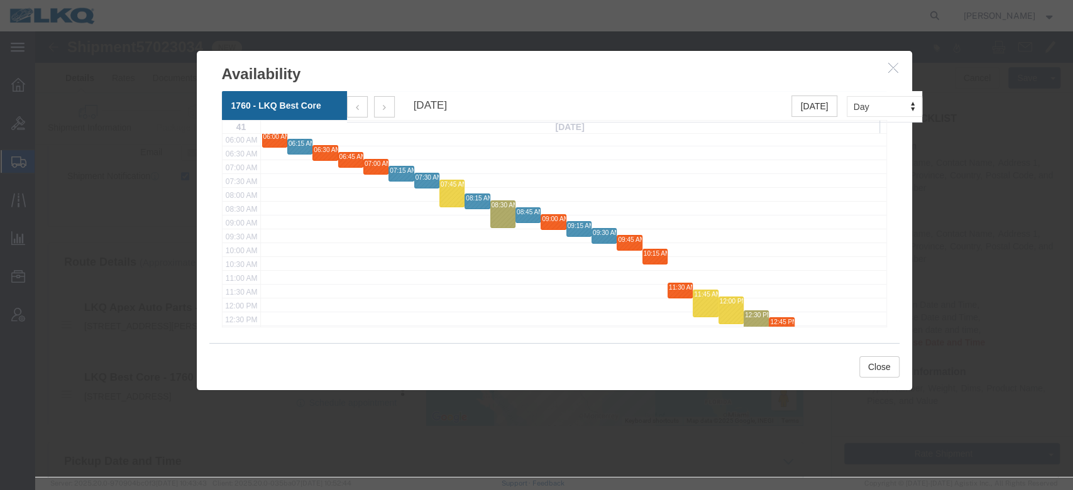
click button "button"
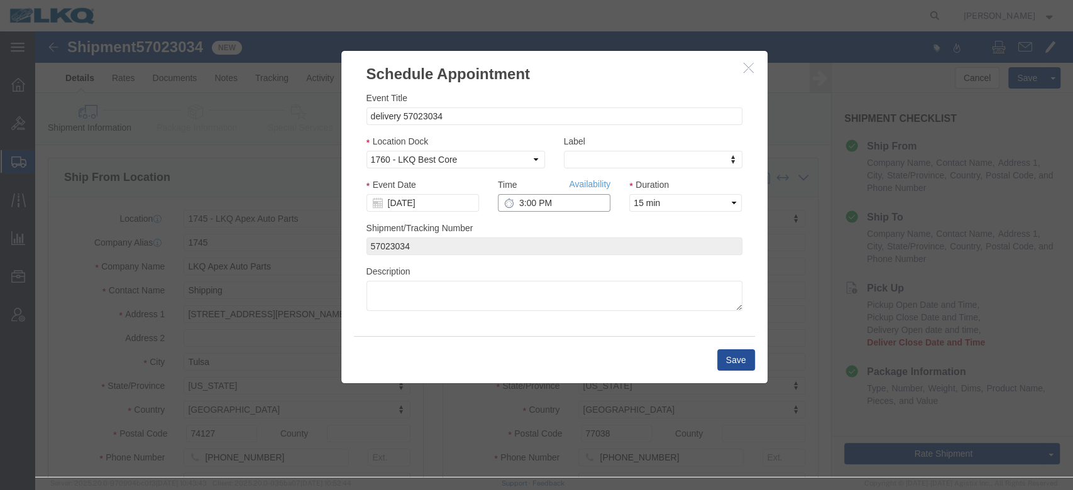
click input "3:00 PM"
type input "10:00 AM"
click button "Save"
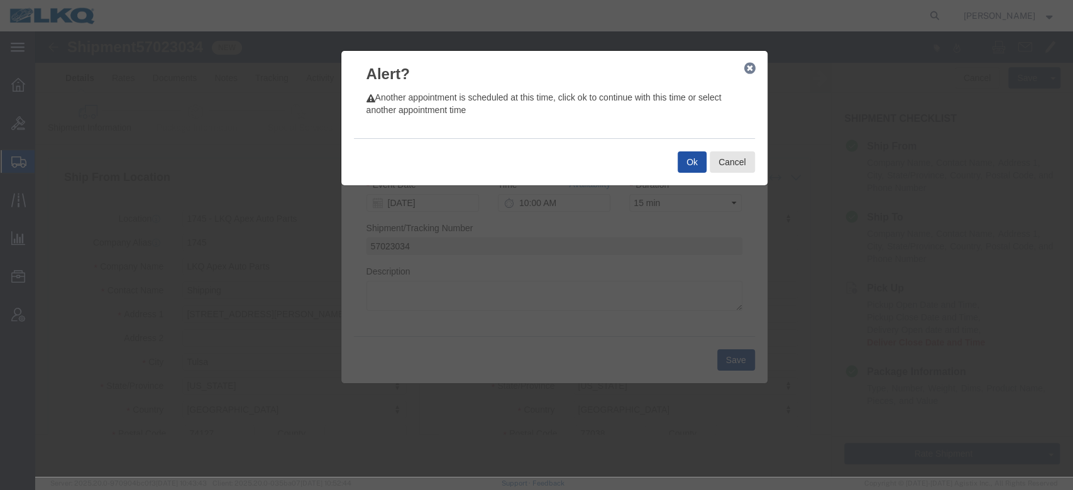
click button "Ok"
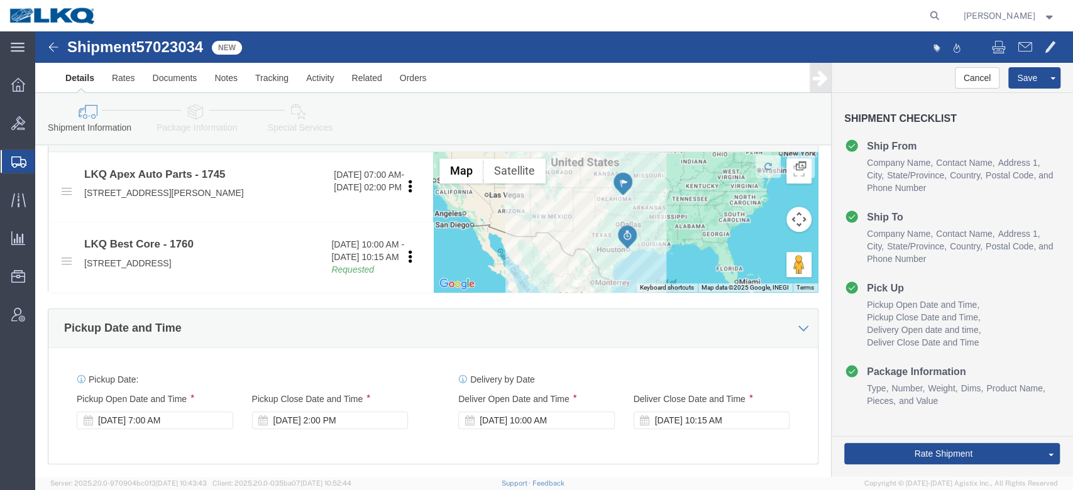
scroll to position [503, 0]
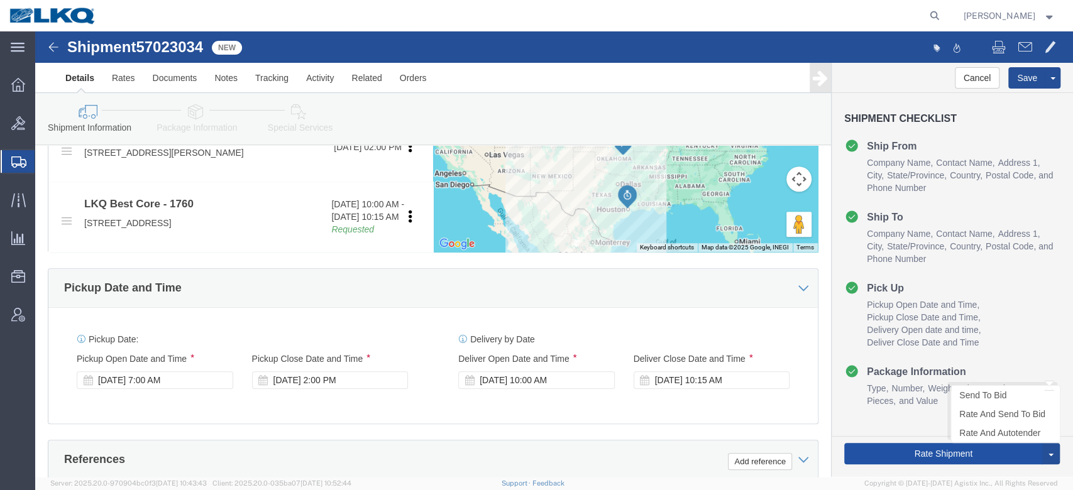
drag, startPoint x: 866, startPoint y: 426, endPoint x: 733, endPoint y: 4, distance: 442.8
click button "Rate Shipment"
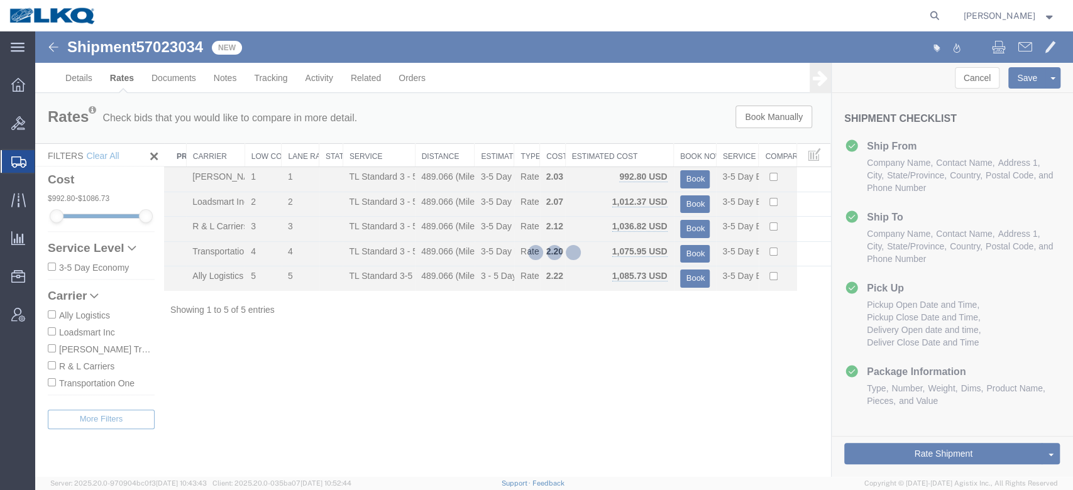
scroll to position [0, 0]
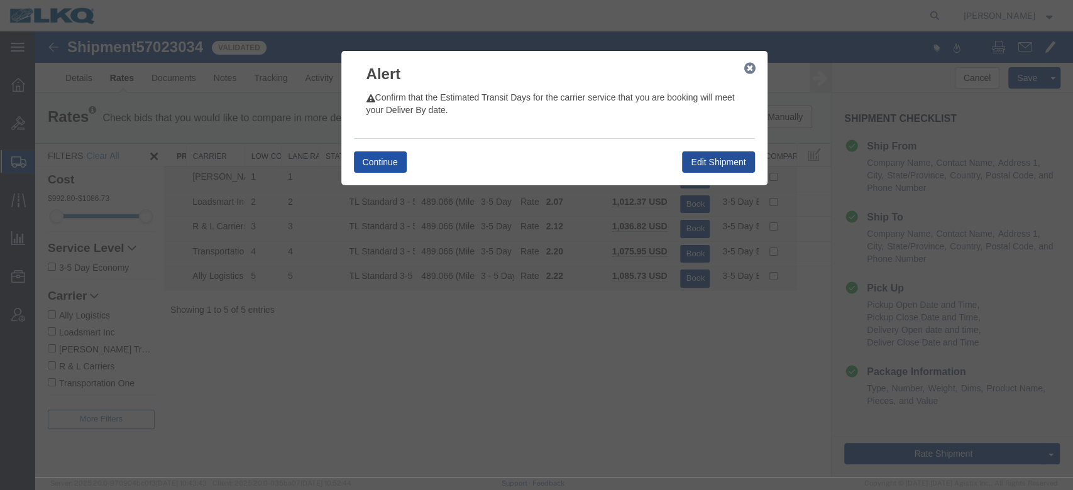
drag, startPoint x: 382, startPoint y: 160, endPoint x: 392, endPoint y: 157, distance: 10.5
click at [380, 160] on button "Continue" at bounding box center [380, 162] width 53 height 21
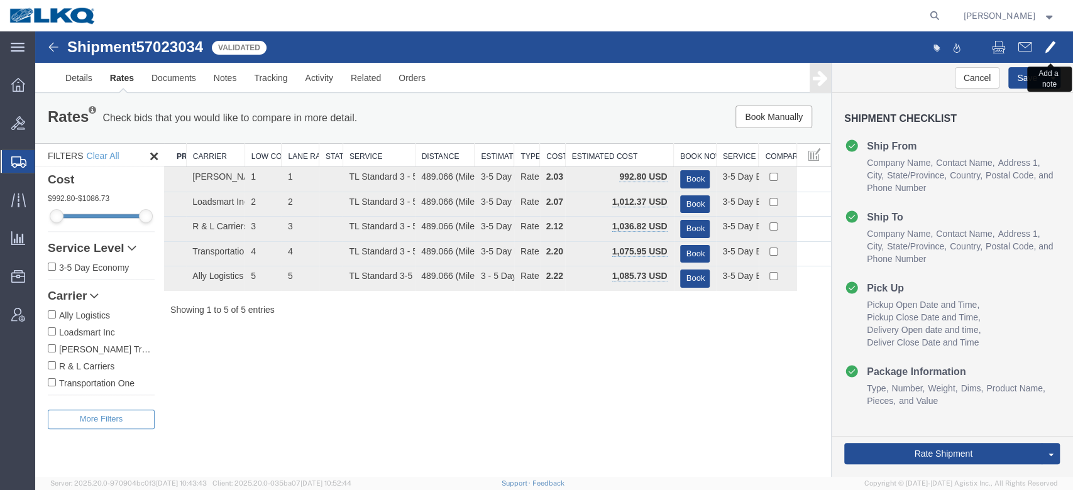
click at [1052, 47] on span at bounding box center [1050, 46] width 11 height 15
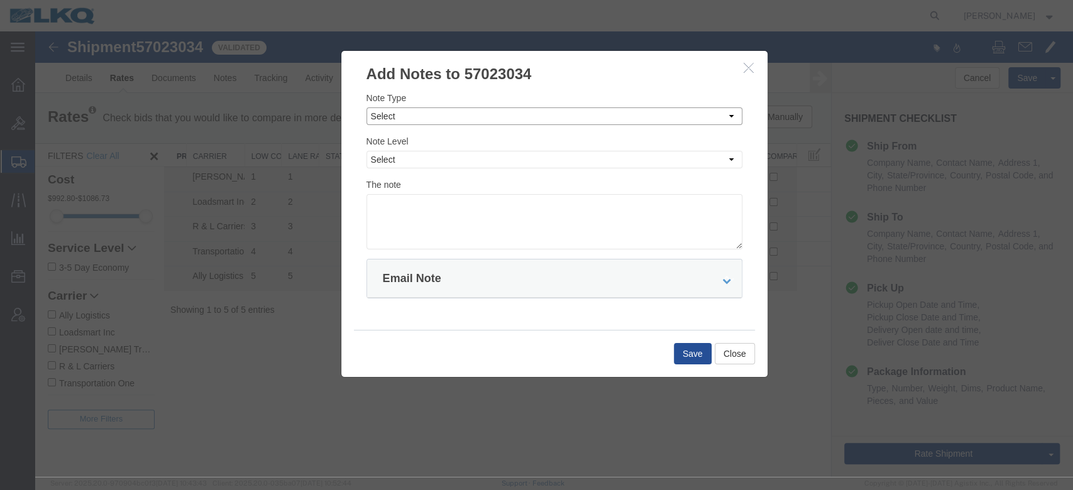
click at [467, 118] on select "Select Approval Bid Notes Carrier Change Notes Claim Notes Content Hazmat Notes…" at bounding box center [555, 117] width 376 height 18
select select "BID_NOTES"
click at [367, 108] on select "Select Approval Bid Notes Carrier Change Notes Claim Notes Content Hazmat Notes…" at bounding box center [555, 117] width 376 height 18
drag, startPoint x: 420, startPoint y: 157, endPoint x: 421, endPoint y: 165, distance: 7.6
click at [420, 157] on select "Select Private to Account Private to Vendor Public" at bounding box center [555, 160] width 376 height 18
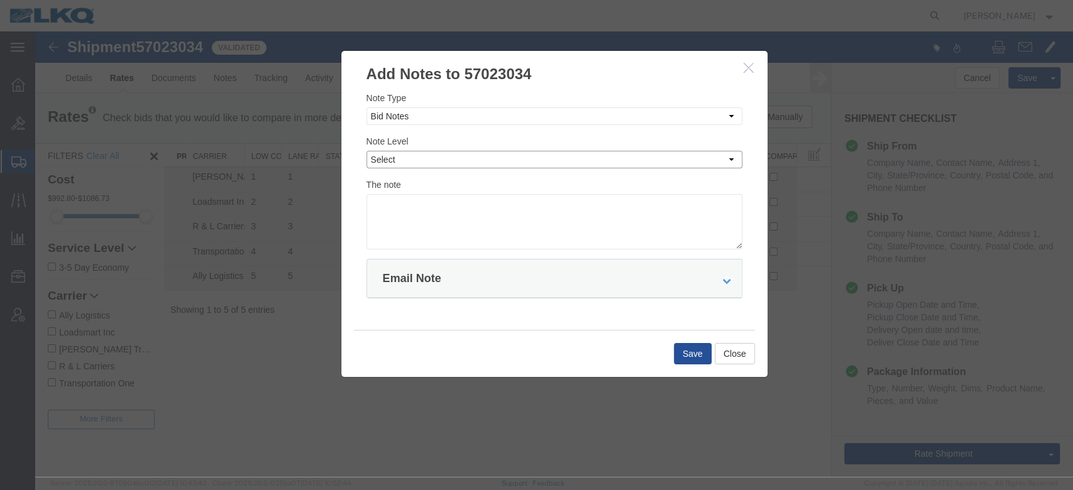
select select "PRIVATE_TO_ACCOUNT"
click at [367, 151] on select "Select Private to Account Private to Vendor Public" at bounding box center [555, 160] width 376 height 18
click at [426, 208] on textarea at bounding box center [555, 221] width 376 height 55
type textarea "Deviation: $996"
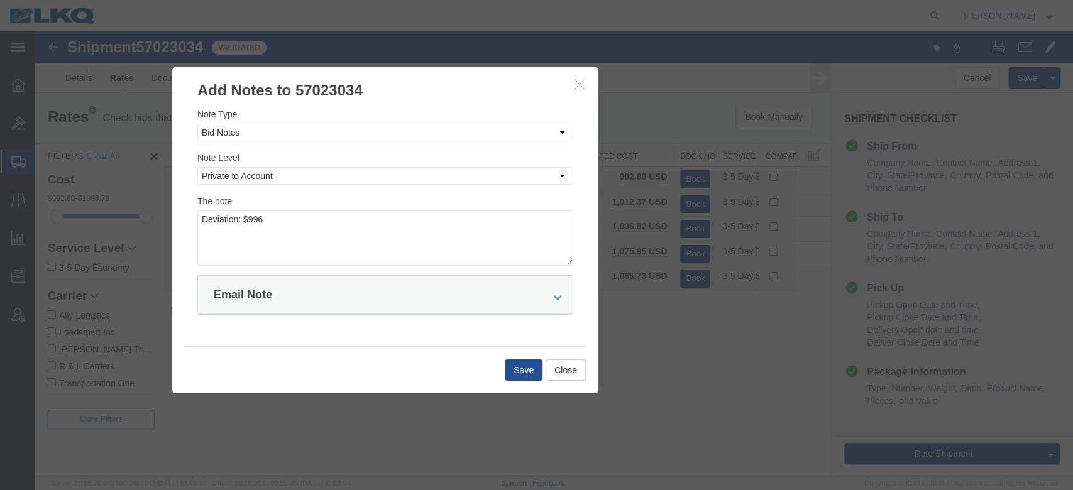
drag, startPoint x: 551, startPoint y: 63, endPoint x: 382, endPoint y: 79, distance: 169.9
click at [382, 79] on h3 "Add Notes to 57023034" at bounding box center [385, 84] width 426 height 34
click at [527, 366] on button "Save" at bounding box center [524, 370] width 38 height 21
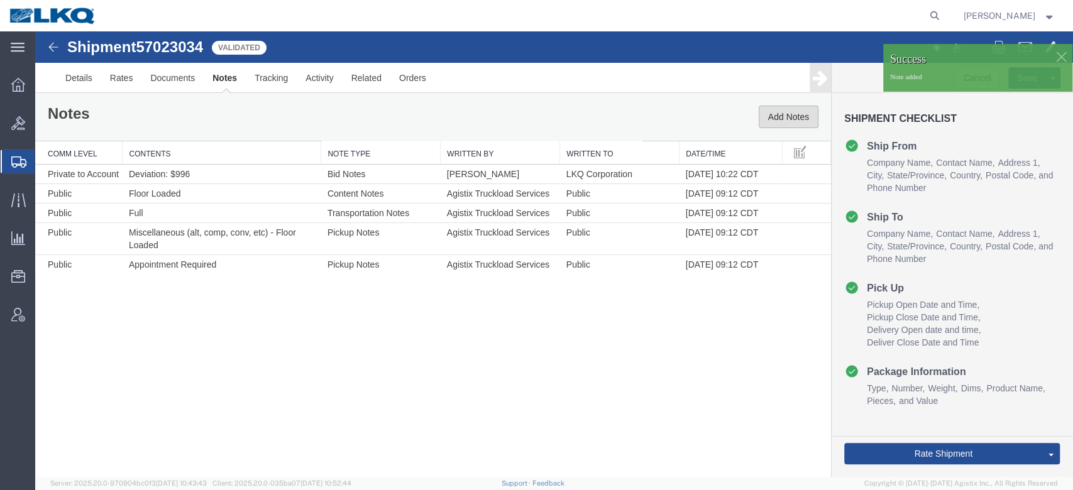
click at [795, 113] on button "Add Notes" at bounding box center [789, 117] width 60 height 23
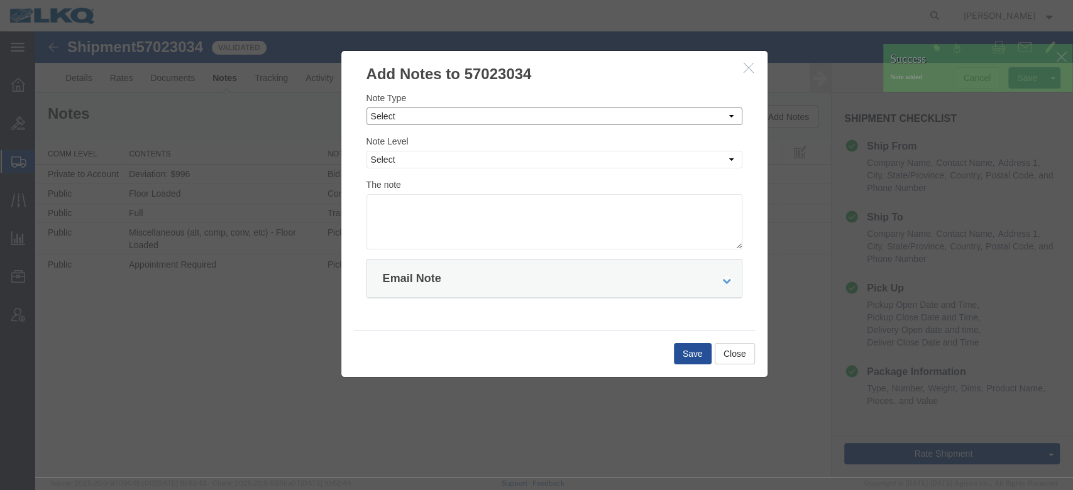
drag, startPoint x: 399, startPoint y: 109, endPoint x: 401, endPoint y: 123, distance: 14.0
click at [399, 109] on select "Select Approval Bid Notes Carrier Change Notes Claim Notes Content Hazmat Notes…" at bounding box center [555, 117] width 376 height 18
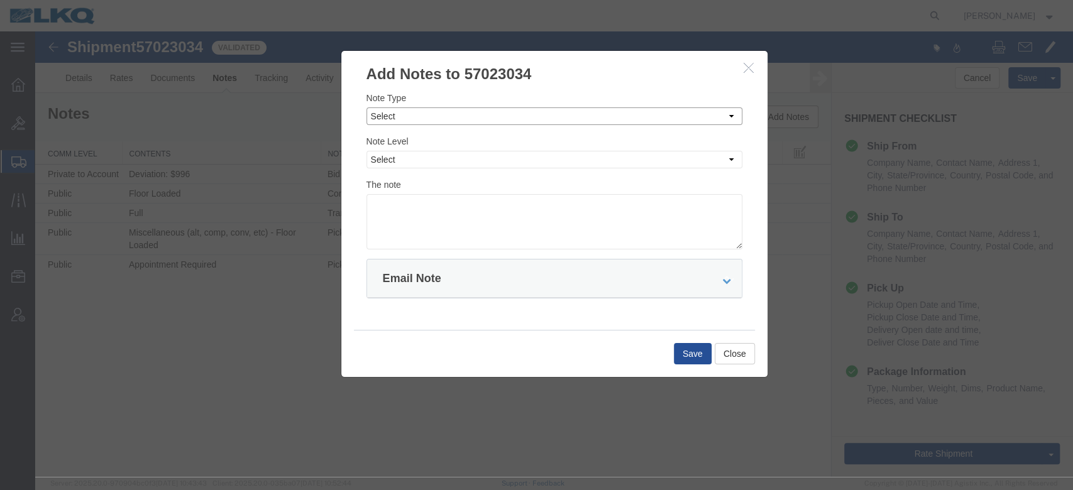
select select "BID_NOTES"
click at [367, 108] on select "Select Approval Bid Notes Carrier Change Notes Claim Notes Content Hazmat Notes…" at bounding box center [555, 117] width 376 height 18
click at [404, 160] on select "Select Private to Account Private to Vendor Public" at bounding box center [555, 160] width 376 height 18
select select "PRIVATE_TO_ACCOUNT"
click at [367, 151] on select "Select Private to Account Private to Vendor Public" at bounding box center [555, 160] width 376 height 18
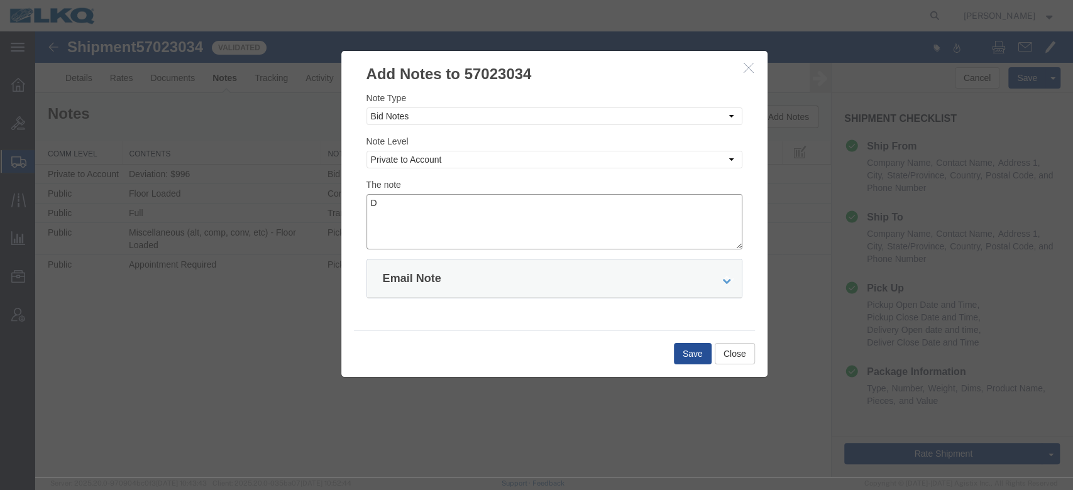
click at [411, 201] on textarea "D" at bounding box center [555, 221] width 376 height 55
type textarea "DAT: $906"
click at [678, 343] on button "Save" at bounding box center [693, 353] width 38 height 21
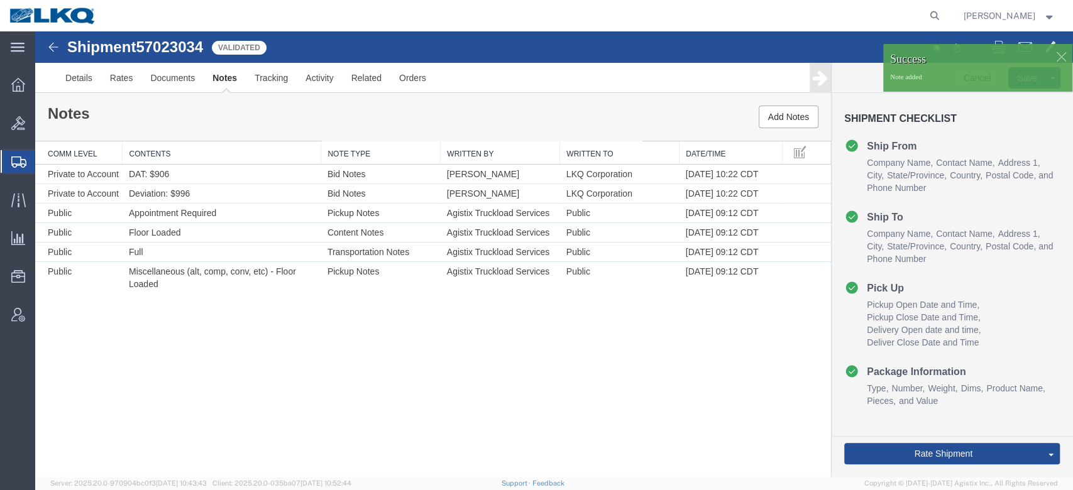
click at [35, 31] on link "Send To Bid" at bounding box center [35, 31] width 0 height 0
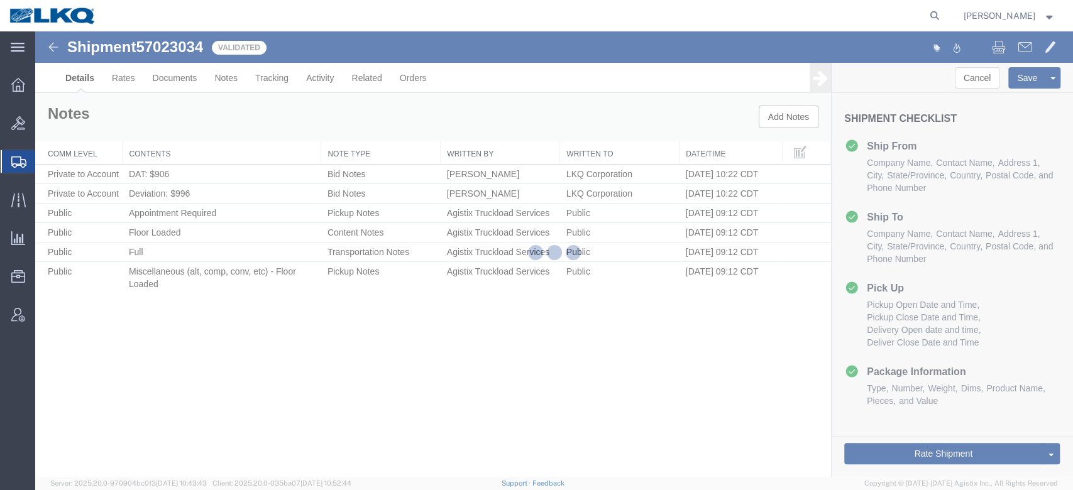
select select "27620"
select select "27634"
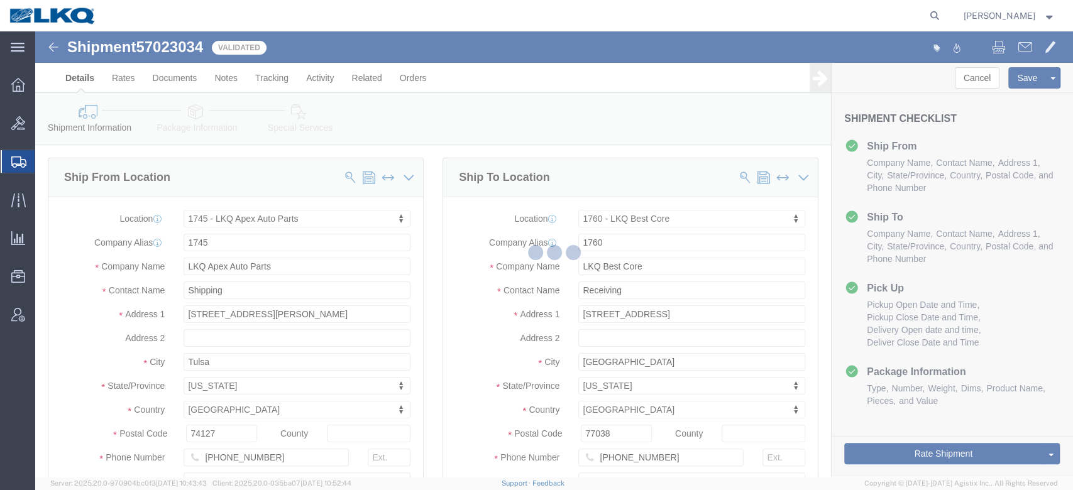
select select "TL"
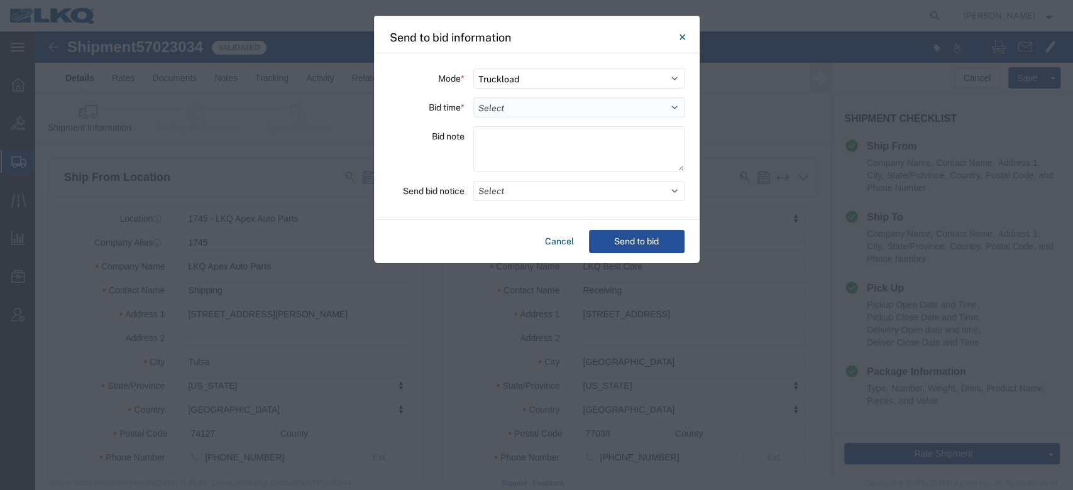
click at [510, 115] on select "Select 30 Min (Rush) 1 Hour (Rush) 2 Hours (Rush) 4 Hours (Rush) 8 Hours (Rush)…" at bounding box center [578, 107] width 211 height 20
select select "12"
click at [473, 97] on select "Select 30 Min (Rush) 1 Hour (Rush) 2 Hours (Rush) 4 Hours (Rush) 8 Hours (Rush)…" at bounding box center [578, 107] width 211 height 20
drag, startPoint x: 505, startPoint y: 204, endPoint x: 499, endPoint y: 191, distance: 14.4
click at [503, 202] on div "Mode * Select Small Parcel Truckload Air Rail Less than Truckload Ocean Freight…" at bounding box center [537, 136] width 326 height 167
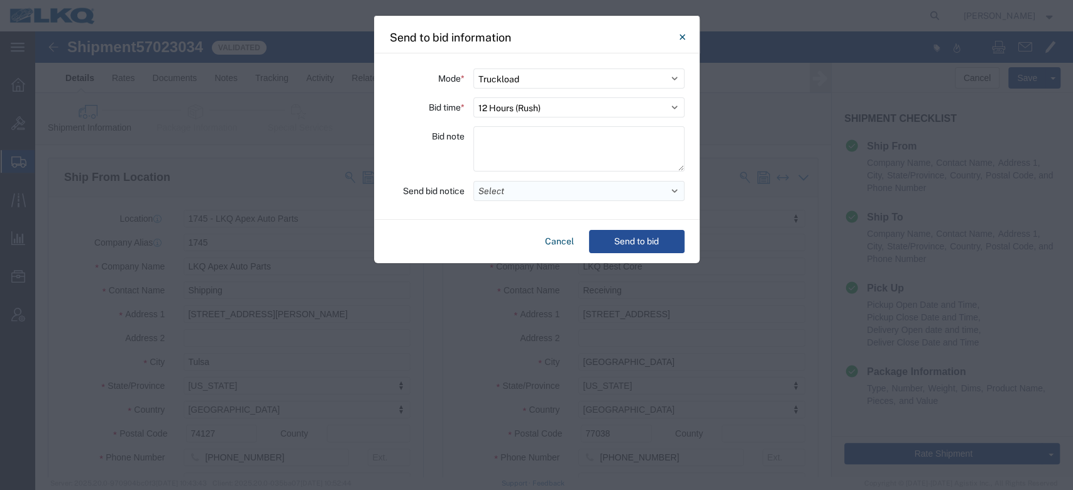
drag, startPoint x: 497, startPoint y: 189, endPoint x: 495, endPoint y: 197, distance: 7.8
click at [497, 190] on button "Select" at bounding box center [578, 191] width 211 height 20
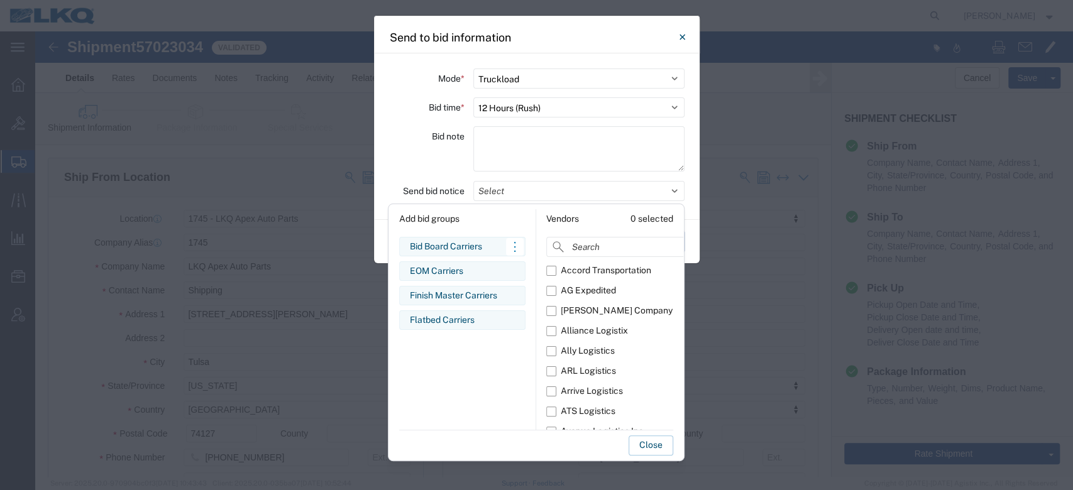
click at [469, 243] on div "Bid Board Carriers" at bounding box center [462, 246] width 105 height 13
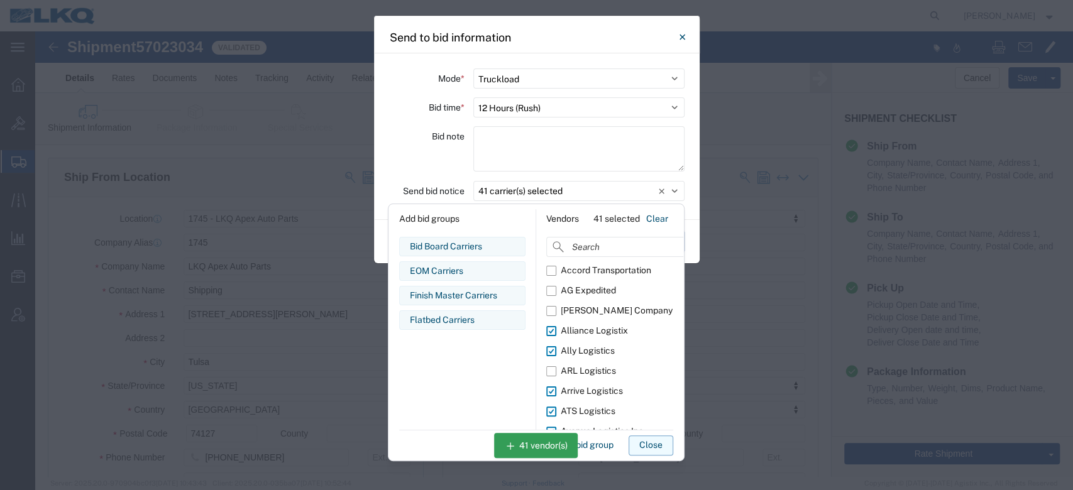
click at [651, 443] on button "Close" at bounding box center [651, 446] width 45 height 20
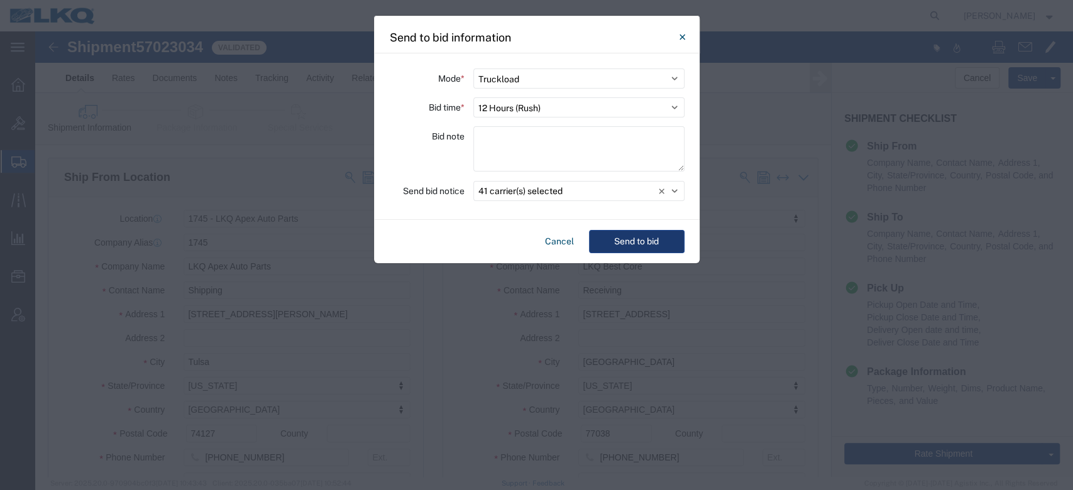
click at [650, 236] on button "Send to bid" at bounding box center [637, 241] width 96 height 23
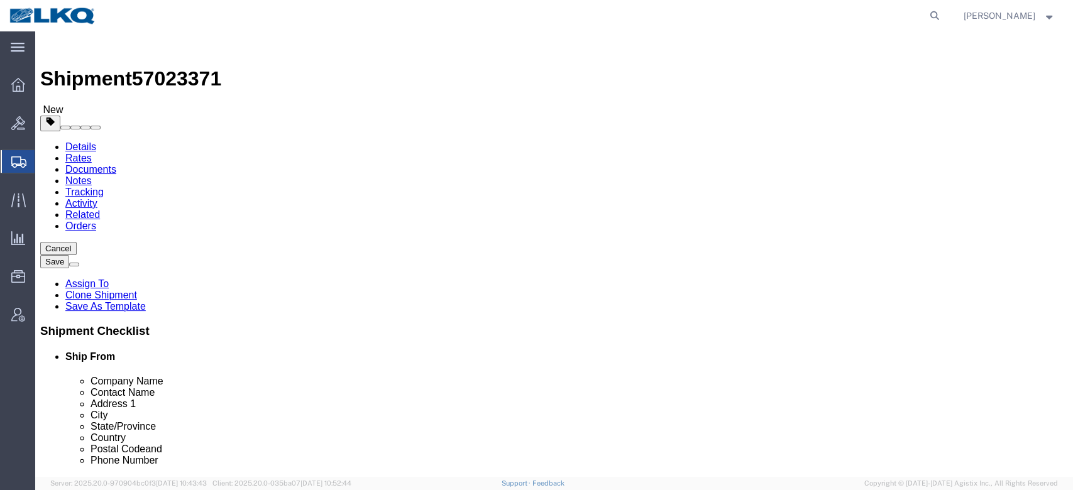
select select "27634"
select select
click span "57023371"
copy span "57023371"
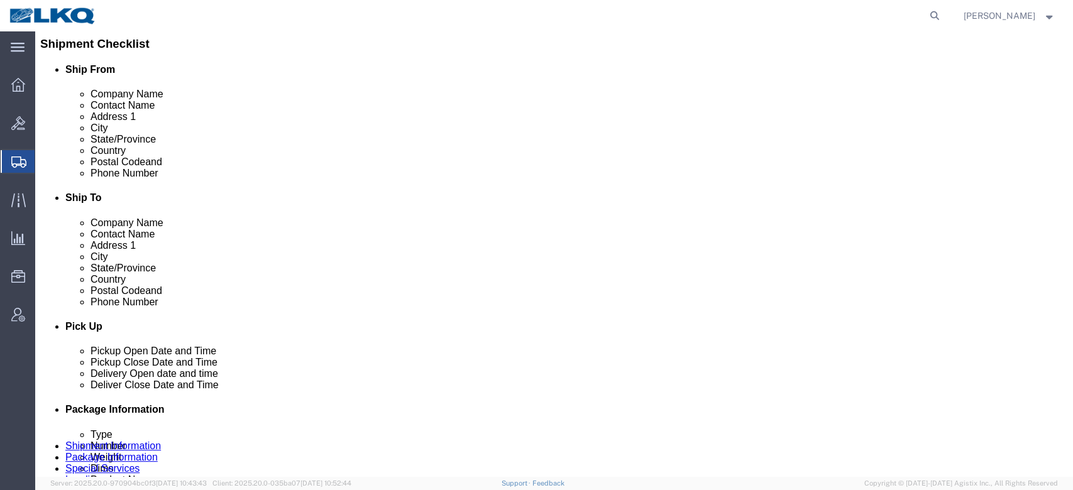
scroll to position [503, 0]
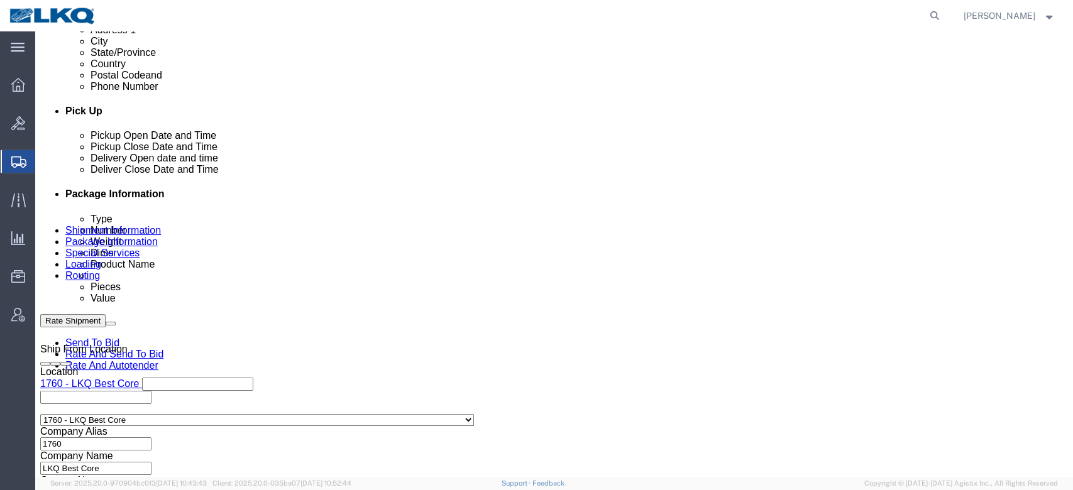
drag, startPoint x: 684, startPoint y: 357, endPoint x: 664, endPoint y: 318, distance: 43.9
click div
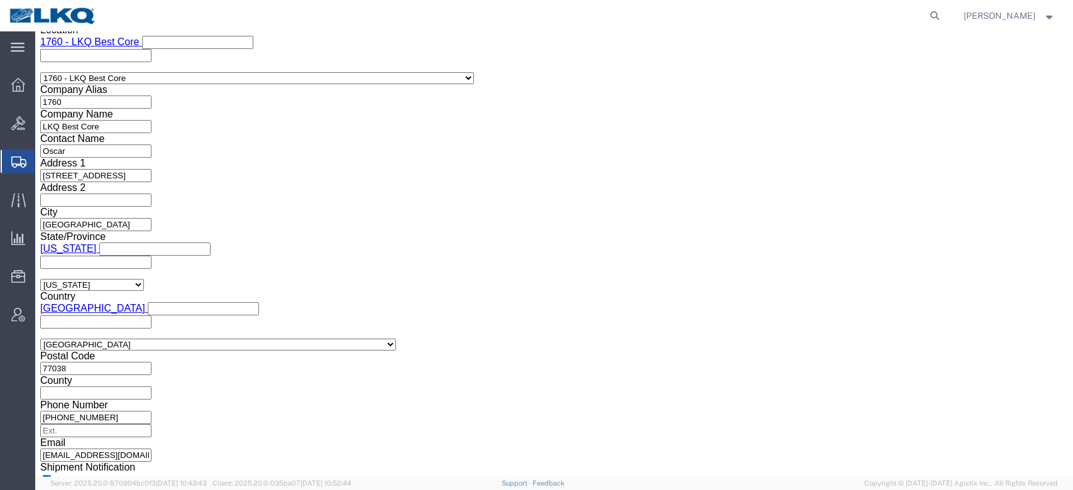
click button "Apply"
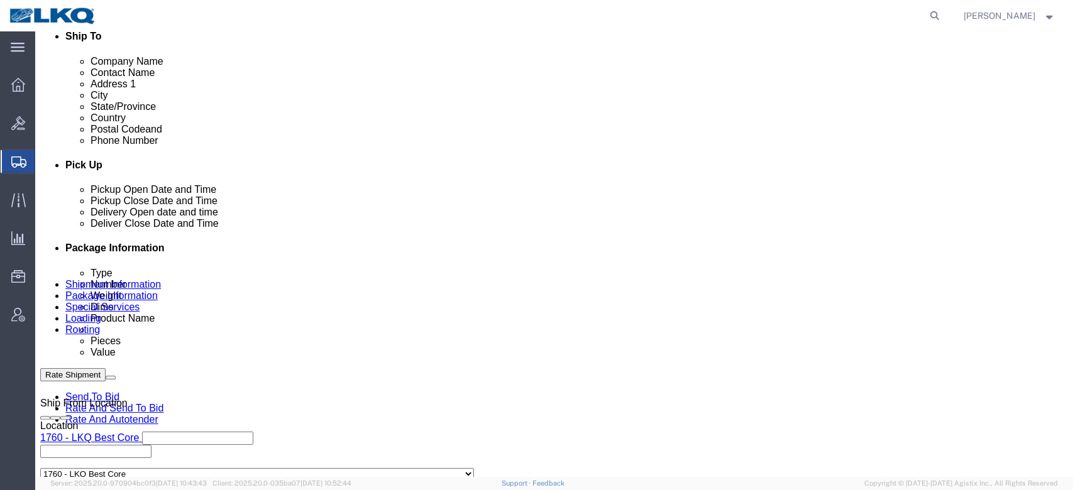
scroll to position [426, 0]
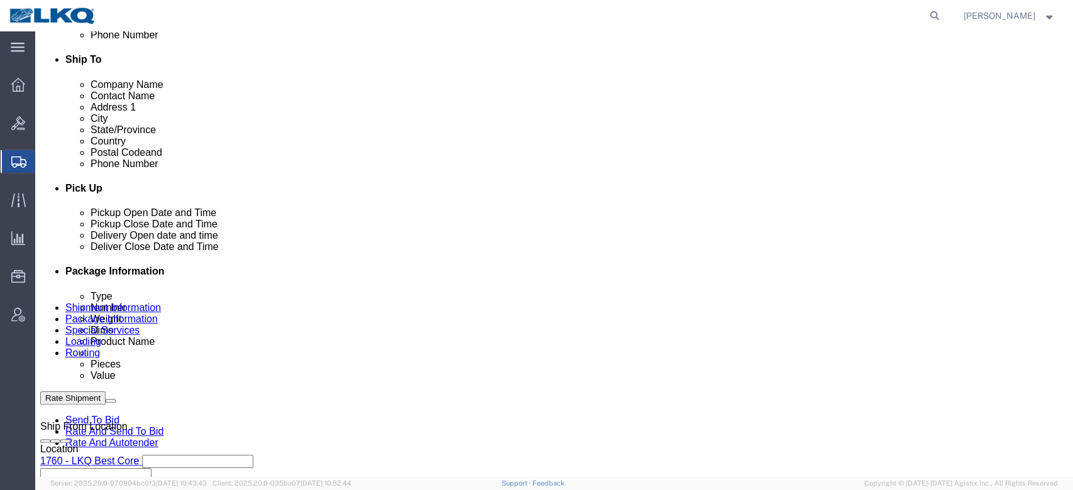
click span "57023371"
copy span "57023371"
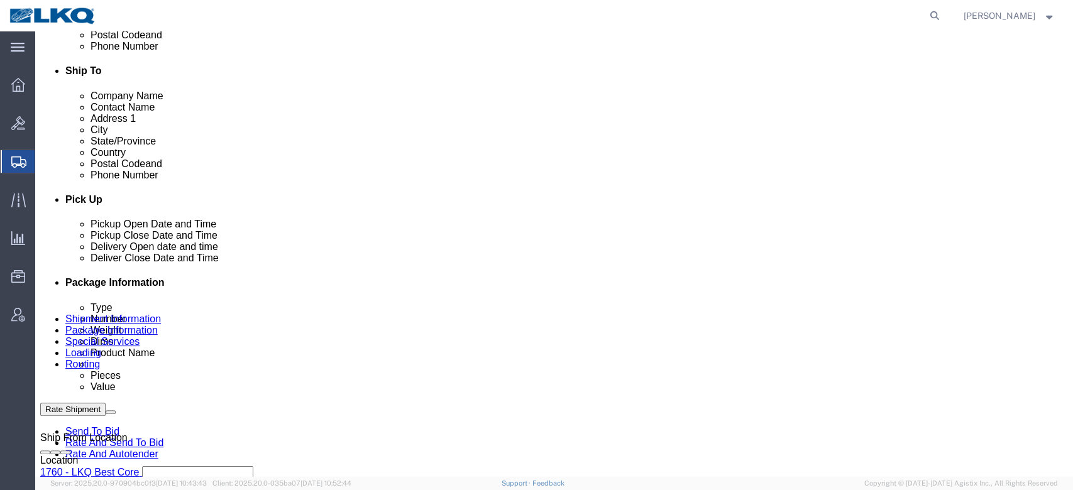
click span
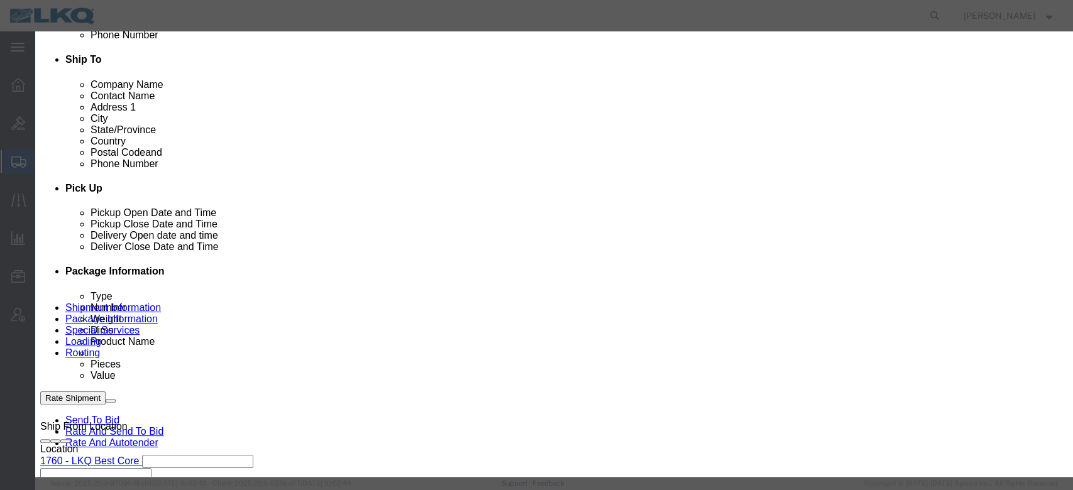
drag, startPoint x: 372, startPoint y: 82, endPoint x: 370, endPoint y: 92, distance: 11.0
click select "Select Approval Bid Notes Carrier Change Notes Claim Notes Content Hazmat Notes…"
select select "BID_NOTES"
click select "Select Approval Bid Notes Carrier Change Notes Claim Notes Content Hazmat Notes…"
drag, startPoint x: 367, startPoint y: 123, endPoint x: 371, endPoint y: 134, distance: 11.3
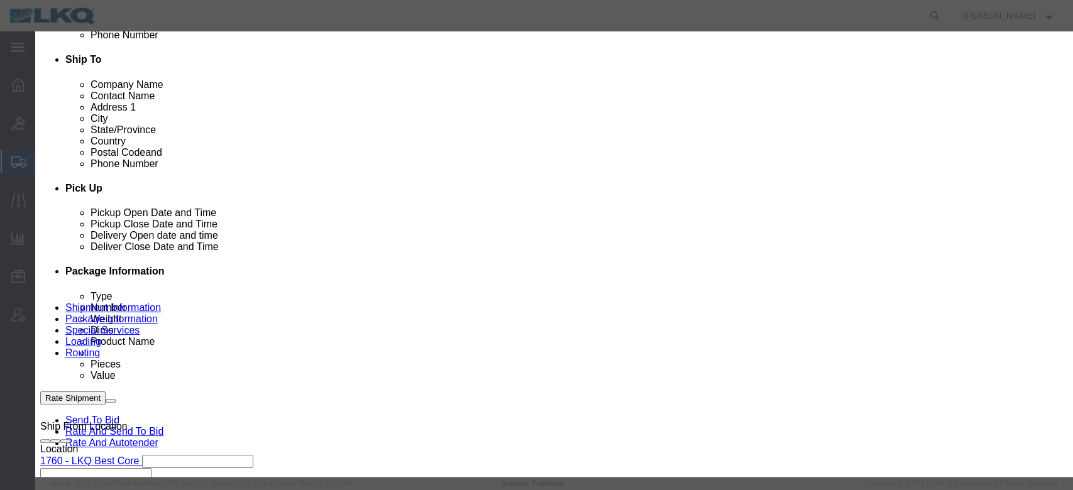
click select "Select Private to Account Private to Vendor Public"
select select "PRIVATE_TO_ACCOUNT"
click select "Select Private to Account Private to Vendor Public"
click textarea
type textarea "DAT: $565"
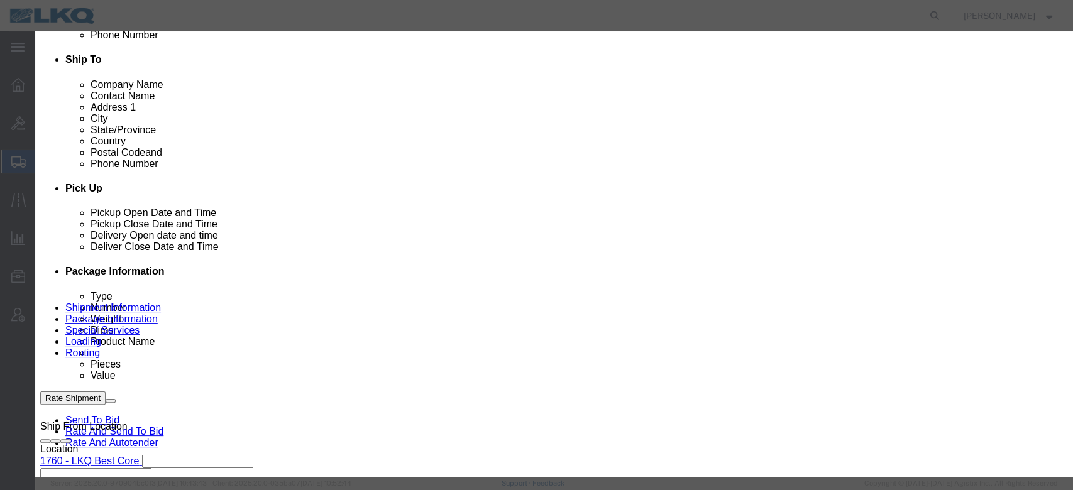
click button "Save"
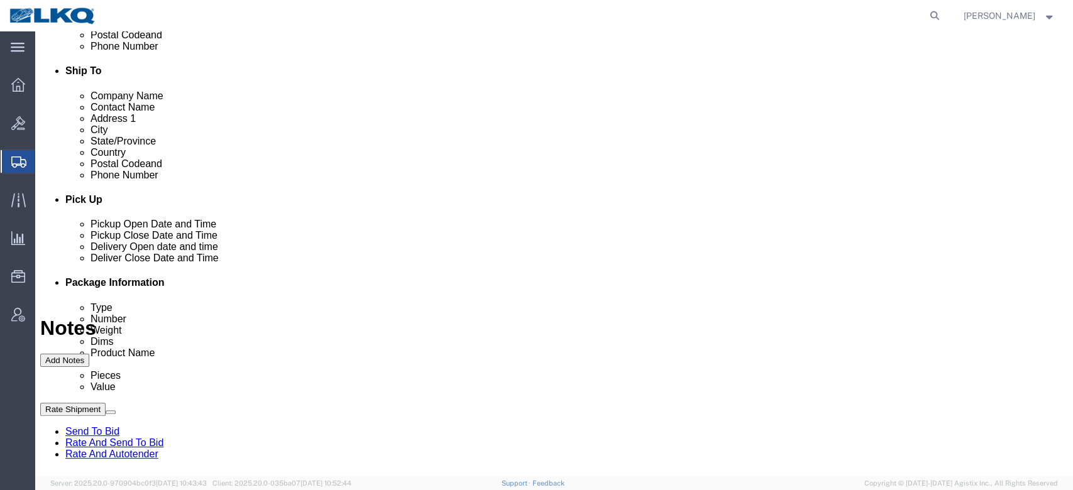
scroll to position [0, 0]
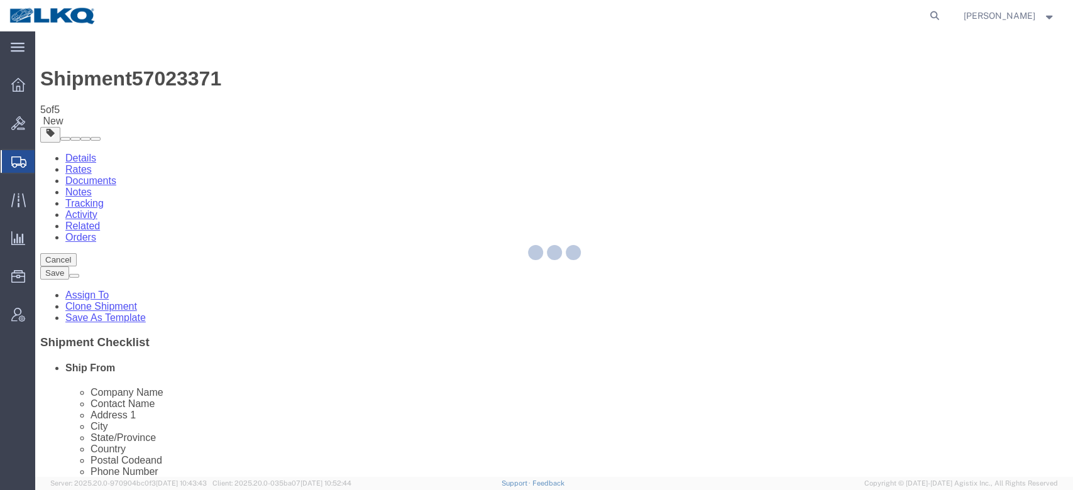
select select "27634"
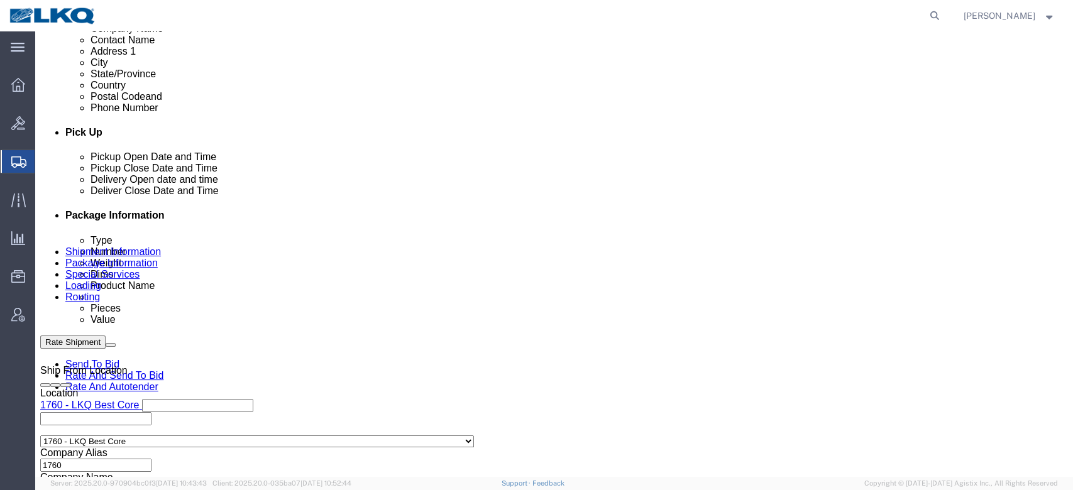
scroll to position [503, 0]
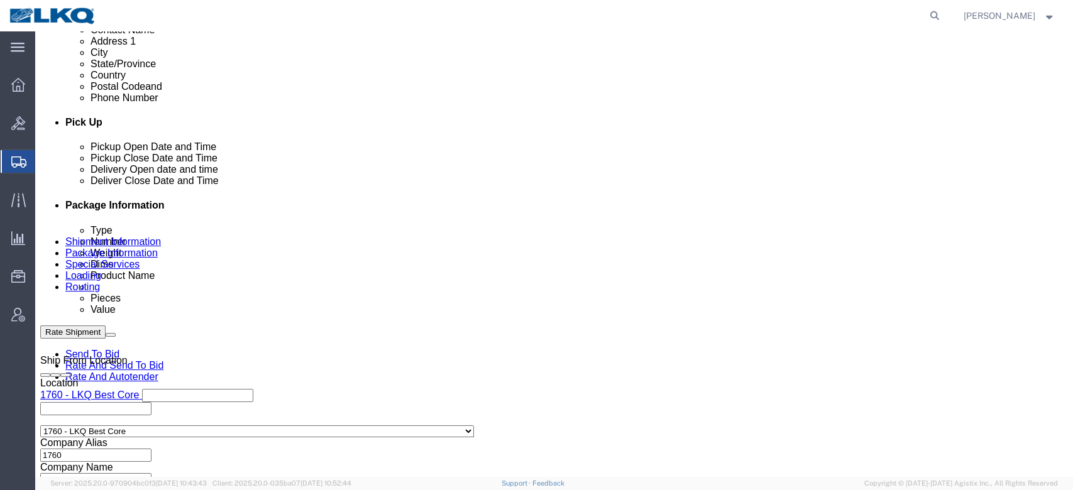
click div
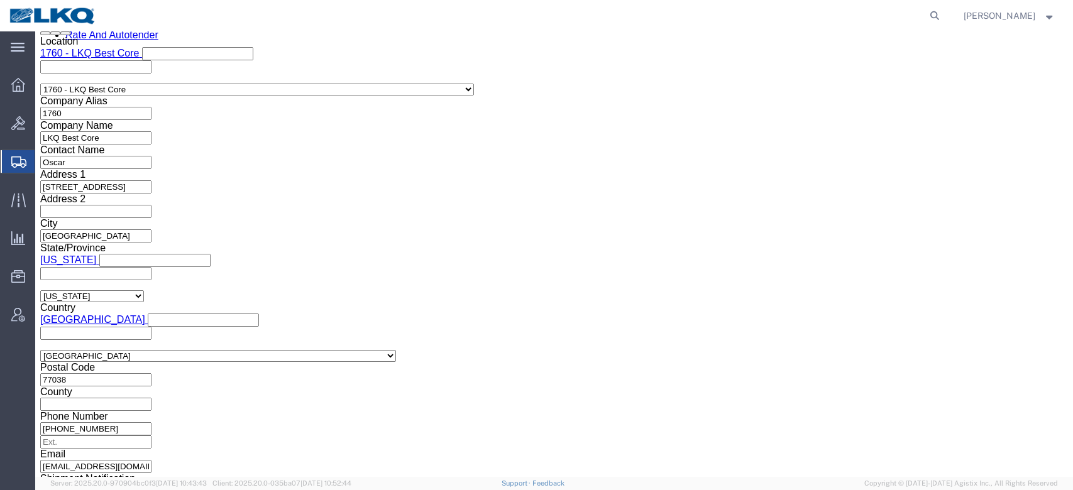
type input "11:00 AM"
click button "Apply"
click link "Send To Bid"
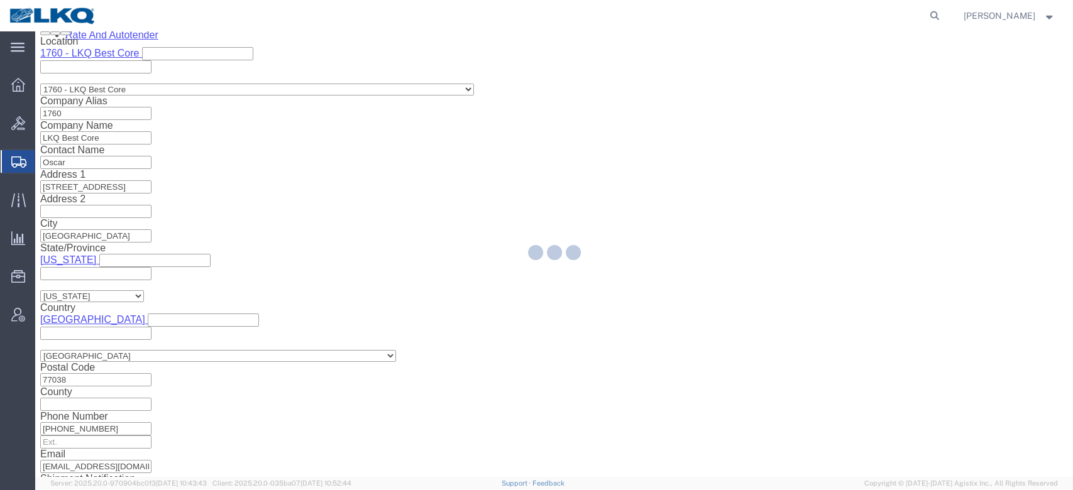
select select "TL"
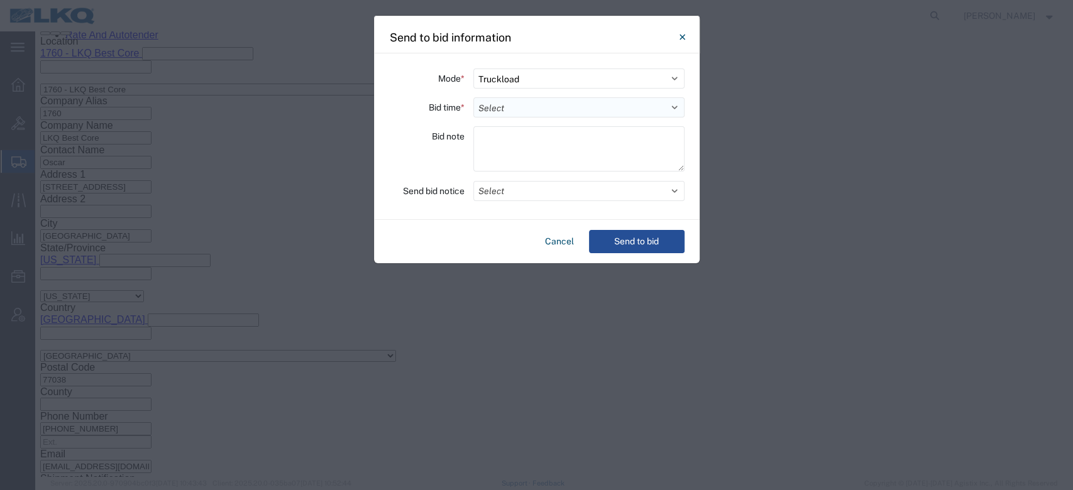
click at [499, 110] on select "Select 30 Min (Rush) 1 Hour (Rush) 2 Hours (Rush) 4 Hours (Rush) 8 Hours (Rush)…" at bounding box center [578, 107] width 211 height 20
select select "72"
click at [473, 97] on select "Select 30 Min (Rush) 1 Hour (Rush) 2 Hours (Rush) 4 Hours (Rush) 8 Hours (Rush)…" at bounding box center [578, 107] width 211 height 20
click at [521, 193] on button "Select" at bounding box center [578, 191] width 211 height 20
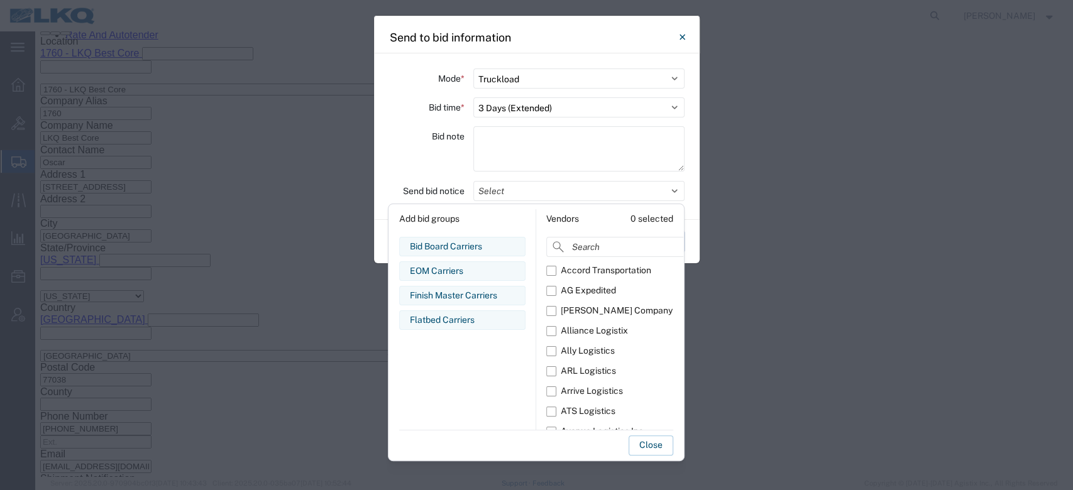
drag, startPoint x: 455, startPoint y: 248, endPoint x: 461, endPoint y: 257, distance: 11.2
click at [455, 248] on div "Bid Board Carriers" at bounding box center [462, 246] width 105 height 13
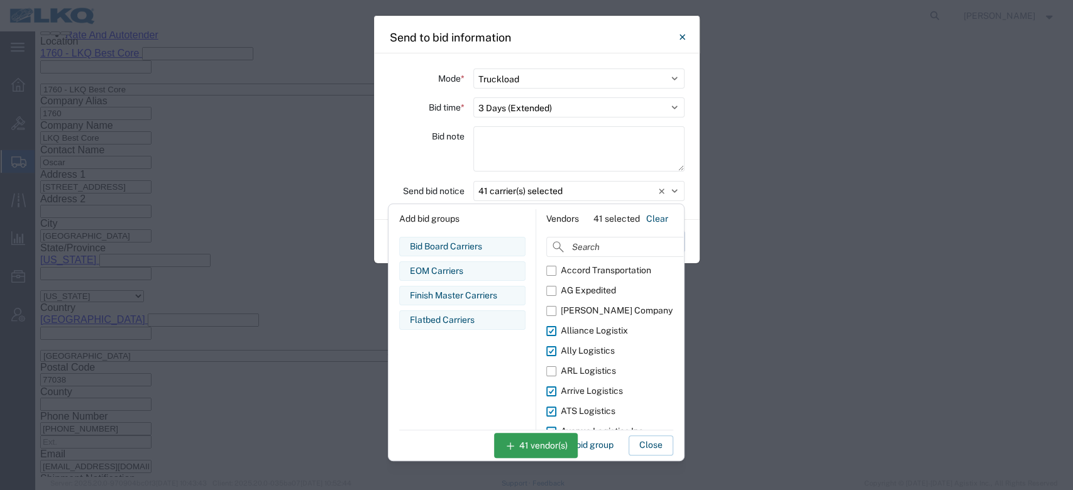
click at [645, 447] on button "Close" at bounding box center [651, 446] width 45 height 20
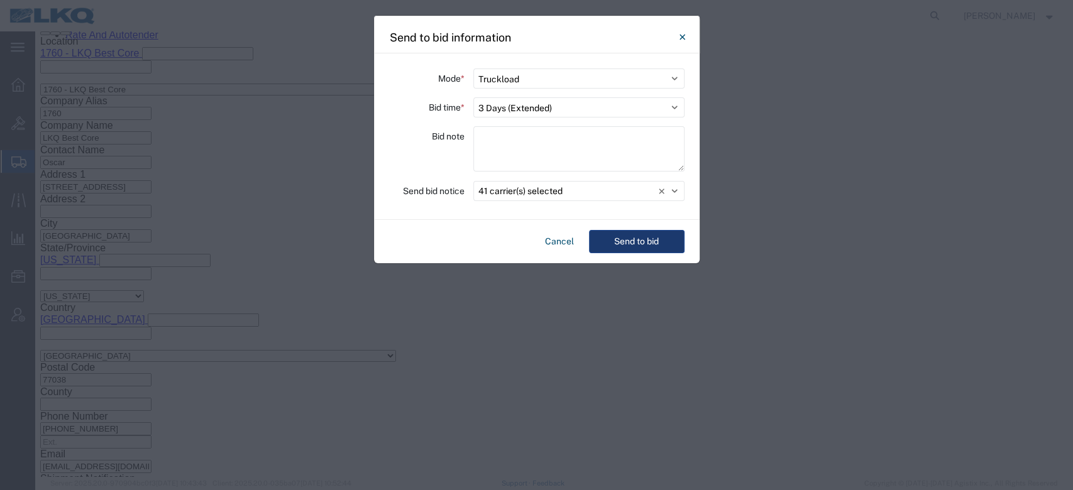
click at [617, 227] on div "Cancel Send to bid" at bounding box center [537, 241] width 326 height 43
click at [624, 237] on button "Send to bid" at bounding box center [637, 241] width 96 height 23
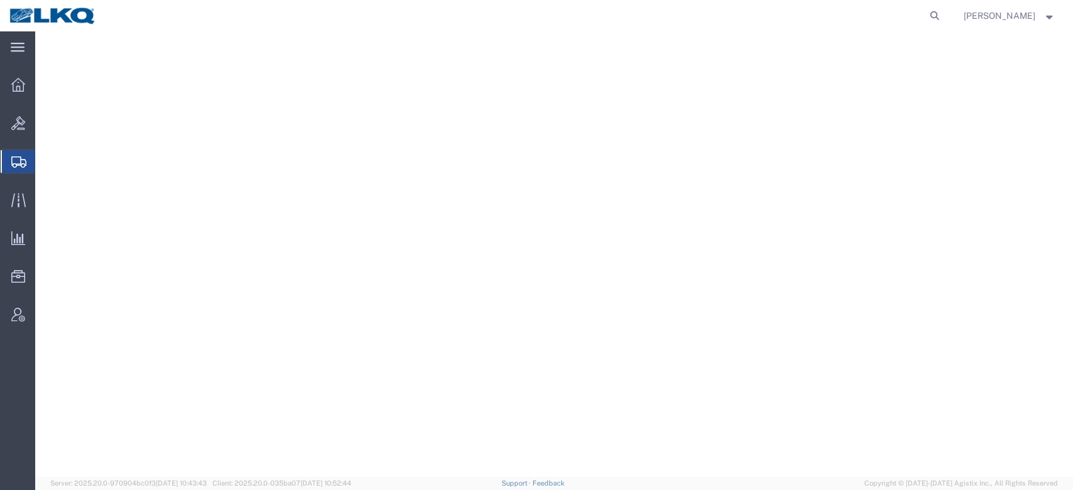
select select "27634"
select select
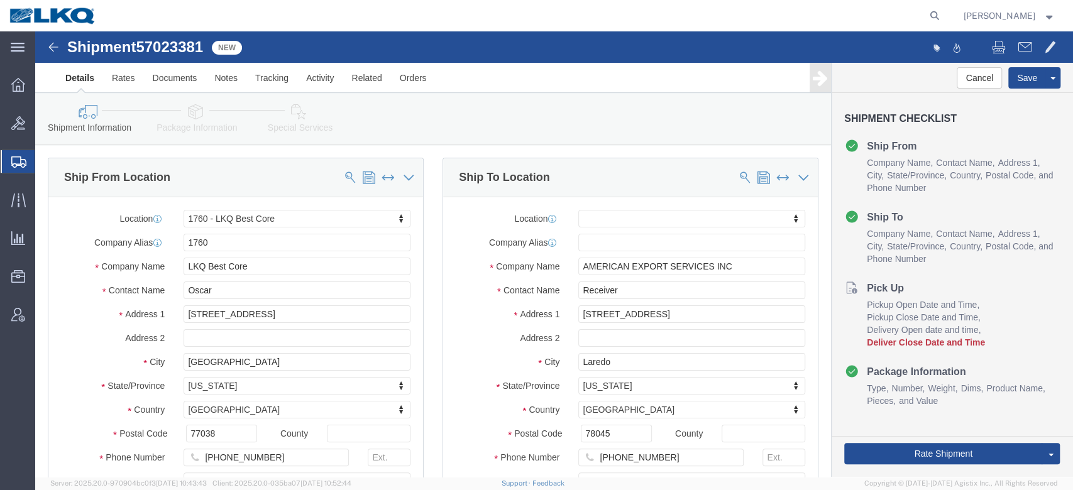
click span "57023381"
copy span "57023381"
click link "Details"
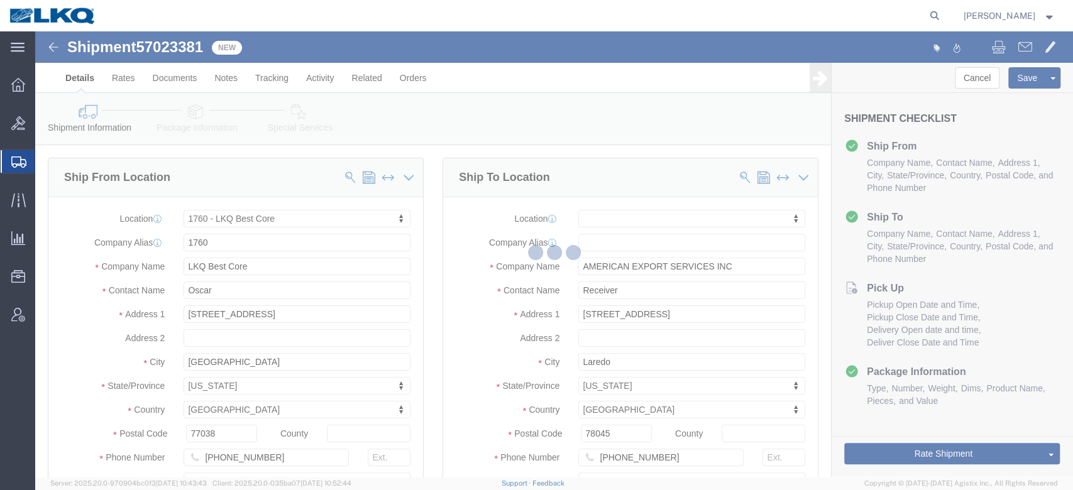
select select "27634"
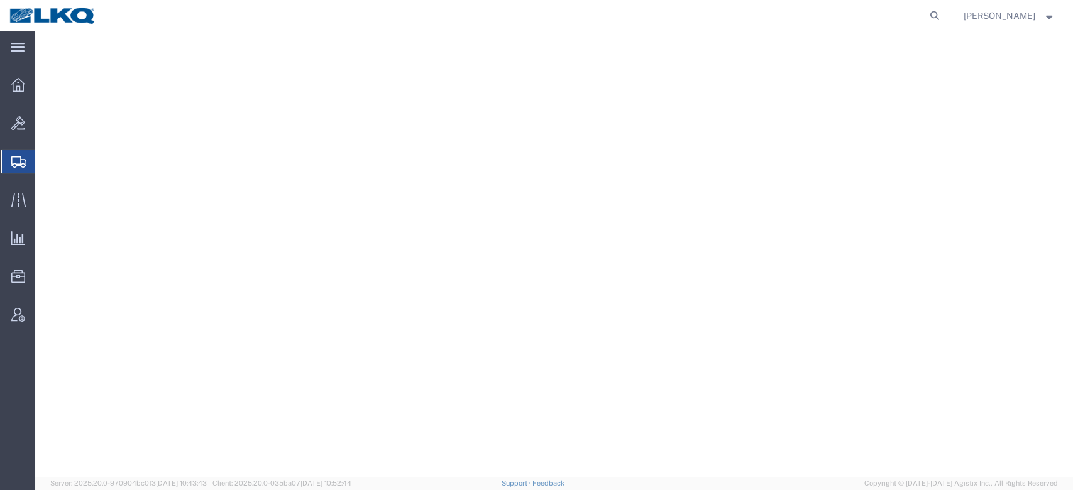
select select
select select "28712"
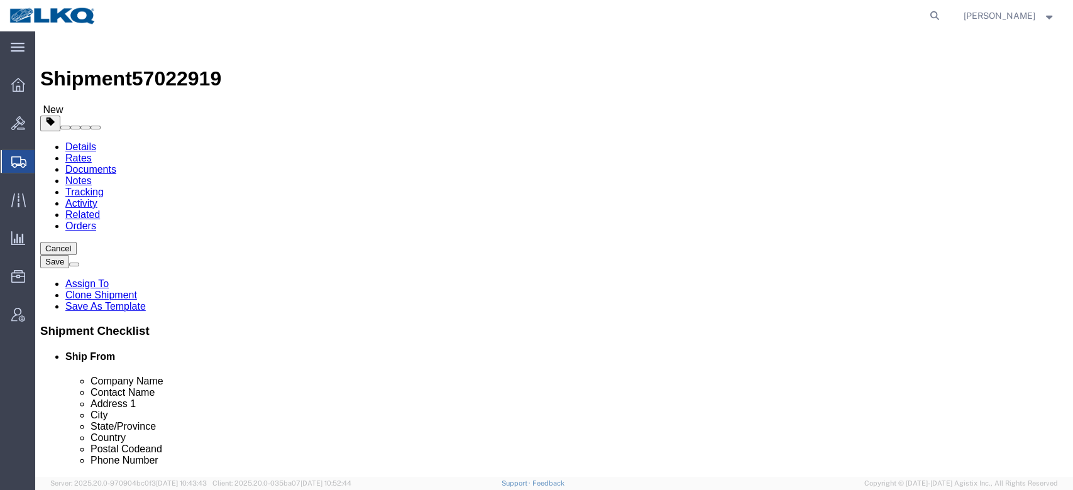
click span "57022919"
copy span "57022919"
click link "Notes"
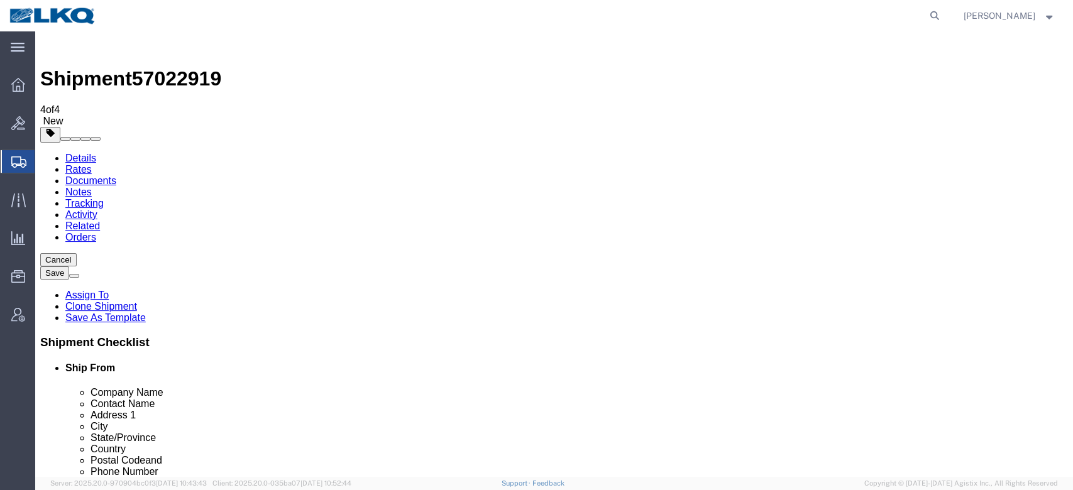
click at [191, 67] on span "57022919" at bounding box center [176, 78] width 89 height 23
copy span "57022919"
click at [80, 153] on link "Details" at bounding box center [80, 158] width 31 height 11
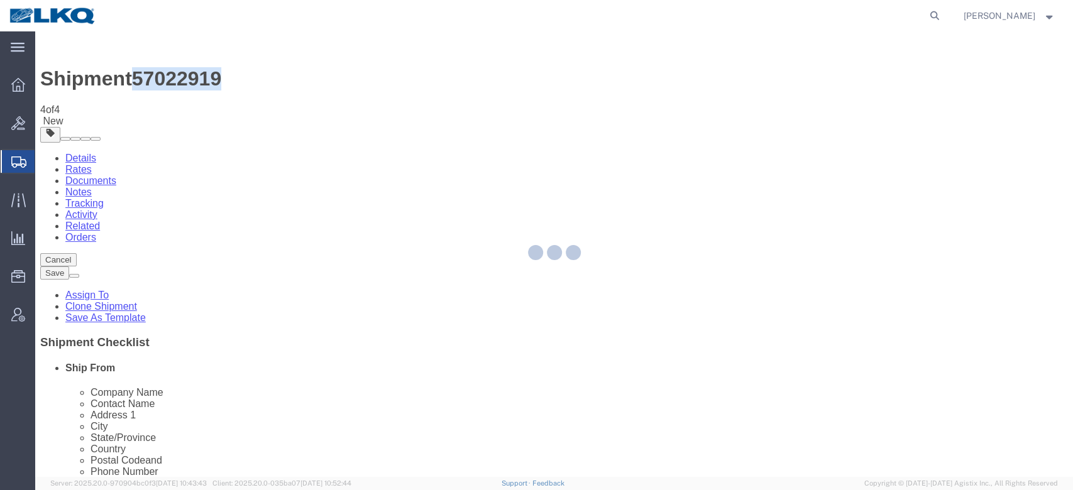
select select "28712"
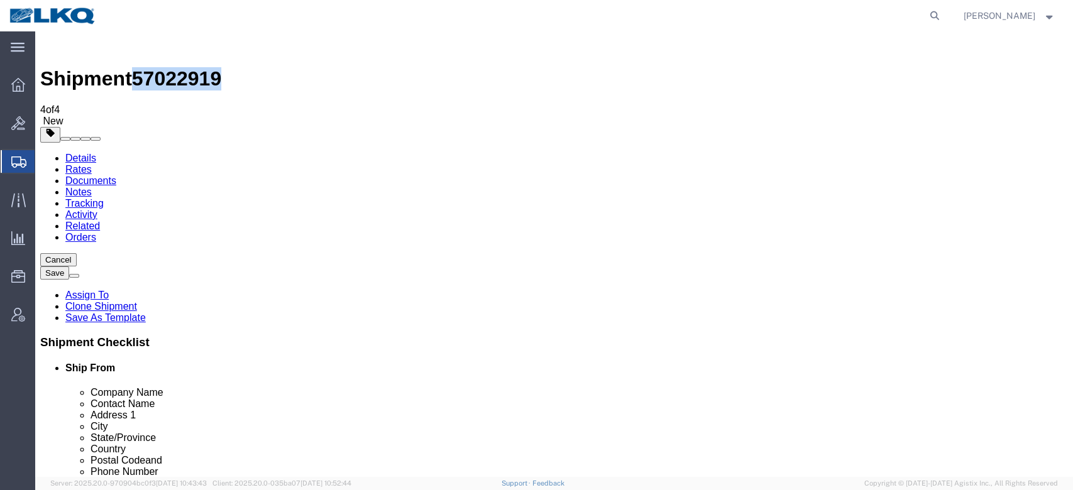
drag, startPoint x: 251, startPoint y: 72, endPoint x: 350, endPoint y: 148, distance: 125.1
click icon
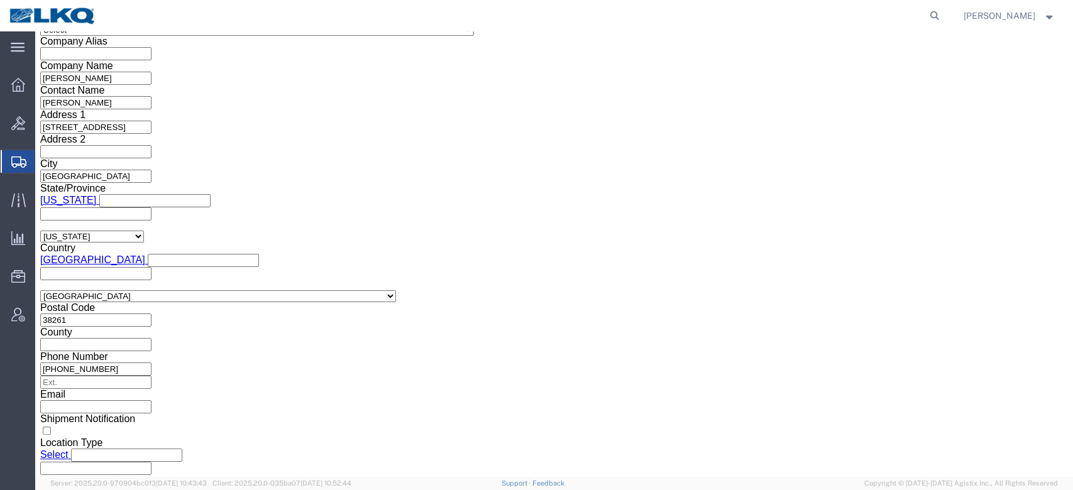
scroll to position [1006, 0]
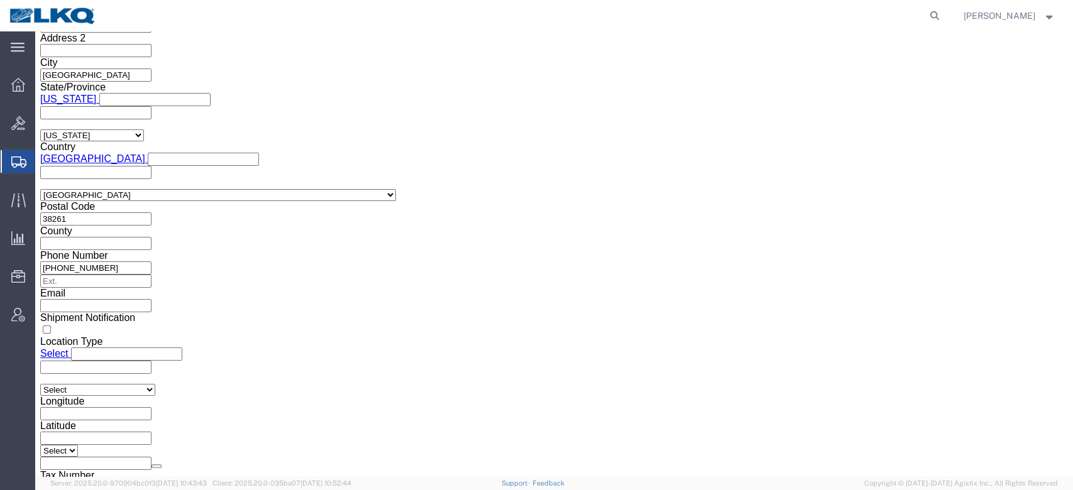
click icon
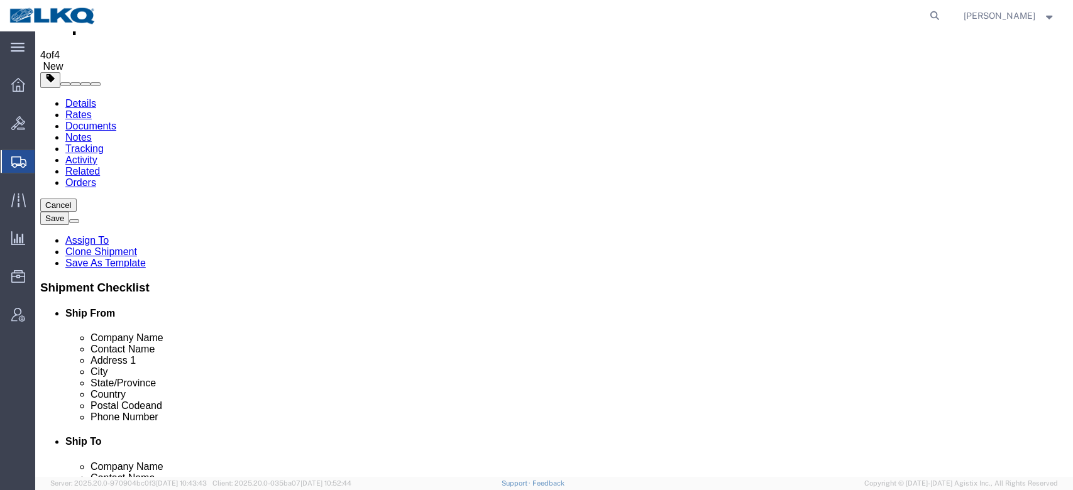
click link "Shipment Information"
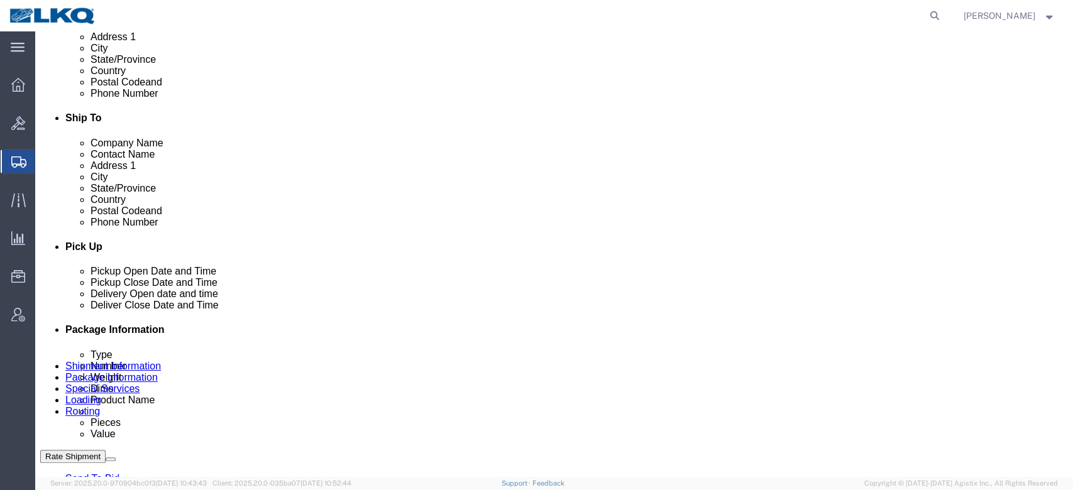
scroll to position [473, 0]
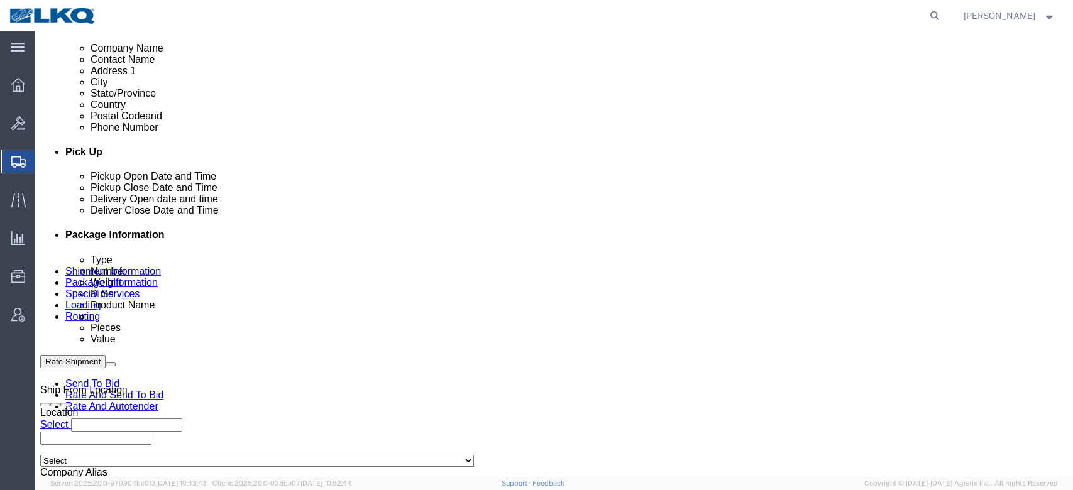
click link "Schedule appointment"
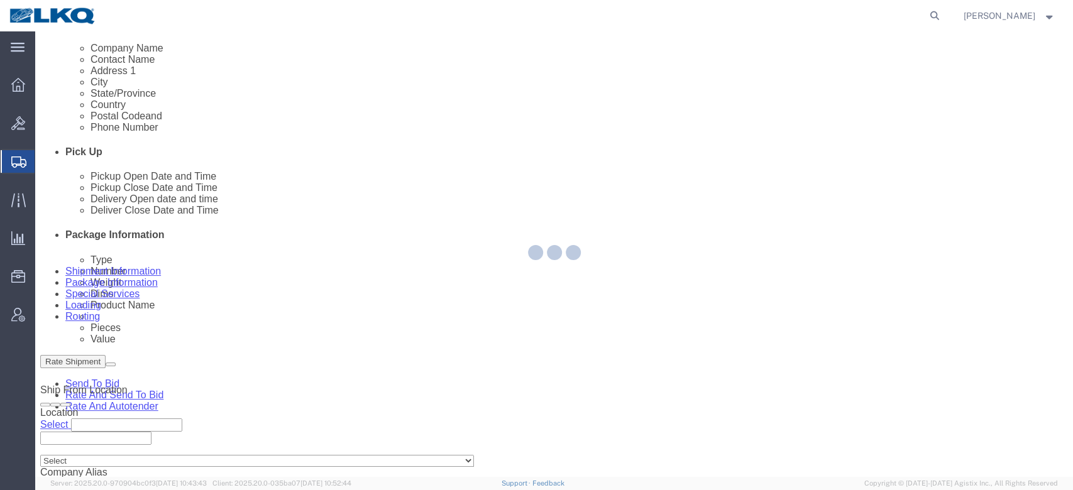
select select
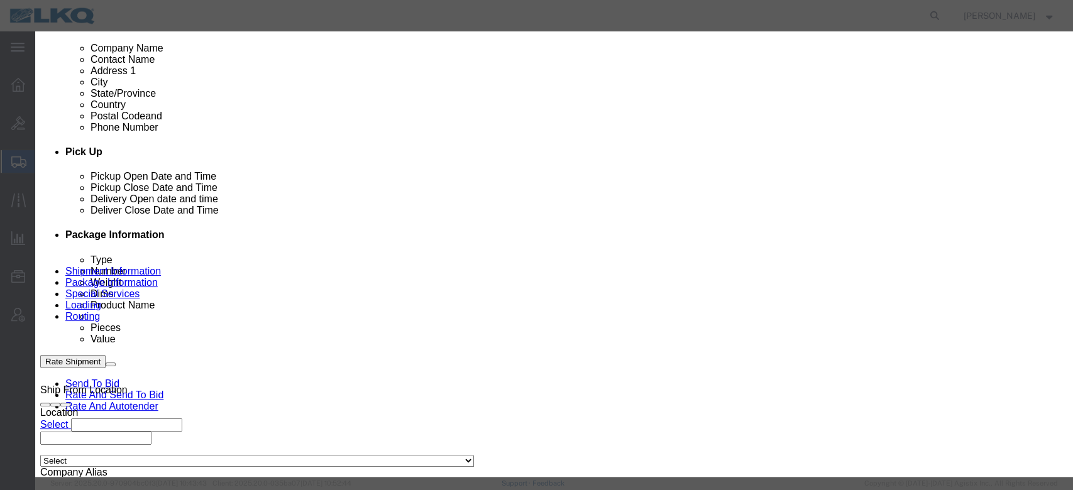
click input "[DATE]"
click td "7"
drag, startPoint x: 651, startPoint y: 200, endPoint x: 619, endPoint y: 179, distance: 38.5
click select "Select 15 min 30 min 45 min 1 hr 2 hr 3 hr 4 hr"
select select "15"
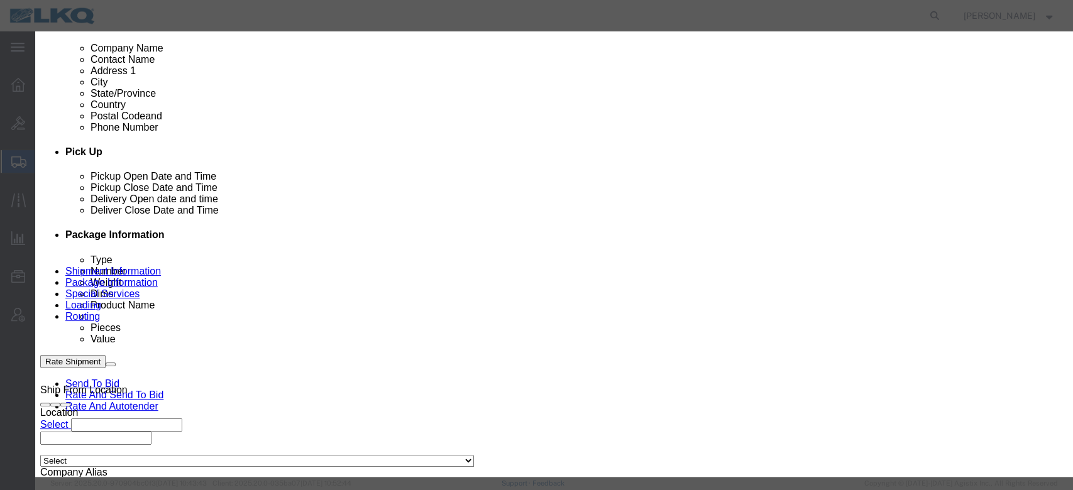
click select "Select 15 min 30 min 45 min 1 hr 2 hr 3 hr 4 hr"
click link "Availability"
click icon "button"
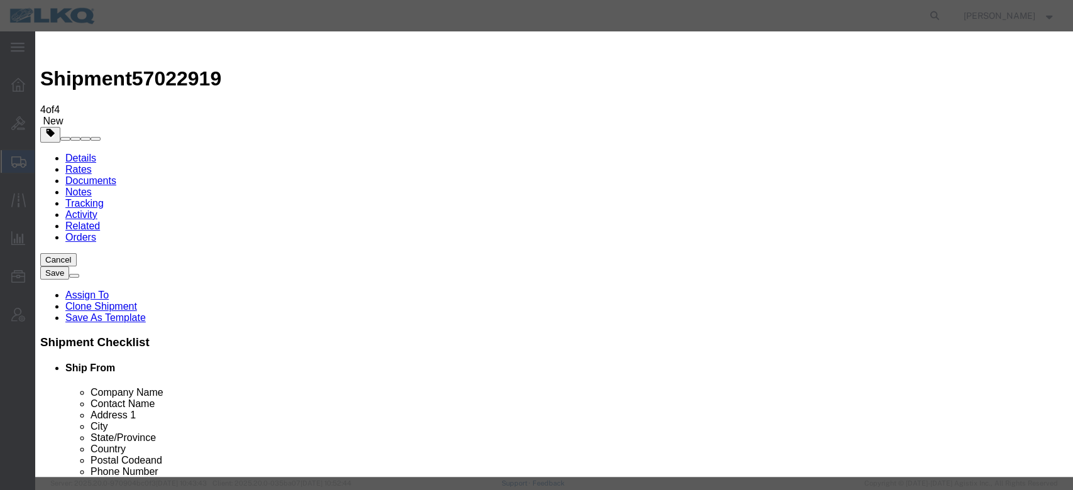
click input "5:00 PM"
type input "8:00 AM"
click button "Save"
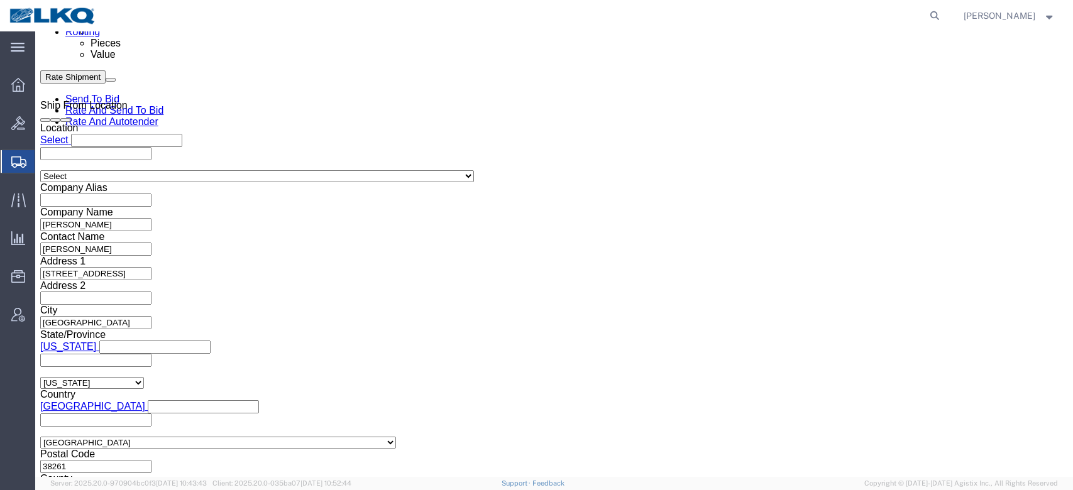
scroll to position [832, 0]
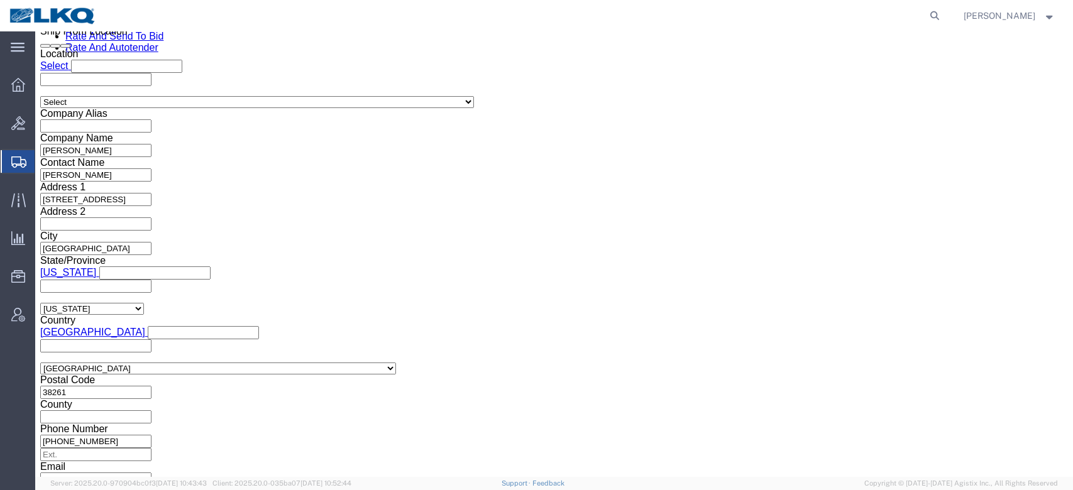
click button "Rate Shipment"
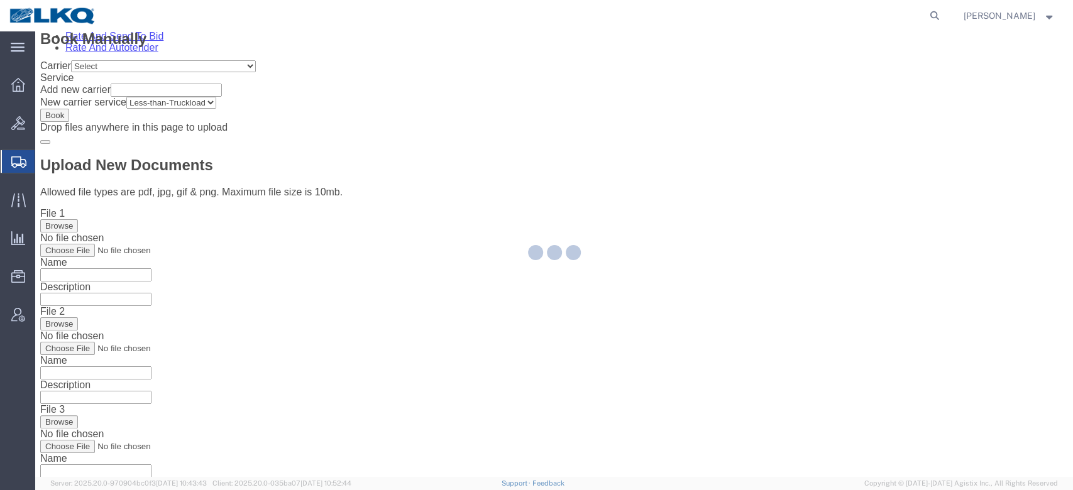
scroll to position [0, 0]
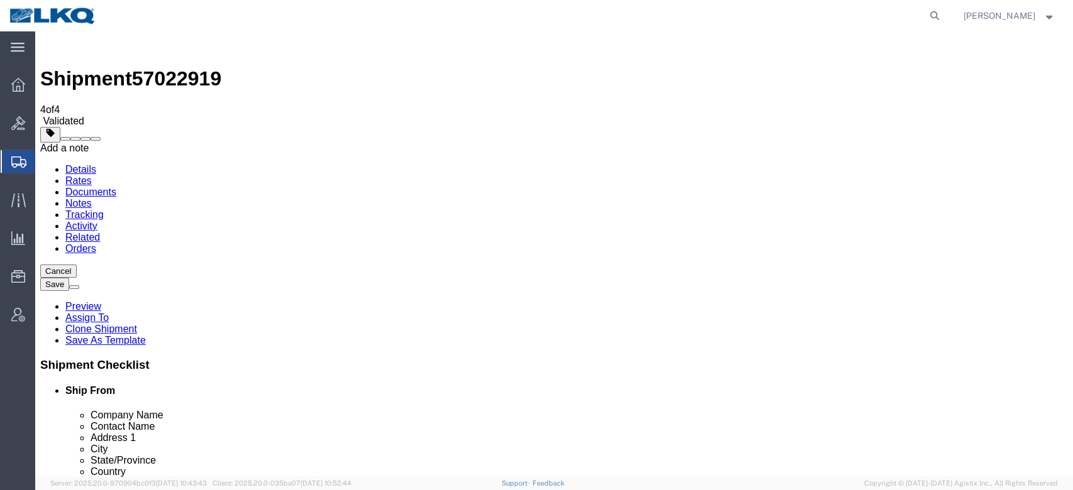
click at [96, 139] on span at bounding box center [96, 139] width 0 height 0
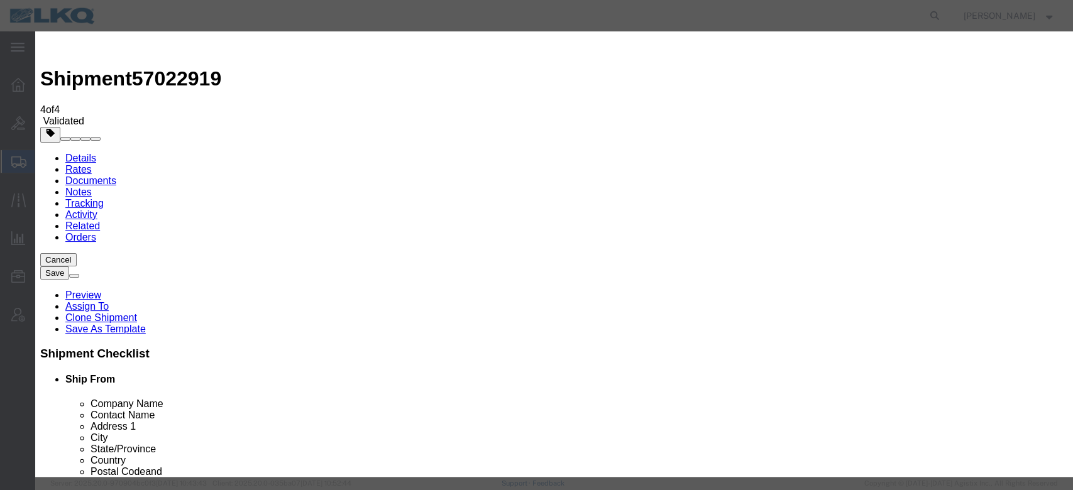
drag, startPoint x: 435, startPoint y: 112, endPoint x: 435, endPoint y: 123, distance: 11.3
select select "BID_NOTES"
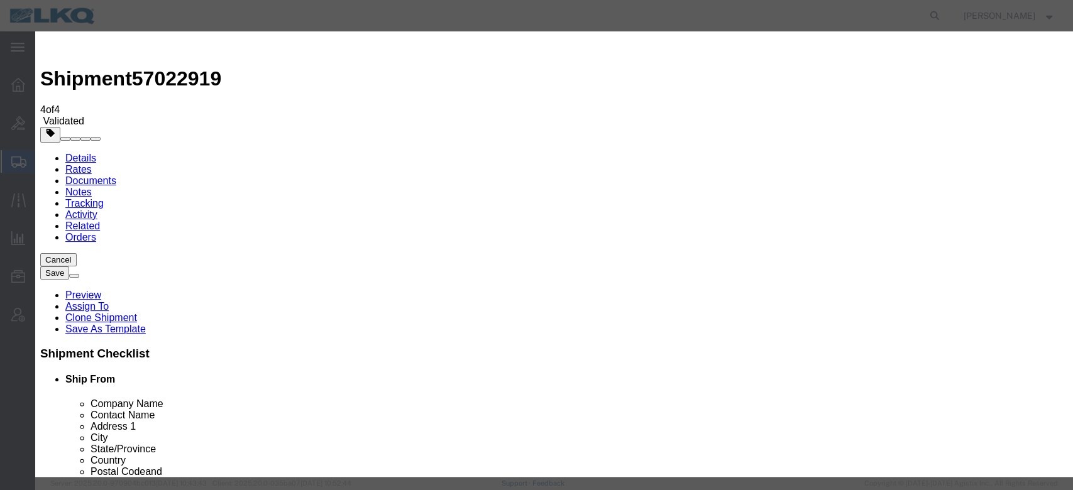
select select "PRIVATE_TO_ACCOUNT"
type textarea "DAT: $1201"
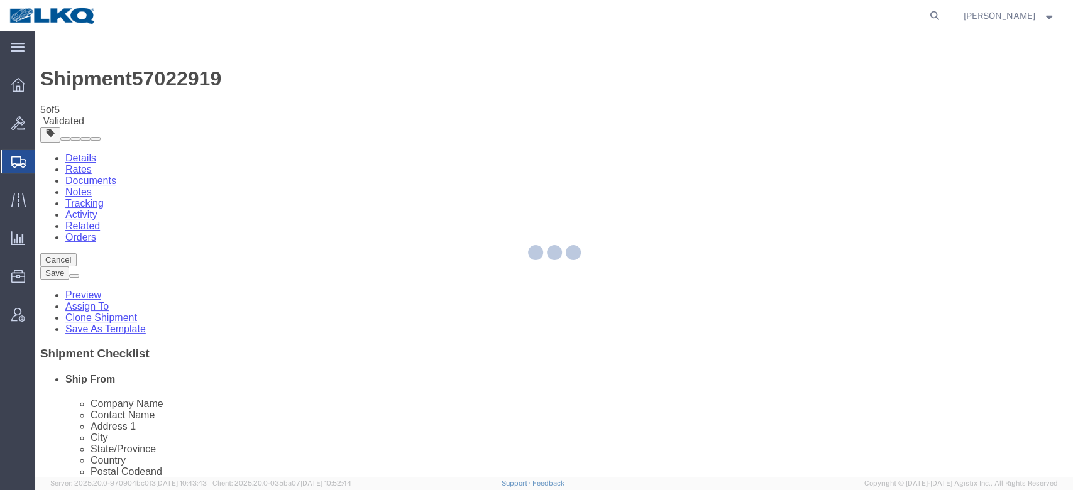
select select "28712"
select select "TL"
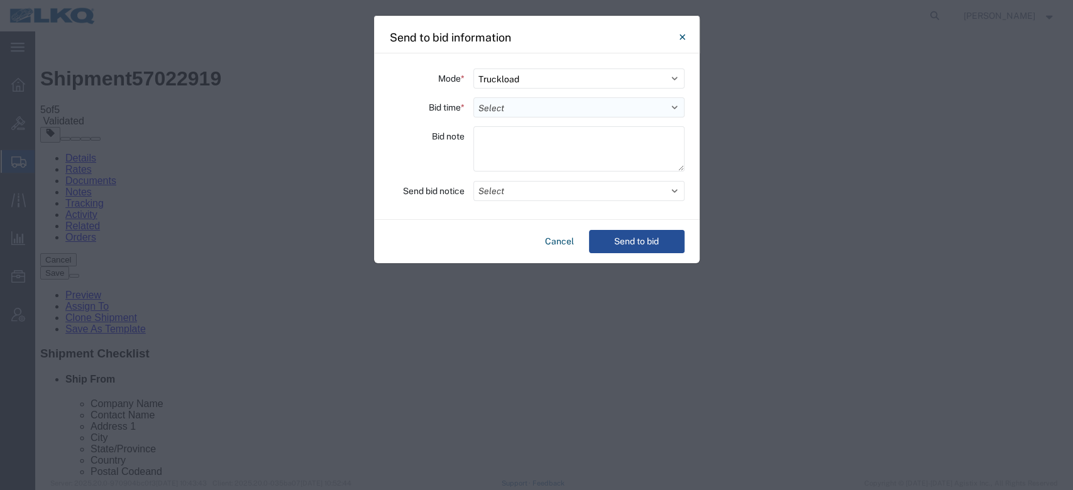
drag, startPoint x: 505, startPoint y: 106, endPoint x: 505, endPoint y: 113, distance: 6.9
click at [505, 106] on select "Select 30 Min (Rush) 1 Hour (Rush) 2 Hours (Rush) 4 Hours (Rush) 8 Hours (Rush)…" at bounding box center [578, 107] width 211 height 20
click at [473, 97] on select "Select 30 Min (Rush) 1 Hour (Rush) 2 Hours (Rush) 4 Hours (Rush) 8 Hours (Rush)…" at bounding box center [578, 107] width 211 height 20
select select "12"
click at [506, 193] on button "Select" at bounding box center [578, 191] width 211 height 20
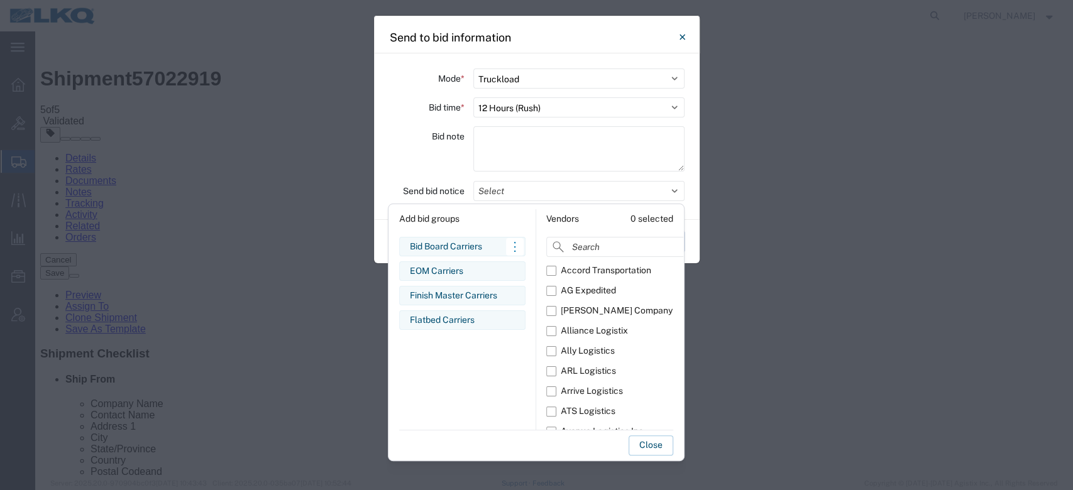
click at [470, 245] on div "Bid Board Carriers" at bounding box center [462, 246] width 105 height 13
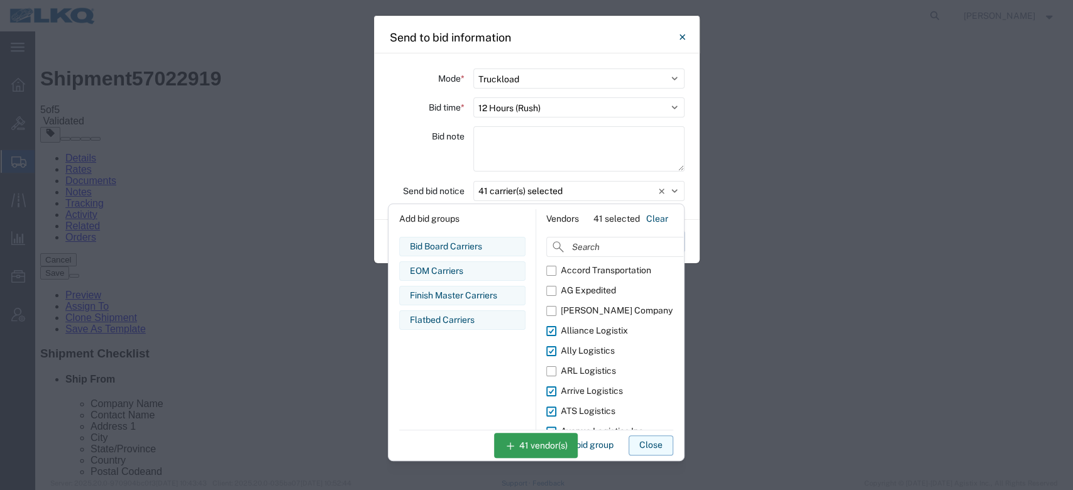
click at [648, 445] on button "Close" at bounding box center [651, 446] width 45 height 20
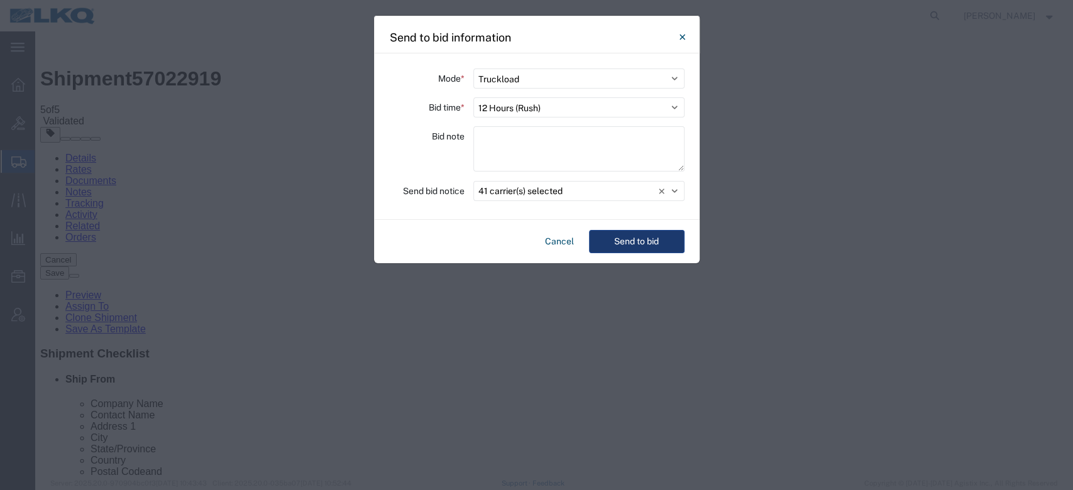
click at [634, 239] on button "Send to bid" at bounding box center [637, 241] width 96 height 23
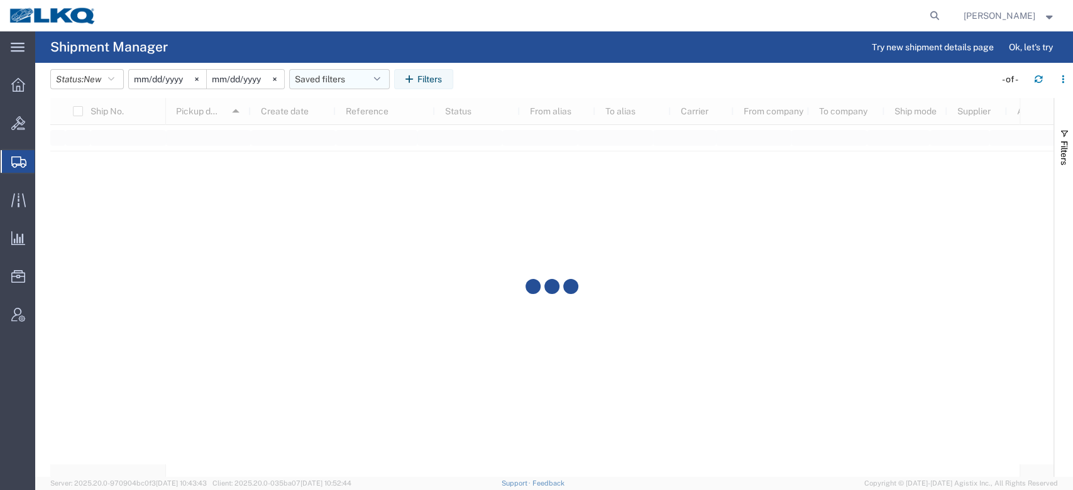
click at [342, 73] on button "Saved filters" at bounding box center [339, 79] width 101 height 20
click at [334, 148] on span "No PGW/LTL" at bounding box center [373, 157] width 165 height 23
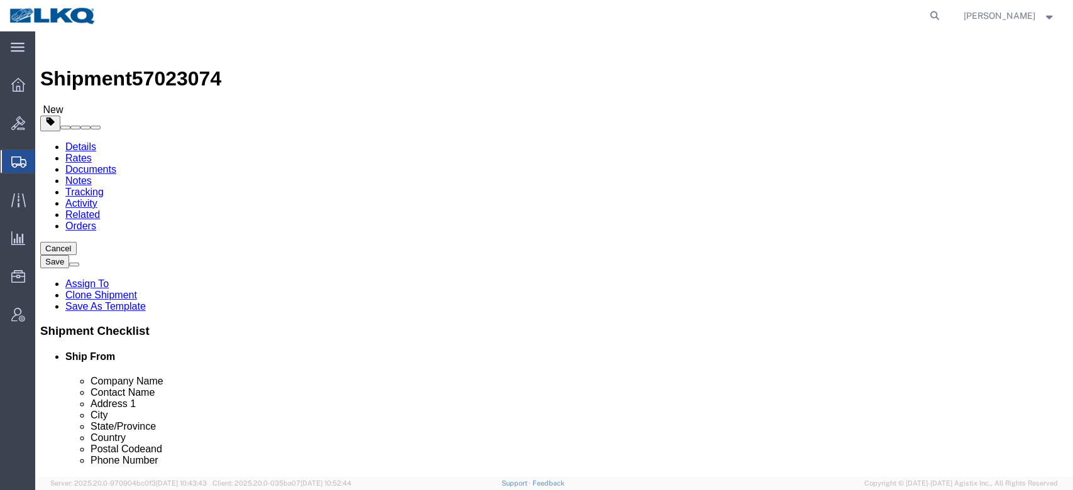
select select "27852"
select select "27788"
click span "57023074"
copy span "57023074"
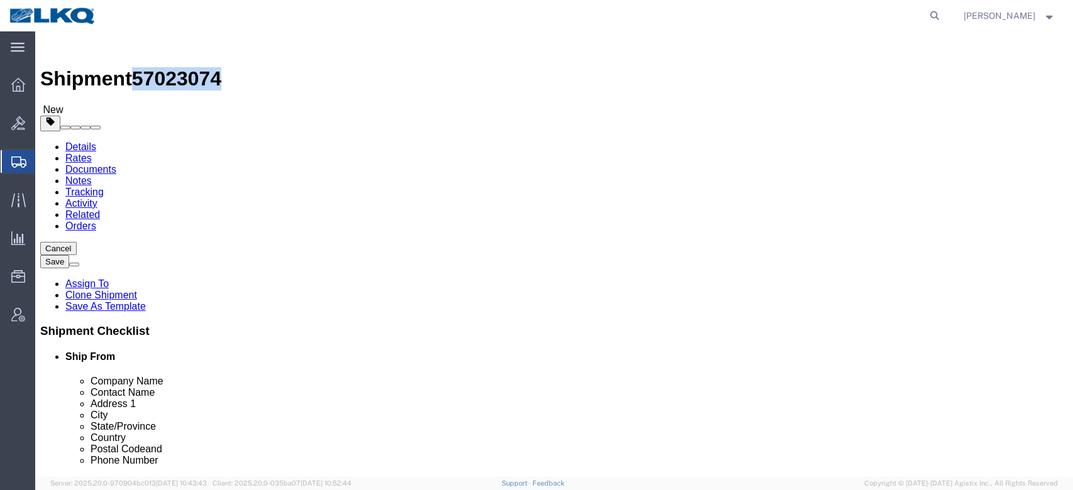
click link "Notes"
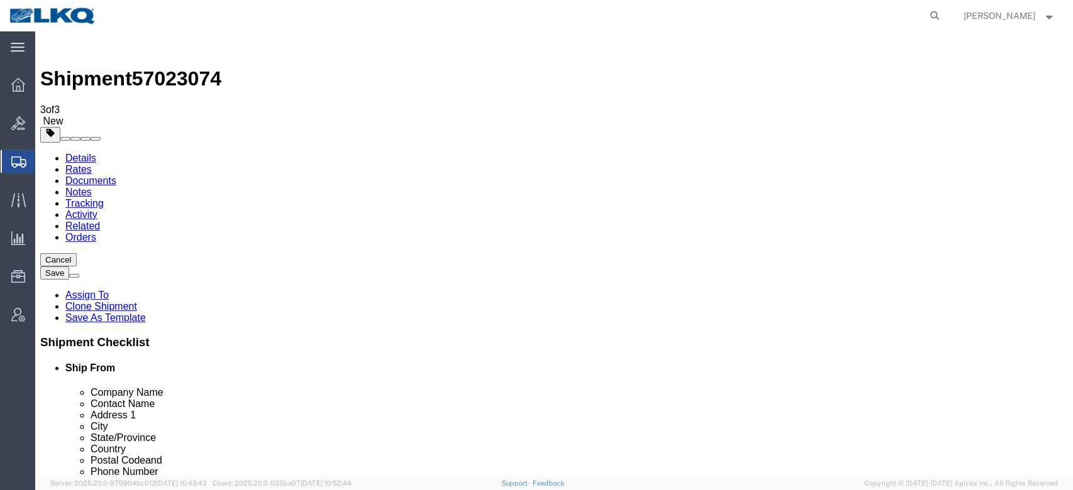
click at [81, 153] on link "Details" at bounding box center [80, 158] width 31 height 11
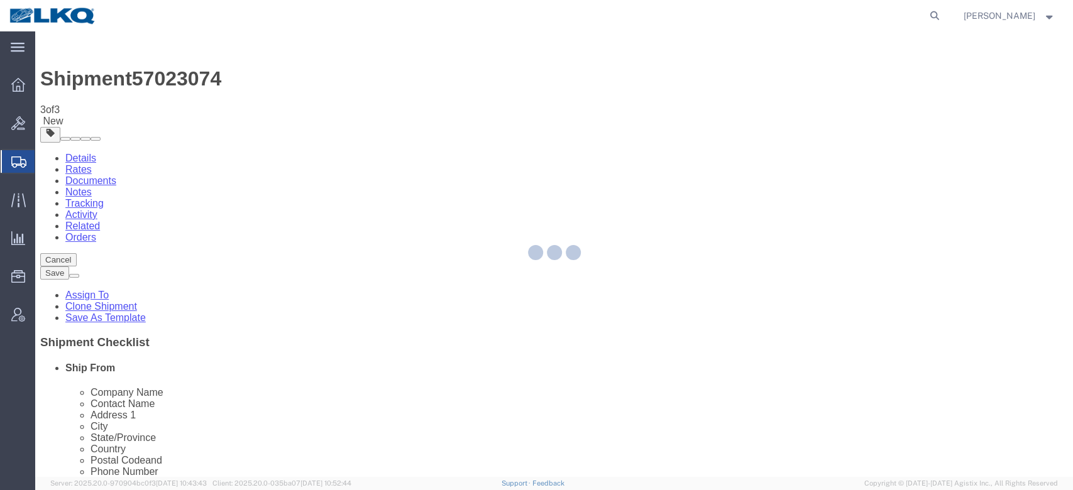
select select "27852"
select select "27788"
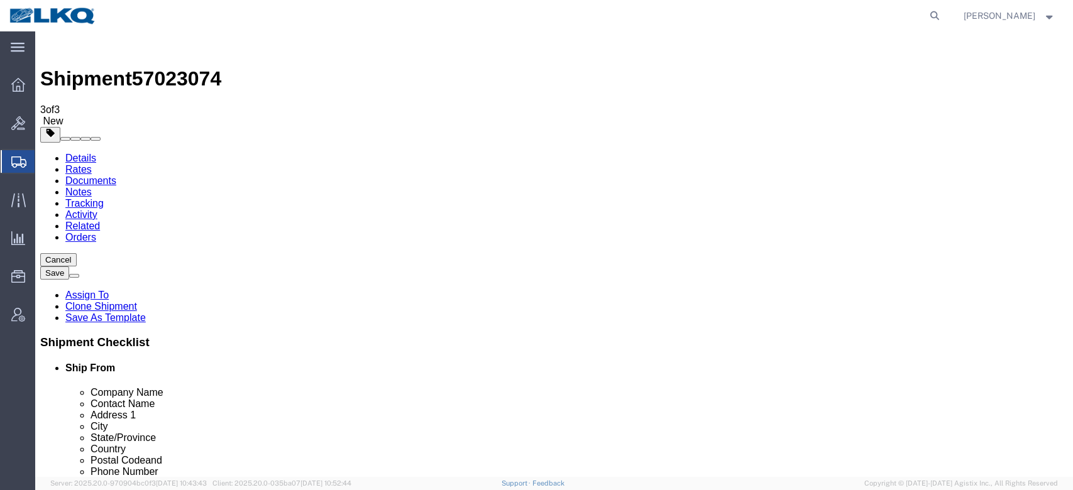
click icon
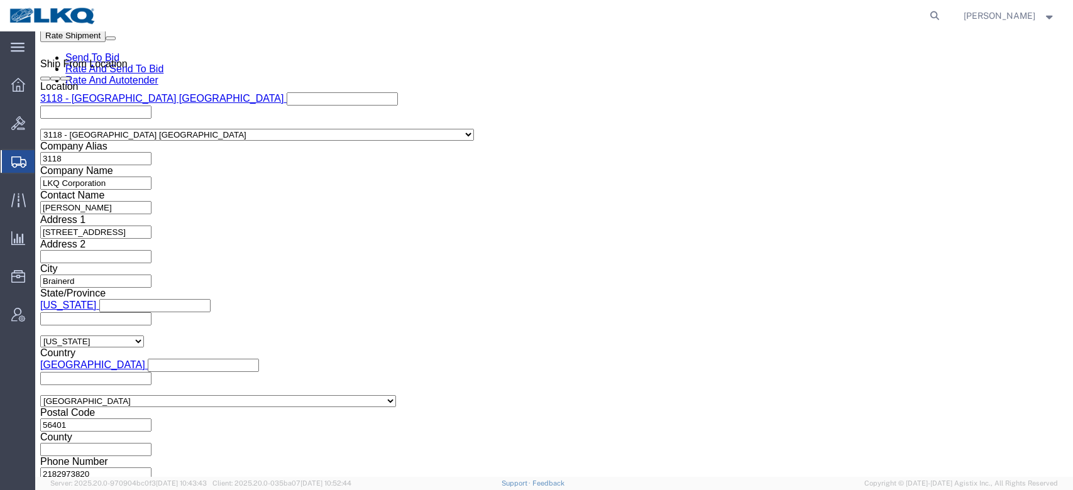
scroll to position [1006, 0]
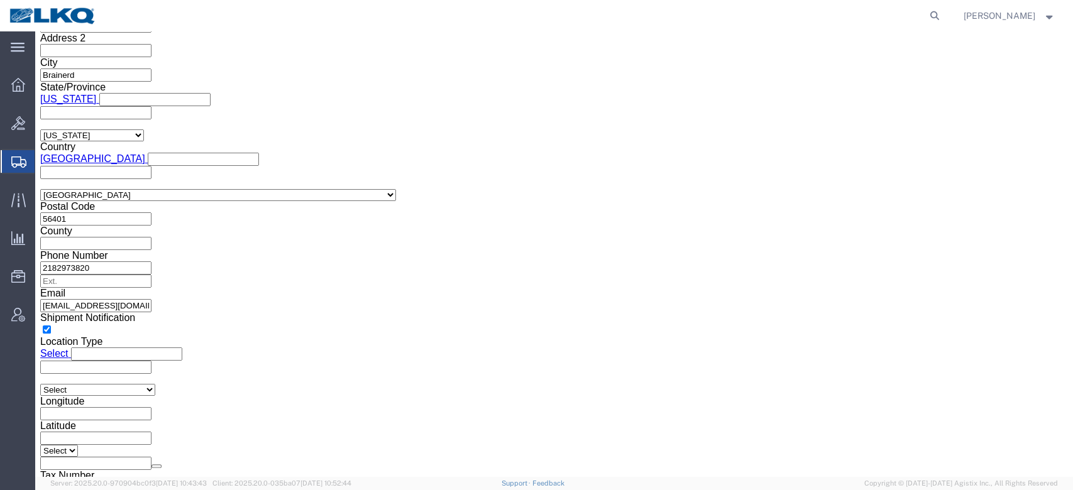
click link "Package Information"
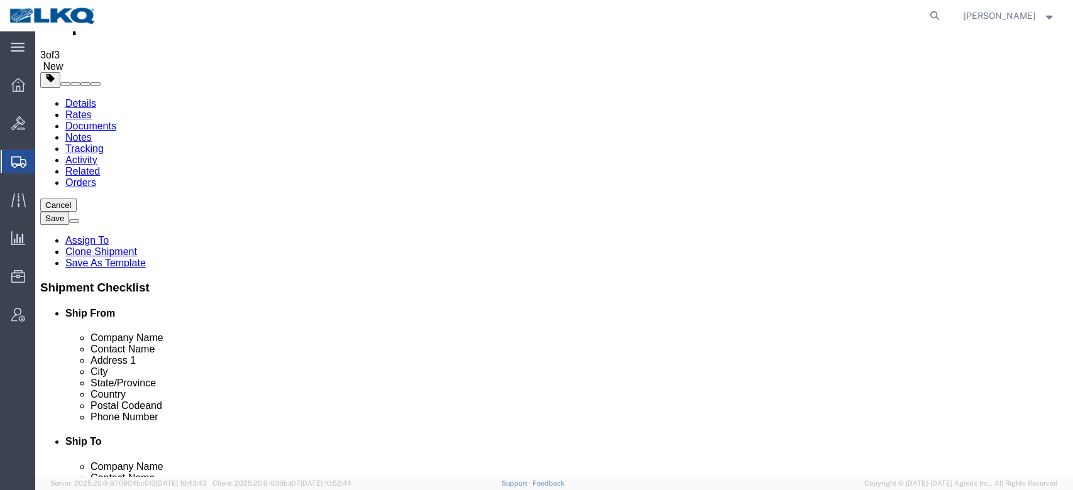
click icon
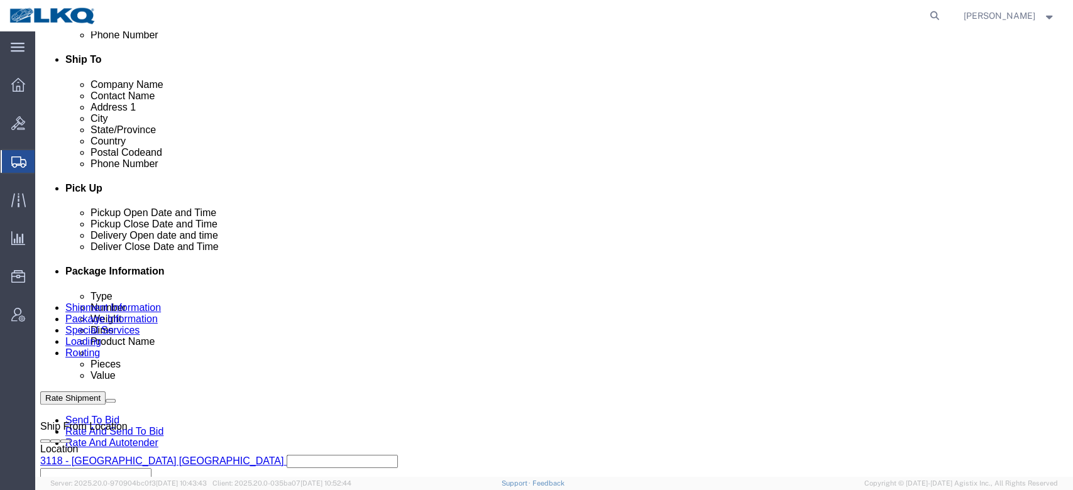
scroll to position [473, 0]
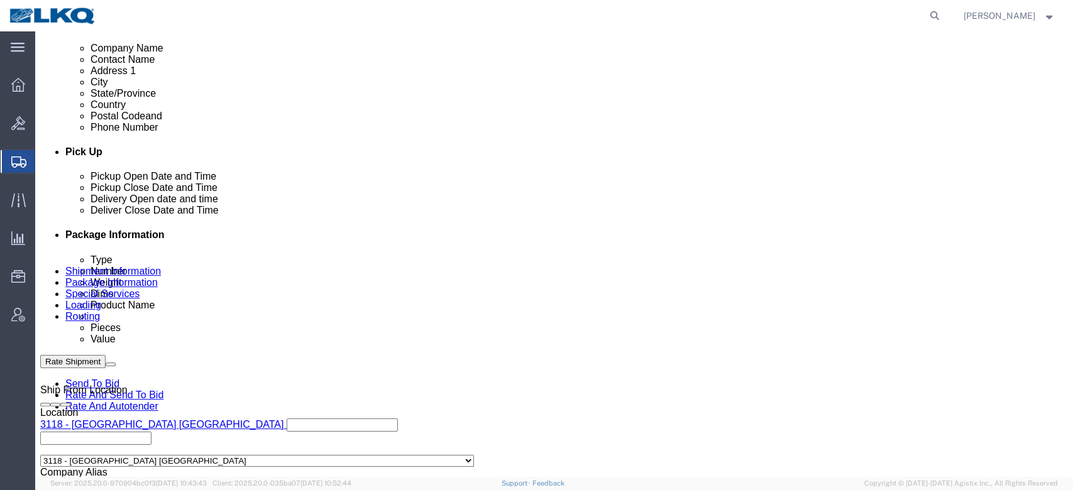
click div "Oct 06 2025 7:00 AM"
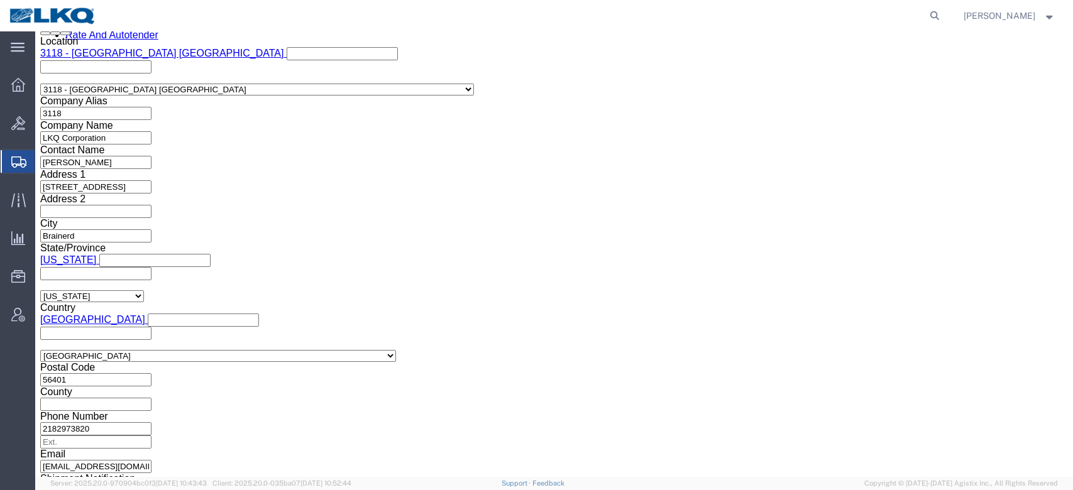
click div "Shipping Mode (Optional) Add another leg Leg 1 Mode Select Air Less than Truckl…"
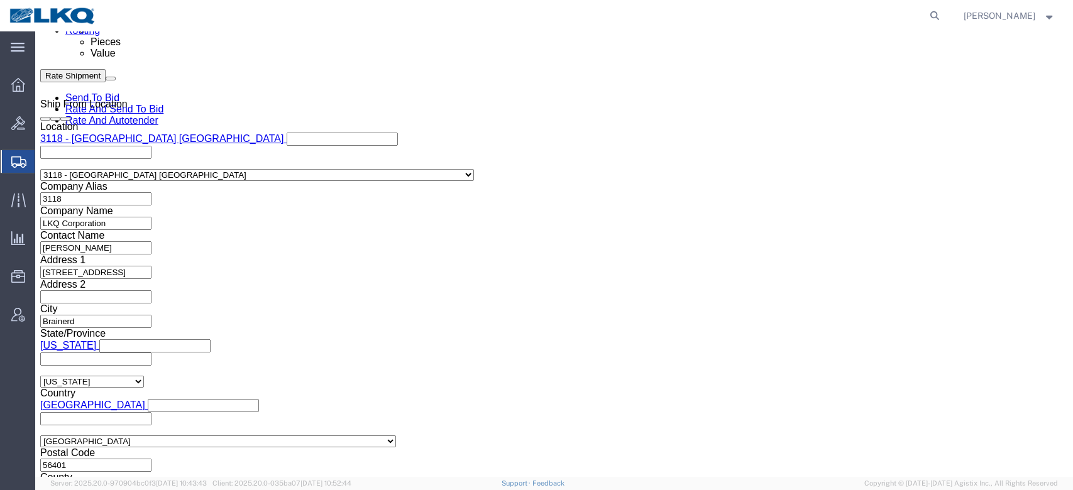
scroll to position [677, 0]
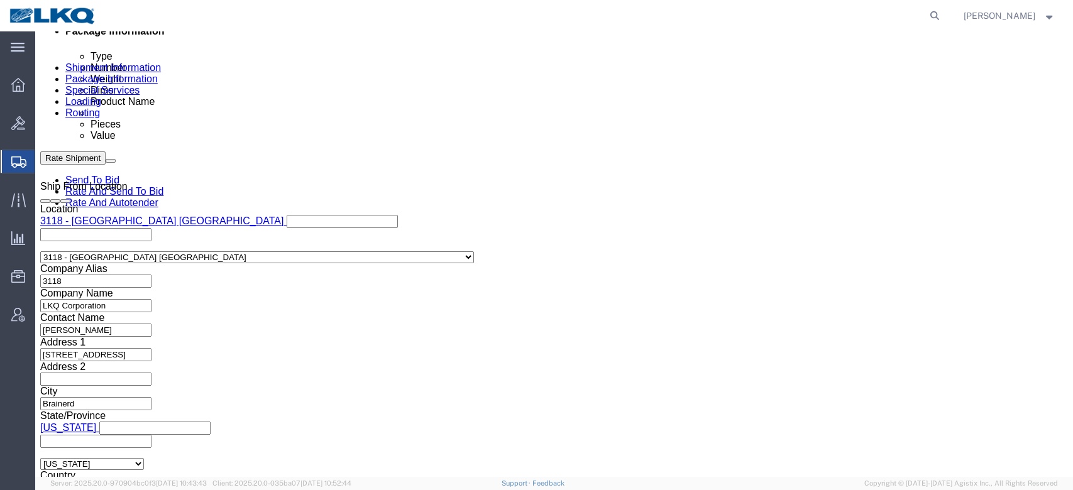
click div "Oct 08 2025 1:30 PM"
click div "Ship From Location Location 3118 - Brainerd MN Select My Profile Location 1100 …"
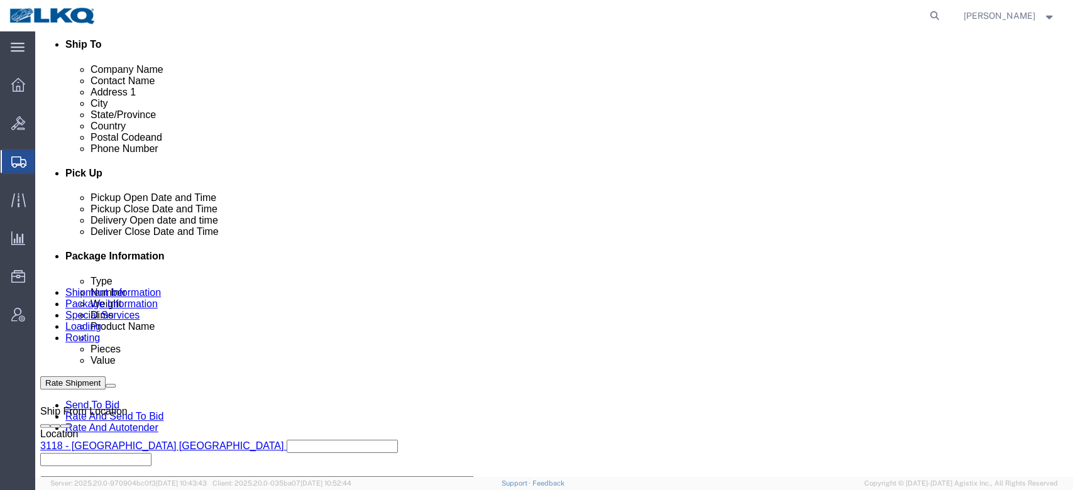
scroll to position [426, 0]
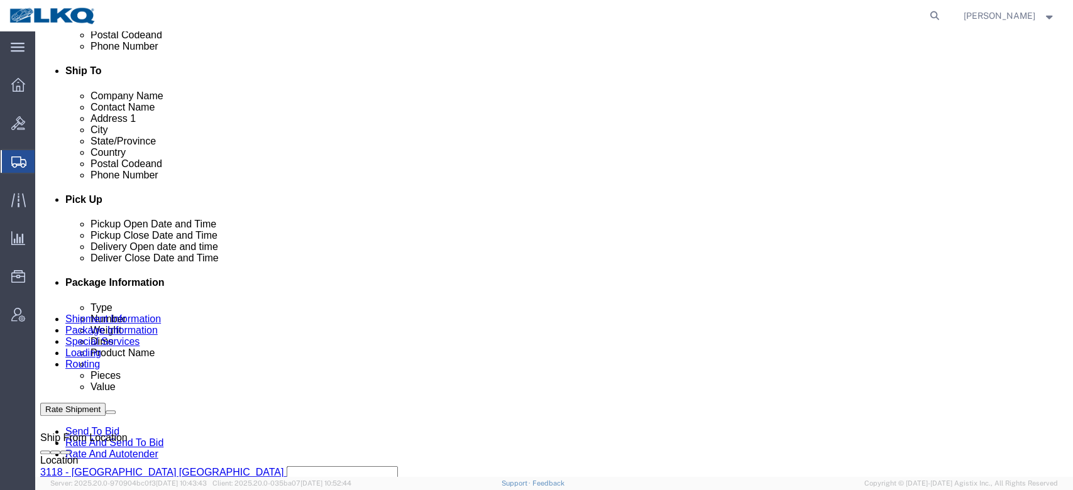
click div "Oct 10 2025 8:00 AM"
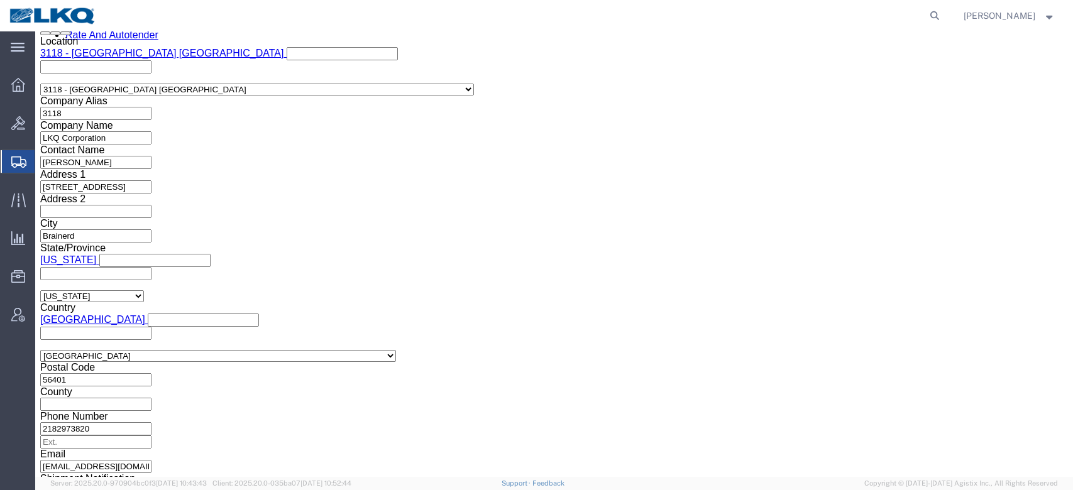
click div "Open Time 8:00 AM Oct 08 2025 8:00 AM - Oct 08 2025 8:00 AM Cancel Apply"
click button "Apply"
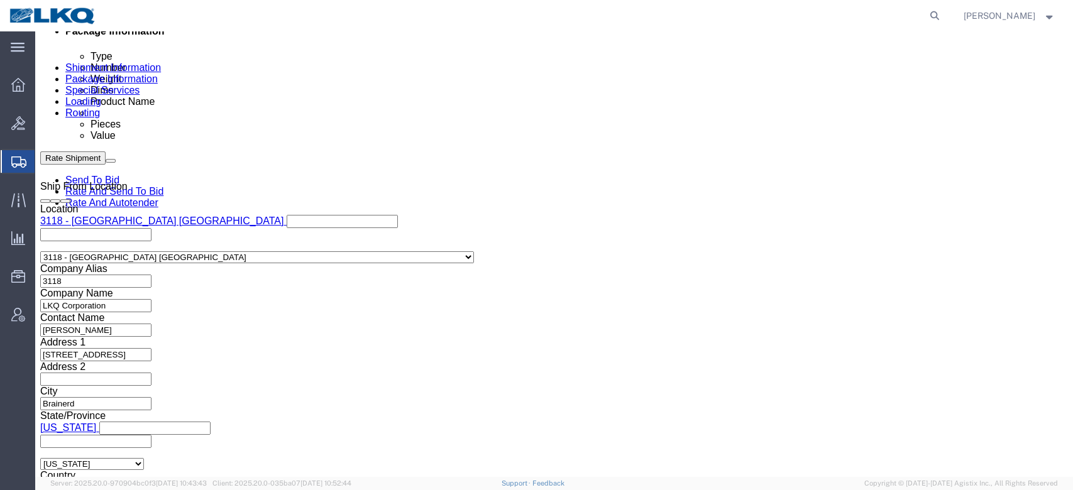
click div
type input "11:00 AM"
click button "Apply"
click button "Rate Shipment"
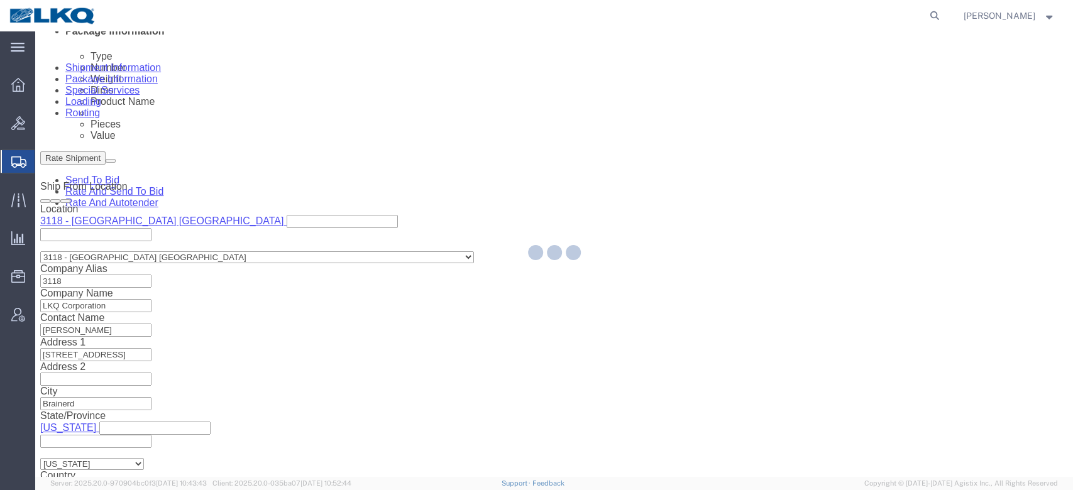
type button "Rate Shipment"
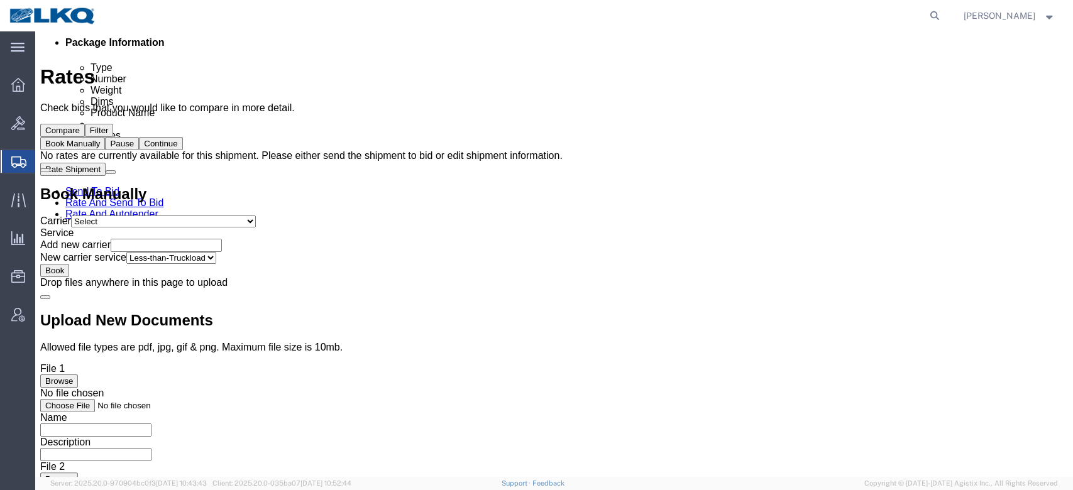
scroll to position [0, 0]
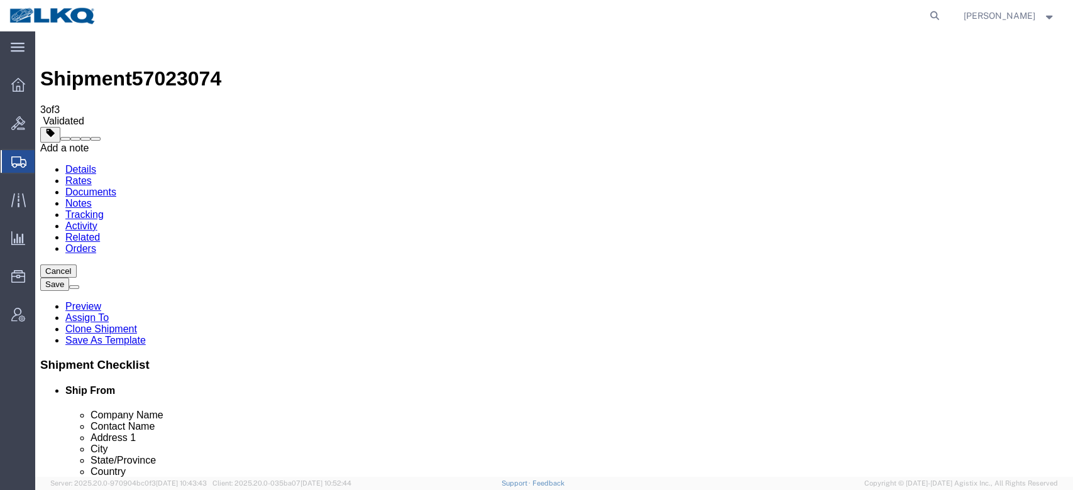
click at [96, 139] on span at bounding box center [96, 139] width 0 height 0
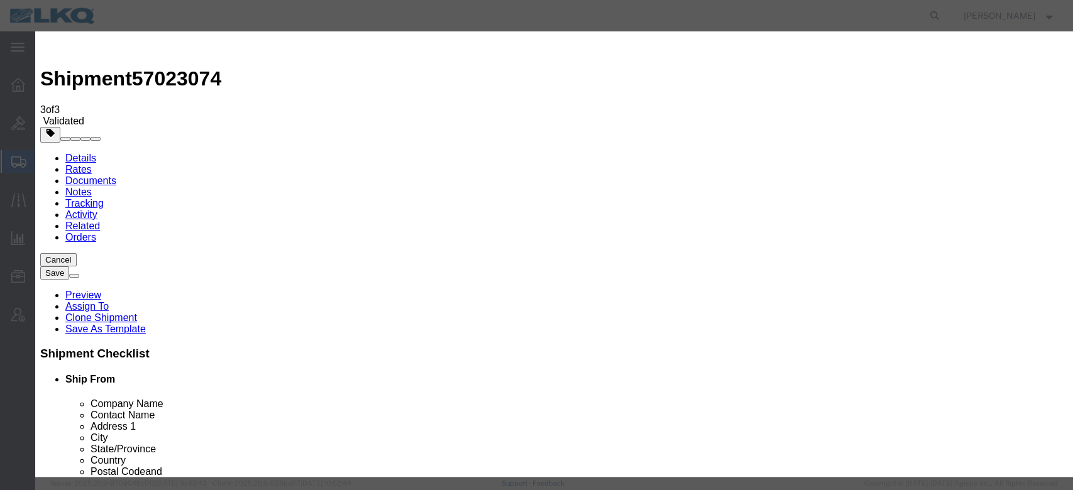
drag, startPoint x: 451, startPoint y: 112, endPoint x: 443, endPoint y: 123, distance: 14.3
select select "BID_NOTES"
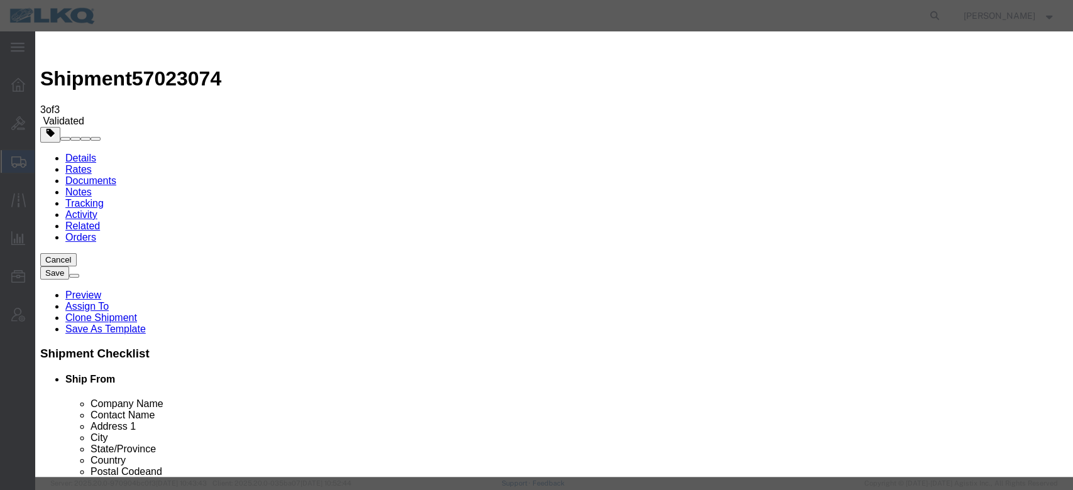
select select "PRIVATE_TO_ACCOUNT"
type textarea "DAT: $2233"
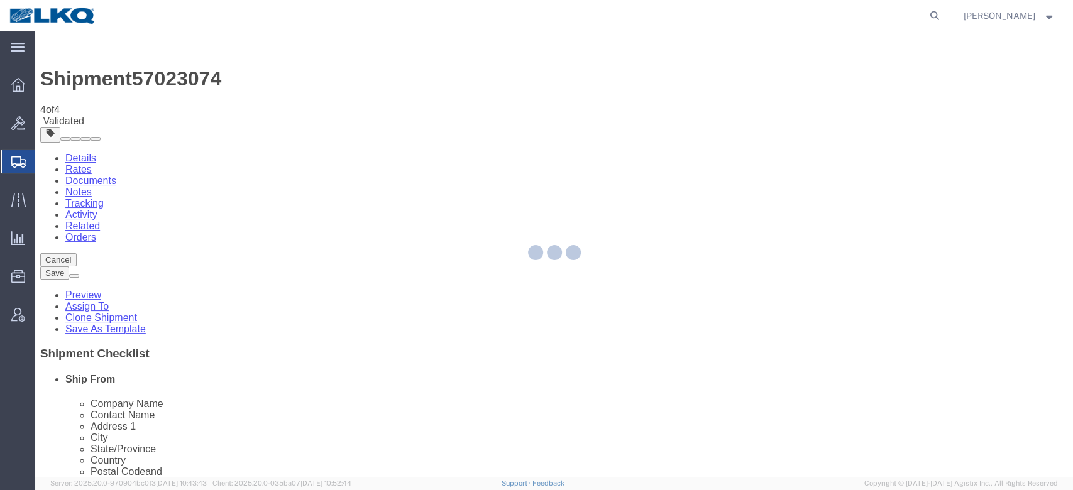
select select "27852"
select select "27788"
select select "TL"
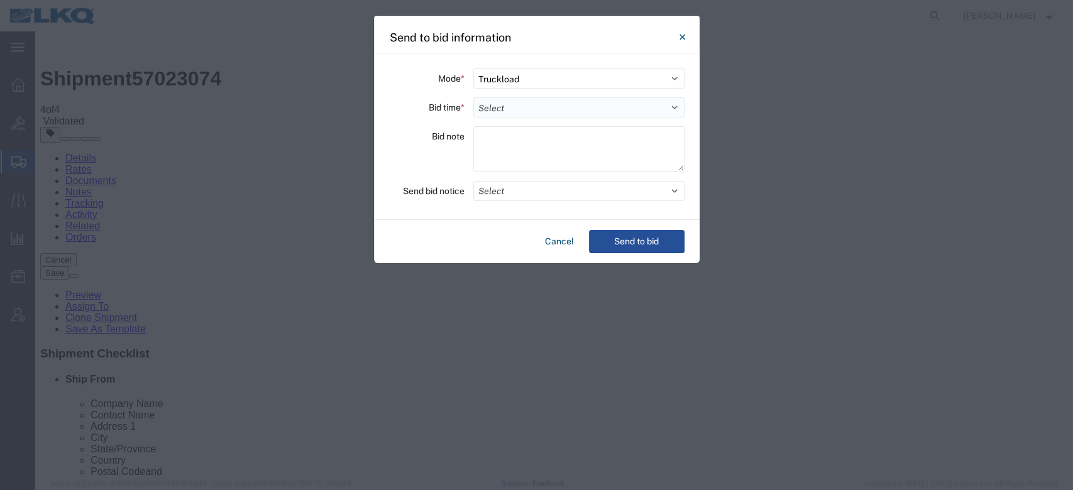
click at [548, 111] on select "Select 30 Min (Rush) 1 Hour (Rush) 2 Hours (Rush) 4 Hours (Rush) 8 Hours (Rush)…" at bounding box center [578, 107] width 211 height 20
click at [473, 97] on select "Select 30 Min (Rush) 1 Hour (Rush) 2 Hours (Rush) 4 Hours (Rush) 8 Hours (Rush)…" at bounding box center [578, 107] width 211 height 20
select select "12"
click at [518, 176] on div "Mode * Select Small Parcel Truckload Air Rail Less than Truckload Ocean Freight…" at bounding box center [537, 136] width 326 height 167
click at [522, 190] on button "Select" at bounding box center [578, 191] width 211 height 20
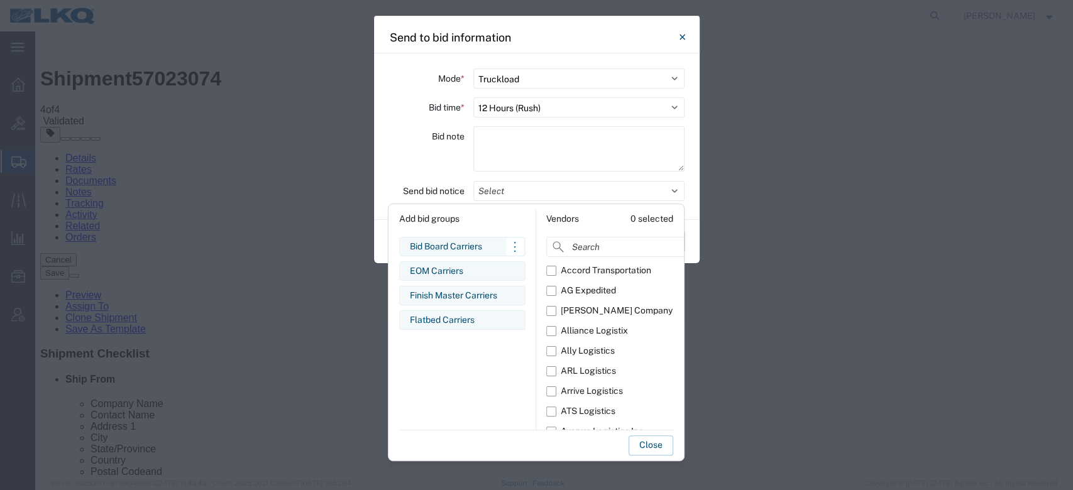
click at [467, 238] on div "Bid Board Carriers Edit bid group Remove bid group" at bounding box center [462, 246] width 126 height 19
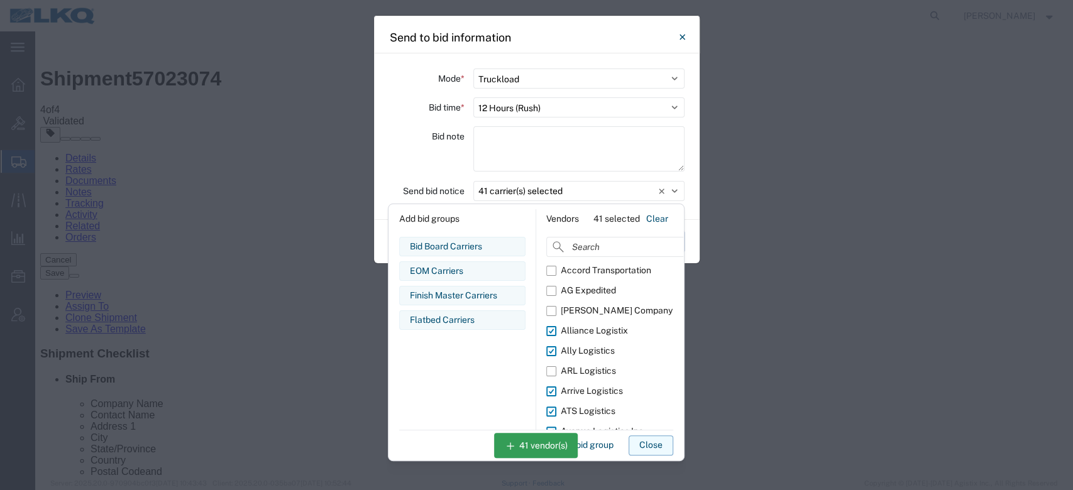
click at [646, 450] on button "Close" at bounding box center [651, 446] width 45 height 20
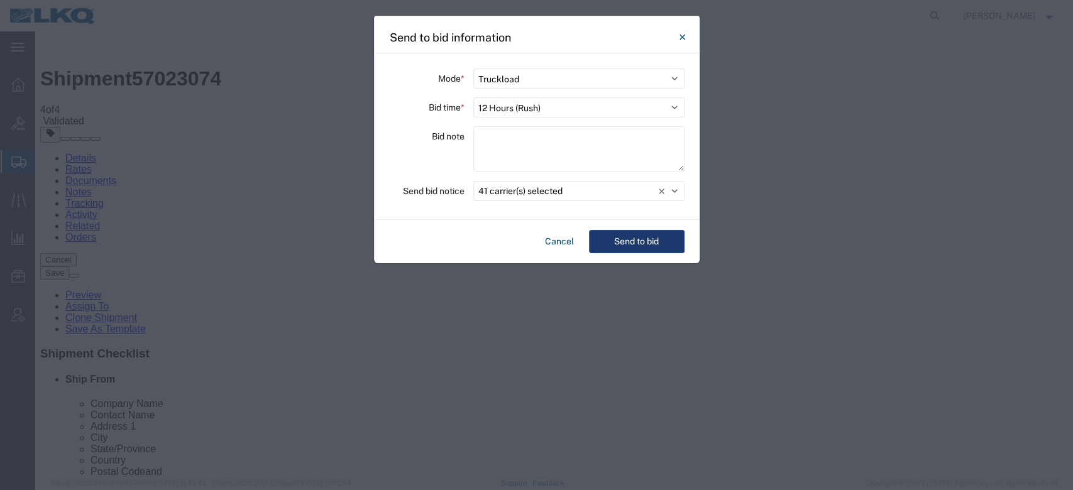
click at [636, 238] on button "Send to bid" at bounding box center [637, 241] width 96 height 23
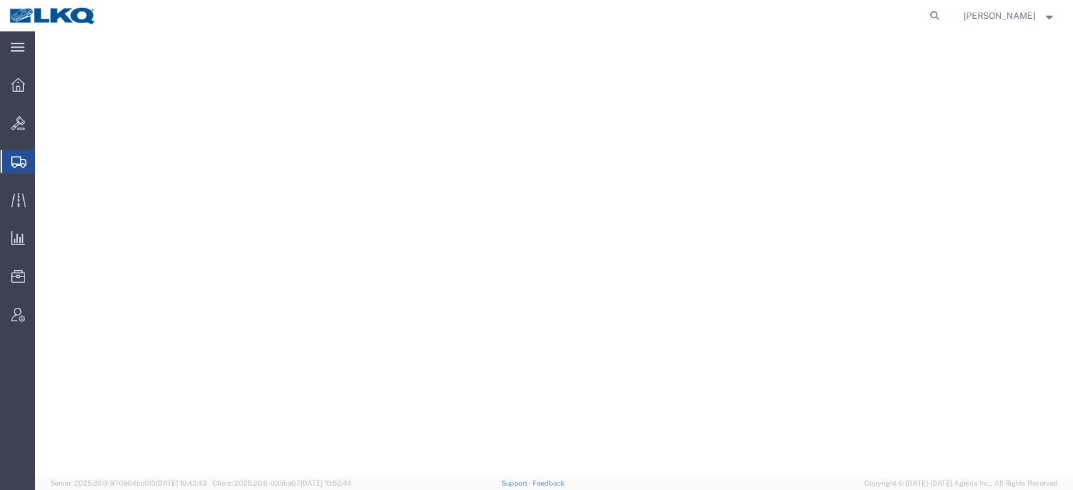
select select
select select "28018"
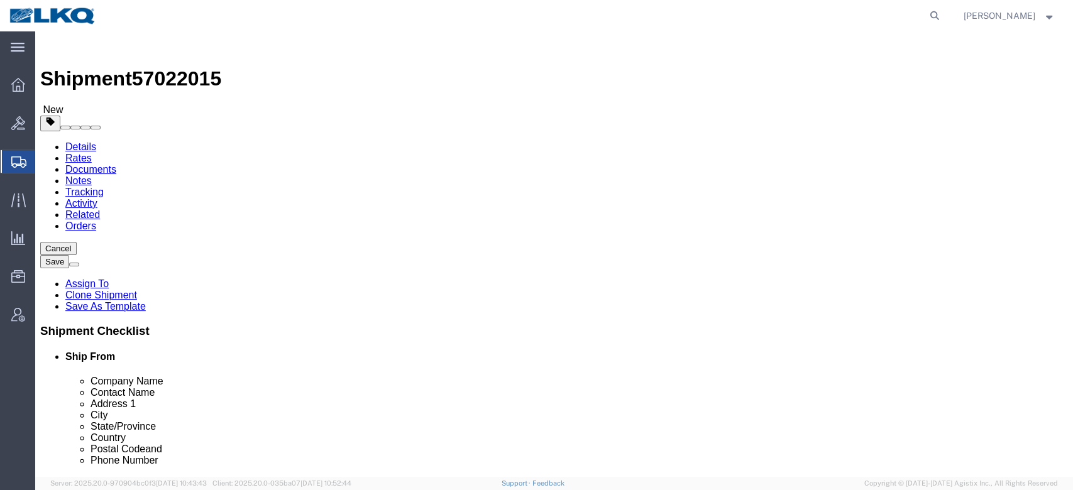
click span "57022015"
copy span "57022015"
click link "Notes"
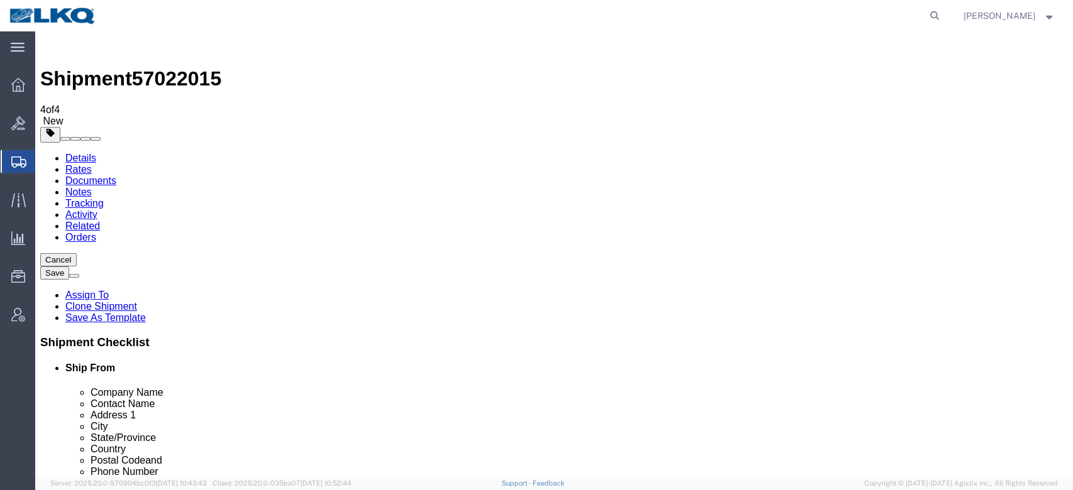
click at [192, 67] on span "57022015" at bounding box center [176, 78] width 89 height 23
copy span "57022015"
click at [88, 153] on link "Details" at bounding box center [80, 158] width 31 height 11
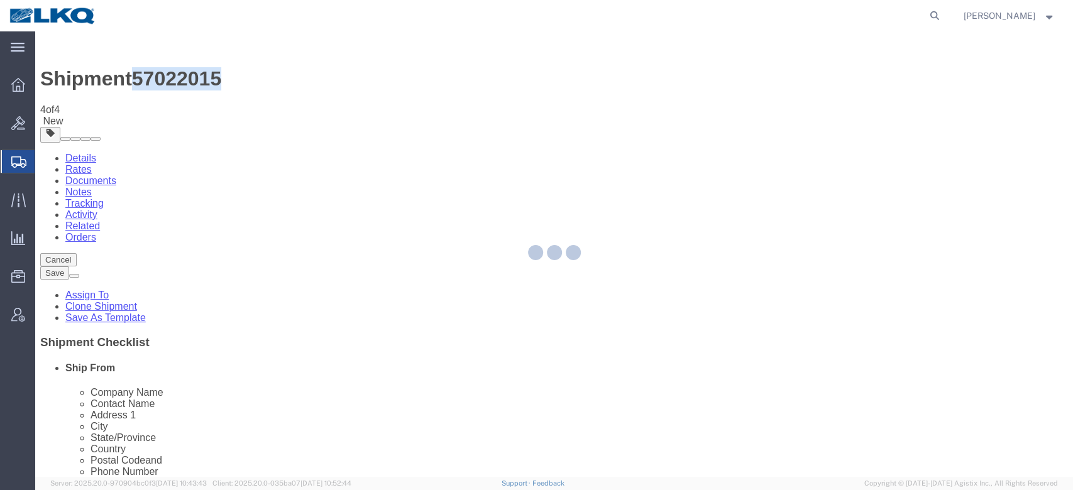
select select "28018"
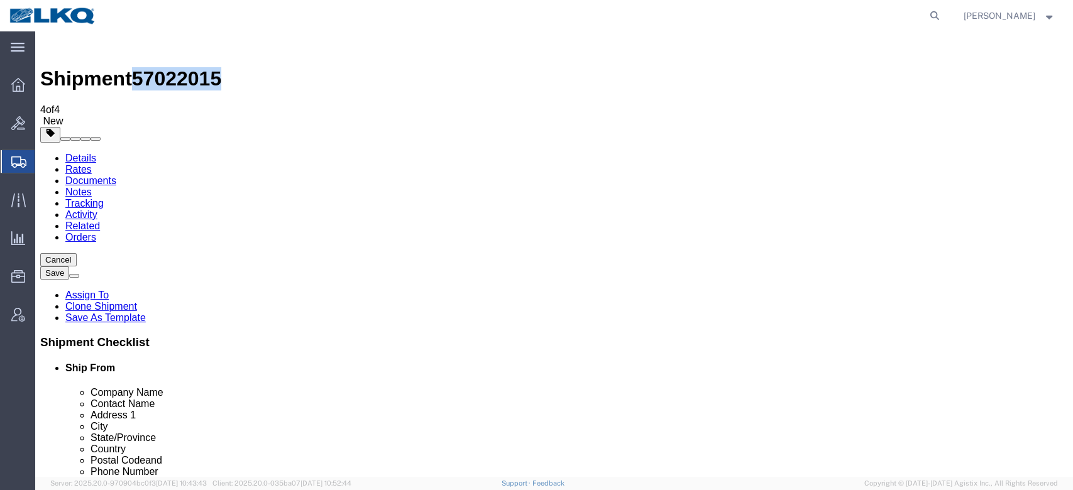
click link "Special Services"
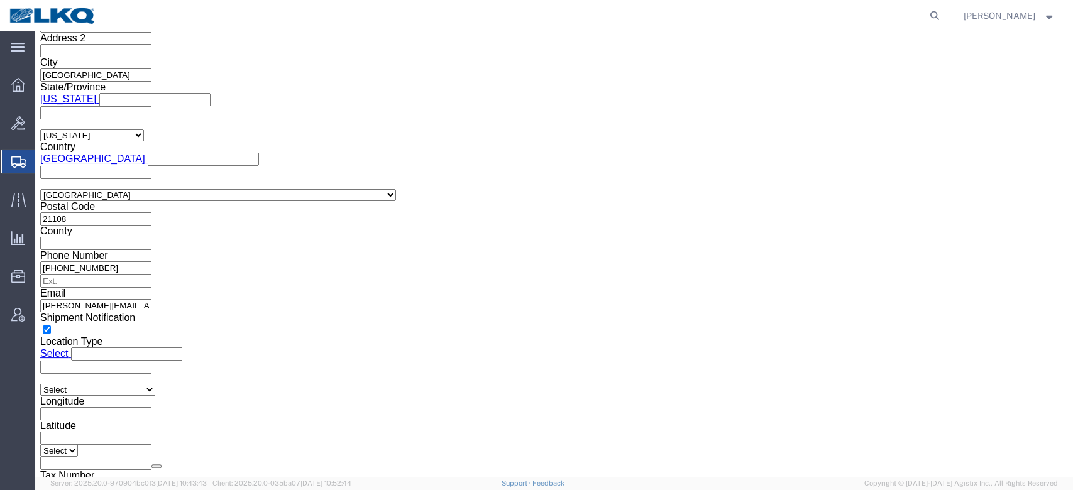
click icon
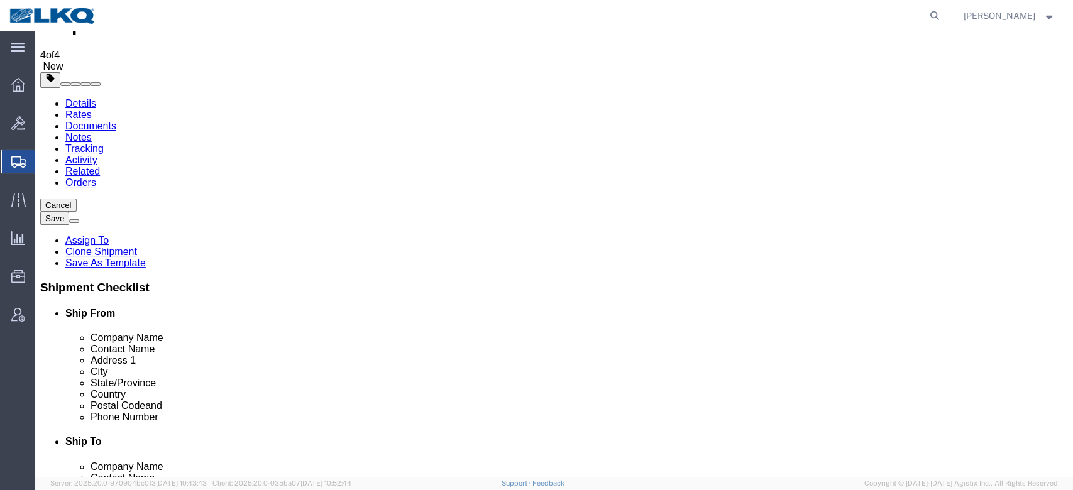
click link "Shipment Information"
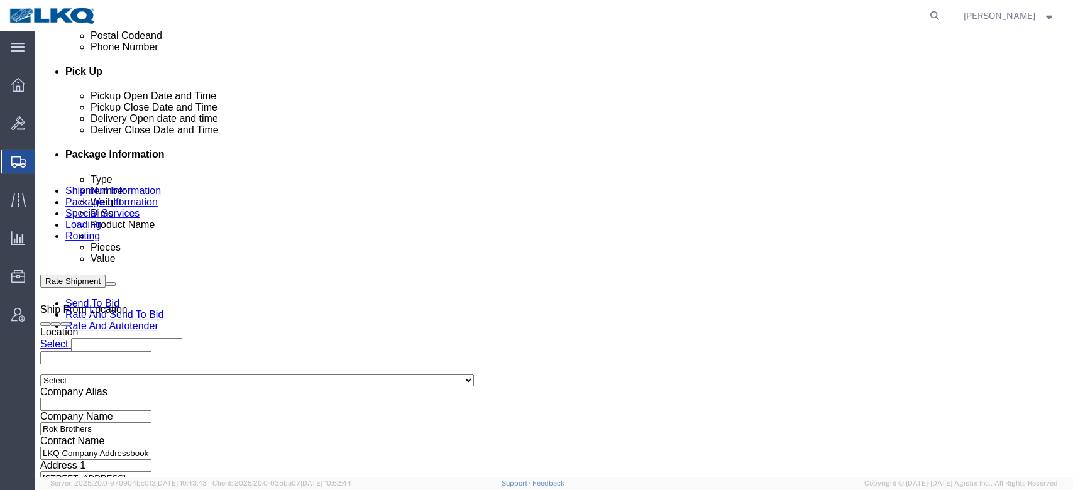
scroll to position [558, 0]
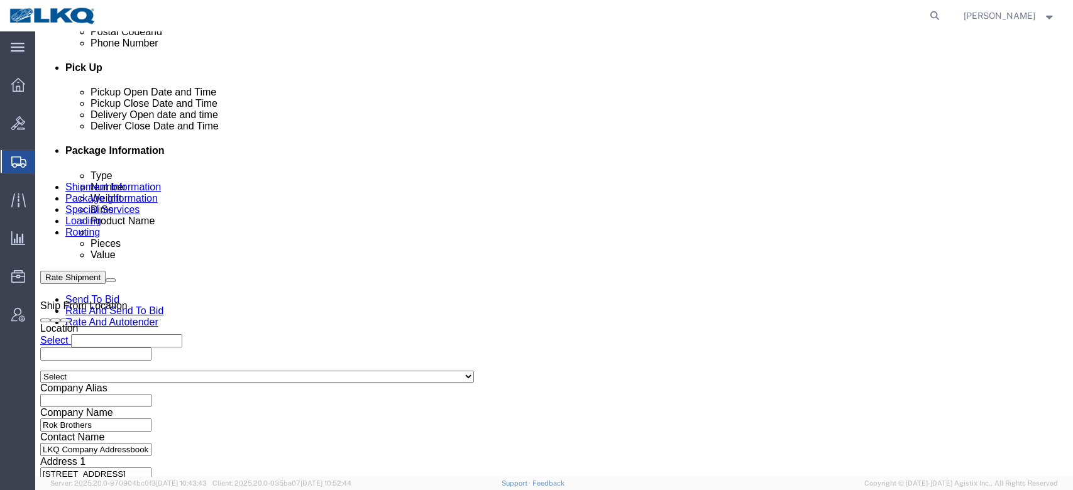
click input "T31438"
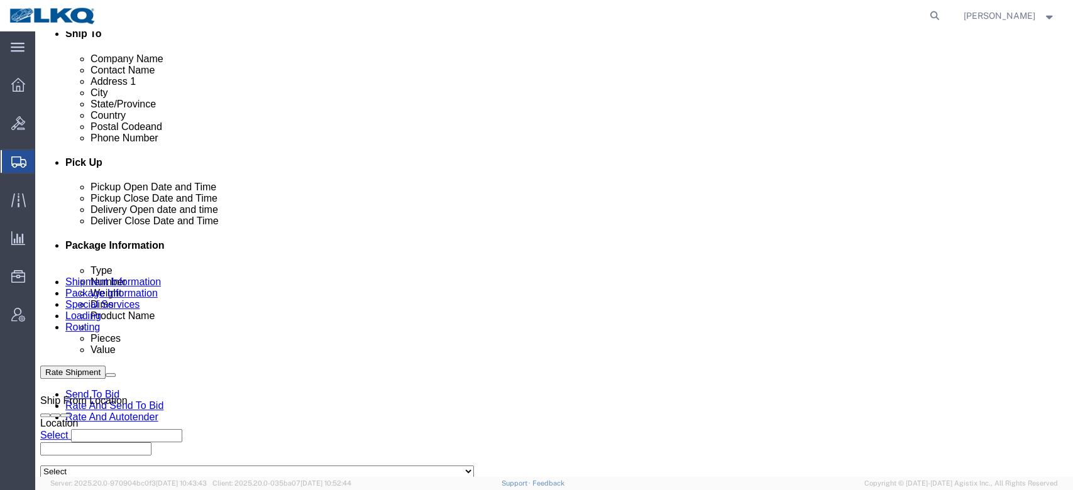
scroll to position [390, 0]
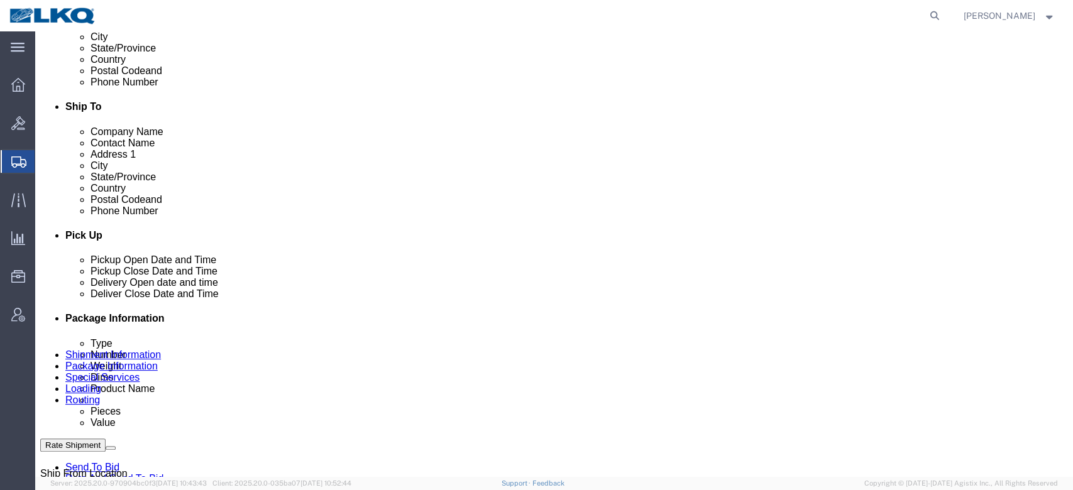
click link "Schedule appointment"
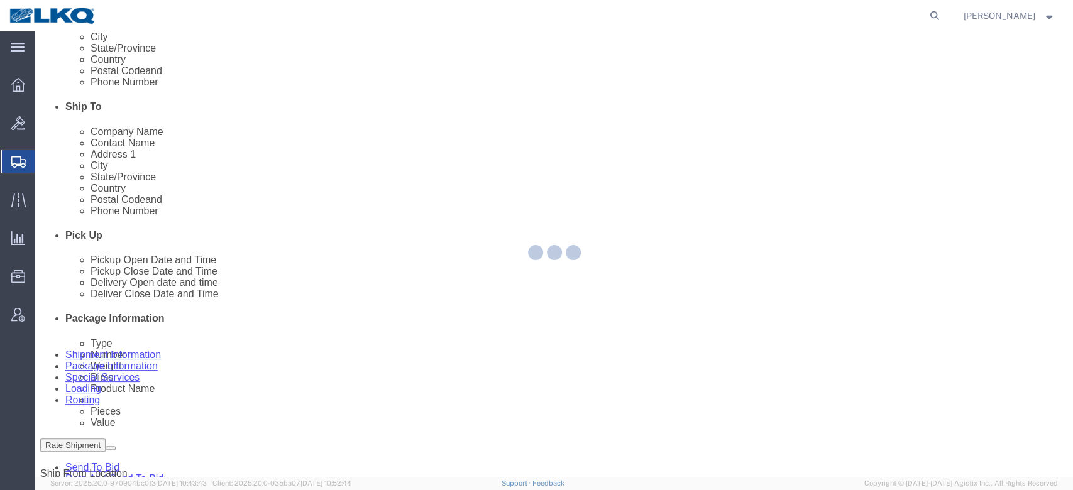
select select
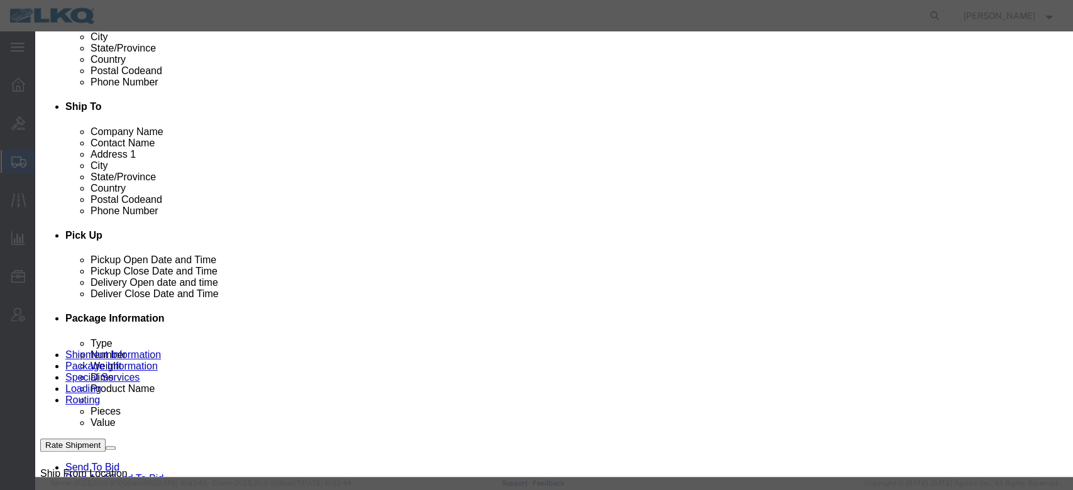
drag, startPoint x: 366, startPoint y: 84, endPoint x: 226, endPoint y: 64, distance: 141.0
click div "Schedule Appointment Event Title delivery 57022015 Location Dock Select 3392 - …"
paste input "57022015"
type input "57022015 Rok Brothers 57022015 Skidded"
type input "t"
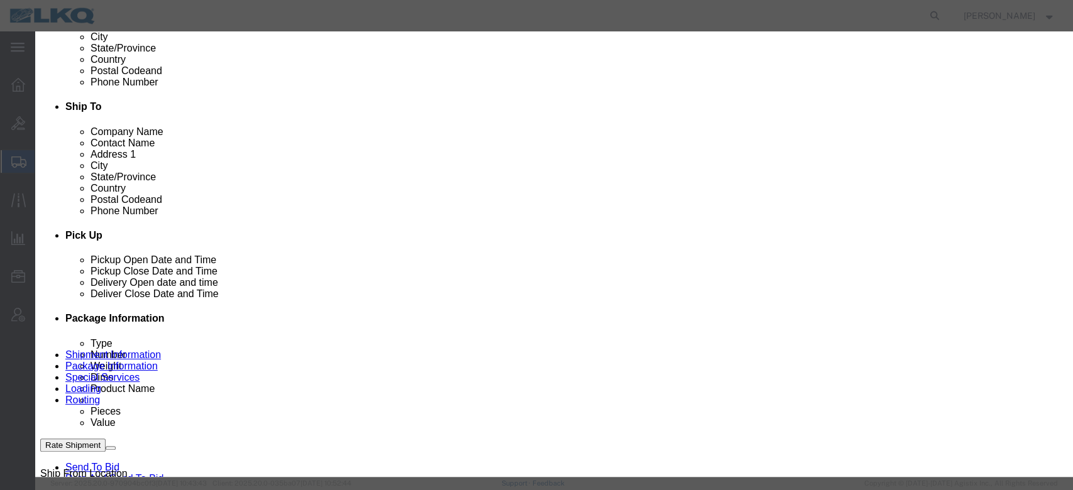
type input "th"
select select "23"
click input "57022015 Rok Brothers 57022015 Skidded"
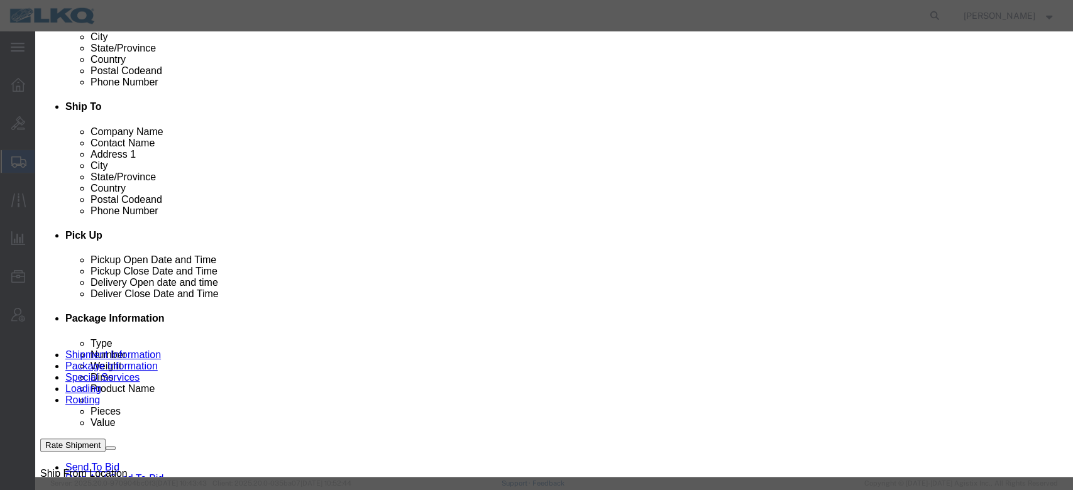
click input "57022015 Rok Brothers 57022015 Skidded"
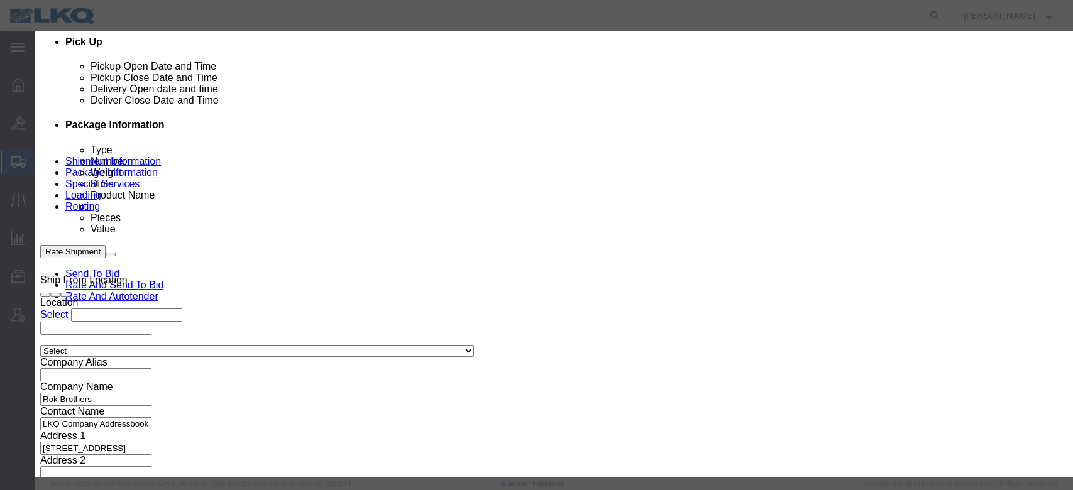
scroll to position [558, 0]
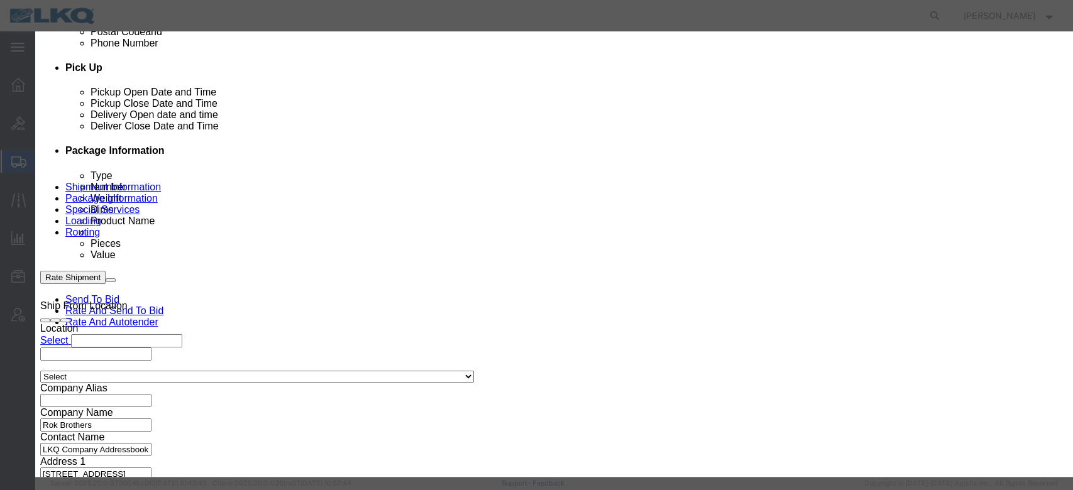
type input "57022015 Rok Brothers T31438 Skidded"
click input "10/08/2025"
click td "9"
drag, startPoint x: 655, startPoint y: 204, endPoint x: 617, endPoint y: 179, distance: 45.7
click select "Select 15 min 30 min 45 min 1 hr 2 hr 3 hr 4 hr"
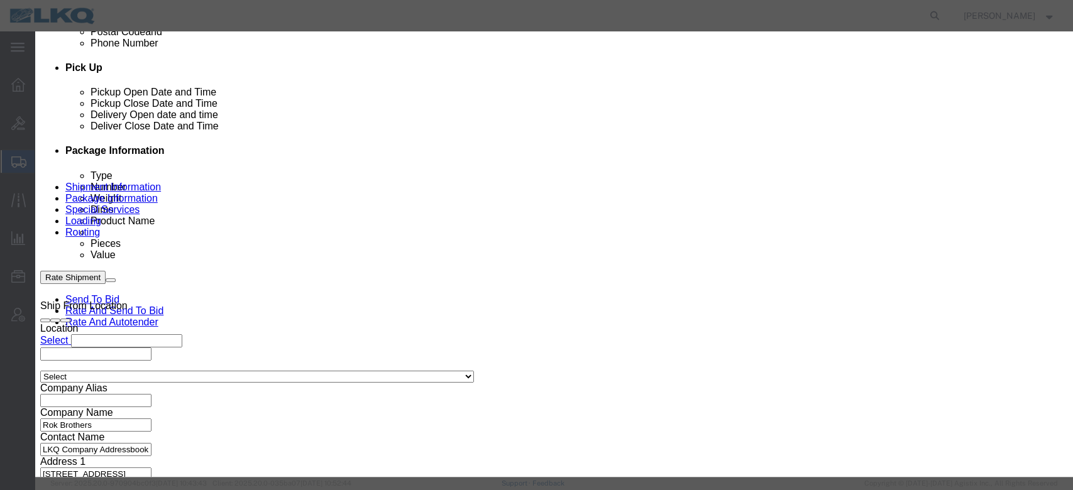
select select "15"
click select "Select 15 min 30 min 45 min 1 hr 2 hr 3 hr 4 hr"
click div "Label Third Party Label LTL Transfer LKQ Billed Outbound Loads YEARLY W2W Inven…"
click link "Availability"
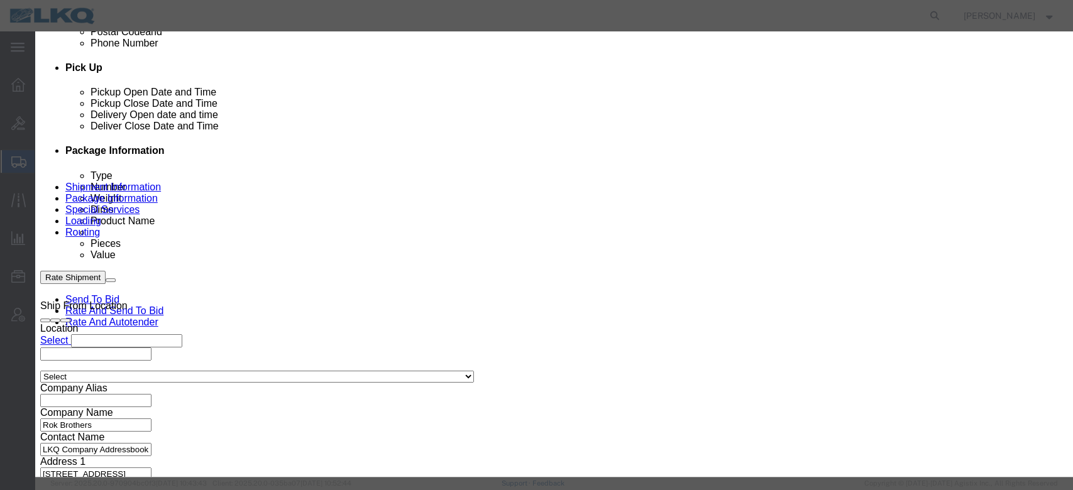
click icon "button"
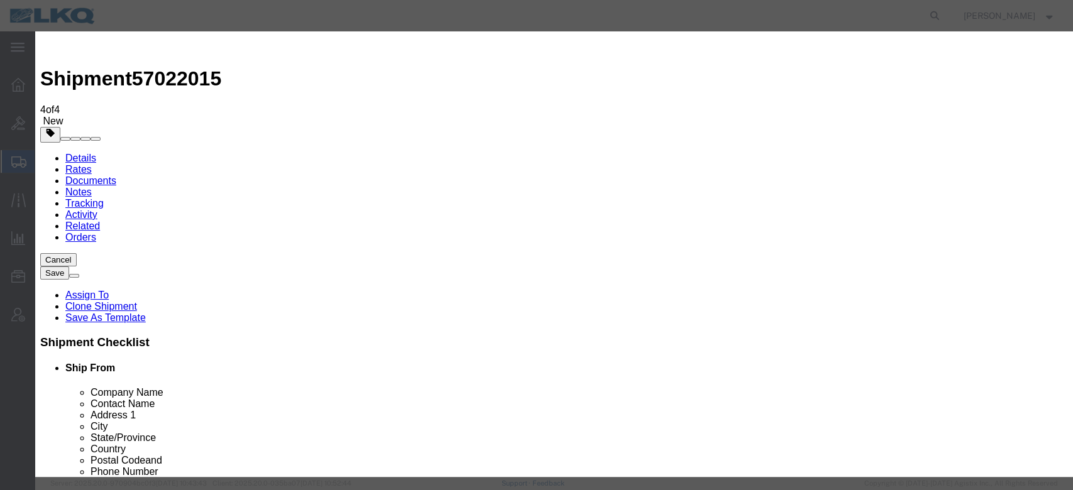
click icon "button"
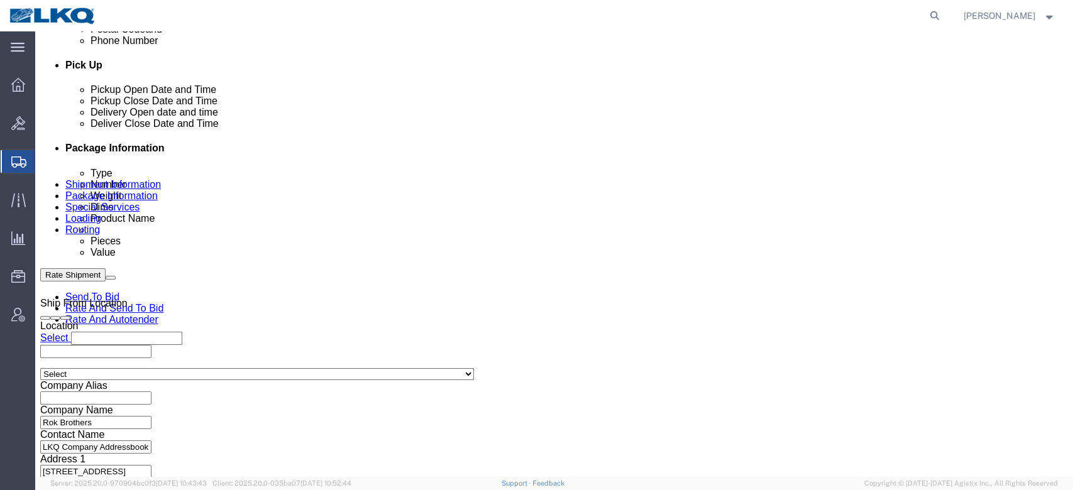
scroll to position [587, 0]
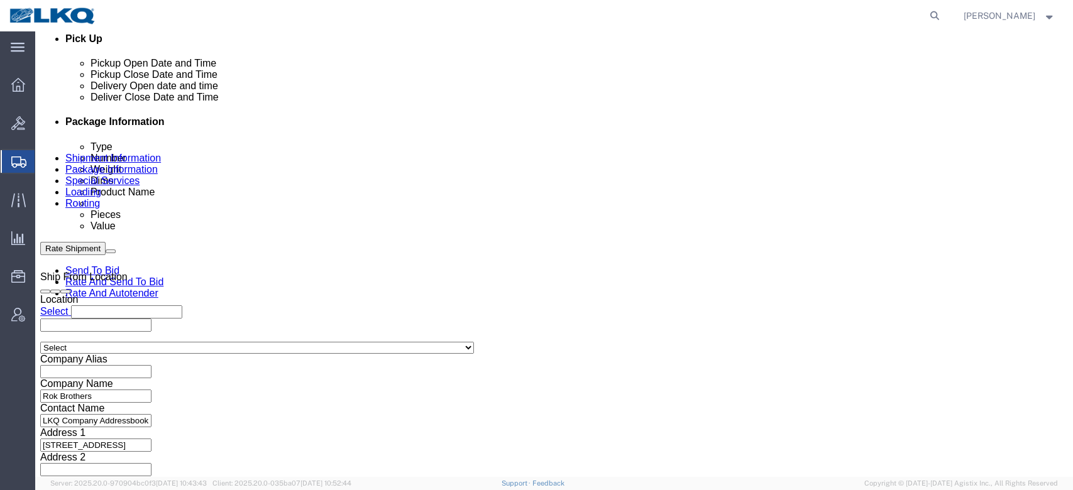
click input "57022015"
type input "x"
click button "Save"
type button "Save"
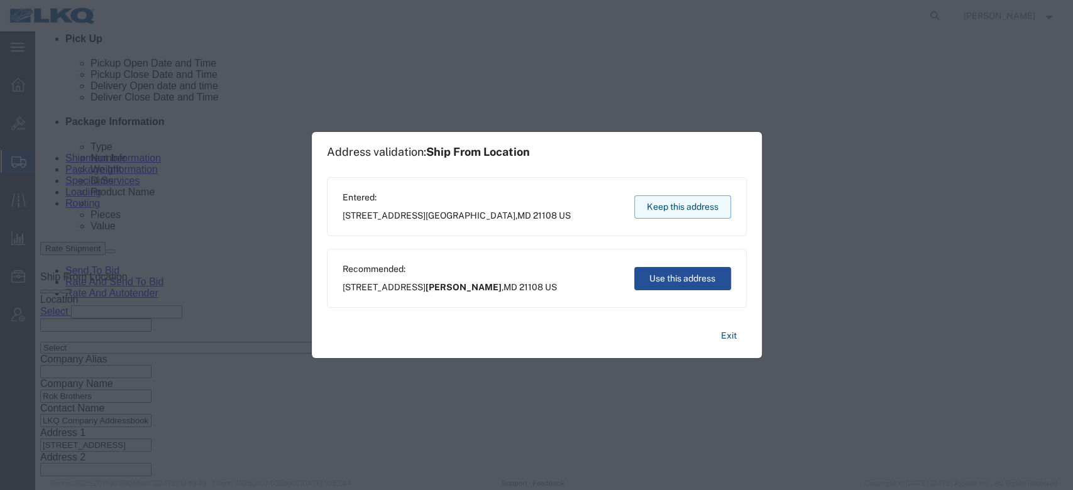
click at [655, 203] on button "Keep this address" at bounding box center [682, 207] width 97 height 23
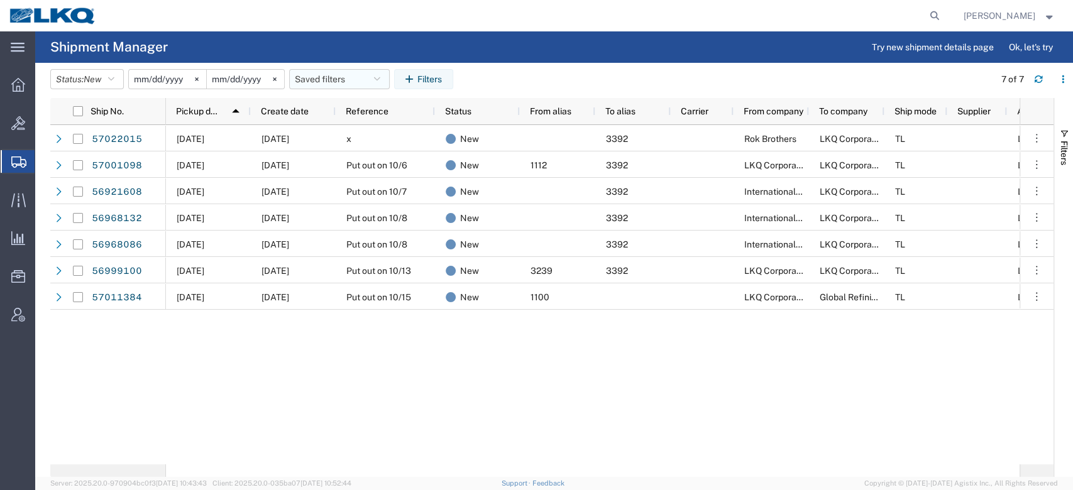
drag, startPoint x: 340, startPoint y: 79, endPoint x: 345, endPoint y: 91, distance: 13.2
click at [339, 80] on button "Saved filters" at bounding box center [339, 79] width 101 height 20
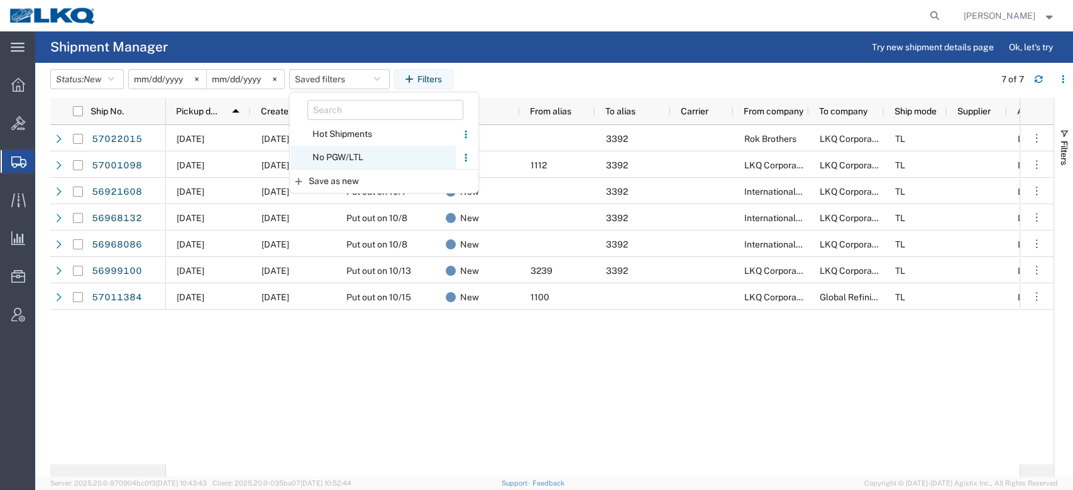
click at [369, 153] on span "No PGW/LTL" at bounding box center [373, 157] width 165 height 23
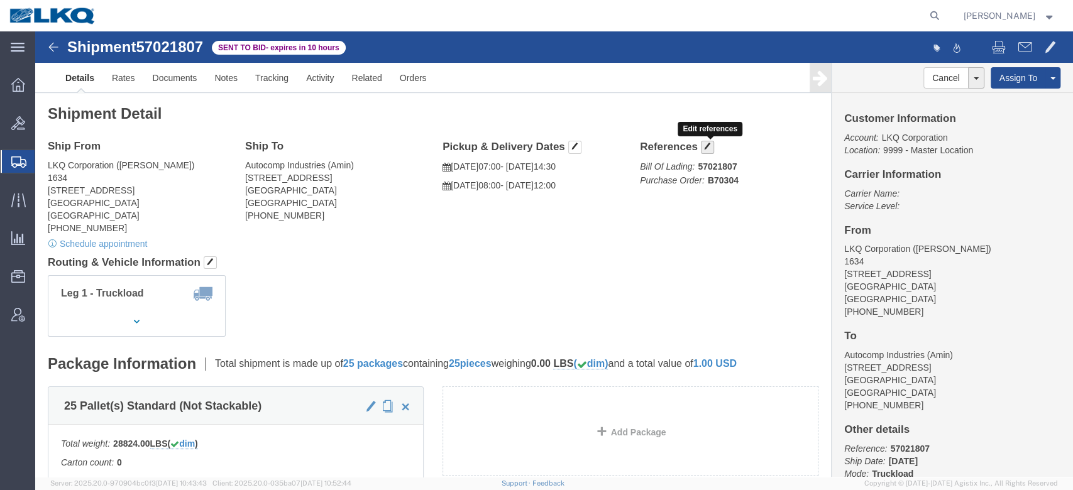
click span "button"
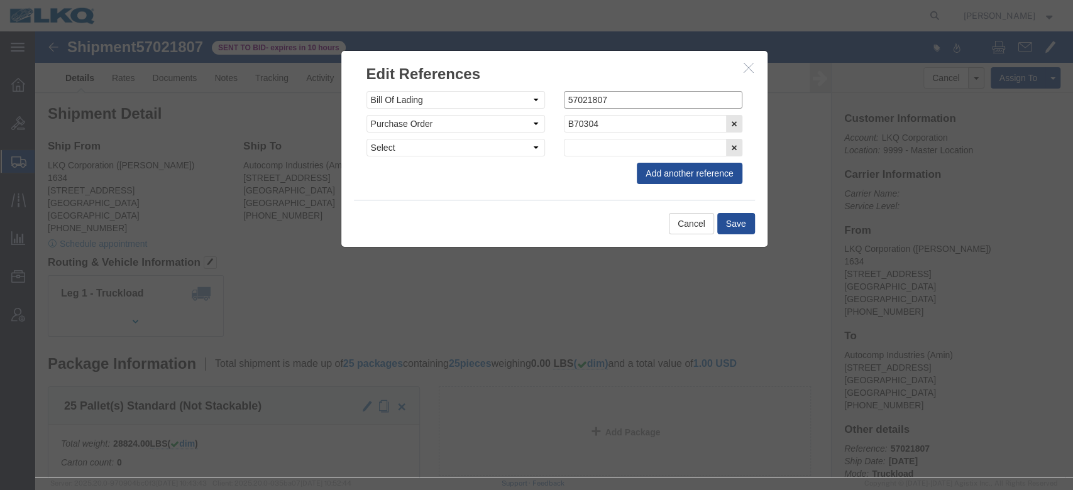
click input "57021807"
drag, startPoint x: 566, startPoint y: 68, endPoint x: 533, endPoint y: 77, distance: 35.1
click div "Select Account Type Activity ID Airline Appointment Number ASN Batch Request # …"
click input "xv"
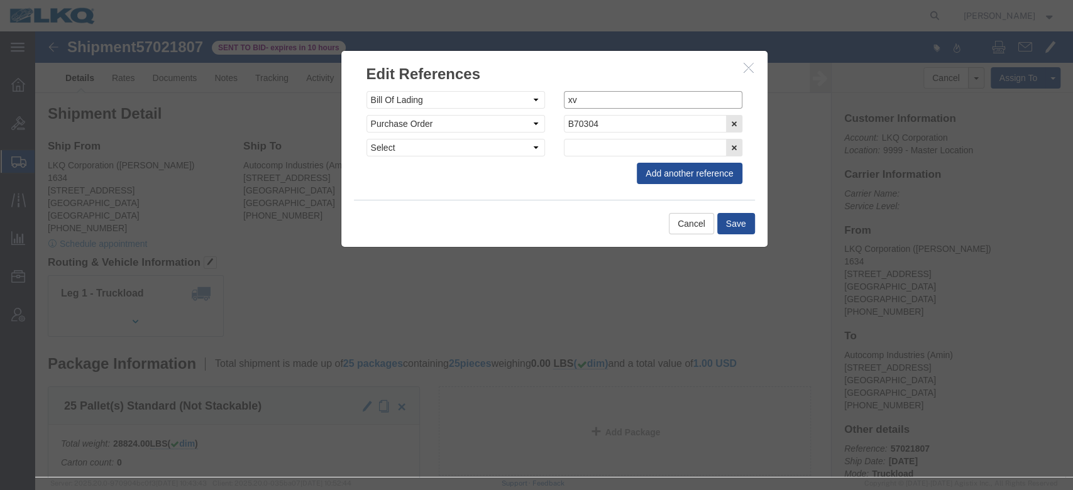
click input "xv"
paste input "57021807"
type input "x57021807"
click button "Save"
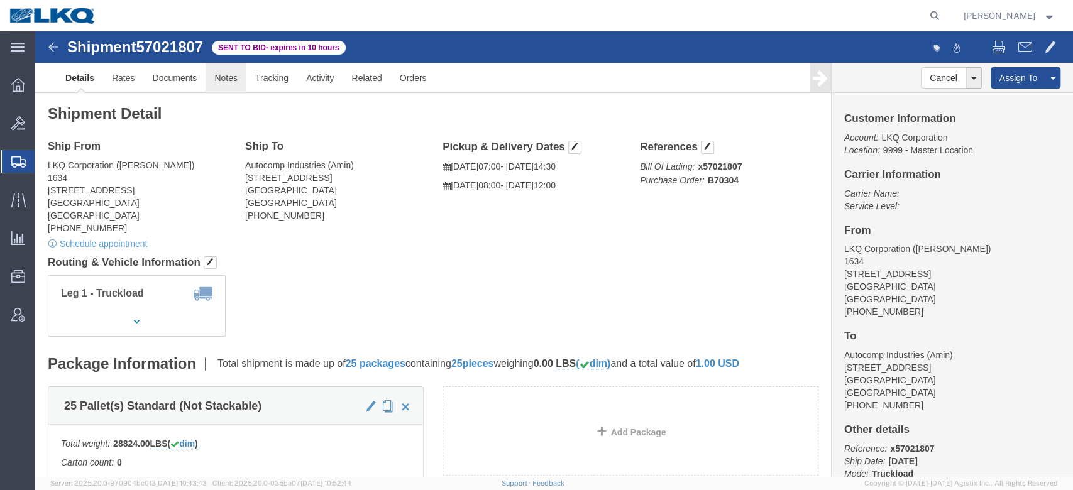
click link "Notes"
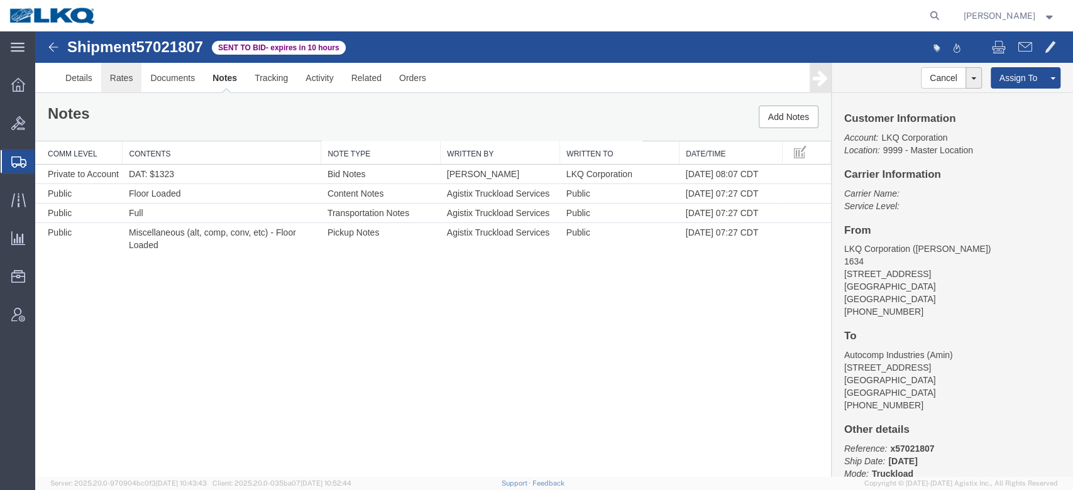
click at [121, 74] on link "Rates" at bounding box center [121, 78] width 41 height 30
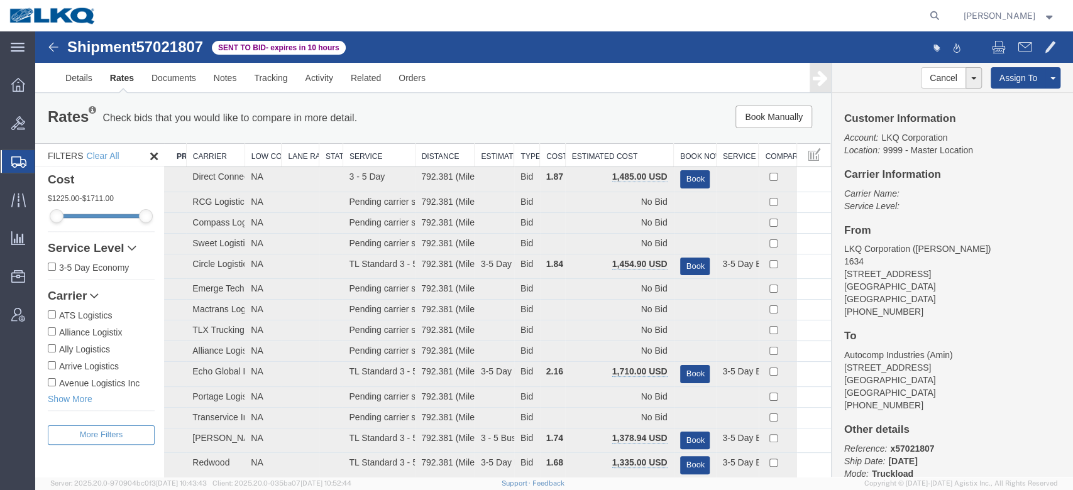
click at [609, 151] on th "Estimated Cost" at bounding box center [619, 155] width 108 height 23
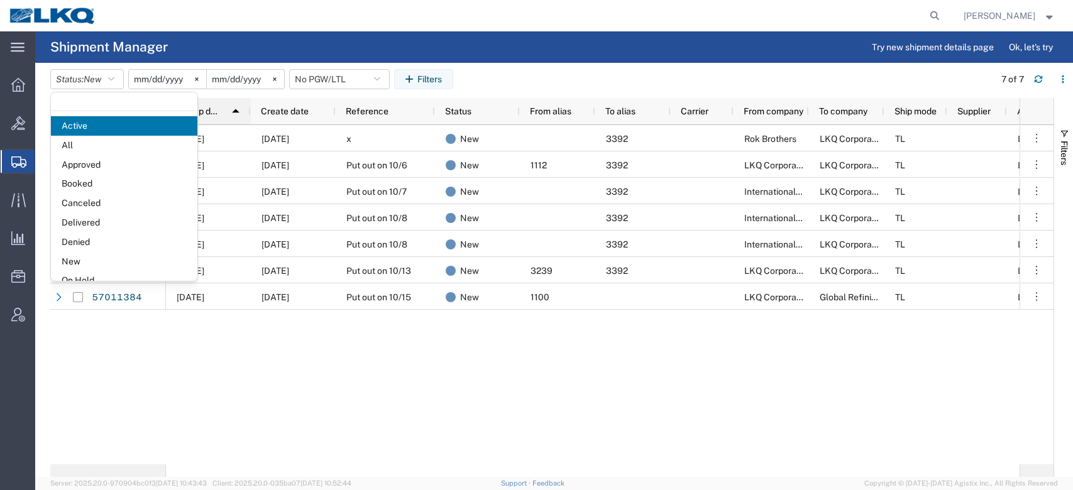
drag, startPoint x: 0, startPoint y: 0, endPoint x: 236, endPoint y: 102, distance: 257.1
click at [102, 157] on span "Approved" at bounding box center [124, 164] width 146 height 19
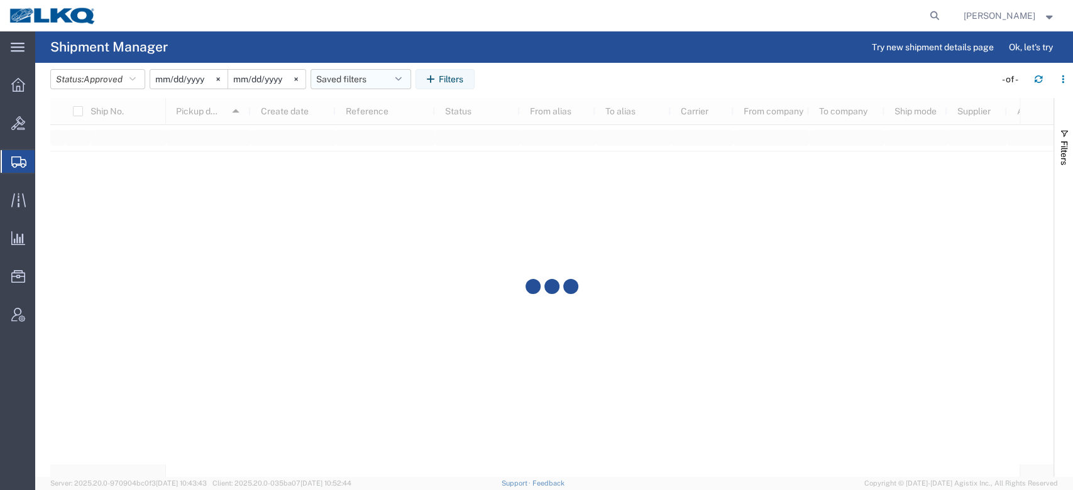
click at [334, 77] on button "Saved filters" at bounding box center [361, 79] width 101 height 20
click at [352, 153] on span "No PGW/LTL" at bounding box center [394, 157] width 165 height 23
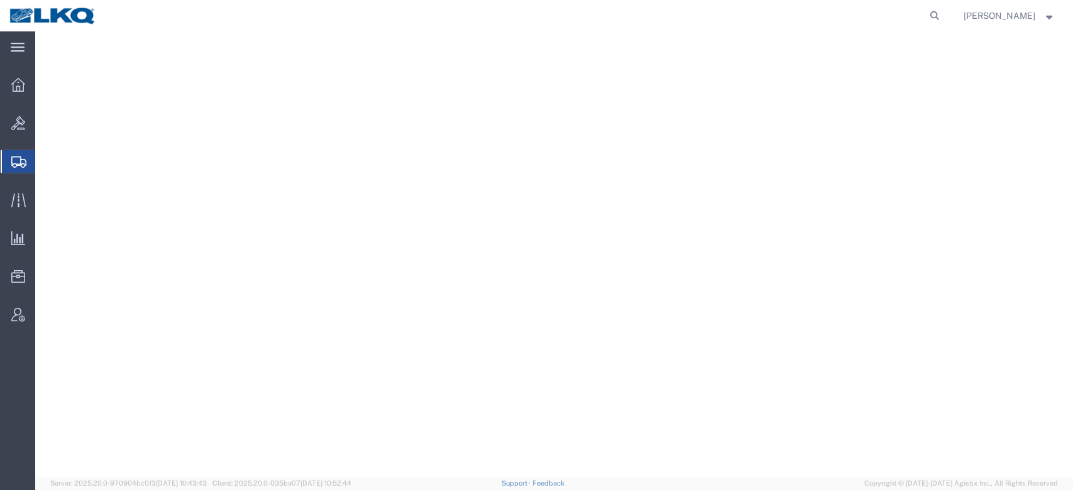
select select "27622"
select select "28018"
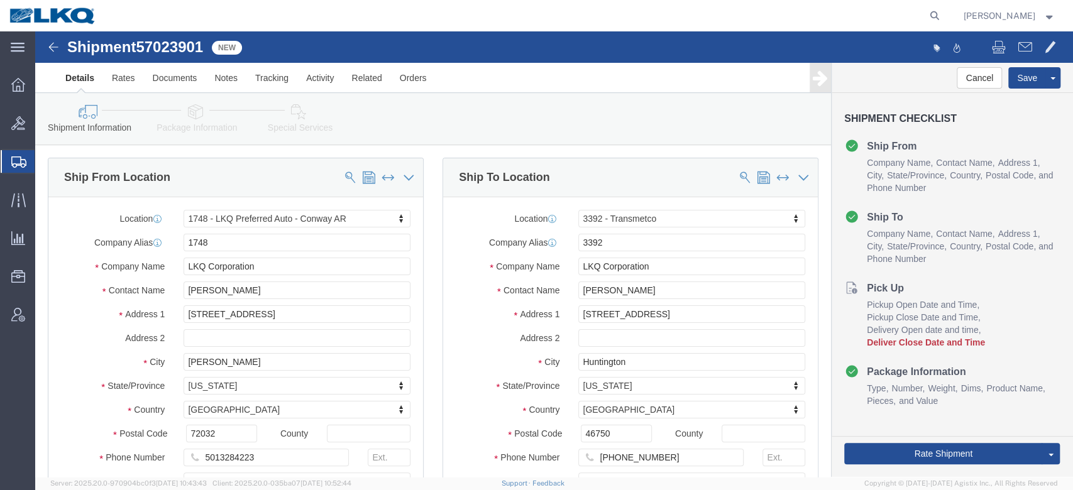
click span "57023901"
copy span "57023901"
click link "Notes"
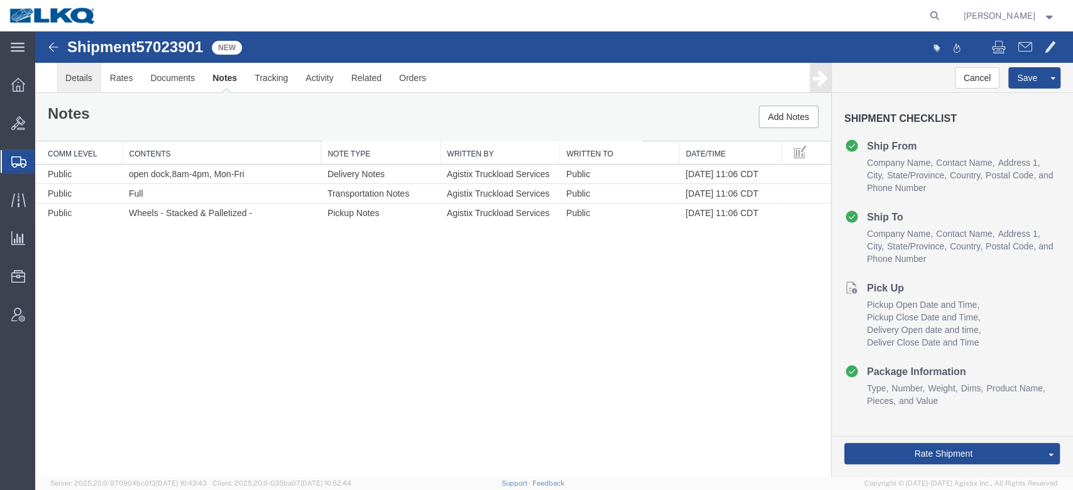
click at [70, 72] on link "Details" at bounding box center [79, 78] width 45 height 30
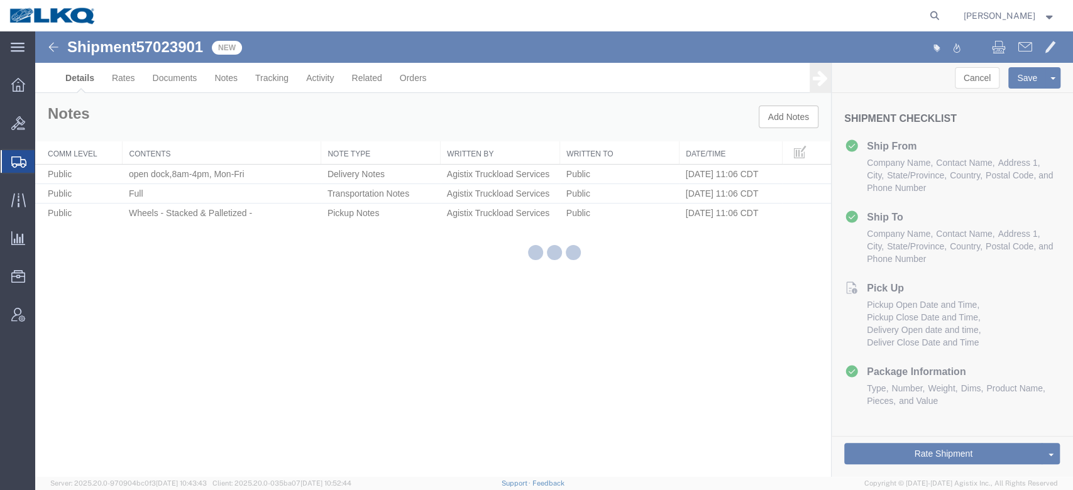
select select "27622"
select select "28018"
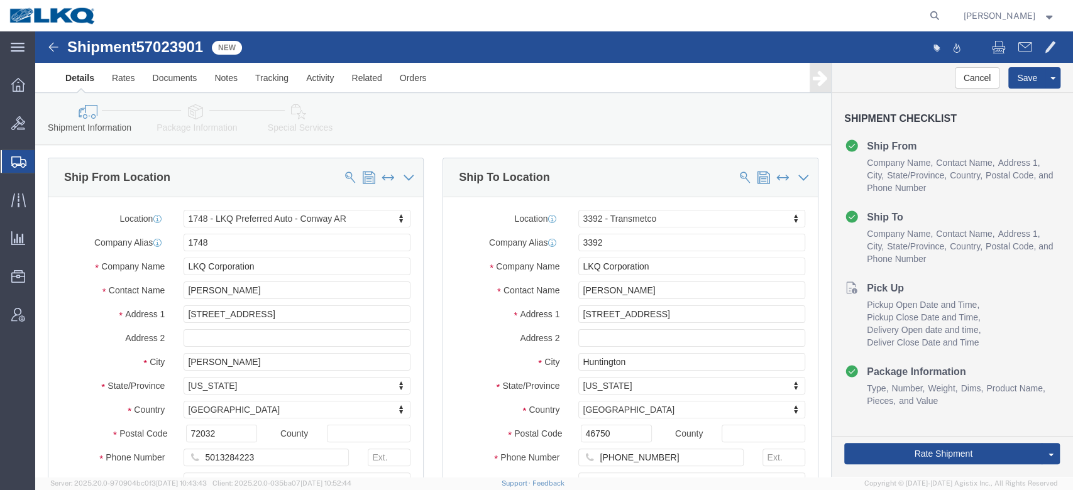
click span "57023901"
copy span "57023901"
click icon
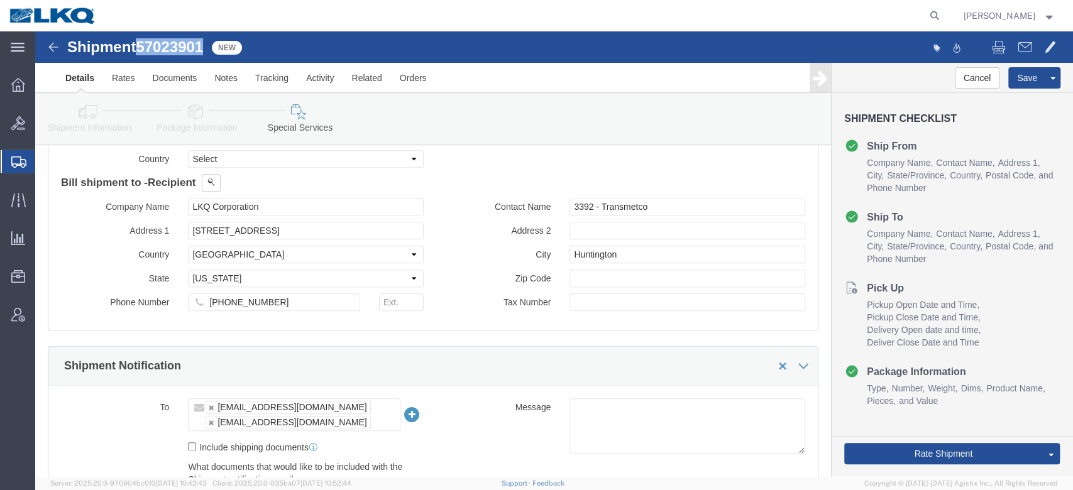
scroll to position [981, 0]
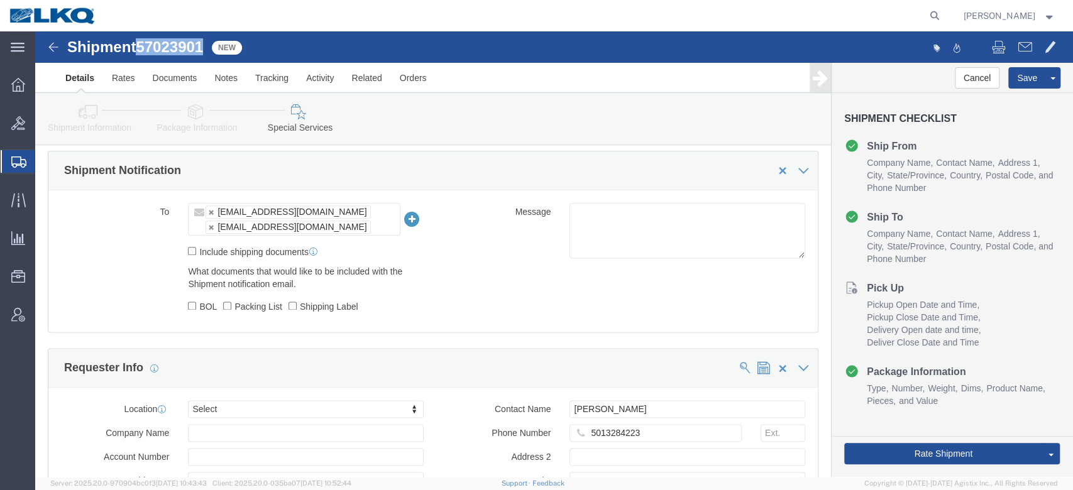
click link "Package Information"
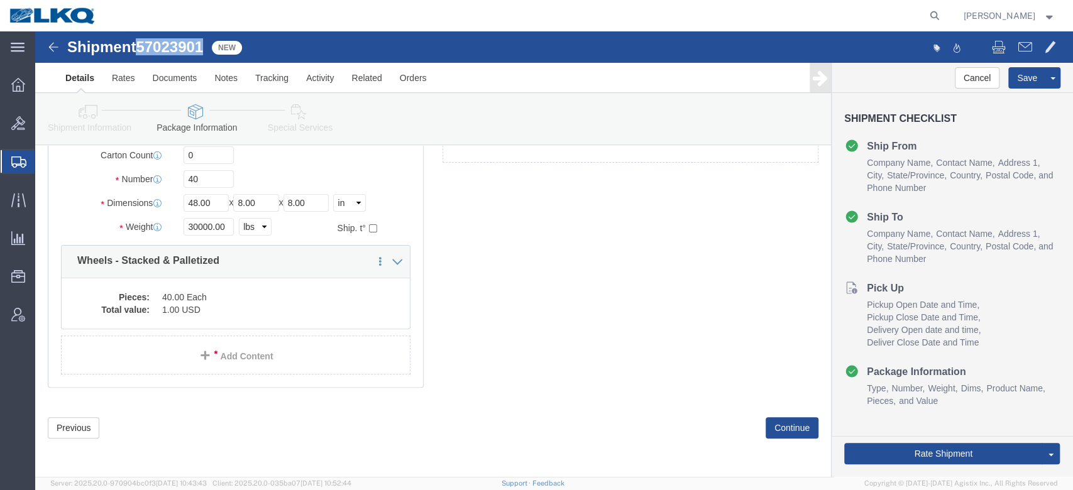
scroll to position [55, 0]
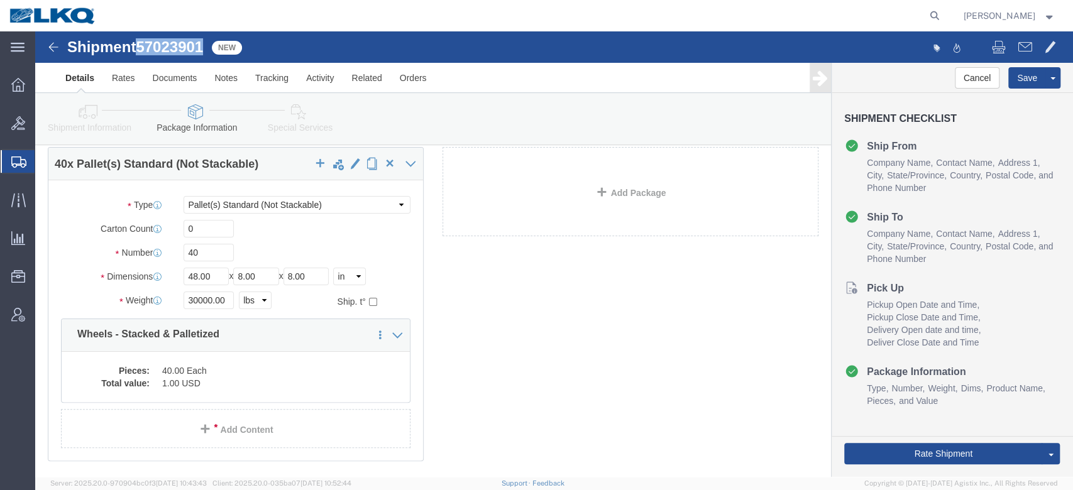
click icon
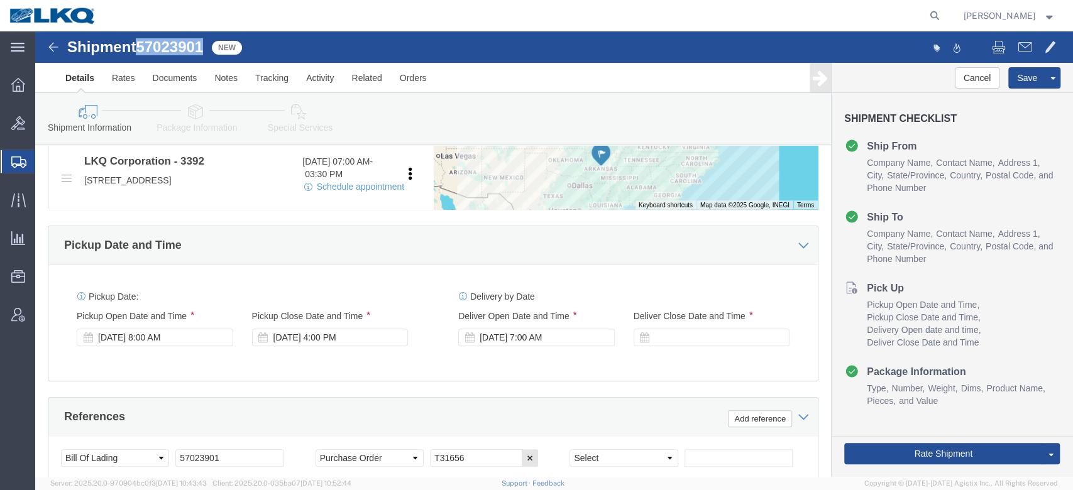
scroll to position [581, 0]
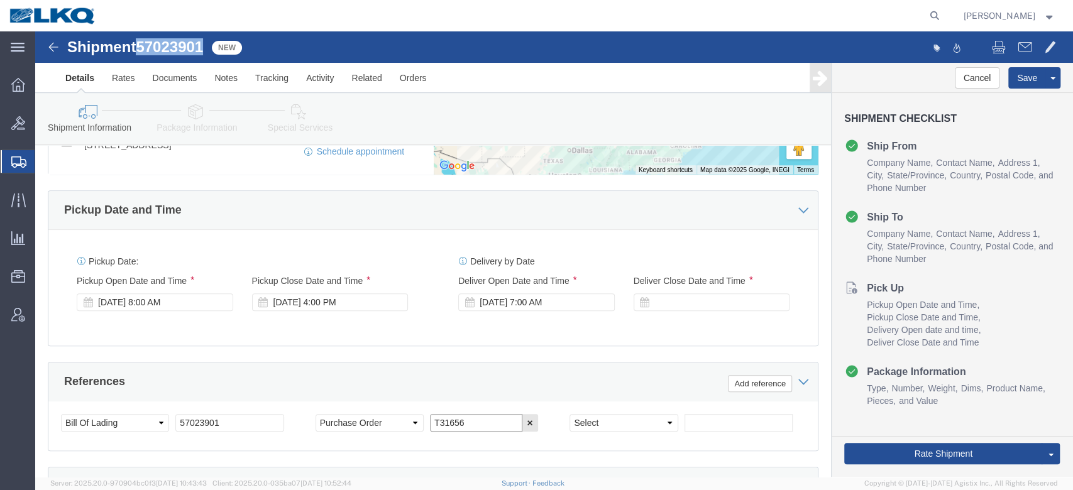
click input "T31656"
click div "Oct 06 2025 8:00 AM"
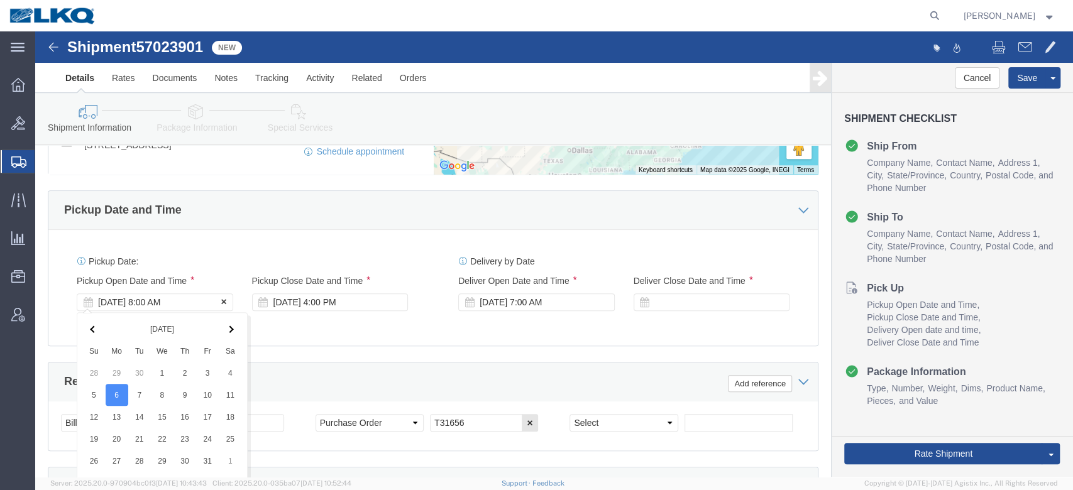
scroll to position [832, 0]
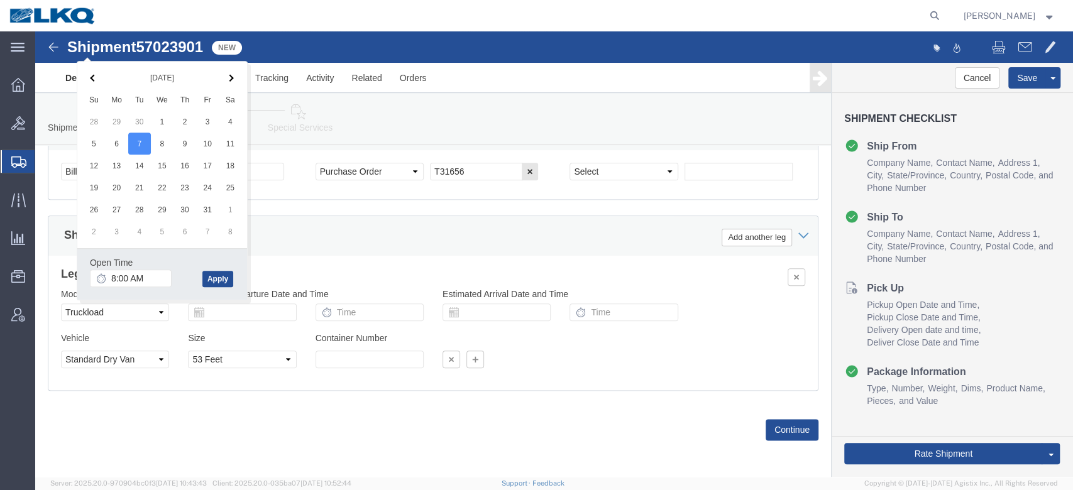
click div "Ship From Location Location 1748 - LKQ Preferred Auto - Conway AR Select My Pro…"
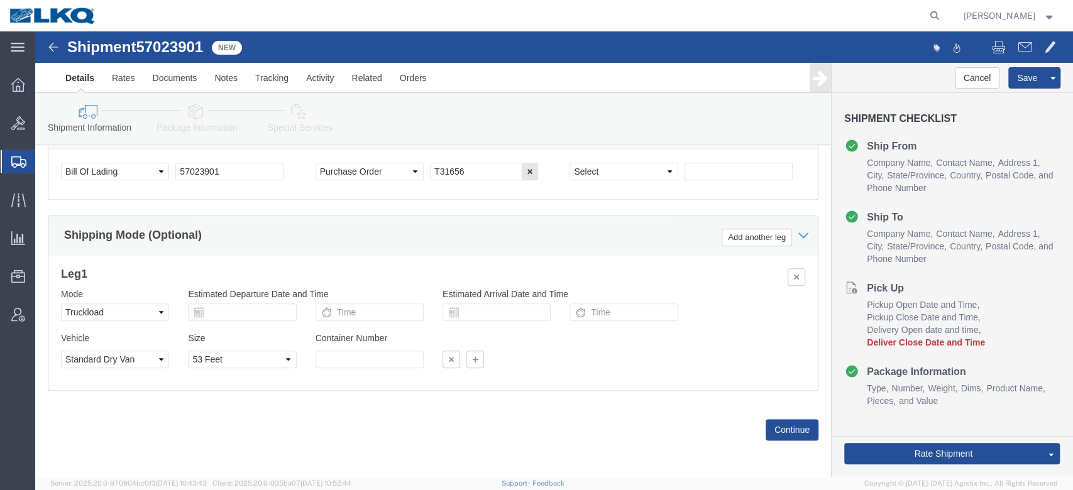
scroll to position [615, 0]
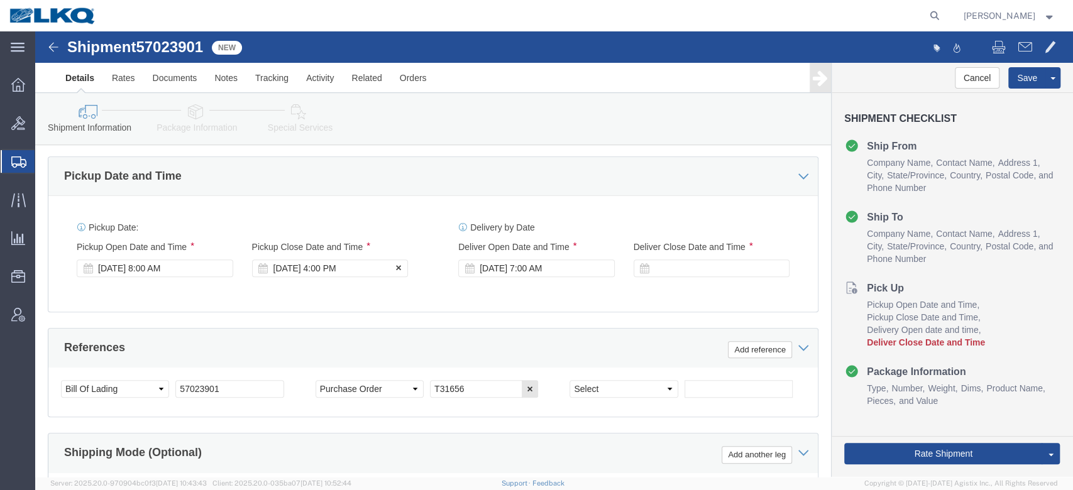
click div "Oct 20 2025 4:00 PM"
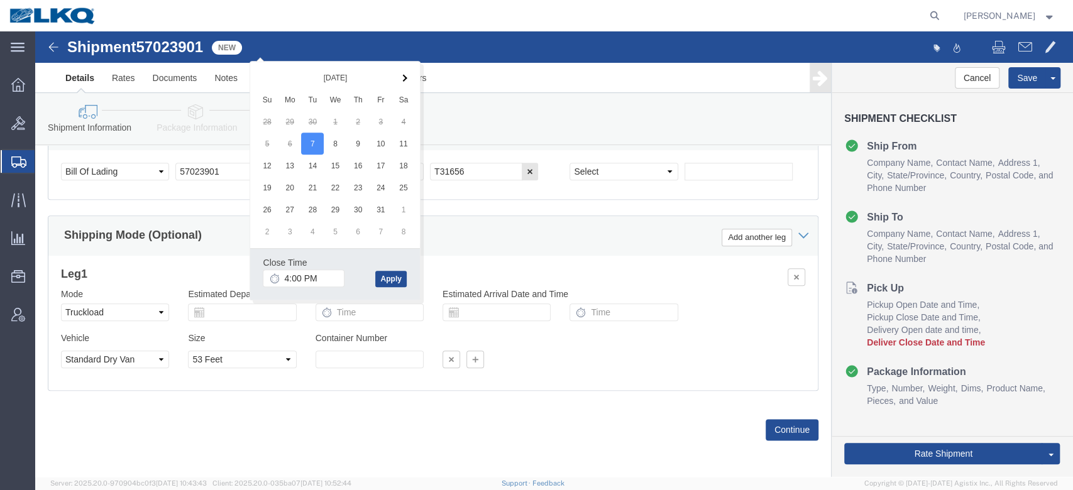
click div "Ship From Location Location 1748 - LKQ Preferred Auto - Conway AR Select My Pro…"
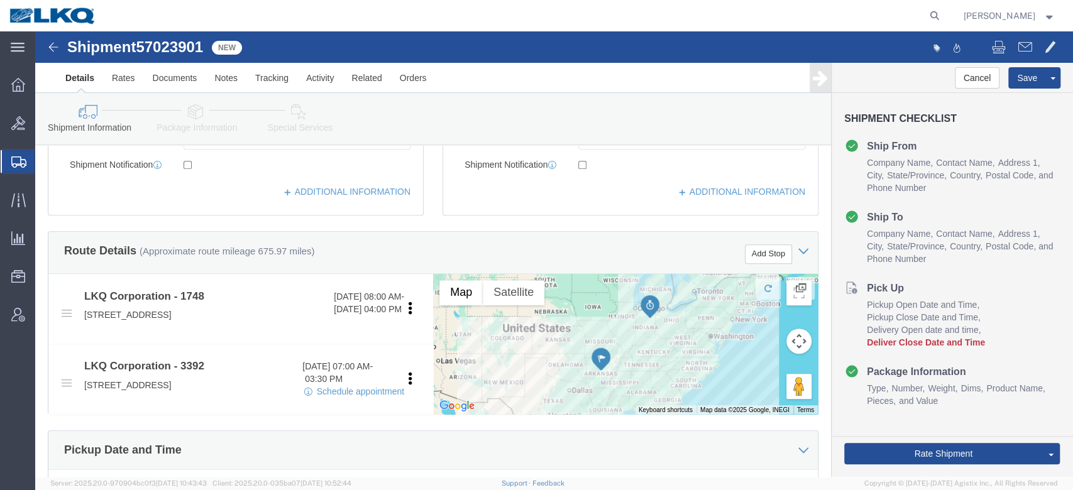
scroll to position [341, 0]
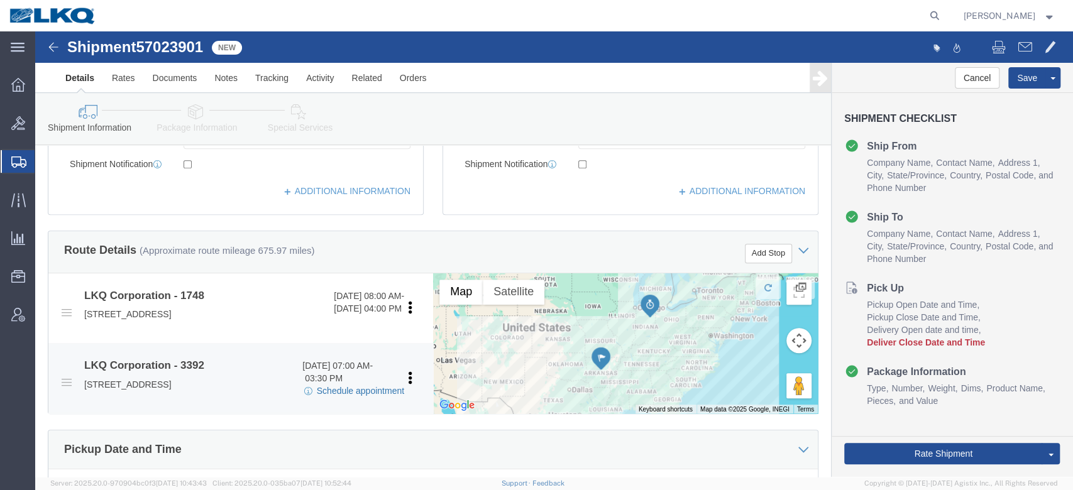
click link "Schedule appointment"
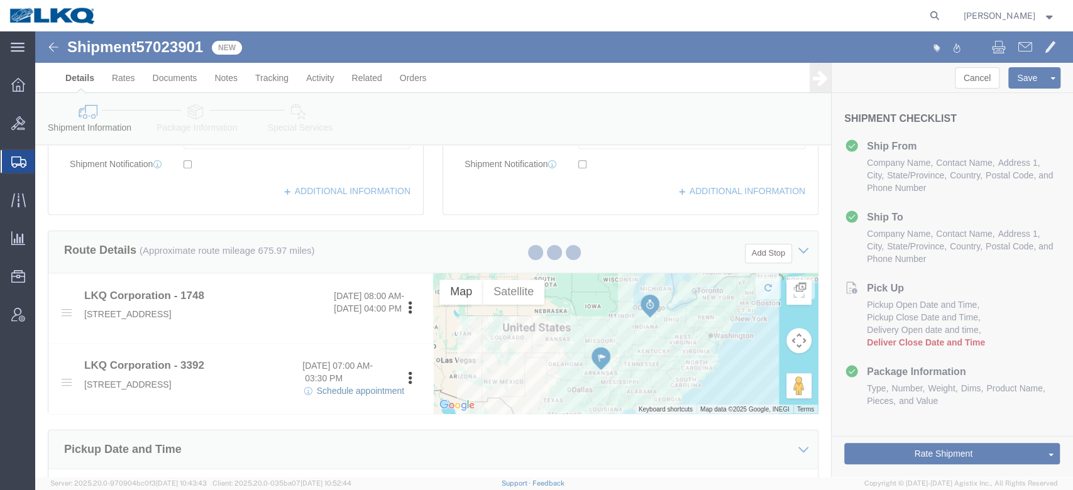
select select
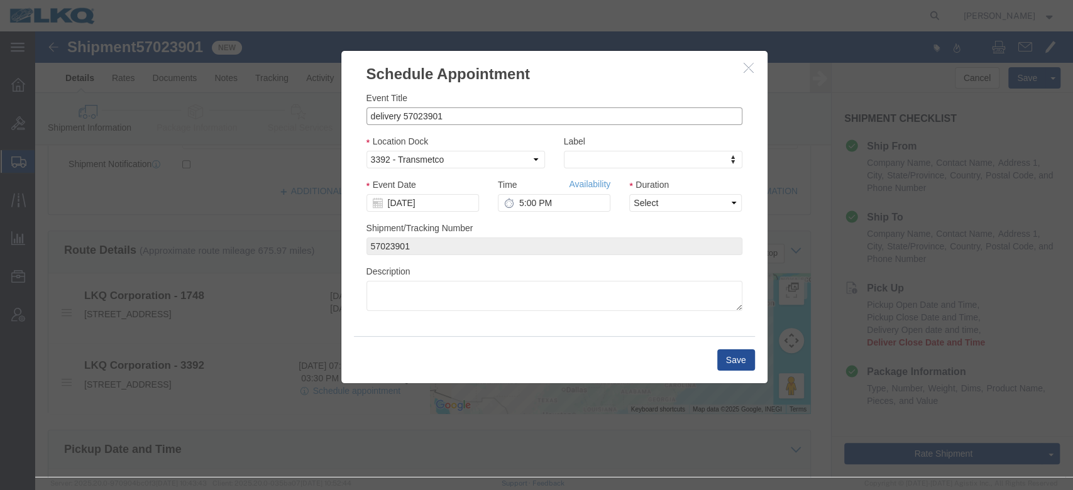
drag, startPoint x: 362, startPoint y: 81, endPoint x: 263, endPoint y: 87, distance: 98.9
click div "Schedule Appointment Event Title delivery 57023901 Location Dock Select 3392 - …"
paste input "T31656"
type input "57023901 [PERSON_NAME] T31656 Skidded"
type input "l"
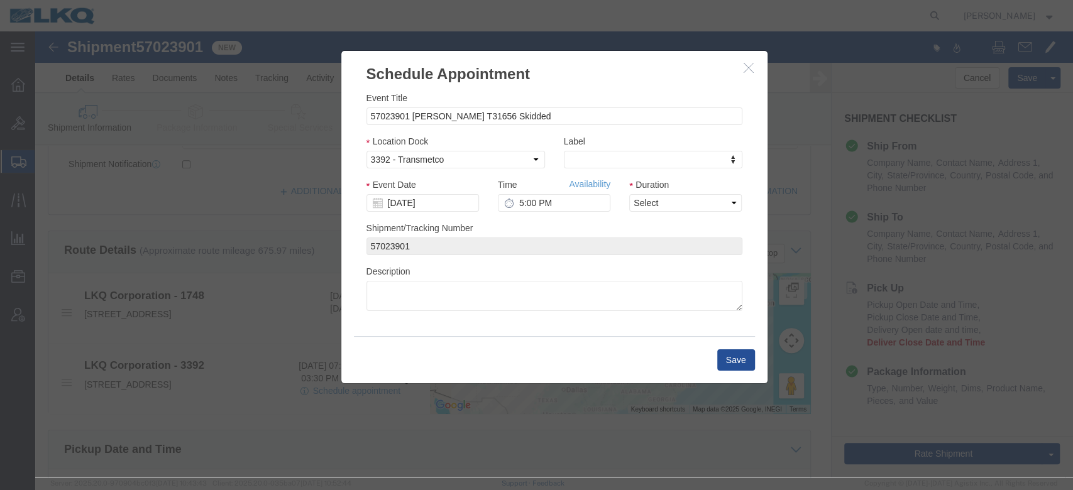
type input "lk"
select select "22"
click input "[DATE]"
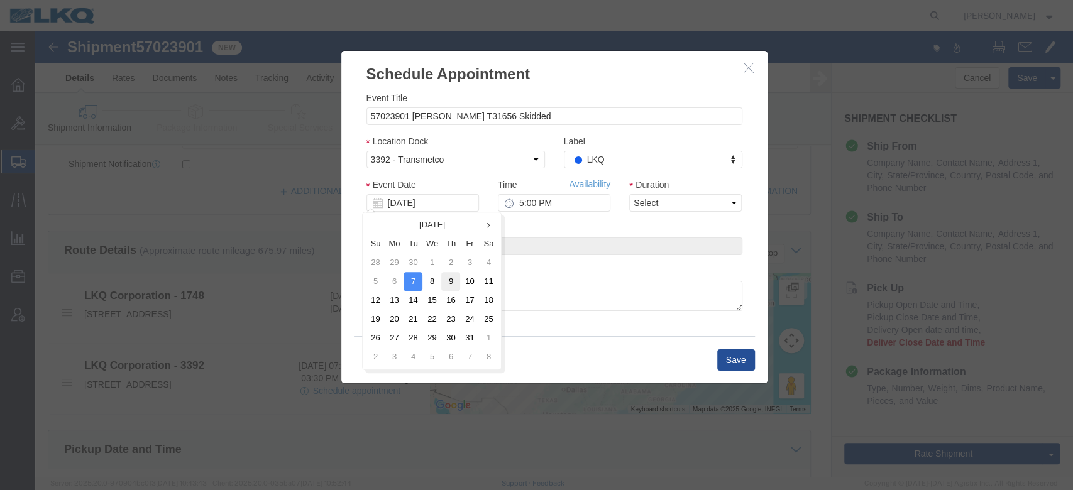
click td "9"
type input "10/09/2025"
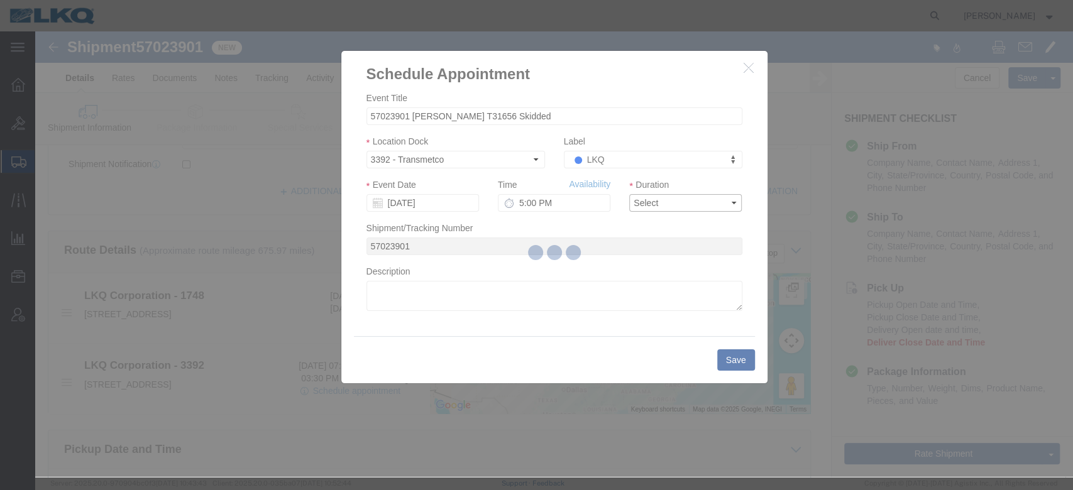
click select "Select 15 min 30 min 45 min 1 hr 2 hr 3 hr 4 hr"
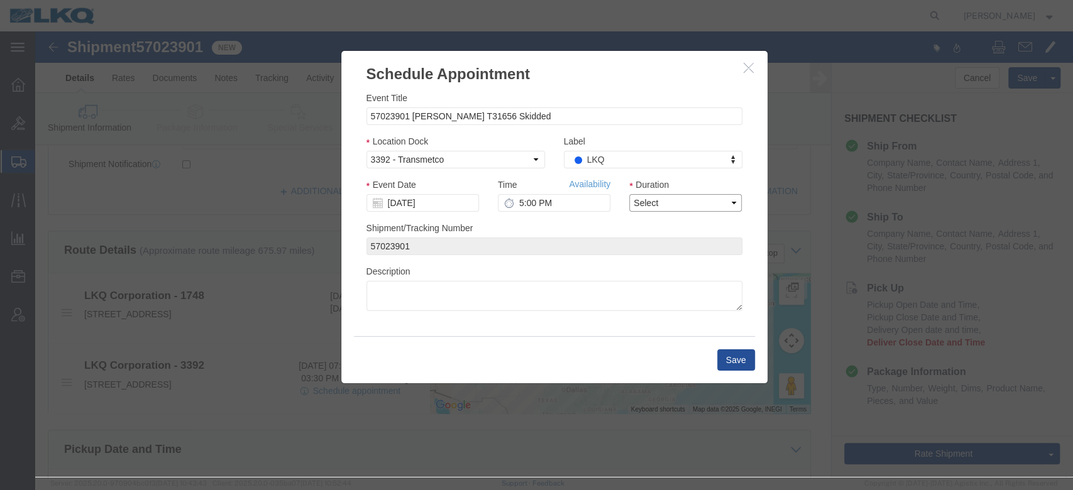
select select "15"
click select "Select 15 min 30 min 45 min 1 hr 2 hr 3 hr 4 hr"
click link "Availability"
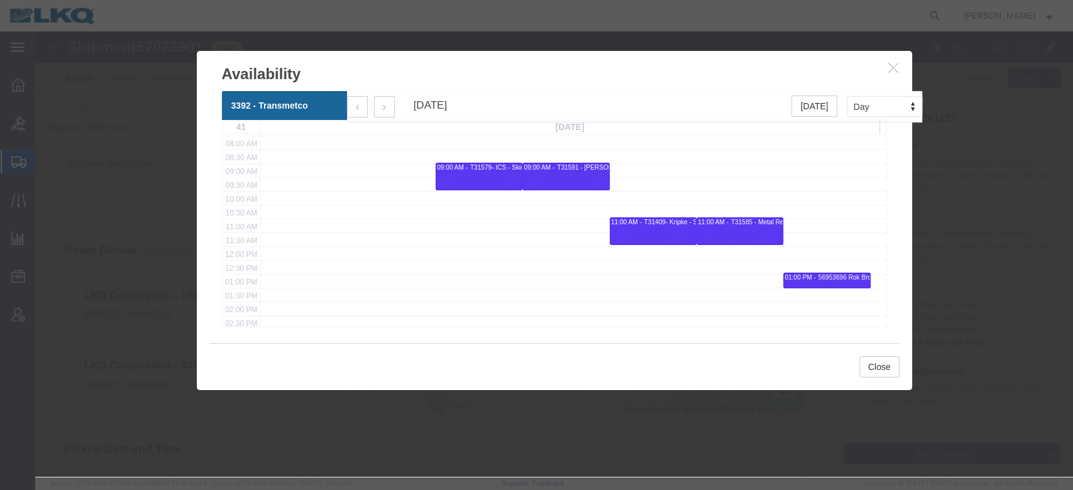
scroll to position [219, 0]
click icon "button"
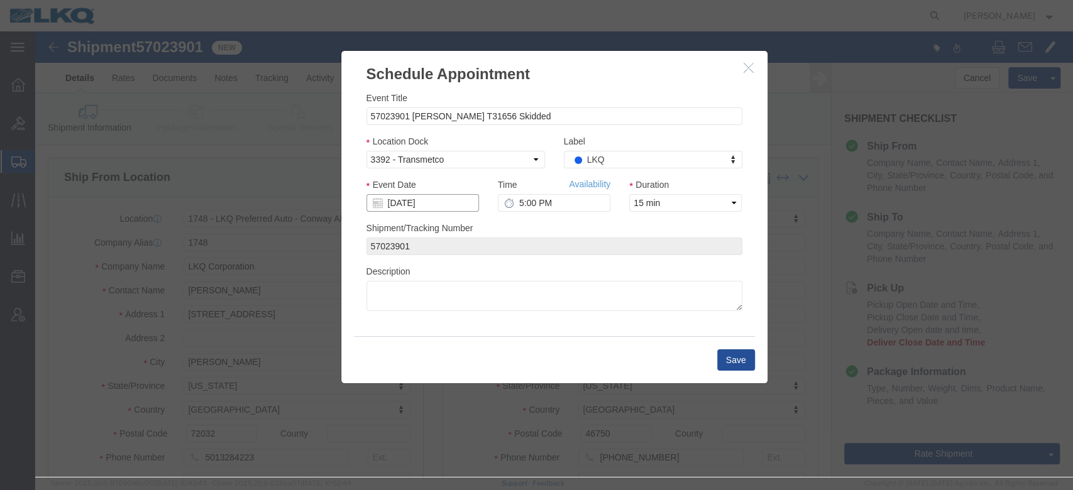
click input "10/09/2025"
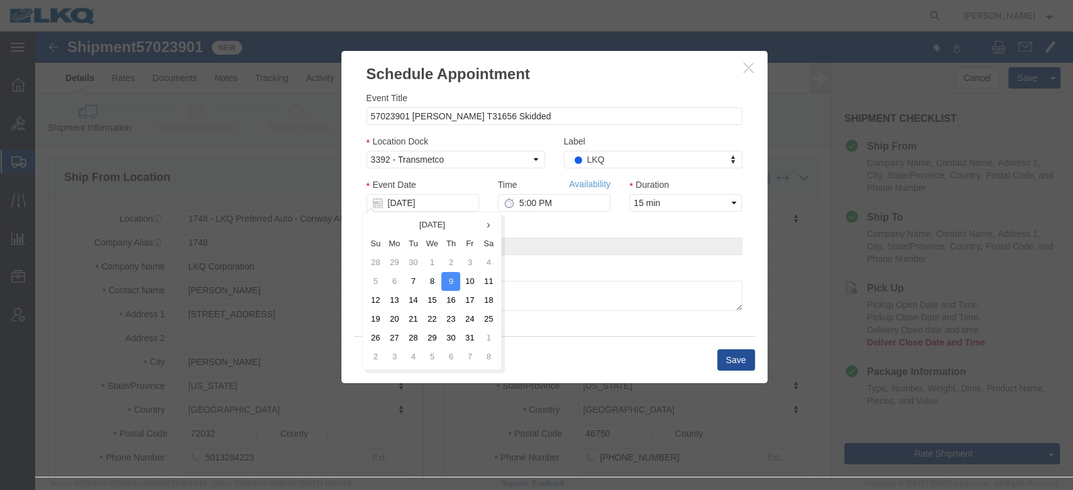
drag, startPoint x: 438, startPoint y: 248, endPoint x: 516, endPoint y: 214, distance: 85.4
click td "10"
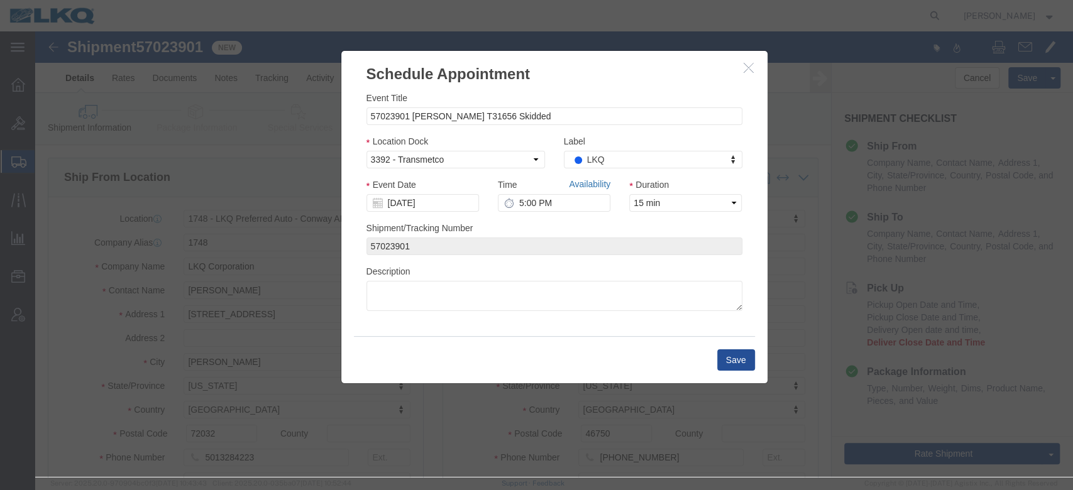
click link "Availability"
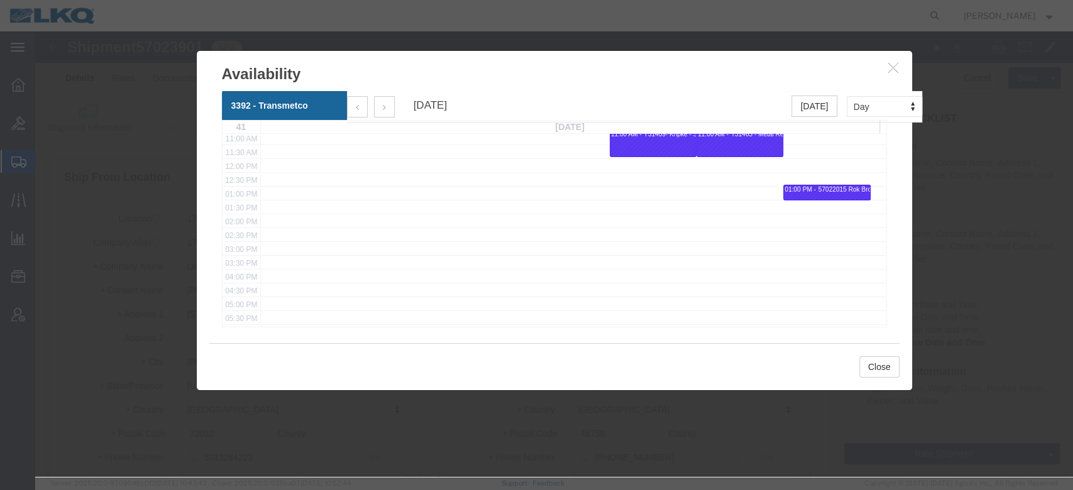
scroll to position [306, 0]
click icon "button"
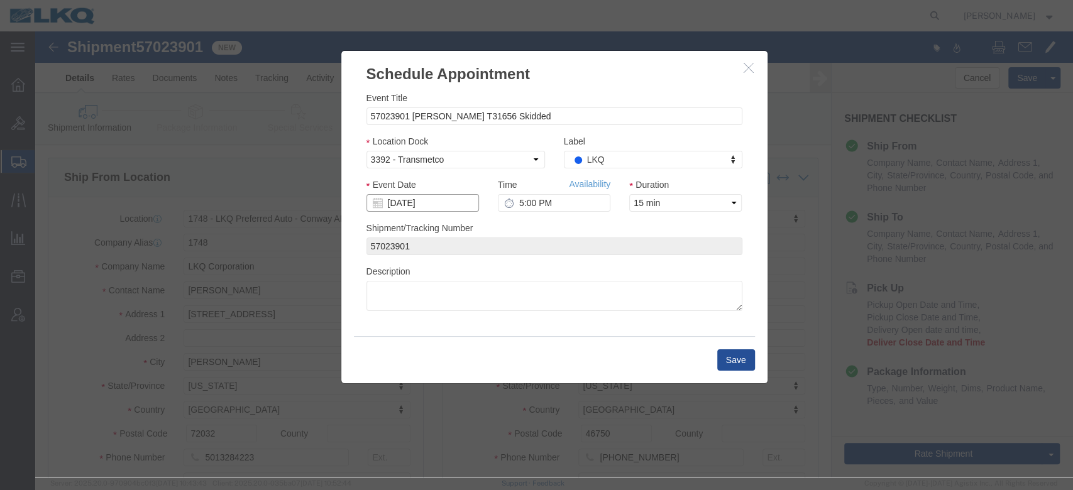
click input "[DATE]"
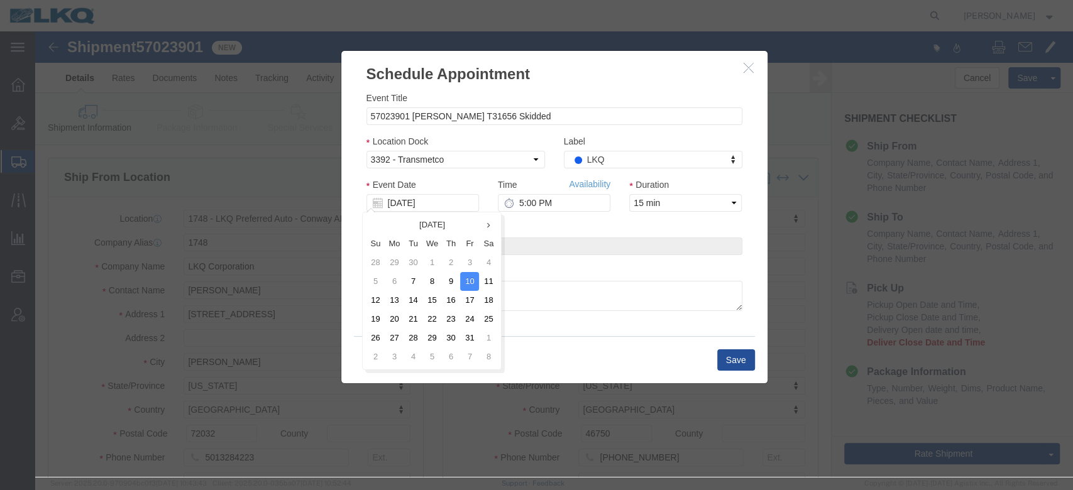
click td "13"
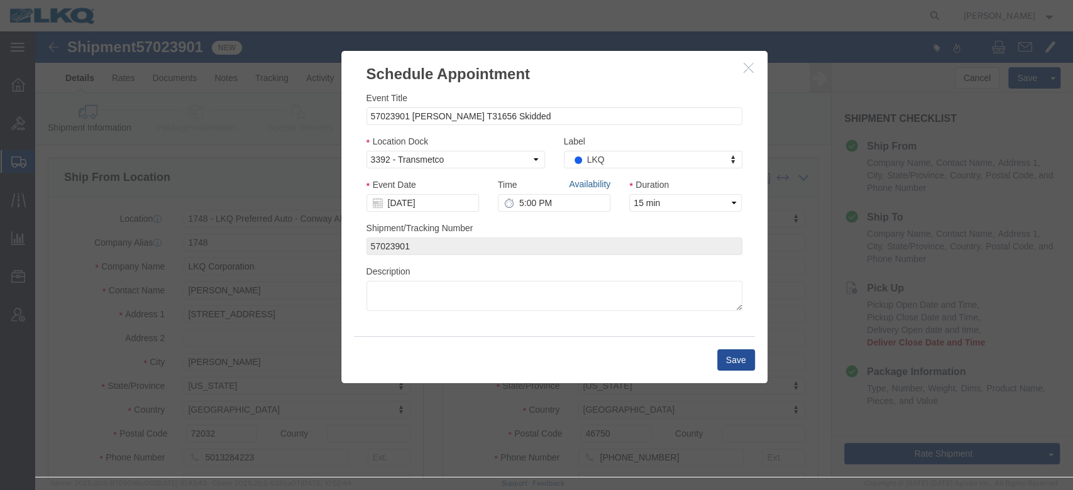
click link "Availability"
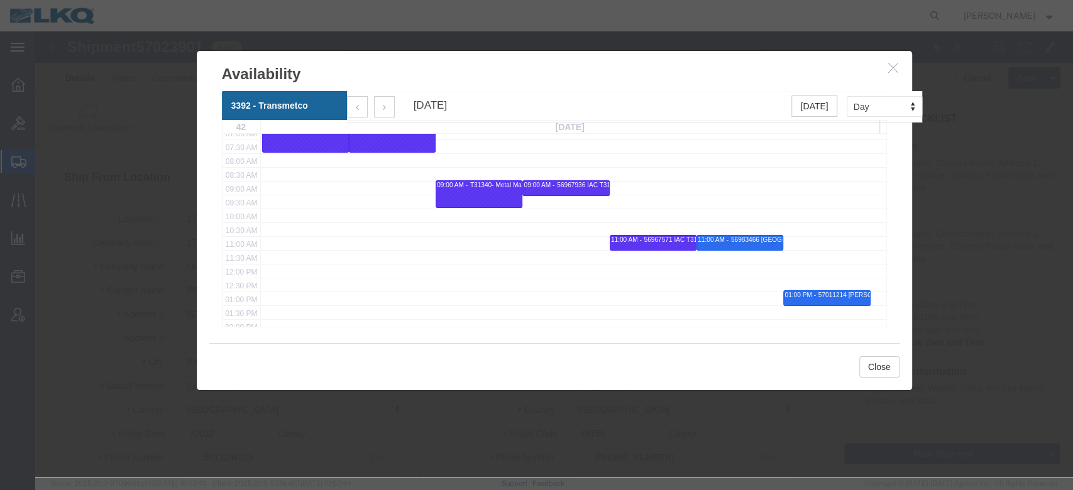
scroll to position [201, 0]
click icon "button"
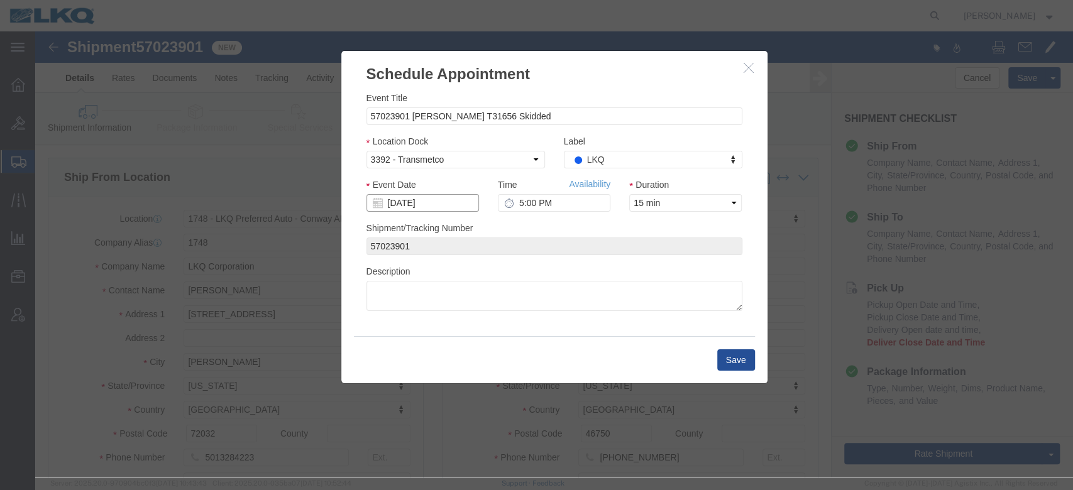
click input "[DATE]"
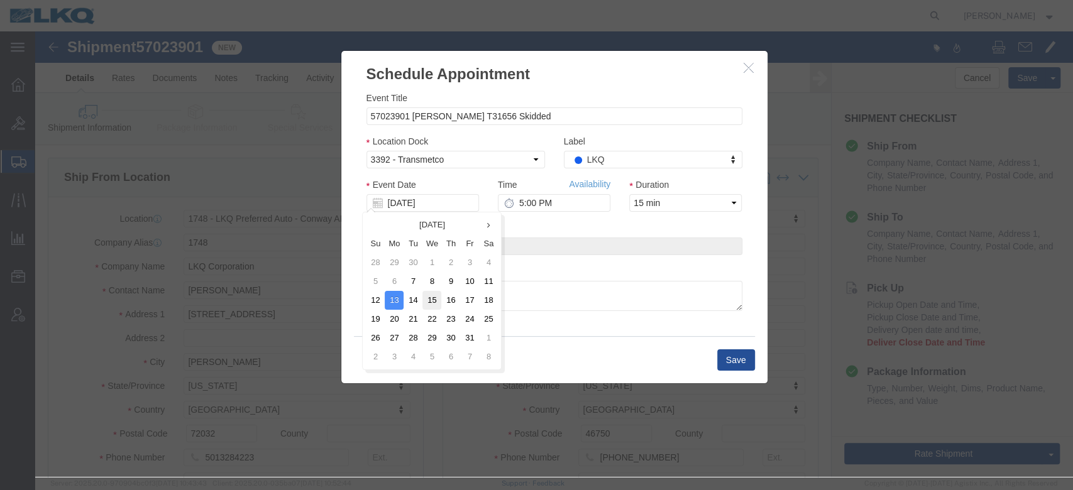
click td "15"
type input "[DATE]"
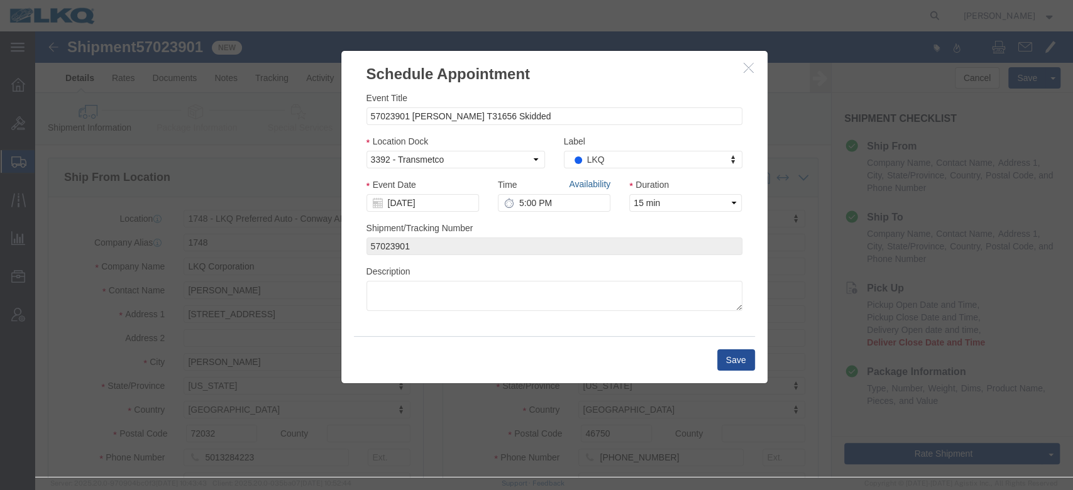
click link "Availability"
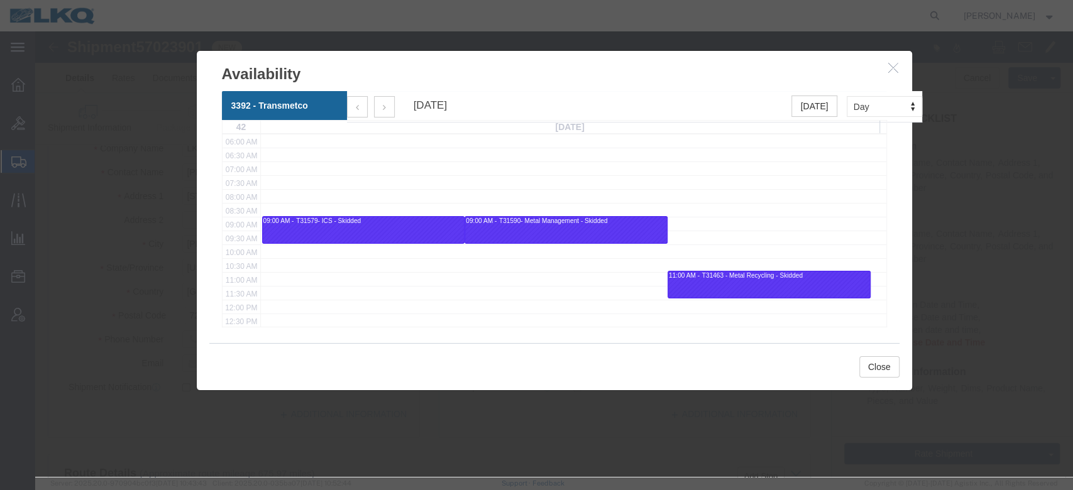
scroll to position [164, 0]
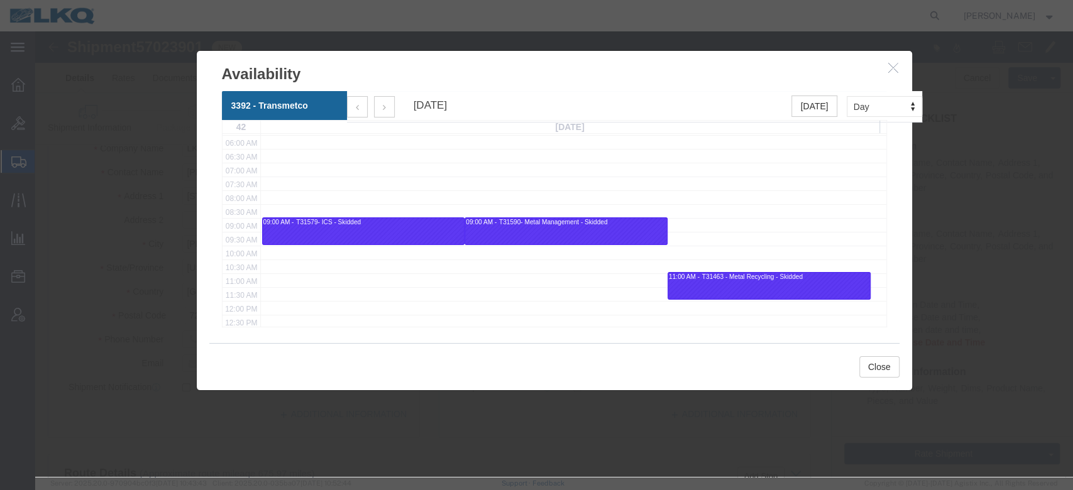
click icon "button"
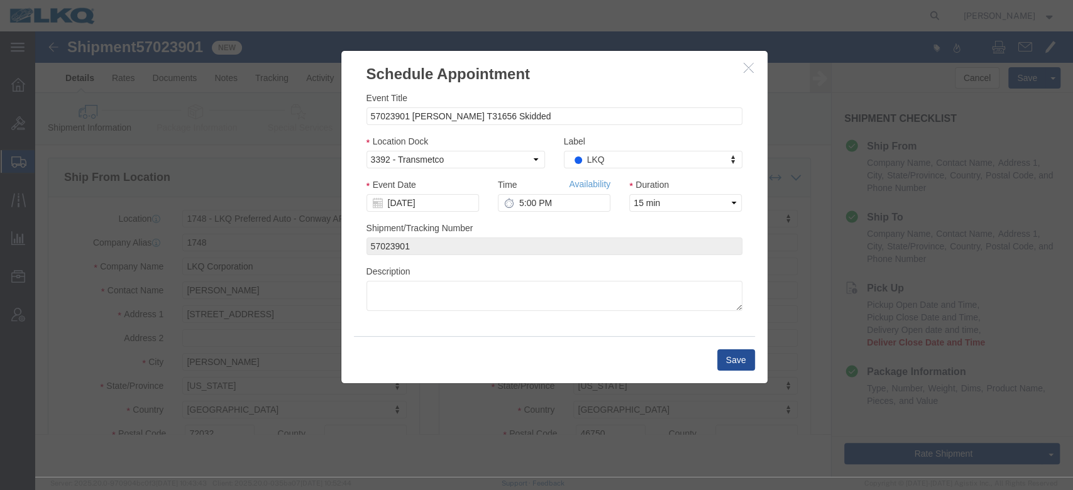
scroll to position [0, 0]
click input "5:00 PM"
type input "7:00 AM"
click button "Save"
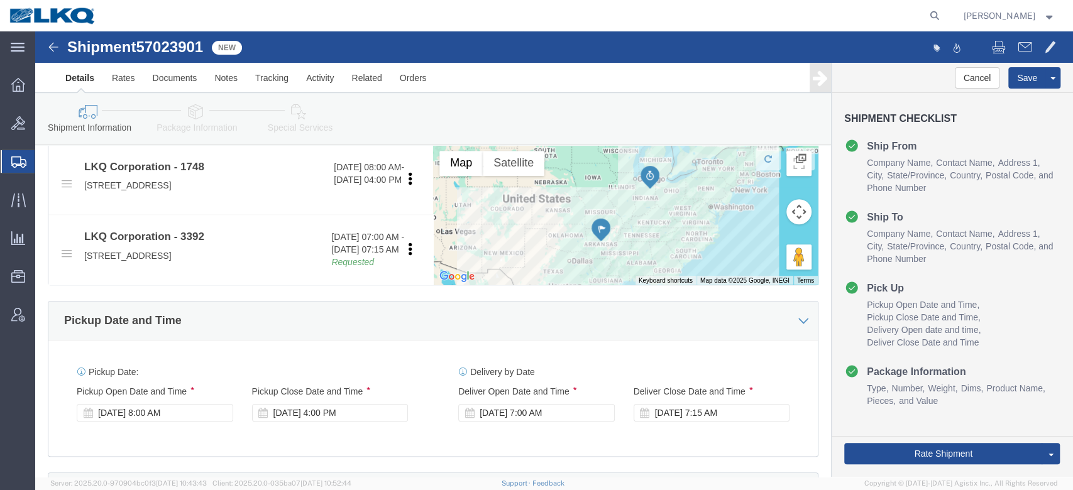
scroll to position [494, 0]
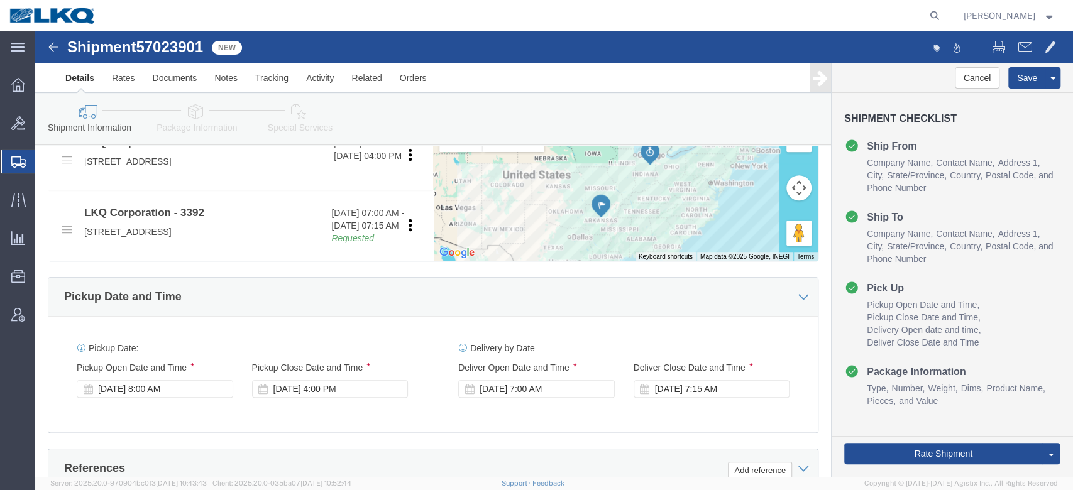
click div "Oct 07 2025 4:00 PM"
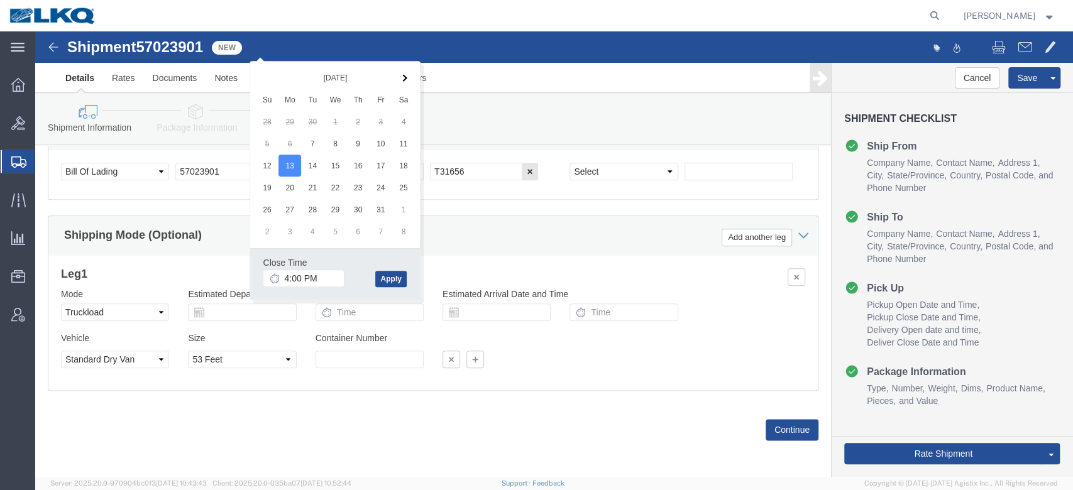
click div "Shipping Mode (Optional) Add another leg"
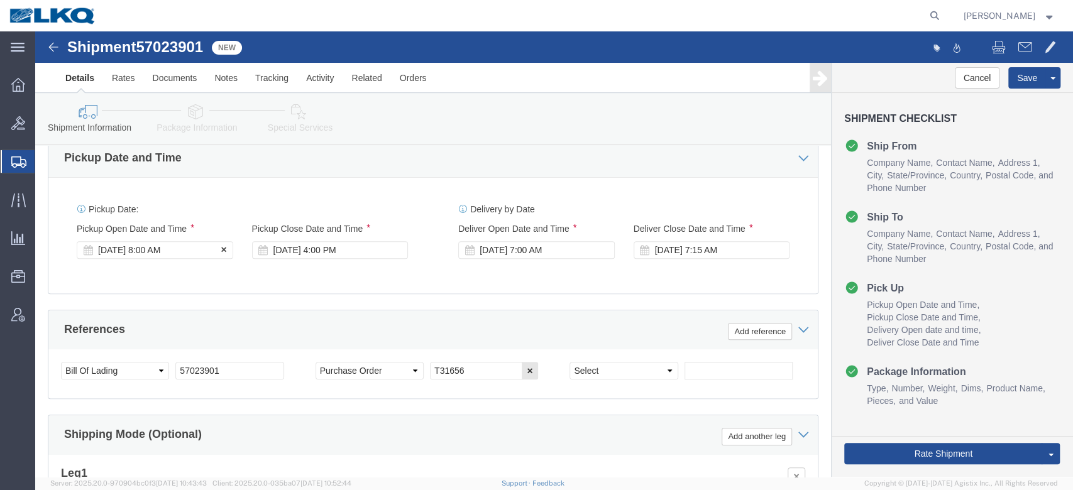
click div "Oct 07 2025 8:00 AM"
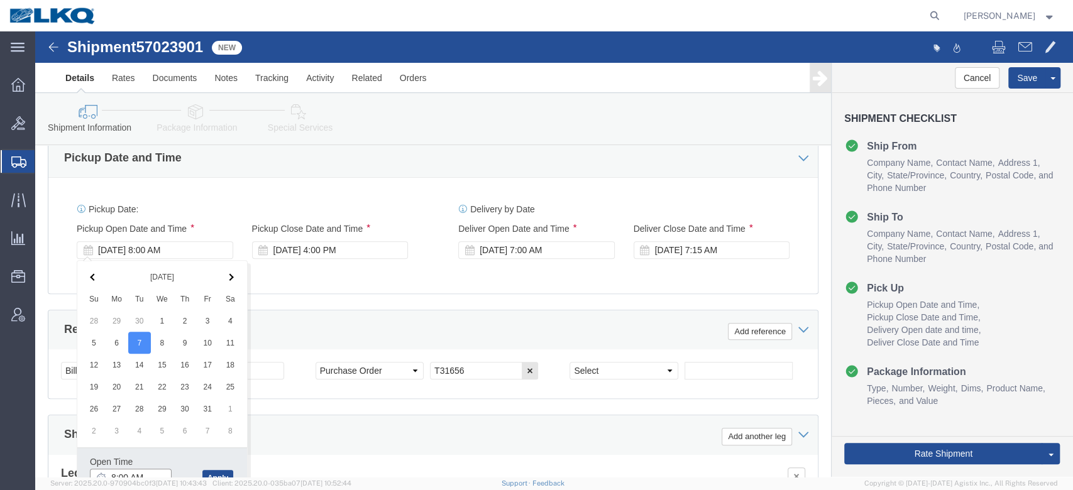
scroll to position [641, 0]
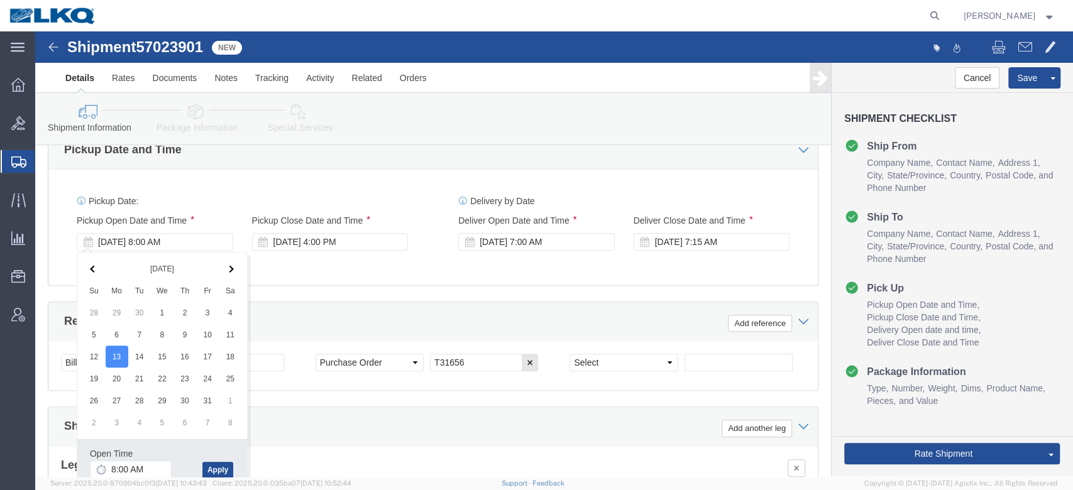
click div "Ship From Location Location 1748 - LKQ Preferred Auto - Conway AR Select My Pro…"
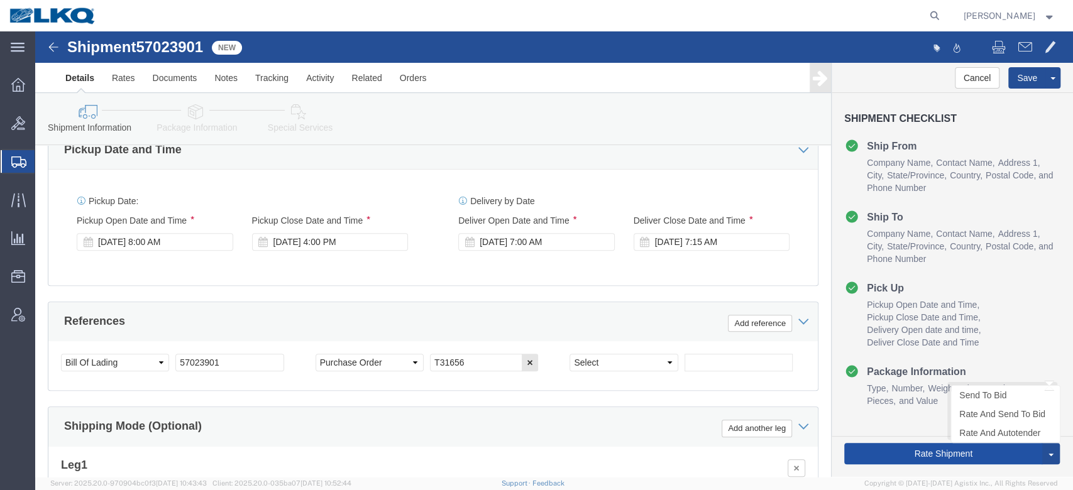
click button "Rate Shipment"
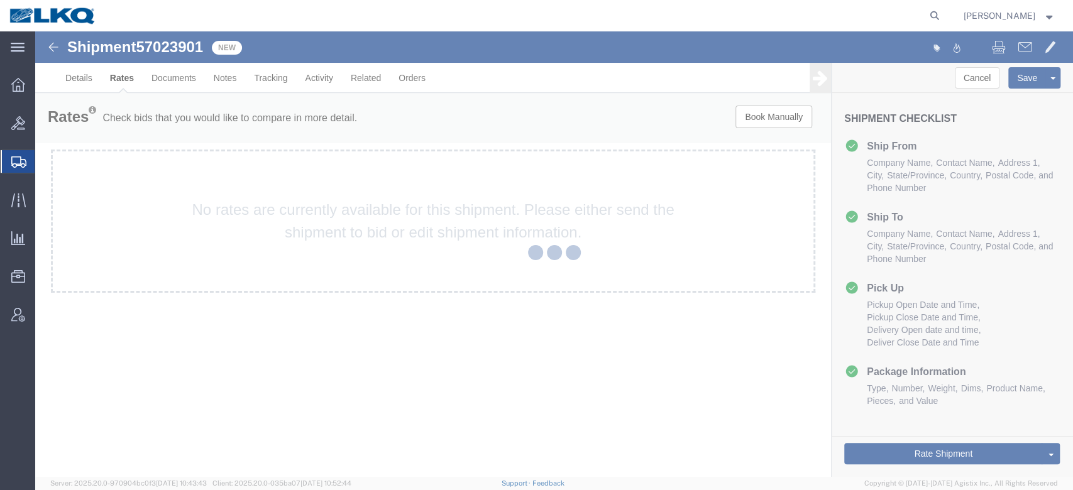
scroll to position [0, 0]
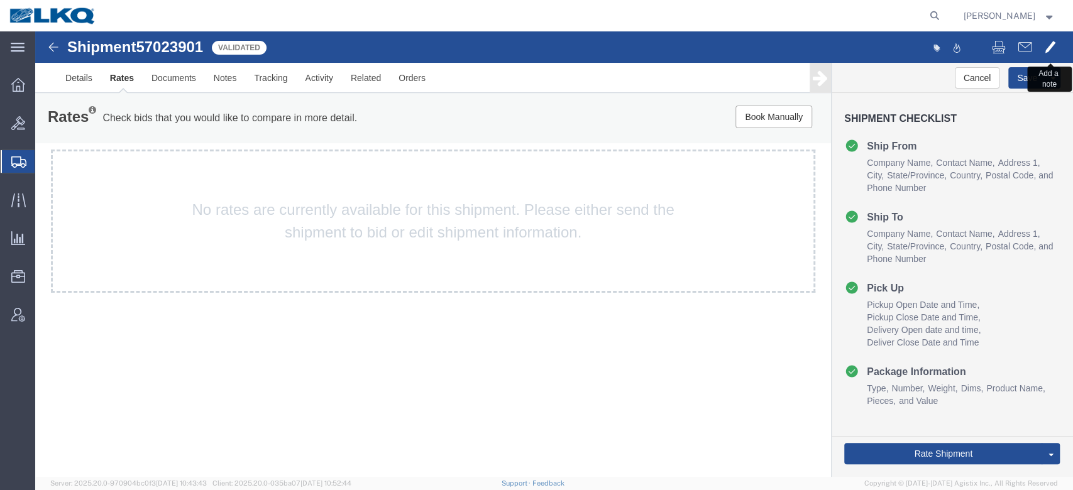
click at [1047, 47] on span at bounding box center [1050, 46] width 11 height 15
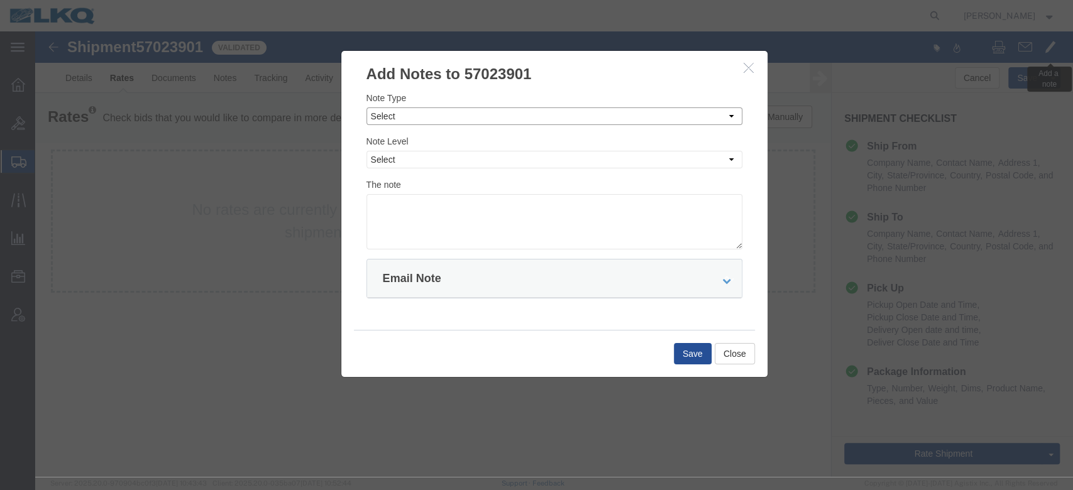
click at [550, 118] on select "Select Approval Bid Notes Carrier Change Notes Claim Notes Content Hazmat Notes…" at bounding box center [555, 117] width 376 height 18
select select "BID_NOTES"
click at [367, 108] on select "Select Approval Bid Notes Carrier Change Notes Claim Notes Content Hazmat Notes…" at bounding box center [555, 117] width 376 height 18
click at [474, 163] on select "Select Private to Account Private to Vendor Public" at bounding box center [555, 160] width 376 height 18
select select "PRIVATE_TO_ACCOUNT"
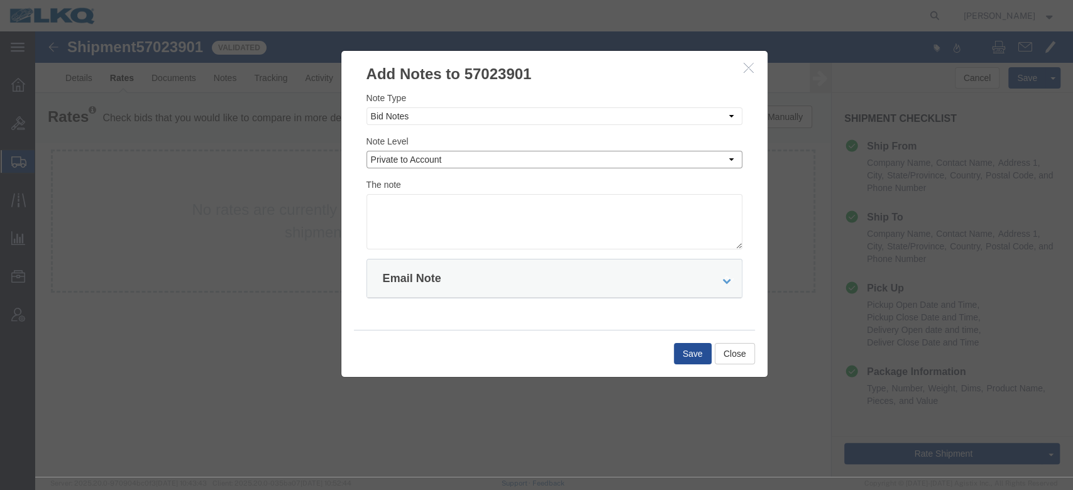
click at [367, 151] on select "Select Private to Account Private to Vendor Public" at bounding box center [555, 160] width 376 height 18
click at [472, 206] on textarea at bounding box center [555, 221] width 376 height 55
type textarea "DAT: $1423"
click at [679, 345] on button "Save" at bounding box center [693, 353] width 38 height 21
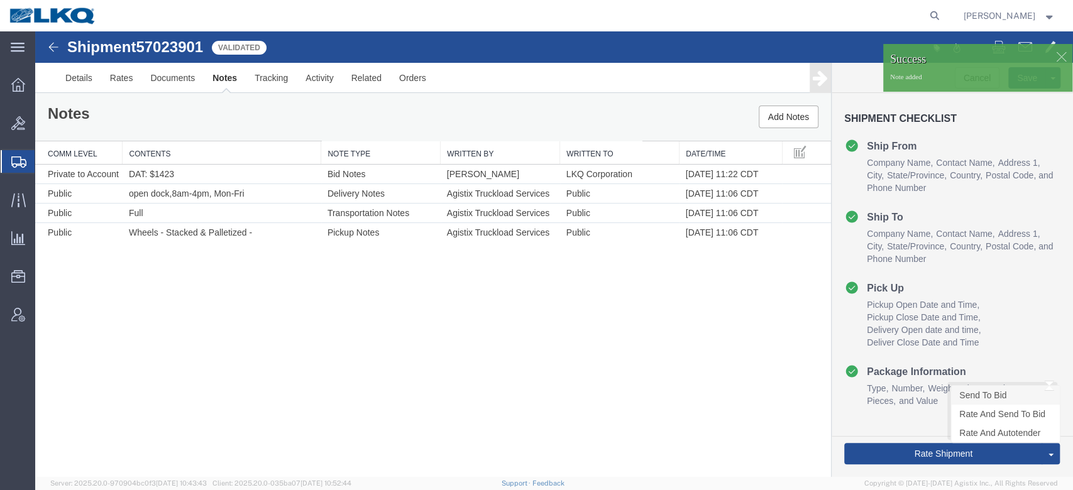
click at [977, 391] on link "Send To Bid" at bounding box center [1005, 395] width 109 height 19
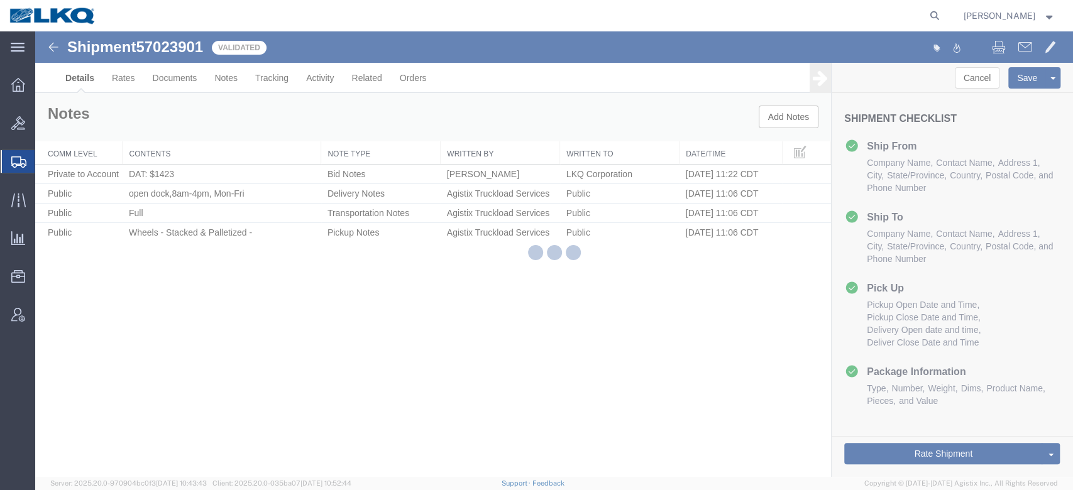
select select "27622"
select select "28018"
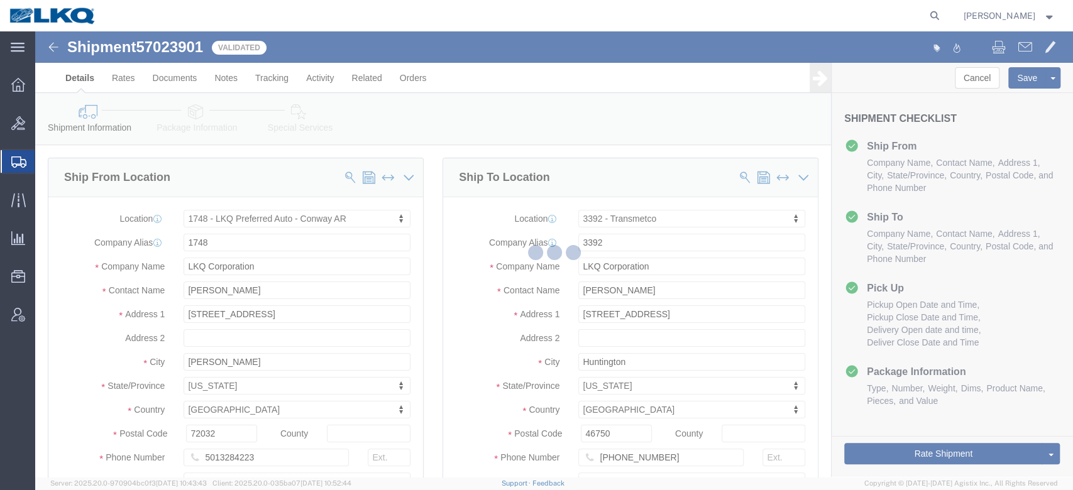
select select "TL"
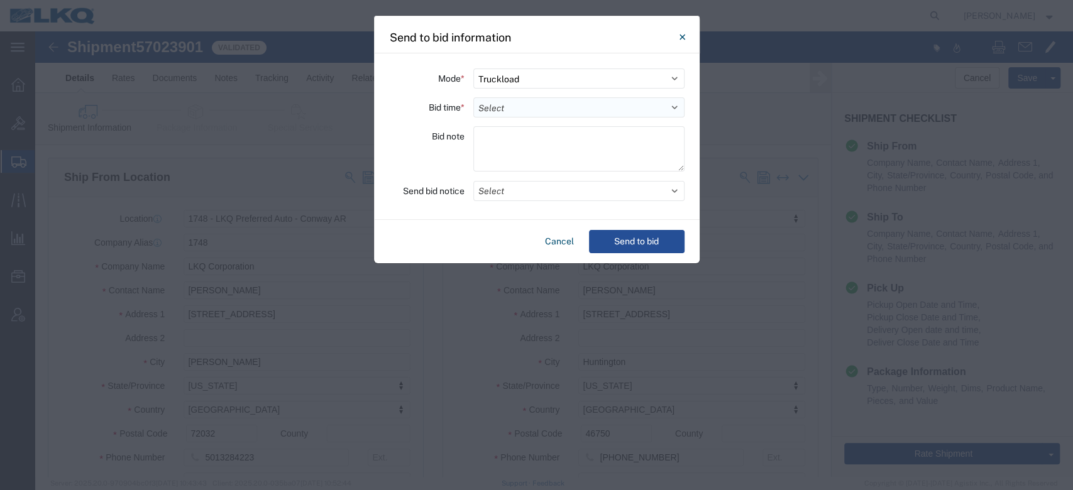
click at [502, 101] on select "Select 30 Min (Rush) 1 Hour (Rush) 2 Hours (Rush) 4 Hours (Rush) 8 Hours (Rush)…" at bounding box center [578, 107] width 211 height 20
select select "72"
click at [473, 97] on select "Select 30 Min (Rush) 1 Hour (Rush) 2 Hours (Rush) 4 Hours (Rush) 8 Hours (Rush)…" at bounding box center [578, 107] width 211 height 20
click at [507, 194] on button "Select" at bounding box center [578, 191] width 211 height 20
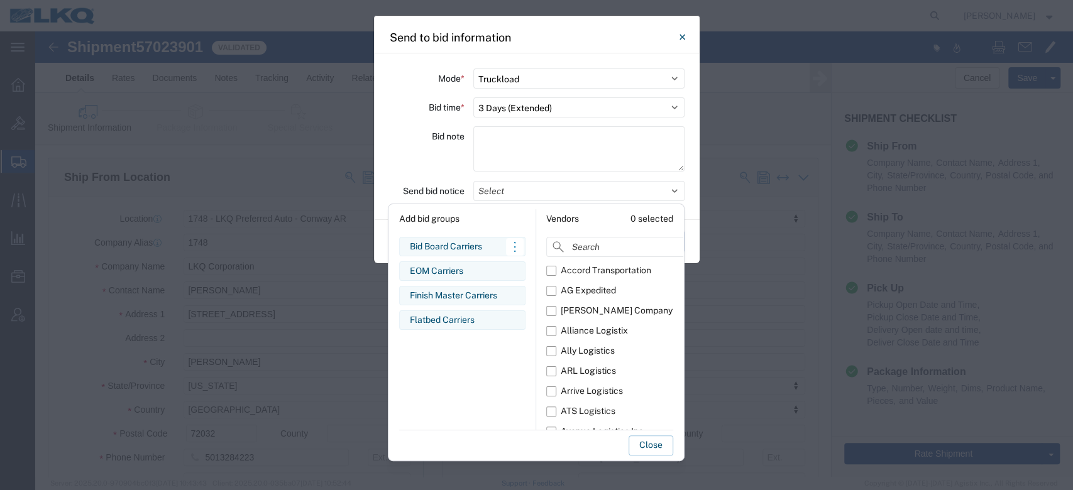
click at [484, 243] on div "Bid Board Carriers" at bounding box center [462, 246] width 105 height 13
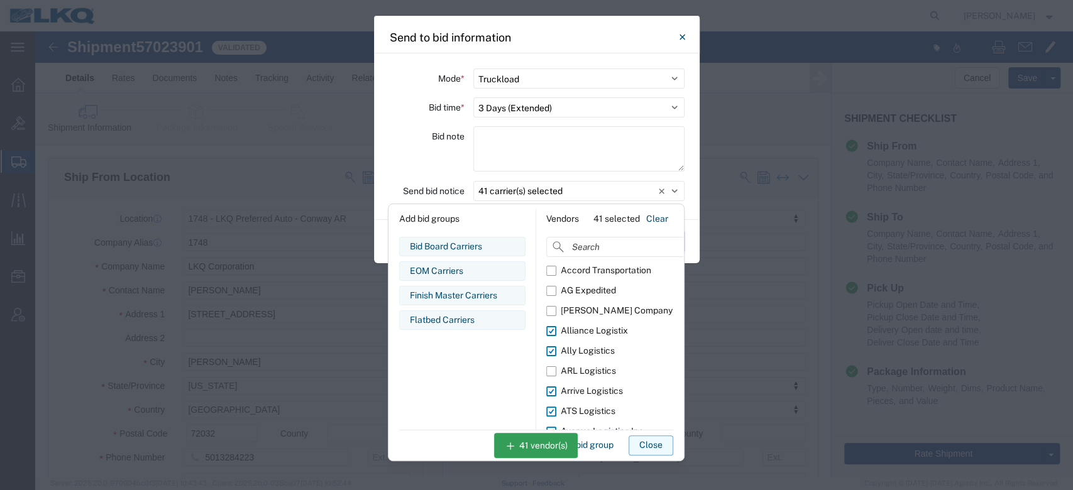
click at [661, 440] on button "Close" at bounding box center [651, 446] width 45 height 20
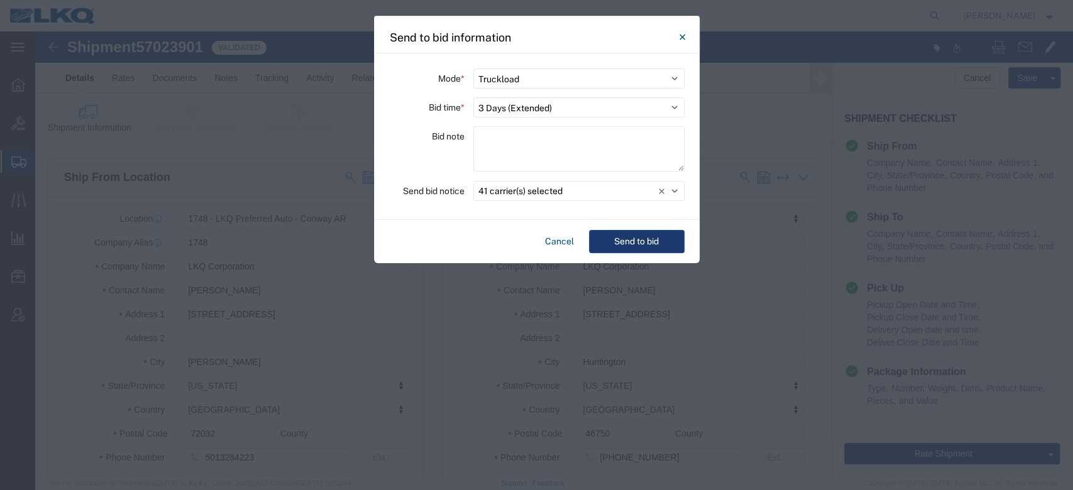
click at [649, 238] on button "Send to bid" at bounding box center [637, 241] width 96 height 23
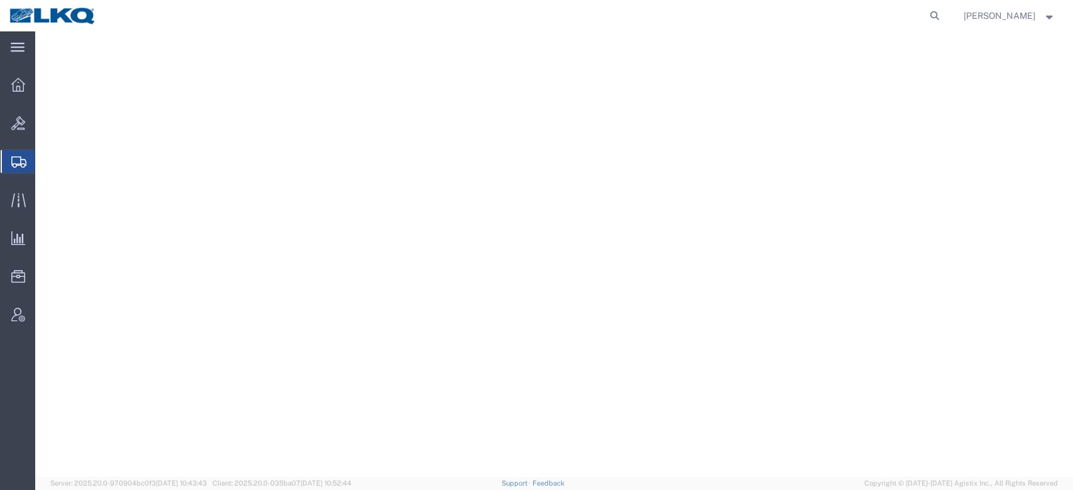
select select "27620"
select select "28018"
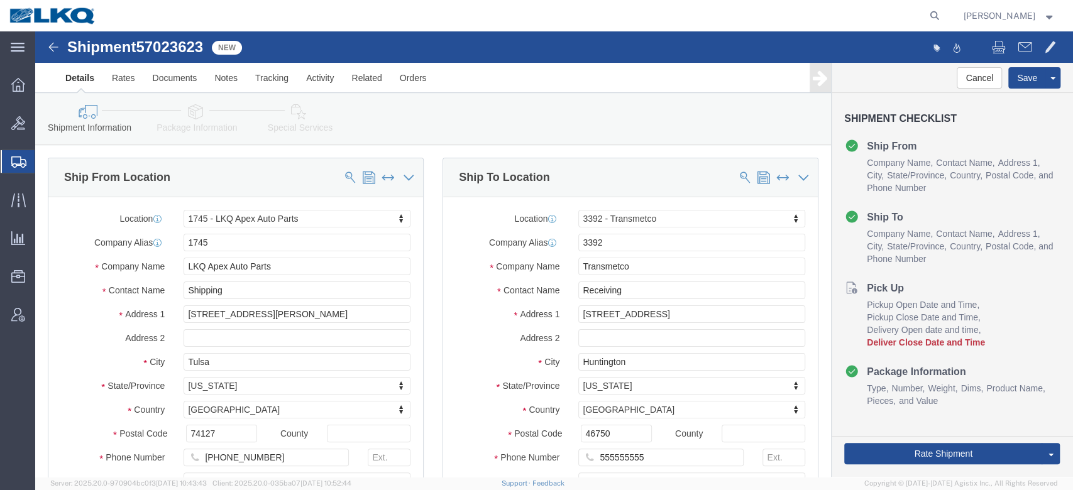
click span "57023623"
copy span "57023623"
click link "Notes"
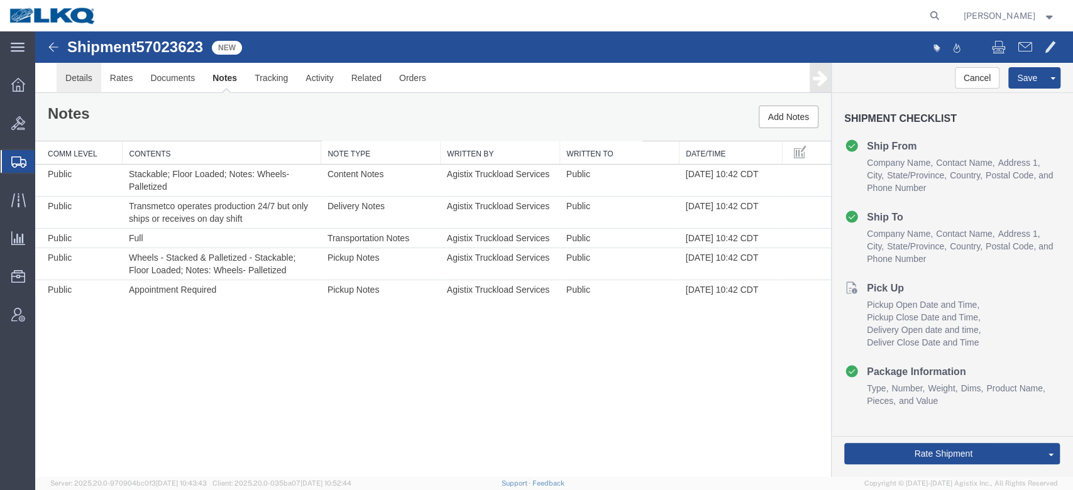
click at [86, 77] on link "Details" at bounding box center [79, 78] width 45 height 30
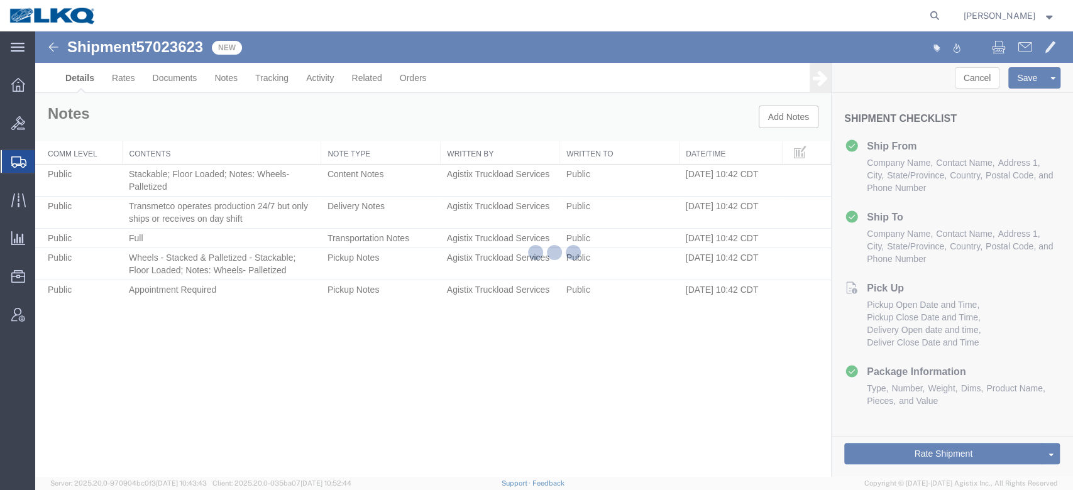
select select "27620"
select select "28018"
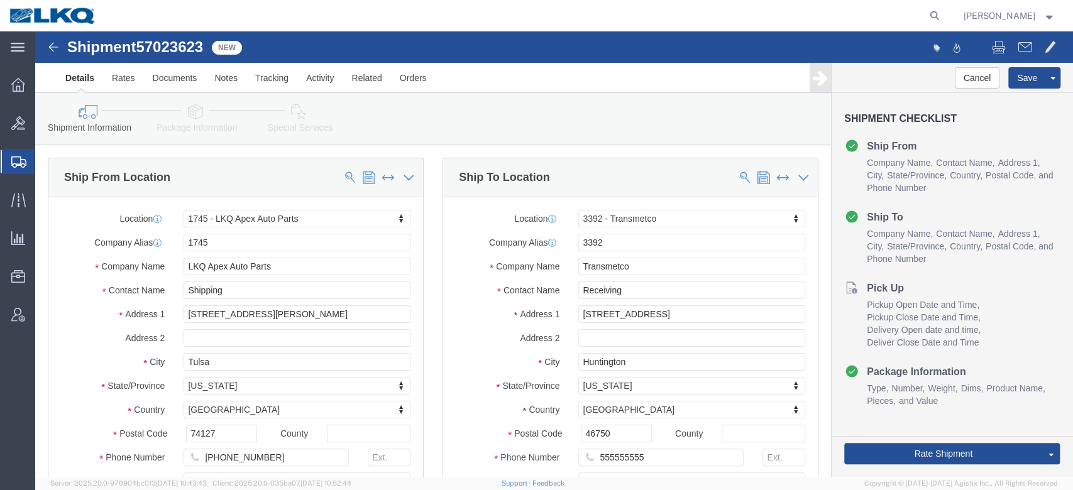
click icon
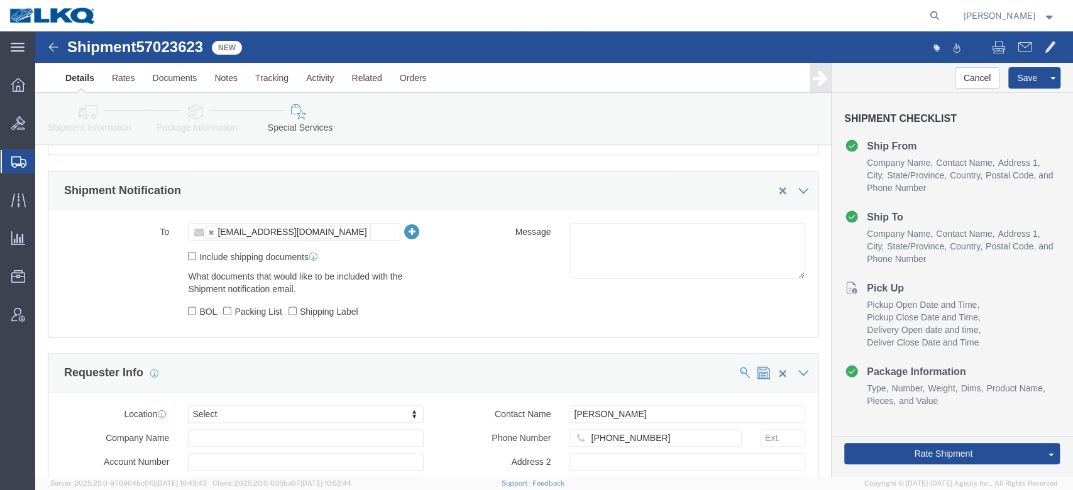
scroll to position [963, 0]
click link "Package Information"
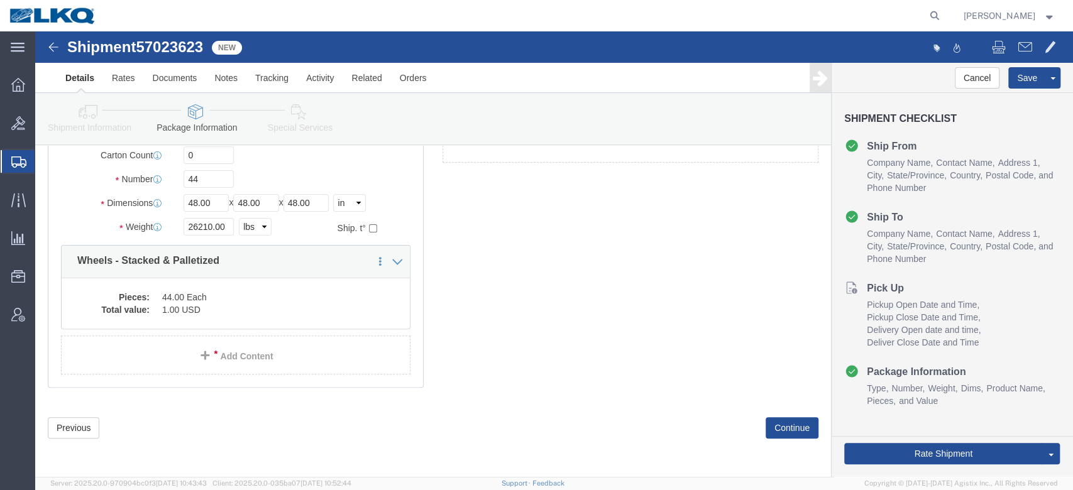
scroll to position [55, 0]
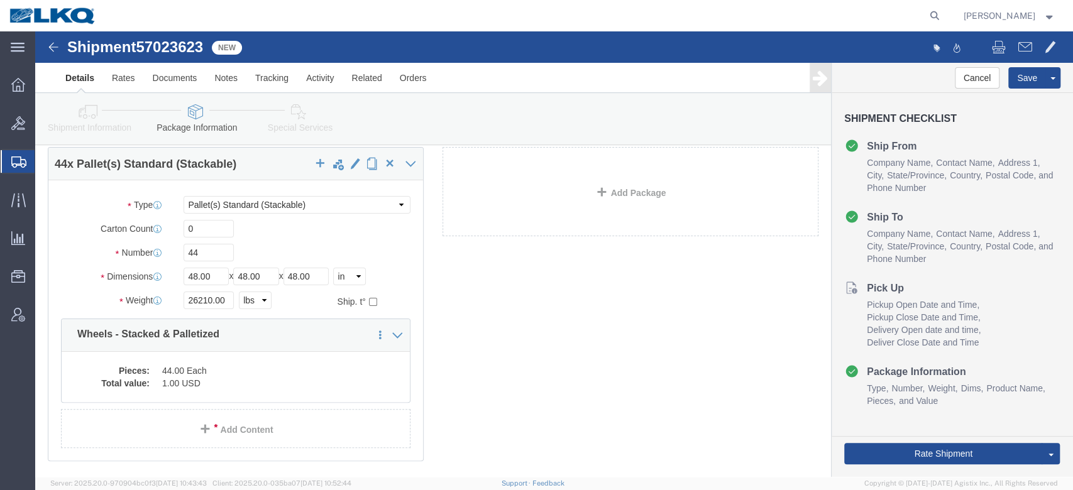
click icon
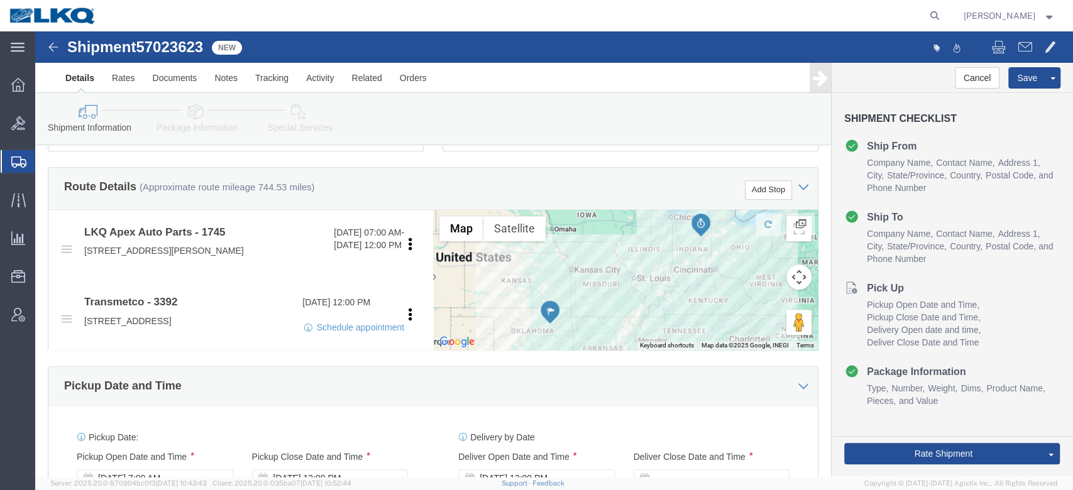
scroll to position [441, 0]
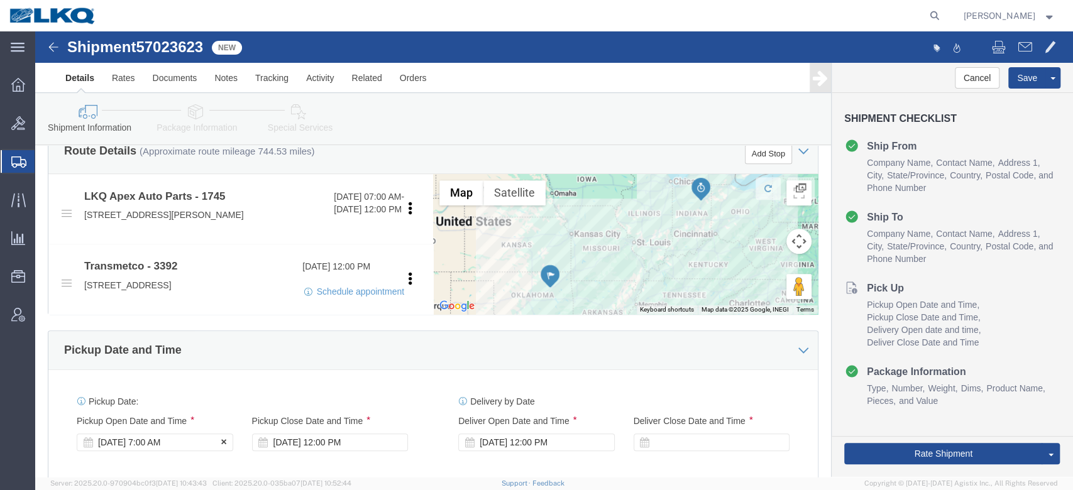
click div "[DATE] 7:00 AM"
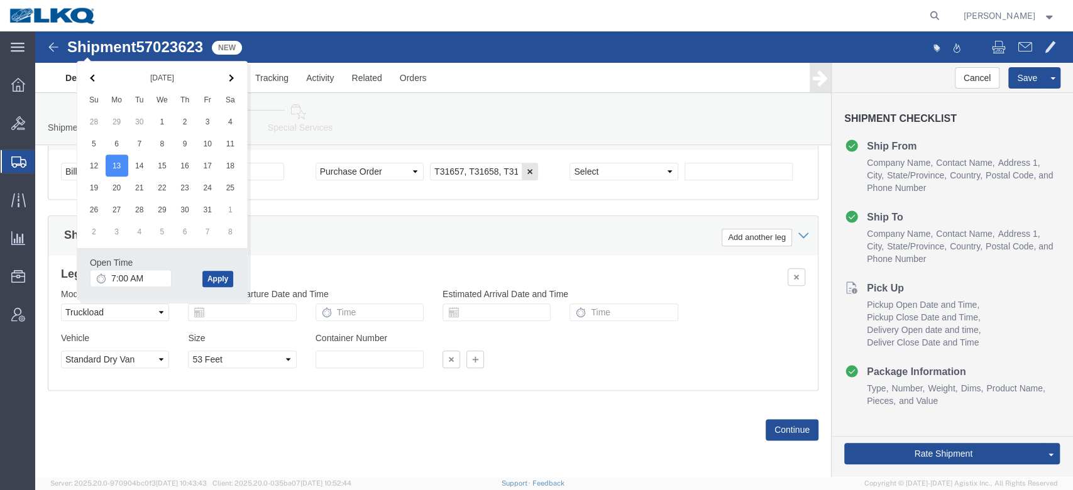
click button "Apply"
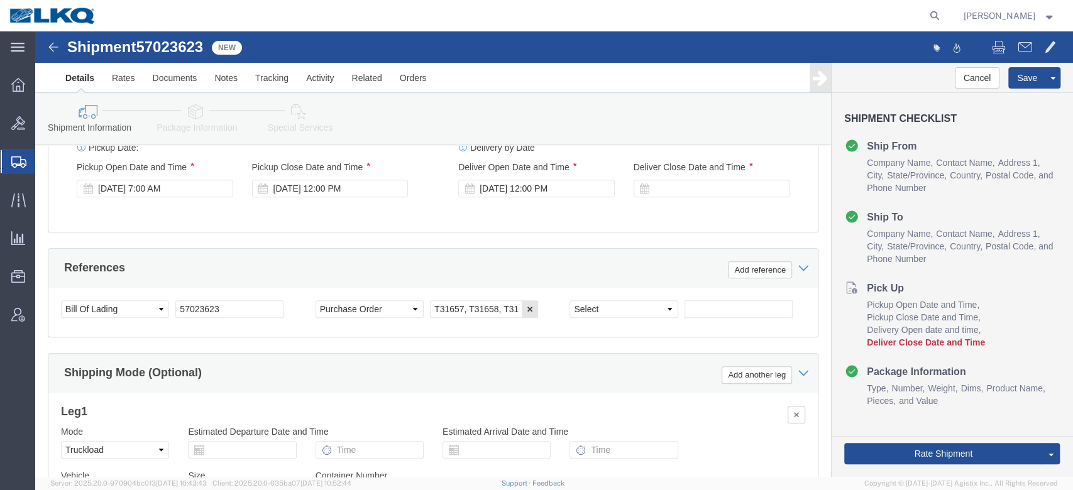
scroll to position [688, 0]
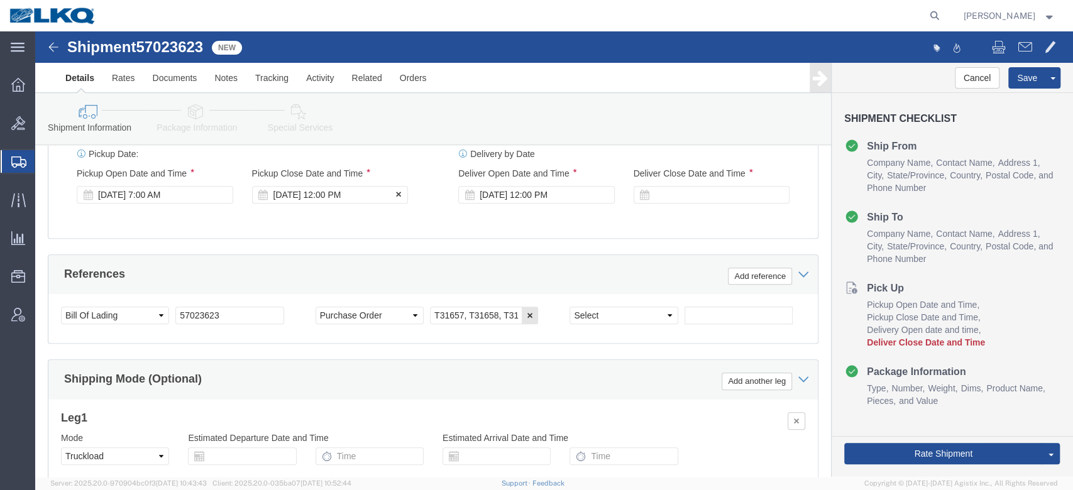
click div "Pickup Close Date Pickup Close Time Pickup Close Date and Time [DATE] 12:00 PM"
click div "[DATE] 12:00 PM"
click div "Ship From Location Location 1745 - LKQ Apex Auto Parts Select My Profile Locati…"
click input "T31657, T31658, T31659"
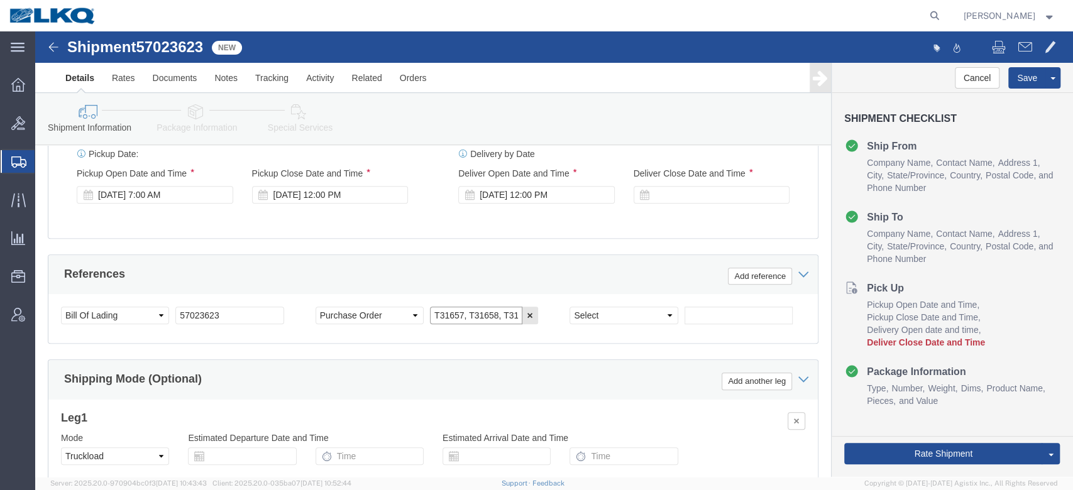
click input "T31657, T31658, T31659"
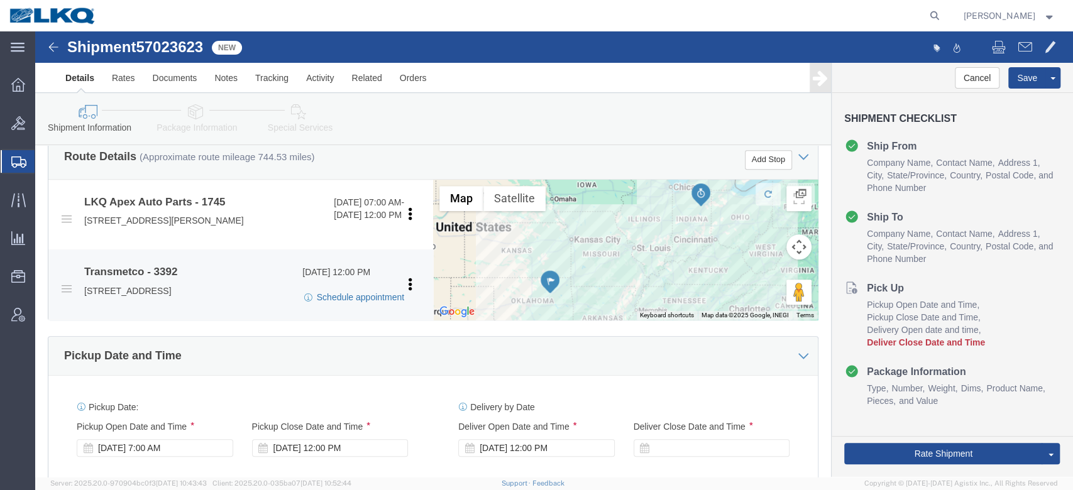
click link "Schedule appointment"
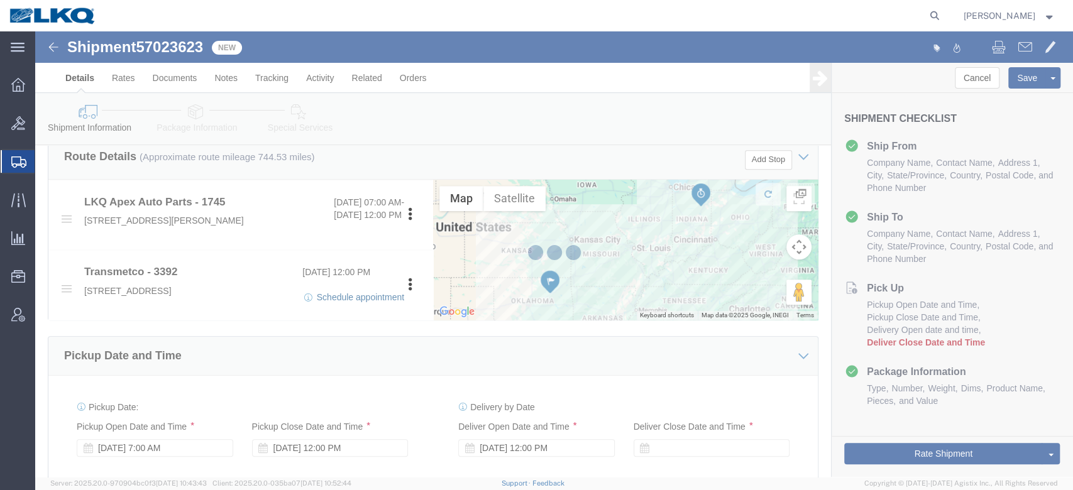
select select
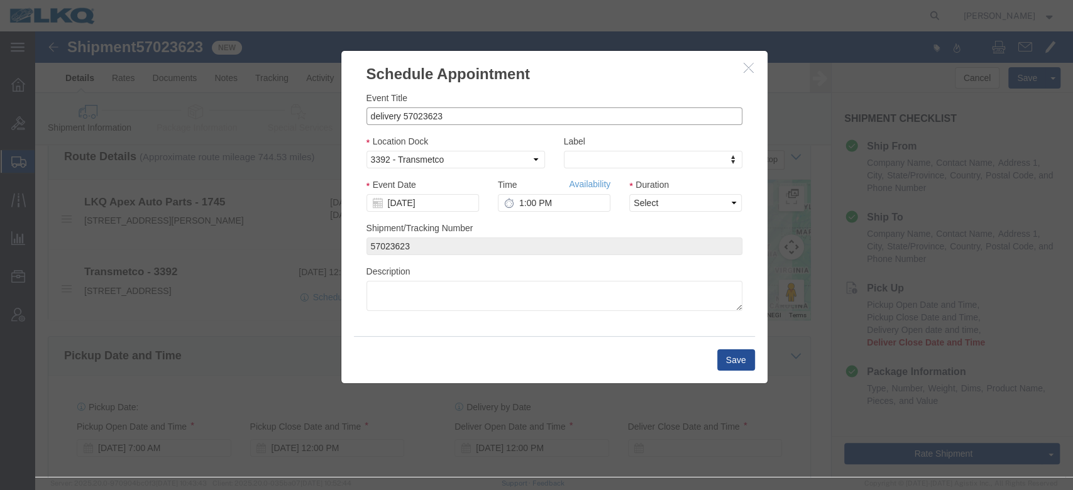
click input "delivery 57023623"
paste input "T31657, T31658, T31659"
type input "57023623 Tulsa T31657, T31658, T31659 Skidded"
type input "l"
type input "lk"
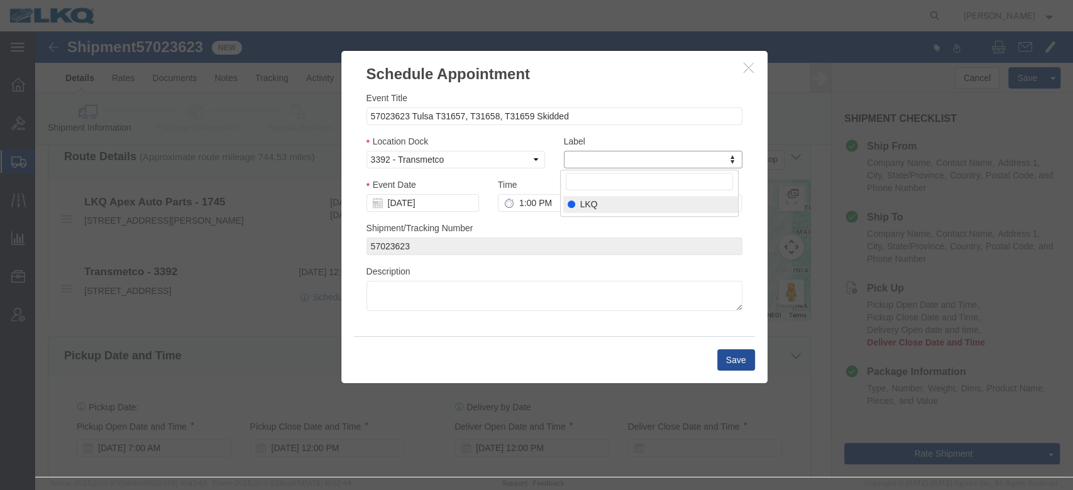
select select "22"
click input "[DATE]"
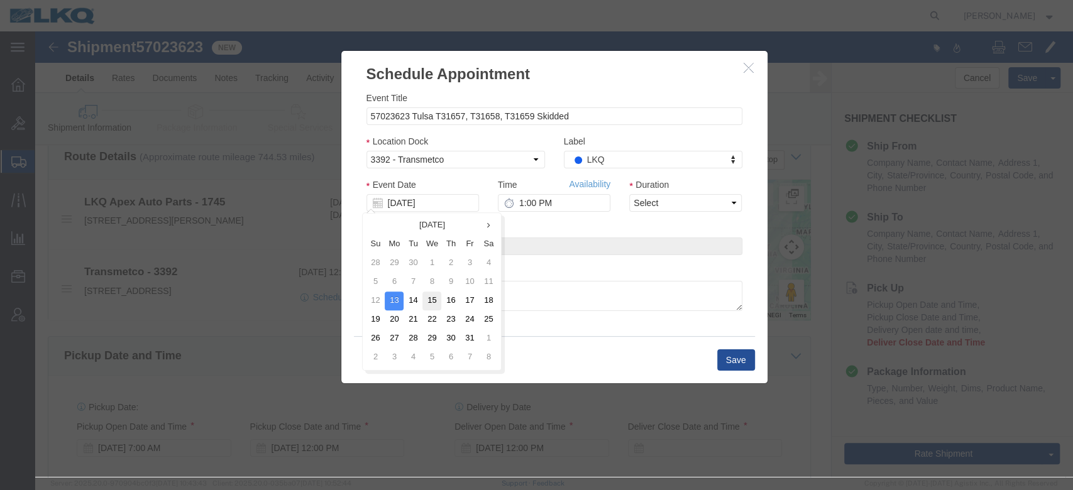
click td "15"
type input "[DATE]"
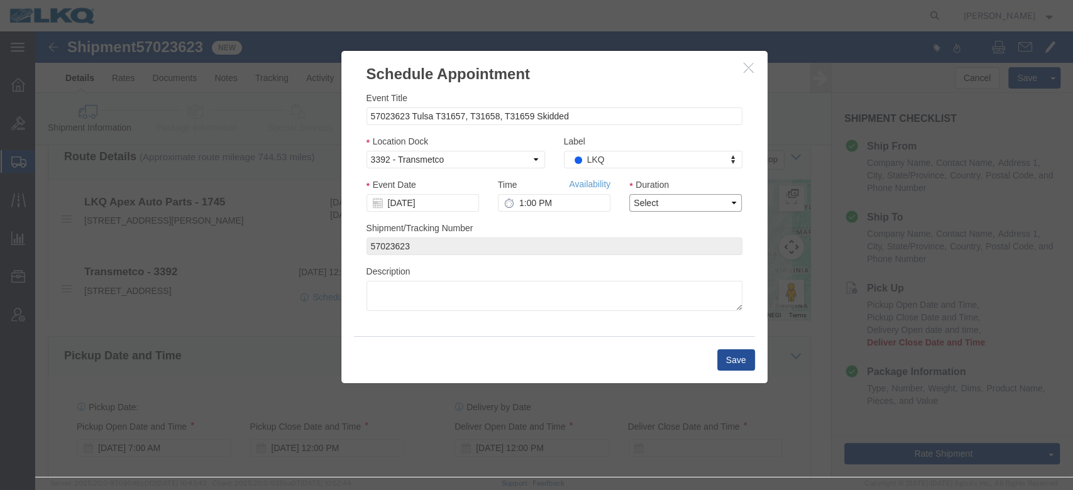
drag, startPoint x: 642, startPoint y: 202, endPoint x: 607, endPoint y: 171, distance: 47.2
click select "Select 15 min 30 min 45 min 1 hr 2 hr 3 hr 4 hr"
select select "15"
click select "Select 15 min 30 min 45 min 1 hr 2 hr 3 hr 4 hr"
click link "Availability"
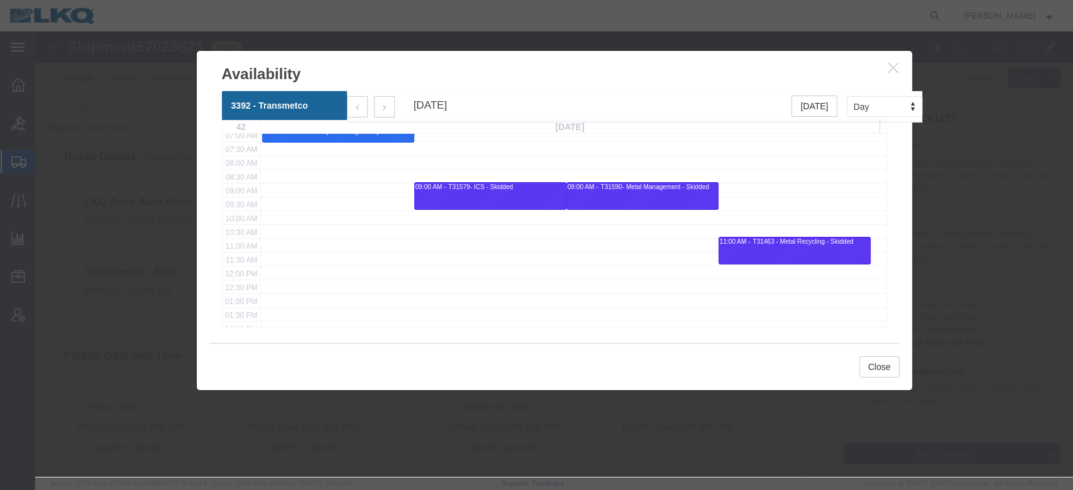
scroll to position [176, 0]
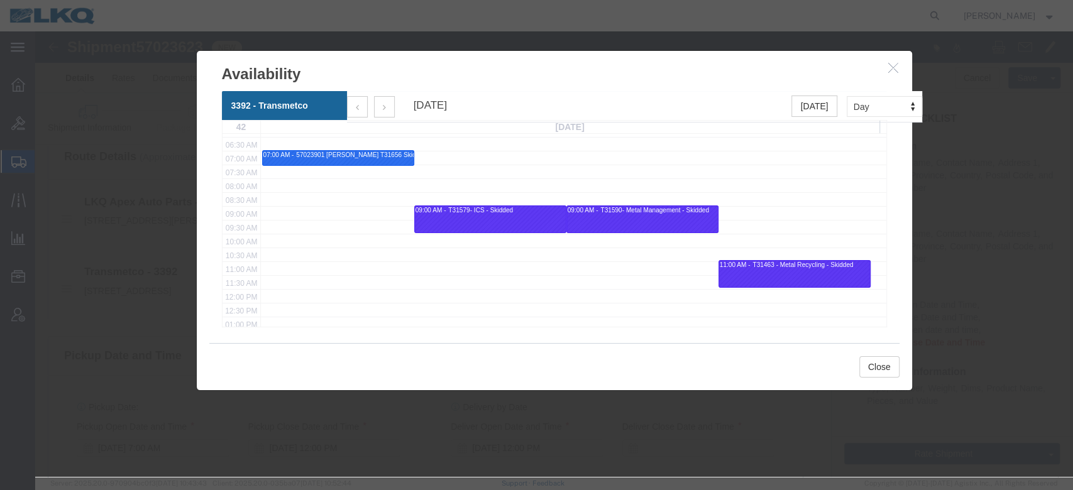
click icon "button"
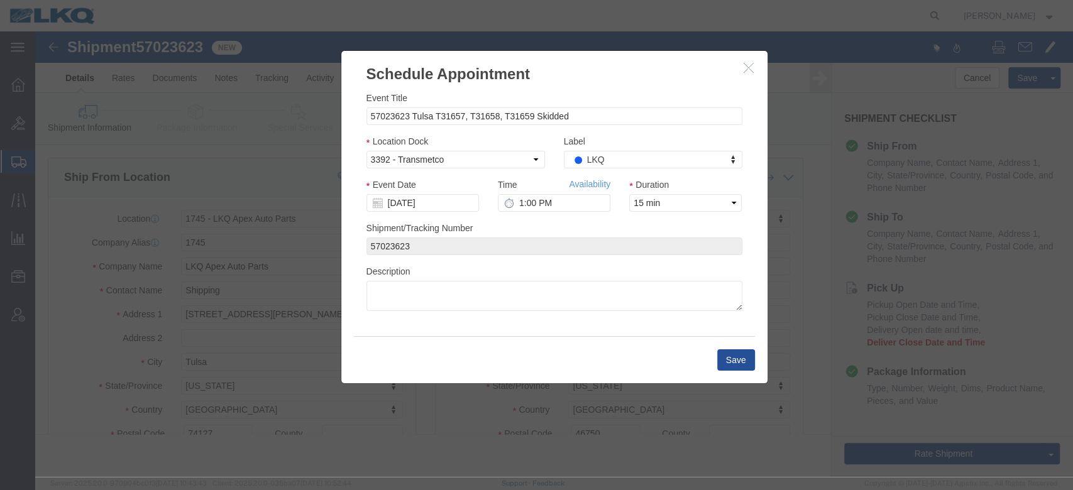
scroll to position [0, 0]
click input "1:00 PM"
type input "7:00 AM"
click button "Save"
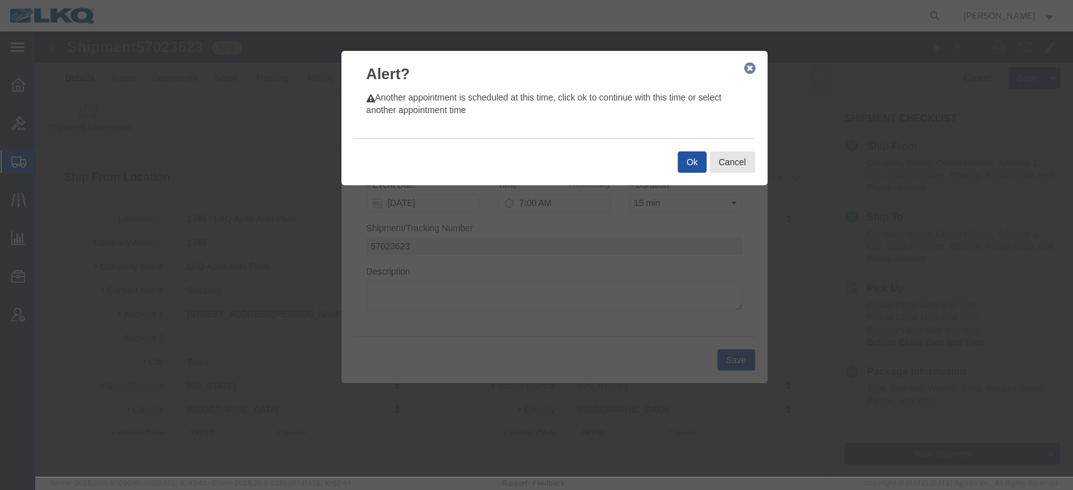
click button "Ok"
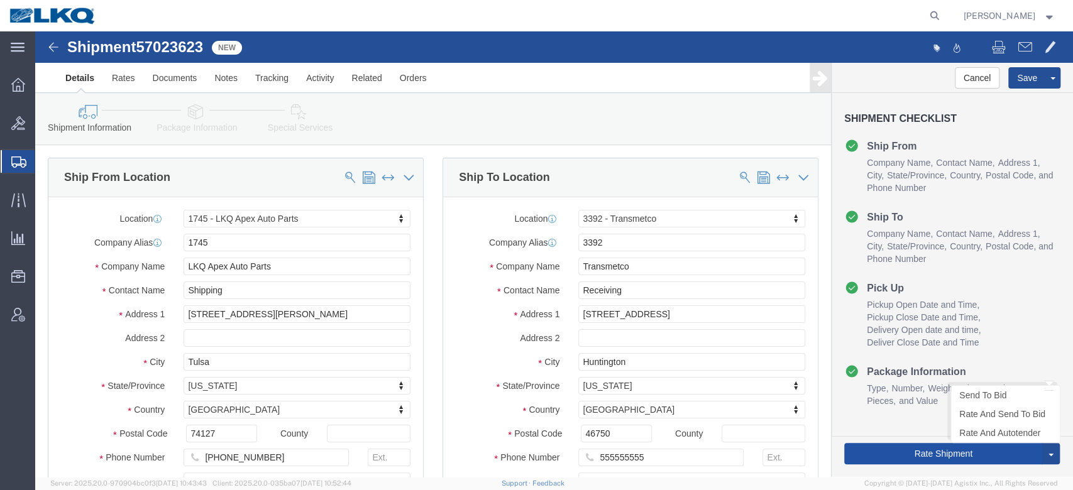
click button "Rate Shipment"
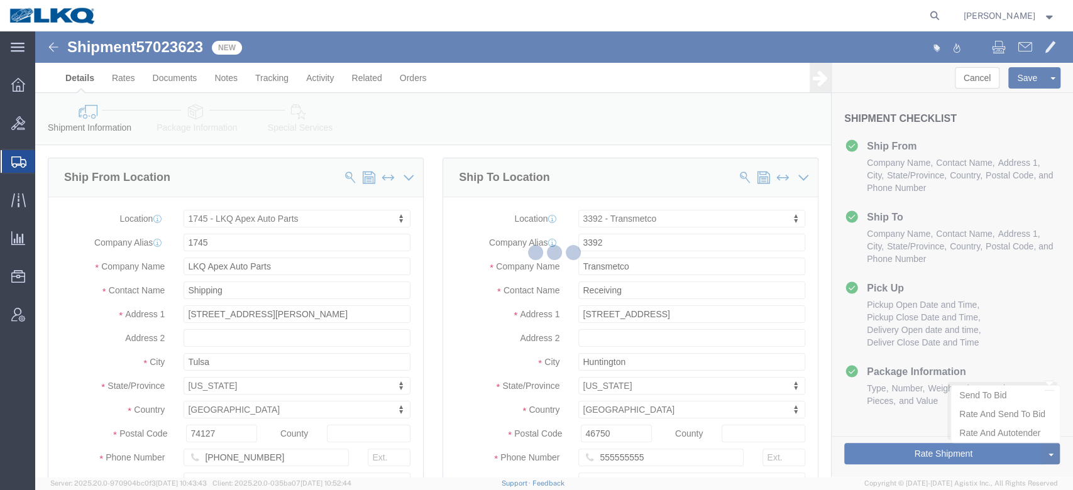
type button "Rate Shipment"
select select "27620"
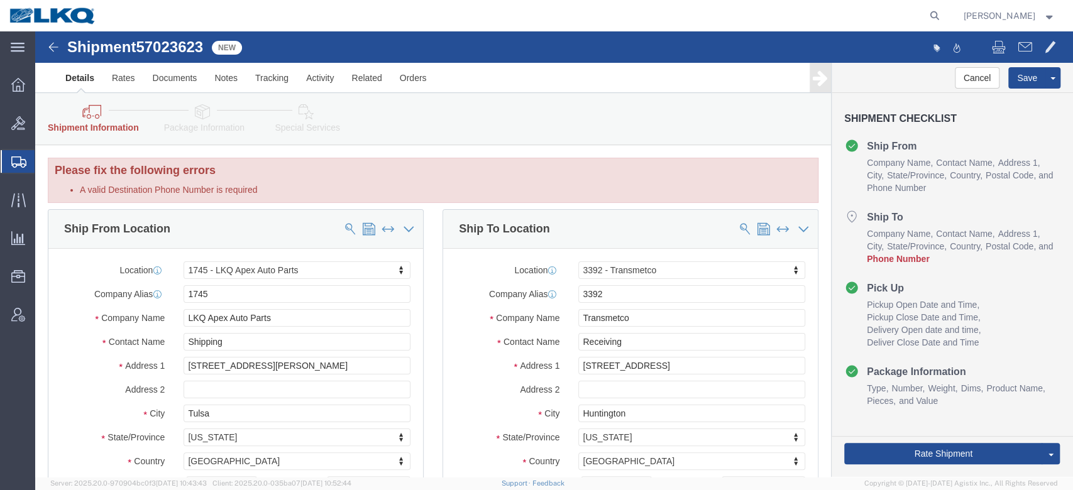
scroll to position [87, 0]
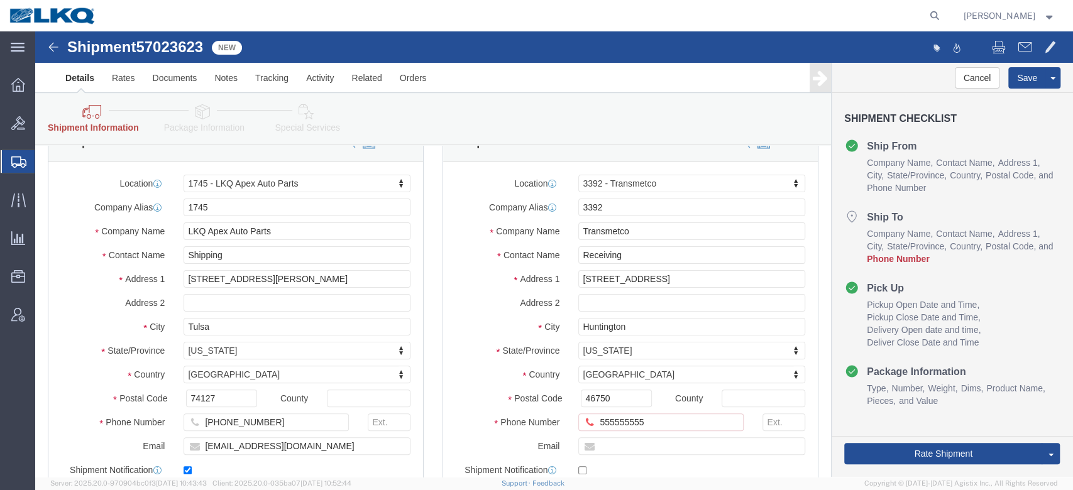
click div "3392 - Transmetco Select My Profile Location 1100 - LKQ Crystal River 1103 - LK…"
select select "27998"
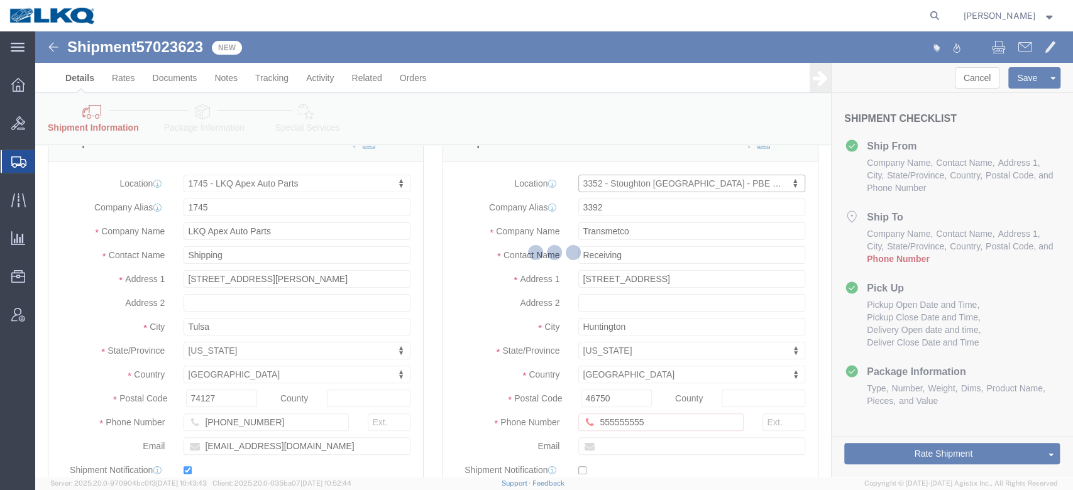
type input "3352"
type input "LKQ Corporation"
type input "128 York Ave"
type input "Randolph"
type input "02368"
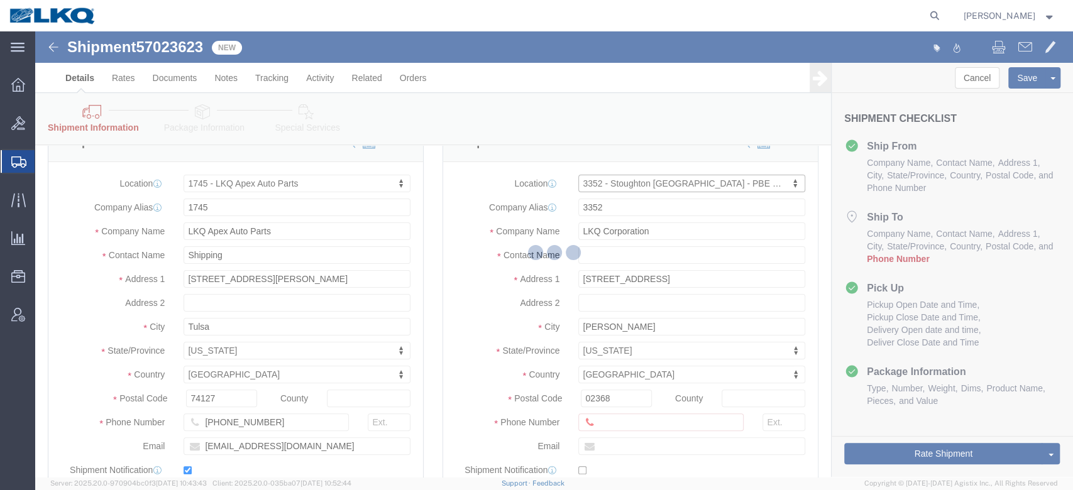
select select "MA"
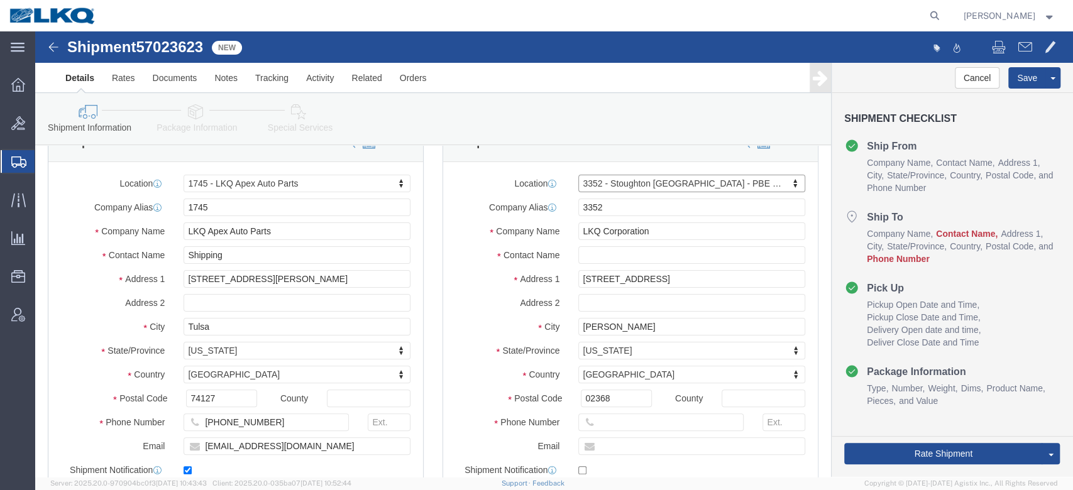
type input "3392"
select select "28018"
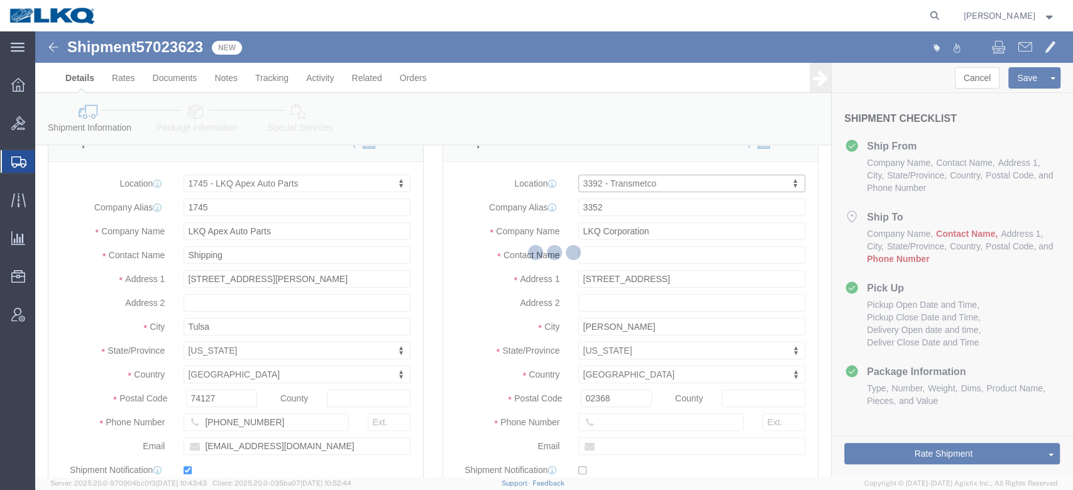
type input "3392"
type input "1750 Riverfork Dr"
type input "Huntington"
type input "46750"
type input "260-355-0089"
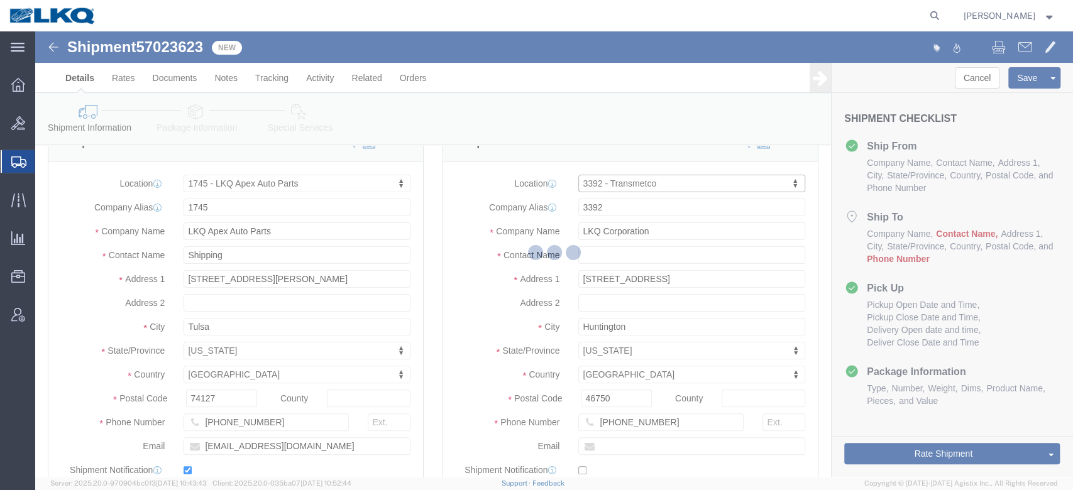
select select "IN"
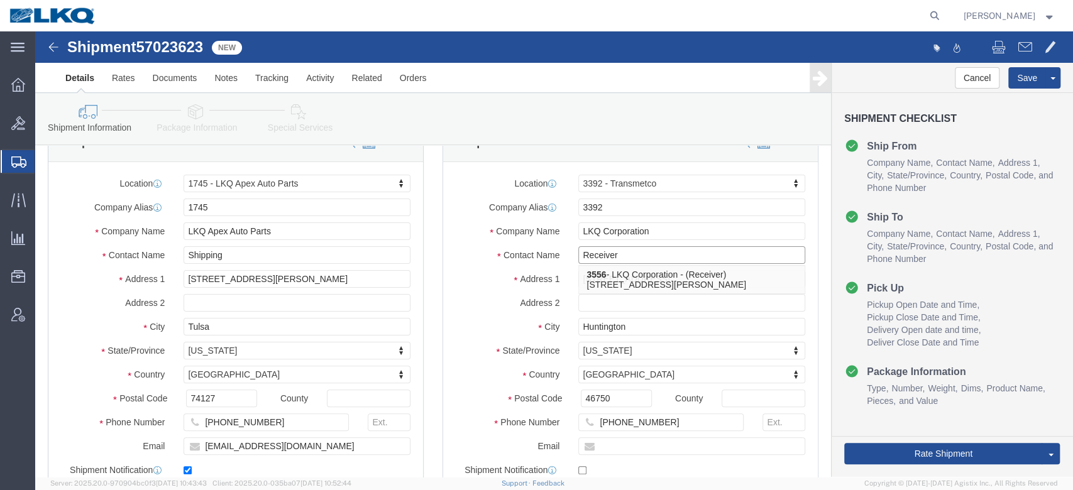
type input "Receiver"
click div "Location 3392 - Transmetco Select My Profile Location 1100 - LKQ Crystal River …"
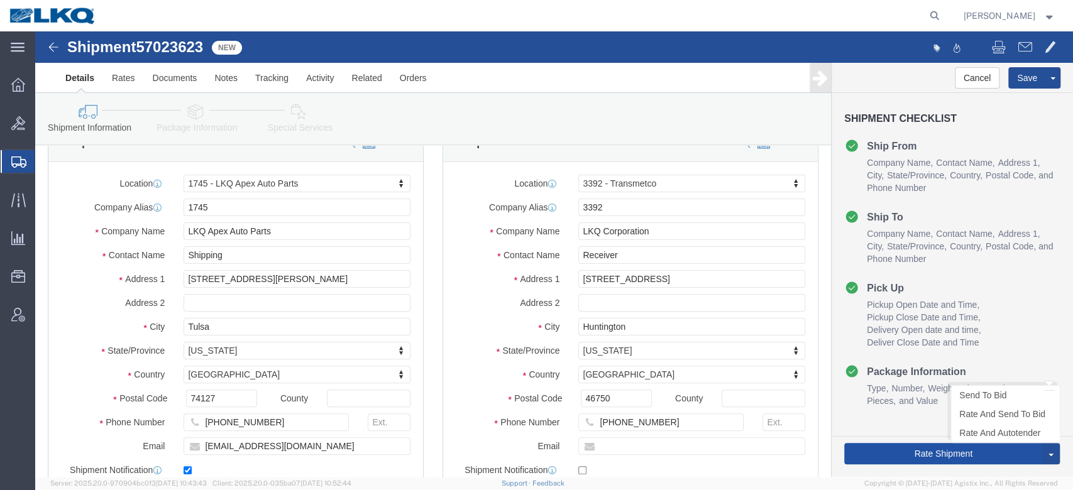
click button "Rate Shipment"
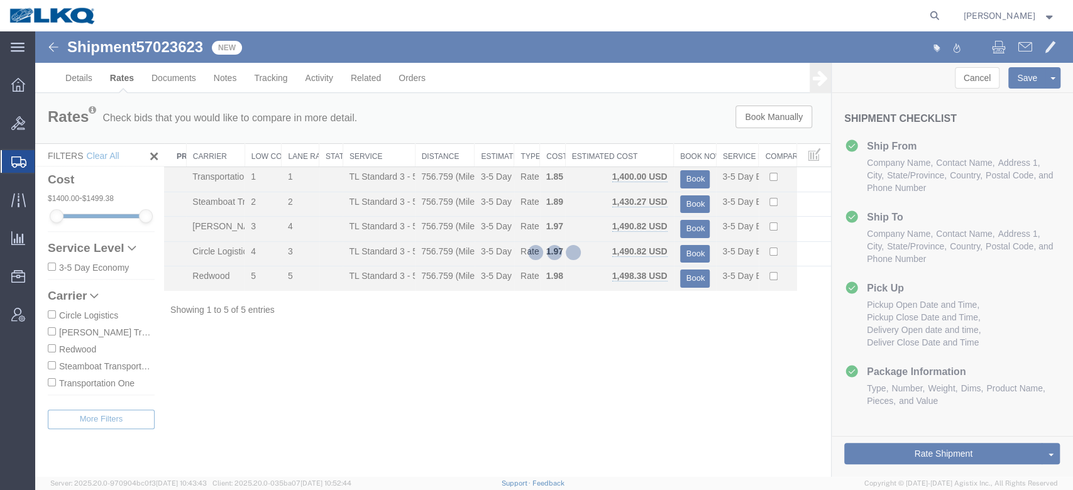
scroll to position [0, 0]
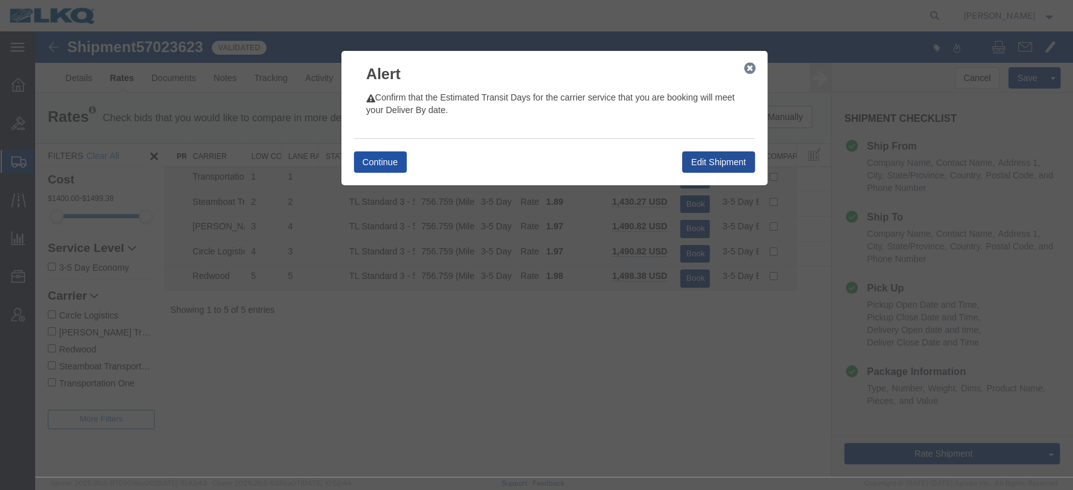
click at [389, 152] on button "Continue" at bounding box center [380, 162] width 53 height 21
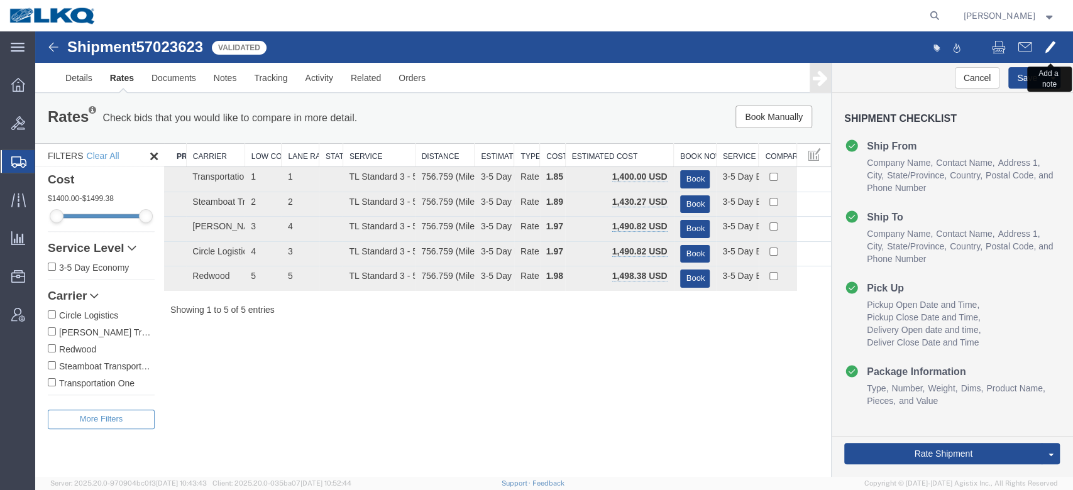
click at [1058, 50] on button at bounding box center [1051, 48] width 24 height 26
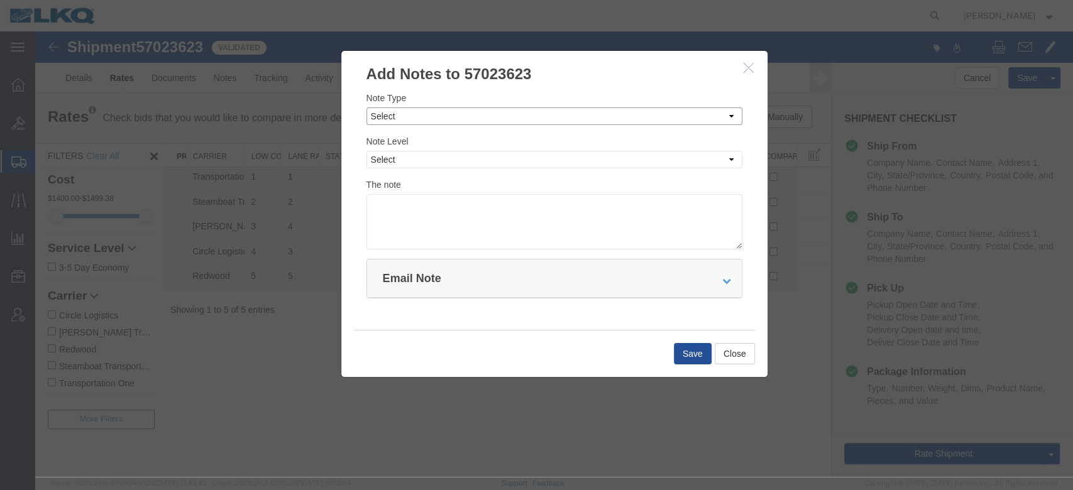
click at [588, 111] on select "Select Approval Bid Notes Carrier Change Notes Claim Notes Content Hazmat Notes…" at bounding box center [555, 117] width 376 height 18
select select "BID_NOTES"
click at [367, 108] on select "Select Approval Bid Notes Carrier Change Notes Claim Notes Content Hazmat Notes…" at bounding box center [555, 117] width 376 height 18
click at [461, 163] on select "Select Private to Account Private to Vendor Public" at bounding box center [555, 160] width 376 height 18
select select "PRIVATE_TO_ACCOUNT"
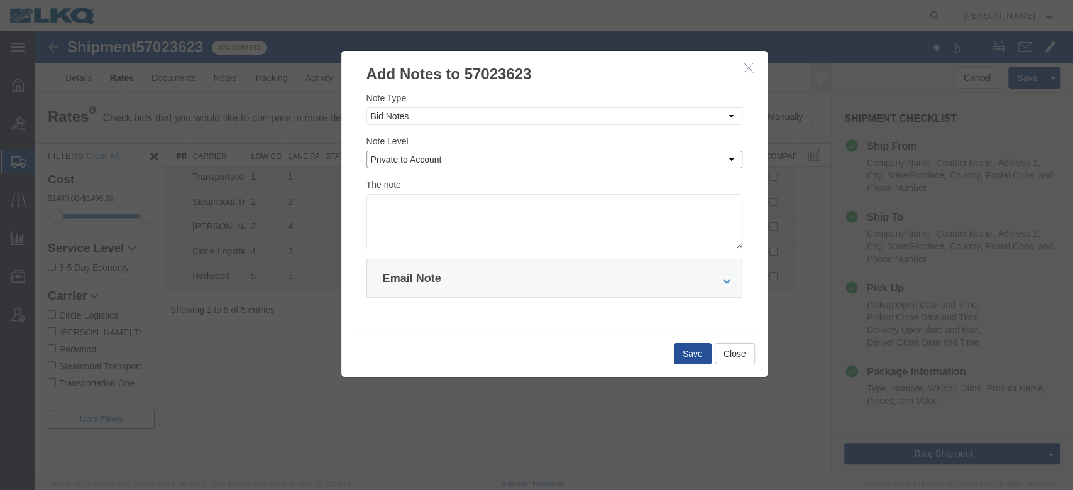
click at [367, 151] on select "Select Private to Account Private to Vendor Public" at bounding box center [555, 160] width 376 height 18
click at [445, 204] on textarea at bounding box center [555, 221] width 376 height 55
type textarea "d"
type textarea "Deviation: $1400"
click at [684, 356] on button "Save" at bounding box center [693, 353] width 38 height 21
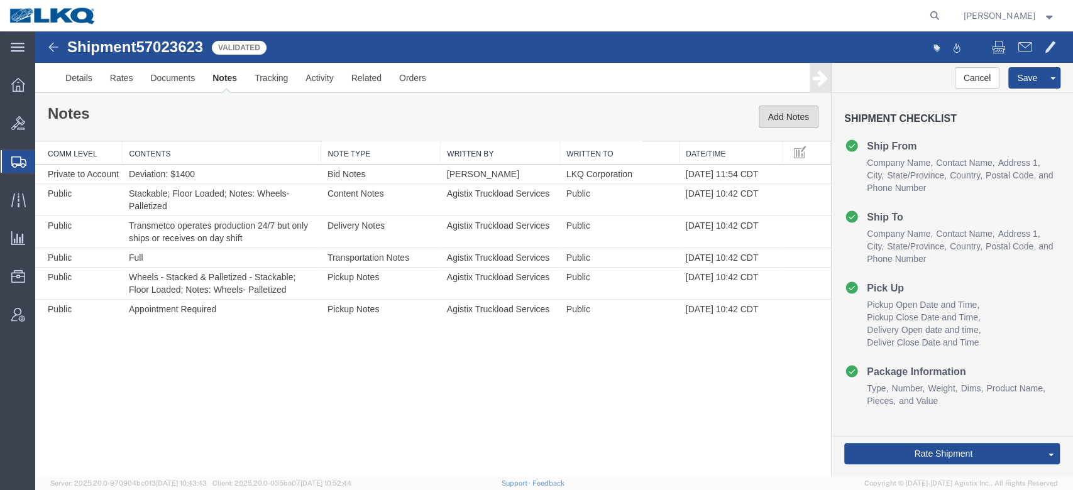
click at [797, 123] on button "Add Notes" at bounding box center [789, 117] width 60 height 23
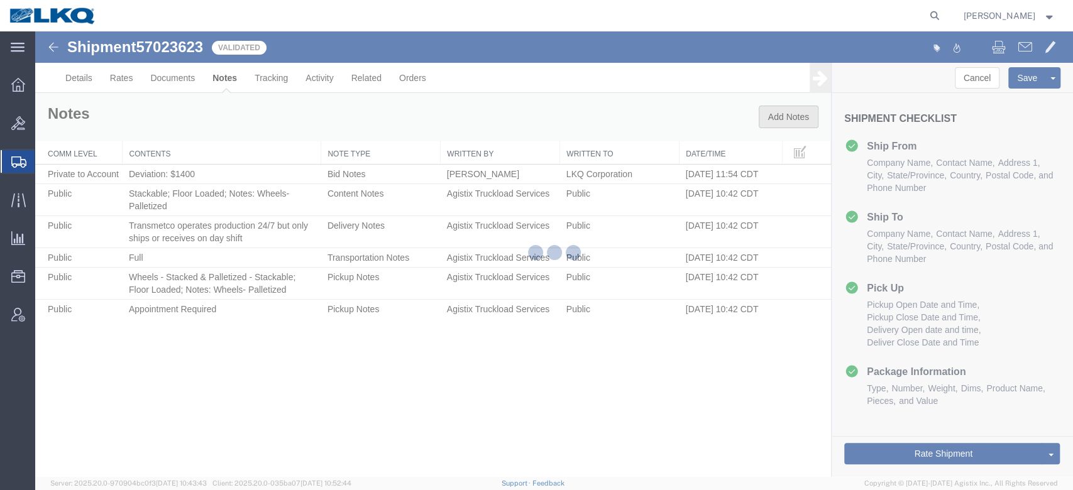
type button "Add Notes"
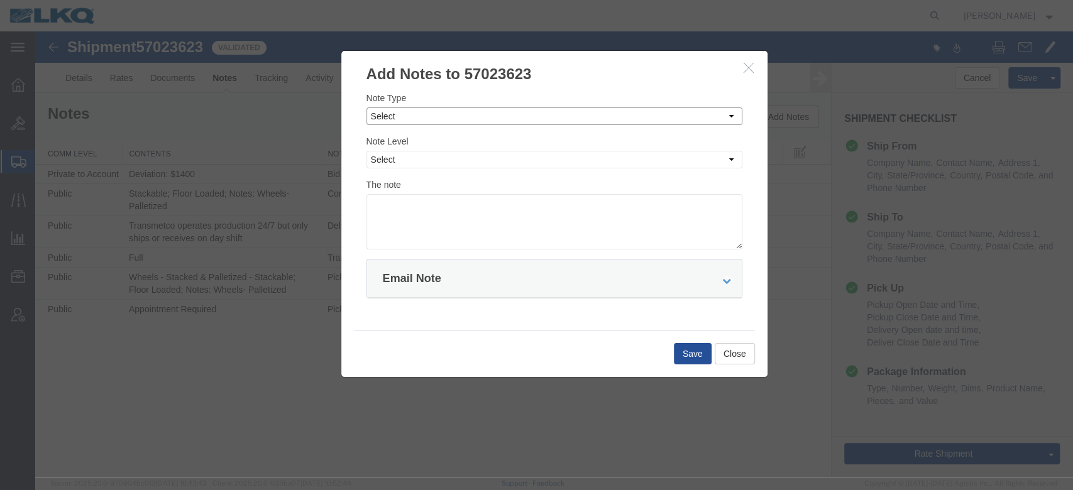
click at [494, 118] on select "Select Approval Bid Notes Carrier Change Notes Claim Notes Content Hazmat Notes…" at bounding box center [555, 117] width 376 height 18
select select "BID_NOTES"
click at [367, 108] on select "Select Approval Bid Notes Carrier Change Notes Claim Notes Content Hazmat Notes…" at bounding box center [555, 117] width 376 height 18
click at [444, 165] on select "Select Private to Account Private to Vendor Public" at bounding box center [555, 160] width 376 height 18
select select "PRIVATE_TO_ACCOUNT"
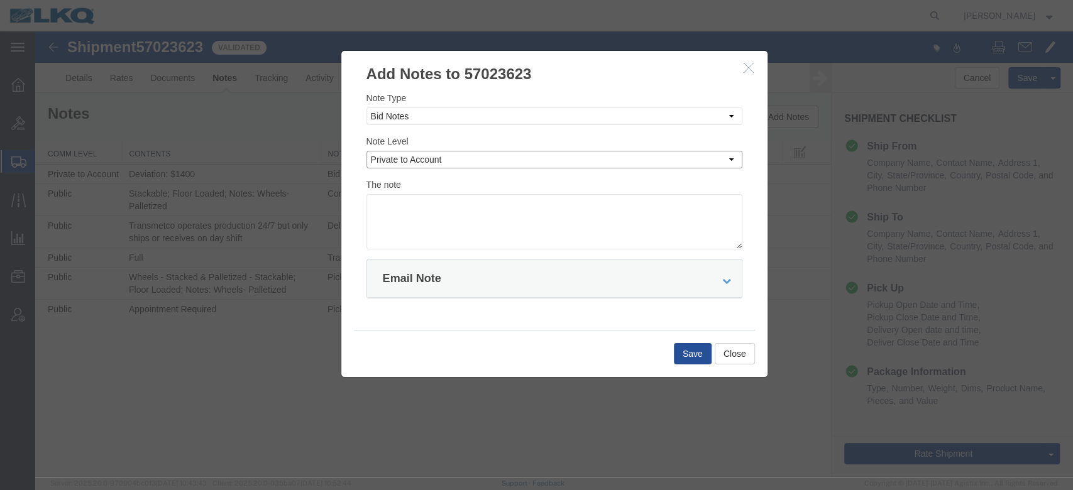
click at [367, 151] on select "Select Private to Account Private to Vendor Public" at bounding box center [555, 160] width 376 height 18
click at [435, 213] on textarea at bounding box center [555, 221] width 376 height 55
type textarea "DAT: $1315"
click at [692, 350] on button "Save" at bounding box center [693, 353] width 38 height 21
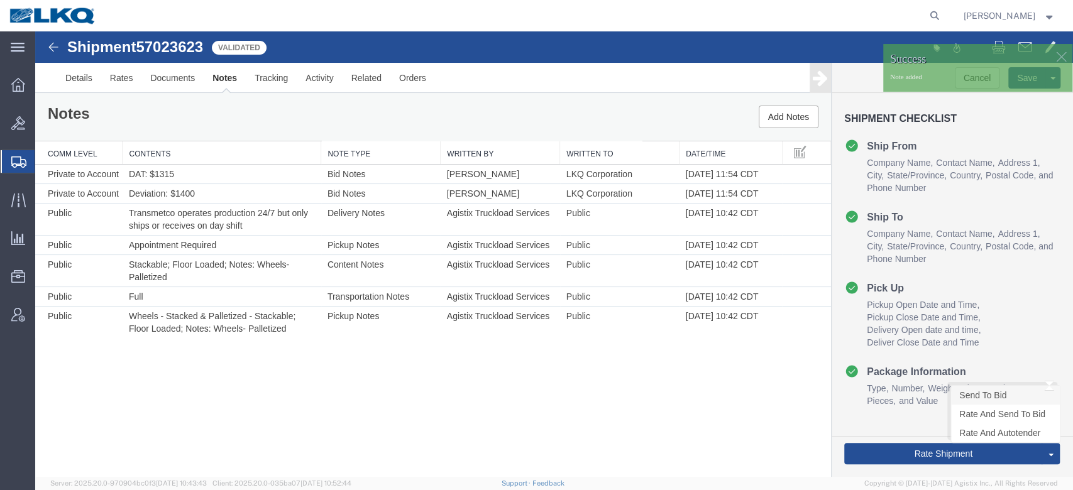
click at [971, 394] on link "Send To Bid" at bounding box center [1005, 395] width 109 height 19
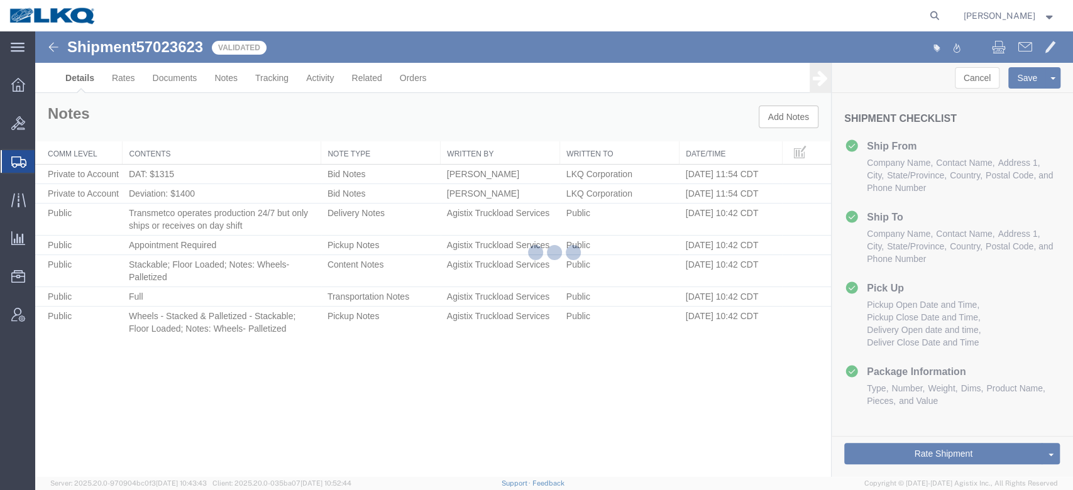
select select "27620"
select select "28018"
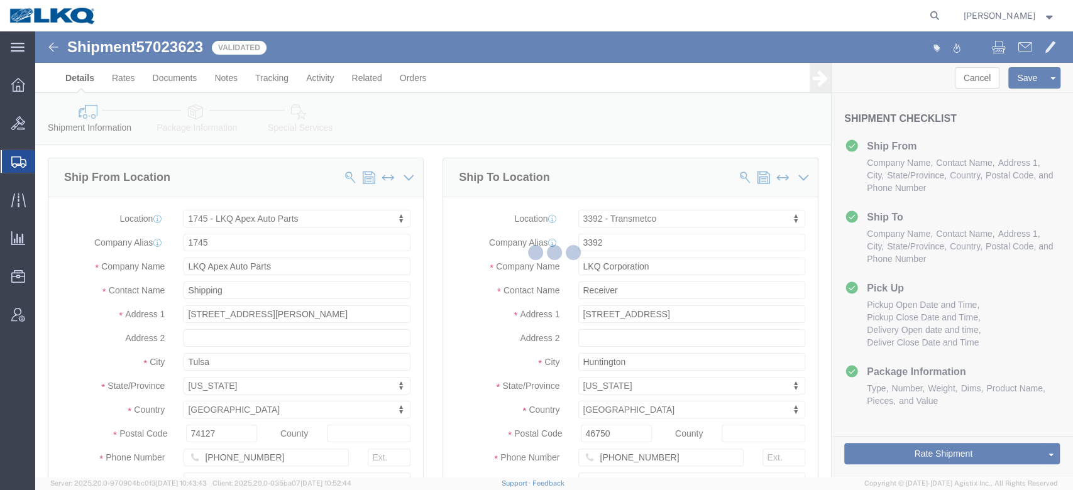
select select "TL"
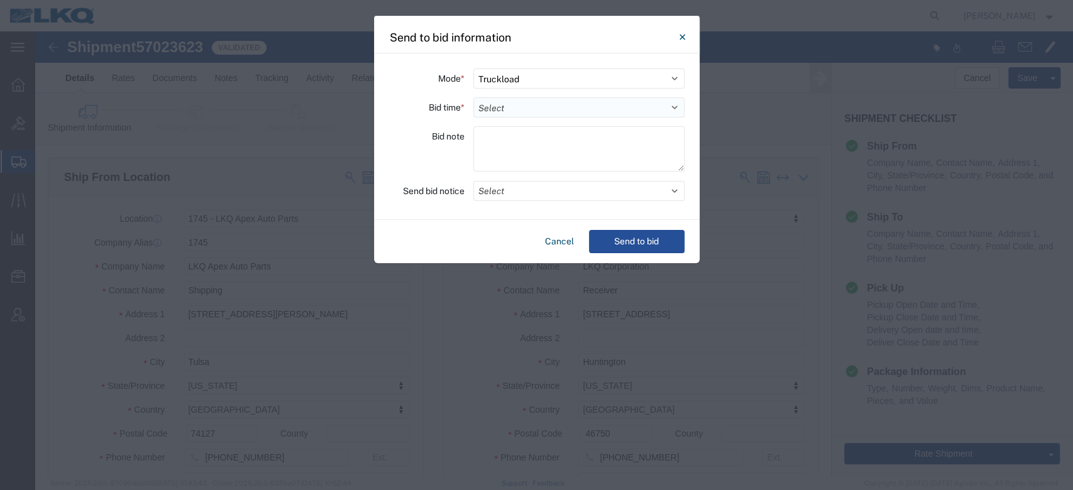
click at [570, 102] on select "Select 30 Min (Rush) 1 Hour (Rush) 2 Hours (Rush) 4 Hours (Rush) 8 Hours (Rush)…" at bounding box center [578, 107] width 211 height 20
select select "72"
click at [473, 97] on select "Select 30 Min (Rush) 1 Hour (Rush) 2 Hours (Rush) 4 Hours (Rush) 8 Hours (Rush)…" at bounding box center [578, 107] width 211 height 20
click at [499, 194] on button "Select" at bounding box center [578, 191] width 211 height 20
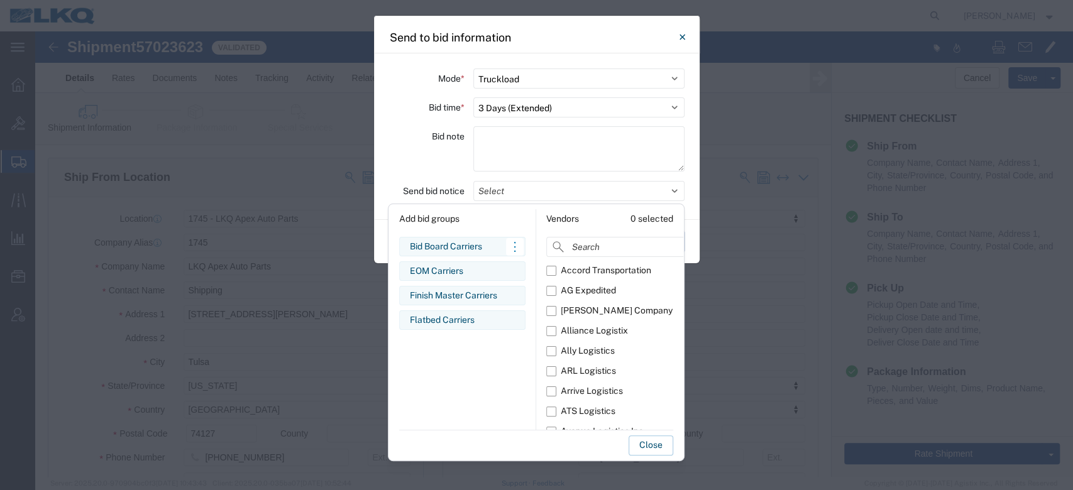
click at [453, 246] on div "Bid Board Carriers" at bounding box center [462, 246] width 105 height 13
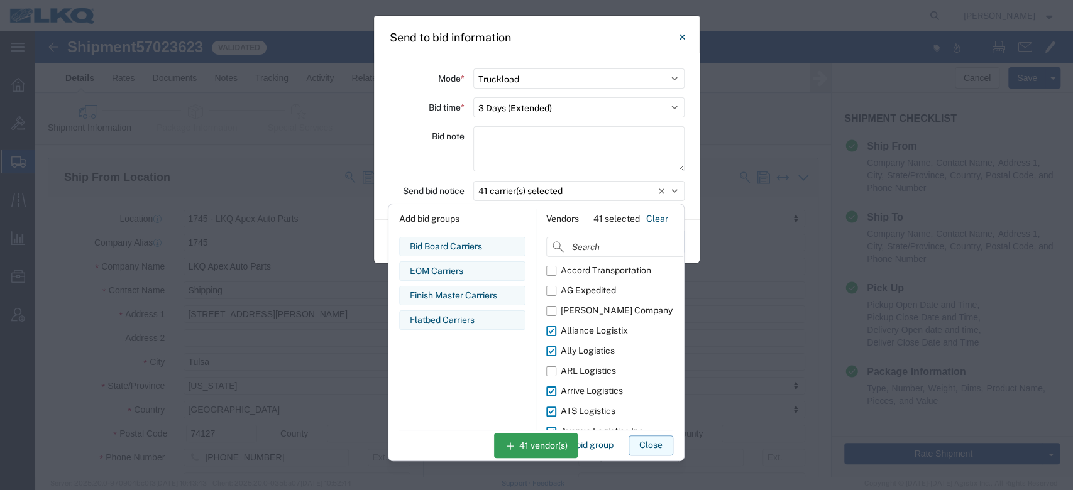
click at [640, 445] on button "Close" at bounding box center [651, 446] width 45 height 20
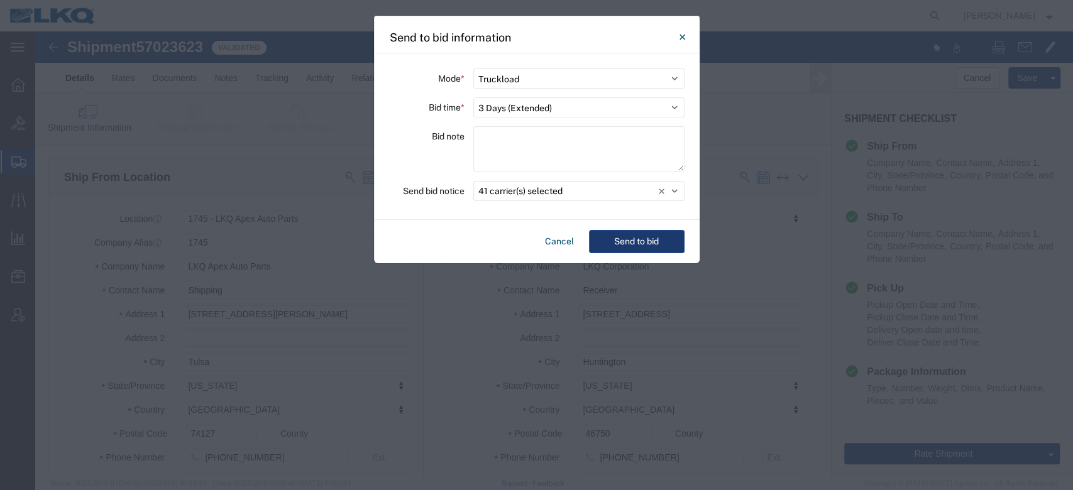
click at [633, 243] on button "Send to bid" at bounding box center [637, 241] width 96 height 23
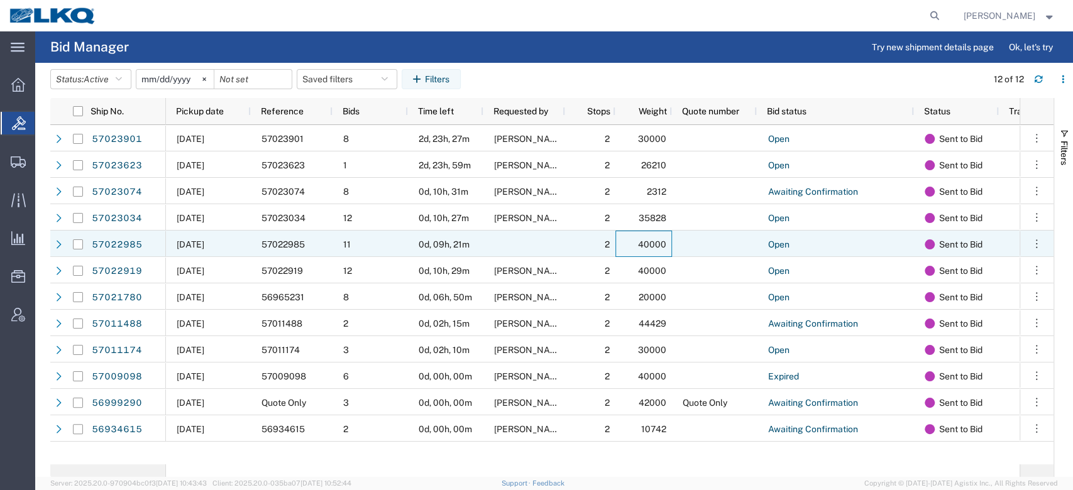
click at [633, 243] on div "40000" at bounding box center [644, 244] width 57 height 26
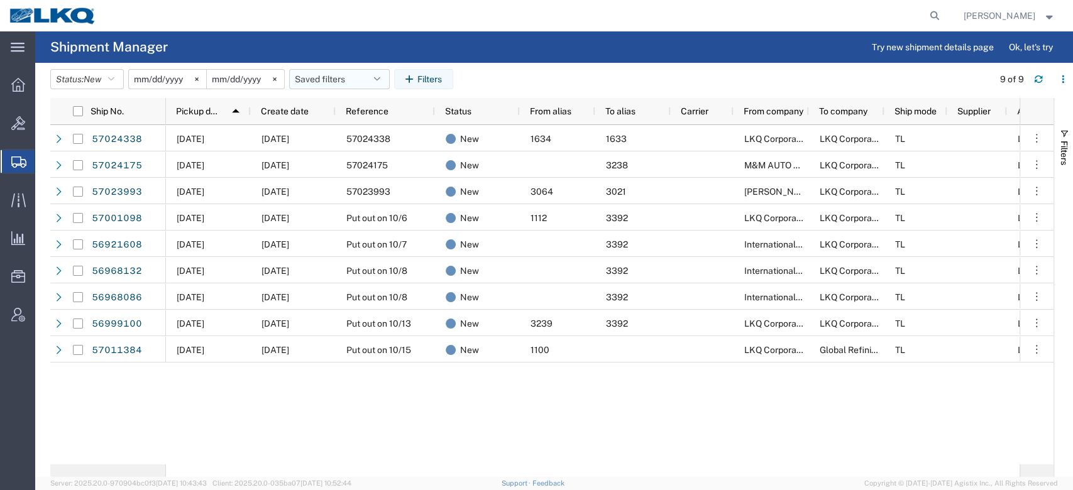
click at [338, 77] on button "Saved filters" at bounding box center [339, 79] width 101 height 20
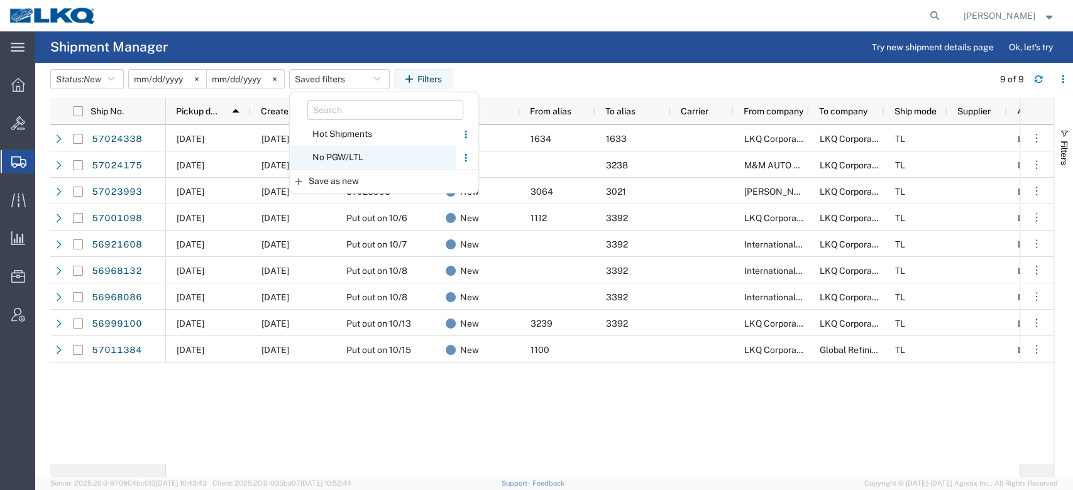
click at [368, 150] on span "No PGW/LTL" at bounding box center [373, 157] width 165 height 23
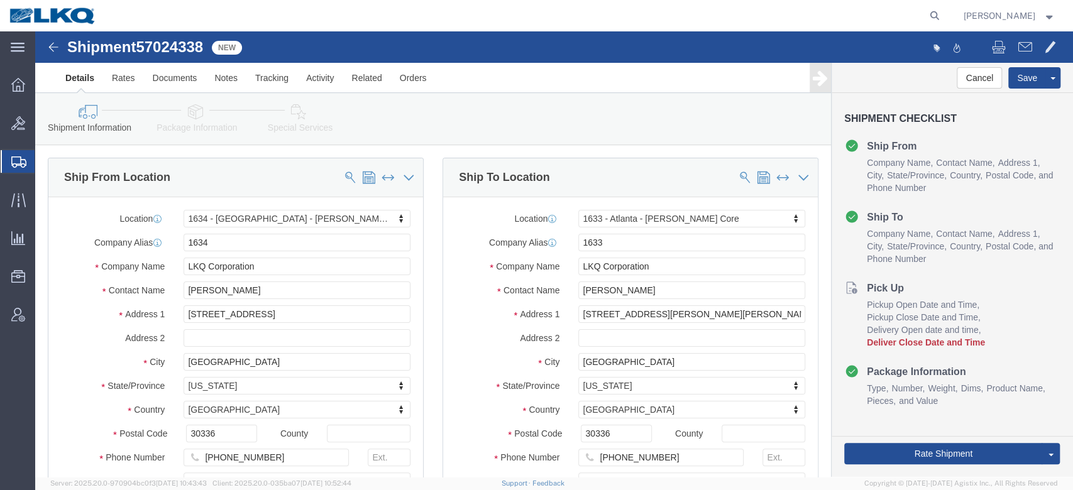
select select "28712"
select select "28711"
click span "57024338"
click link "Notes"
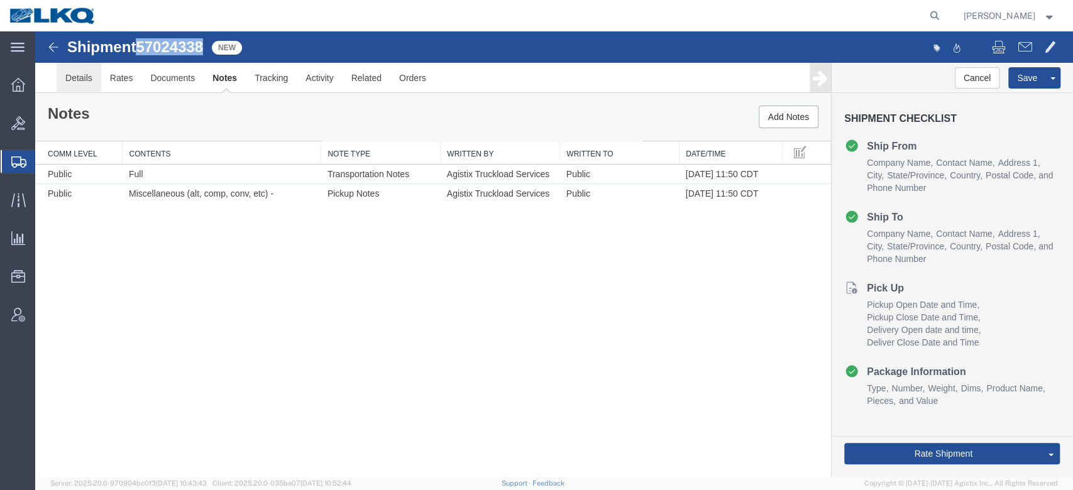
click at [82, 84] on link "Details" at bounding box center [79, 78] width 45 height 30
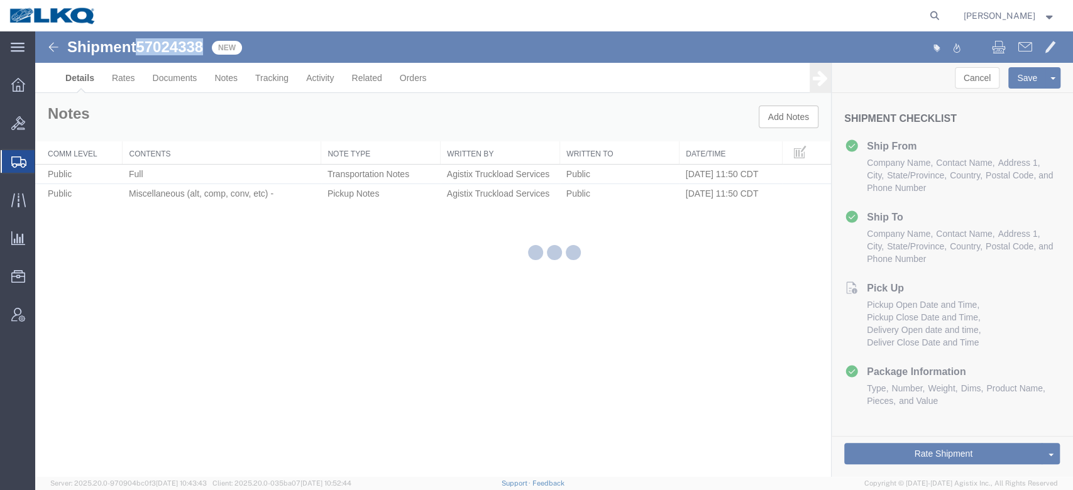
select select "28712"
select select "28711"
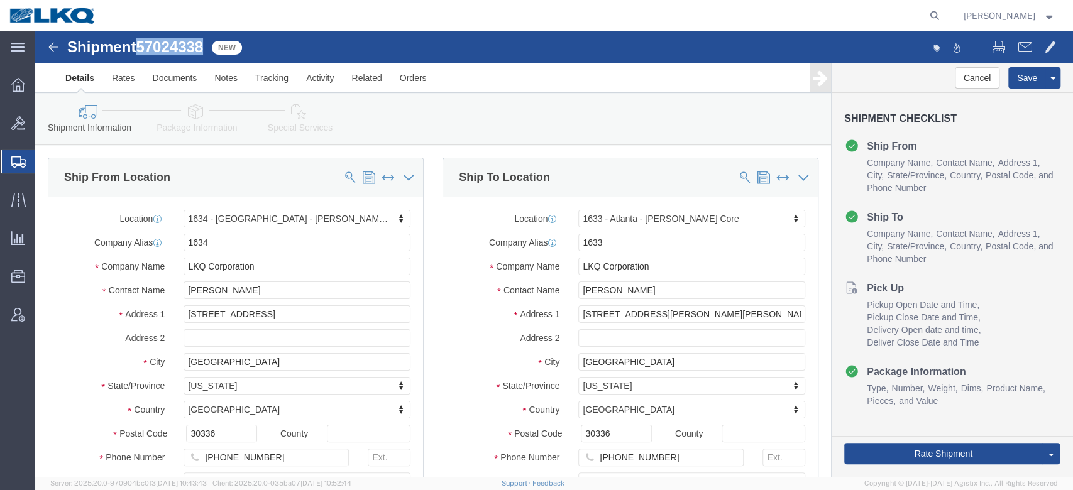
click icon
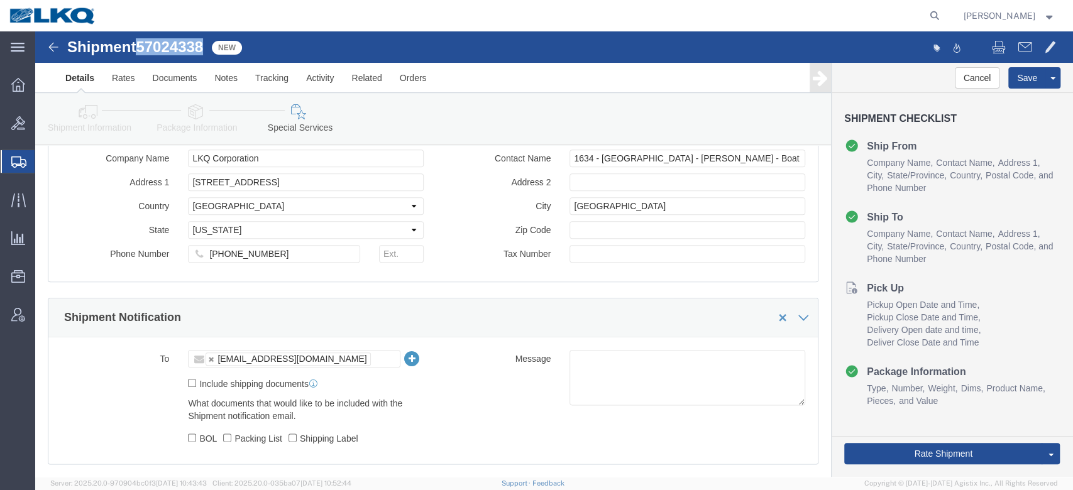
scroll to position [1037, 0]
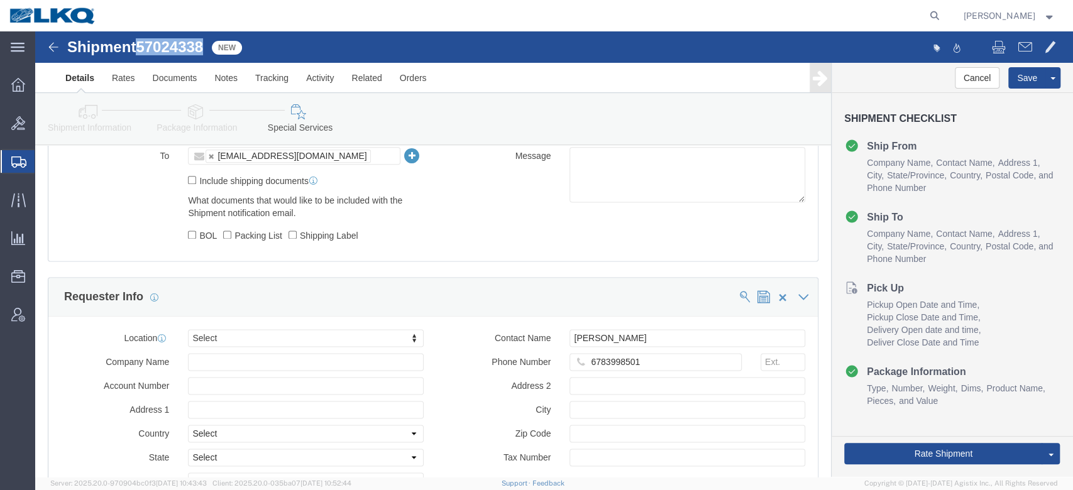
click icon
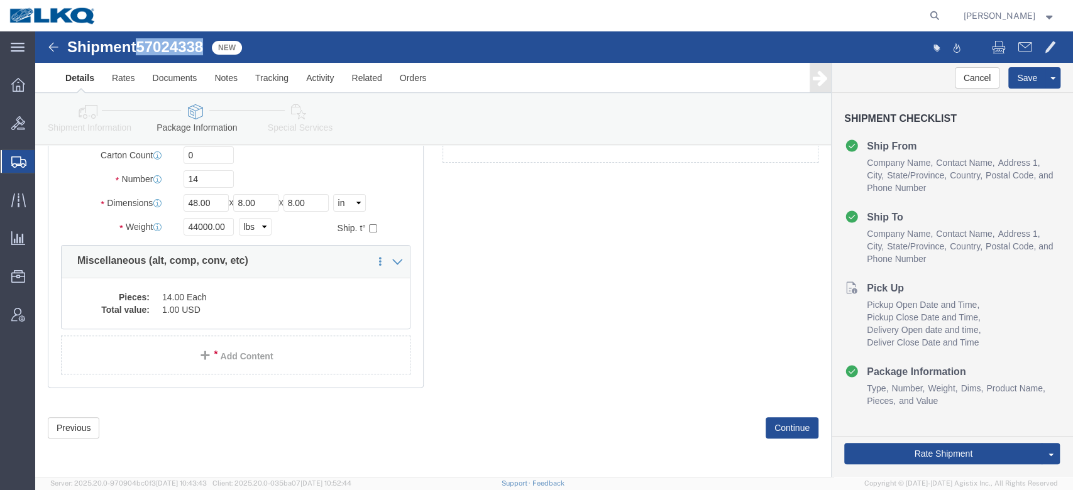
scroll to position [55, 0]
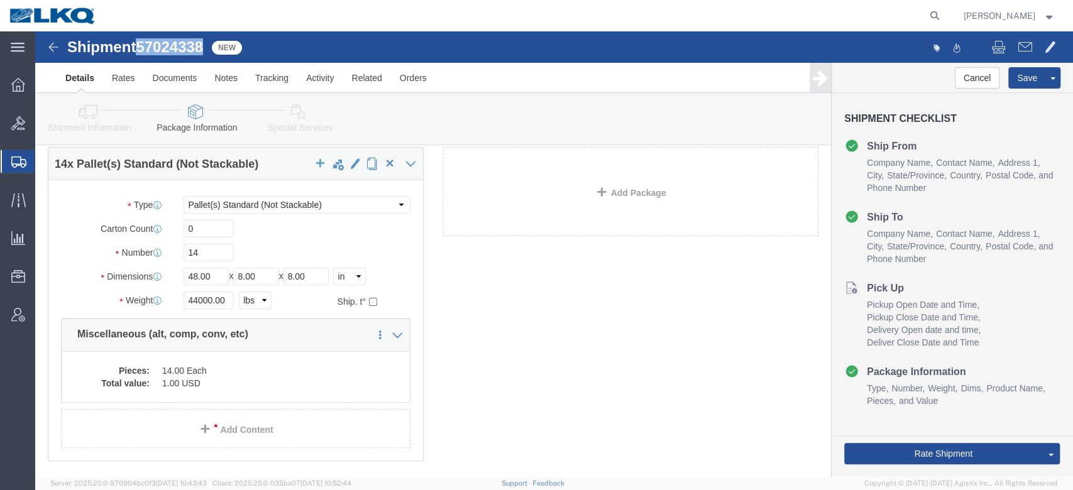
click icon
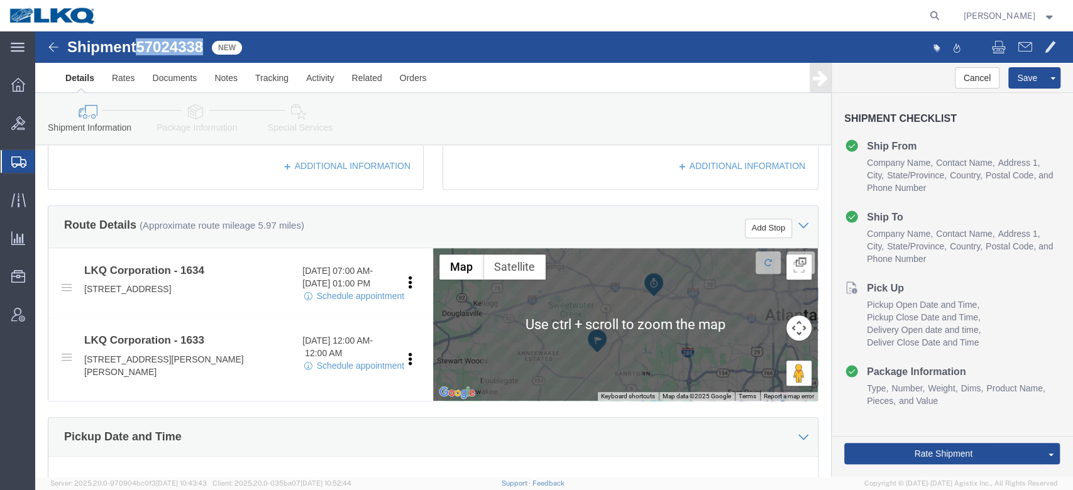
scroll to position [512, 0]
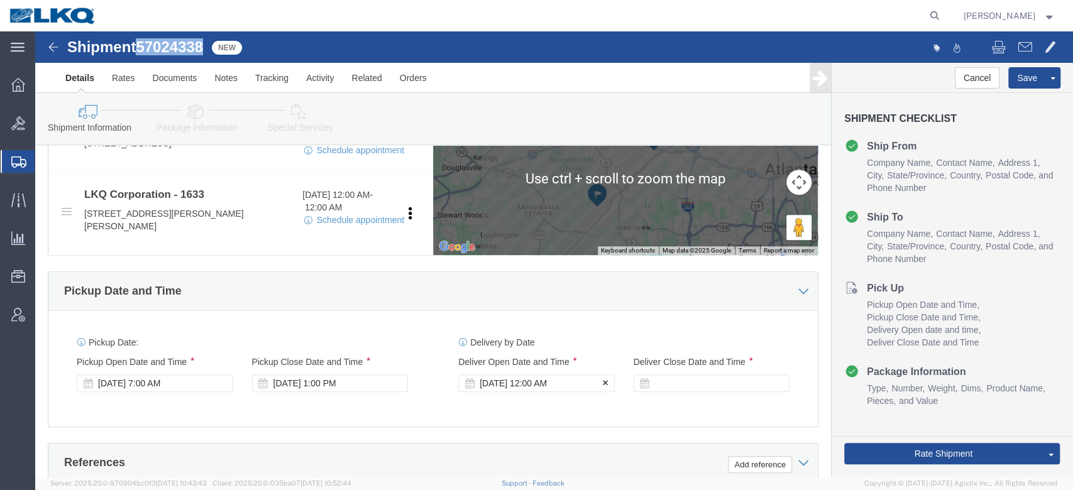
click div "Oct 06 2025 12:00 AM"
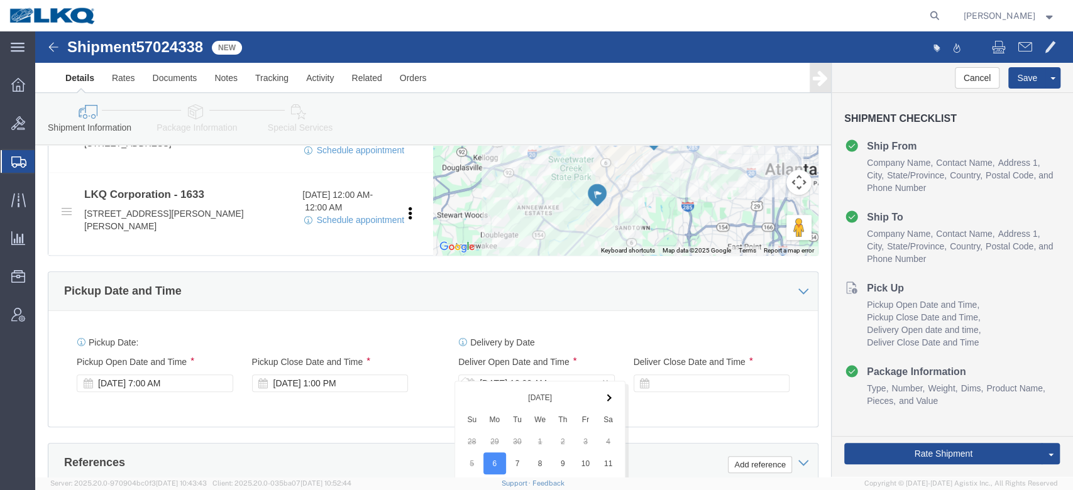
scroll to position [832, 0]
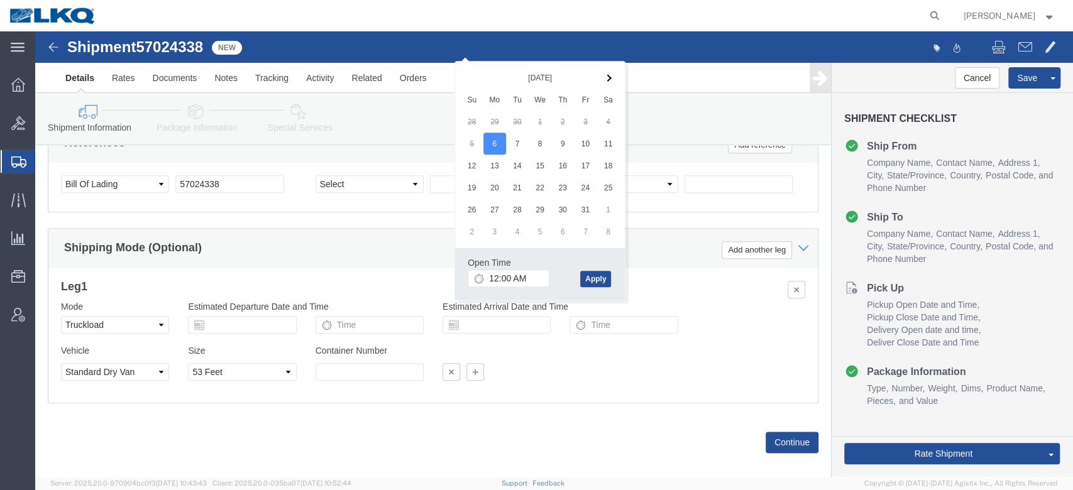
click div "Shipping Mode (Optional) Add another leg"
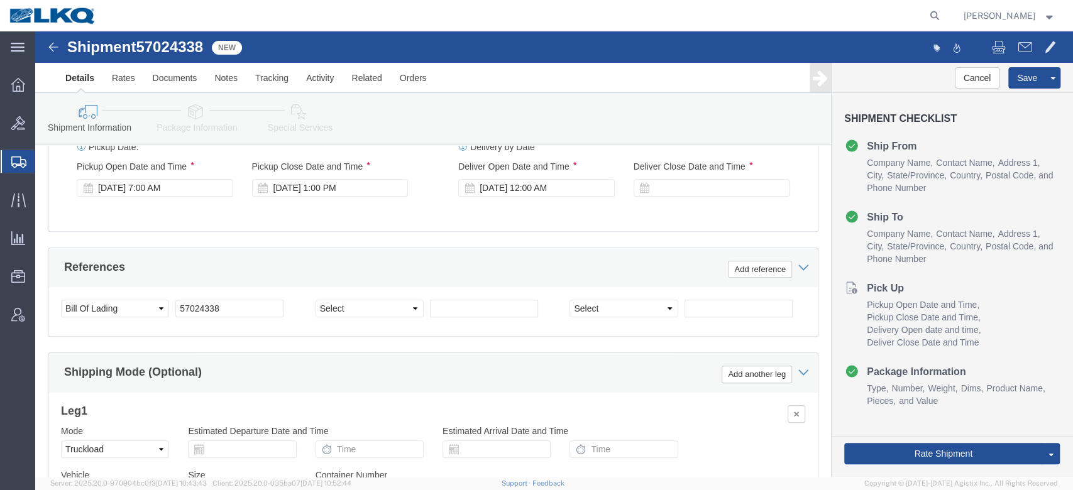
scroll to position [709, 0]
click div "Oct 06 2025 1:00 PM"
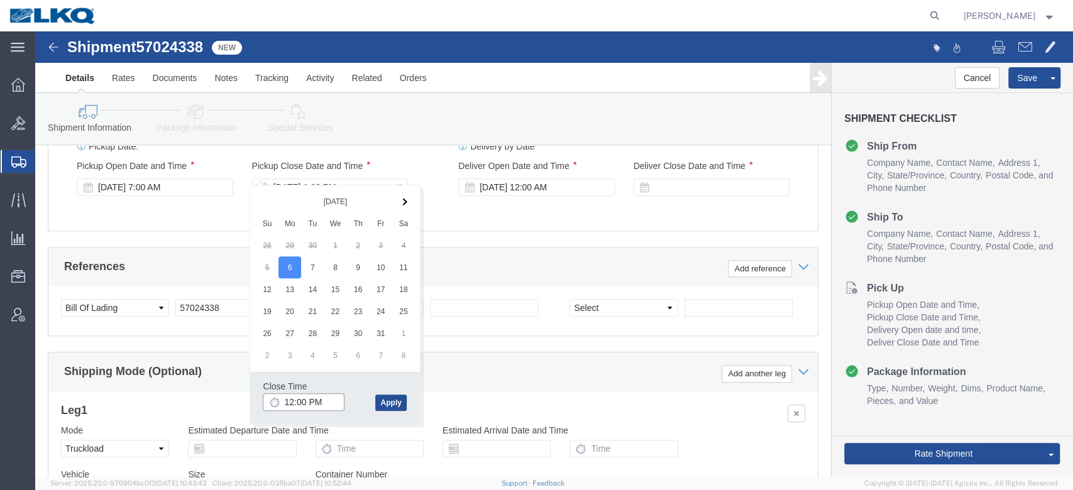
type input "11:00 AM"
click button "Apply"
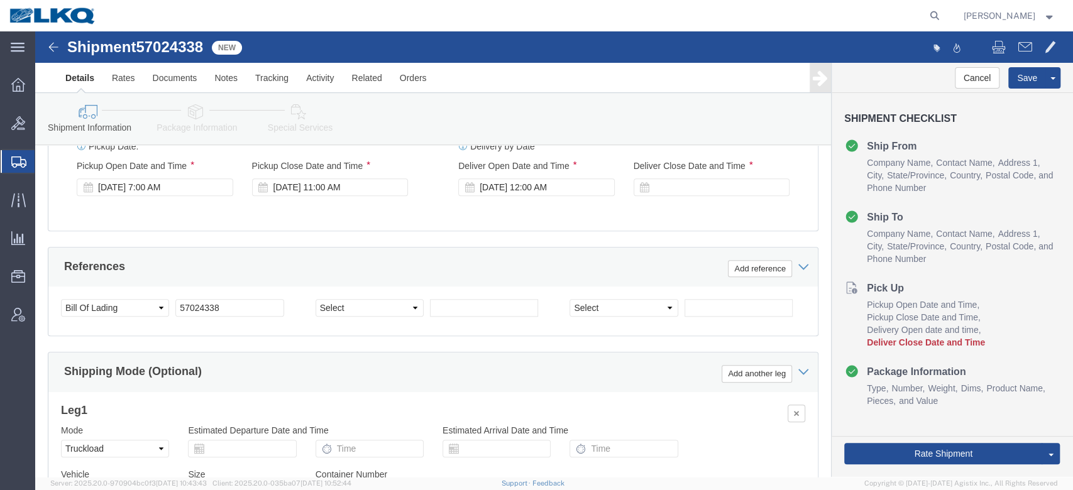
click div "Ship From Location Location 1634 - Atlanta - Knopf - Boat Rock Select My Profil…"
click div
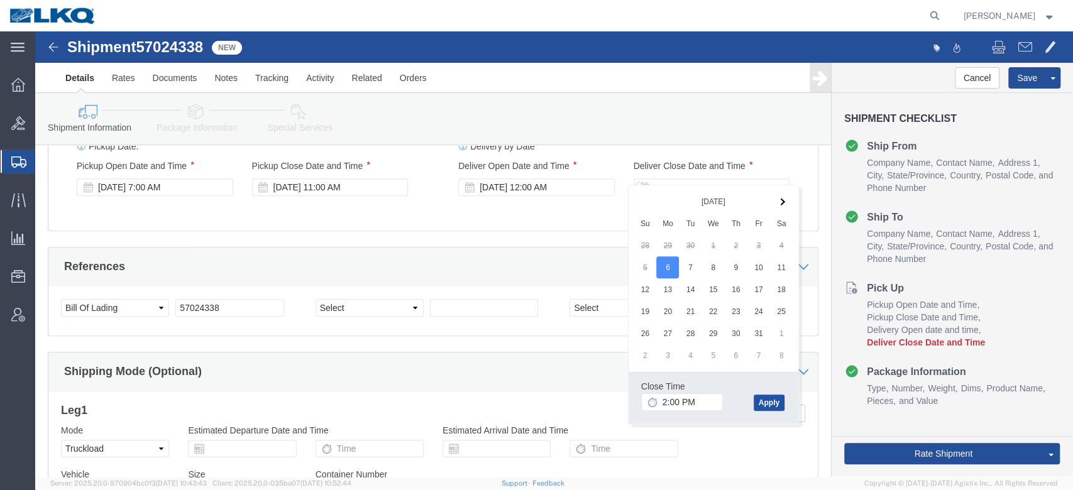
click button "Apply"
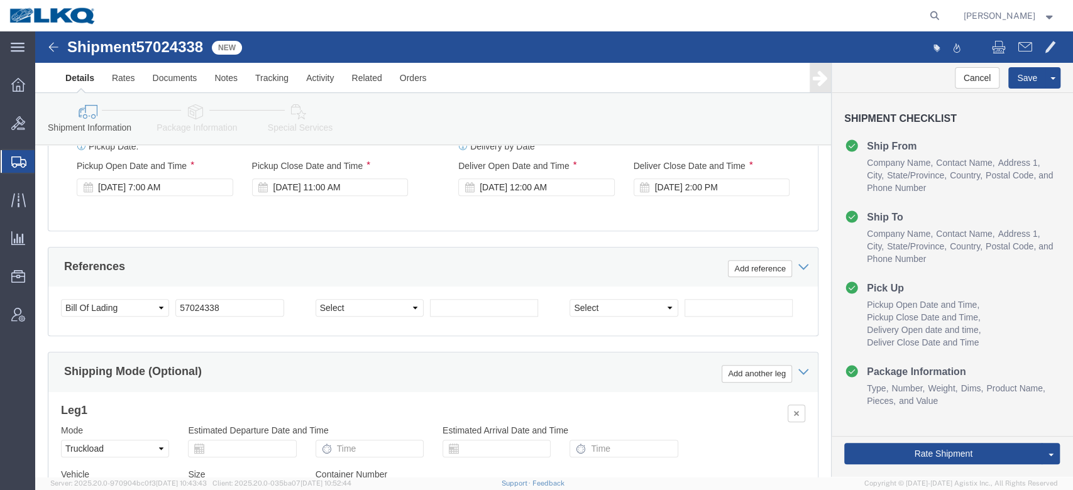
click div "References Add reference"
click div "Oct 06 2025 12:00 AM"
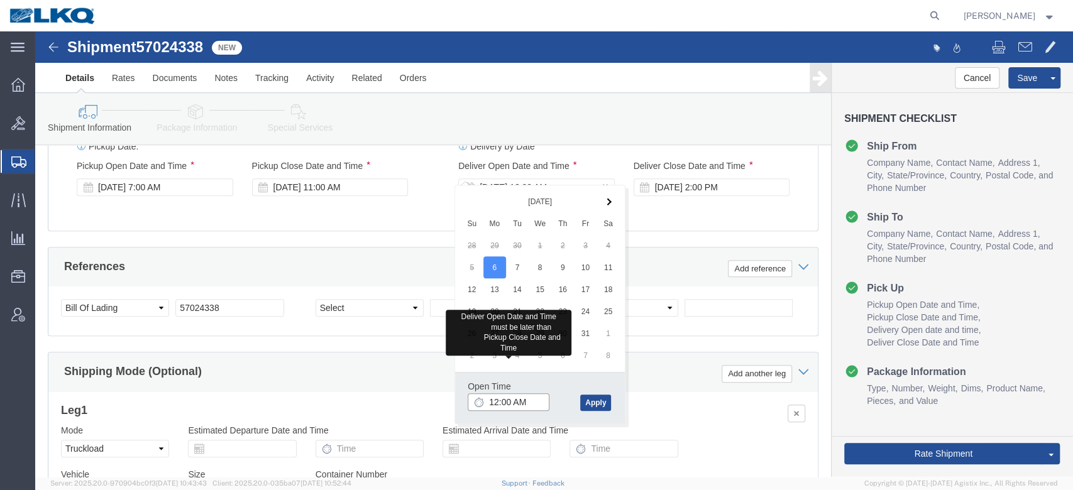
type input "12:00 PM"
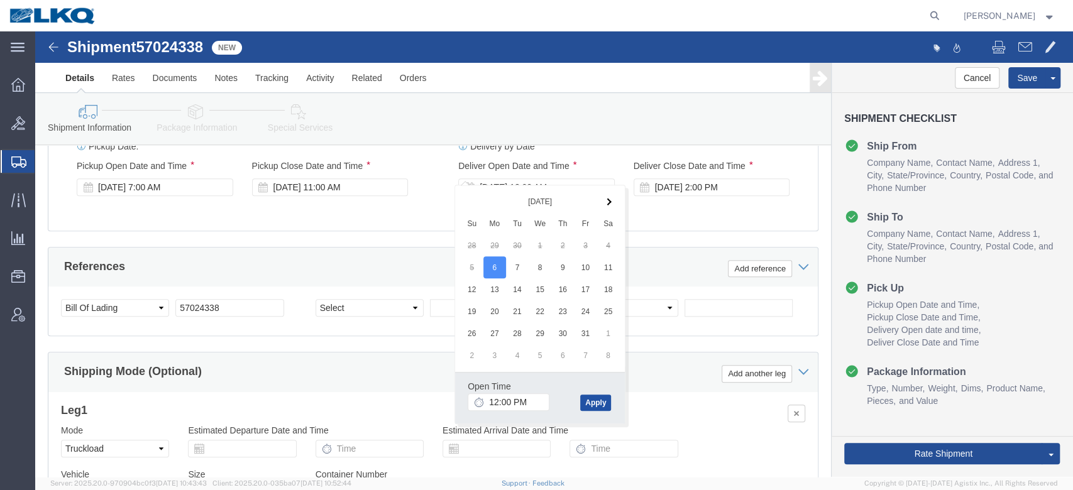
click button "Apply"
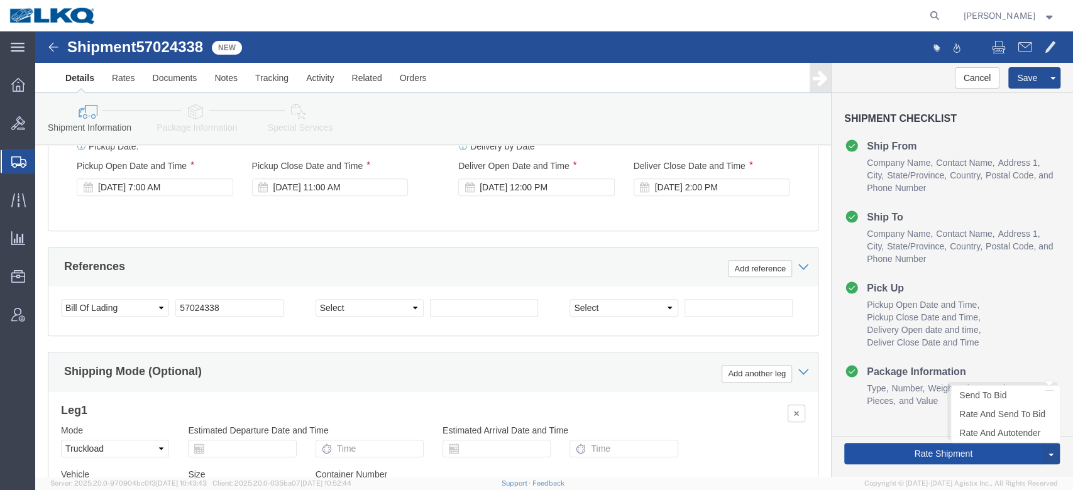
click button "Rate Shipment"
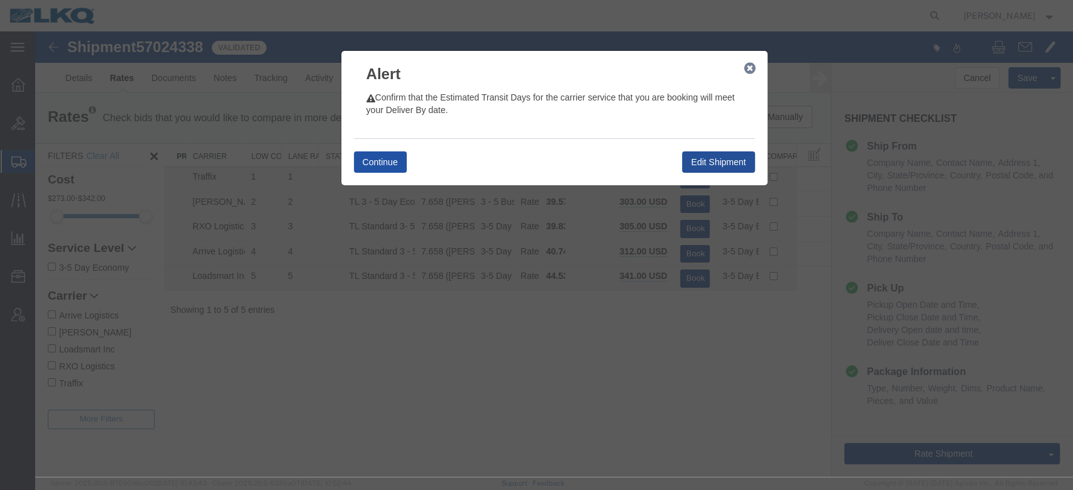
click at [386, 154] on button "Continue" at bounding box center [380, 162] width 53 height 21
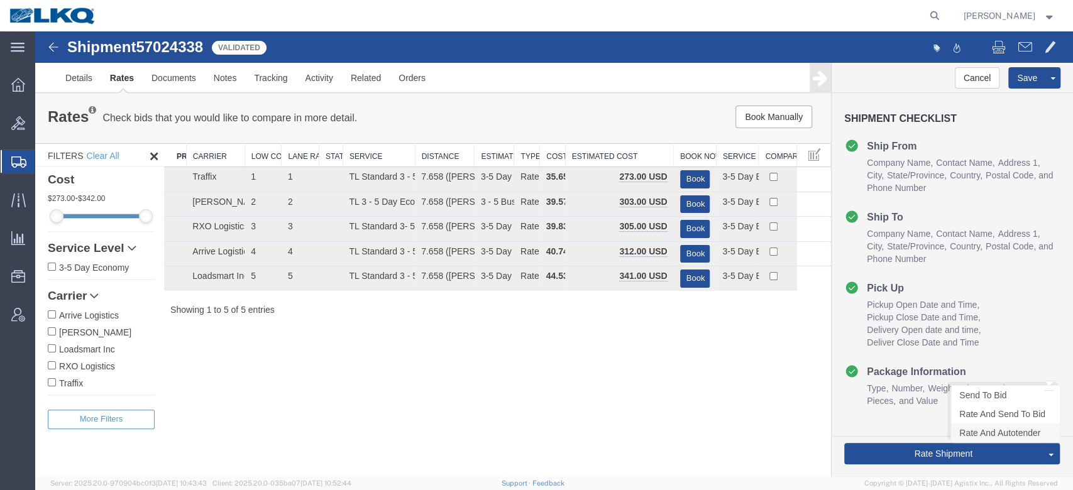
click at [961, 436] on link "Rate And Autotender" at bounding box center [1005, 433] width 109 height 19
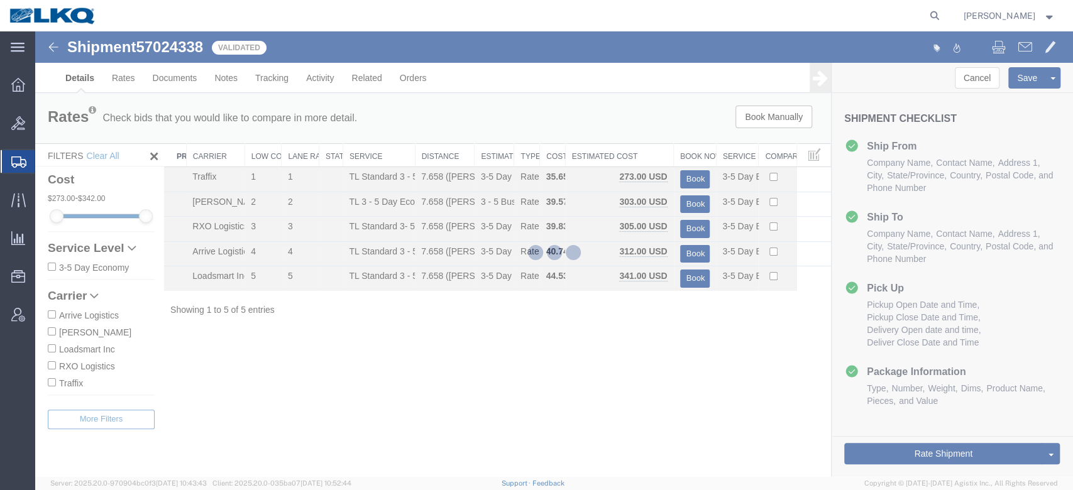
select select "28712"
select select "28711"
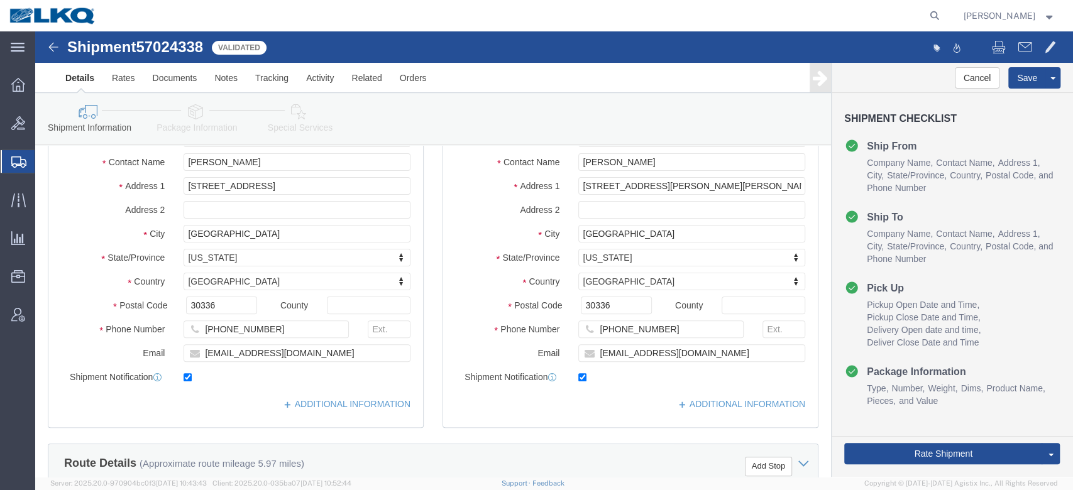
scroll to position [131, 0]
click link "Rate And Autotender"
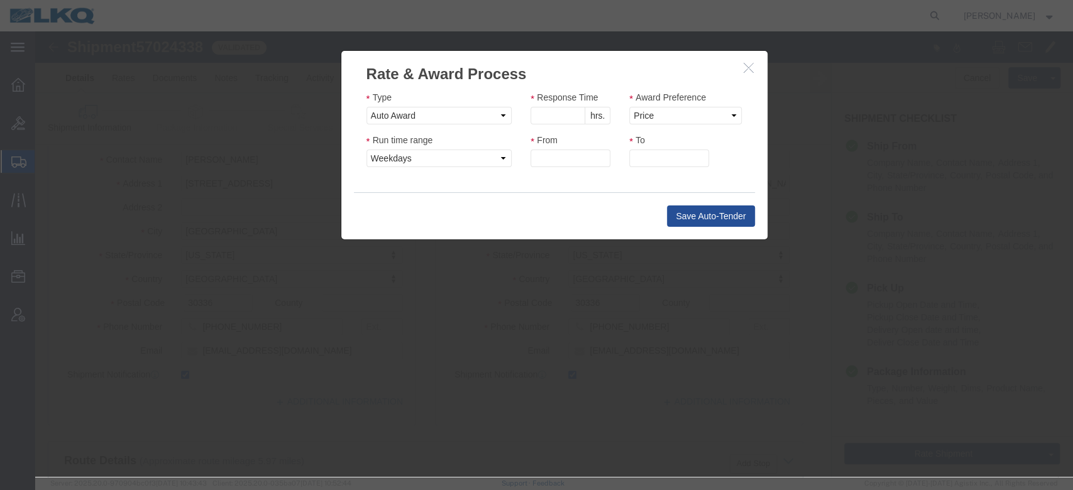
click button "button"
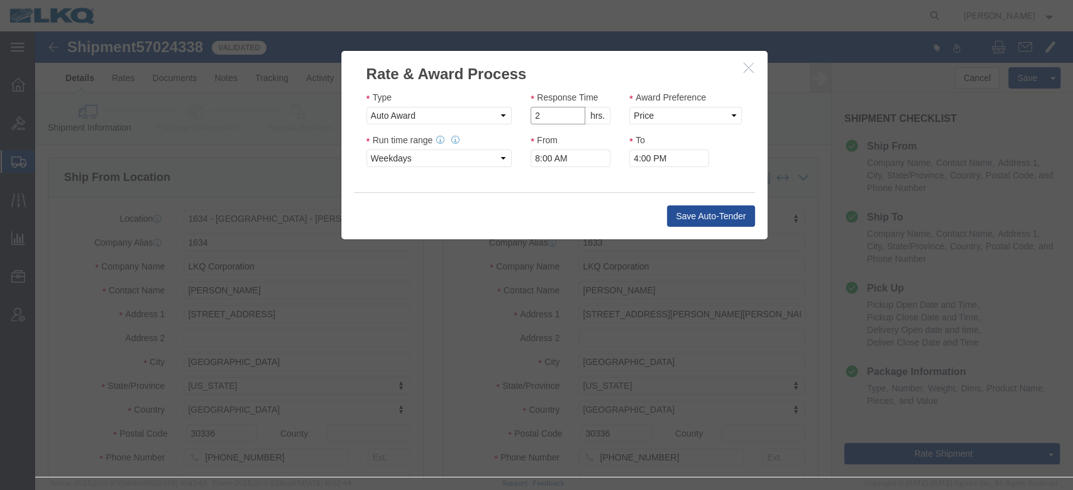
click input "2"
type input "1"
click input "1"
click select "Price Carrier Rank"
select select "LANE_RANK"
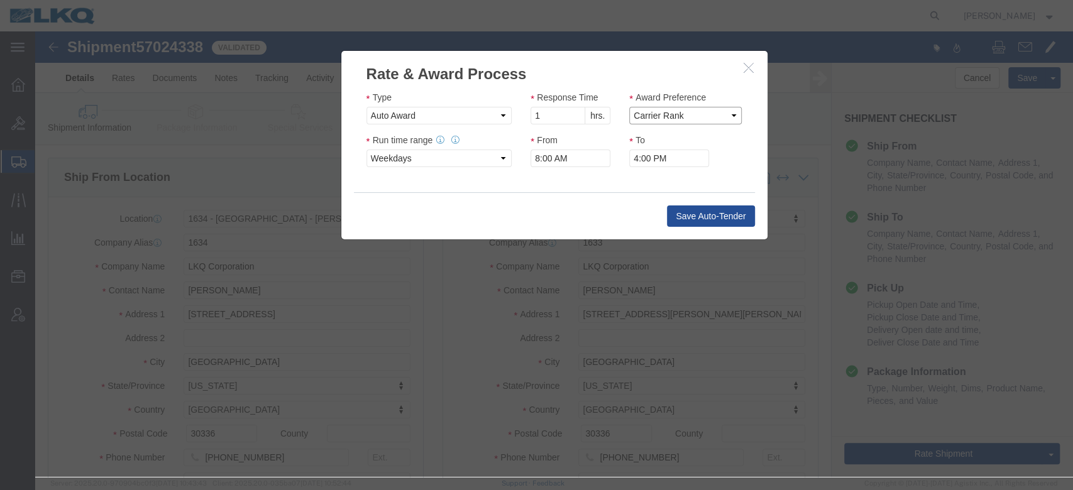
click select "Price Carrier Rank"
click button "Save Auto-Tender"
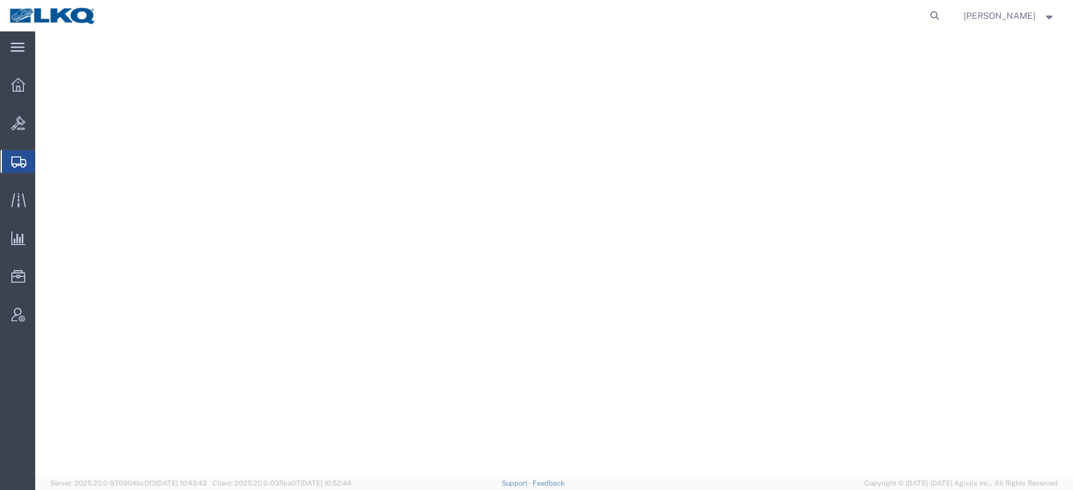
select select
select select "27940"
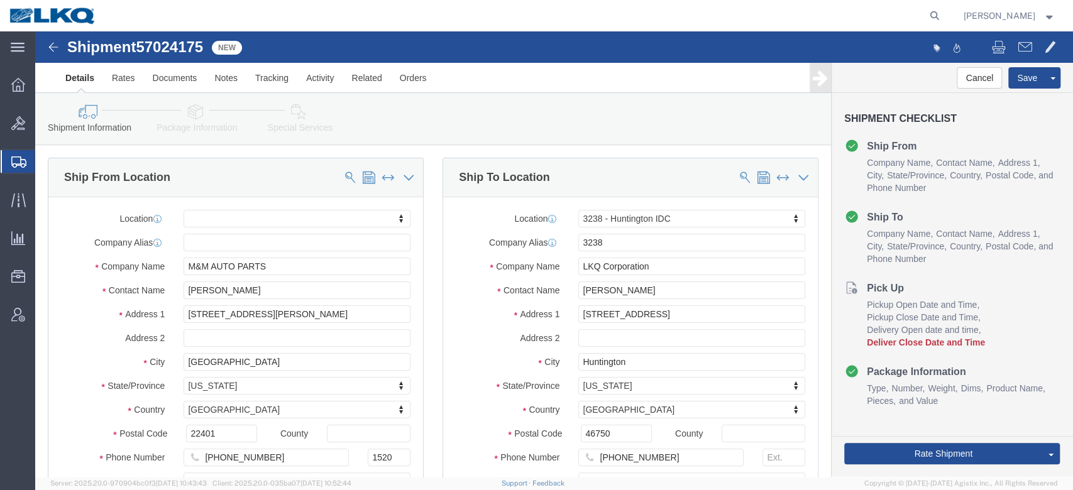
click span "57024175"
click link "Notes"
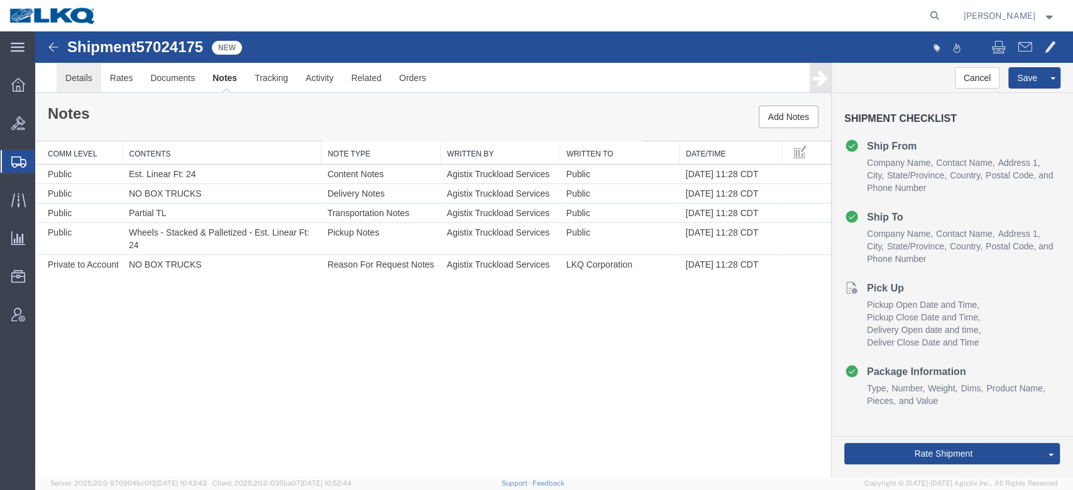
click at [77, 72] on link "Details" at bounding box center [79, 78] width 45 height 30
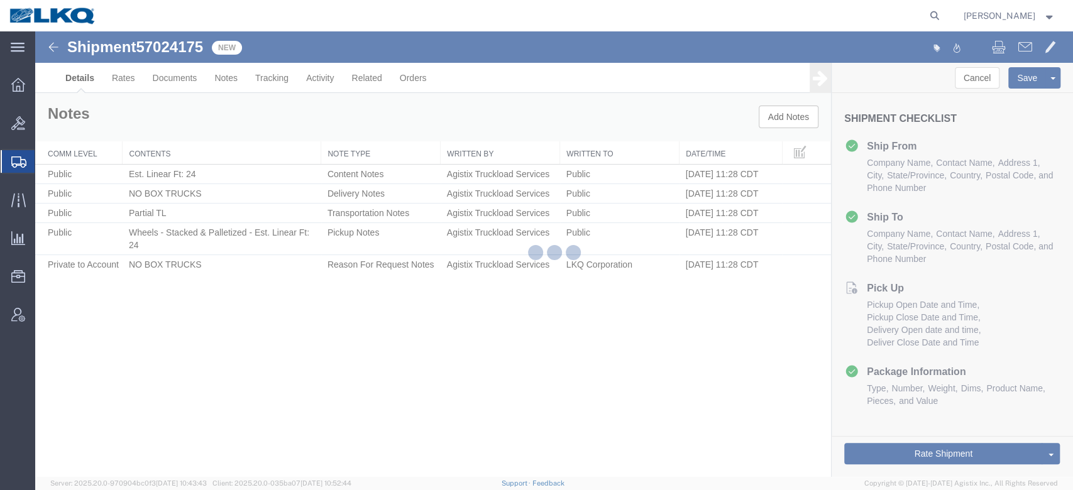
select select "27940"
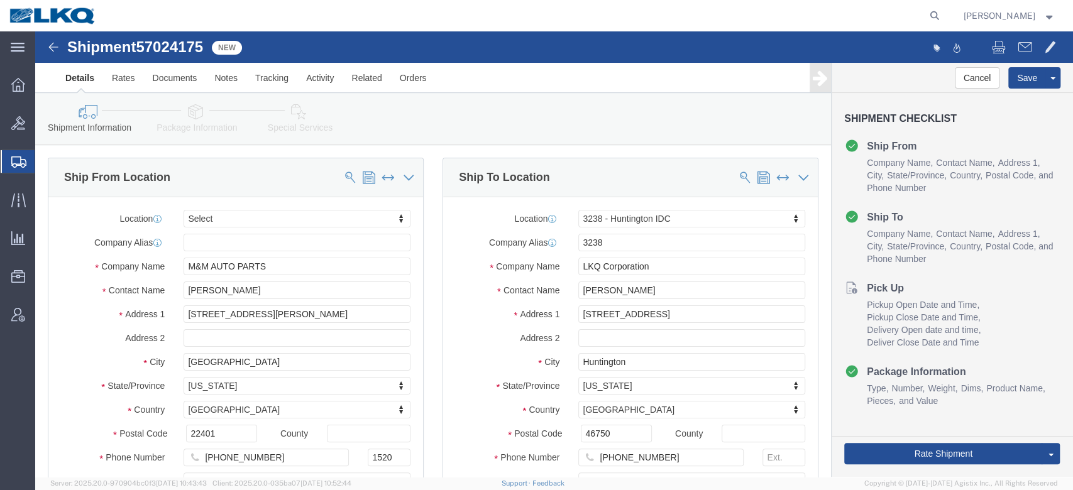
click span "57024175"
copy span "57024175"
click icon
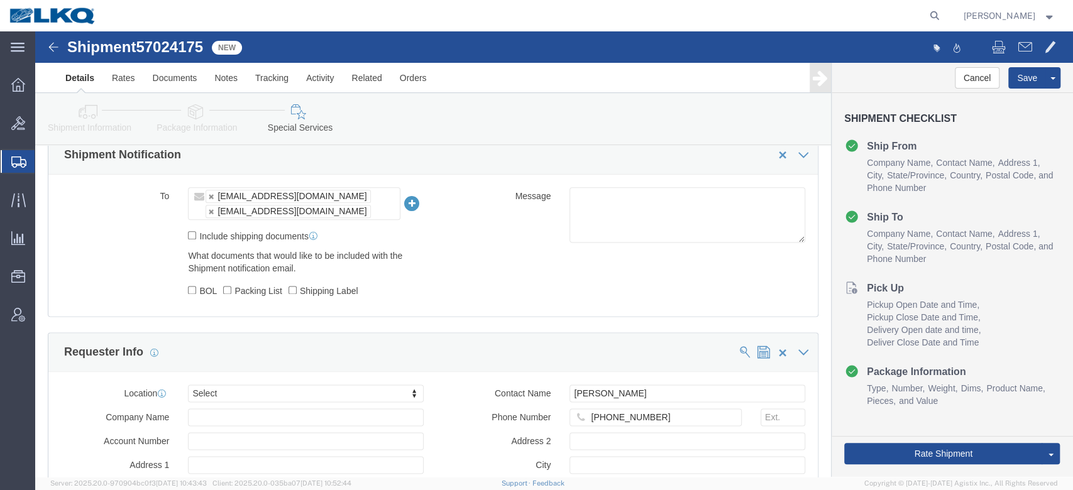
click link "Package Information"
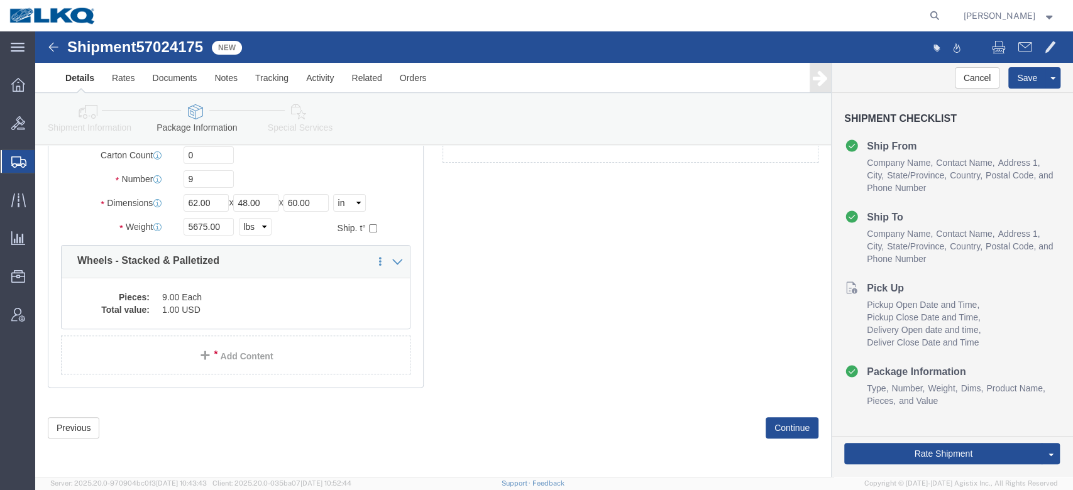
scroll to position [55, 0]
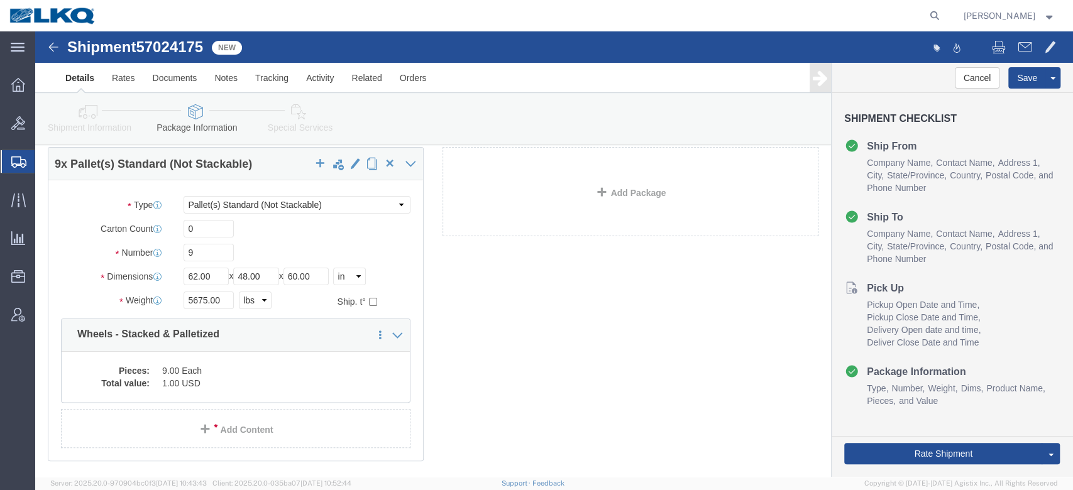
click icon
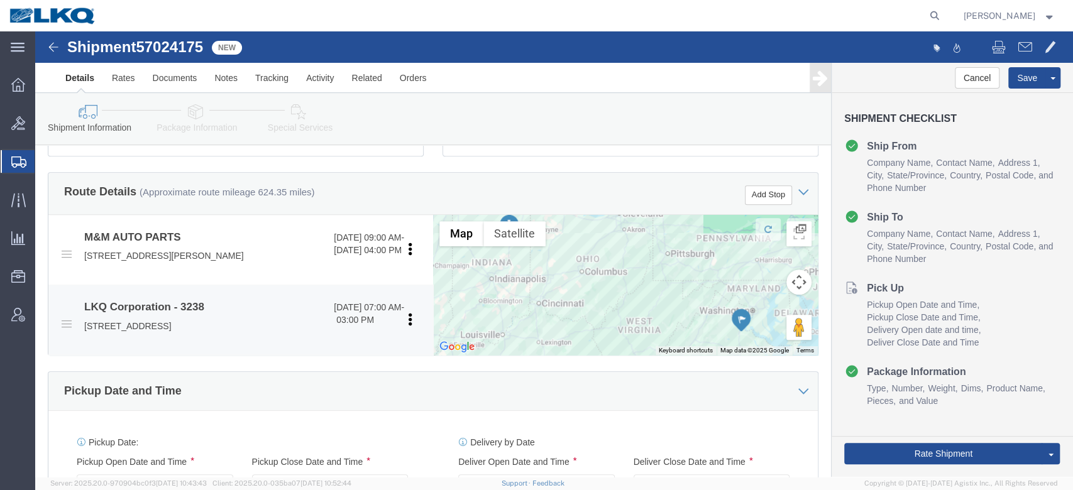
scroll to position [619, 0]
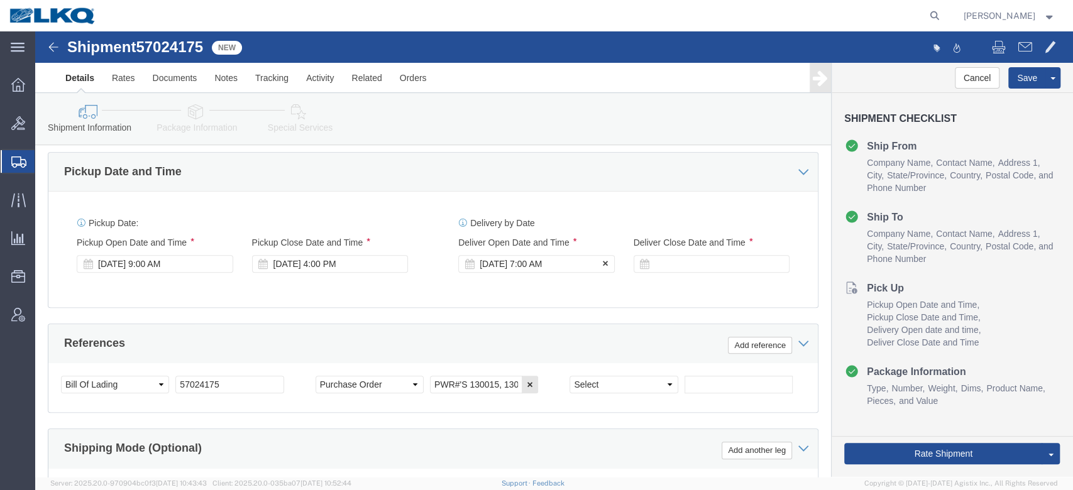
click div "[DATE] 7:00 AM"
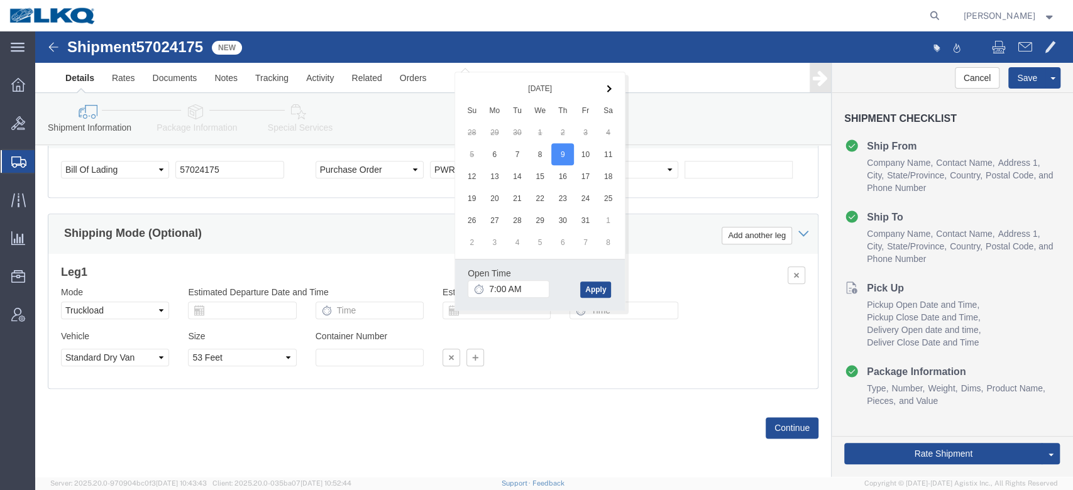
click div "Leg 1 Mode Select Air Less than Truckload Multi-Leg Ocean Freight Rail Small Pa…"
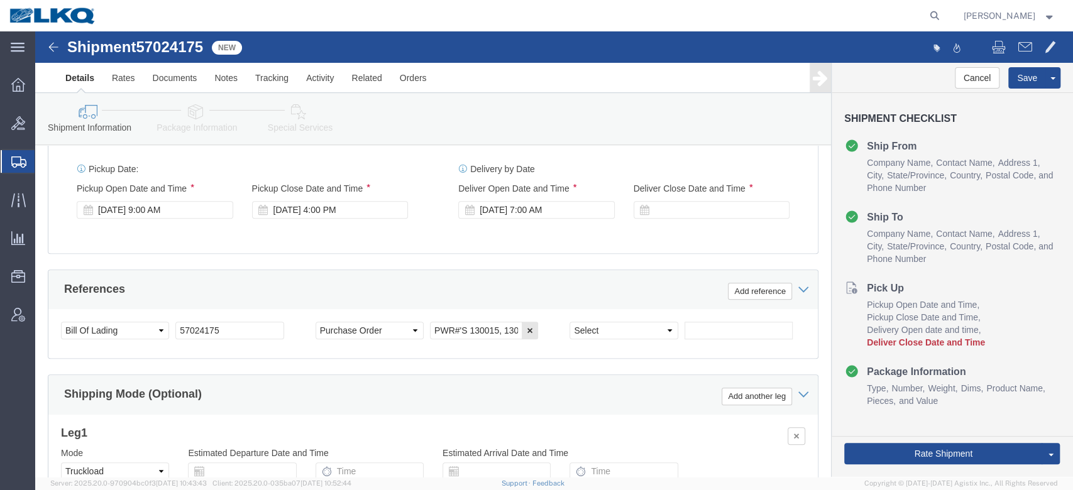
scroll to position [674, 0]
click div
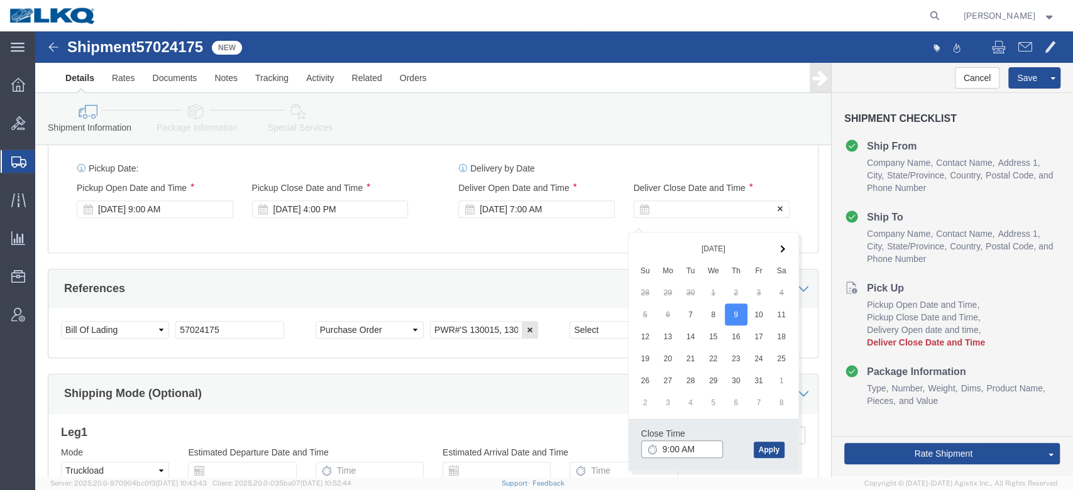
type input "10:00 AM"
click button "Apply"
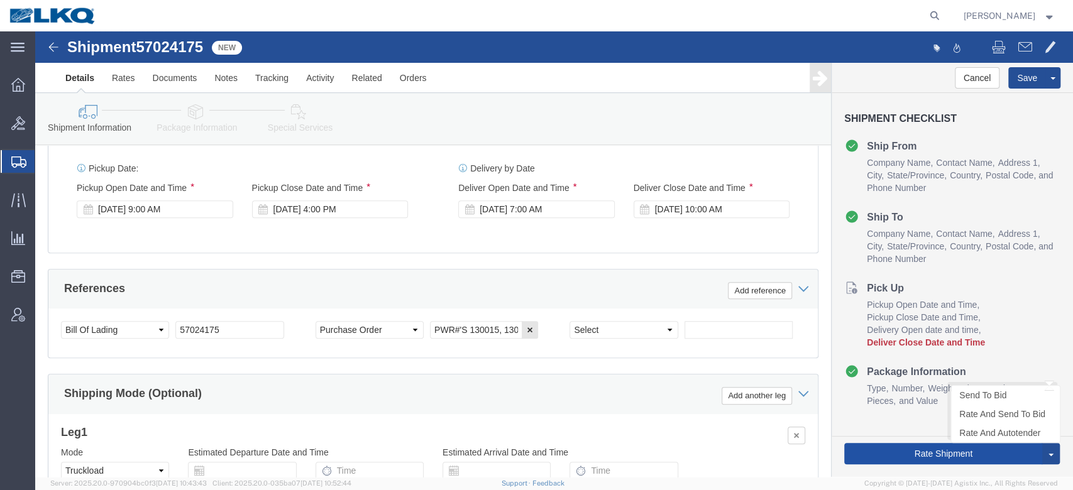
click button "Rate Shipment"
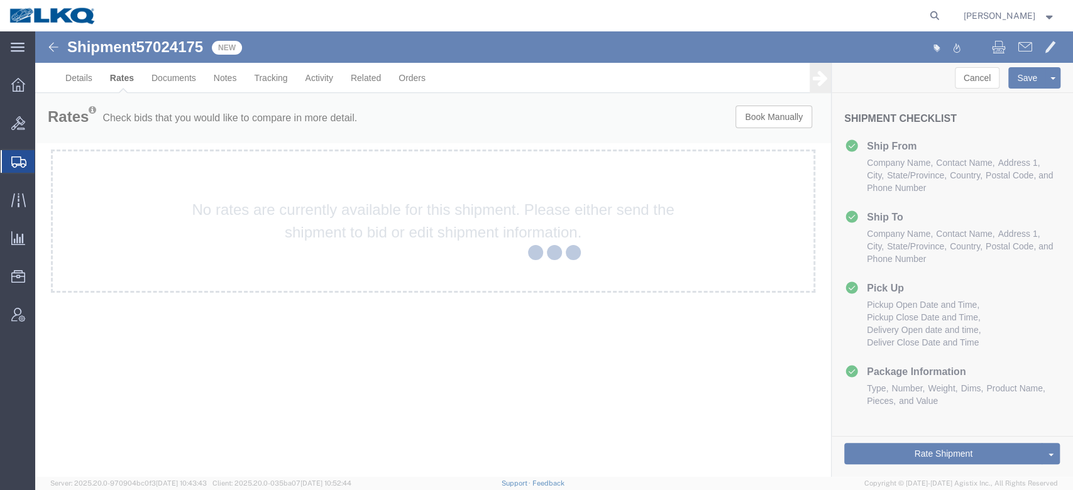
scroll to position [0, 0]
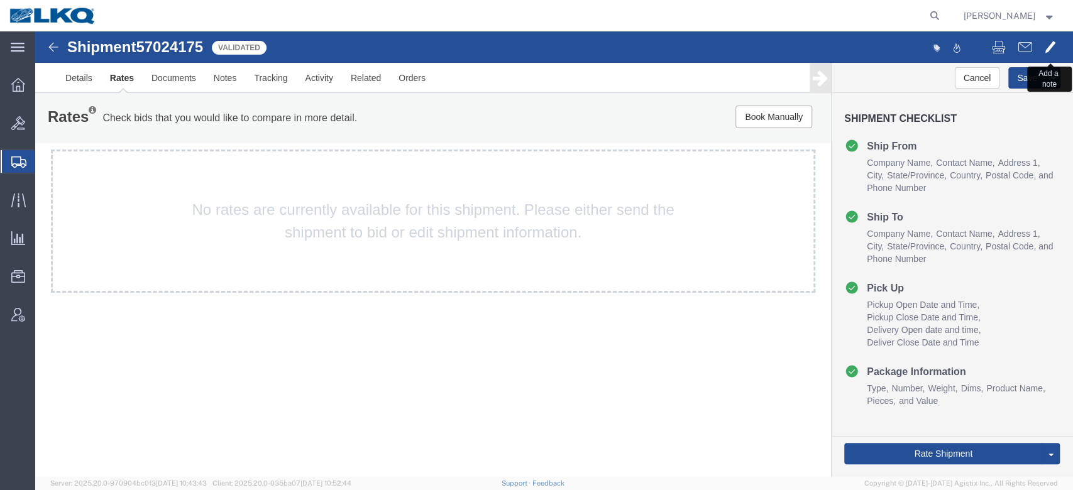
click at [1048, 54] on button at bounding box center [1051, 48] width 24 height 26
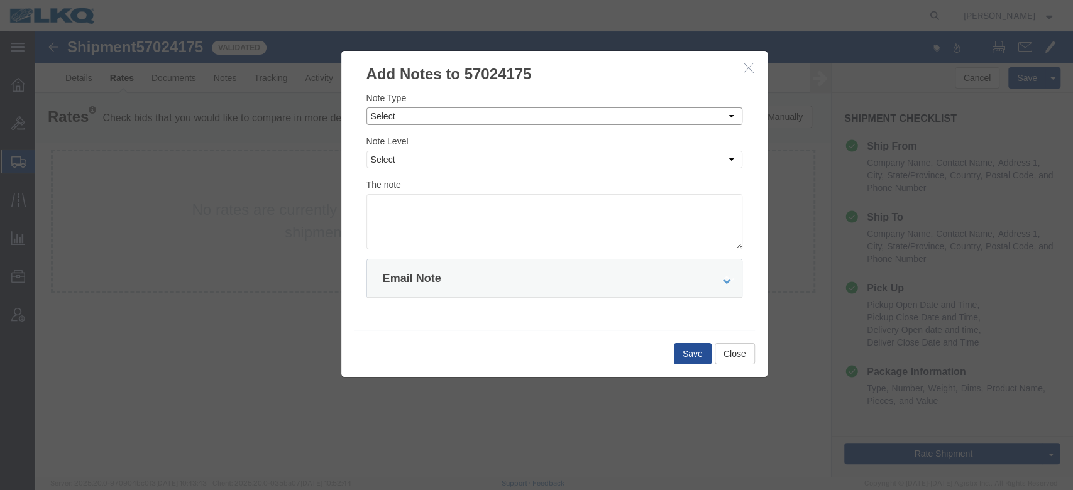
click at [415, 116] on select "Select Approval Bid Notes Carrier Change Notes Claim Notes Content Hazmat Notes…" at bounding box center [555, 117] width 376 height 18
select select "BID_NOTES"
click at [367, 108] on select "Select Approval Bid Notes Carrier Change Notes Claim Notes Content Hazmat Notes…" at bounding box center [555, 117] width 376 height 18
click at [409, 162] on select "Select Private to Account Private to Vendor Public" at bounding box center [555, 160] width 376 height 18
select select "PRIVATE_TO_ACCOUNT"
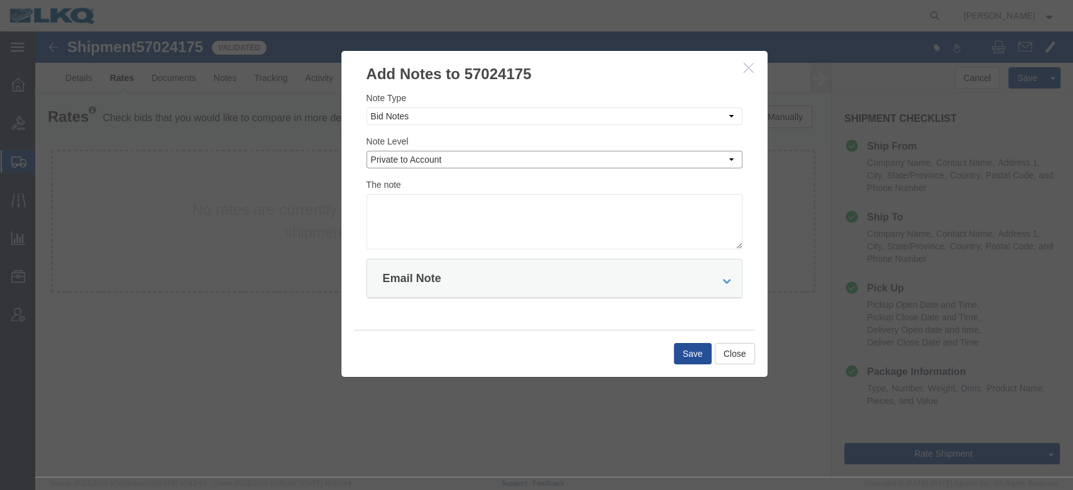
click at [367, 151] on select "Select Private to Account Private to Vendor Public" at bounding box center [555, 160] width 376 height 18
click at [406, 216] on textarea at bounding box center [555, 221] width 376 height 55
type textarea "DAT: $1036"
click at [684, 358] on button "Save" at bounding box center [693, 353] width 38 height 21
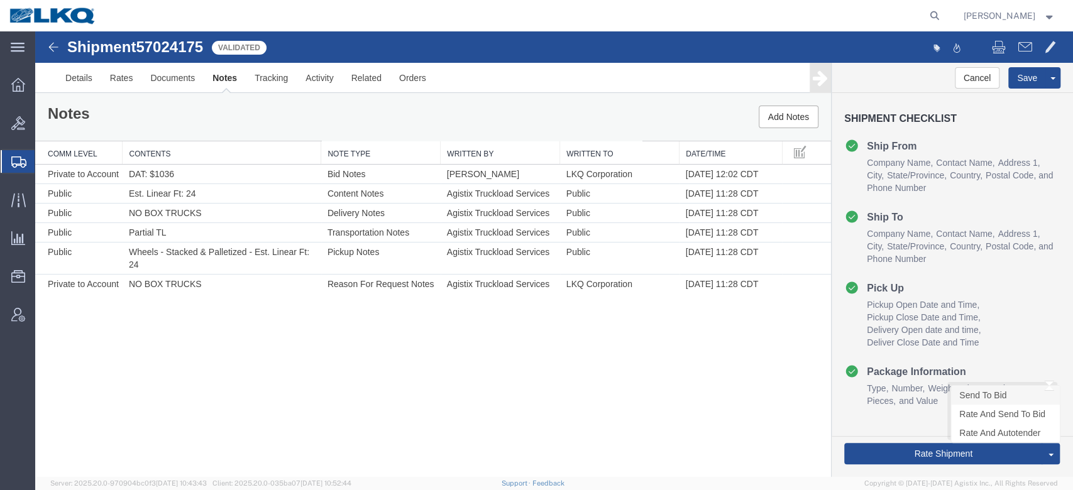
click at [967, 402] on link "Send To Bid" at bounding box center [1005, 395] width 109 height 19
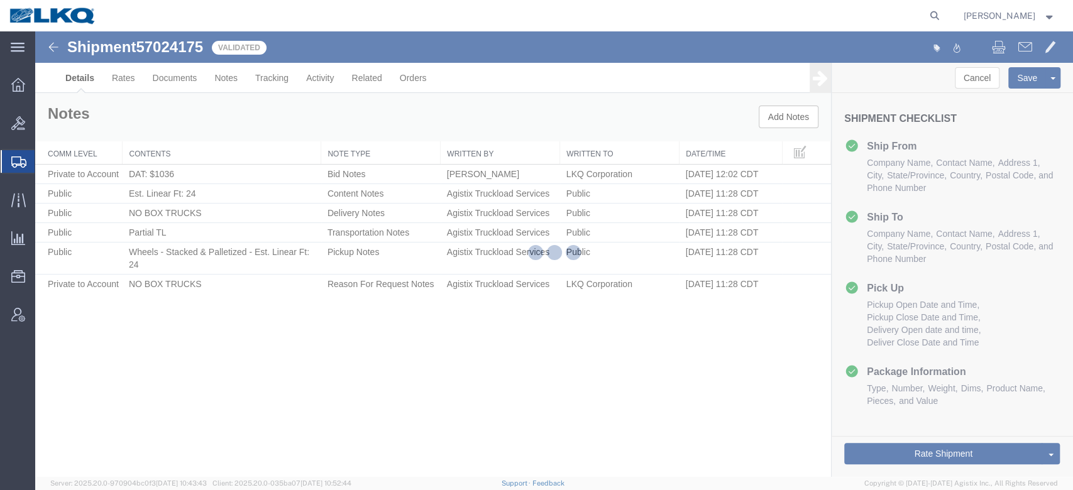
select select "27940"
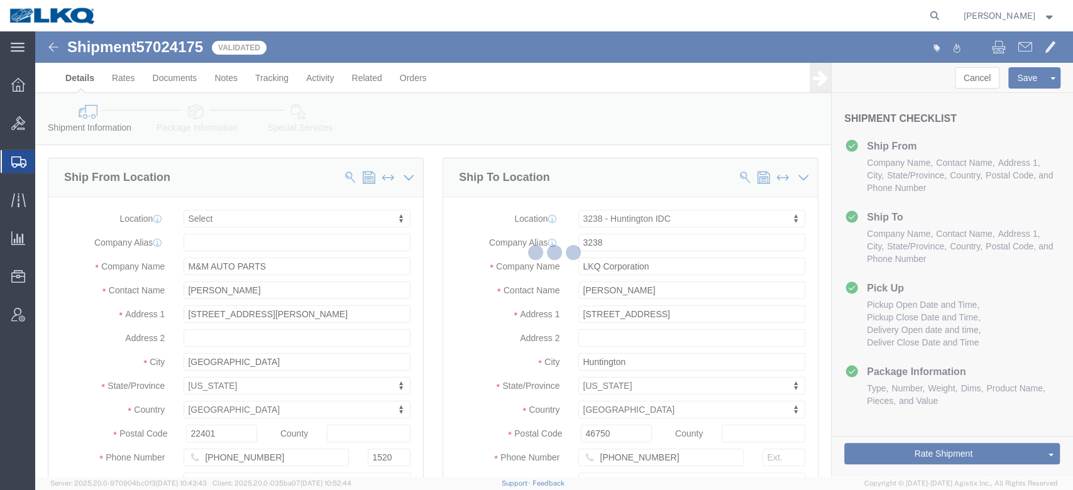
select select "TL"
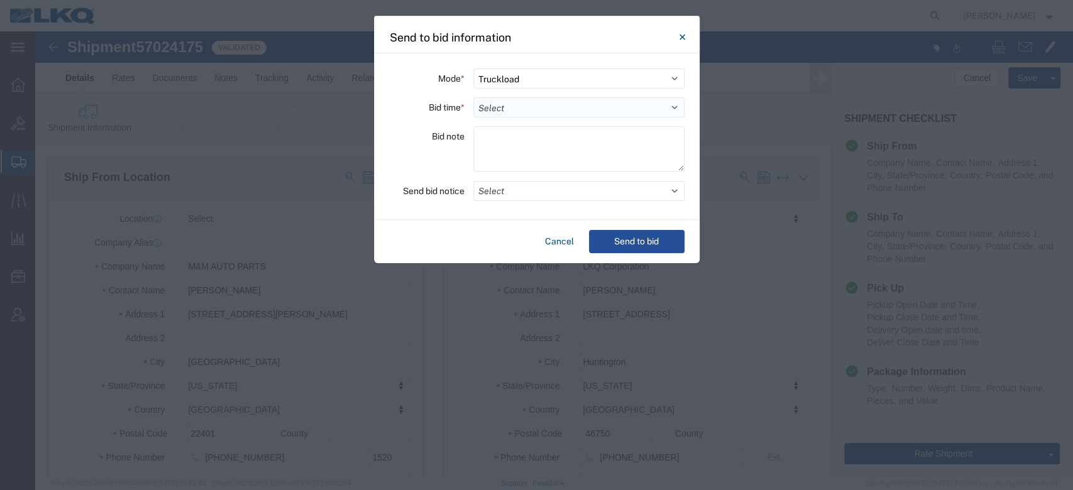
click at [505, 104] on select "Select 30 Min (Rush) 1 Hour (Rush) 2 Hours (Rush) 4 Hours (Rush) 8 Hours (Rush)…" at bounding box center [578, 107] width 211 height 20
select select "12"
click at [473, 97] on select "Select 30 Min (Rush) 1 Hour (Rush) 2 Hours (Rush) 4 Hours (Rush) 8 Hours (Rush)…" at bounding box center [578, 107] width 211 height 20
click at [512, 189] on button "Select" at bounding box center [578, 191] width 211 height 20
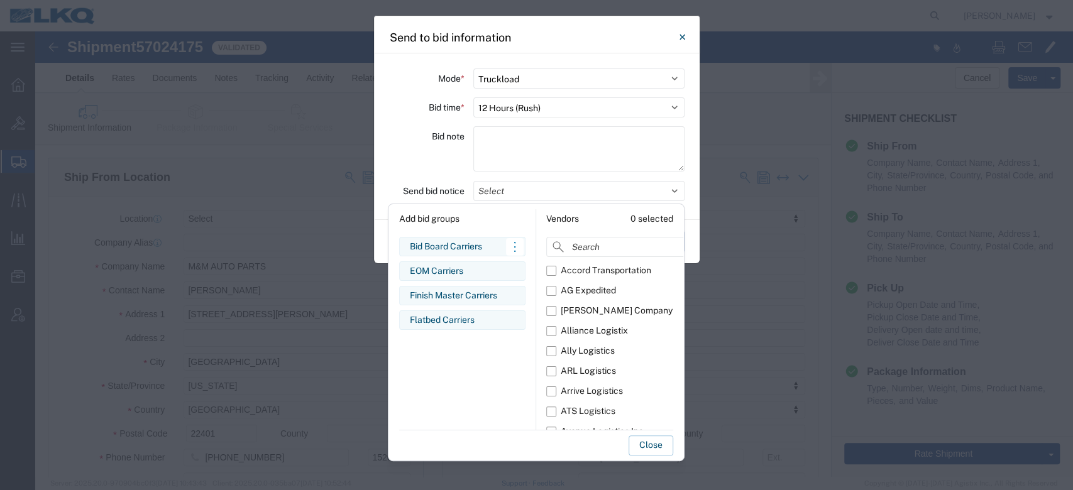
click at [455, 246] on div "Bid Board Carriers" at bounding box center [462, 246] width 105 height 13
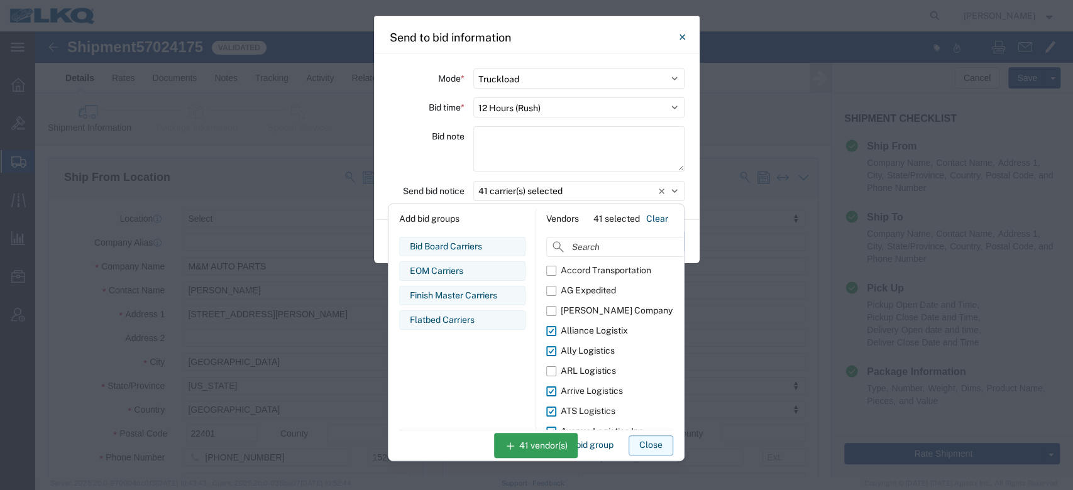
click at [637, 443] on button "Close" at bounding box center [651, 446] width 45 height 20
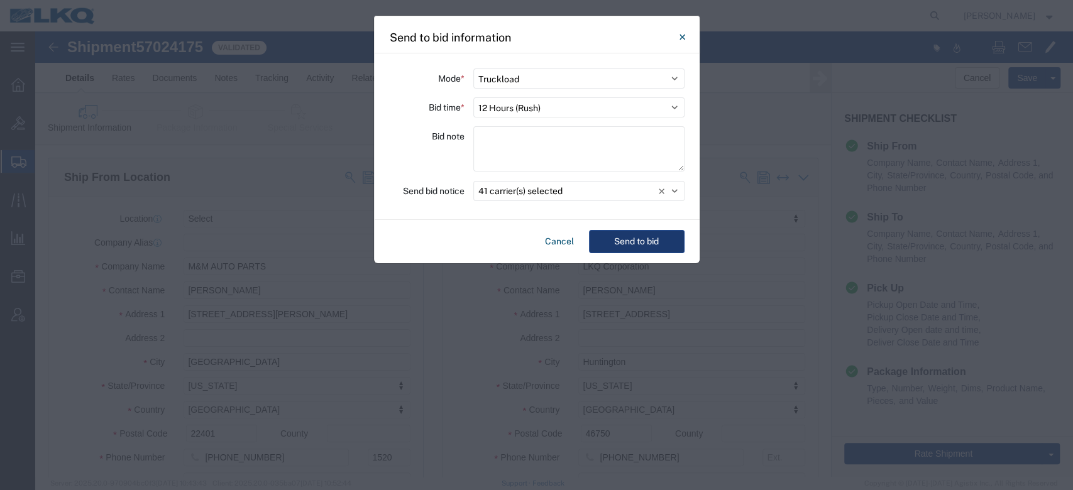
click at [634, 238] on button "Send to bid" at bounding box center [637, 241] width 96 height 23
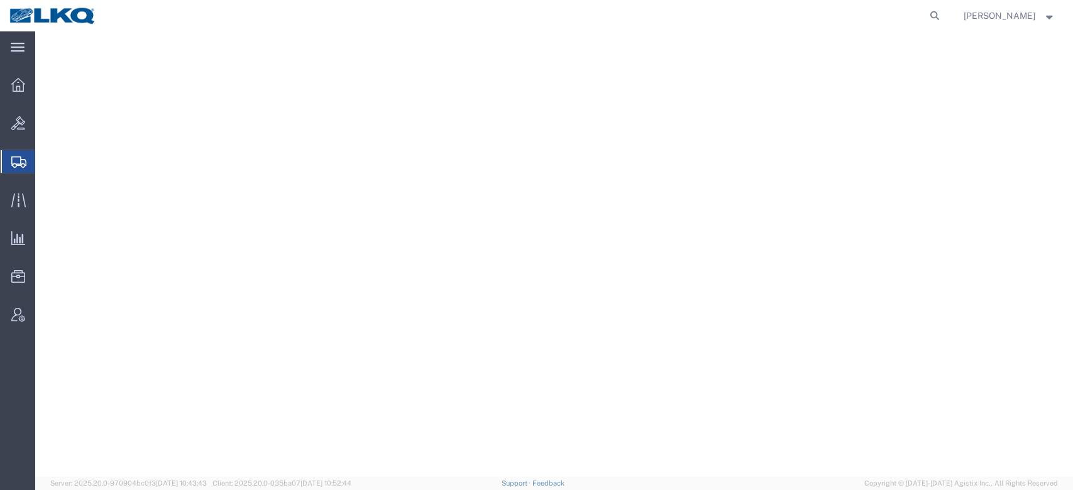
select select "27790"
select select "27738"
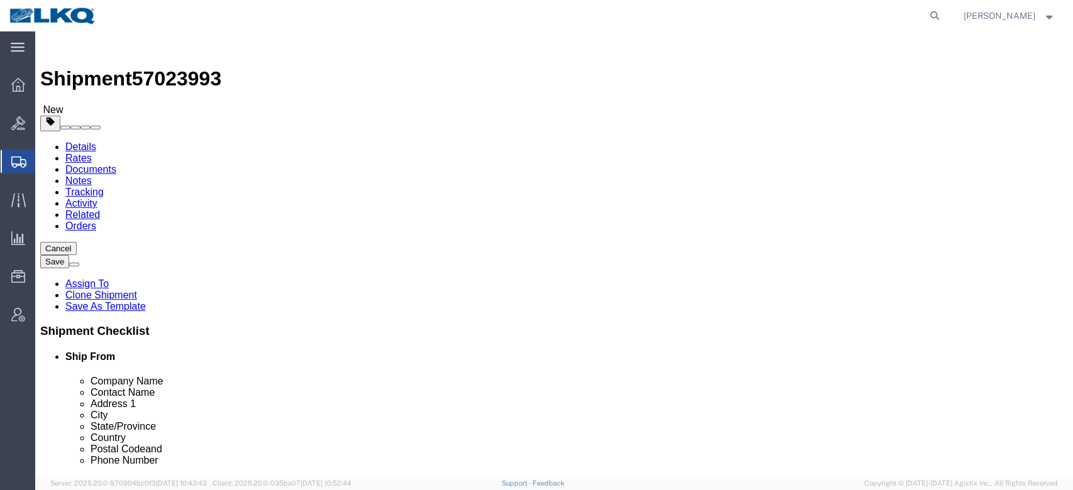
click span "57023993"
copy span "57023993"
click link "Notes"
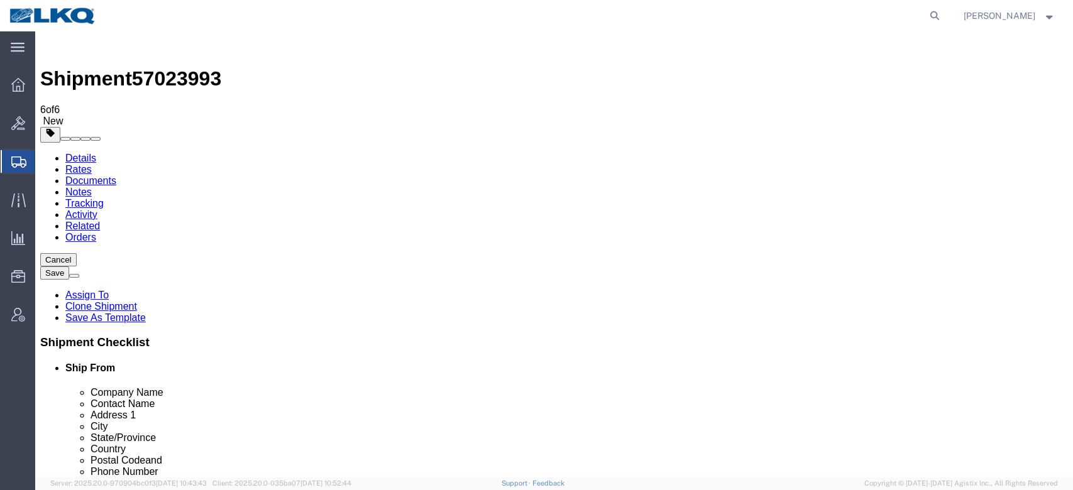
drag, startPoint x: 285, startPoint y: 247, endPoint x: 165, endPoint y: 212, distance: 125.7
copy td "drop trailer on [DATE] to load & Pick up [DATE] [US_STATE] - drop trailer on [D…"
click at [80, 153] on link "Details" at bounding box center [80, 158] width 31 height 11
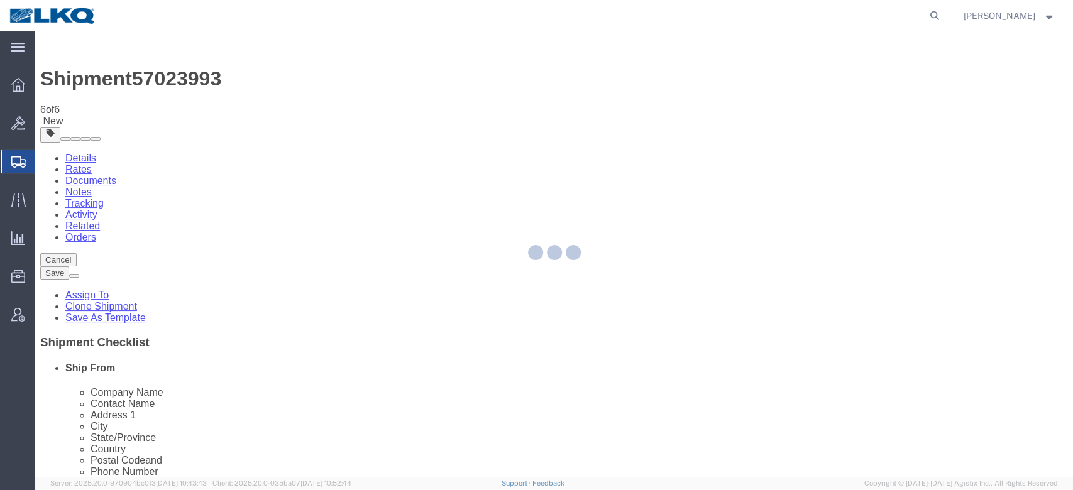
select select "27790"
select select "27738"
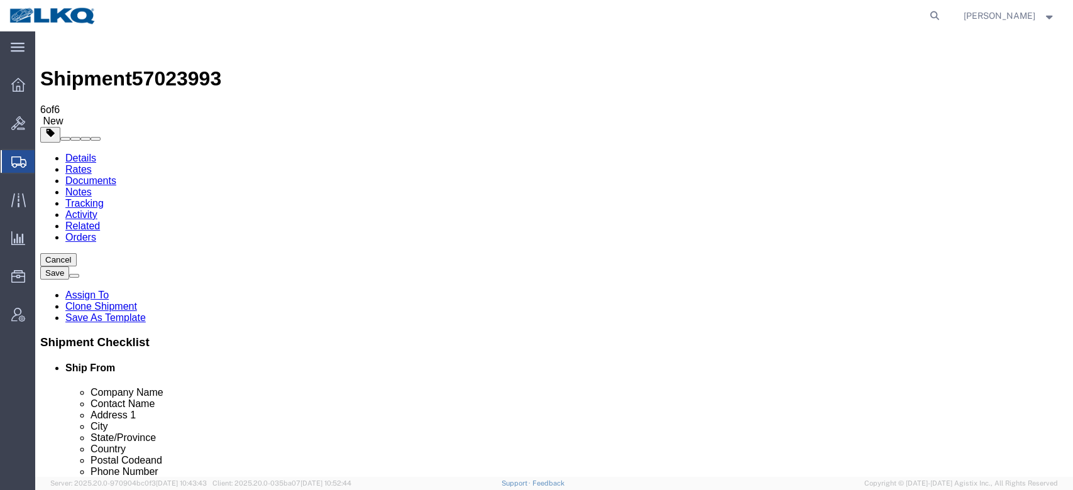
click span "57023993"
copy span "57023993"
click icon
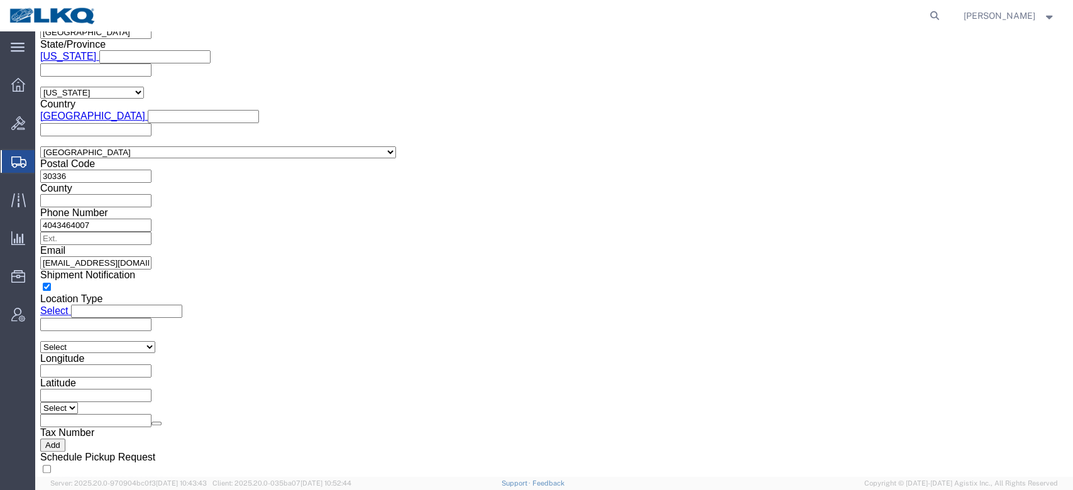
scroll to position [1047, 0]
drag, startPoint x: 160, startPoint y: 90, endPoint x: 82, endPoint y: 86, distance: 77.4
click link "Package Information"
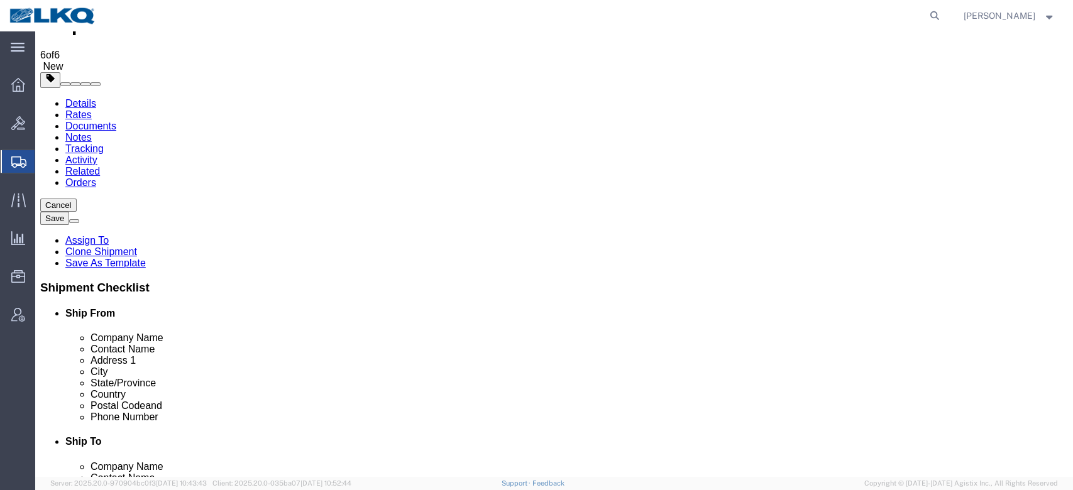
click icon
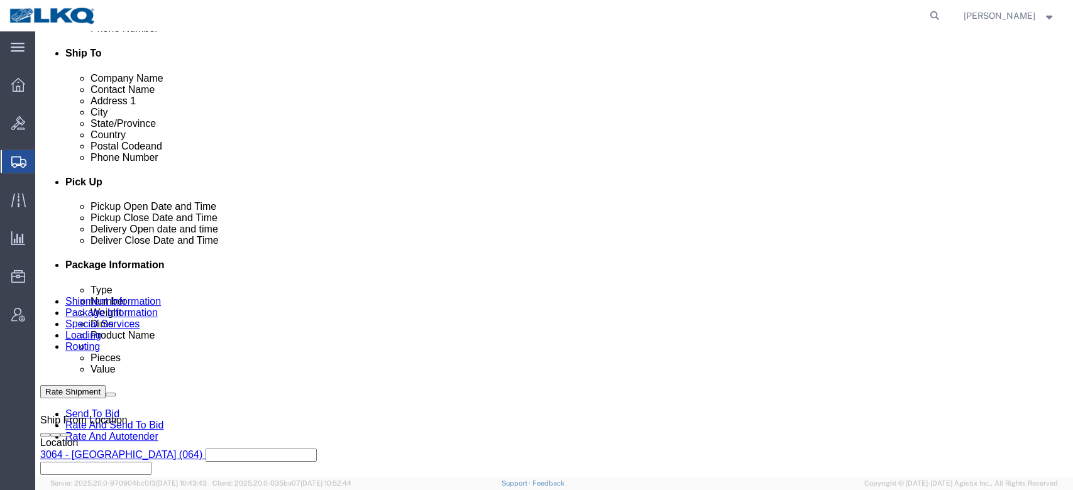
scroll to position [523, 0]
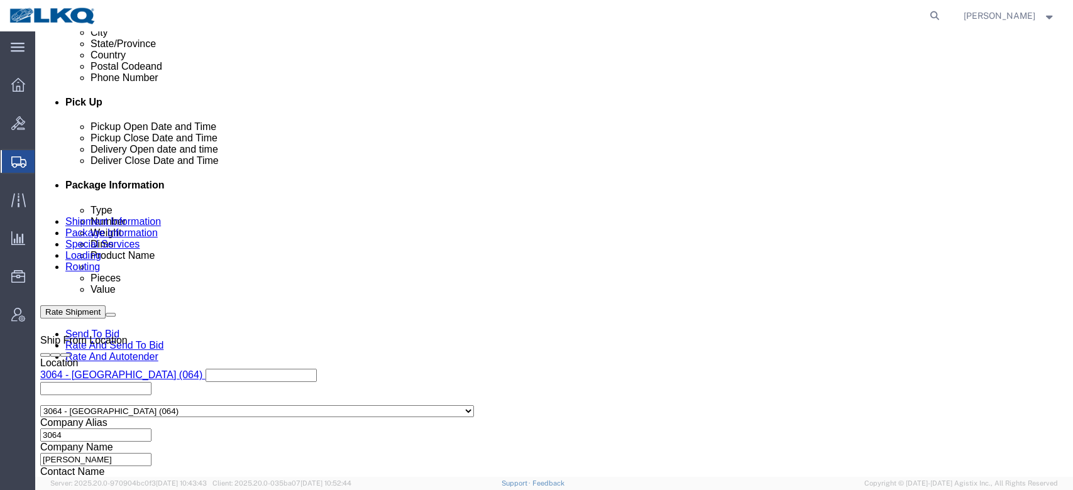
click div
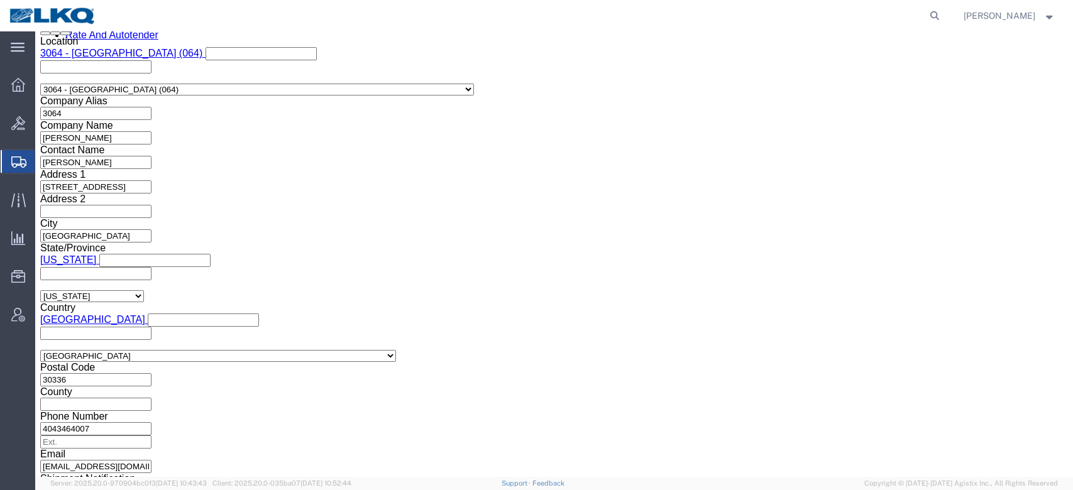
click button "Apply"
click link "Send To Bid"
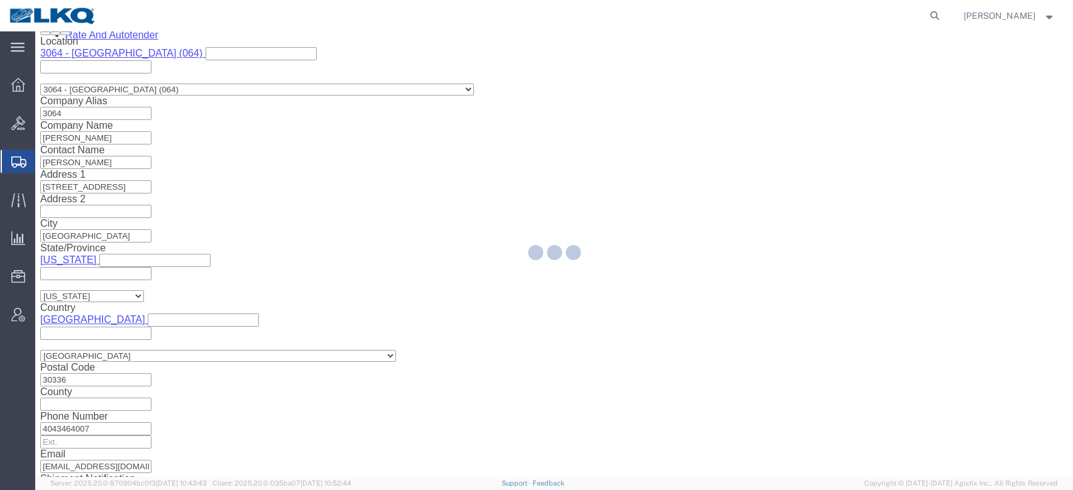
select select "TL"
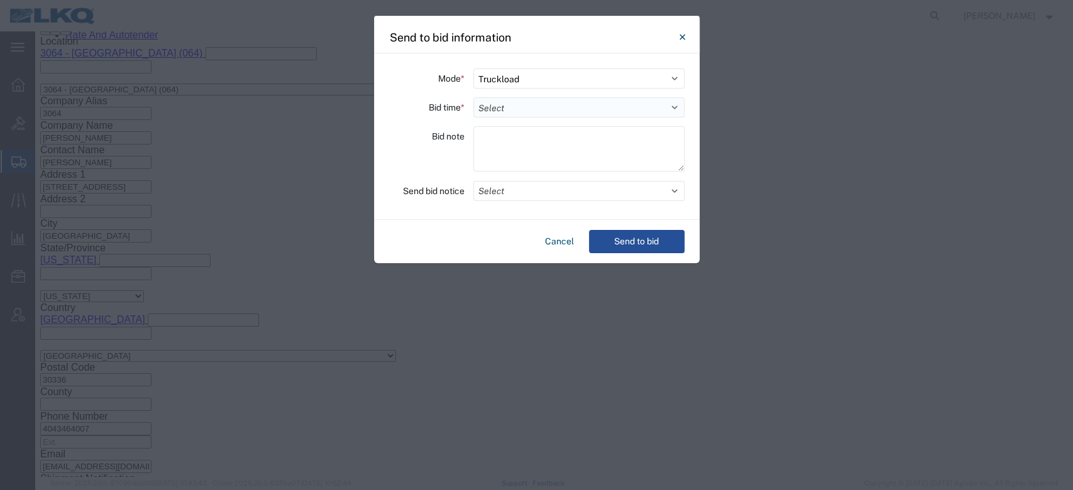
click at [508, 108] on select "Select 30 Min (Rush) 1 Hour (Rush) 2 Hours (Rush) 4 Hours (Rush) 8 Hours (Rush)…" at bounding box center [578, 107] width 211 height 20
select select "72"
click at [473, 97] on select "Select 30 Min (Rush) 1 Hour (Rush) 2 Hours (Rush) 4 Hours (Rush) 8 Hours (Rush)…" at bounding box center [578, 107] width 211 height 20
click at [519, 199] on button "Select" at bounding box center [578, 191] width 211 height 20
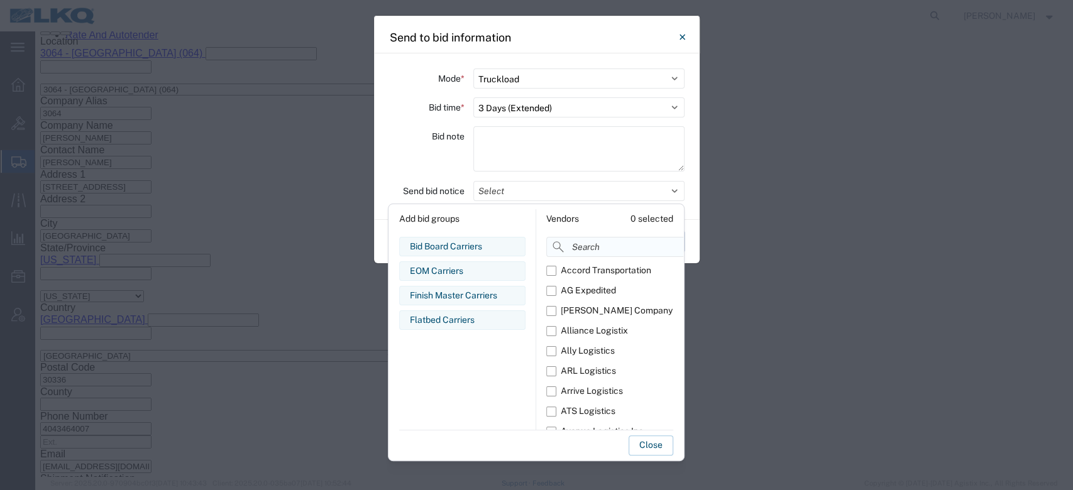
click at [594, 244] on input at bounding box center [643, 247] width 194 height 20
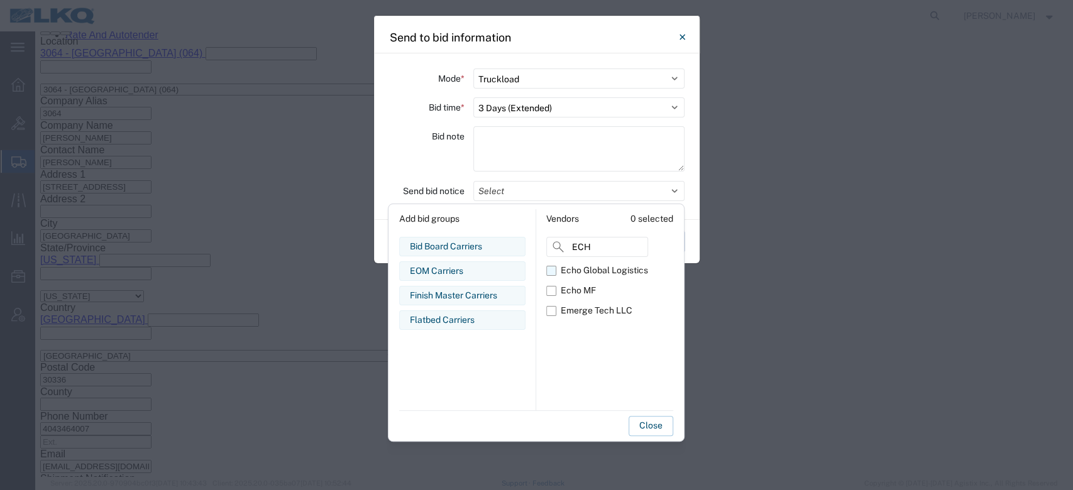
type input "ECH"
click at [568, 272] on div "Echo Global Logistics" at bounding box center [604, 270] width 87 height 13
click at [0, 0] on input "Echo Global Logistics" at bounding box center [0, 0] width 0 height 0
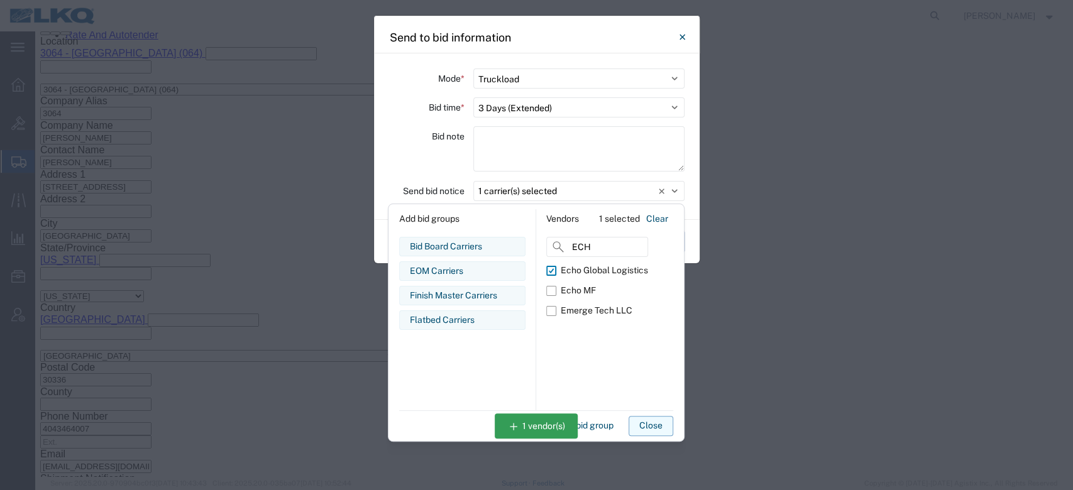
click at [644, 424] on button "Close" at bounding box center [651, 426] width 45 height 20
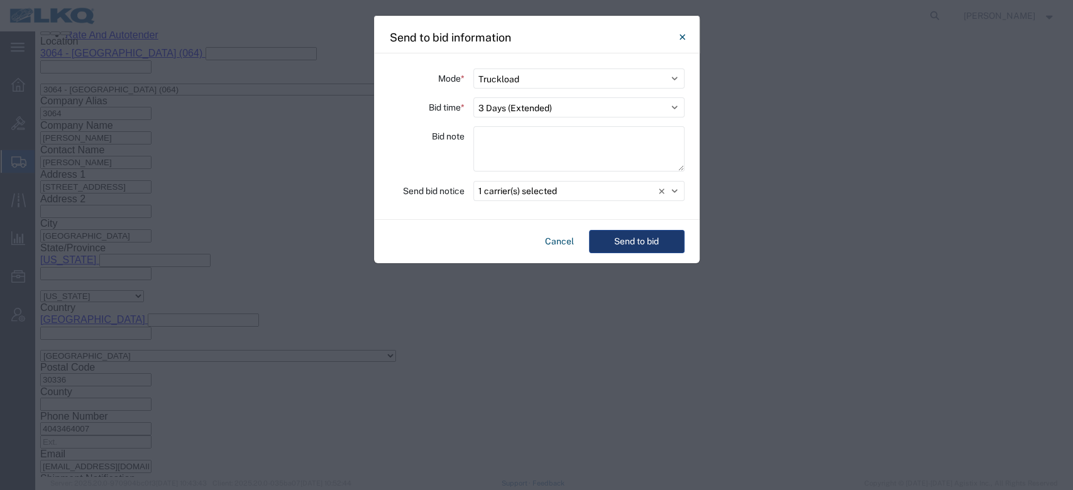
click at [649, 232] on button "Send to bid" at bounding box center [637, 241] width 96 height 23
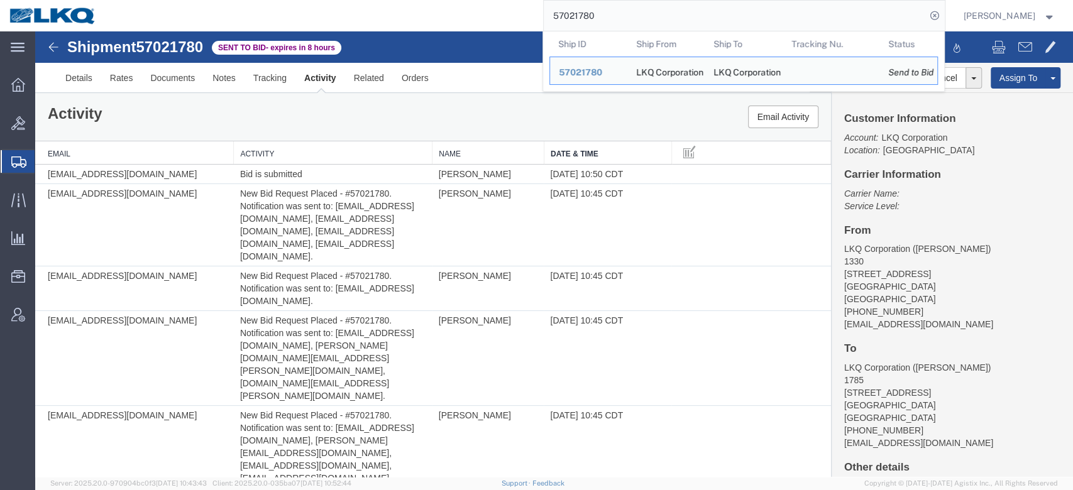
scroll to position [3657, 0]
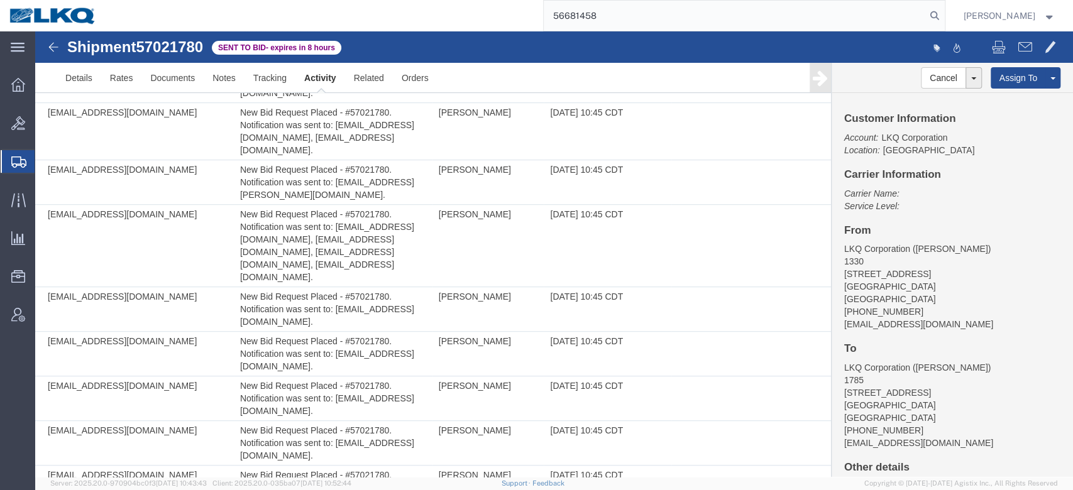
type input "56681458"
